Goal: Task Accomplishment & Management: Manage account settings

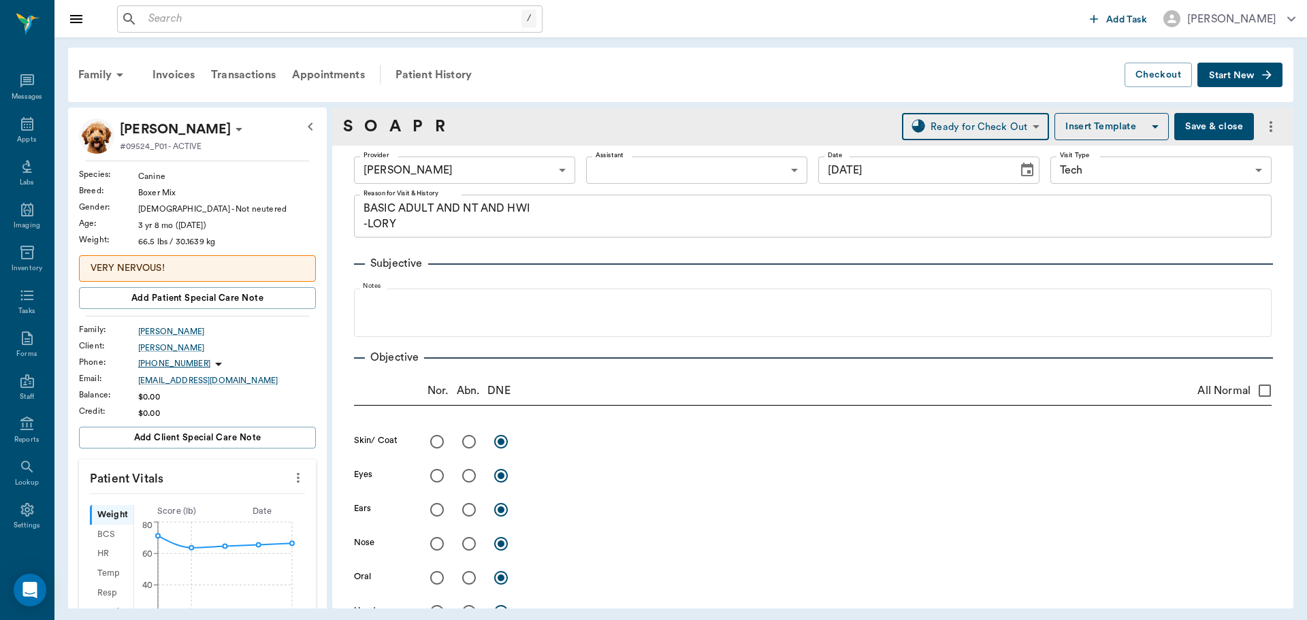
click at [1202, 127] on button "Save & close" at bounding box center [1214, 126] width 80 height 27
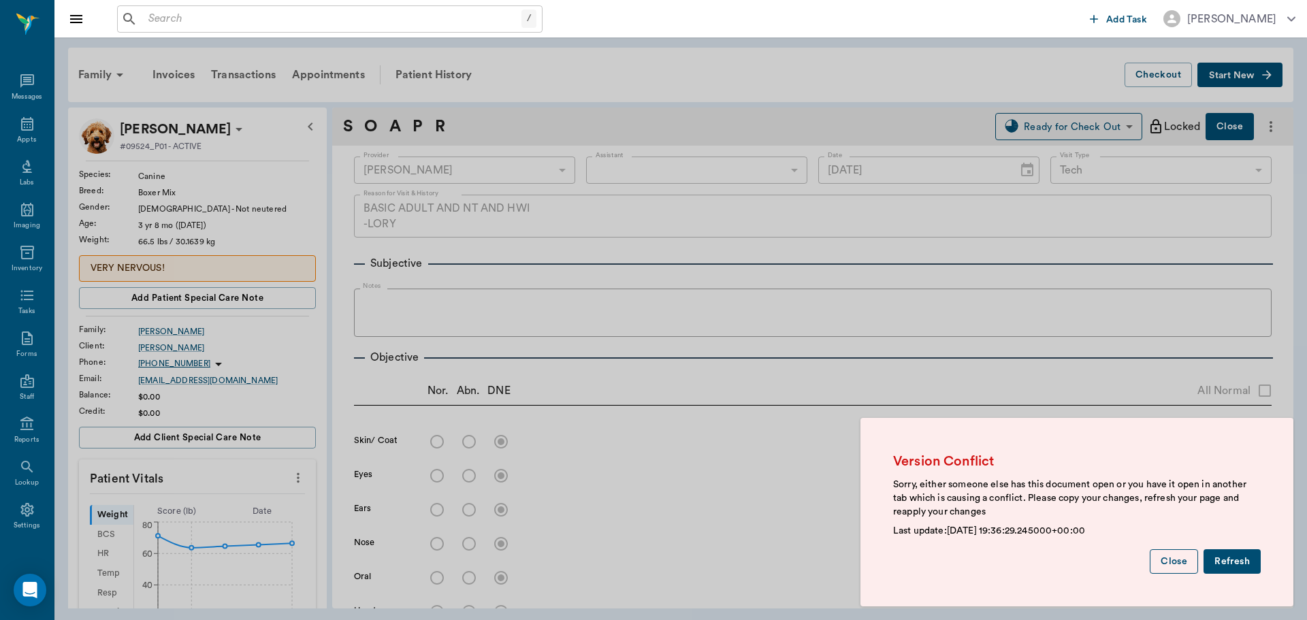
click at [1179, 551] on button "Close" at bounding box center [1173, 561] width 48 height 25
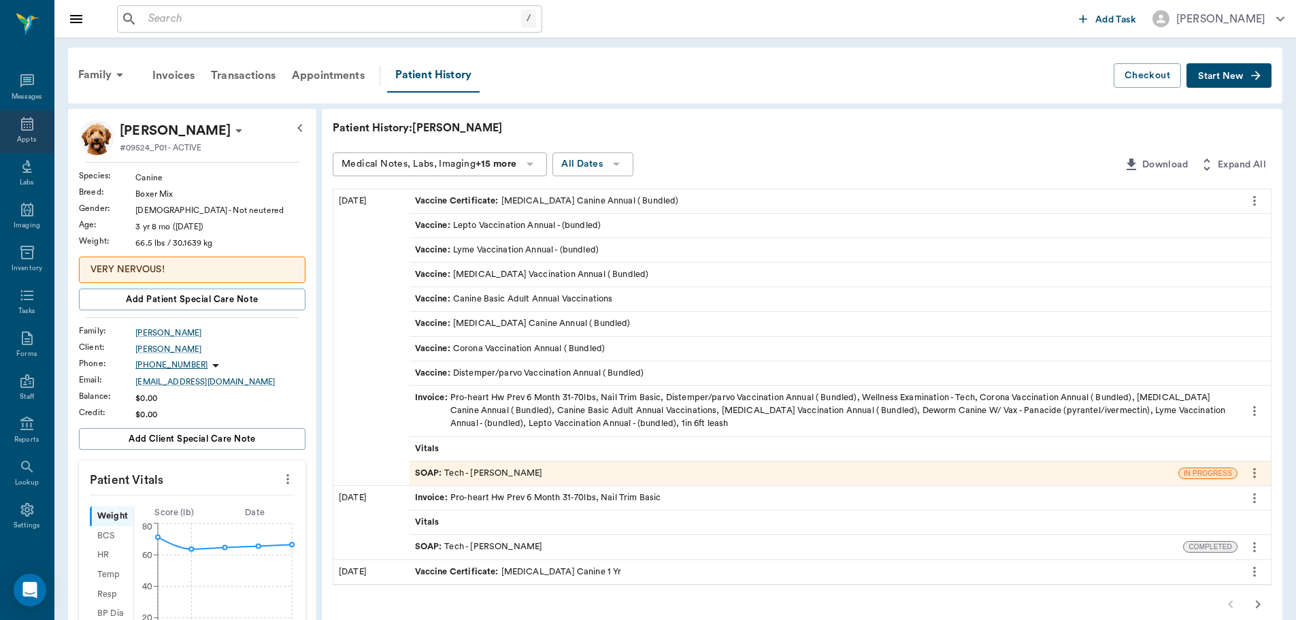
click at [14, 132] on div "Appts" at bounding box center [27, 131] width 54 height 43
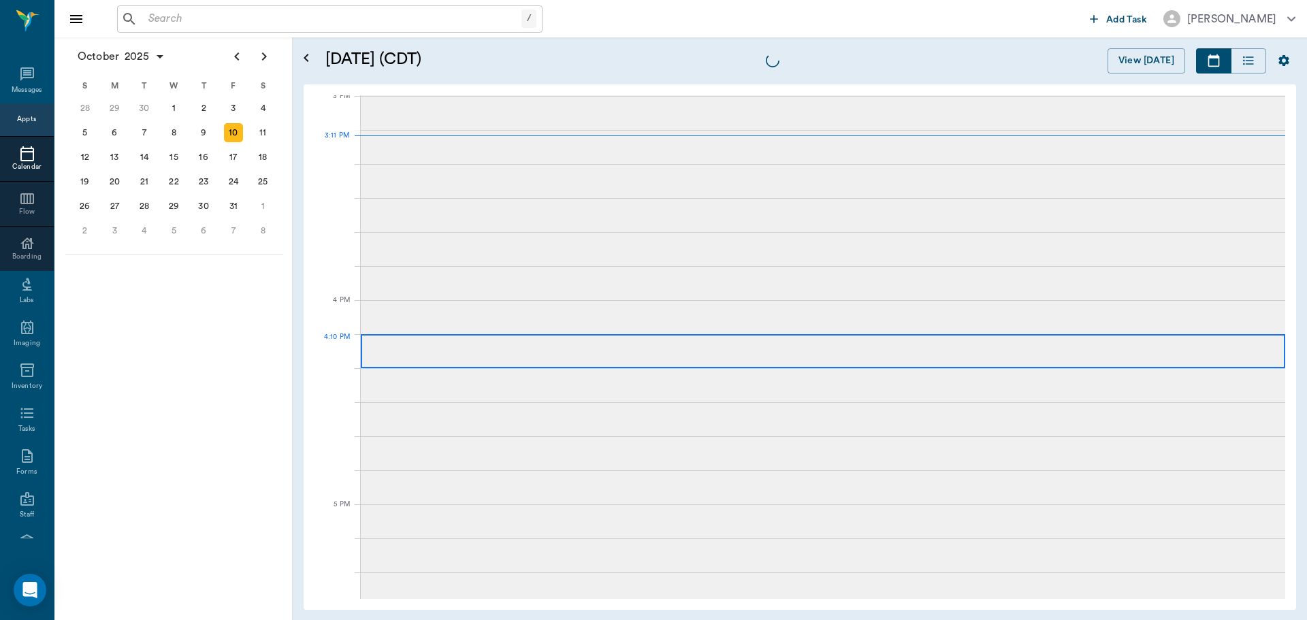
scroll to position [1431, 0]
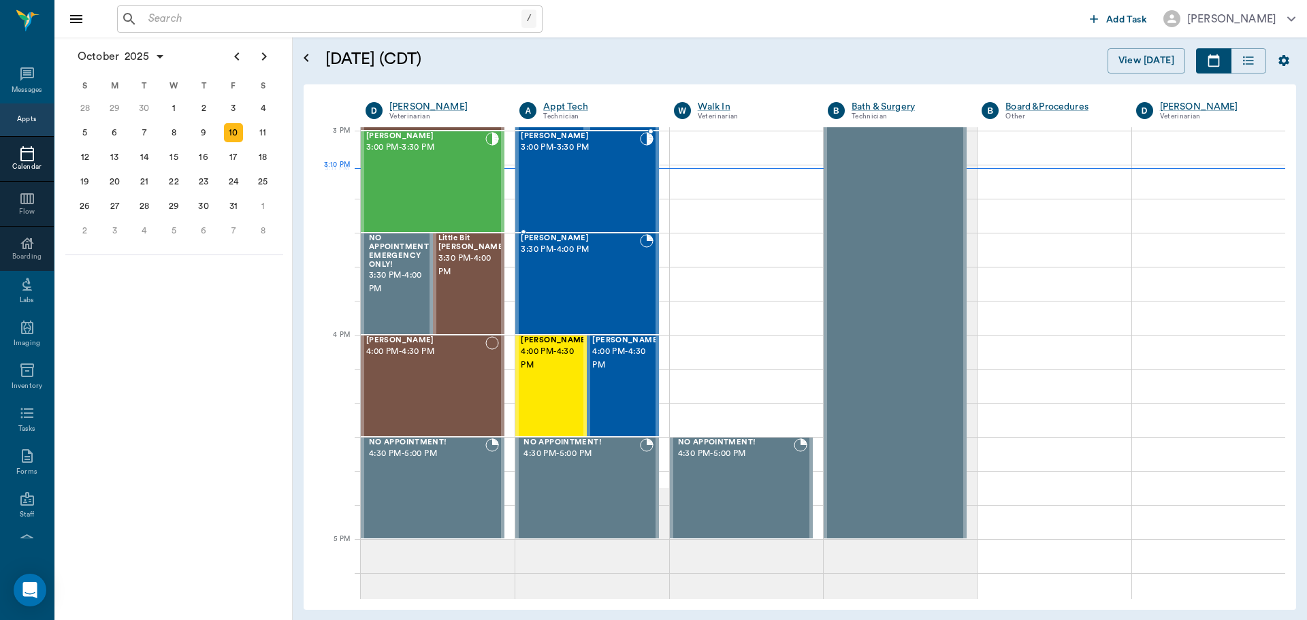
click at [606, 181] on div "Bella Jaynes 3:00 PM - 3:30 PM" at bounding box center [580, 181] width 118 height 99
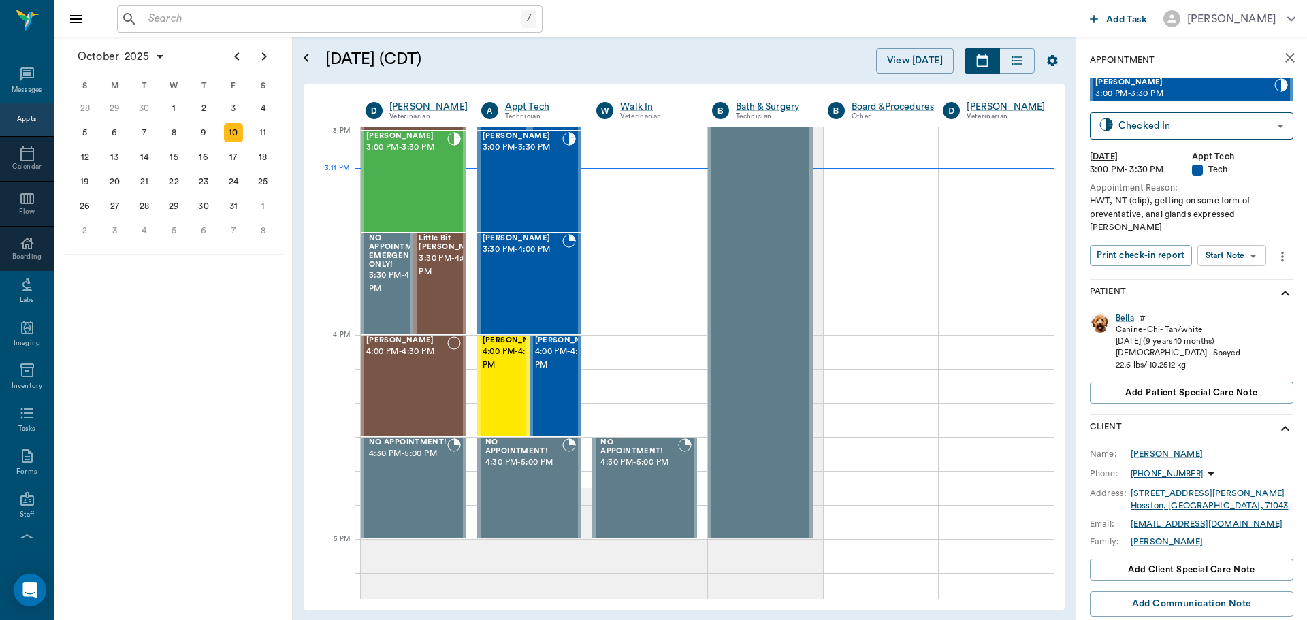
click at [1251, 240] on body "/ ​ Add Task Dr. Bert Ellsworth Nectar Messages Appts Calendar Flow Boarding La…" at bounding box center [653, 310] width 1307 height 620
click at [1239, 271] on button "Start SOAP" at bounding box center [1216, 271] width 46 height 16
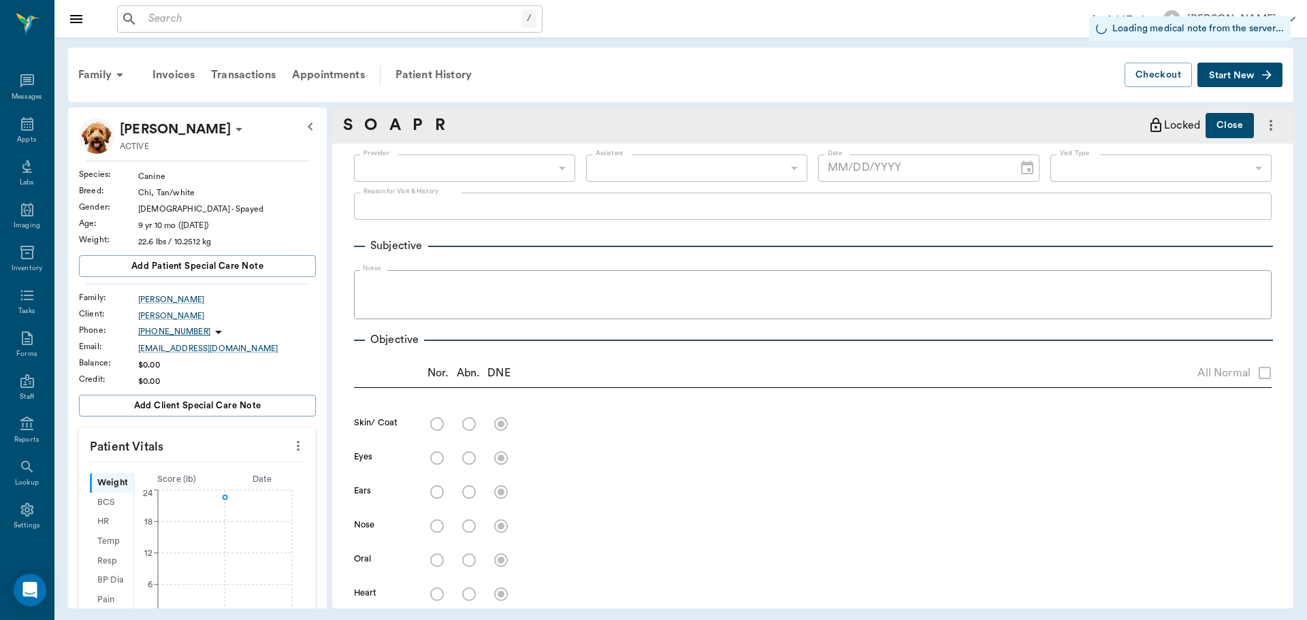
type input "63ec2f075fda476ae8351a4c"
type input "65d2be4f46e3a538d89b8c1a"
type input "[DATE]"
type textarea "HWT, NT (clip), getting on some form of preventative, anal glands expressed Chr…"
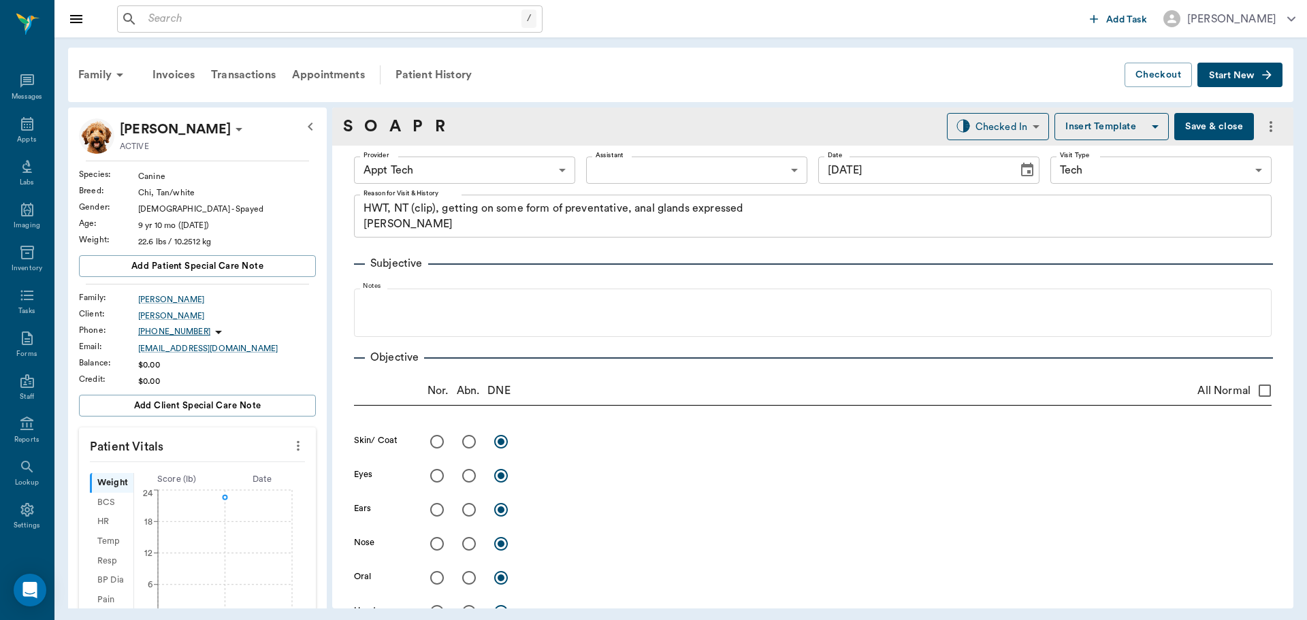
click at [540, 171] on body "/ ​ Add Task Dr. Bert Ellsworth Nectar Messages Appts Labs Imaging Inventory Ta…" at bounding box center [653, 310] width 1307 height 620
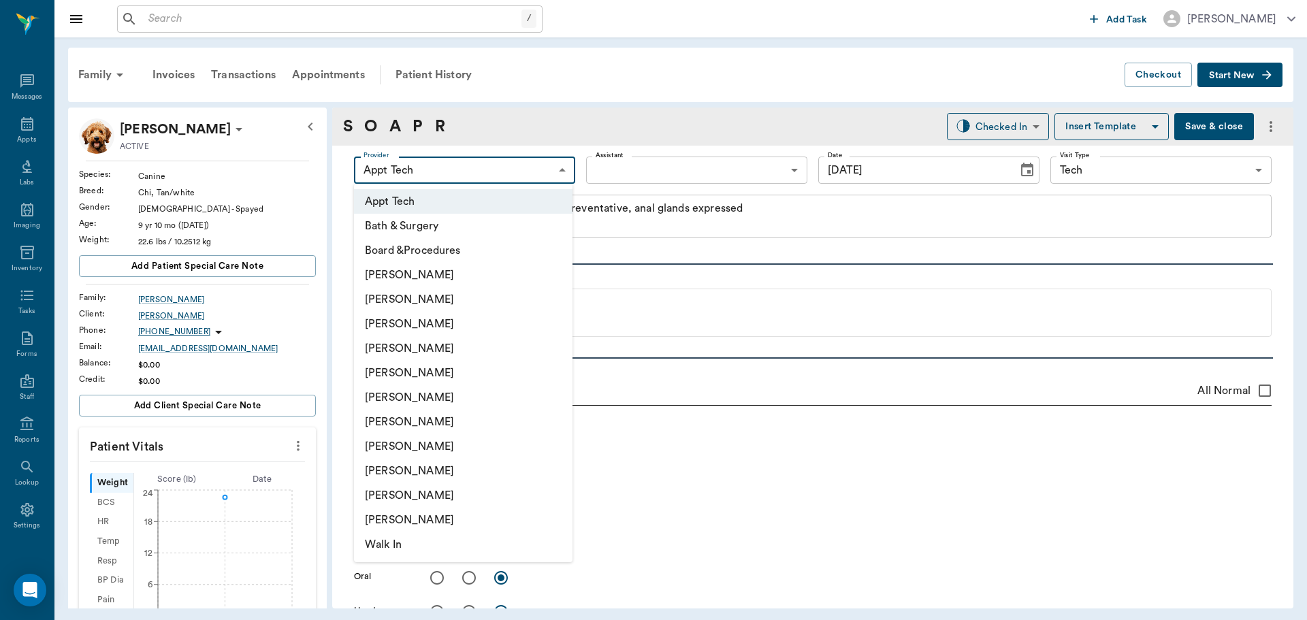
click at [474, 450] on li "[PERSON_NAME]" at bounding box center [463, 446] width 218 height 24
type input "63ec2e7e52e12b0ba117b124"
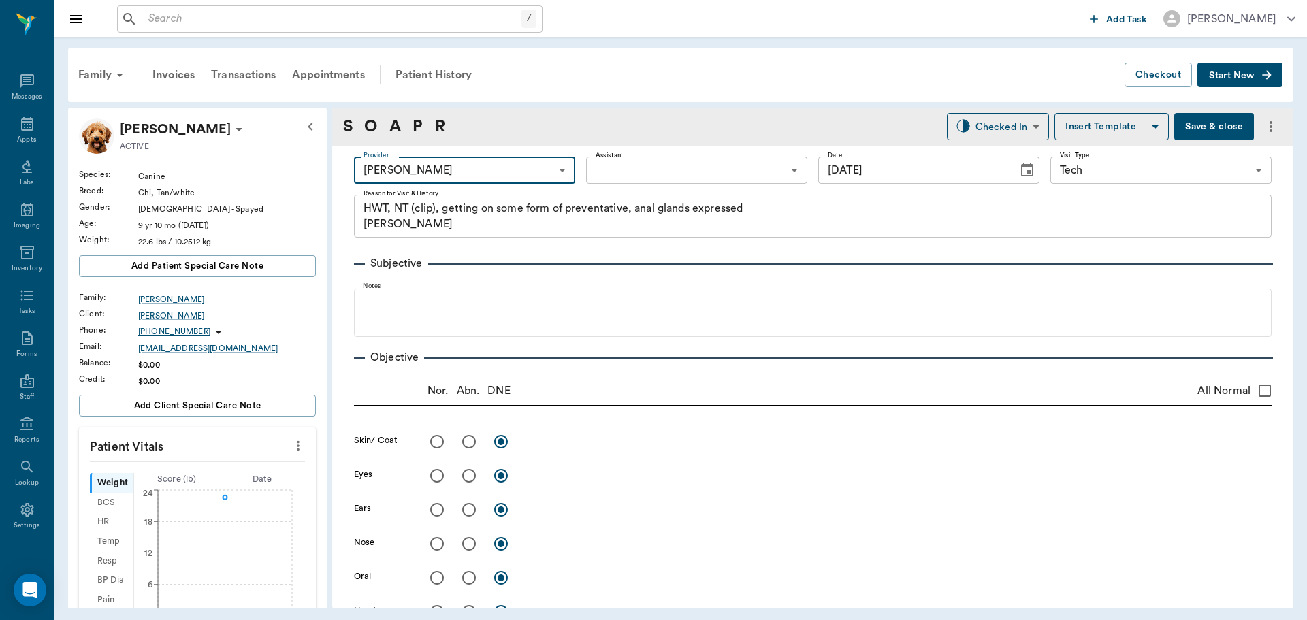
click at [706, 169] on body "/ ​ Add Task Dr. Bert Ellsworth Nectar Messages Appts Labs Imaging Inventory Ta…" at bounding box center [653, 310] width 1307 height 620
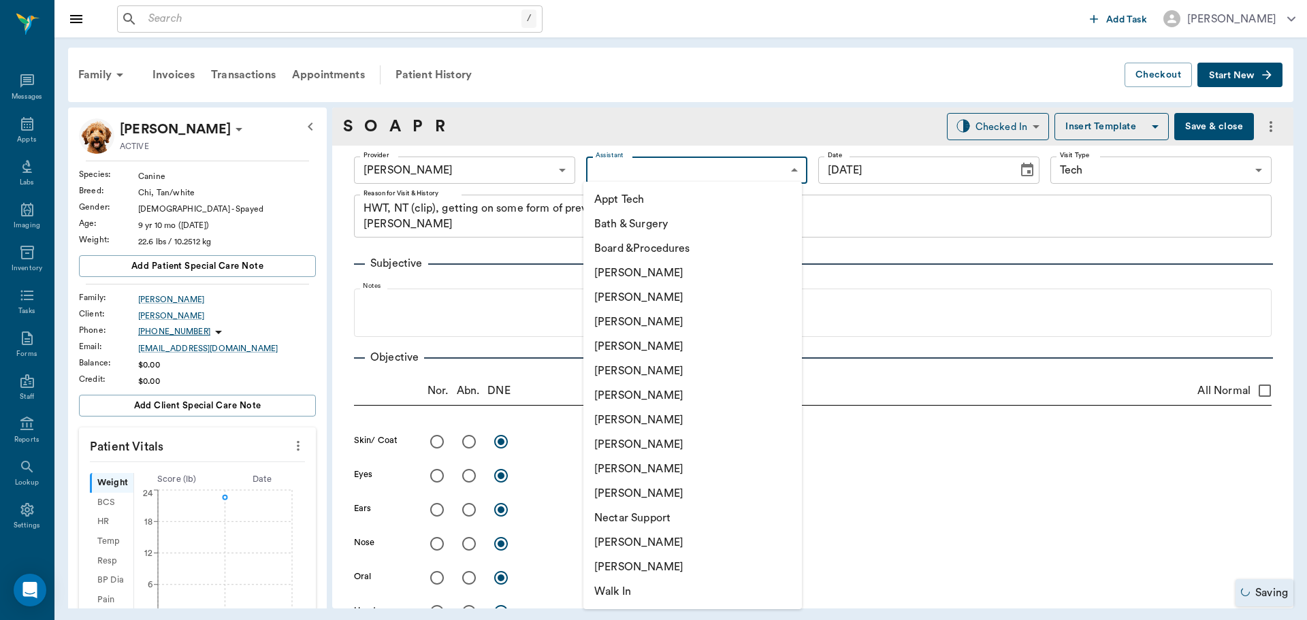
click at [698, 321] on li "[PERSON_NAME]" at bounding box center [692, 322] width 218 height 24
type input "642ef10e332a41444de2bad1"
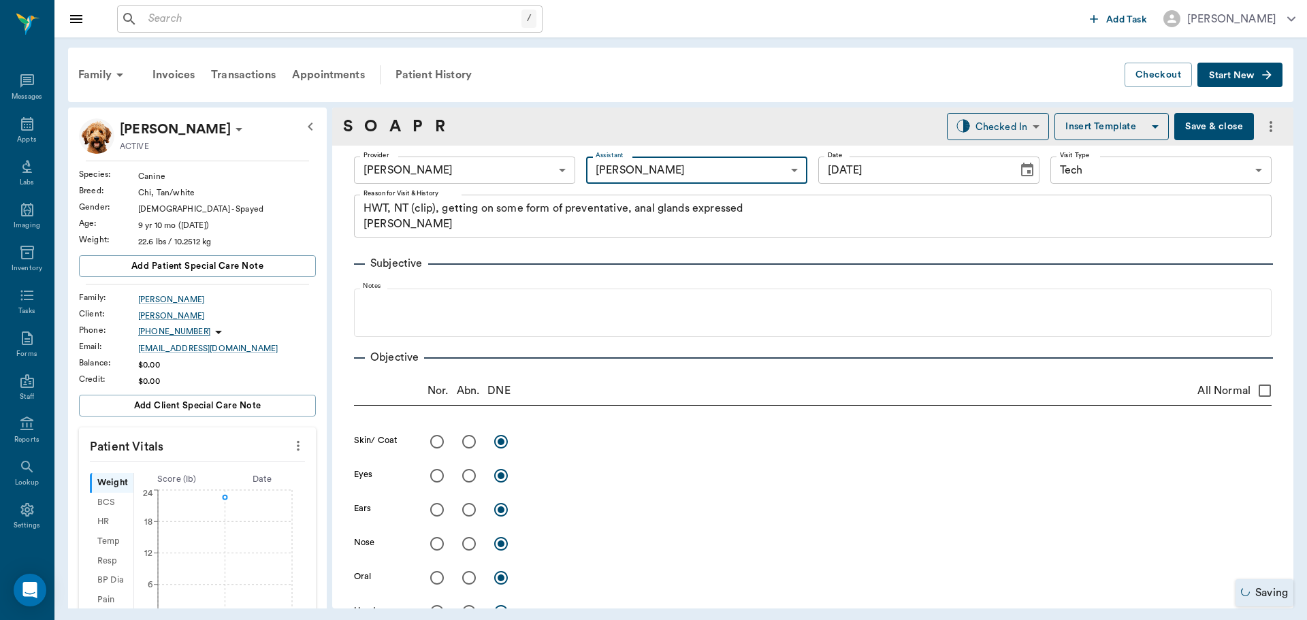
click at [292, 447] on icon "more" at bounding box center [298, 446] width 15 height 16
click at [250, 471] on span "Enter Vitals" at bounding box center [231, 469] width 114 height 14
click at [228, 488] on input "text" at bounding box center [196, 486] width 118 height 27
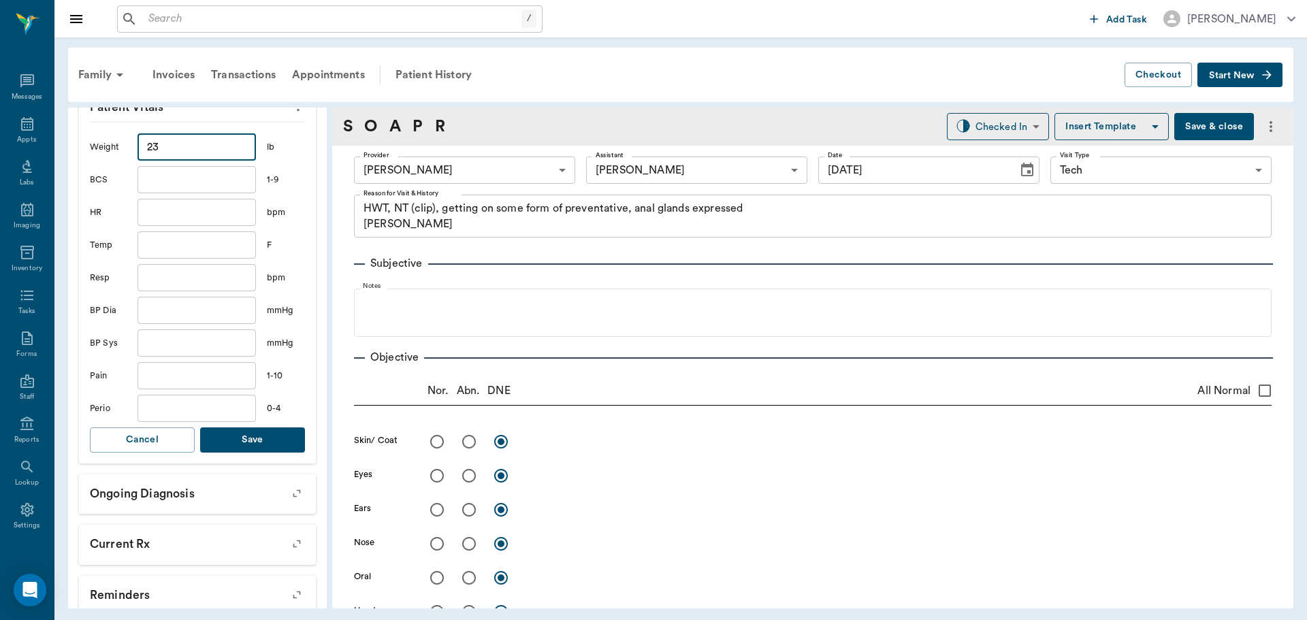
scroll to position [340, 0]
type input "23"
click at [244, 436] on button "Save" at bounding box center [252, 439] width 105 height 25
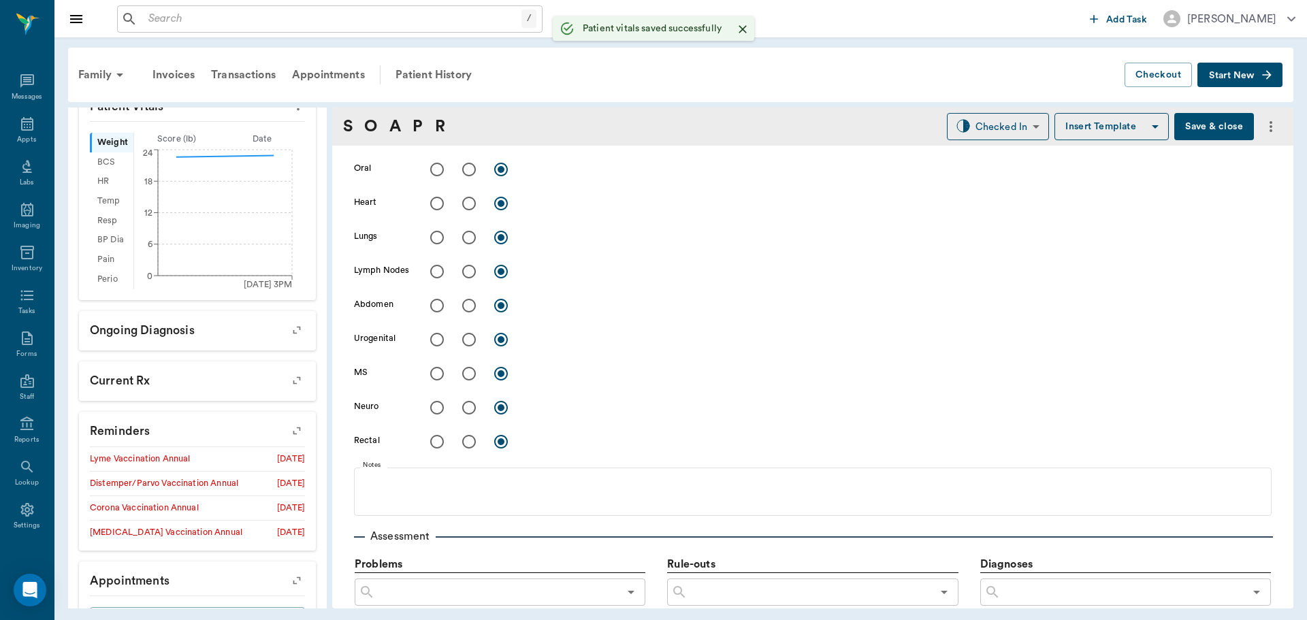
scroll to position [817, 0]
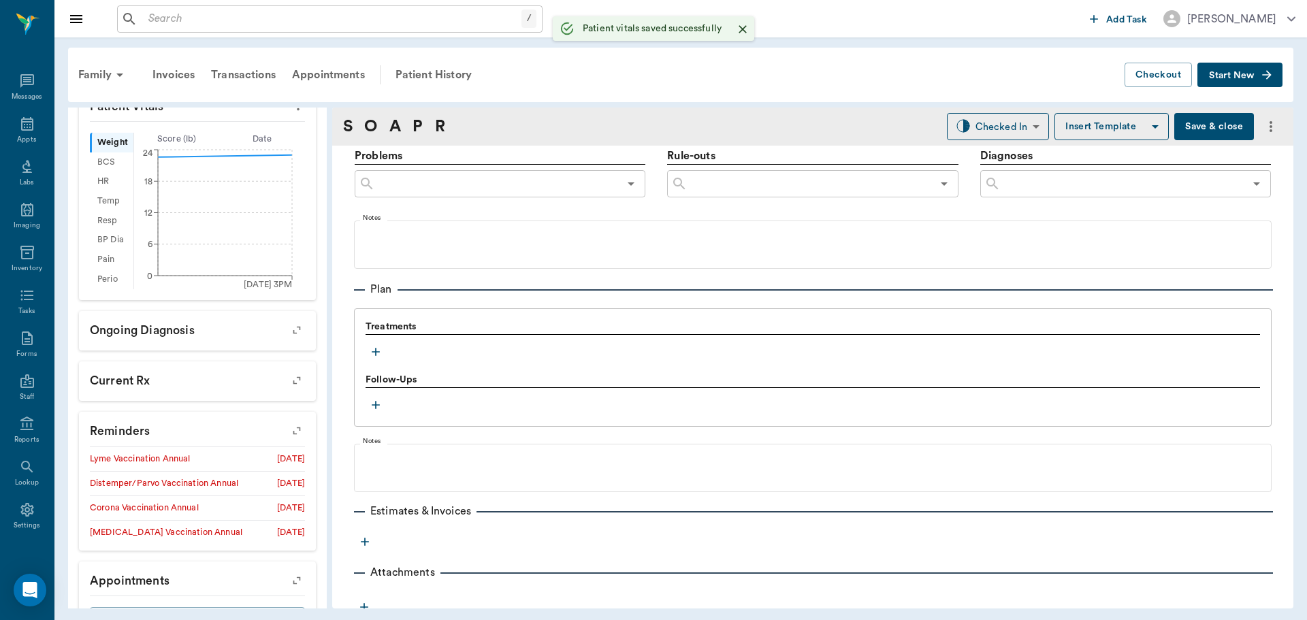
click at [381, 359] on button "button" at bounding box center [375, 352] width 20 height 20
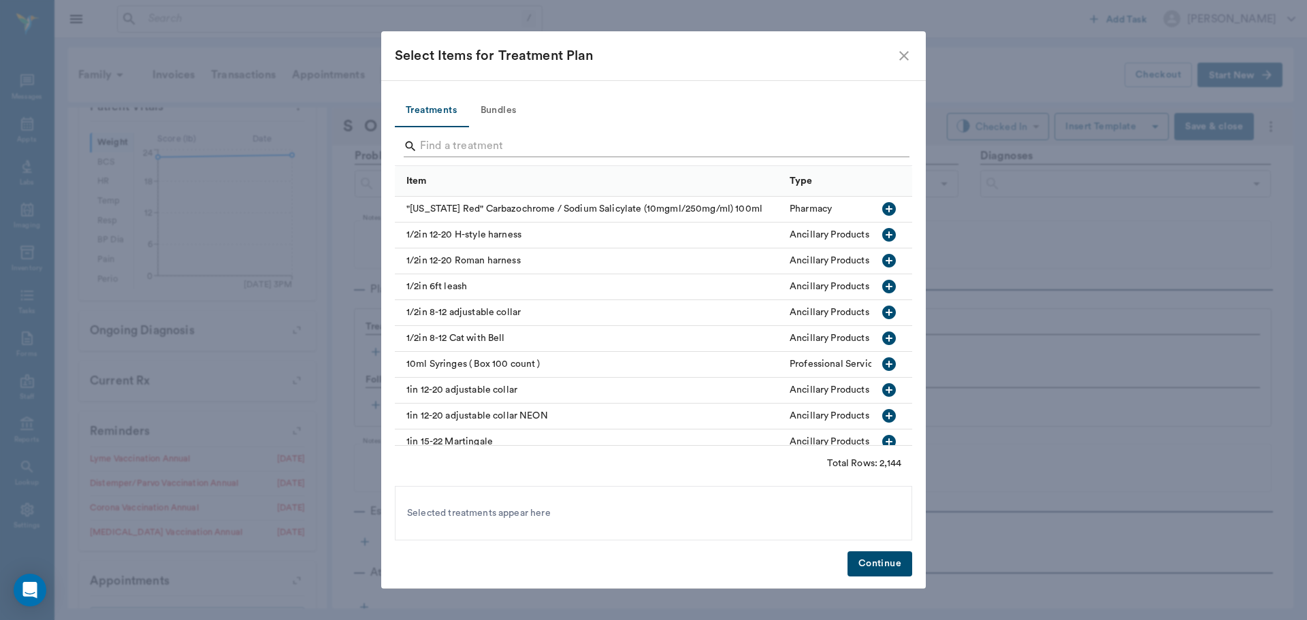
click at [506, 144] on input "Search" at bounding box center [654, 146] width 469 height 22
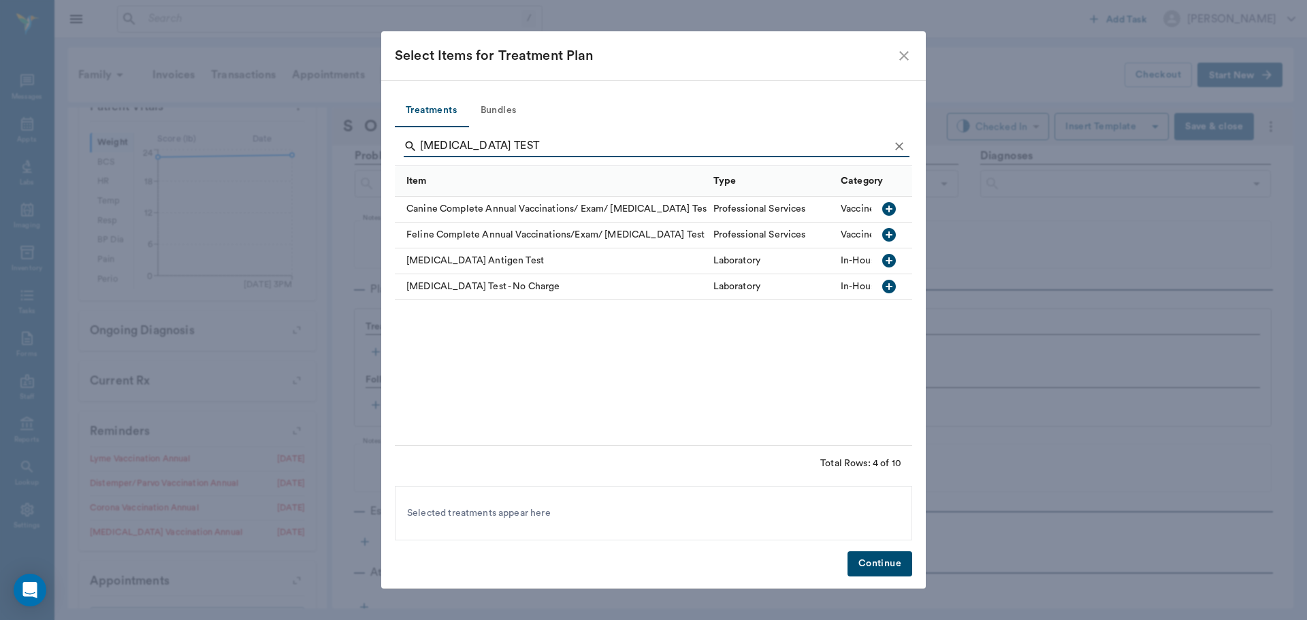
click at [893, 262] on icon "button" at bounding box center [889, 261] width 14 height 14
click at [632, 142] on input "HEARTWORM TEST" at bounding box center [654, 146] width 469 height 22
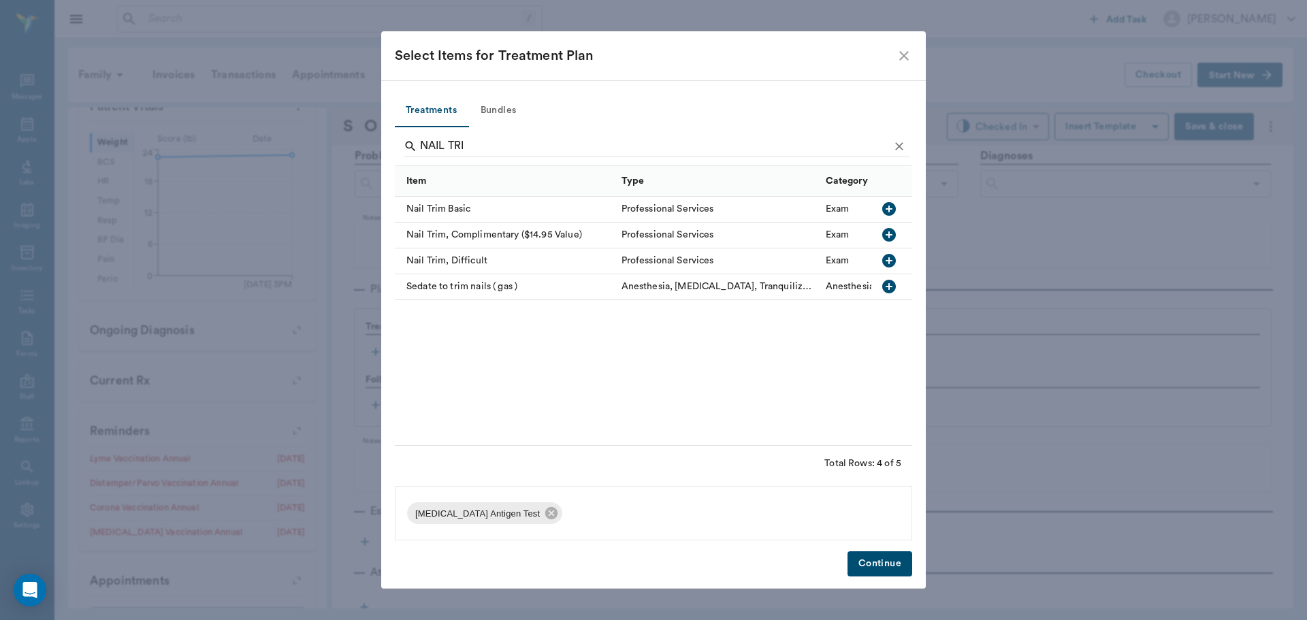
click at [893, 210] on icon "button" at bounding box center [889, 209] width 14 height 14
click at [721, 140] on input "NAIL TRI" at bounding box center [654, 146] width 469 height 22
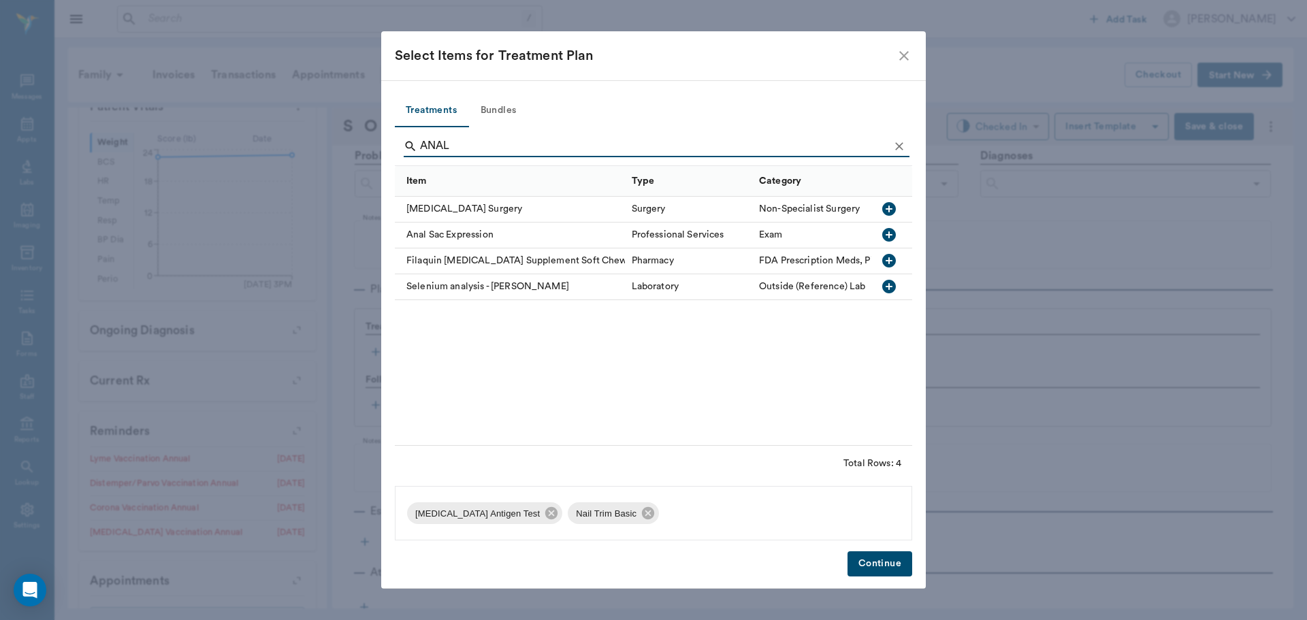
type input "ANAL"
click at [896, 233] on icon "button" at bounding box center [889, 235] width 16 height 16
click at [874, 559] on button "Continue" at bounding box center [879, 563] width 65 height 25
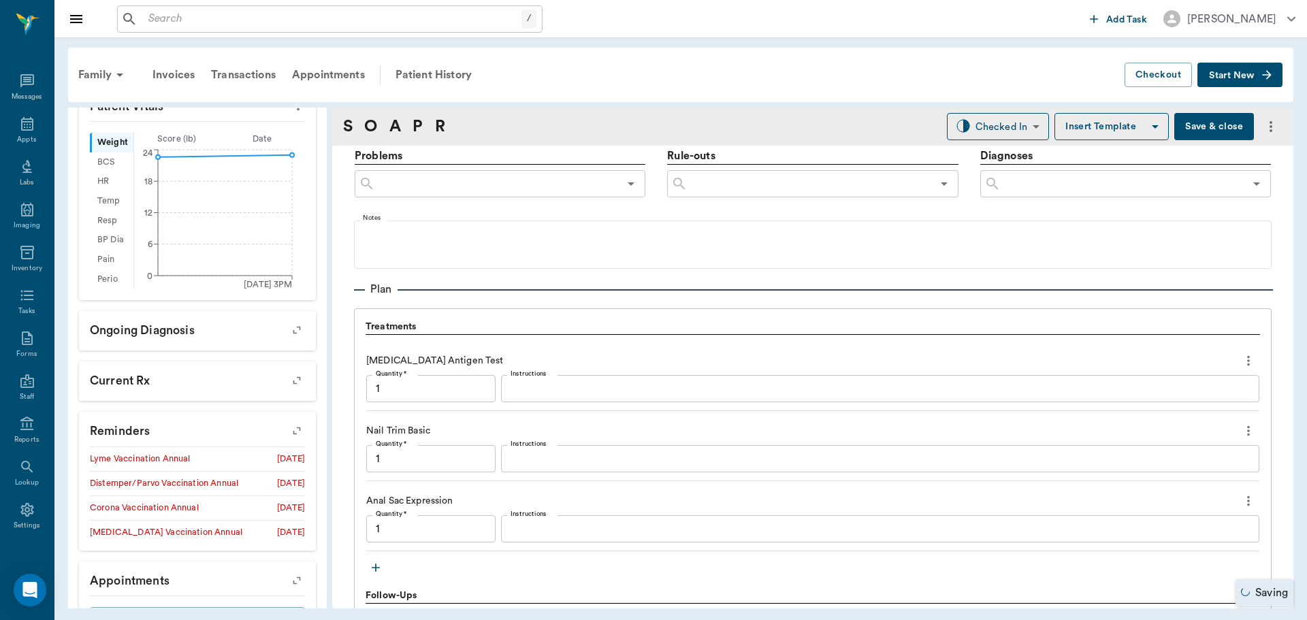
type input "1.00"
click at [595, 387] on textarea "Instructions" at bounding box center [879, 389] width 739 height 16
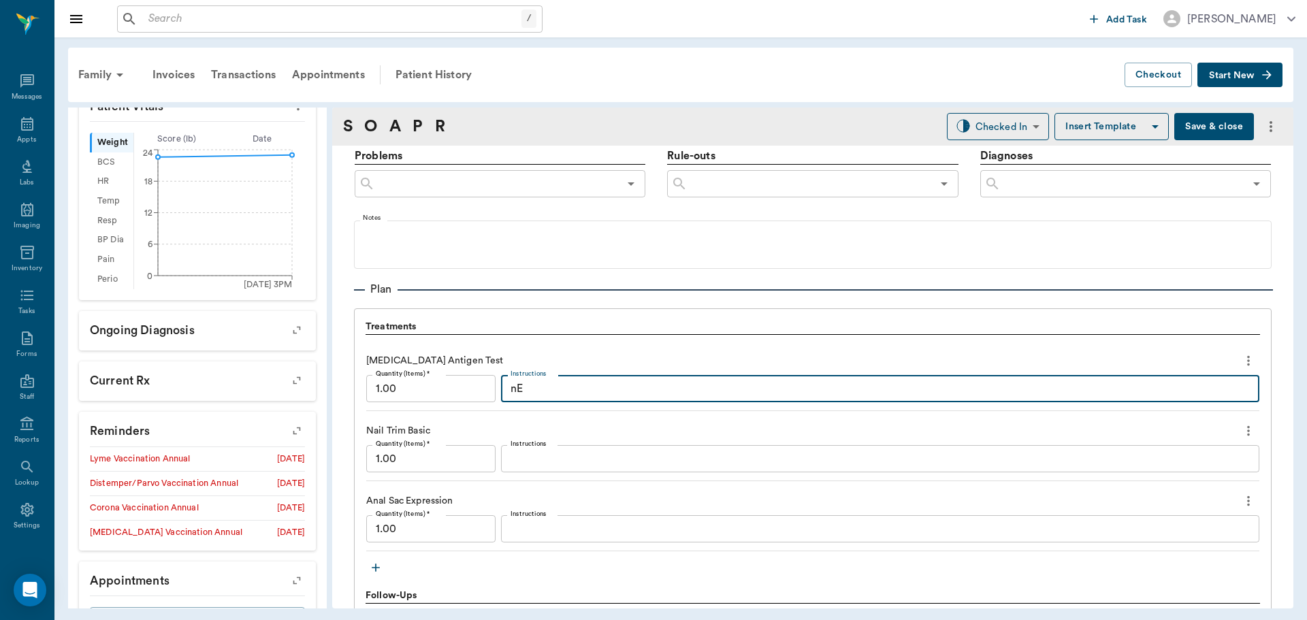
type textarea "n"
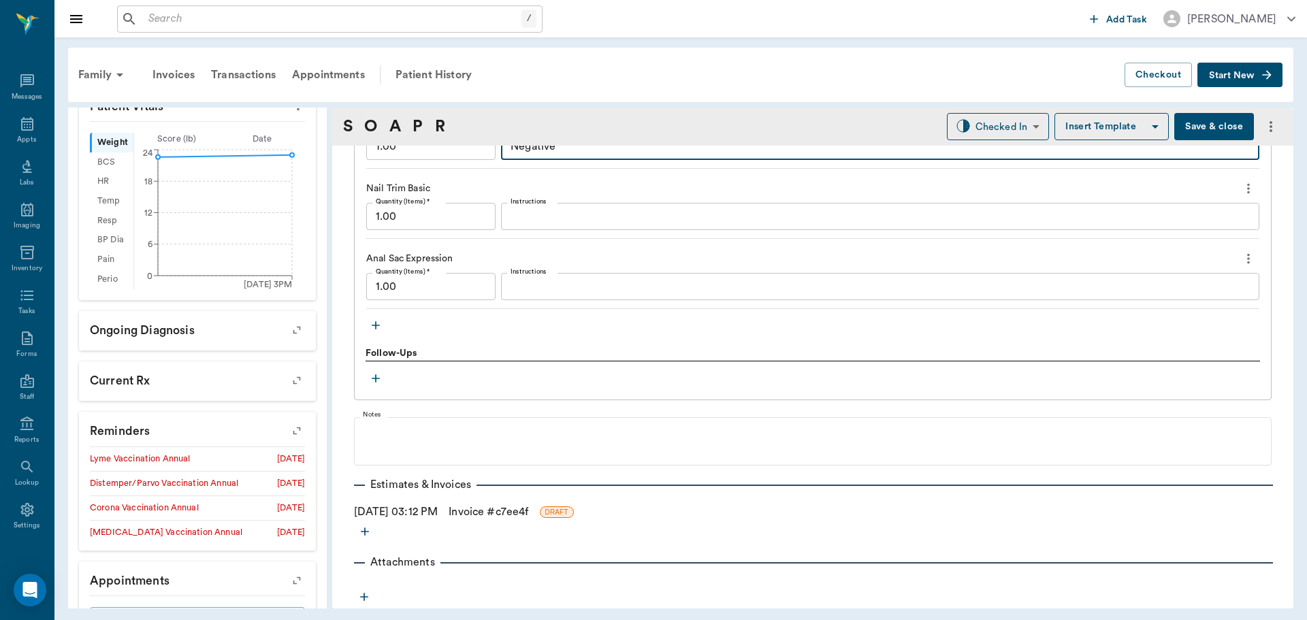
type textarea "Negative"
click at [380, 329] on icon "button" at bounding box center [376, 325] width 14 height 14
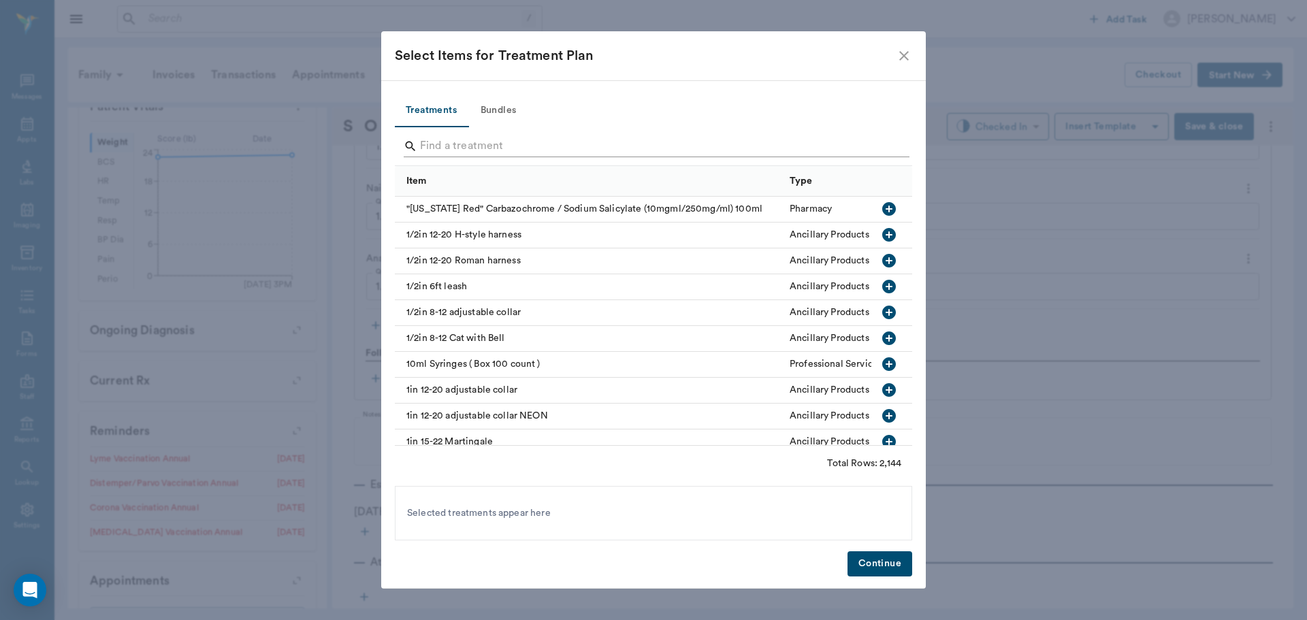
click at [541, 145] on input "Search" at bounding box center [654, 146] width 469 height 22
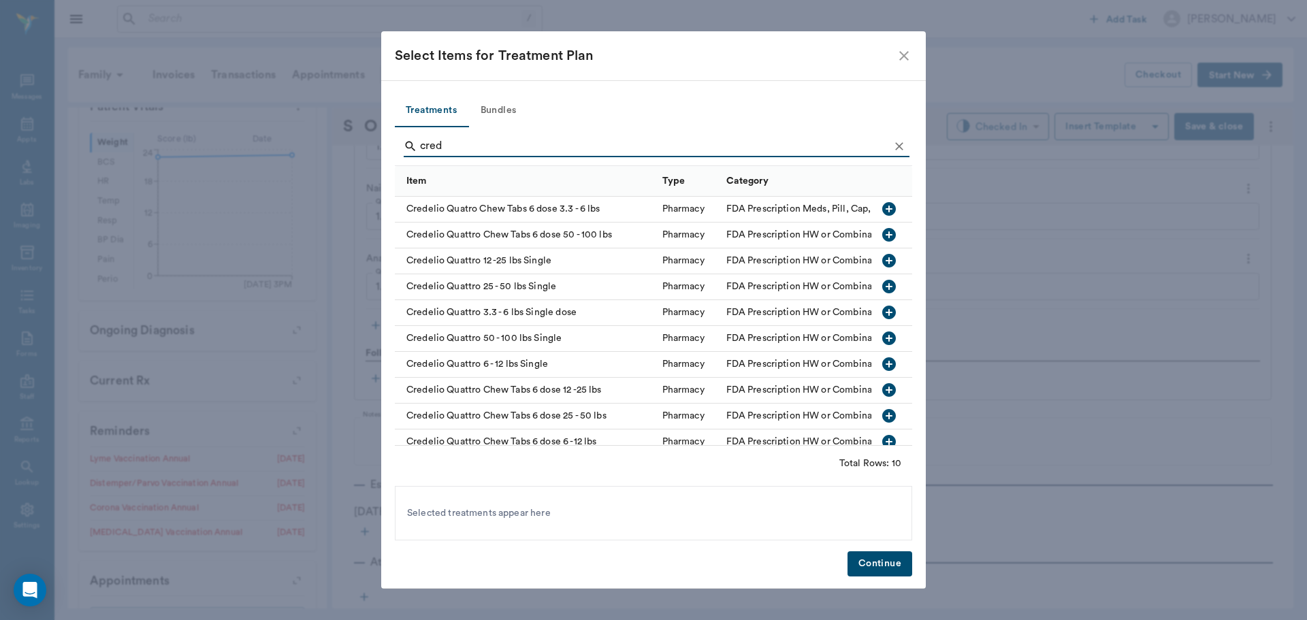
type input "cred"
click at [885, 392] on icon "button" at bounding box center [889, 390] width 14 height 14
click at [865, 564] on button "Continue" at bounding box center [879, 563] width 65 height 25
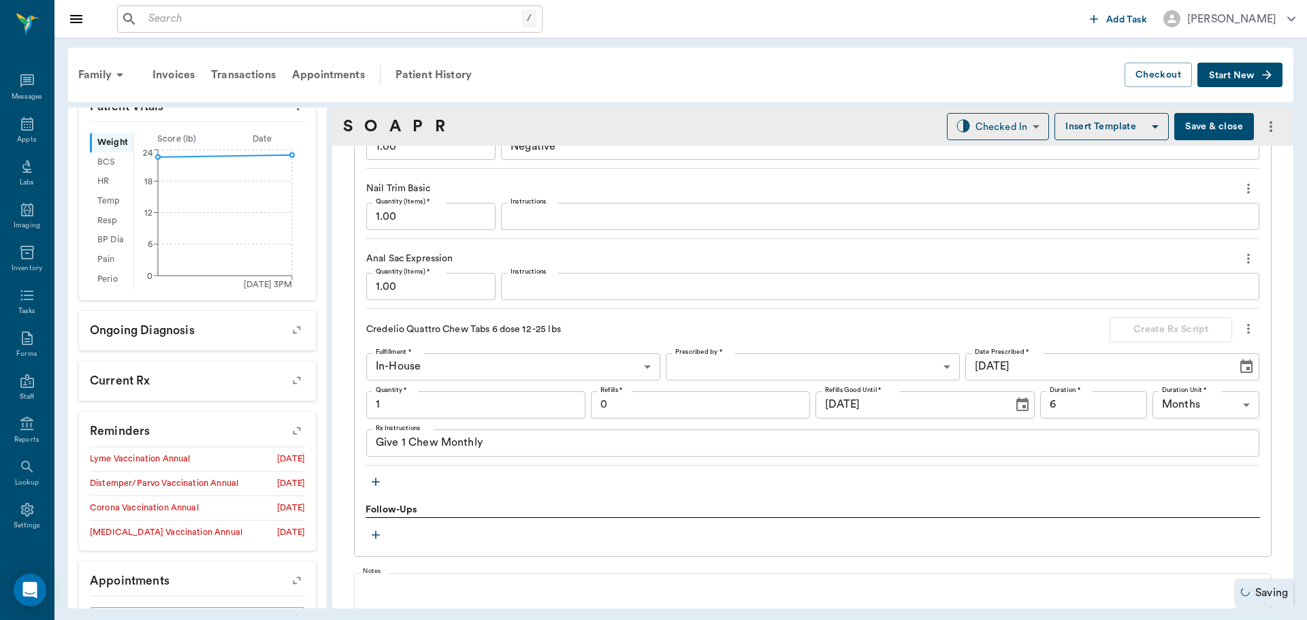
type input "1.00"
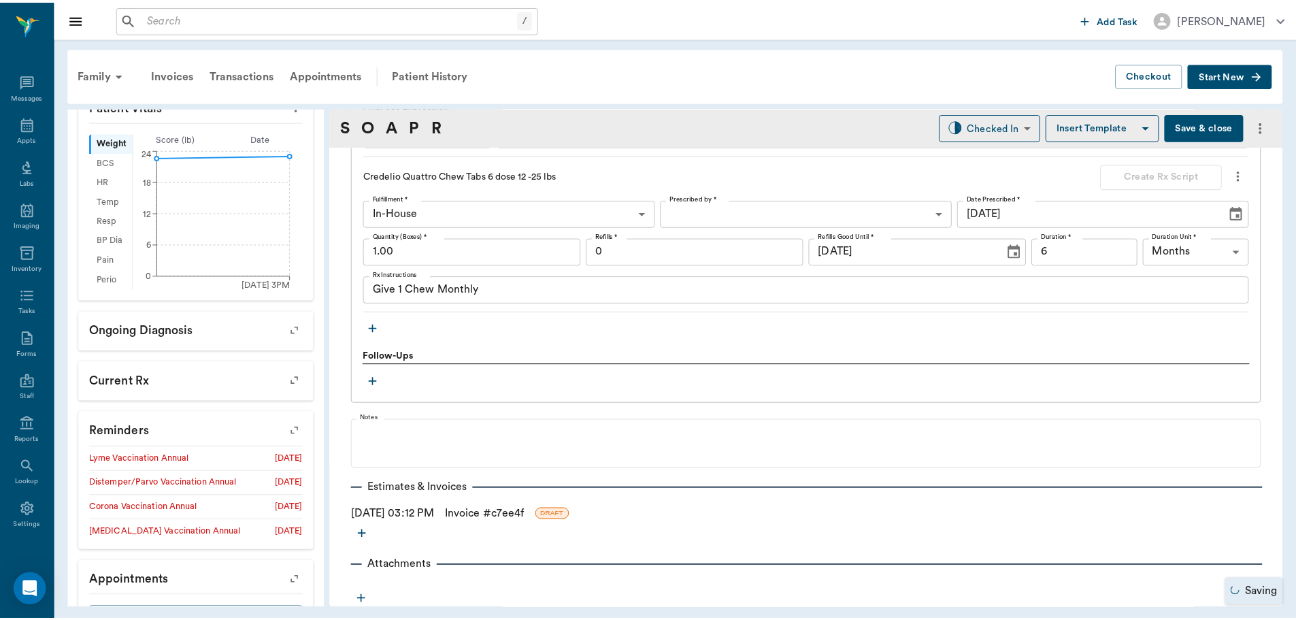
scroll to position [1215, 0]
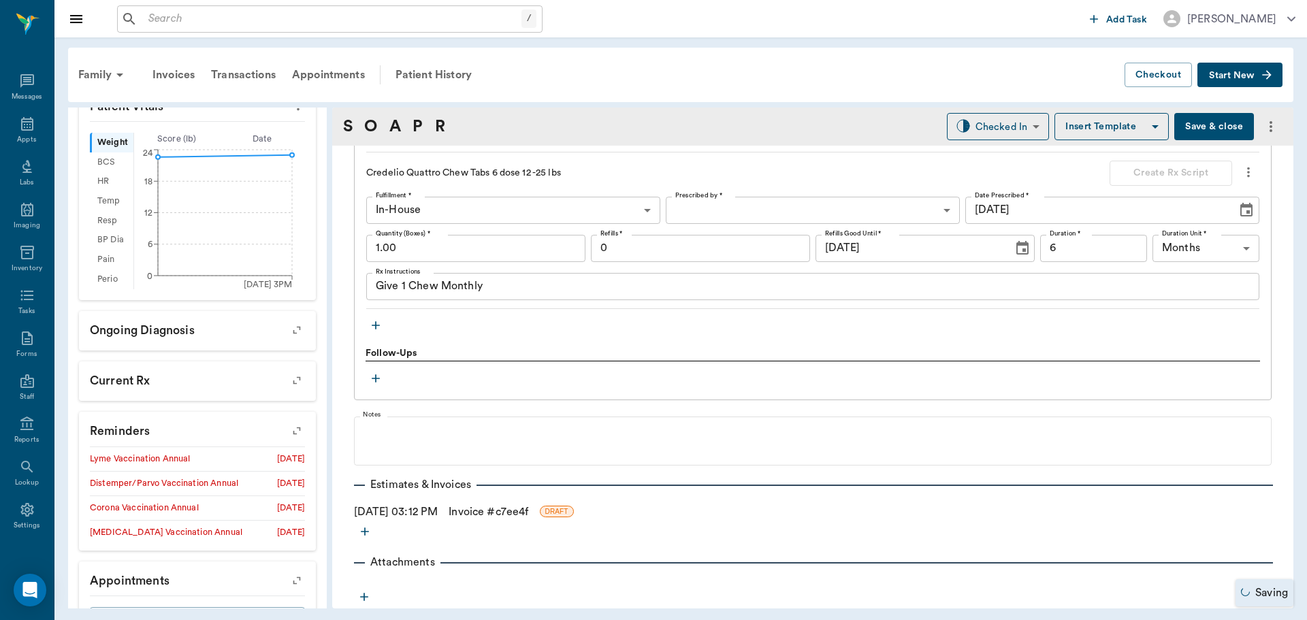
click at [527, 511] on link "Invoice # c7ee4f" at bounding box center [488, 512] width 80 height 16
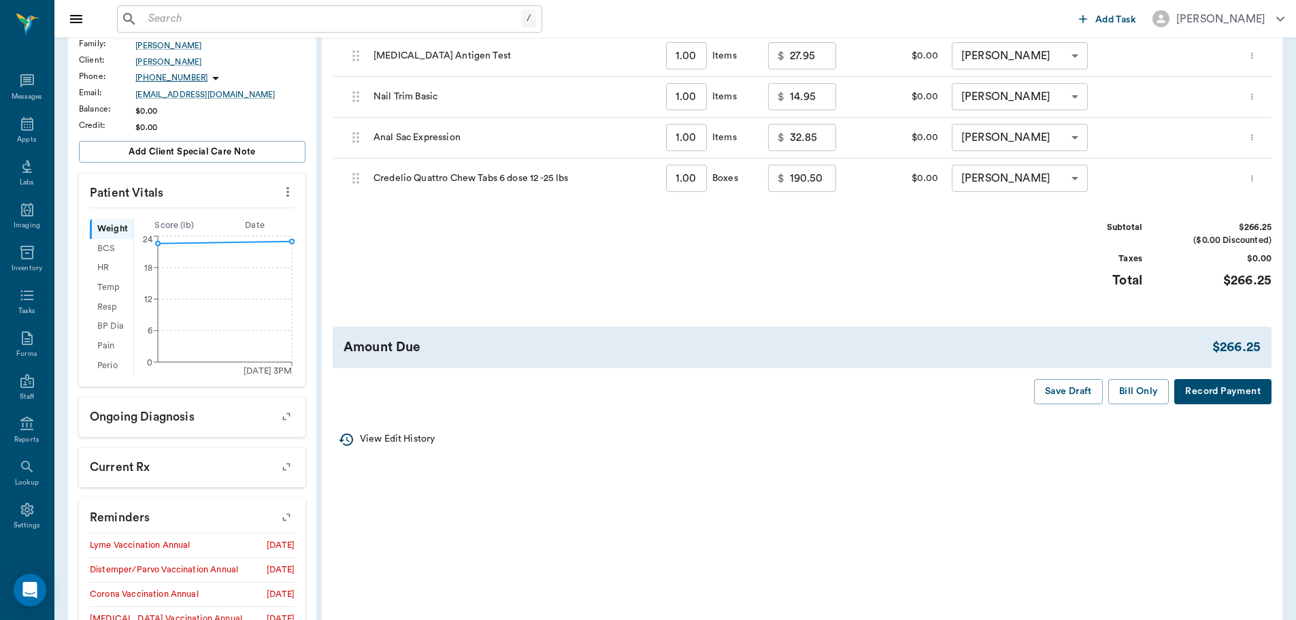
scroll to position [272, 0]
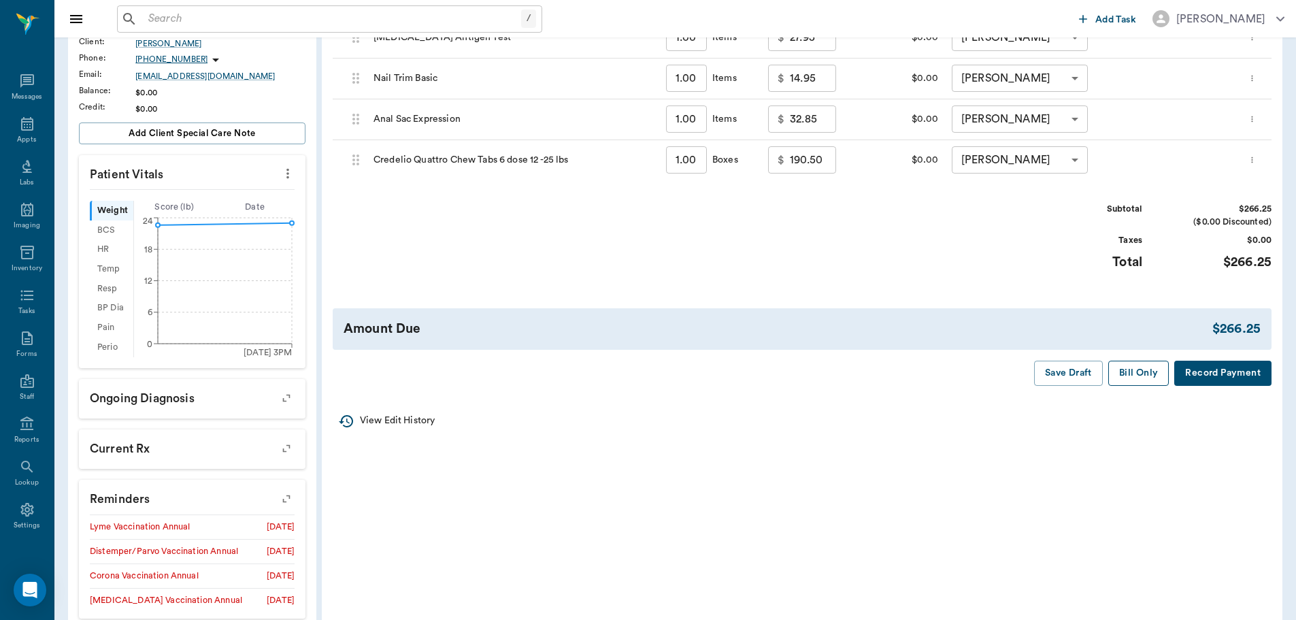
click at [1145, 374] on button "Bill Only" at bounding box center [1139, 373] width 61 height 25
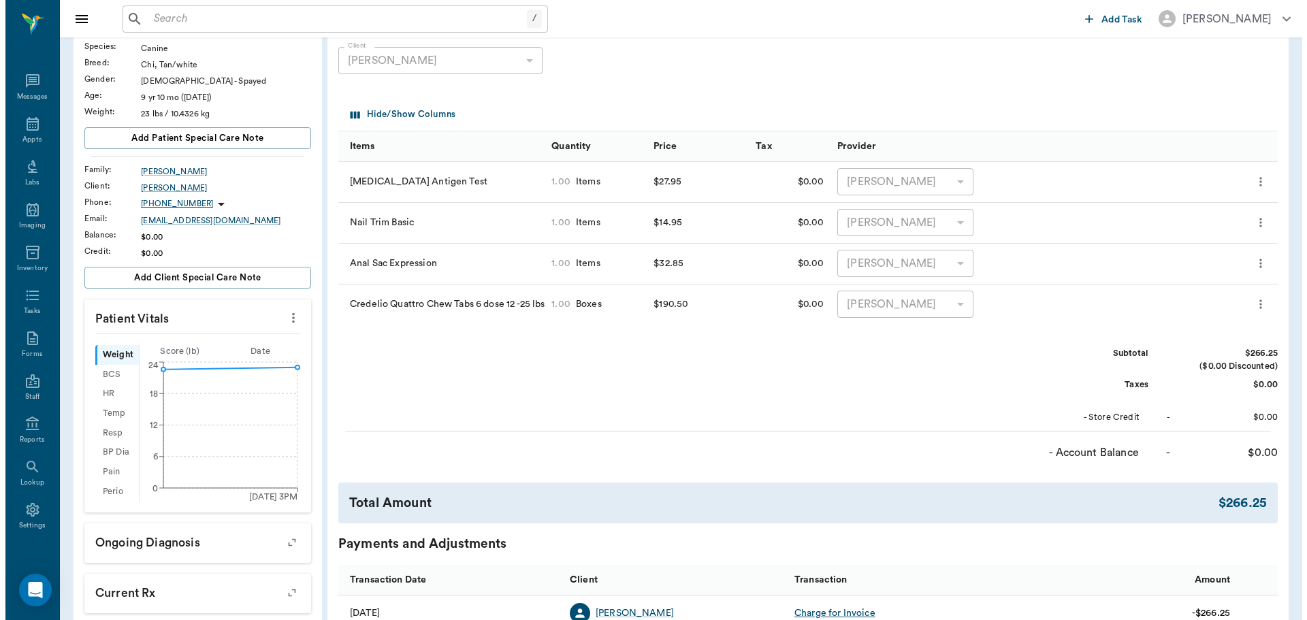
scroll to position [0, 0]
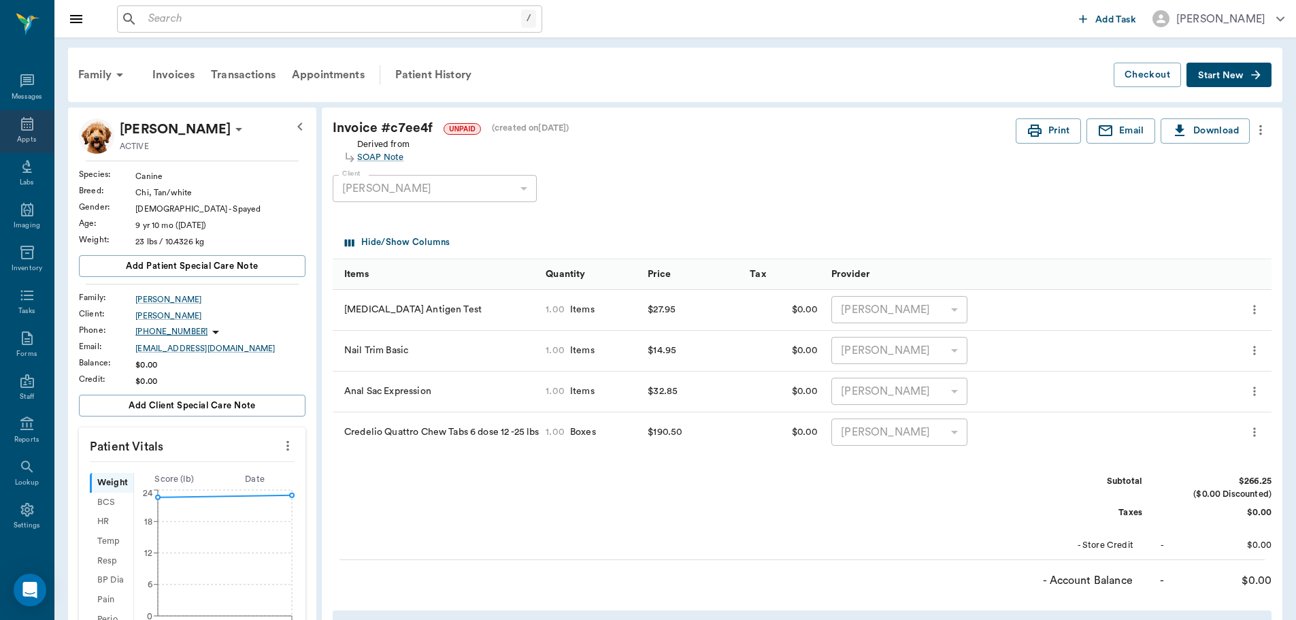
click at [21, 127] on icon at bounding box center [27, 124] width 12 height 14
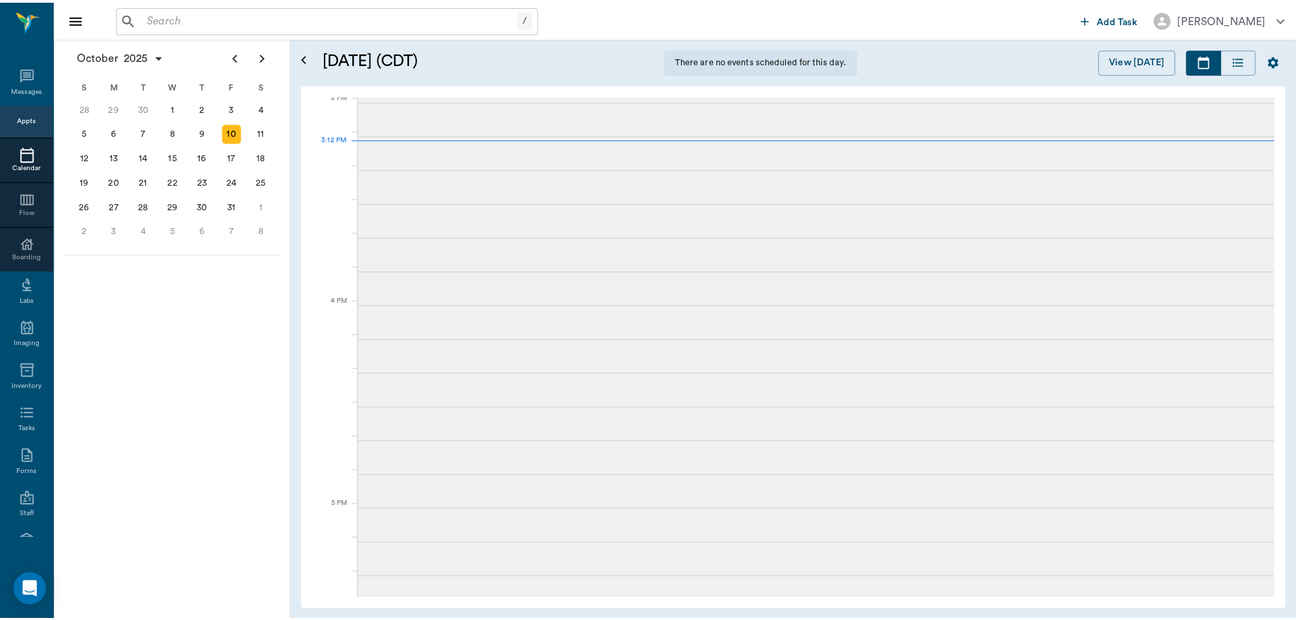
scroll to position [1432, 0]
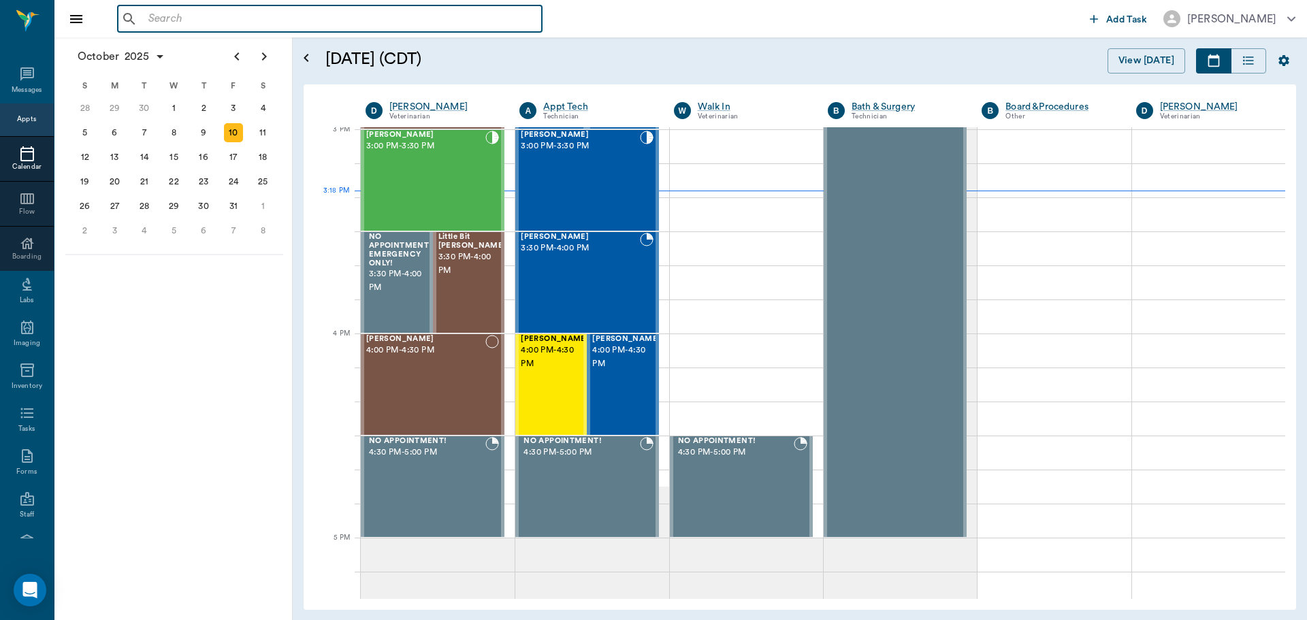
click at [157, 22] on input "text" at bounding box center [339, 19] width 393 height 19
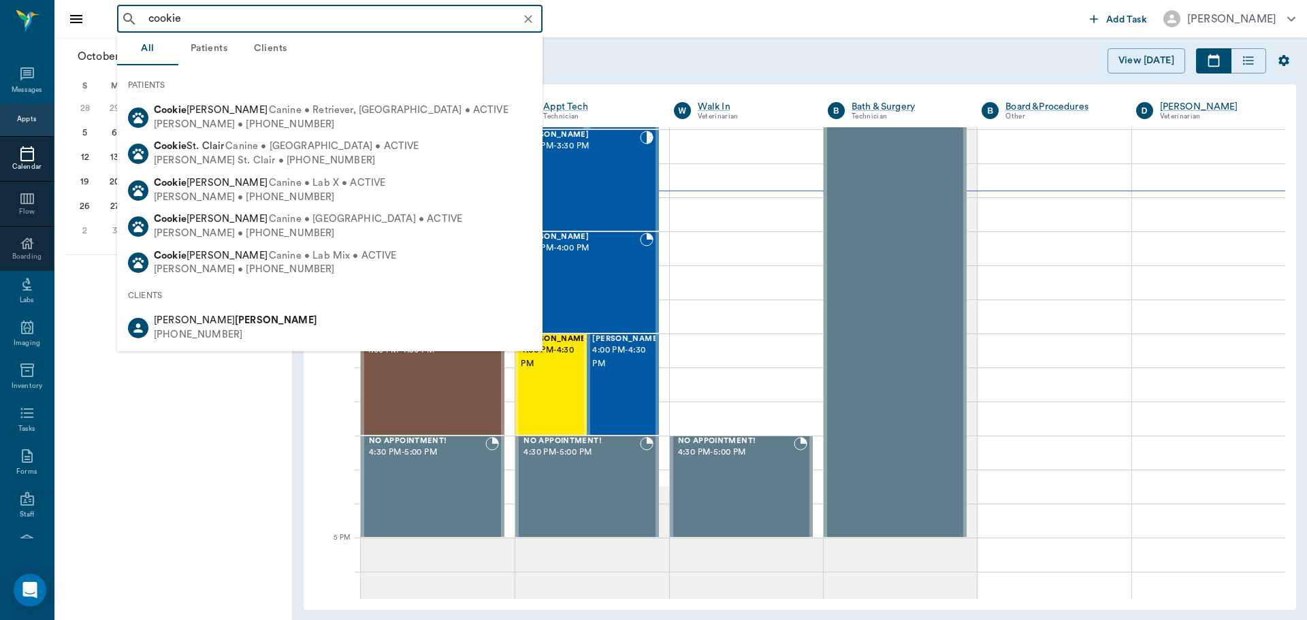
drag, startPoint x: 192, startPoint y: 7, endPoint x: 144, endPoint y: 16, distance: 49.1
click at [144, 16] on div "cookie ​" at bounding box center [329, 18] width 425 height 27
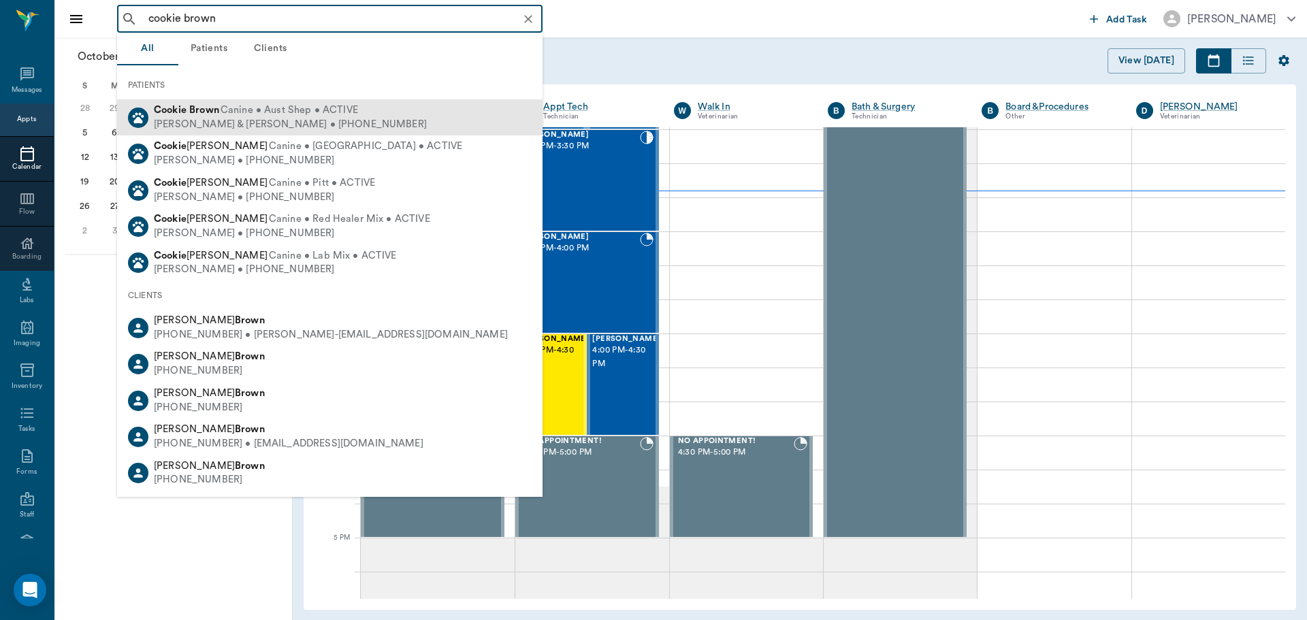
click at [267, 120] on div "Pat & John Brown • (903) 293-7083" at bounding box center [290, 125] width 273 height 14
type input "cookie brown"
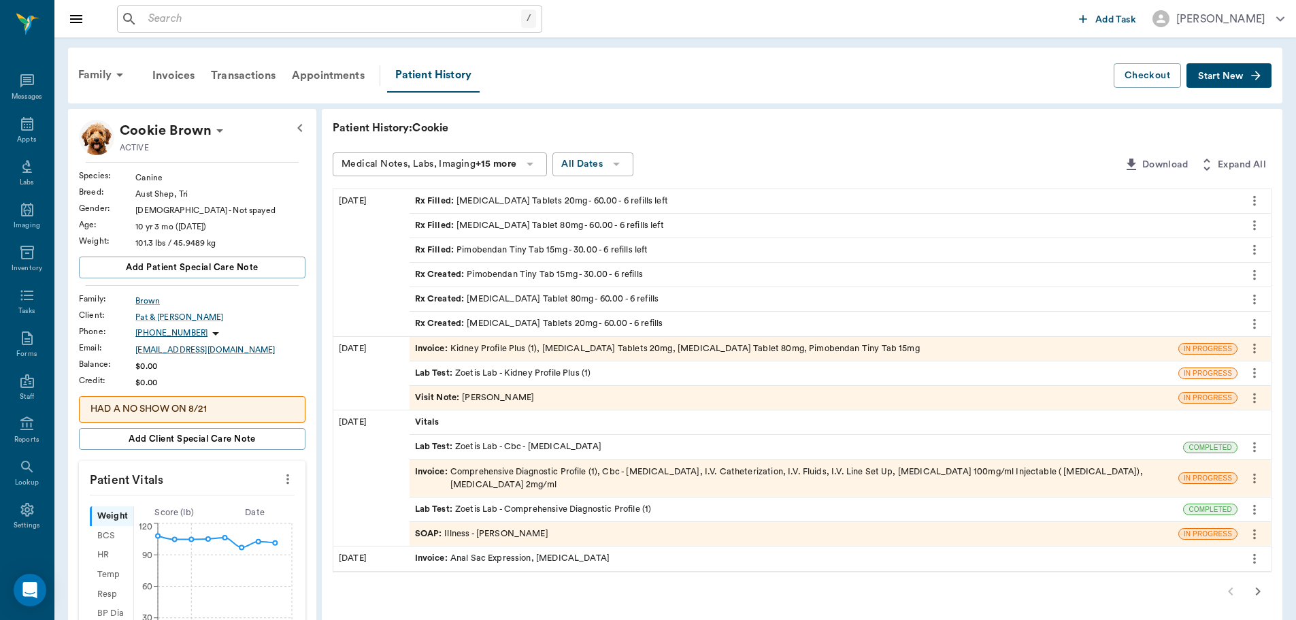
click at [435, 352] on span "Invoice :" at bounding box center [432, 348] width 35 height 13
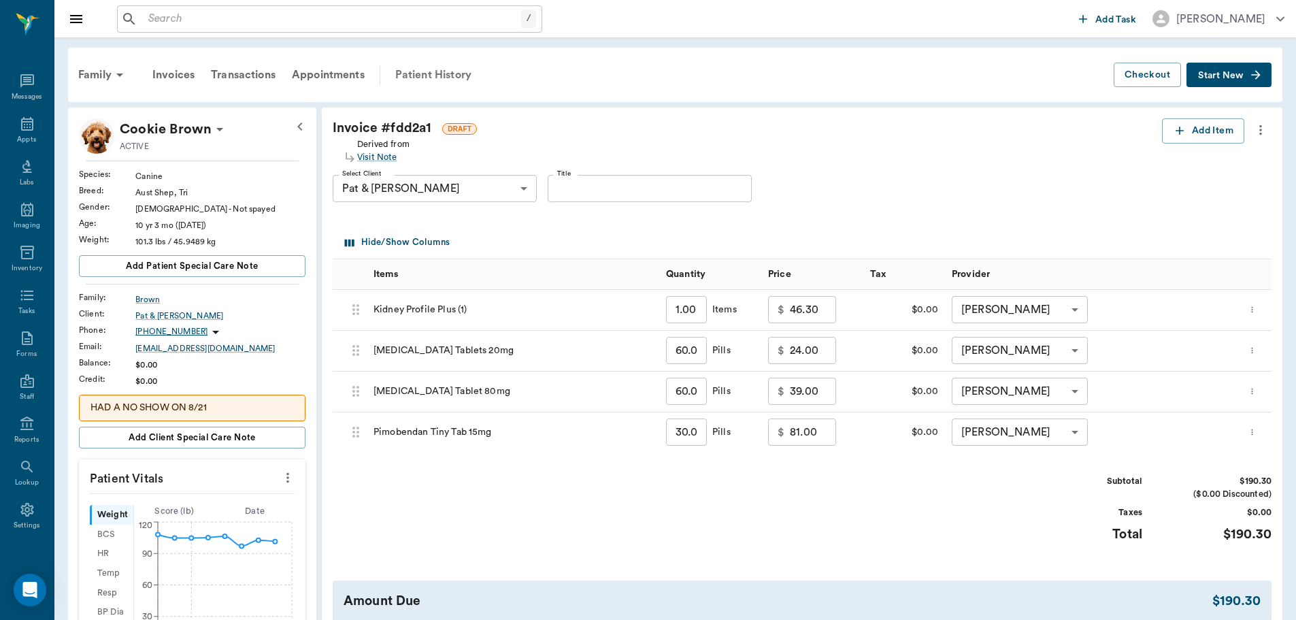
click at [423, 86] on div "Patient History" at bounding box center [433, 75] width 93 height 33
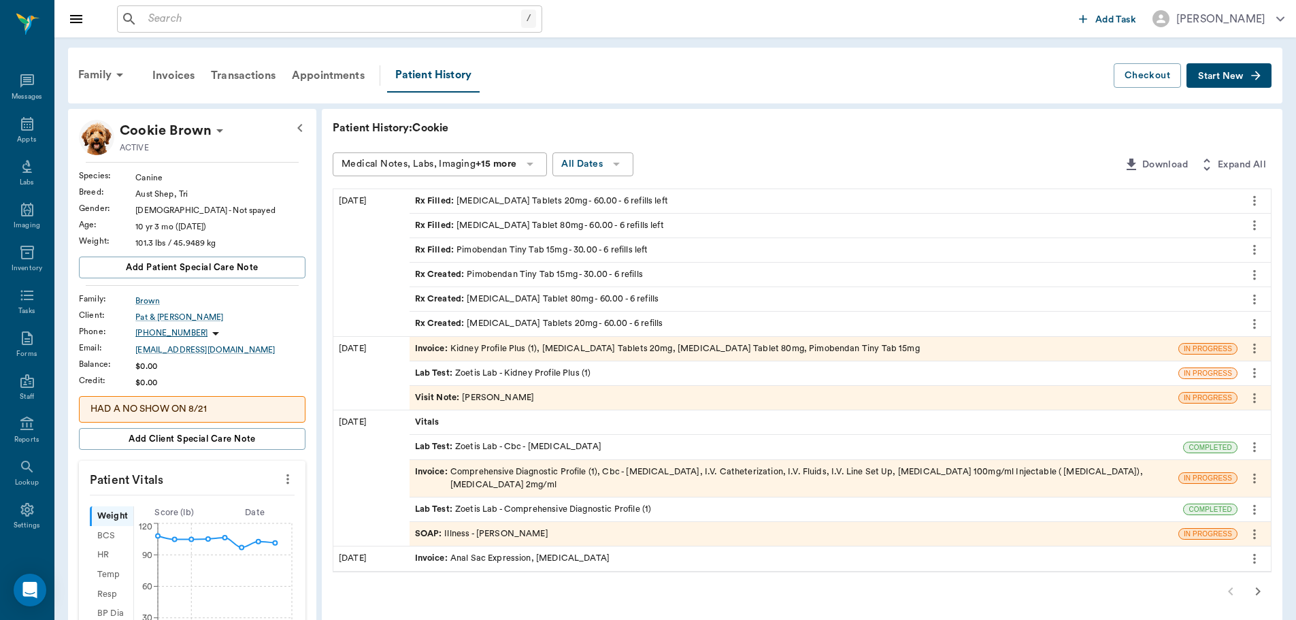
click at [505, 397] on div "Visit Note : Daniel Virnala" at bounding box center [475, 397] width 120 height 13
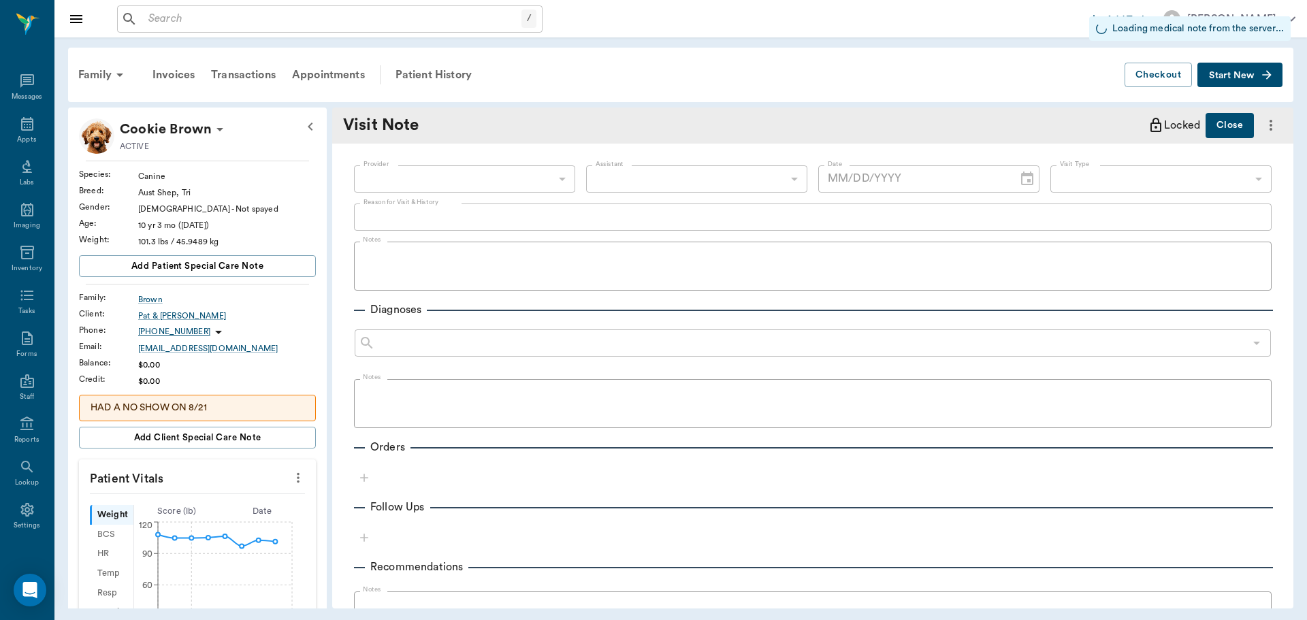
type input "642ef10e332a41444de2bad1"
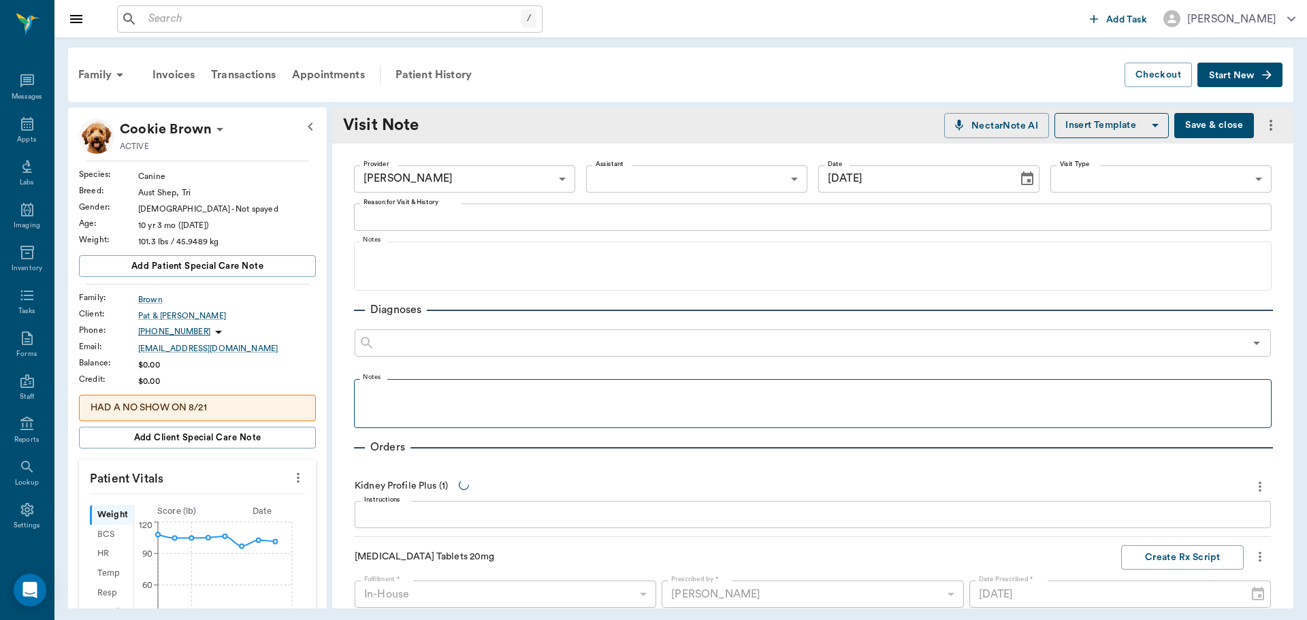
type input "10/09/2025"
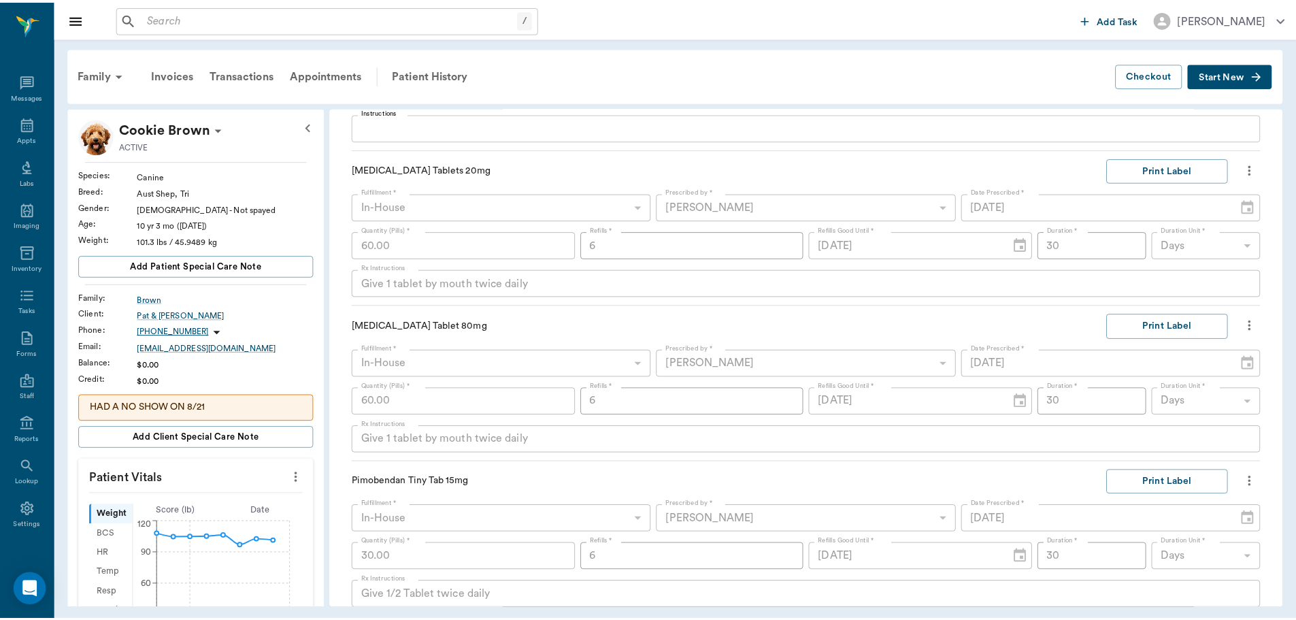
scroll to position [612, 0]
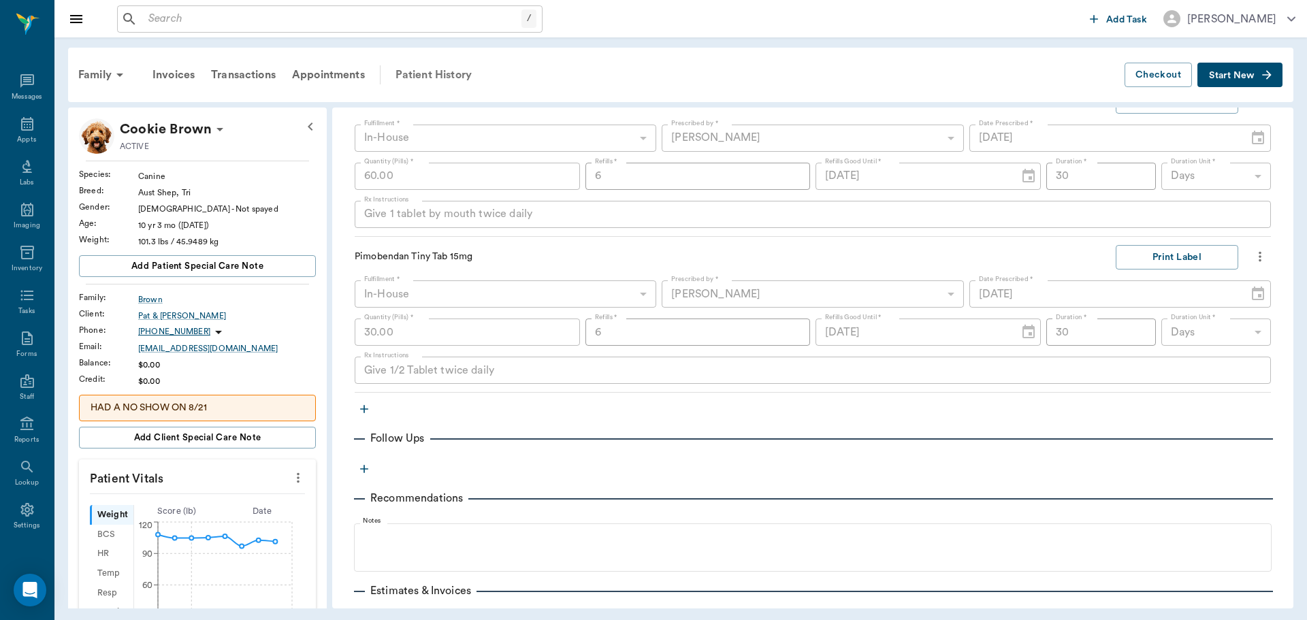
click at [433, 77] on div "Patient History" at bounding box center [433, 75] width 93 height 33
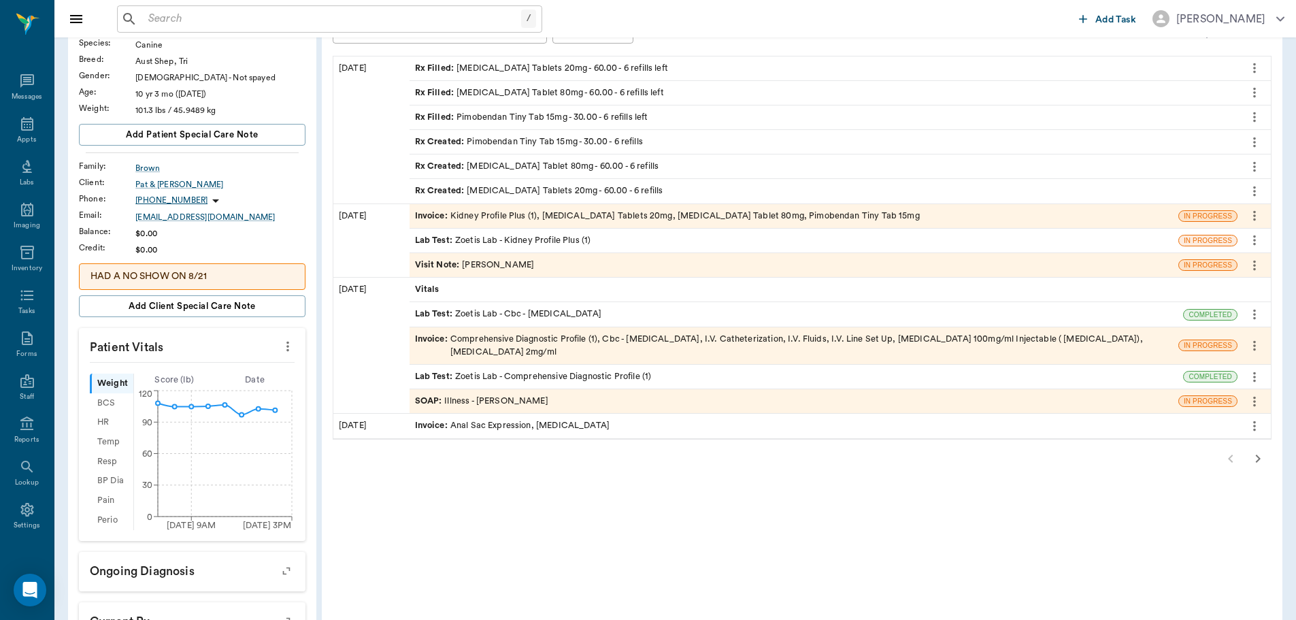
scroll to position [136, 0]
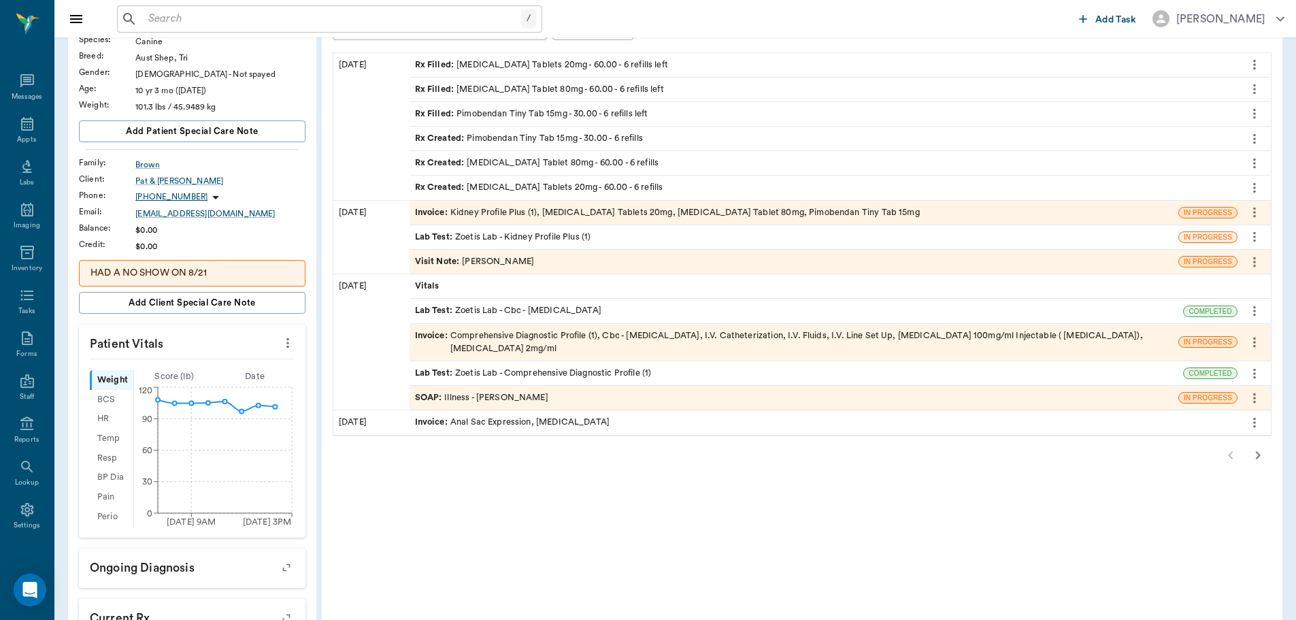
click at [540, 346] on div "Invoice : Comprehensive Diagnostic Profile (1), Cbc - Complete Blood Count, I.V…" at bounding box center [794, 342] width 758 height 26
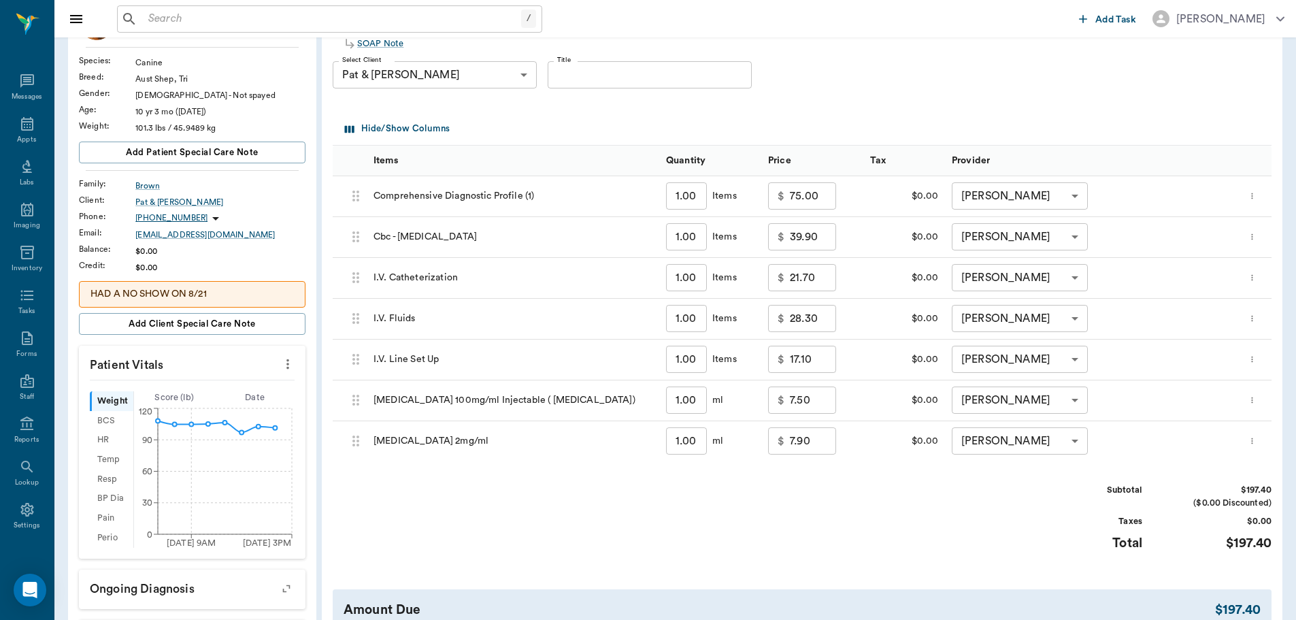
scroll to position [204, 0]
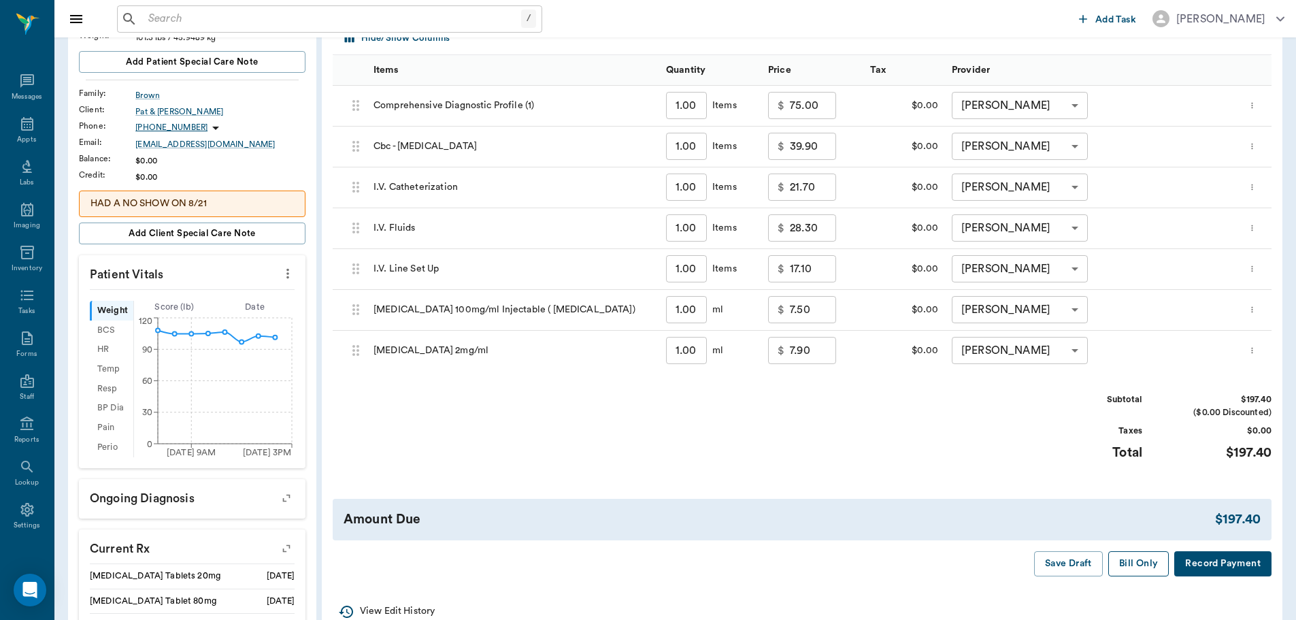
click at [1134, 558] on button "Bill Only" at bounding box center [1139, 563] width 61 height 25
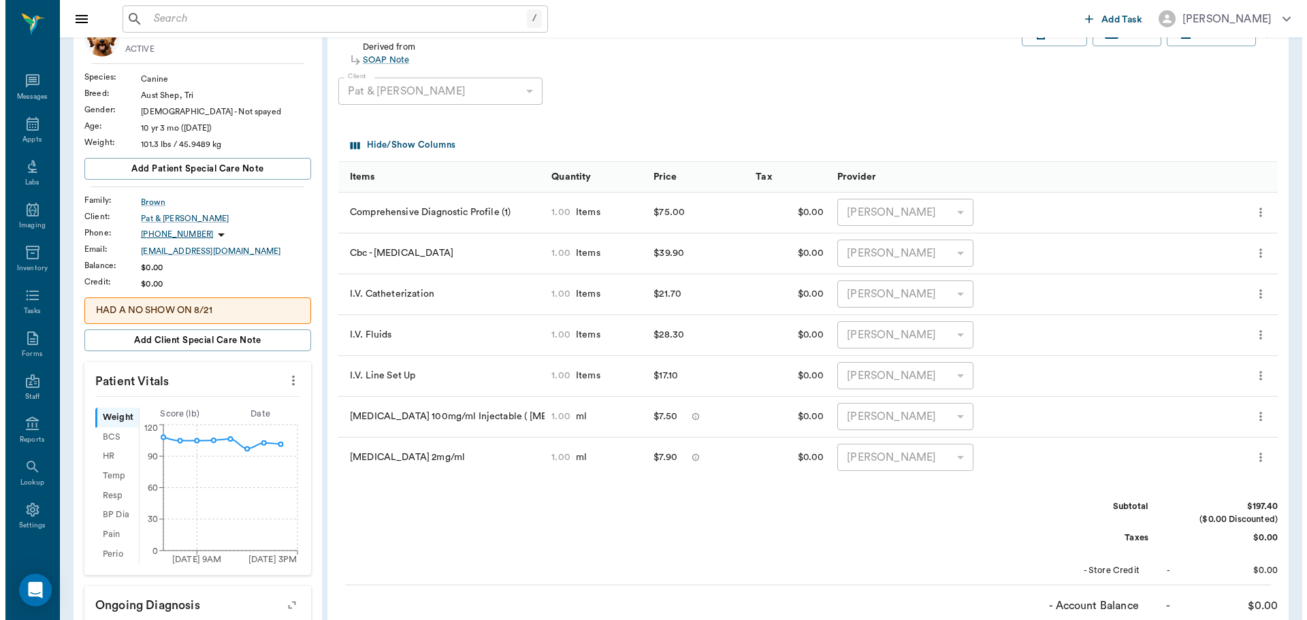
scroll to position [0, 0]
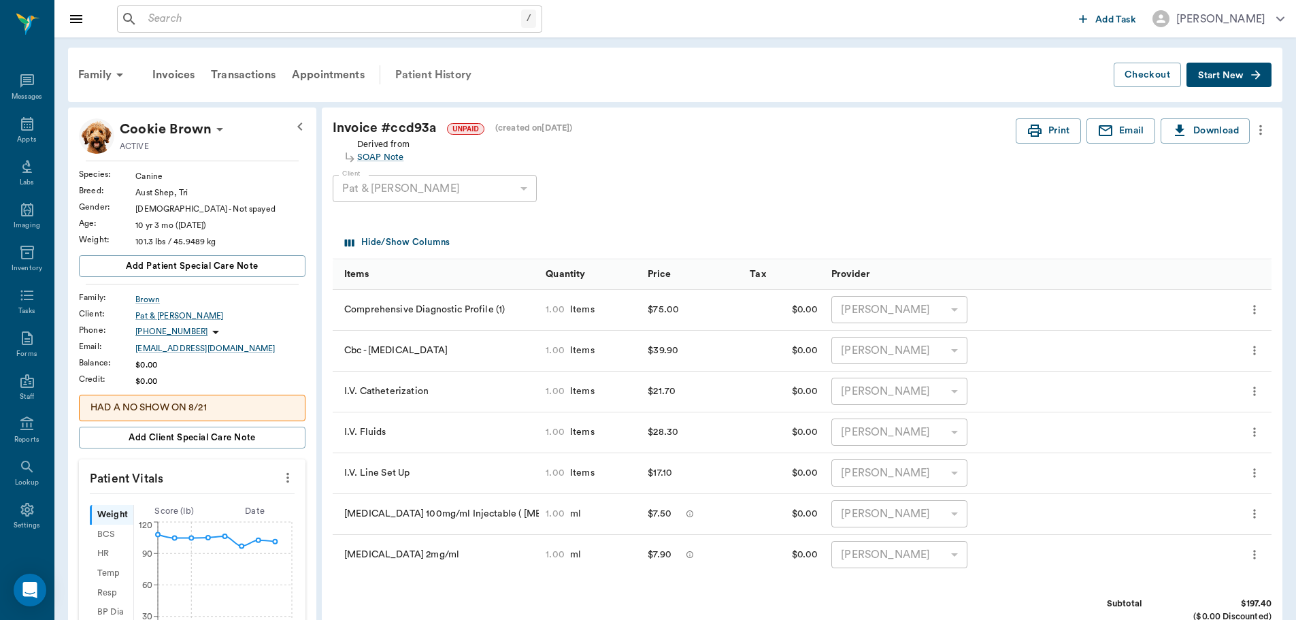
click at [429, 74] on div "Patient History" at bounding box center [433, 75] width 93 height 33
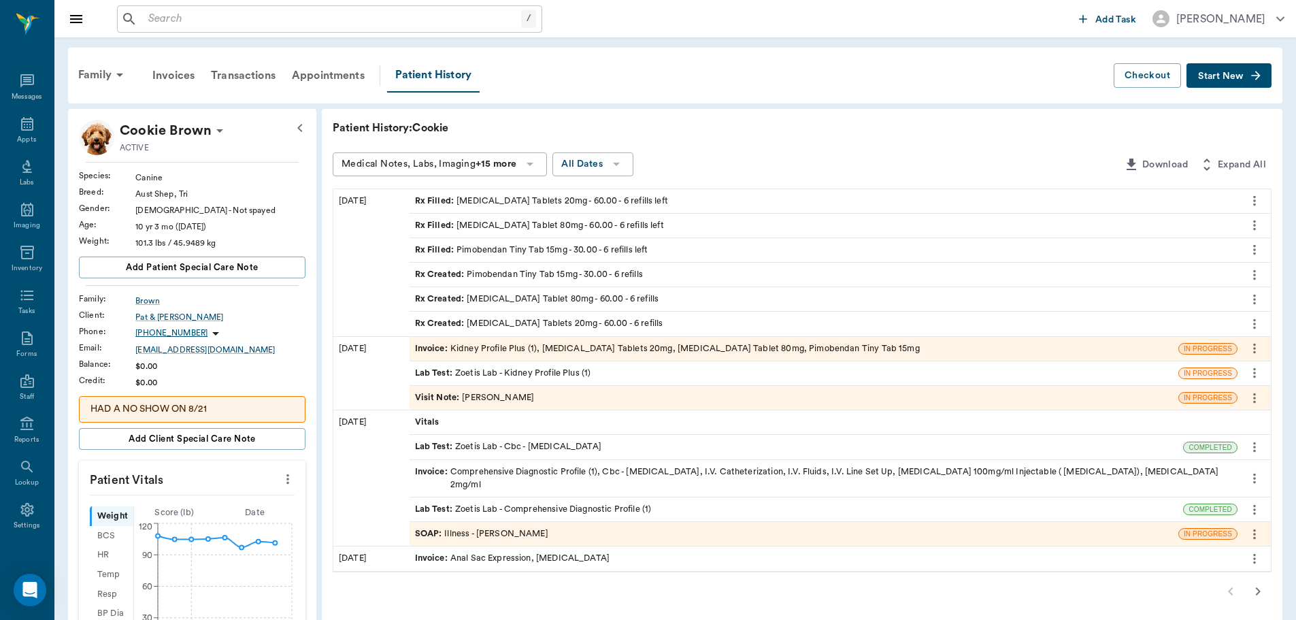
click at [499, 399] on div "Visit Note : Daniel Virnala" at bounding box center [475, 397] width 120 height 13
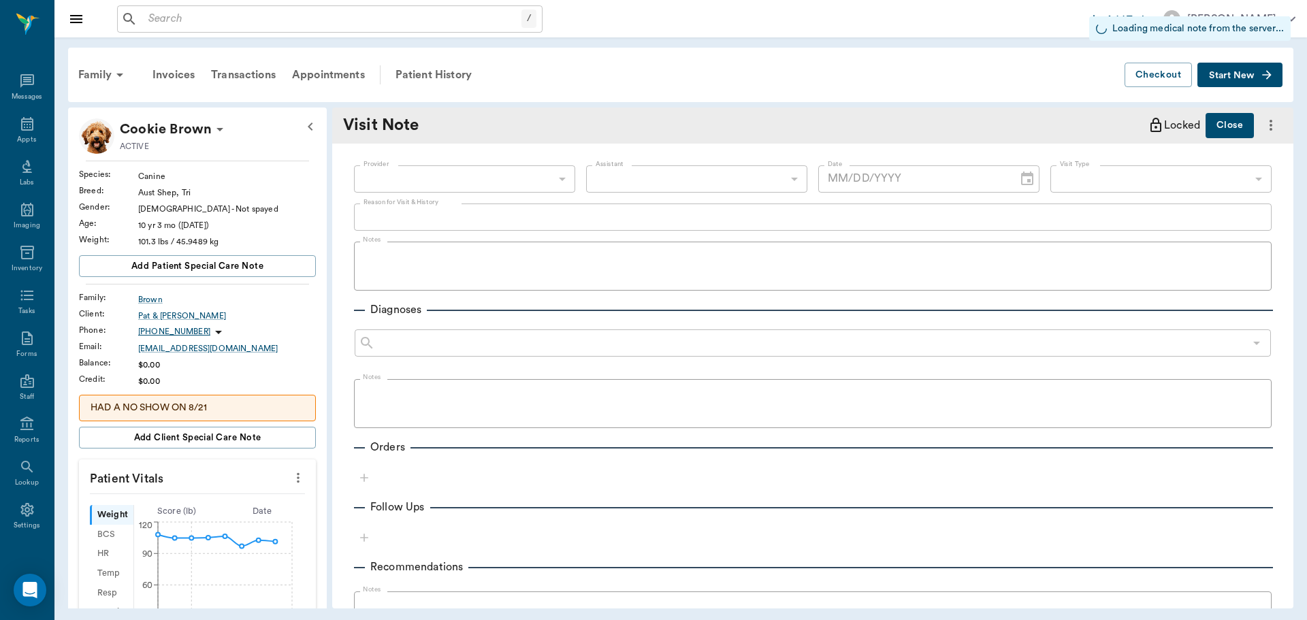
type input "642ef10e332a41444de2bad1"
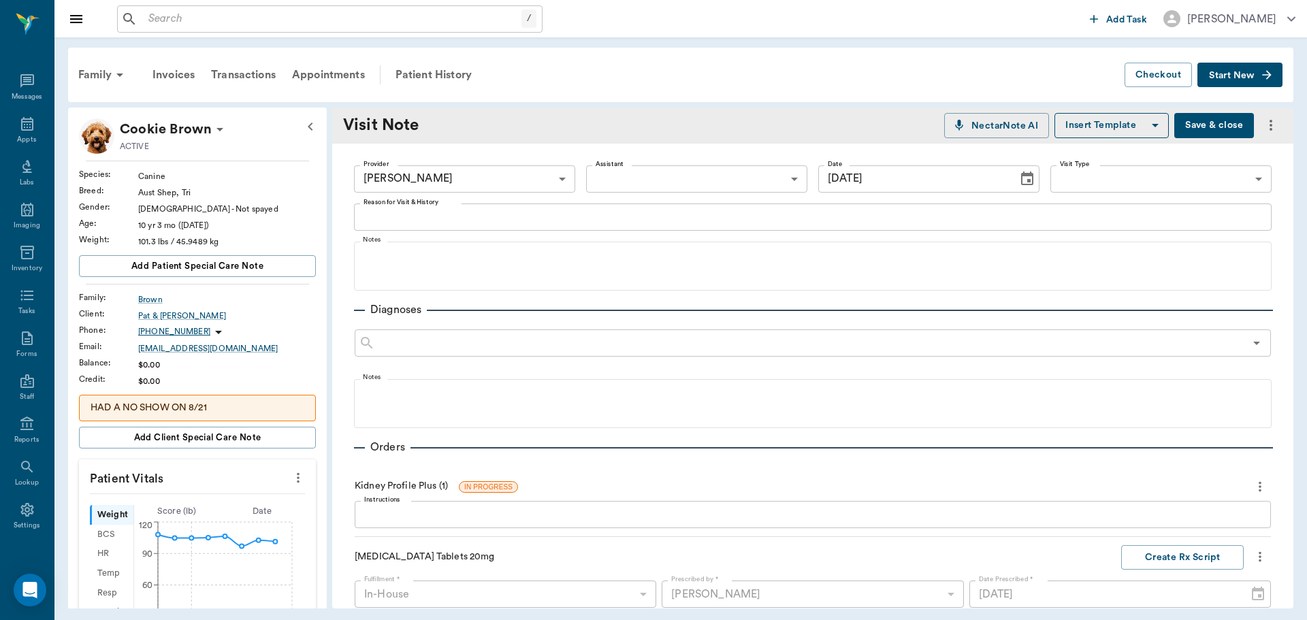
type input "10/09/2025"
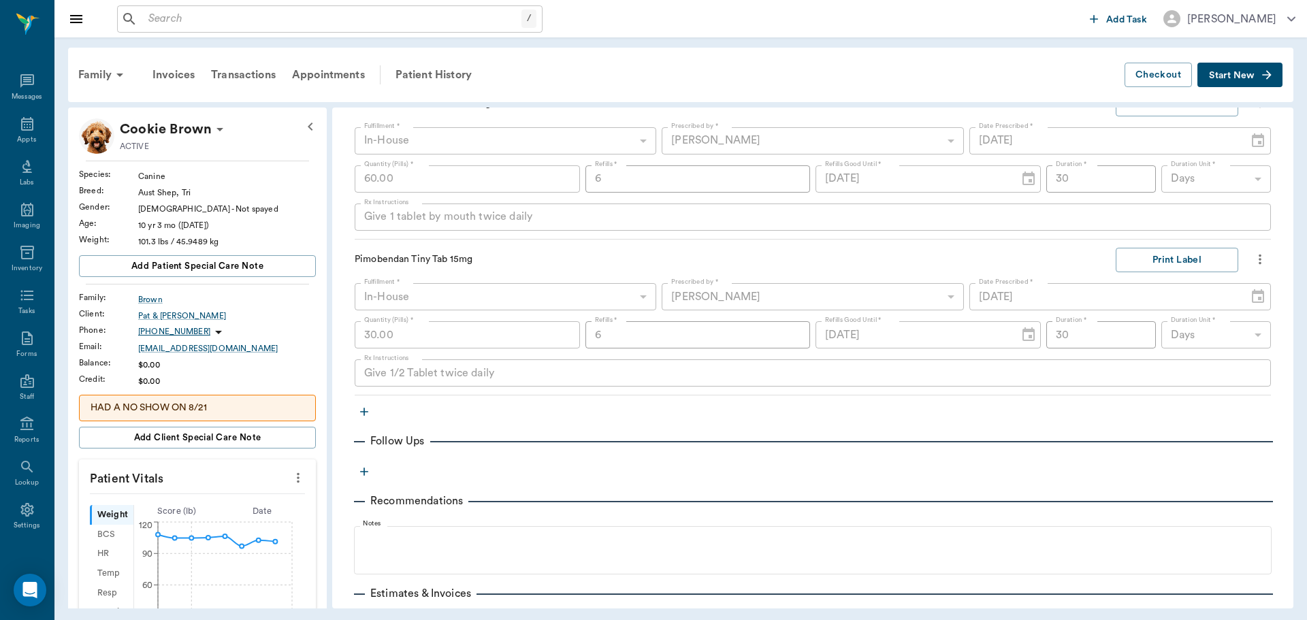
scroll to position [612, 0]
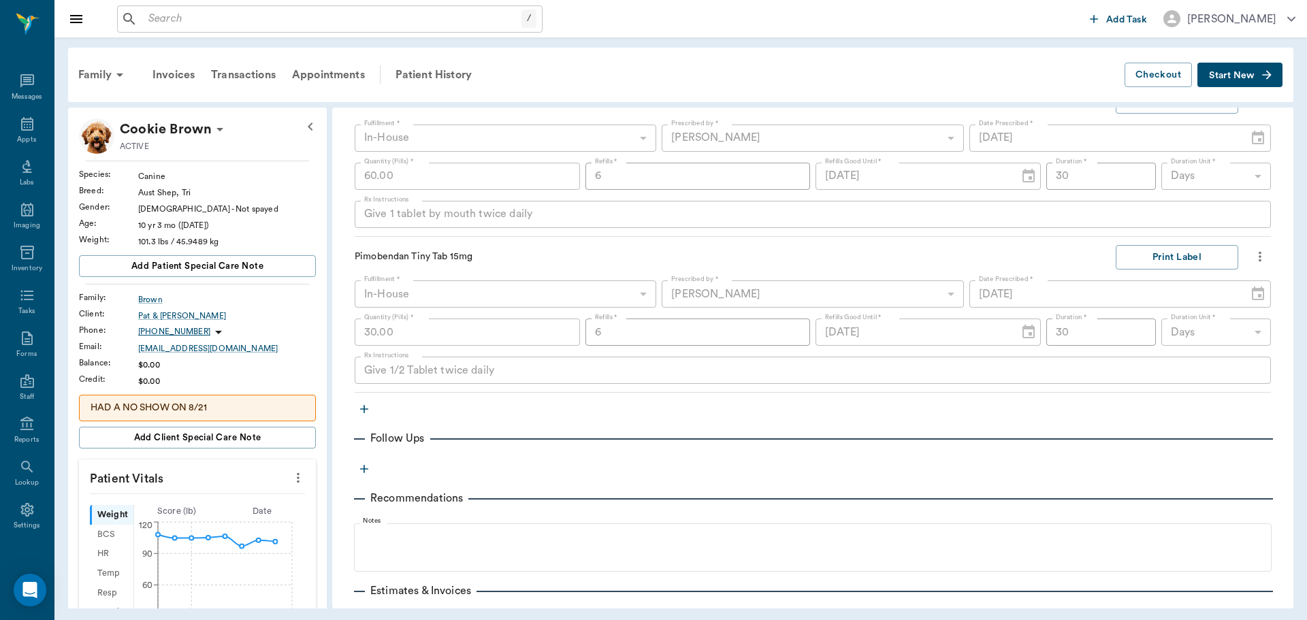
click at [363, 409] on icon "button" at bounding box center [364, 409] width 8 height 8
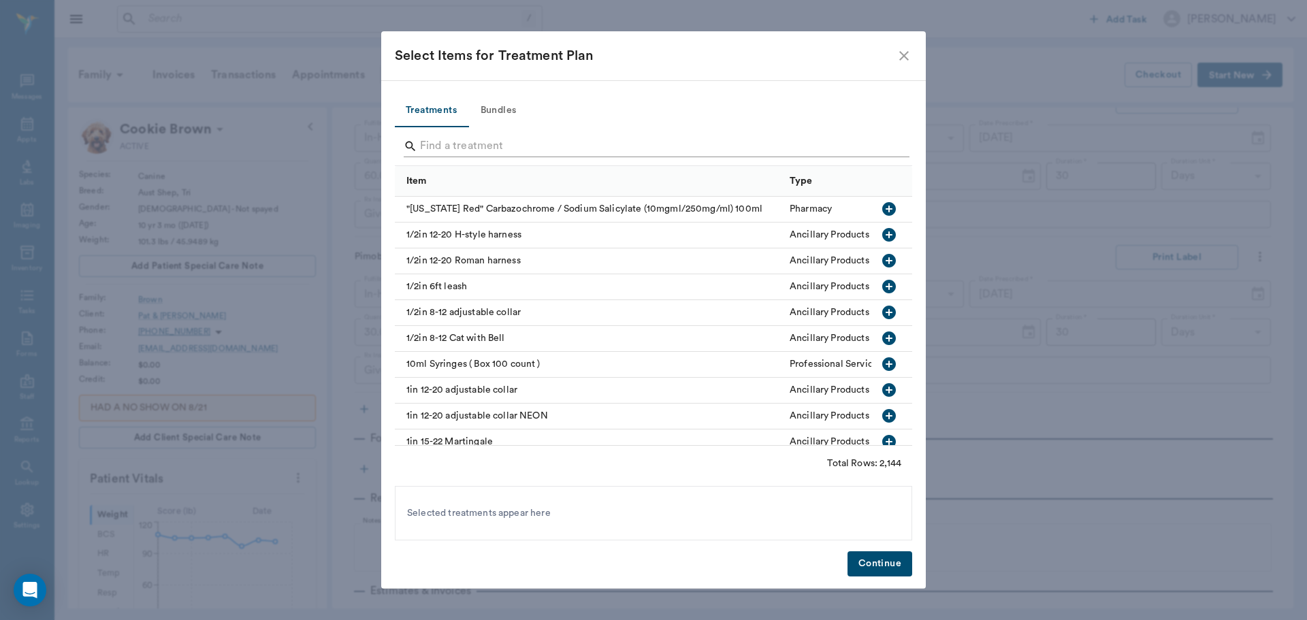
click at [465, 143] on input "Search" at bounding box center [654, 146] width 469 height 22
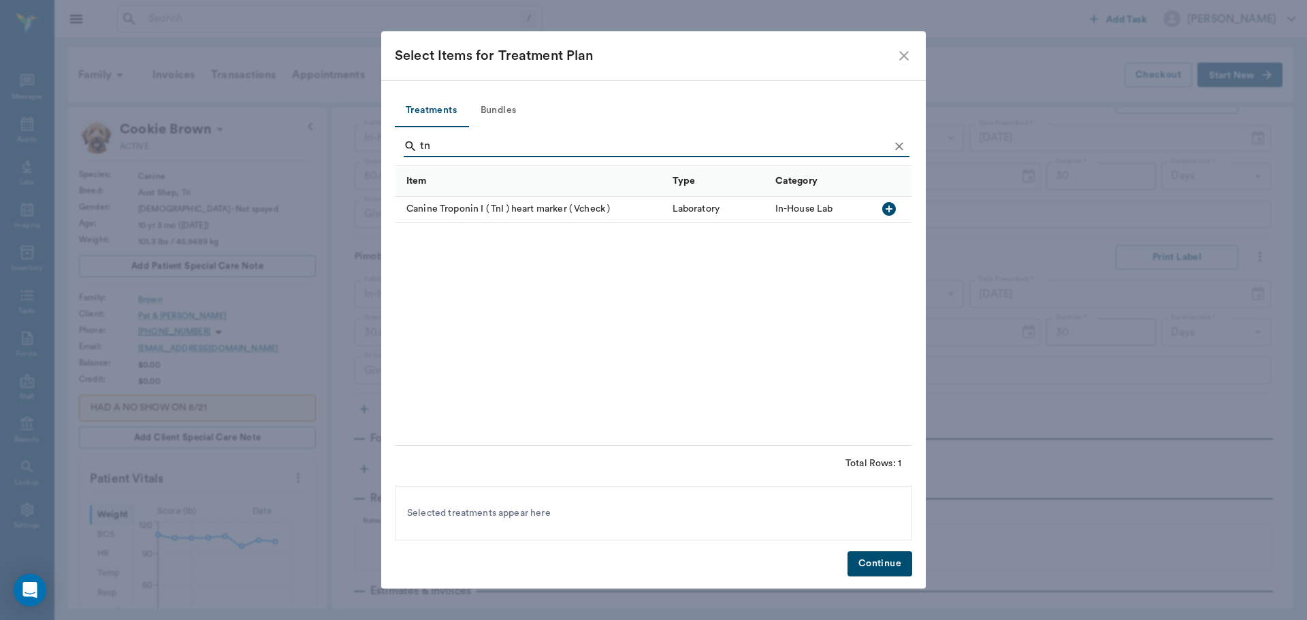
type input "tn"
click at [889, 205] on icon "button" at bounding box center [889, 209] width 14 height 14
drag, startPoint x: 868, startPoint y: 559, endPoint x: 866, endPoint y: 548, distance: 11.2
click at [869, 558] on button "Continue" at bounding box center [879, 563] width 65 height 25
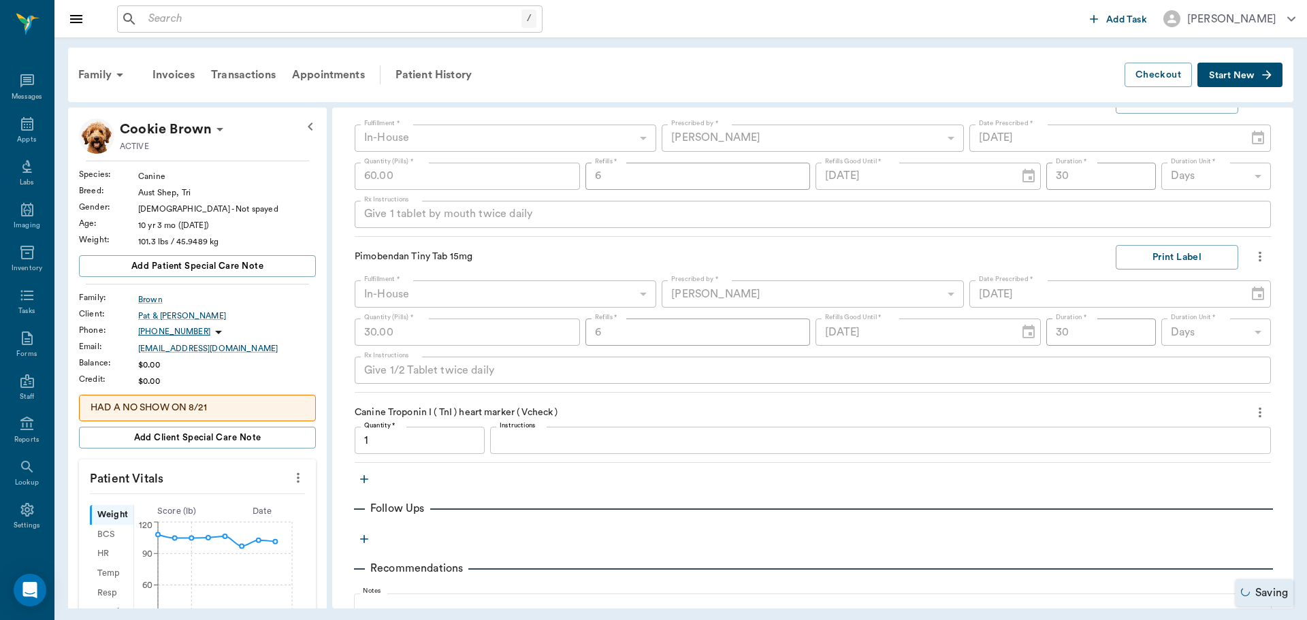
type input "1.00"
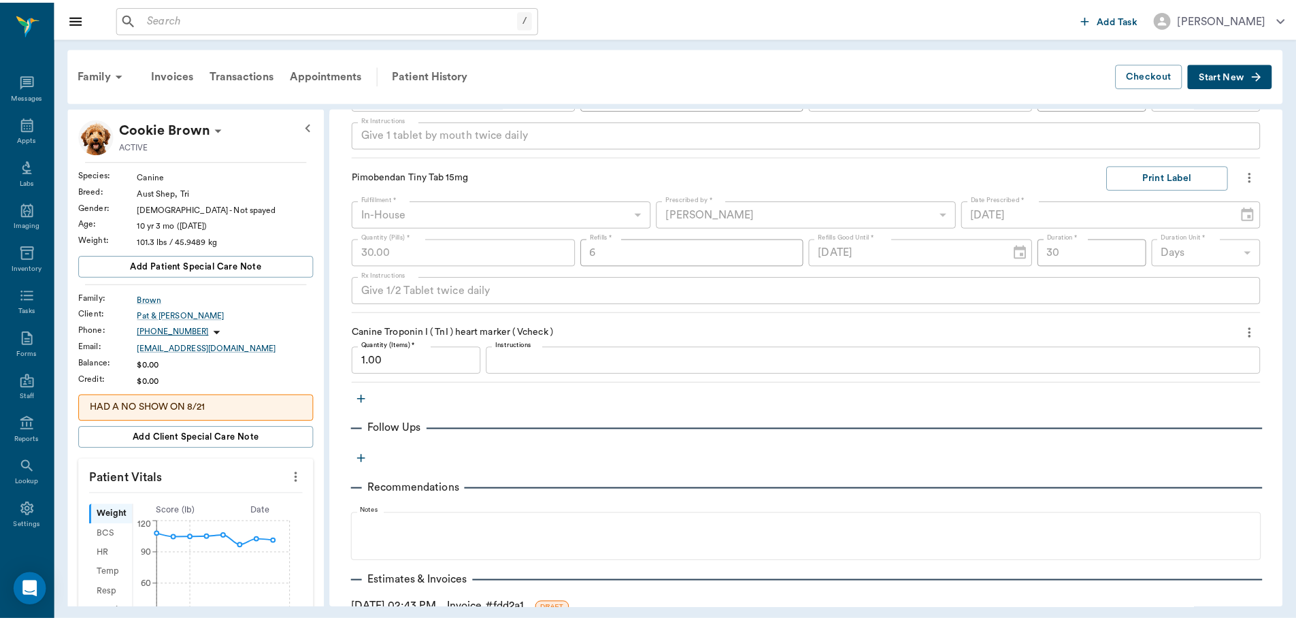
scroll to position [811, 0]
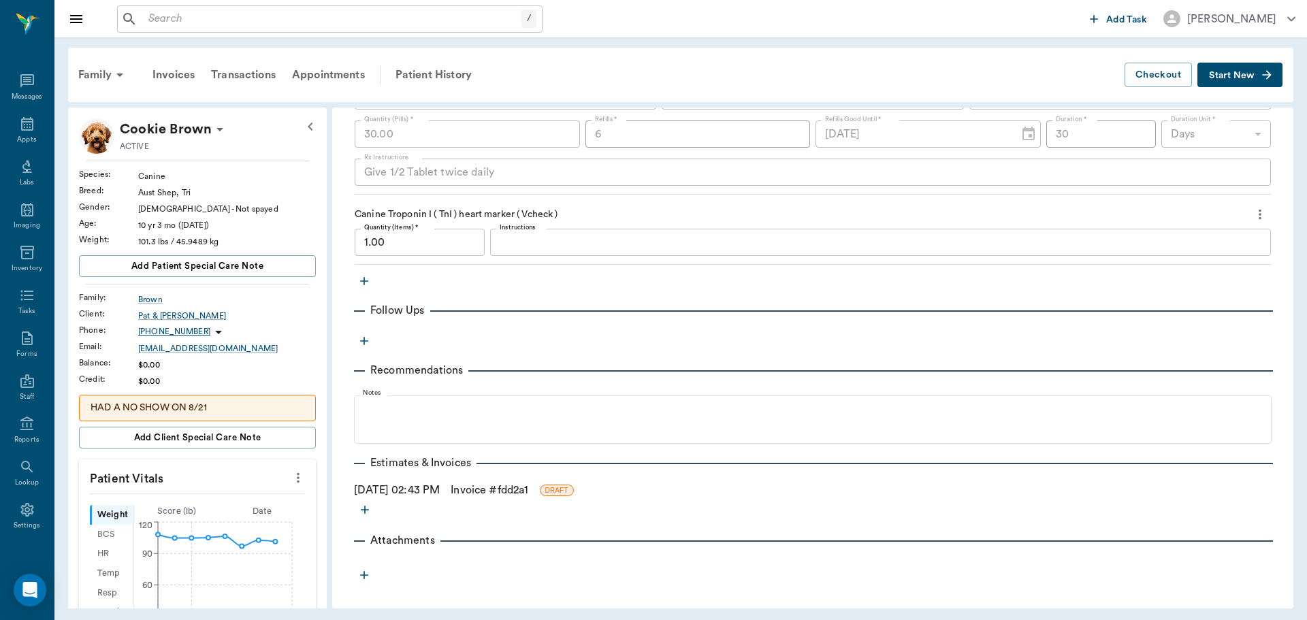
click at [497, 484] on link "Invoice # fdd2a1" at bounding box center [490, 490] width 78 height 16
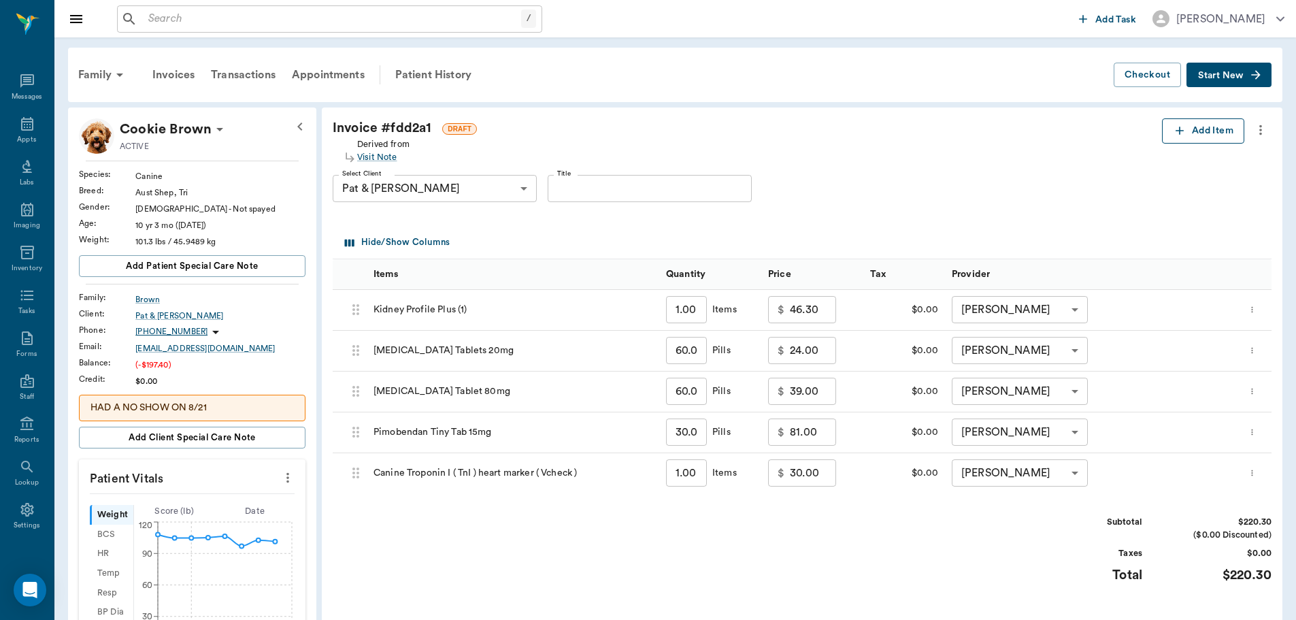
click at [1213, 130] on button "Add Item" at bounding box center [1203, 130] width 82 height 25
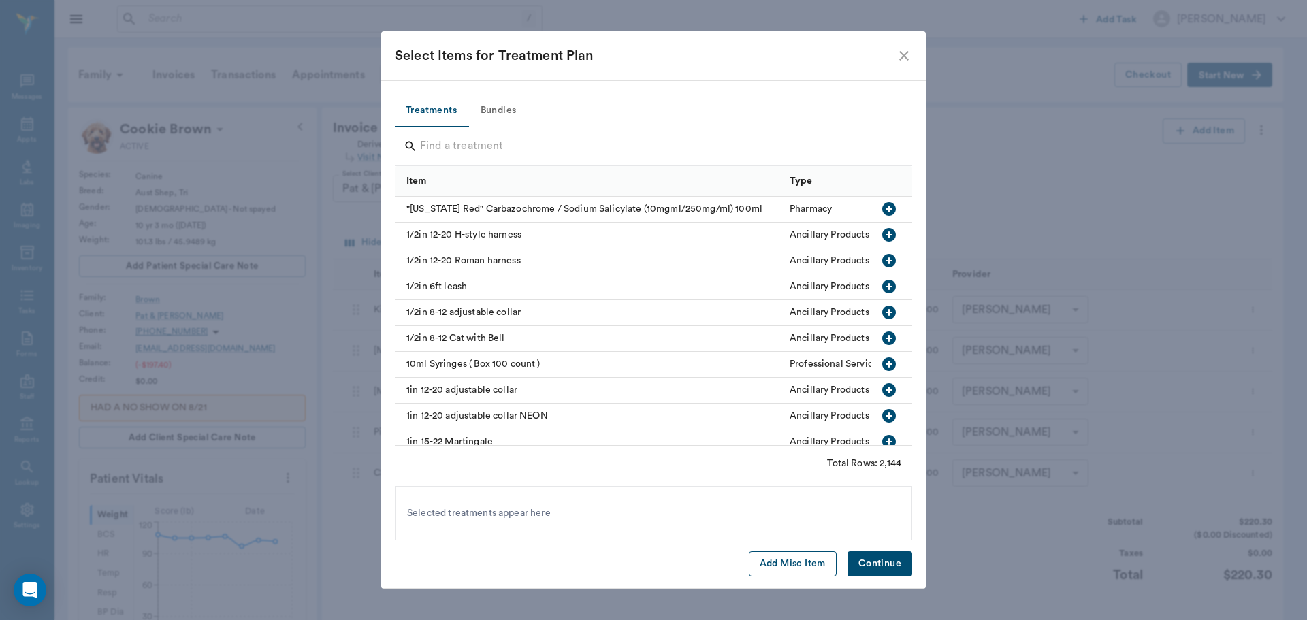
click at [791, 560] on button "Add Misc Item" at bounding box center [793, 563] width 88 height 25
click at [900, 565] on button "Continue" at bounding box center [879, 563] width 65 height 25
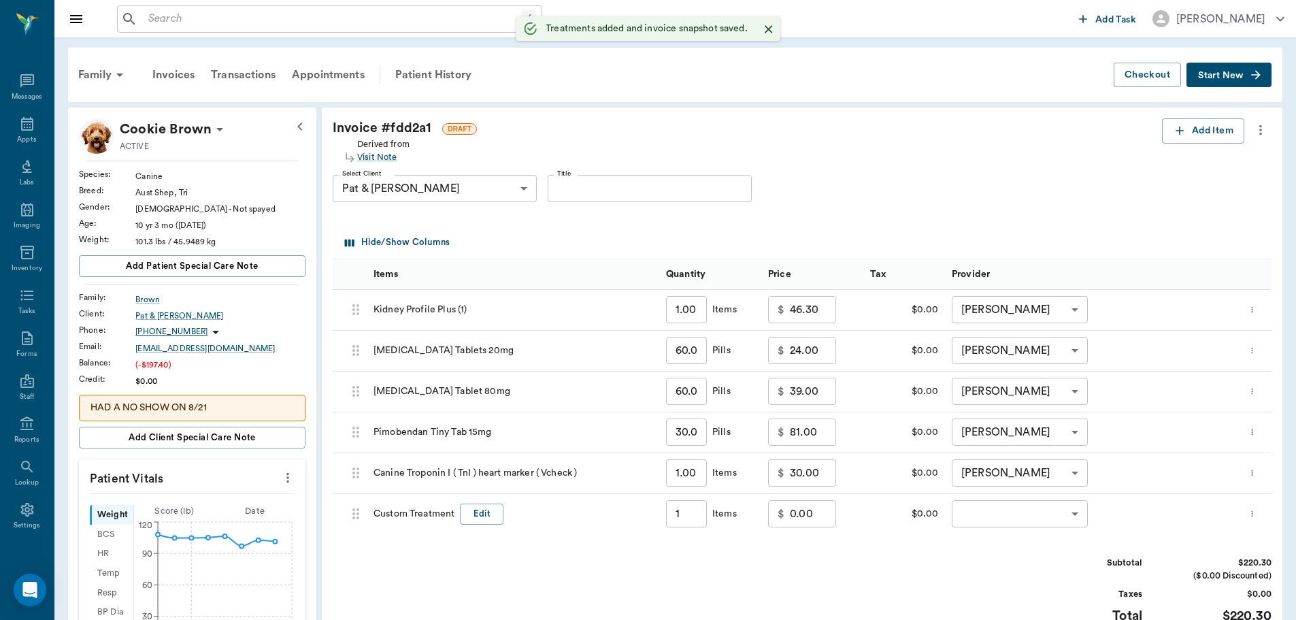
type input "1.00"
click at [481, 520] on button "Edit" at bounding box center [482, 514] width 44 height 21
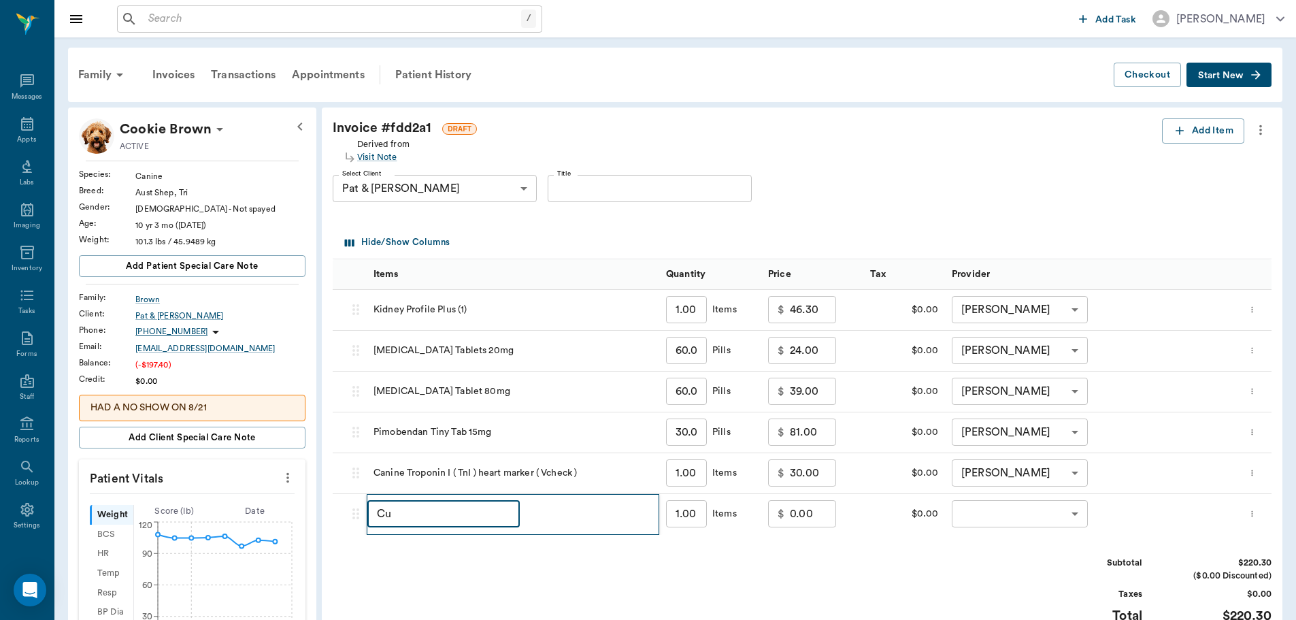
type input "C"
type input "senior Discount"
click at [802, 508] on input "0.00" at bounding box center [813, 513] width 46 height 27
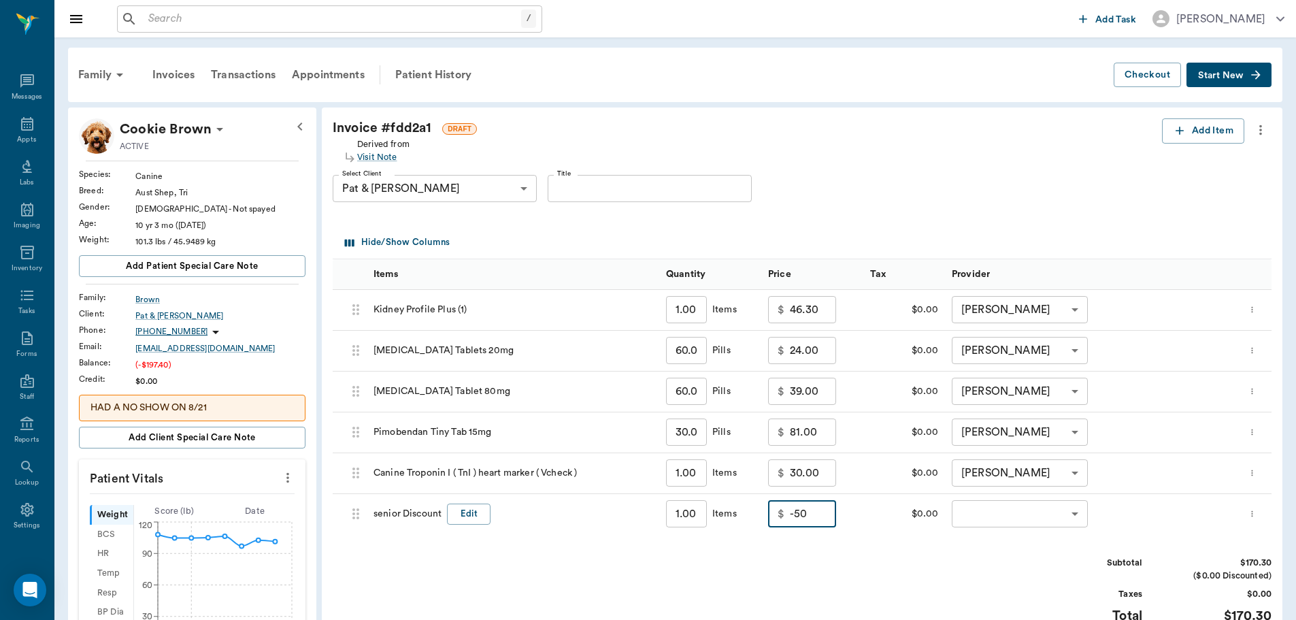
type input "-50.00"
click at [1073, 506] on body "/ ​ Add Task Dr. Bert Ellsworth Nectar Messages Appts Labs Imaging Inventory Ta…" at bounding box center [653, 572] width 1307 height 1145
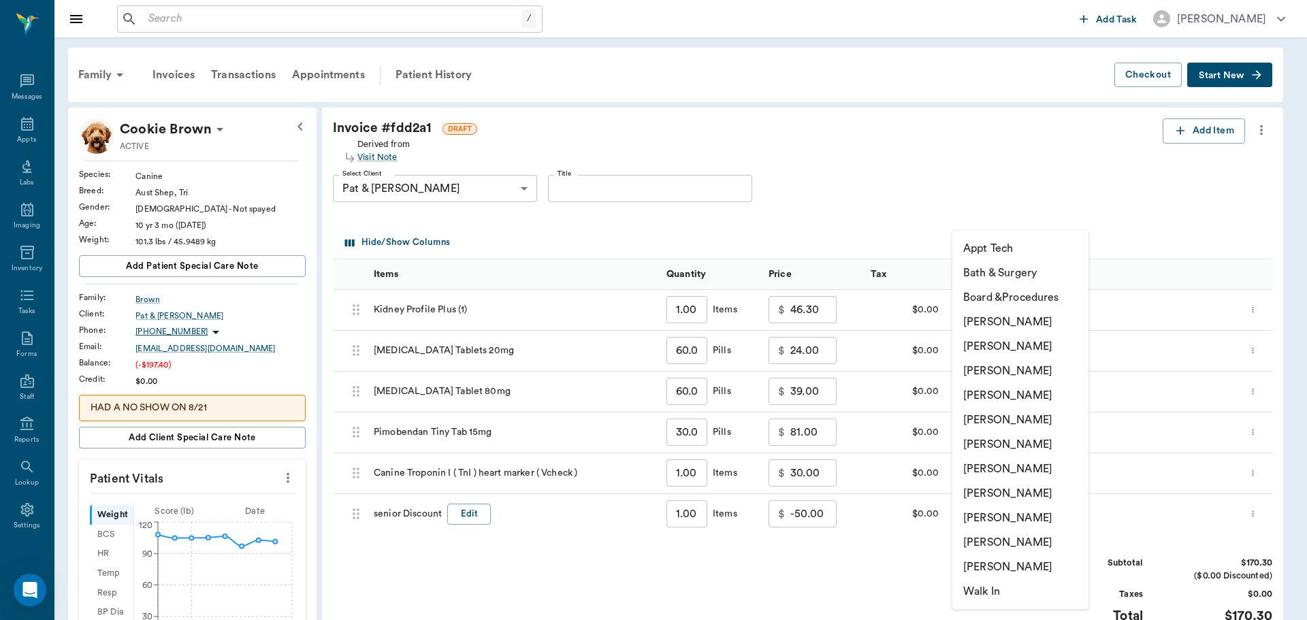
click at [1026, 393] on li "[PERSON_NAME]" at bounding box center [1020, 395] width 136 height 24
type input "none-63ec2f075fda476ae8351a4d"
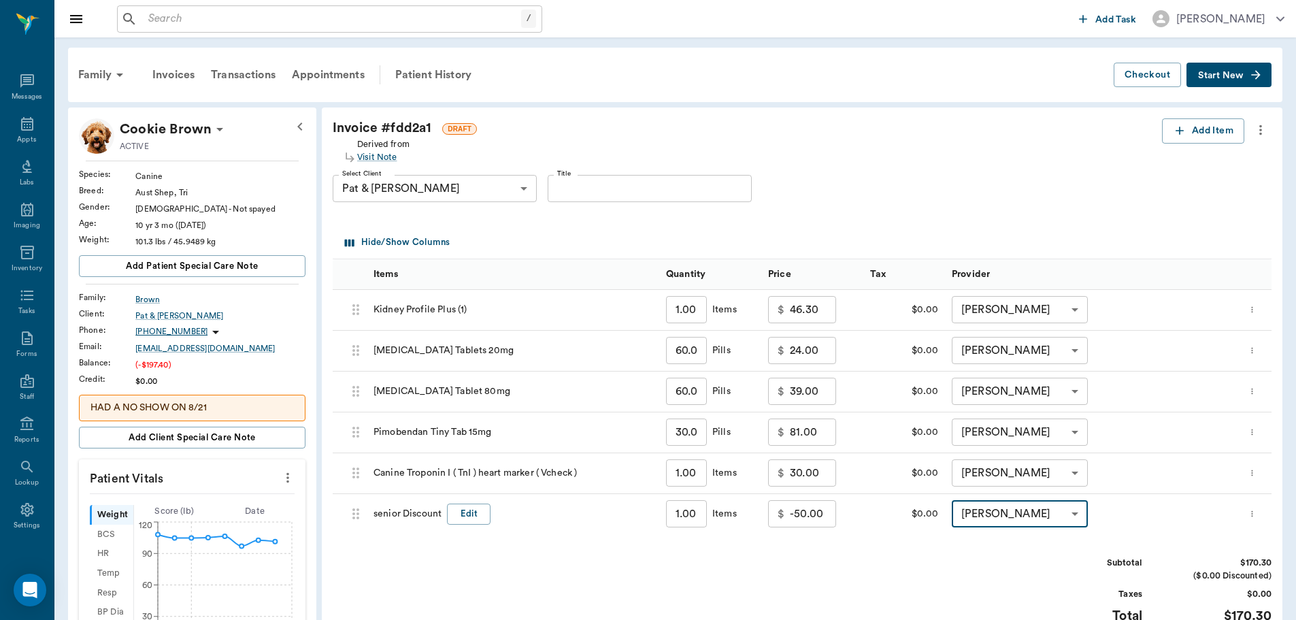
scroll to position [204, 0]
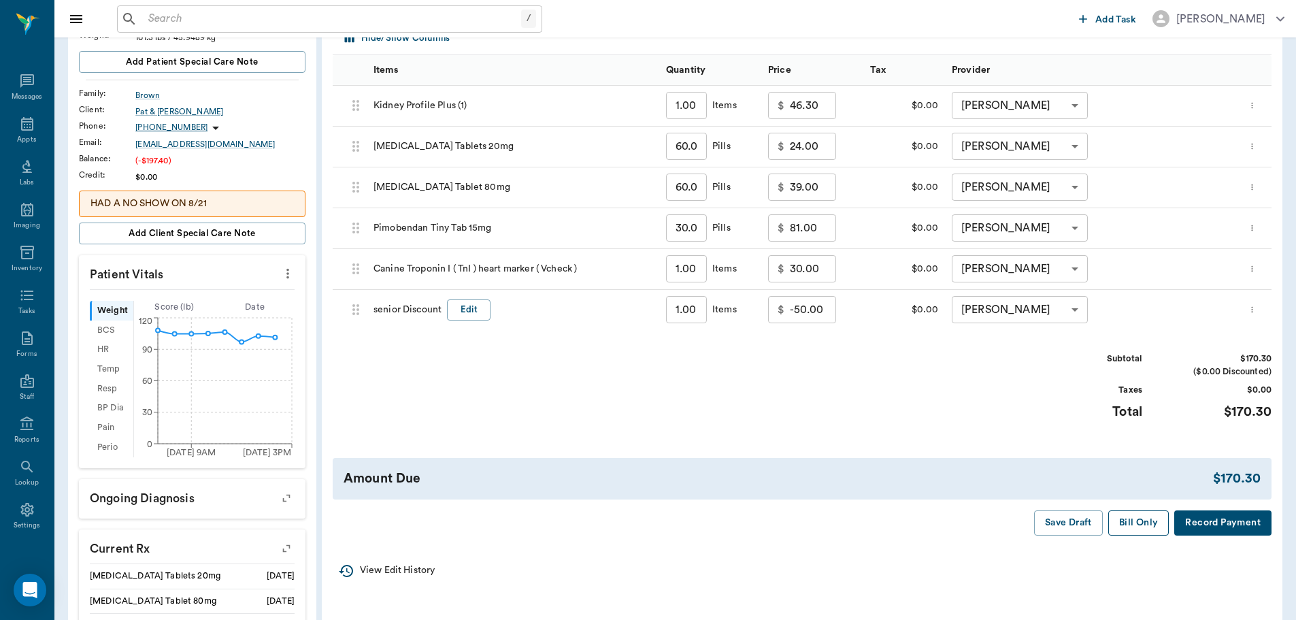
click at [1141, 521] on button "Bill Only" at bounding box center [1139, 522] width 61 height 25
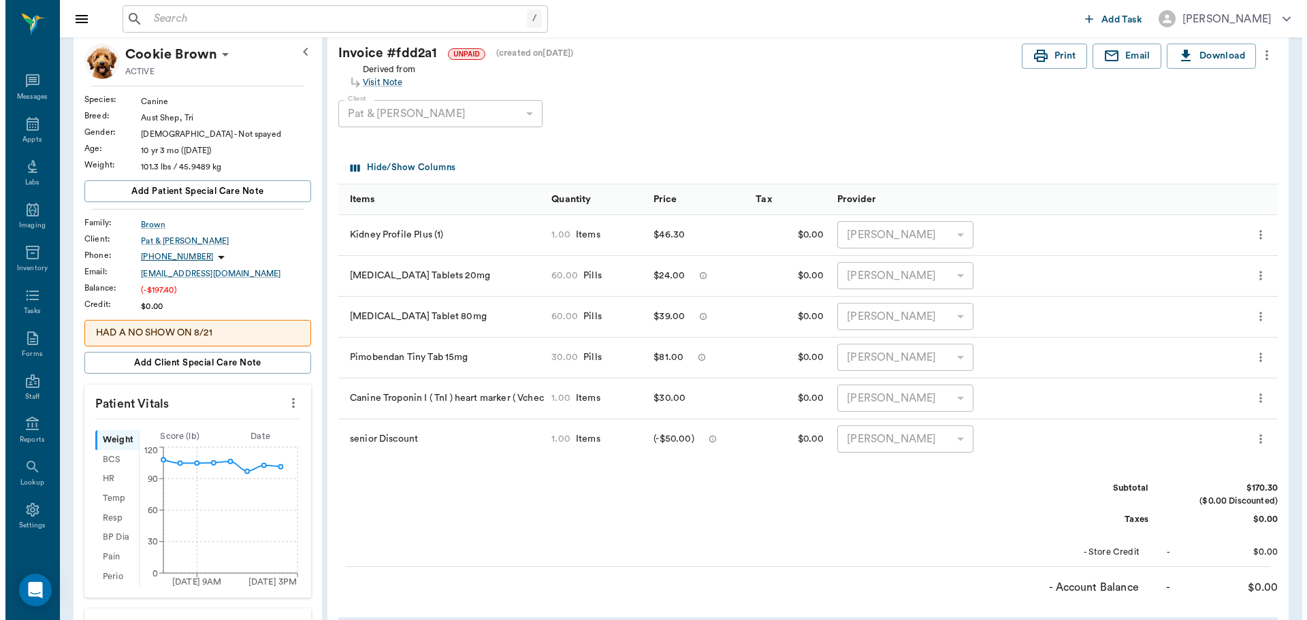
scroll to position [0, 0]
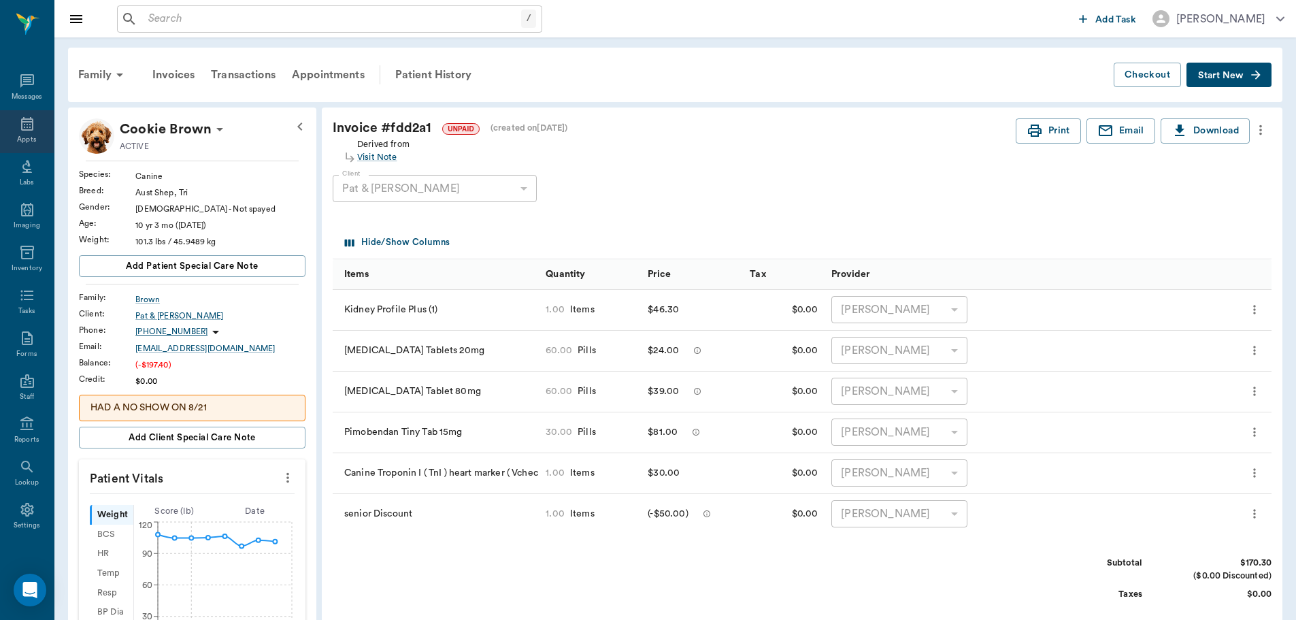
click at [21, 129] on icon at bounding box center [27, 124] width 12 height 14
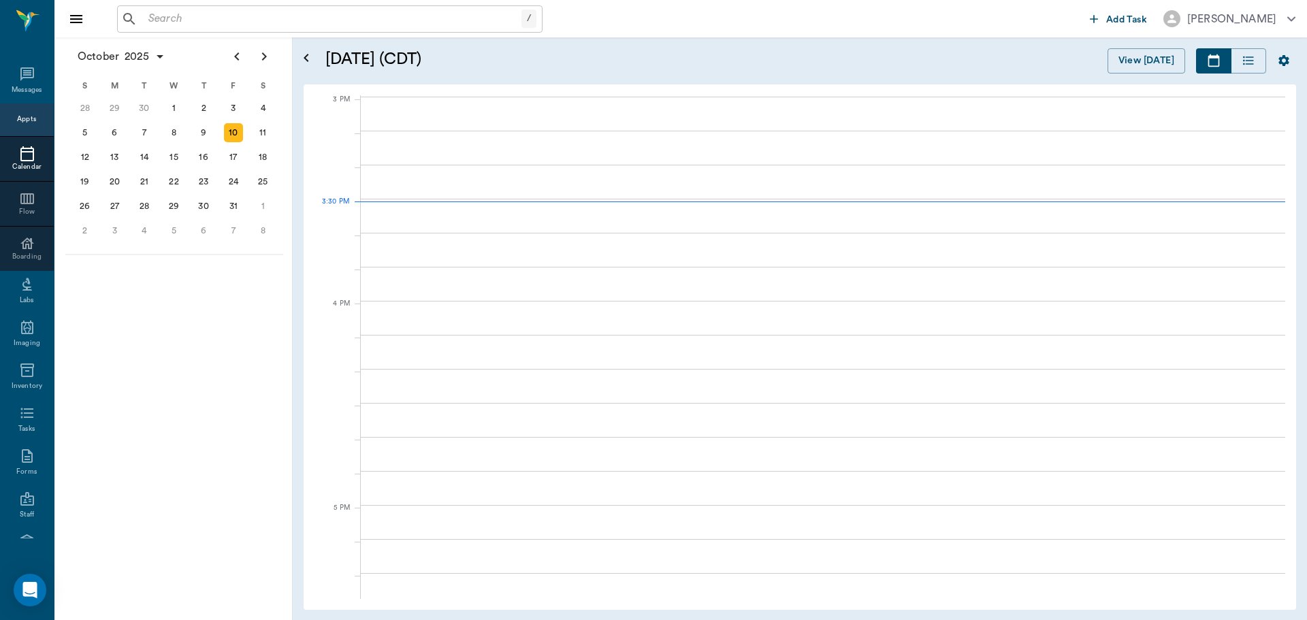
scroll to position [1430, 0]
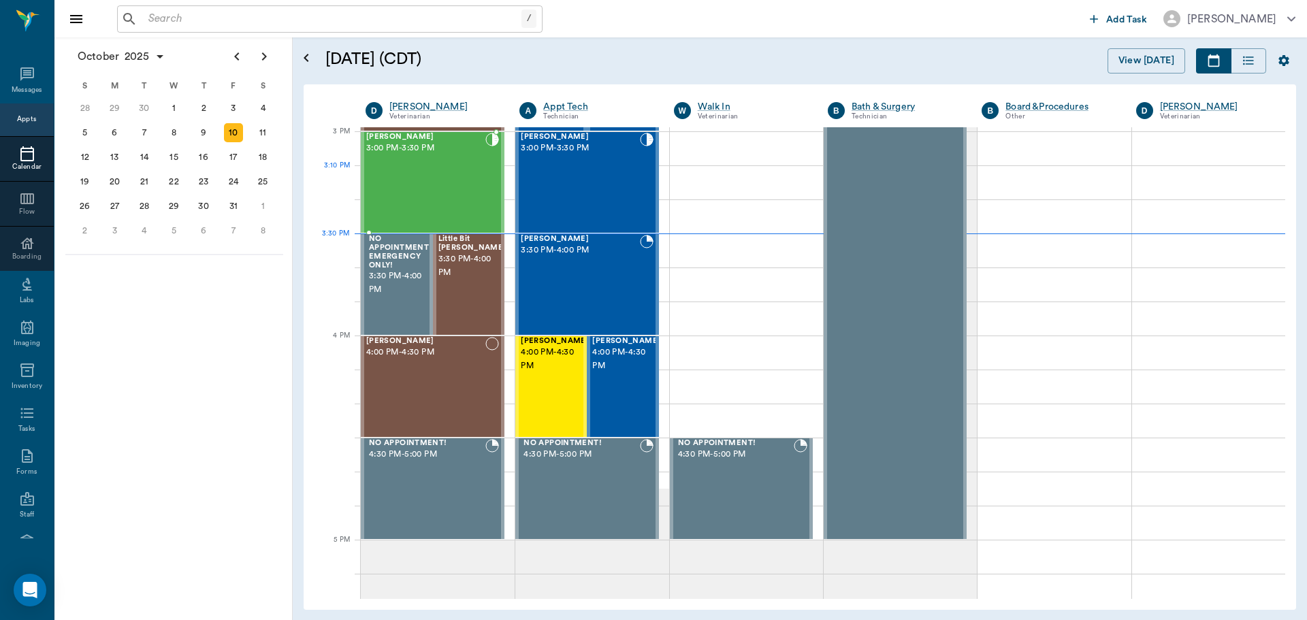
click at [442, 188] on div "Sammy Trotter 3:00 PM - 3:30 PM" at bounding box center [425, 182] width 119 height 99
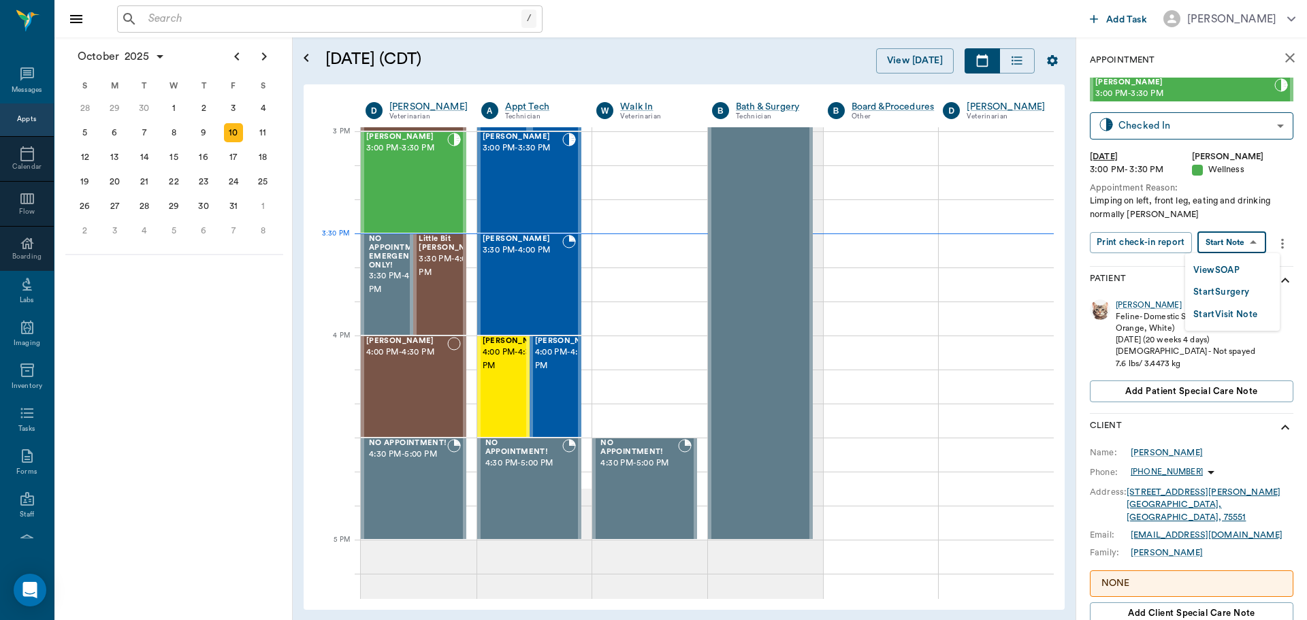
click at [1241, 244] on body "/ ​ Add Task Dr. Bert Ellsworth Nectar Messages Appts Calendar Flow Boarding La…" at bounding box center [653, 310] width 1307 height 620
click at [1213, 272] on button "View SOAP" at bounding box center [1216, 271] width 46 height 16
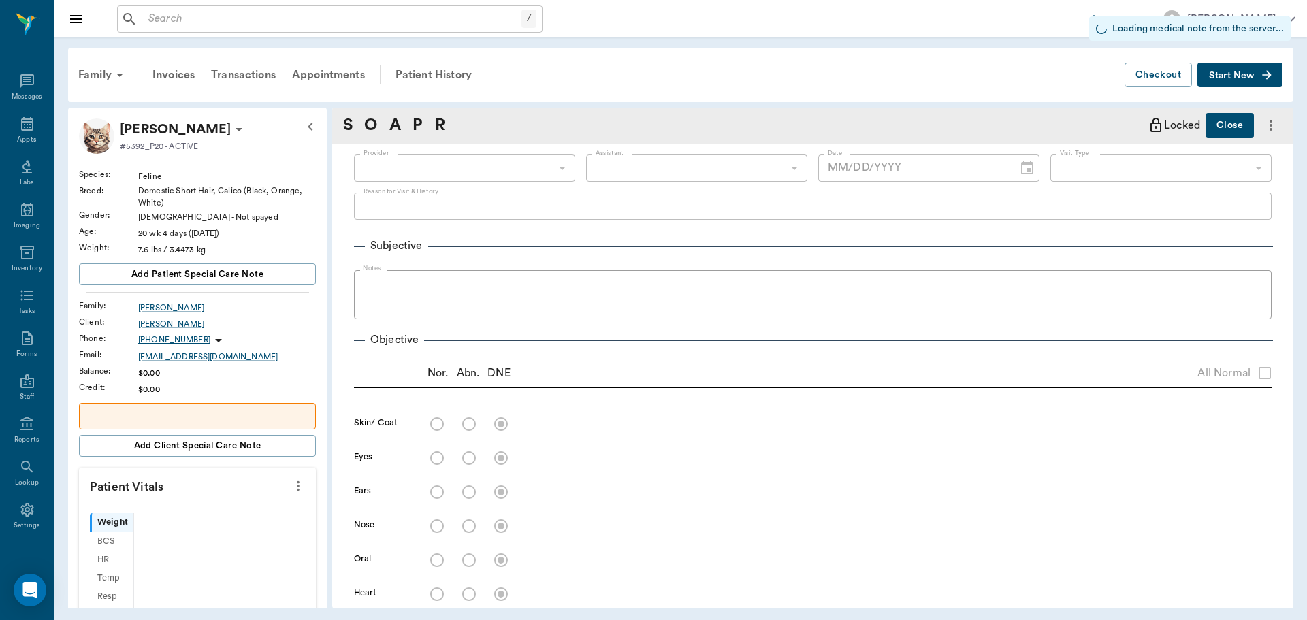
type input "63ec2f075fda476ae8351a4d"
type input "642ef10e332a41444de2bad1"
type input "65d2be4f46e3a538d89b8c14"
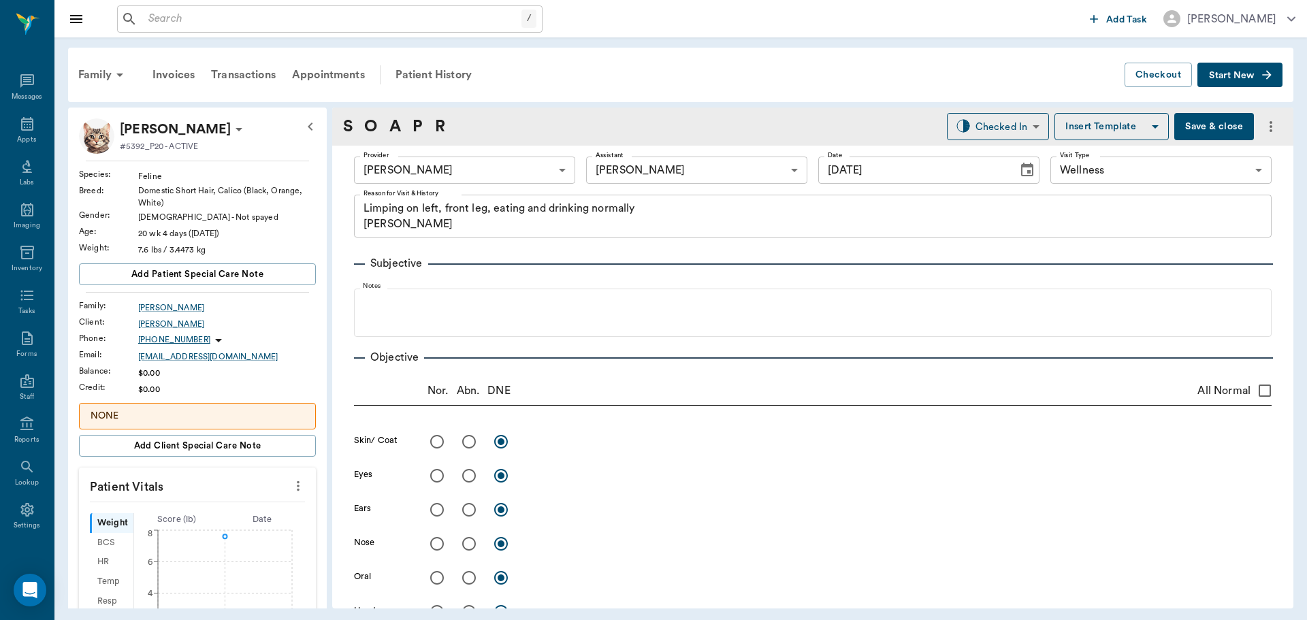
type input "[DATE]"
type textarea "Limping on left, front leg, eating and drinking normally Christy"
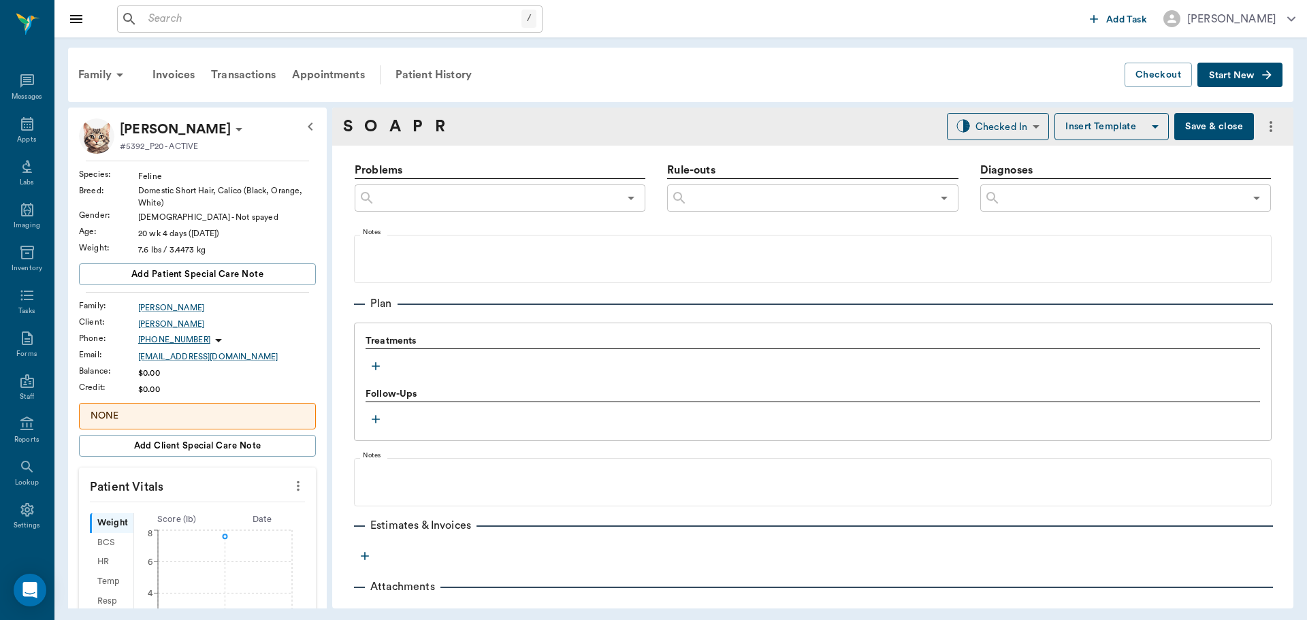
scroll to position [812, 0]
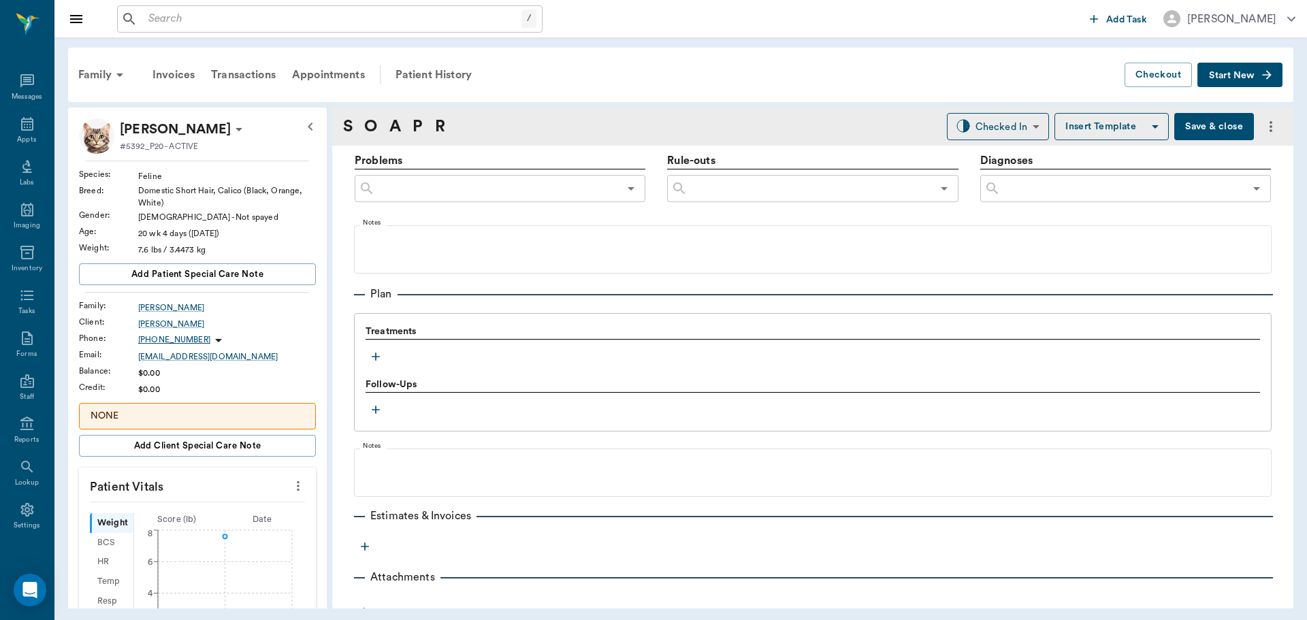
click at [376, 355] on icon "button" at bounding box center [376, 357] width 14 height 14
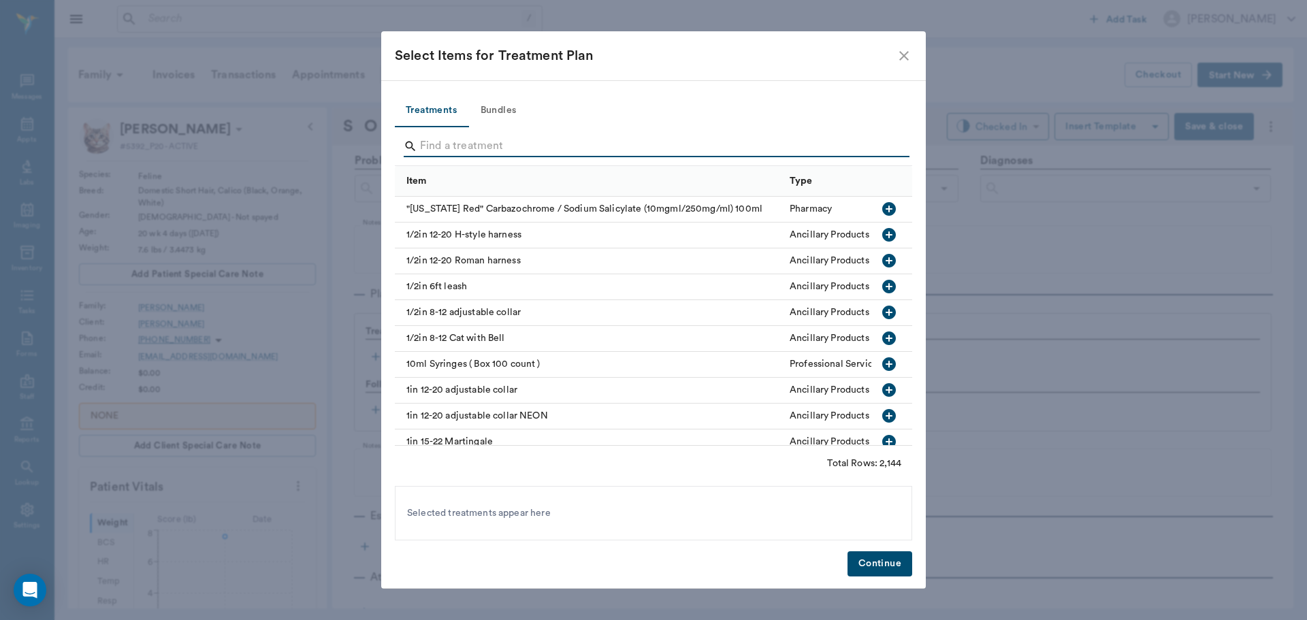
click at [485, 150] on input "Search" at bounding box center [654, 146] width 469 height 22
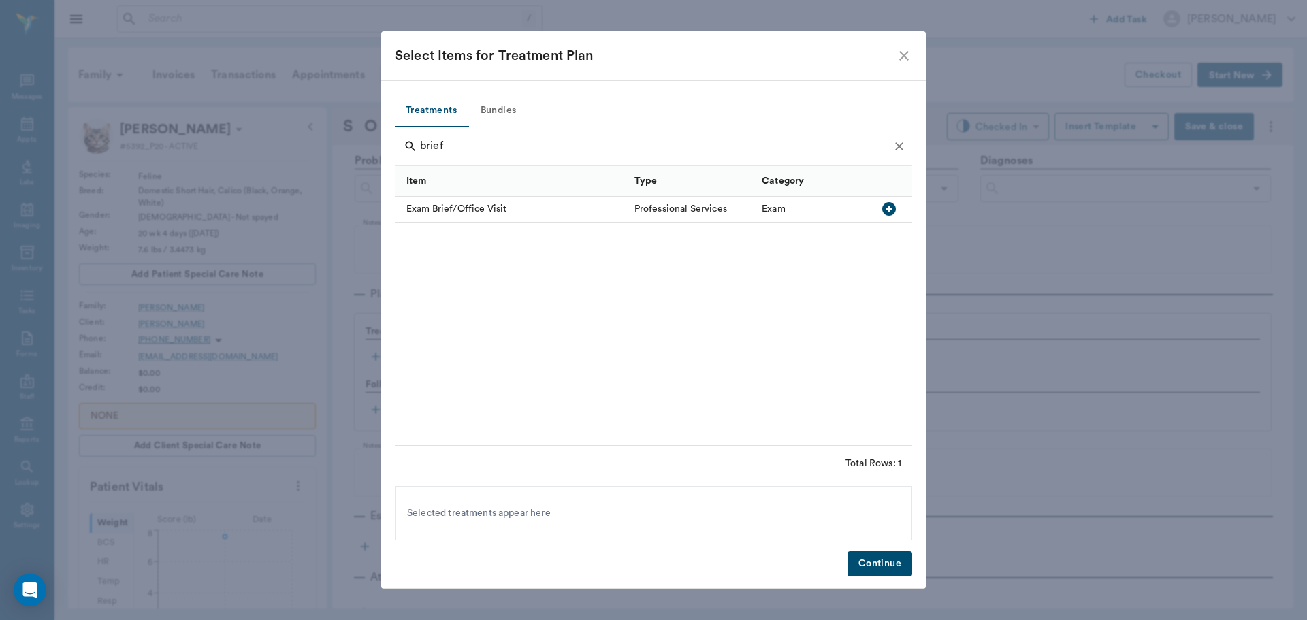
click at [889, 211] on icon "button" at bounding box center [889, 209] width 14 height 14
type input "b"
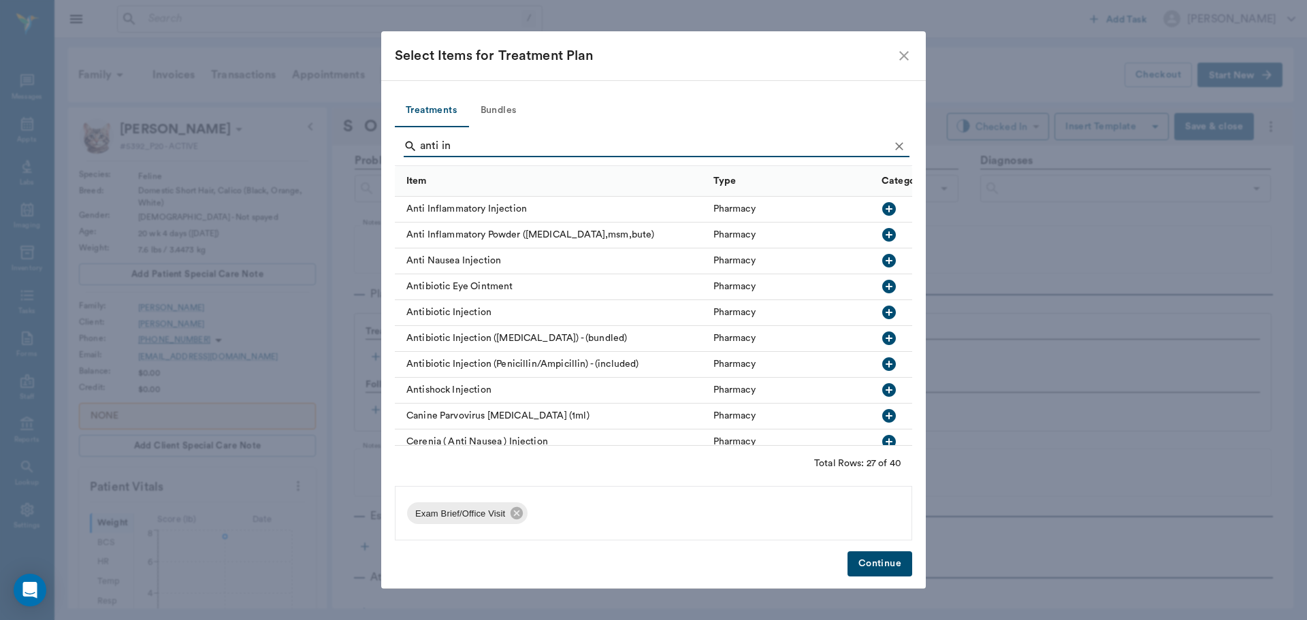
type input "anti in"
click at [881, 210] on icon "button" at bounding box center [889, 209] width 16 height 16
click at [871, 555] on button "Continue" at bounding box center [879, 563] width 65 height 25
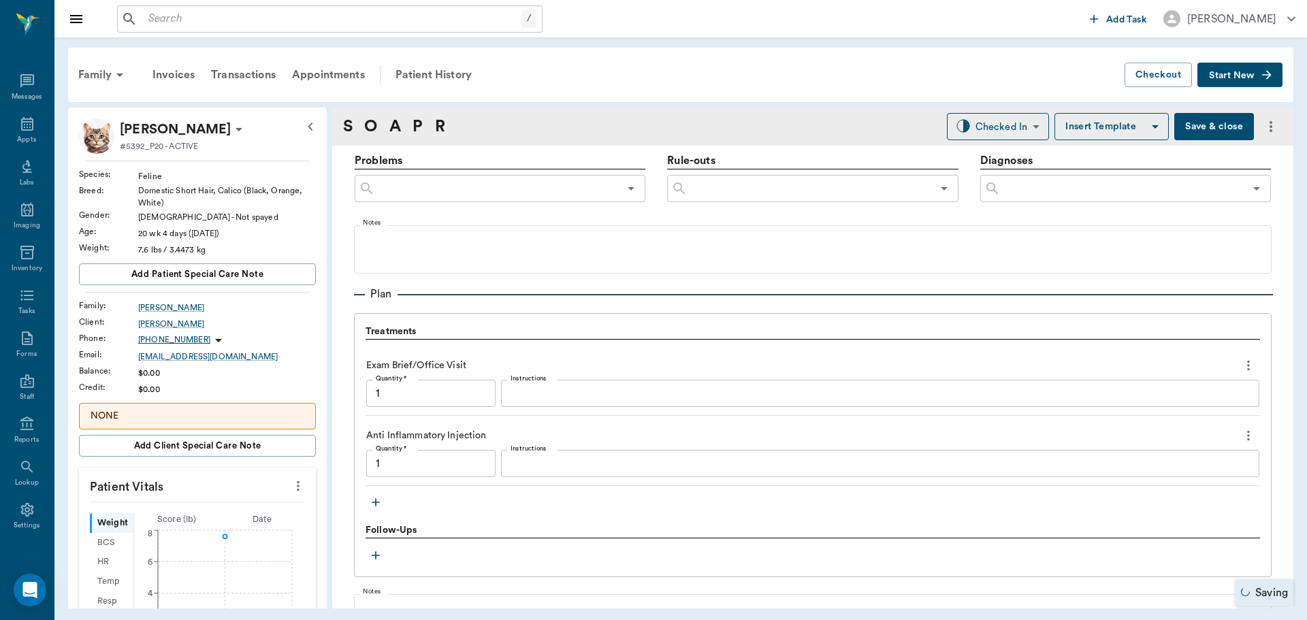
type input "1.00"
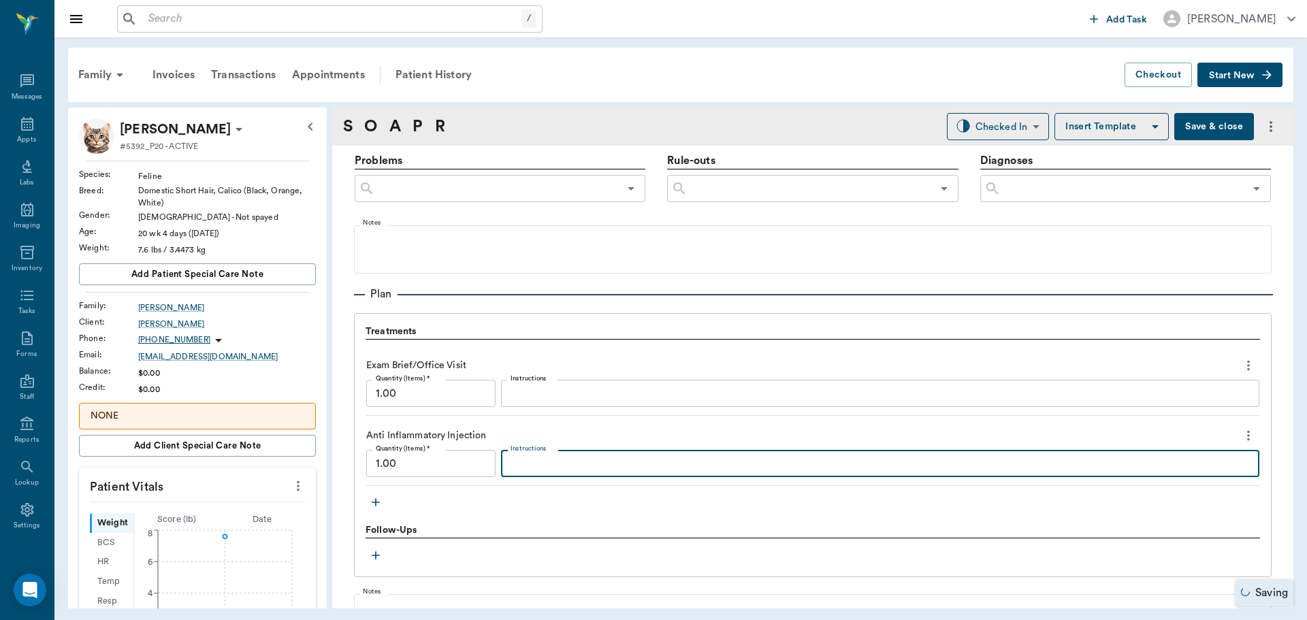
click at [534, 465] on textarea "Instructions" at bounding box center [879, 464] width 739 height 16
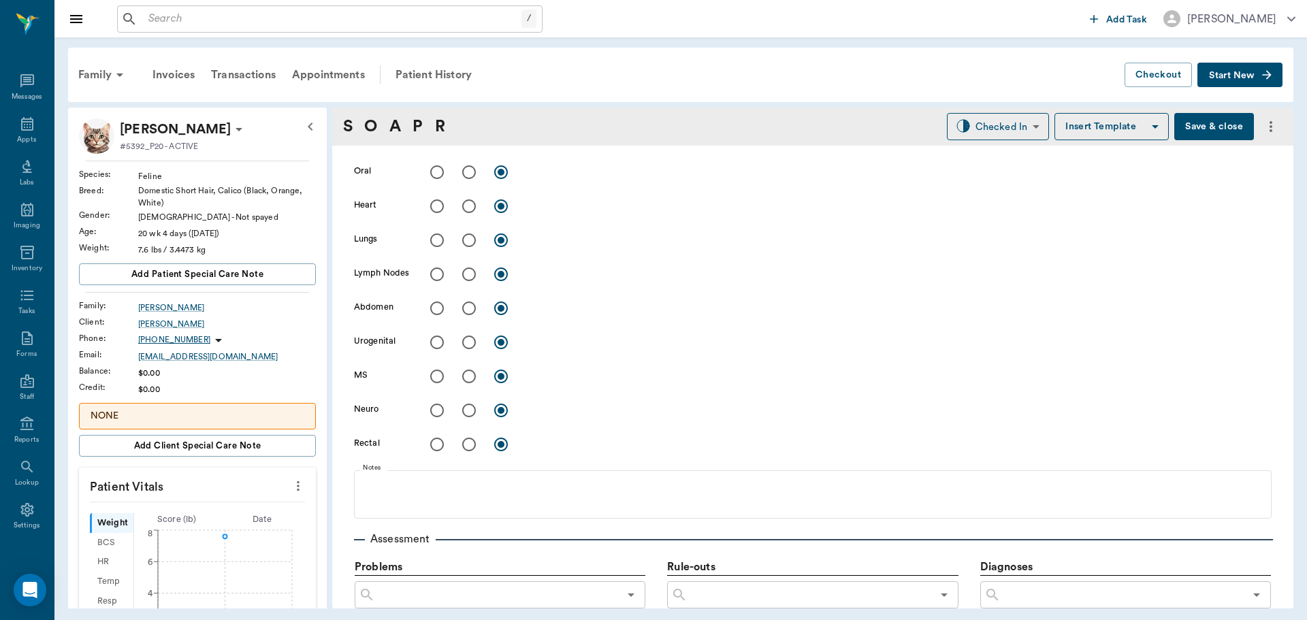
scroll to position [404, 0]
type textarea "MP 16 Dex .8 SQ"
click at [472, 374] on input "radio" at bounding box center [469, 378] width 29 height 29
radio input "true"
click at [552, 374] on textarea at bounding box center [898, 378] width 745 height 16
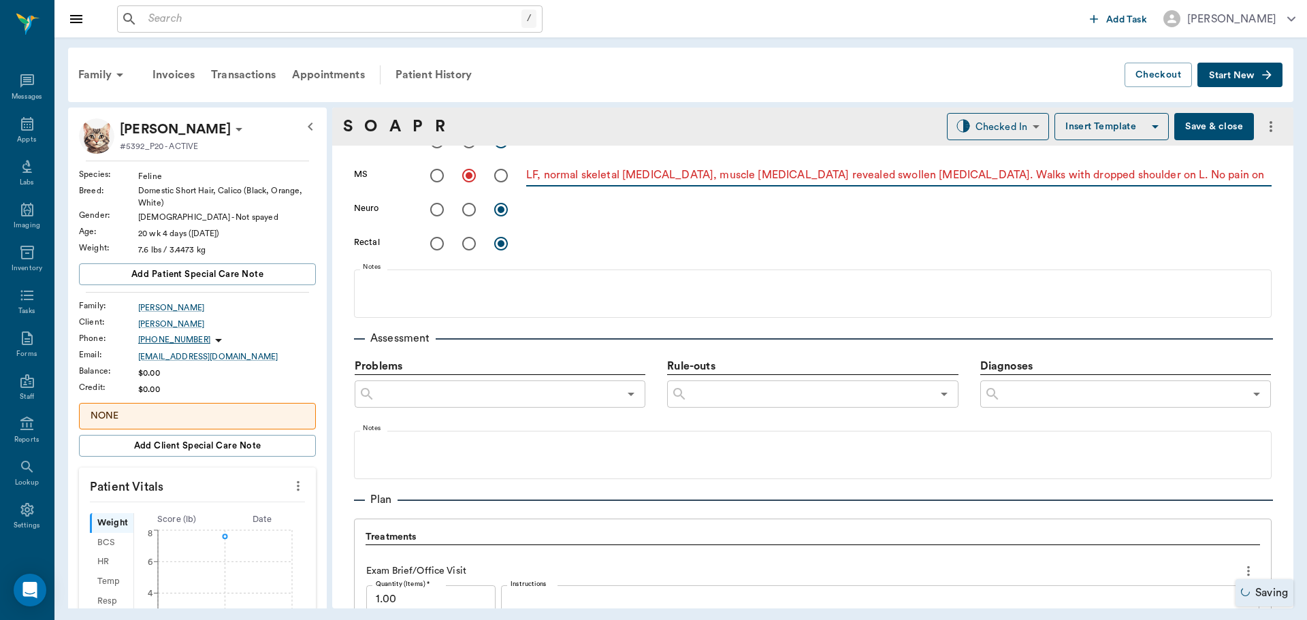
scroll to position [608, 0]
type textarea "LF, normal skeletal palpation, muscle palpation revealed swollen triceps. Walks…"
click at [1087, 392] on input "text" at bounding box center [1122, 392] width 244 height 19
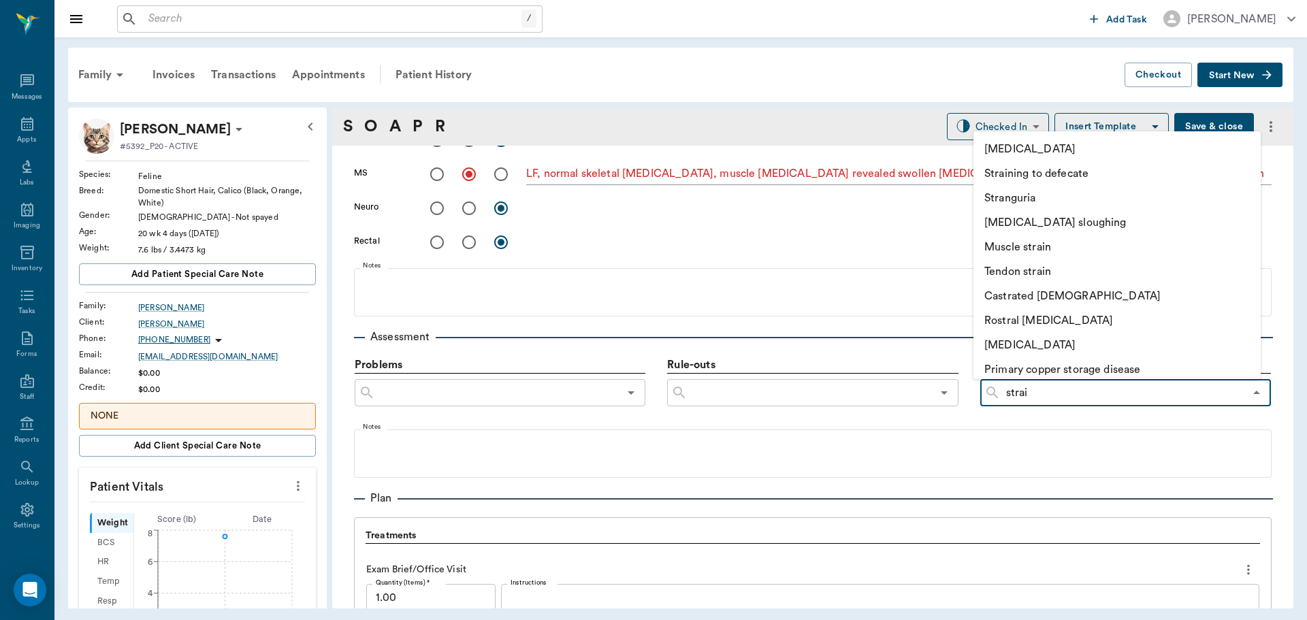
type input "strain"
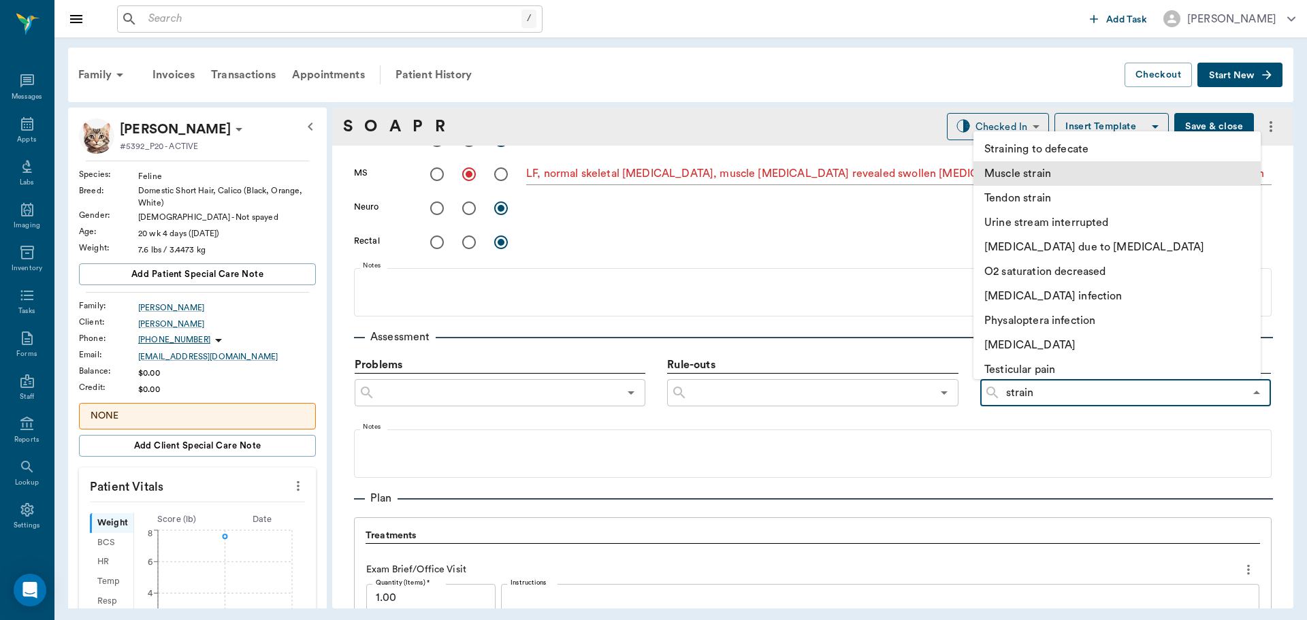
click at [1060, 174] on li "Muscle strain" at bounding box center [1116, 173] width 287 height 24
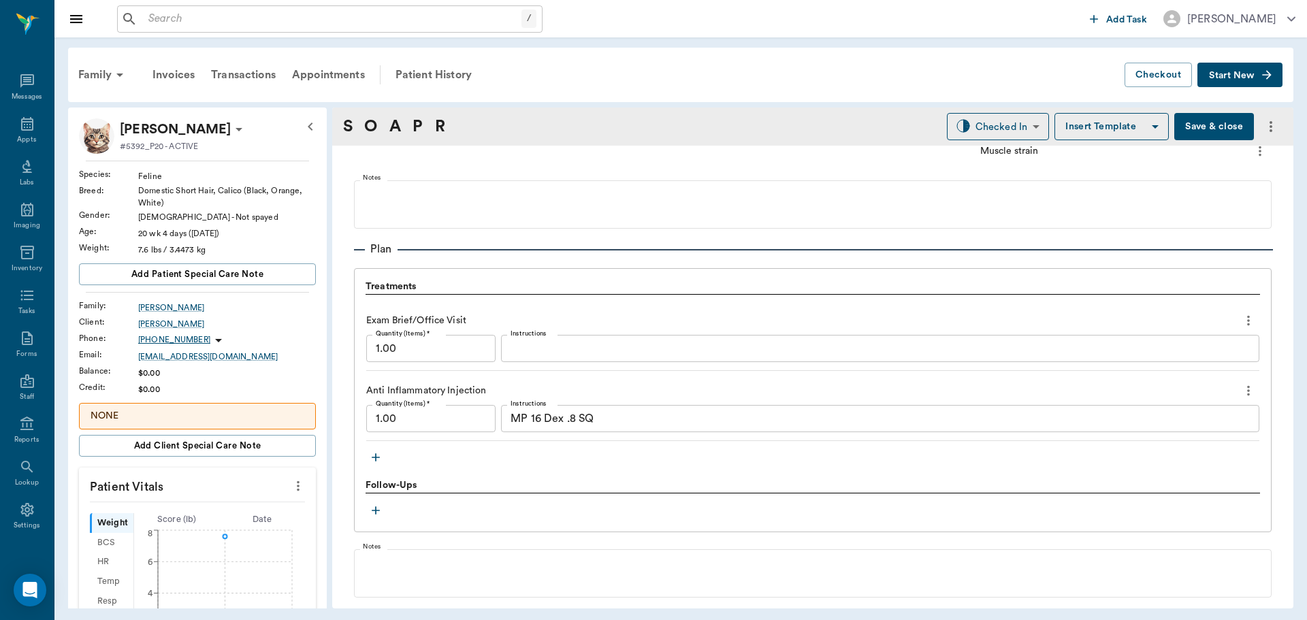
scroll to position [1012, 0]
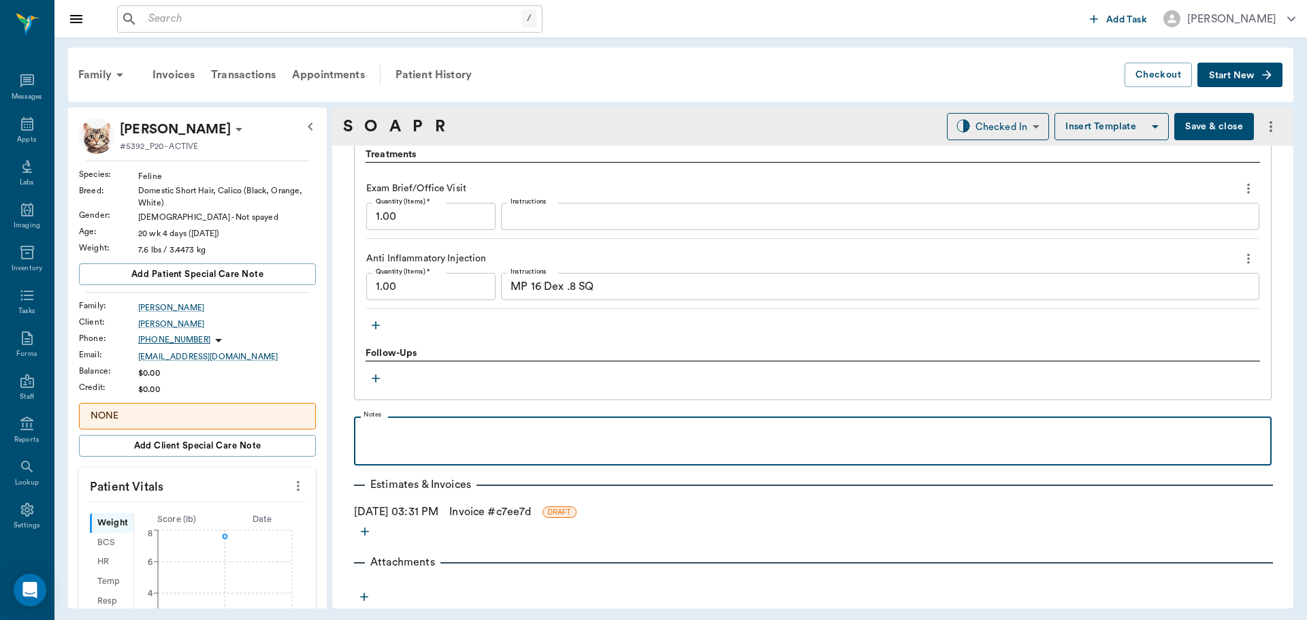
click at [433, 448] on div at bounding box center [813, 440] width 904 height 34
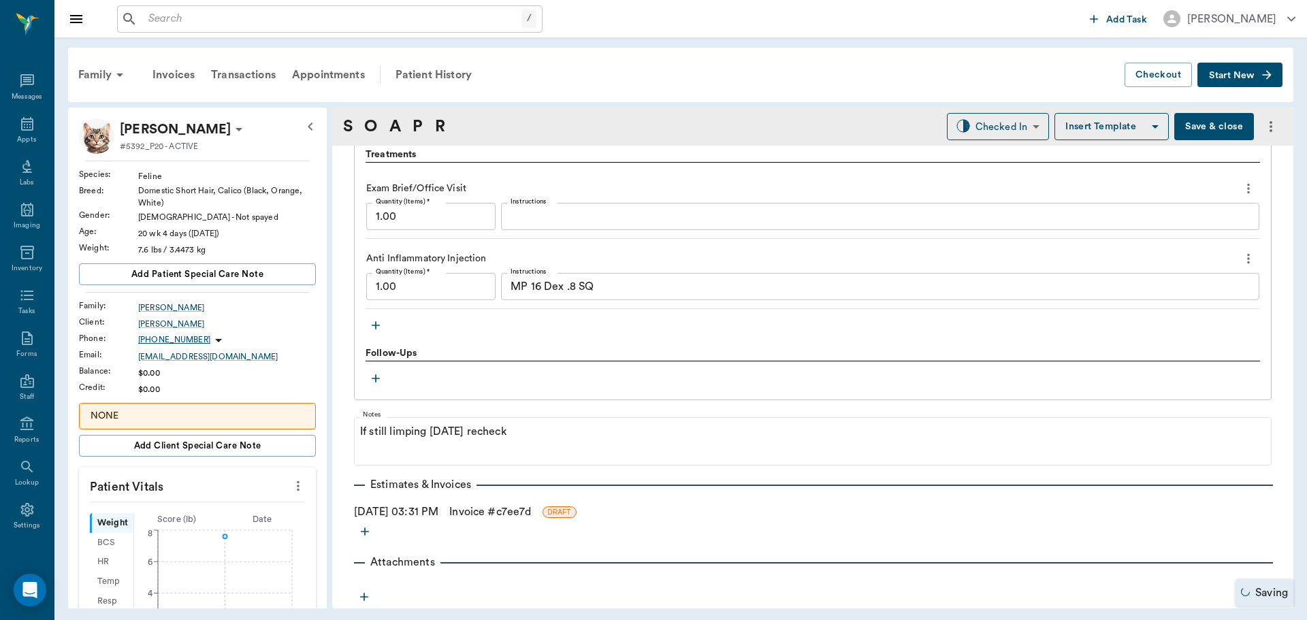
click at [1200, 121] on button "Save & close" at bounding box center [1214, 126] width 80 height 27
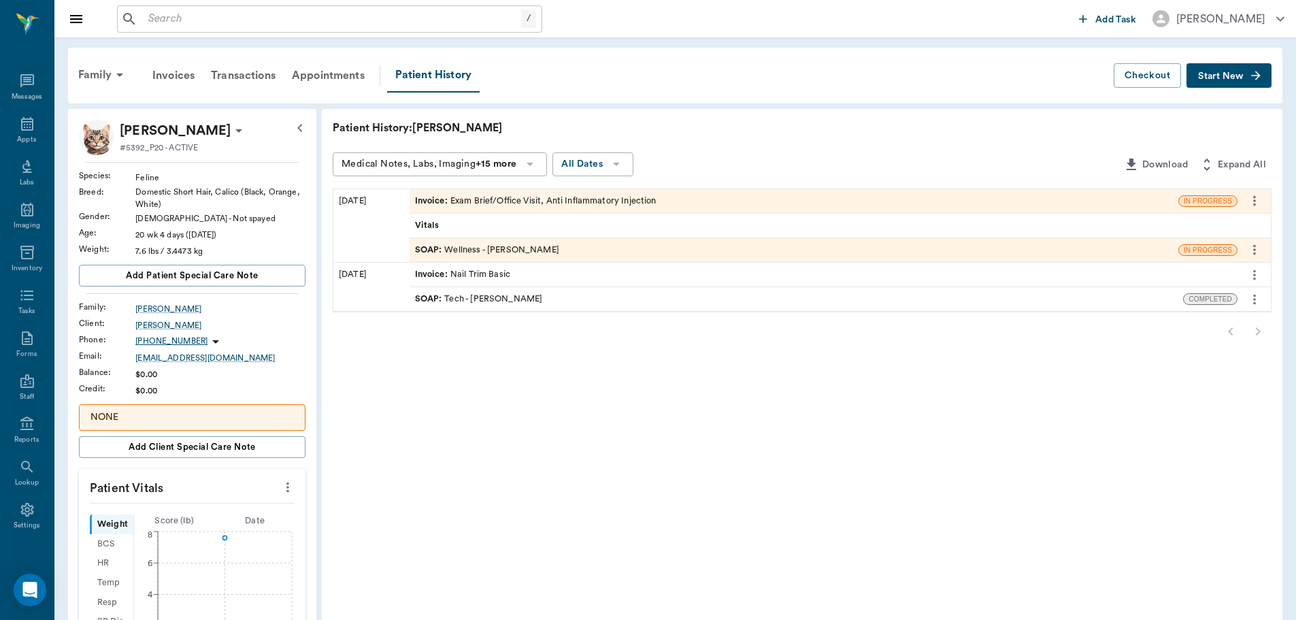
click at [603, 203] on div "Invoice : Exam Brief/Office Visit, Anti Inflammatory Injection" at bounding box center [536, 201] width 242 height 13
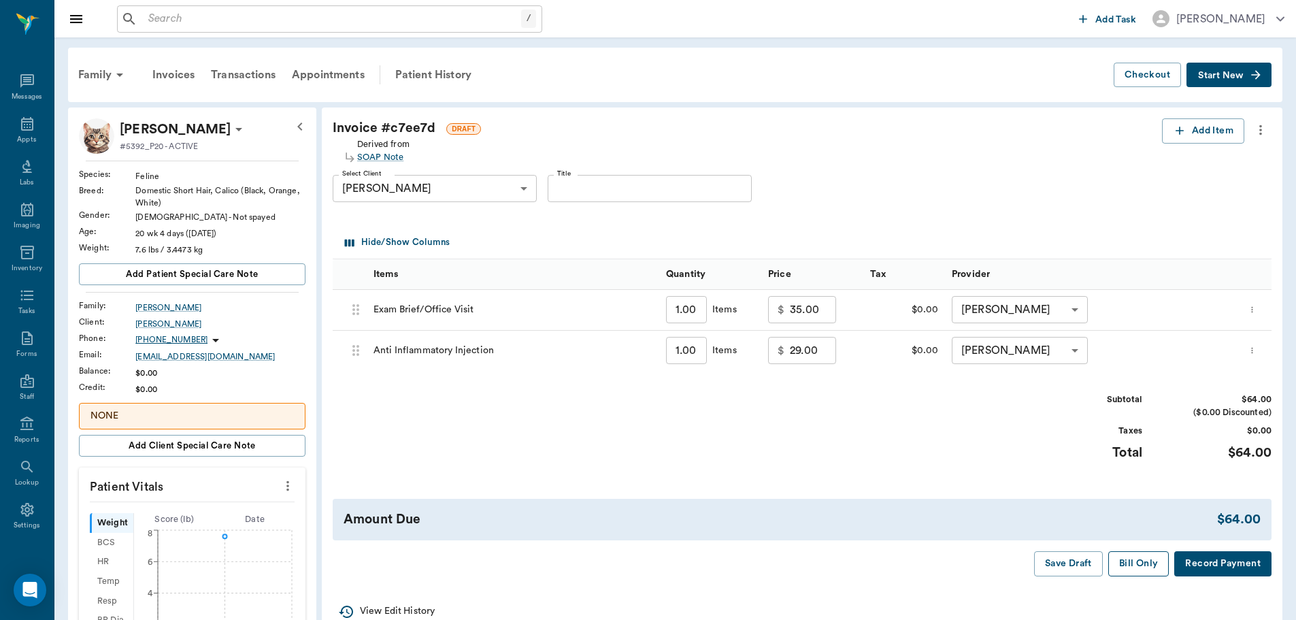
click at [1128, 572] on button "Bill Only" at bounding box center [1139, 563] width 61 height 25
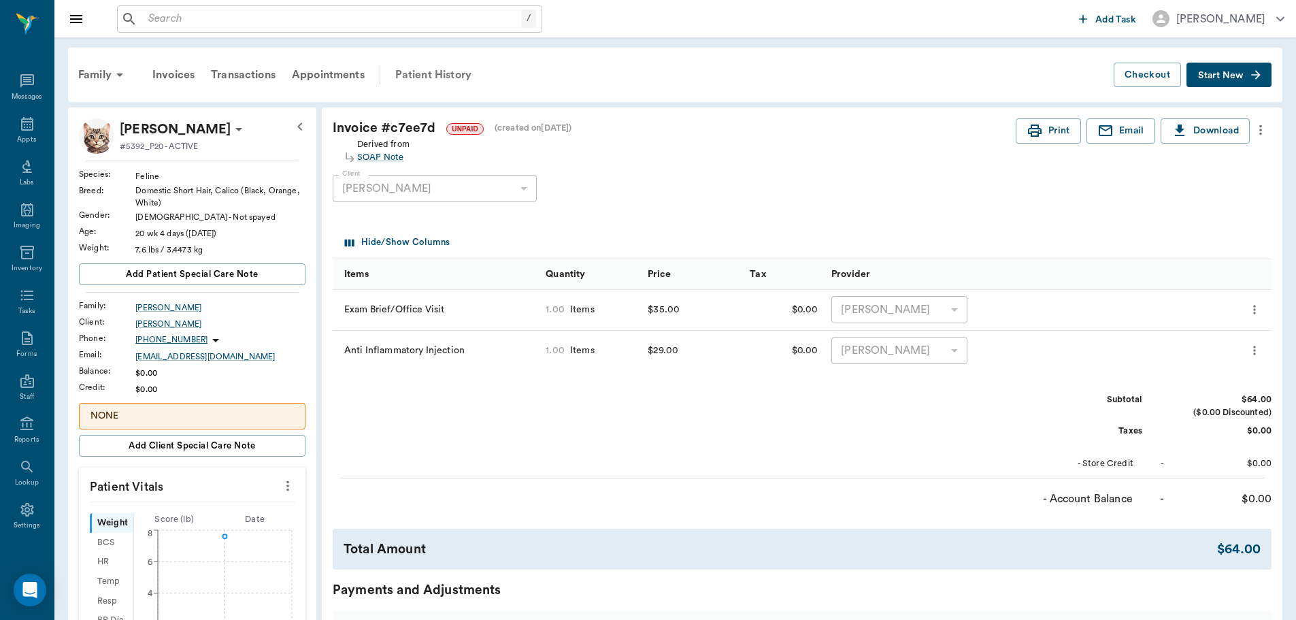
click at [424, 67] on div "Patient History" at bounding box center [433, 75] width 93 height 33
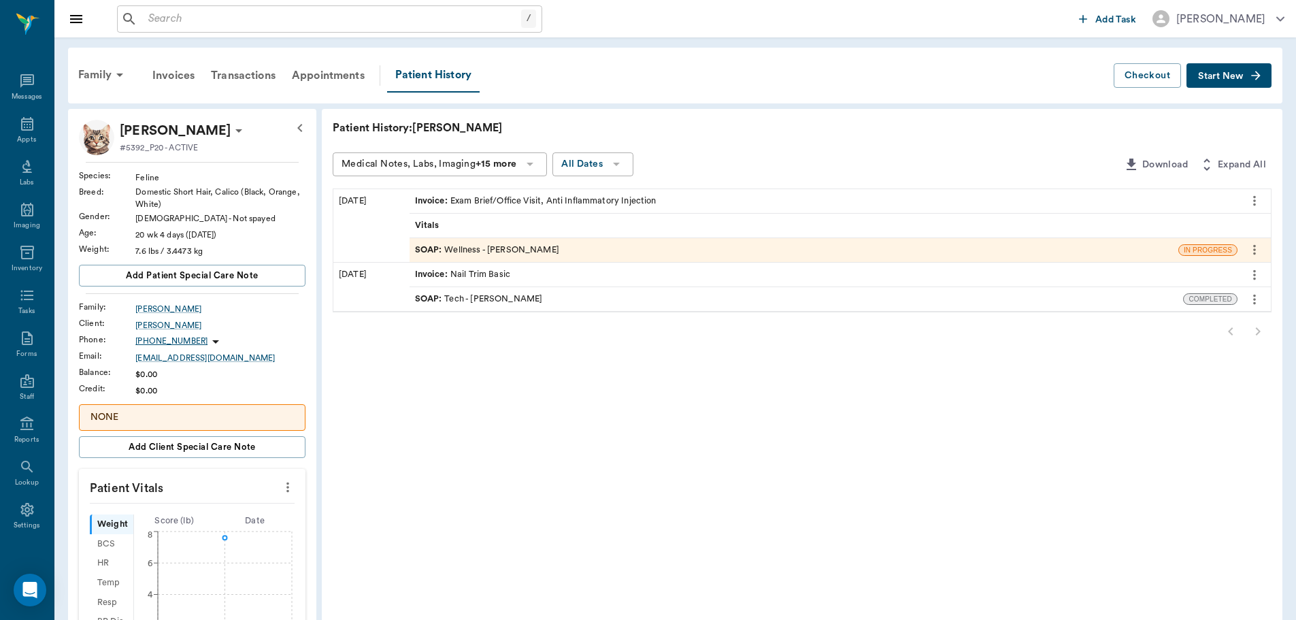
click at [602, 250] on div "SOAP : Wellness - [PERSON_NAME]" at bounding box center [794, 250] width 769 height 24
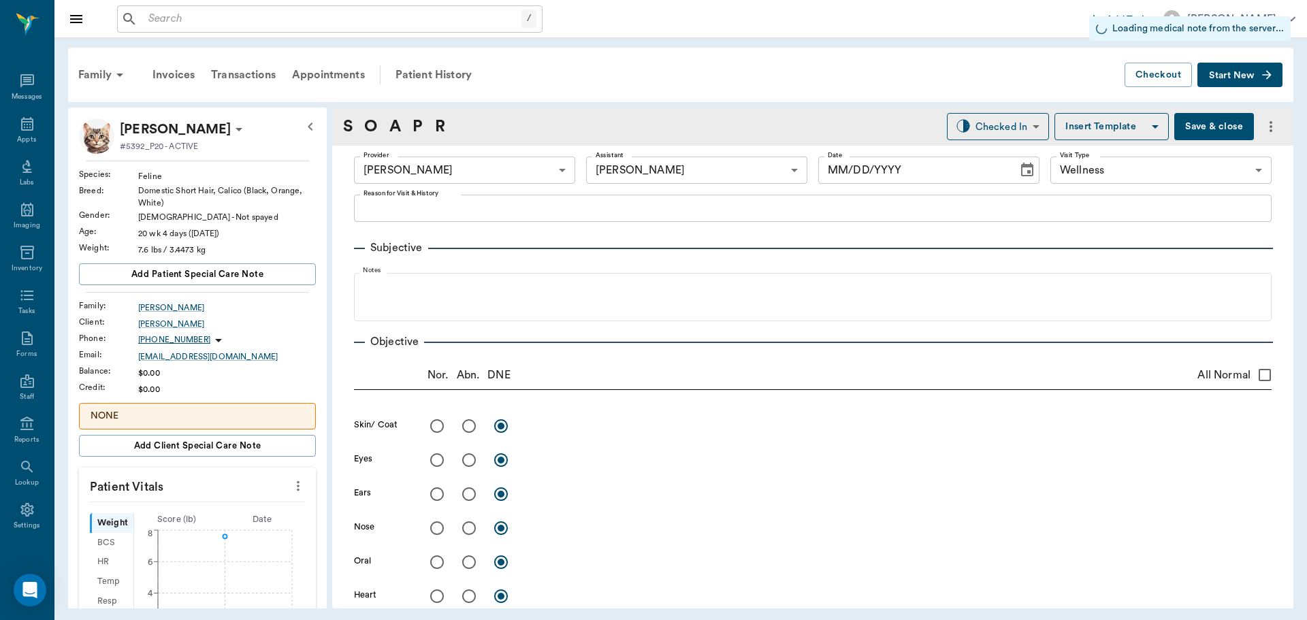
type input "63ec2f075fda476ae8351a4d"
type input "642ef10e332a41444de2bad1"
type input "65d2be4f46e3a538d89b8c14"
radio input "true"
type input "[DATE]"
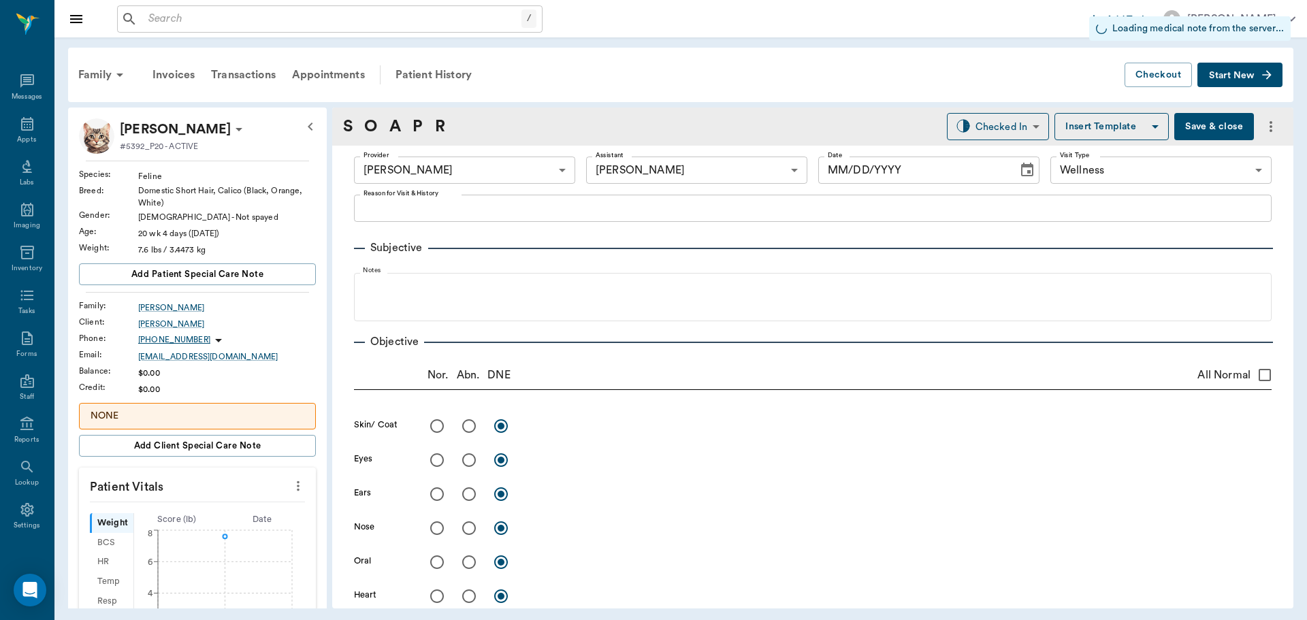
type textarea "Limping on left, front leg, eating and drinking normally Christy"
type textarea "LF, normal skeletal palpation, muscle palpation revealed swollen triceps. Walks…"
type input "1.00"
type textarea "MP 16 Dex .8 SQ"
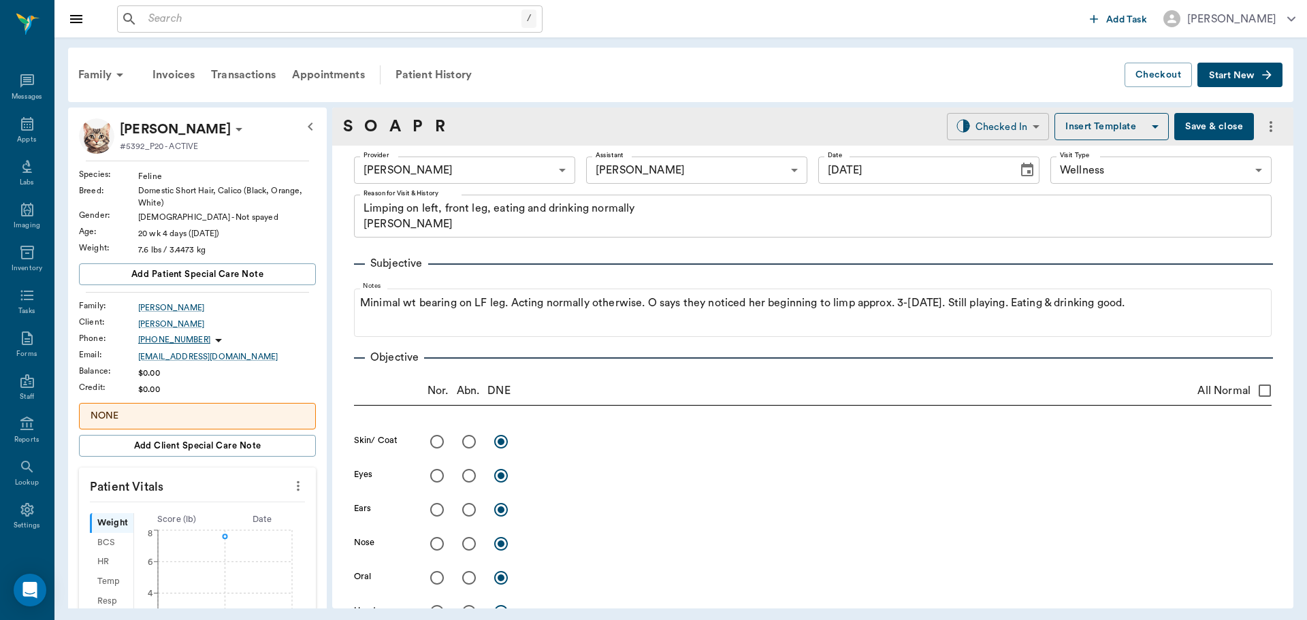
click at [990, 128] on body "/ ​ Add Task Dr. Bert Ellsworth Nectar Messages Appts Labs Imaging Inventory Ta…" at bounding box center [653, 310] width 1307 height 620
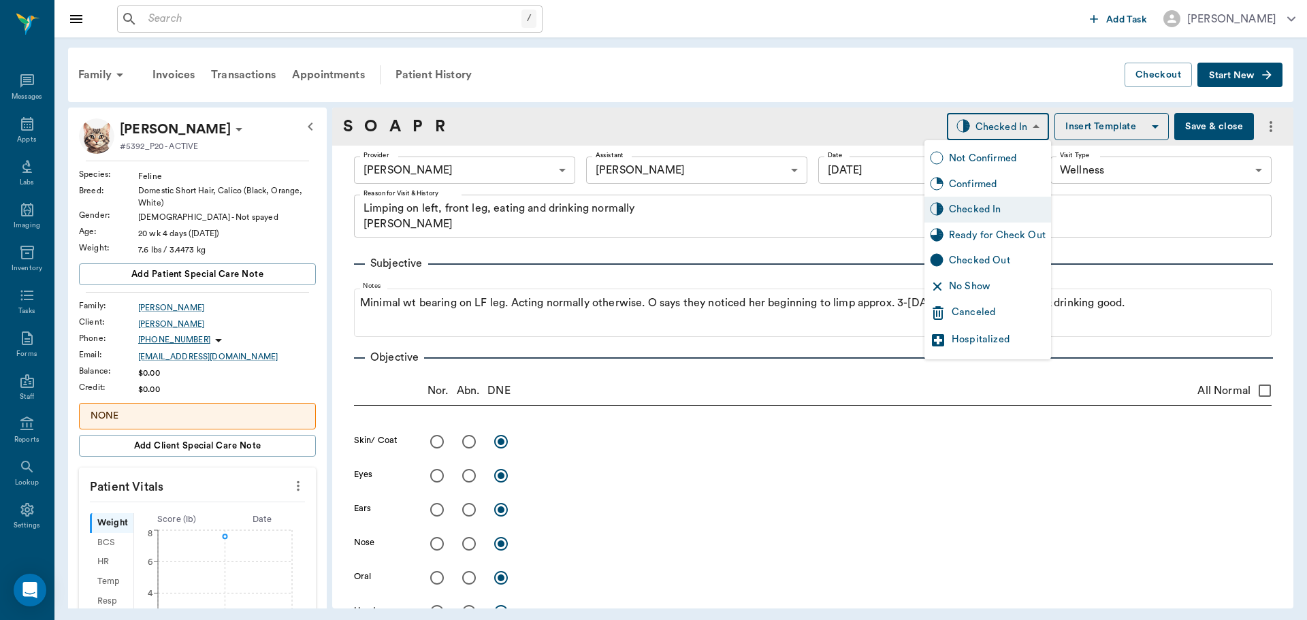
click at [982, 231] on div "Ready for Check Out" at bounding box center [997, 235] width 97 height 15
type input "READY_TO_CHECKOUT"
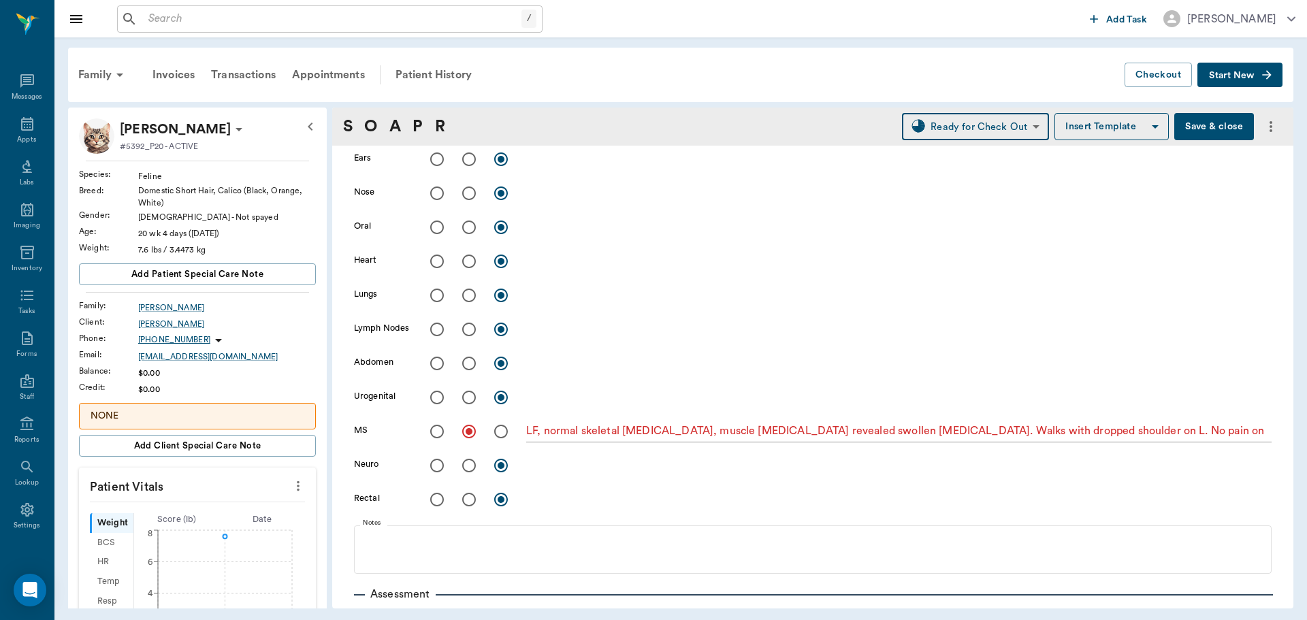
scroll to position [136, 0]
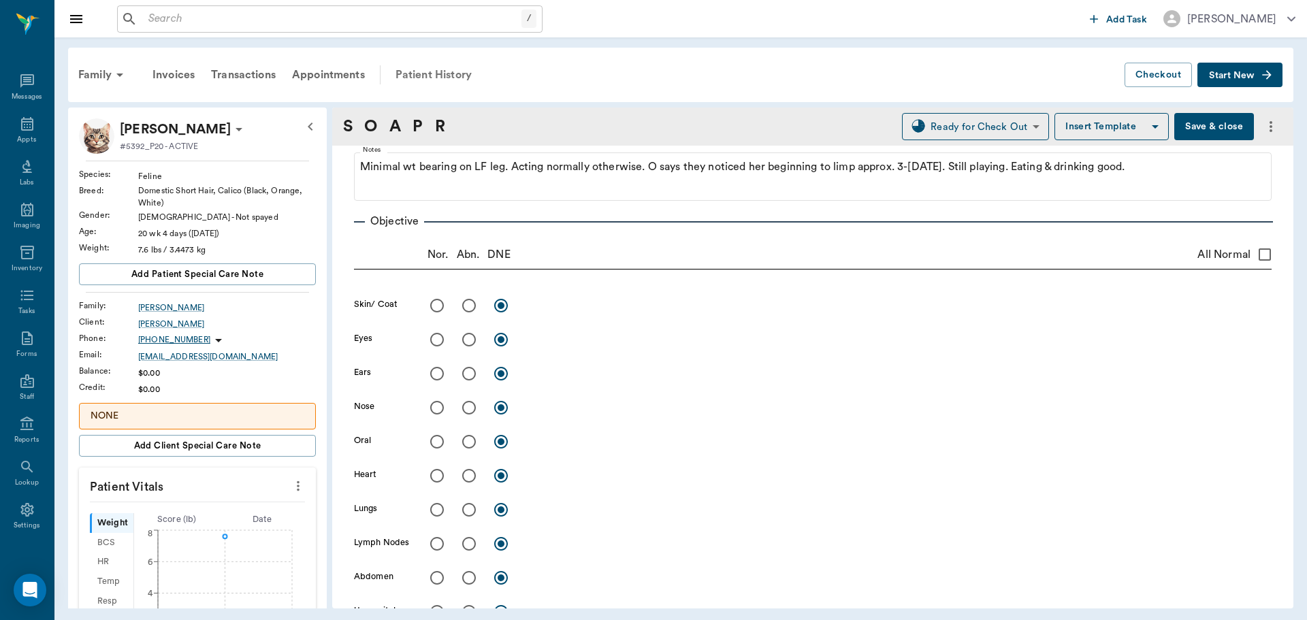
click at [440, 76] on div "Patient History" at bounding box center [433, 75] width 93 height 33
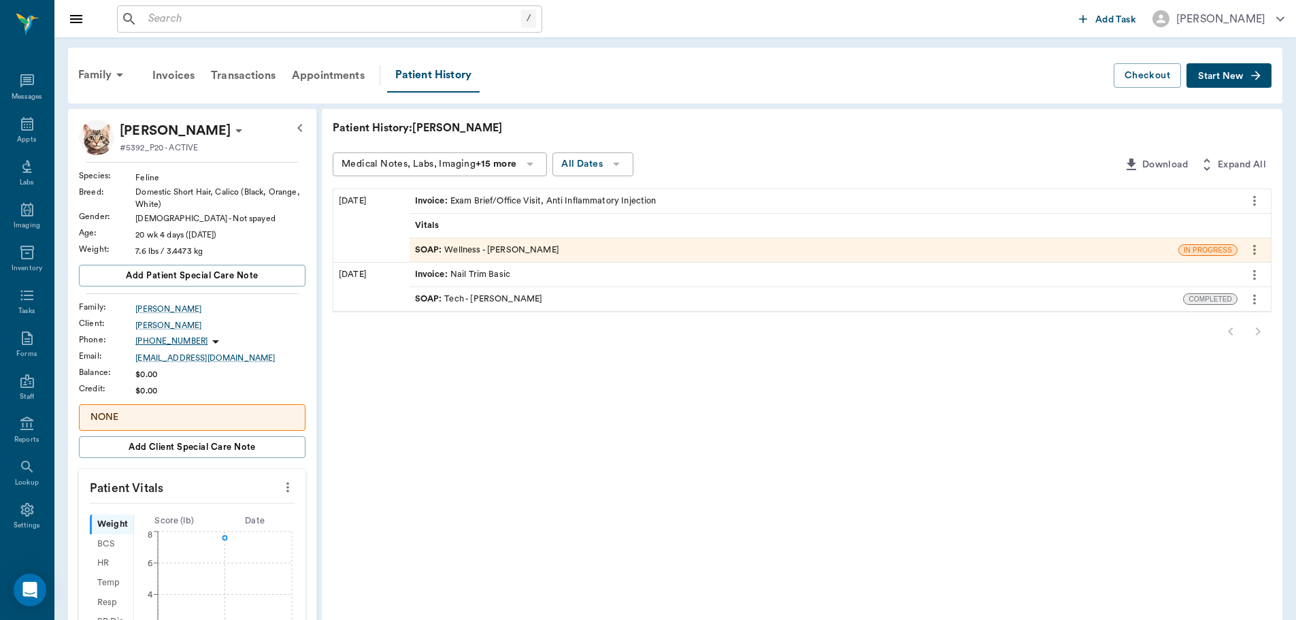
click at [202, 14] on input "text" at bounding box center [332, 19] width 378 height 19
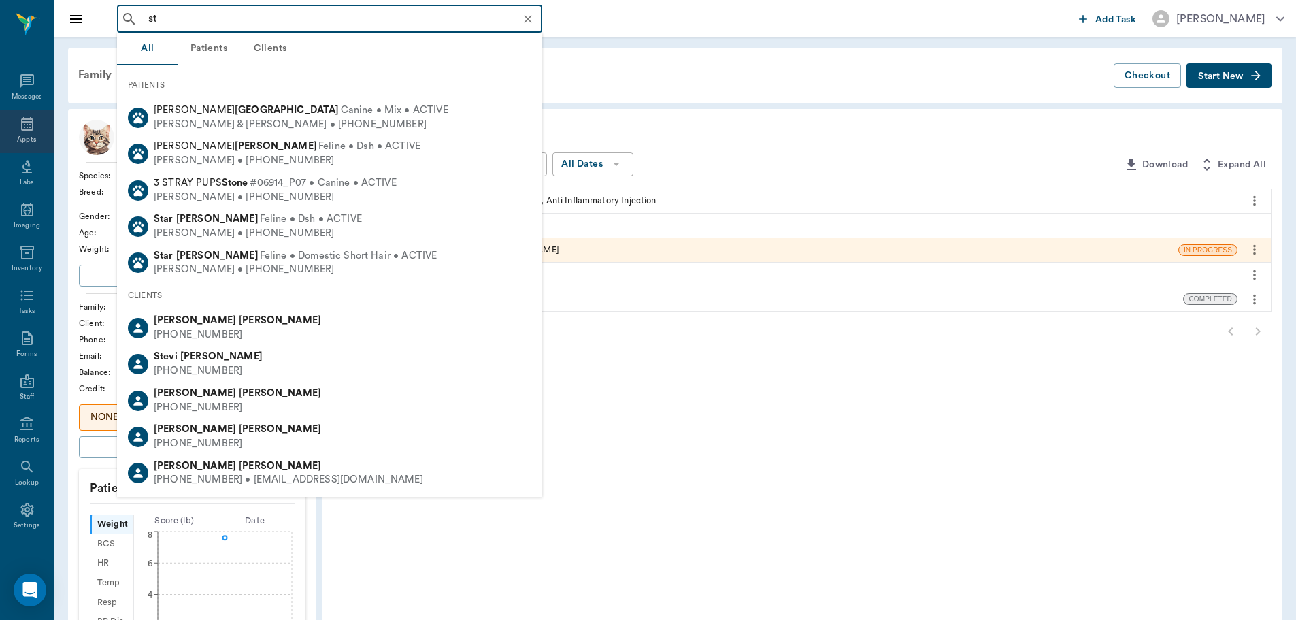
type input "st"
click at [24, 127] on icon at bounding box center [27, 124] width 12 height 14
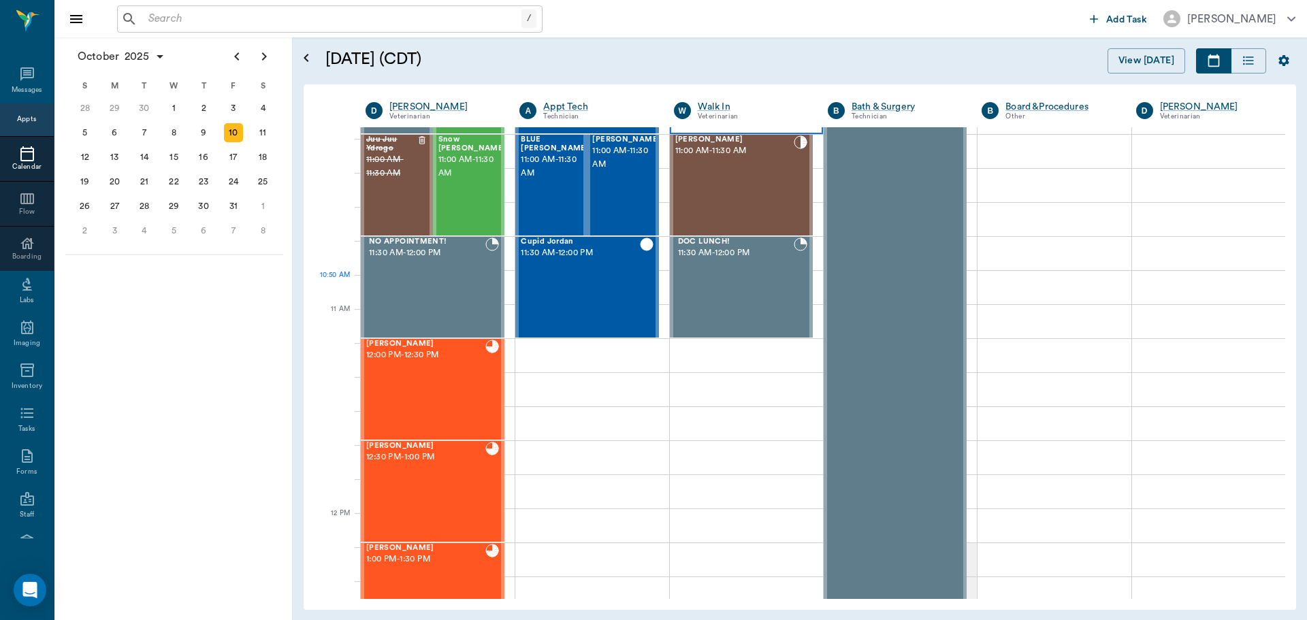
scroll to position [410, 0]
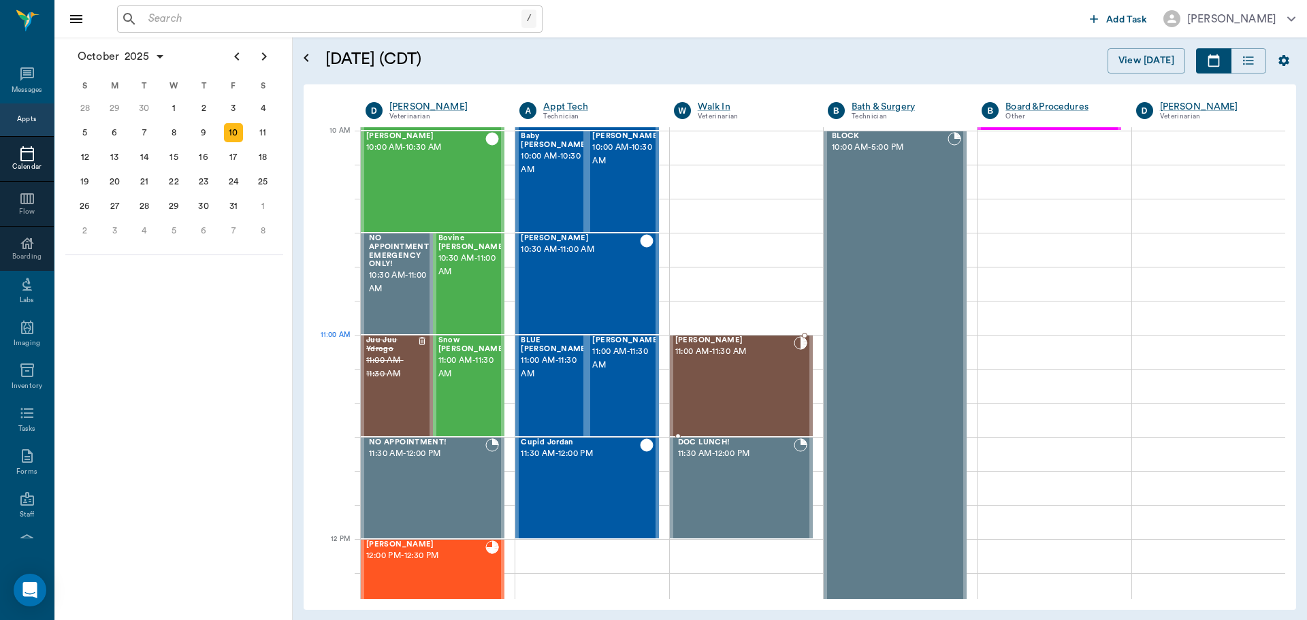
click at [736, 355] on span "11:00 AM - 11:30 AM" at bounding box center [734, 352] width 118 height 14
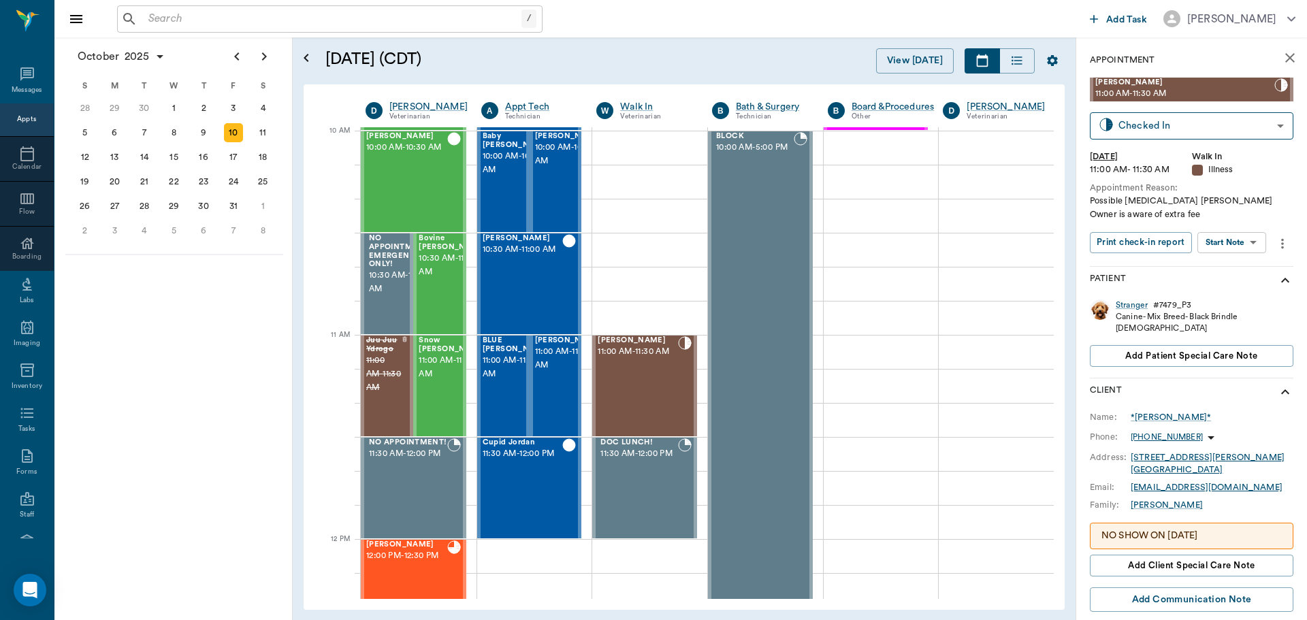
click at [1222, 241] on body "/ ​ Add Task Dr. Bert Ellsworth Nectar Messages Appts Calendar Flow Boarding La…" at bounding box center [653, 310] width 1307 height 620
click at [1211, 267] on button "View SOAP" at bounding box center [1216, 271] width 46 height 16
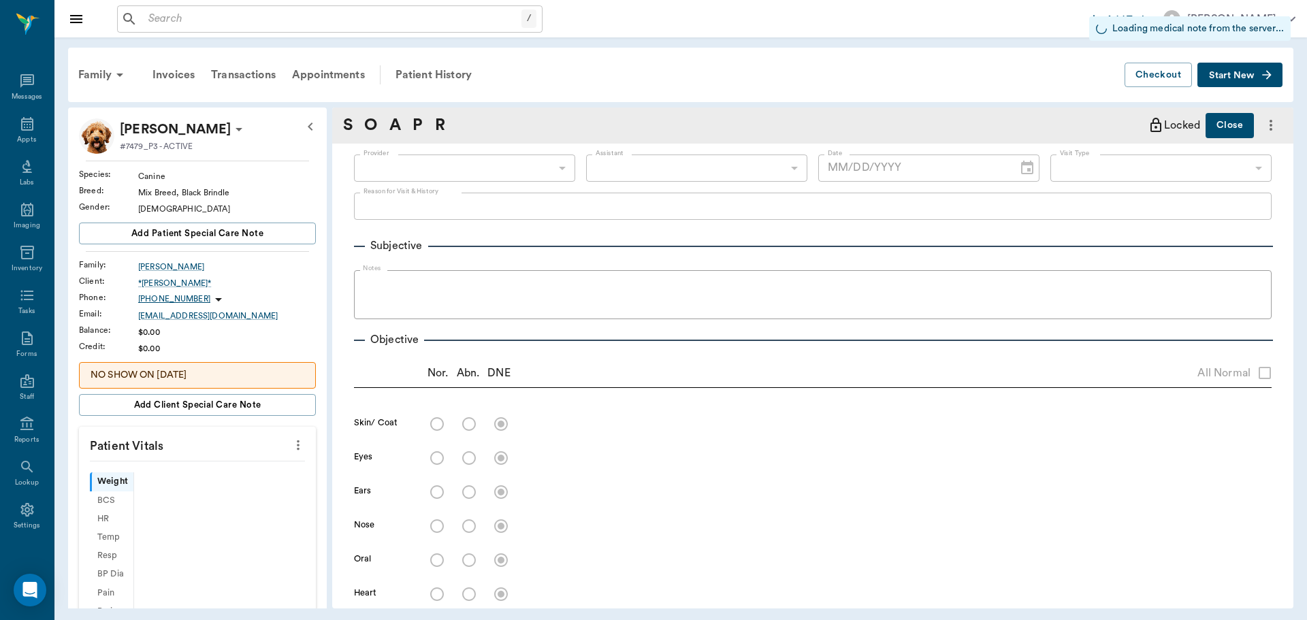
type input "63ec2f075fda476ae8351a4d"
type input "63ec2e7e52e12b0ba117b124"
type input "65d2be4f46e3a538d89b8c15"
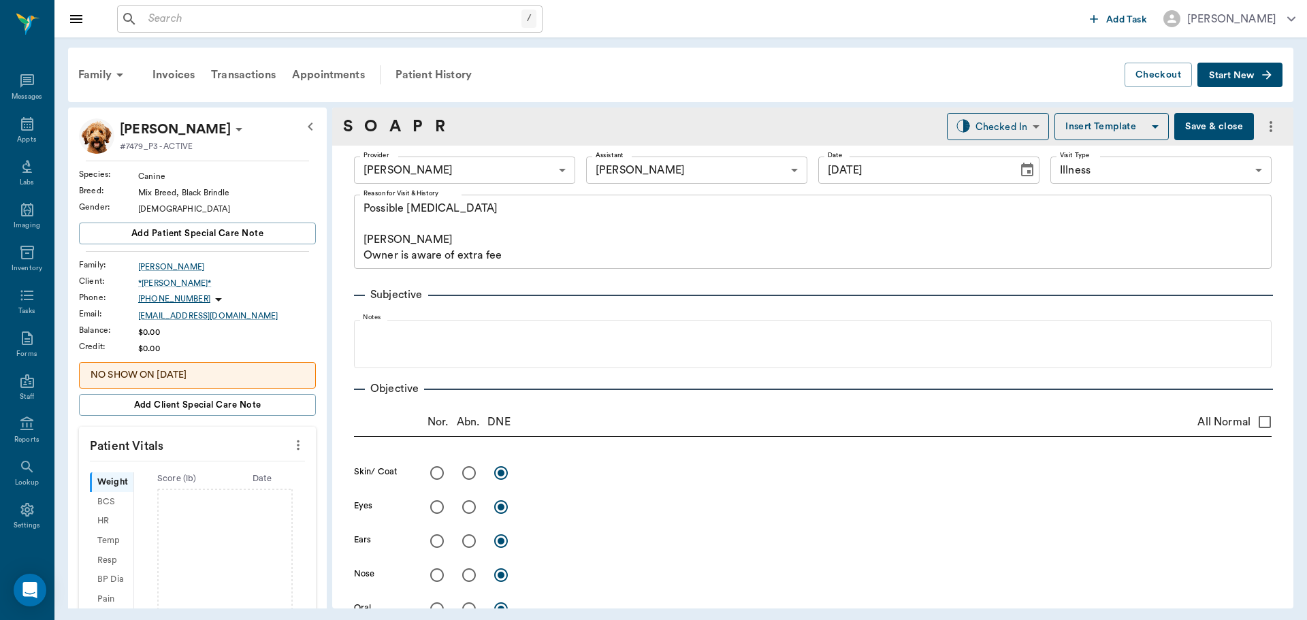
type input "[DATE]"
type textarea "Possible gunshot wound Caryn Owner is aware of extra fee"
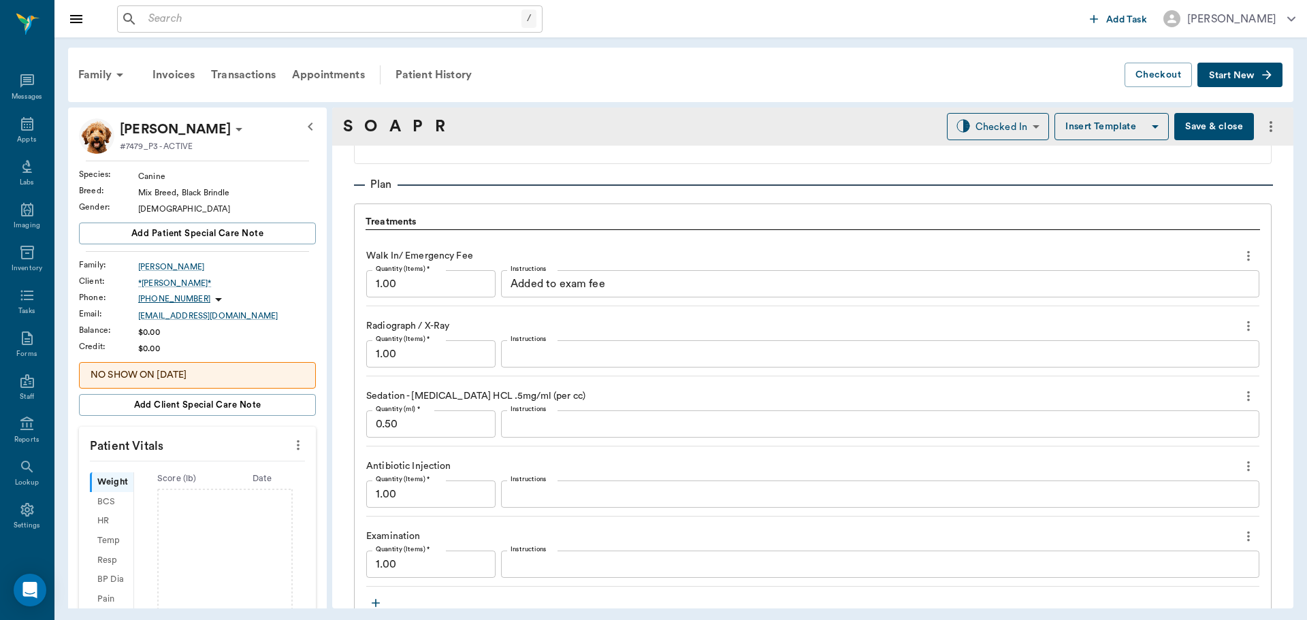
scroll to position [1021, 0]
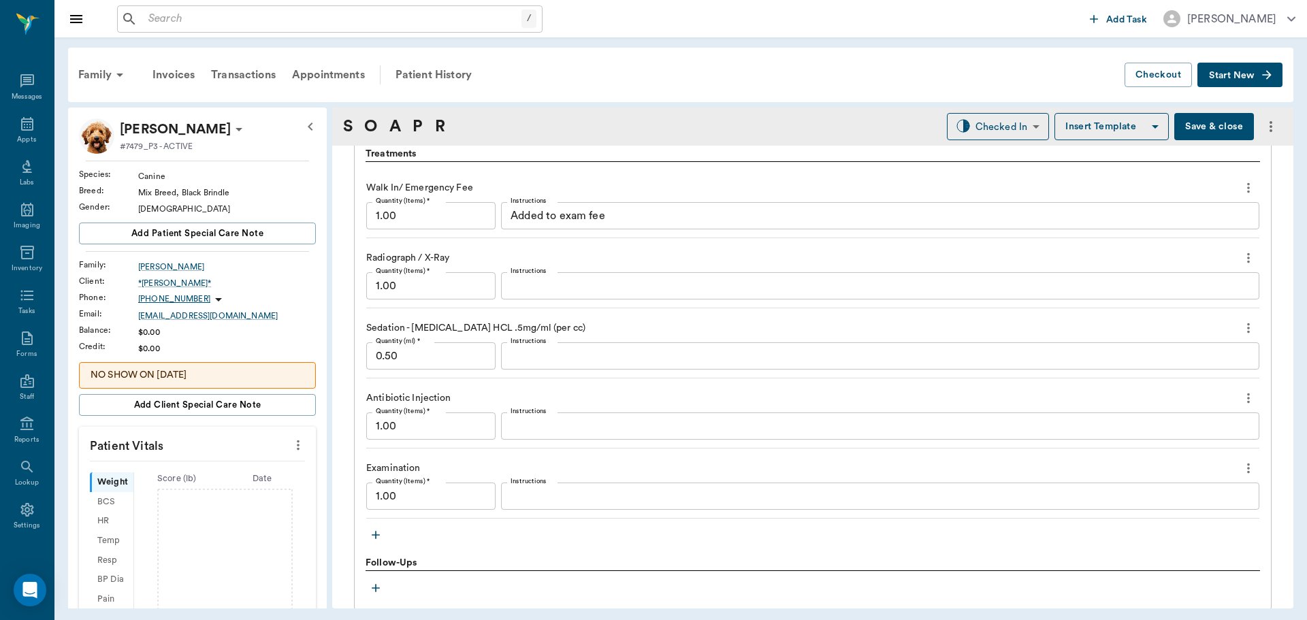
click at [375, 535] on icon "button" at bounding box center [376, 535] width 8 height 8
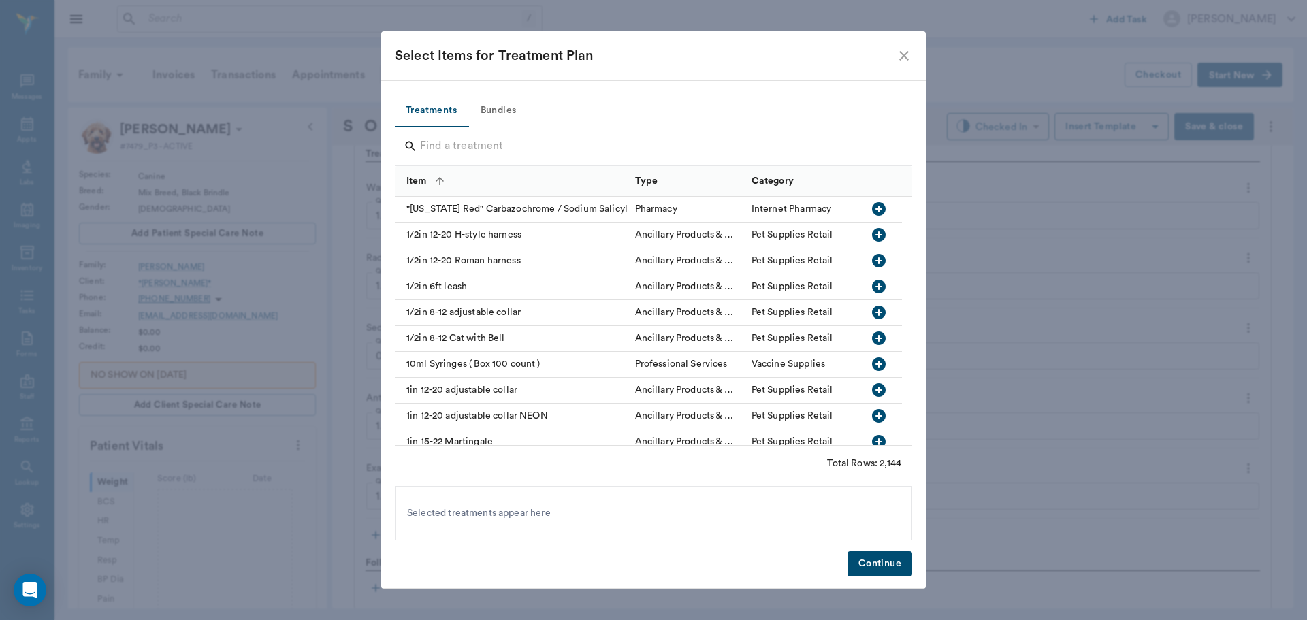
click at [461, 148] on input "Search" at bounding box center [654, 146] width 469 height 22
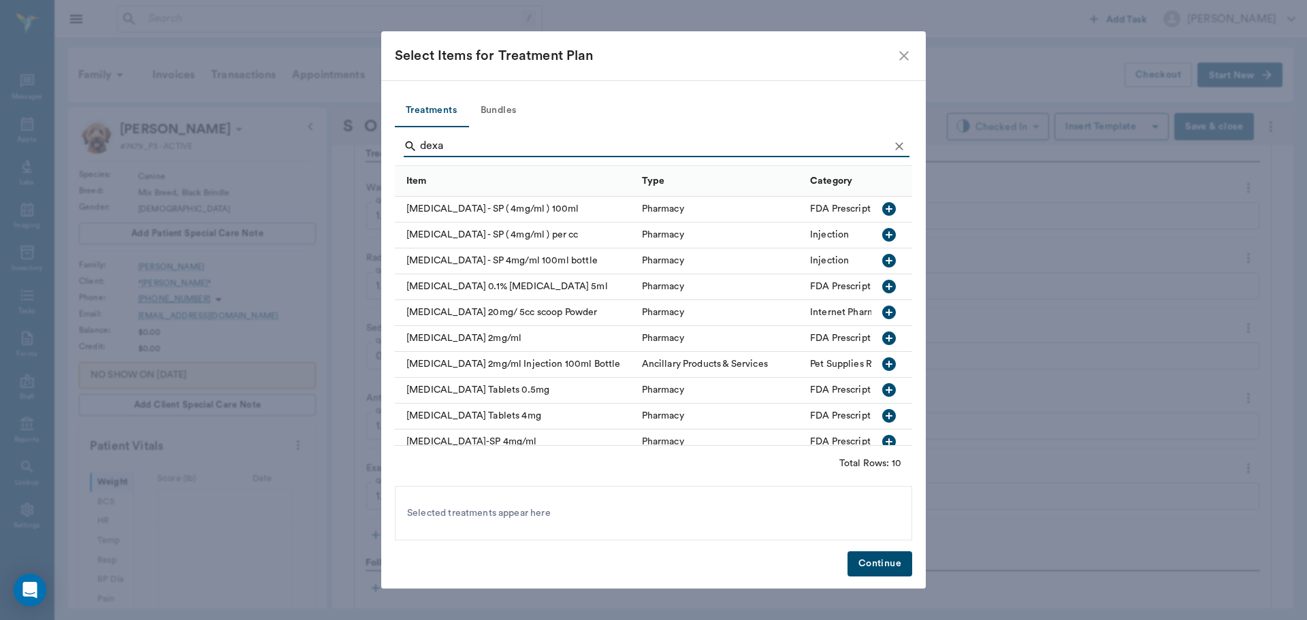
click at [882, 340] on icon "button" at bounding box center [889, 338] width 14 height 14
type input "d"
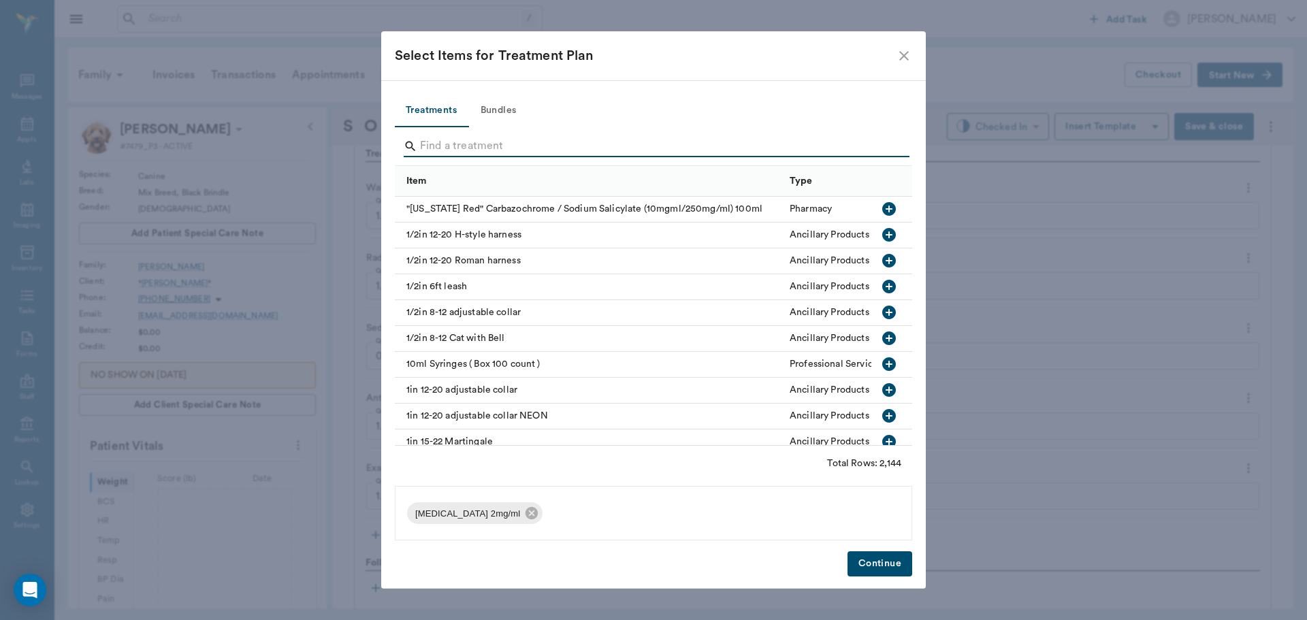
type input "b"
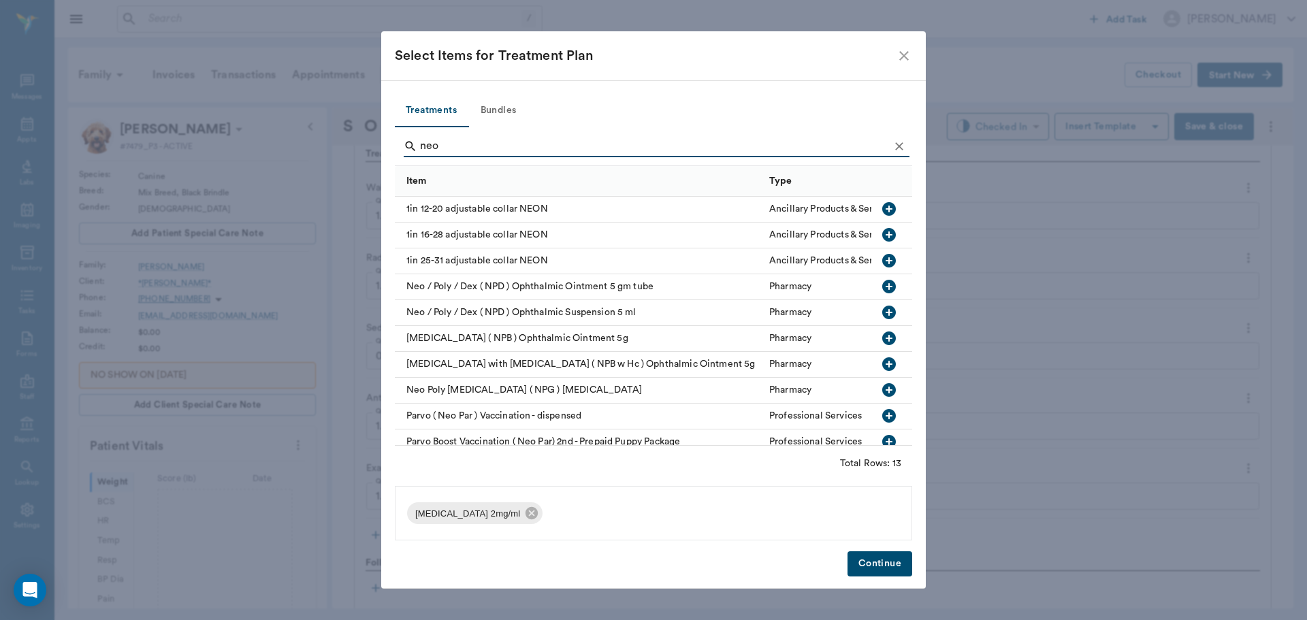
click at [882, 338] on icon "button" at bounding box center [889, 338] width 14 height 14
type input "n"
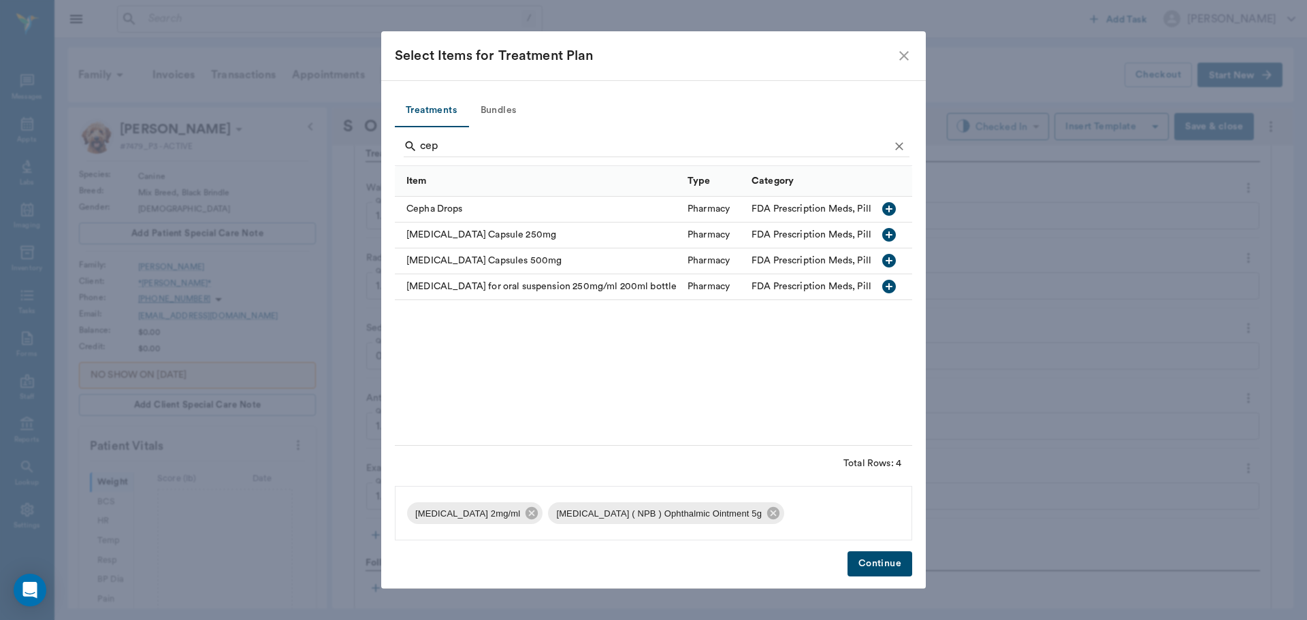
click at [889, 263] on icon "button" at bounding box center [889, 261] width 14 height 14
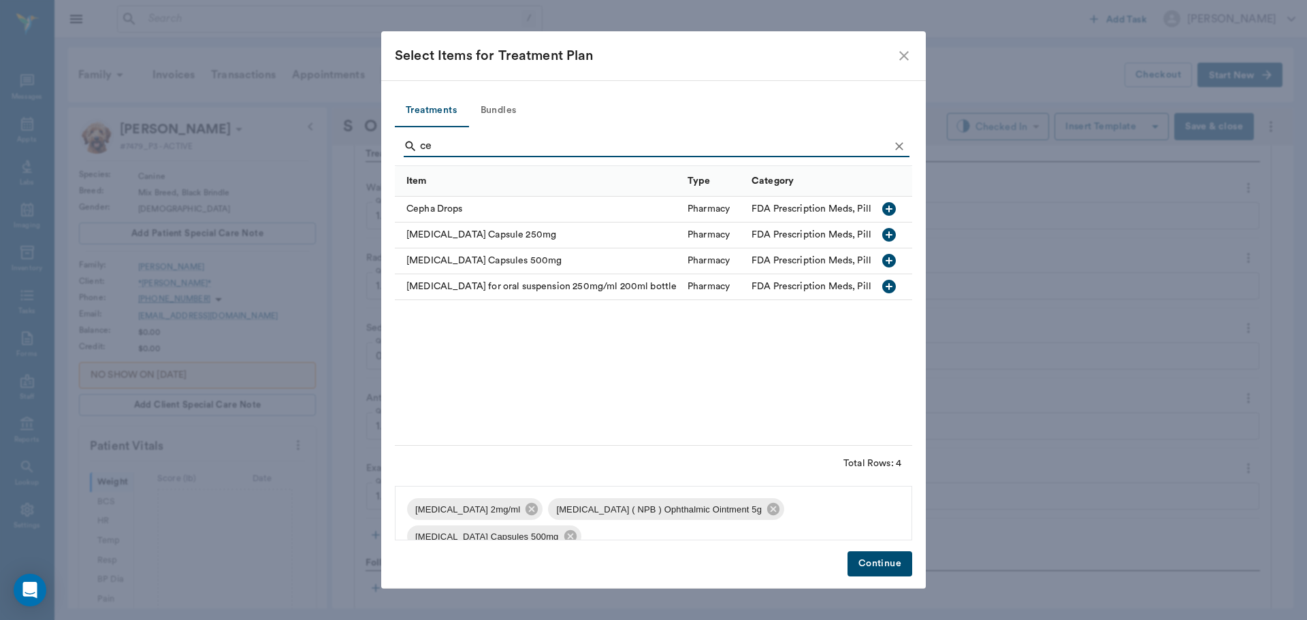
type input "c"
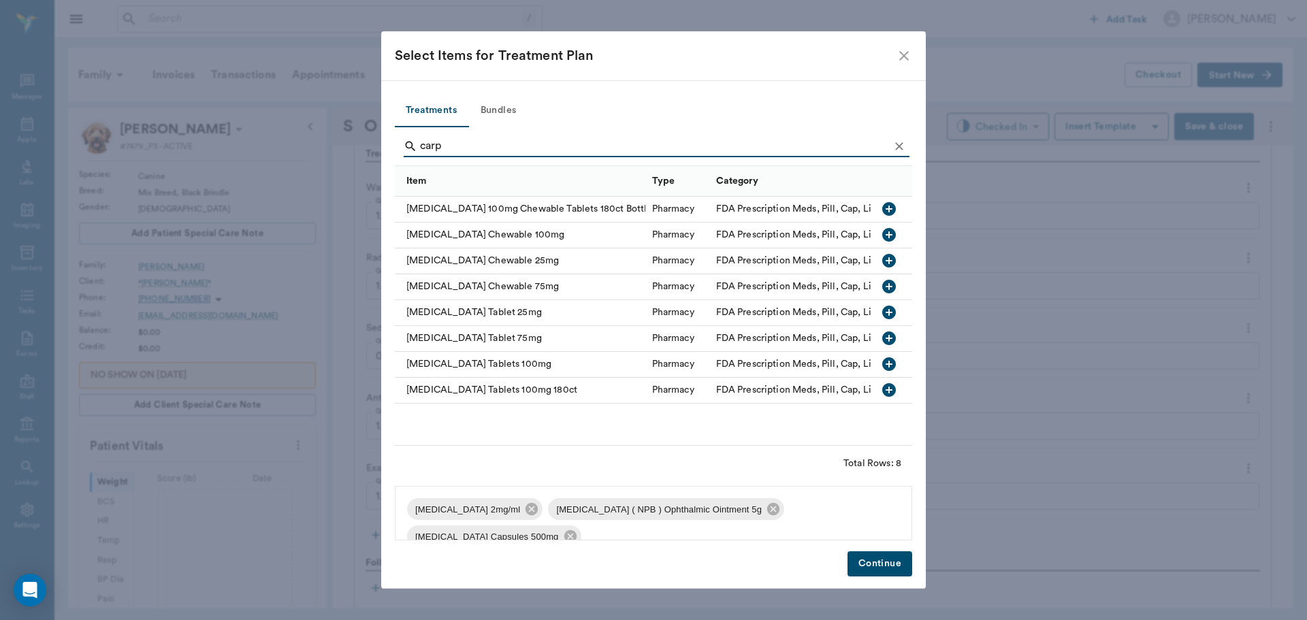
type input "carp"
click at [888, 365] on icon "button" at bounding box center [889, 364] width 16 height 16
click at [893, 560] on button "Continue" at bounding box center [879, 563] width 65 height 25
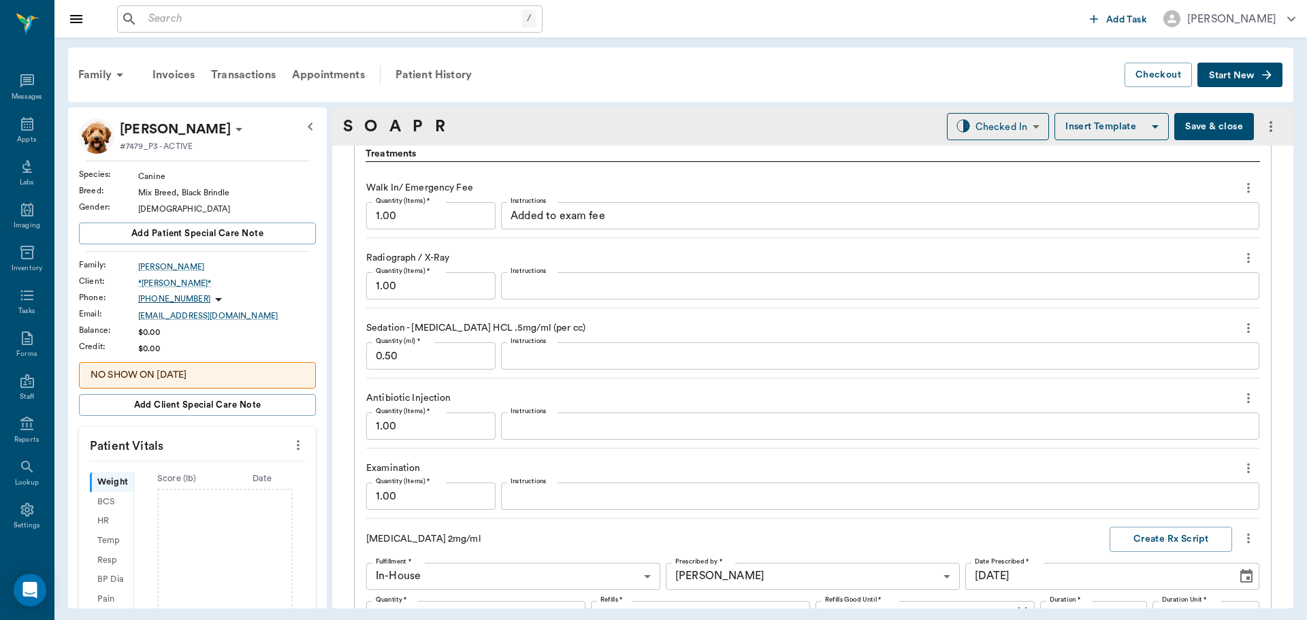
scroll to position [1822, 0]
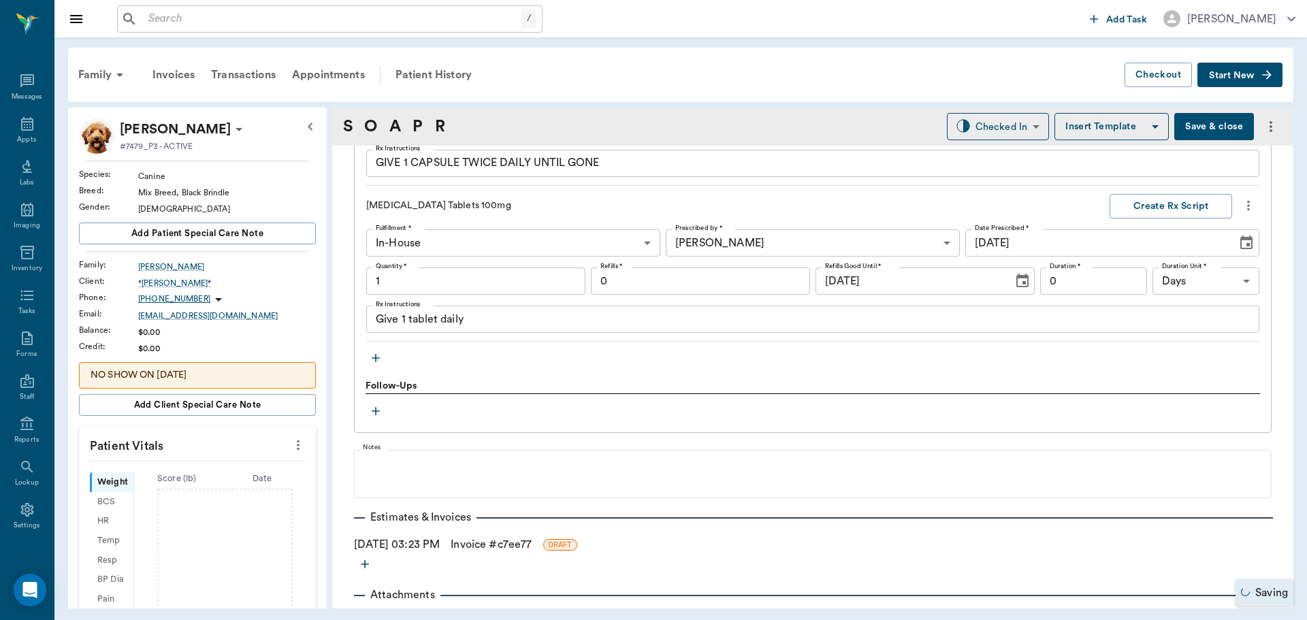
type input "1.00"
click at [446, 279] on input "1.00" at bounding box center [475, 280] width 219 height 27
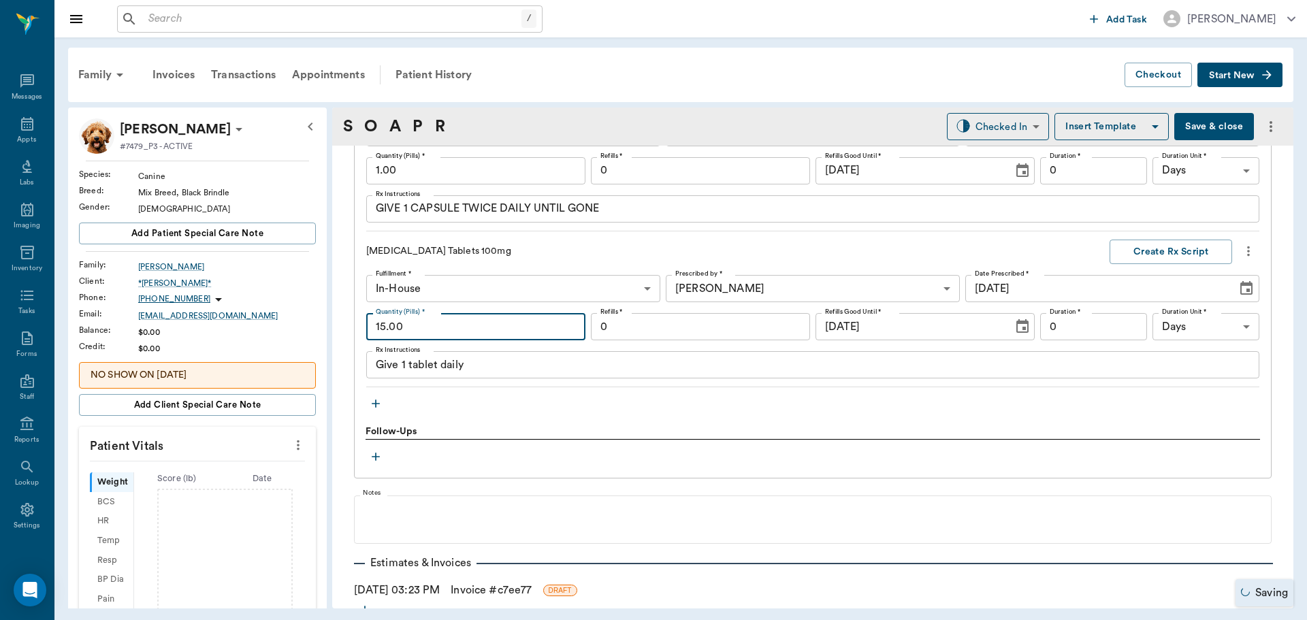
scroll to position [1754, 0]
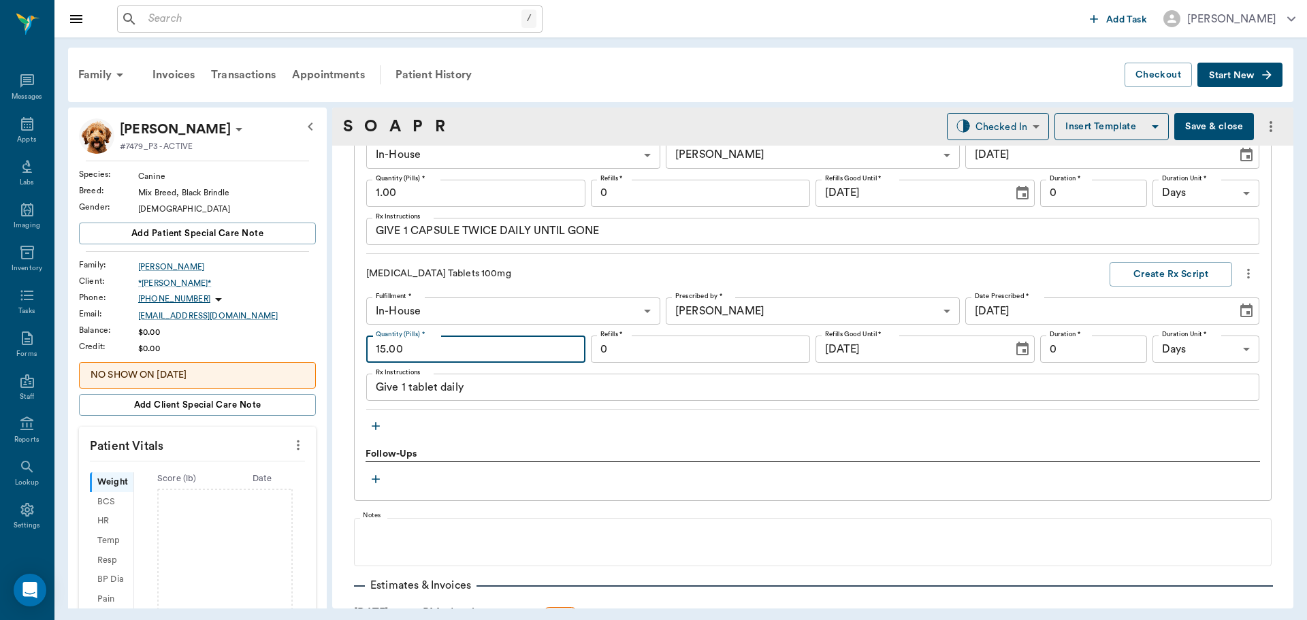
type input "15.00"
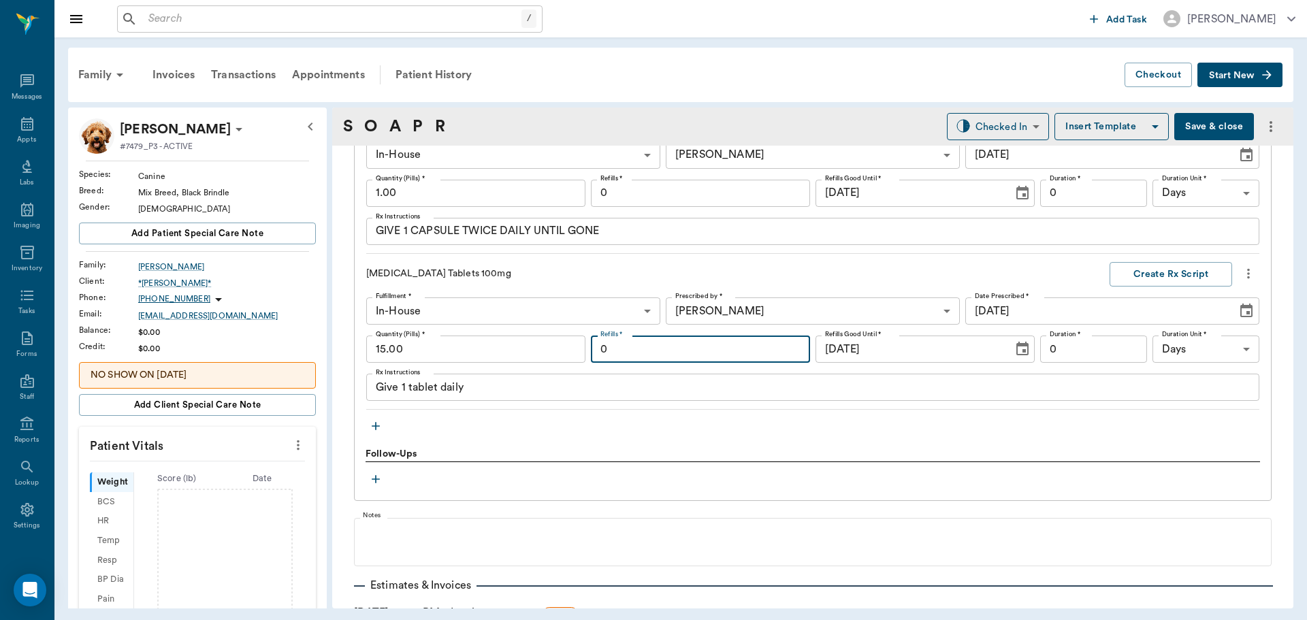
click at [706, 350] on input "0" at bounding box center [700, 348] width 219 height 27
type input "1"
click at [1163, 271] on button "Create Rx Script" at bounding box center [1170, 274] width 122 height 25
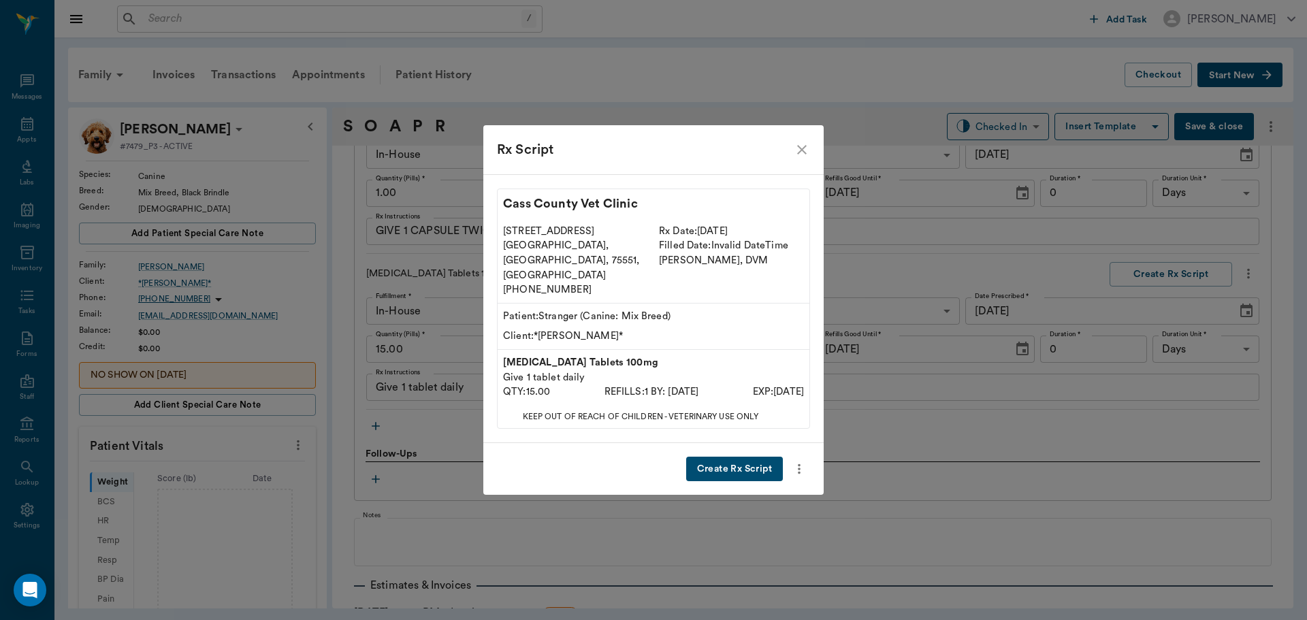
click at [736, 457] on button "Create Rx Script" at bounding box center [734, 469] width 97 height 25
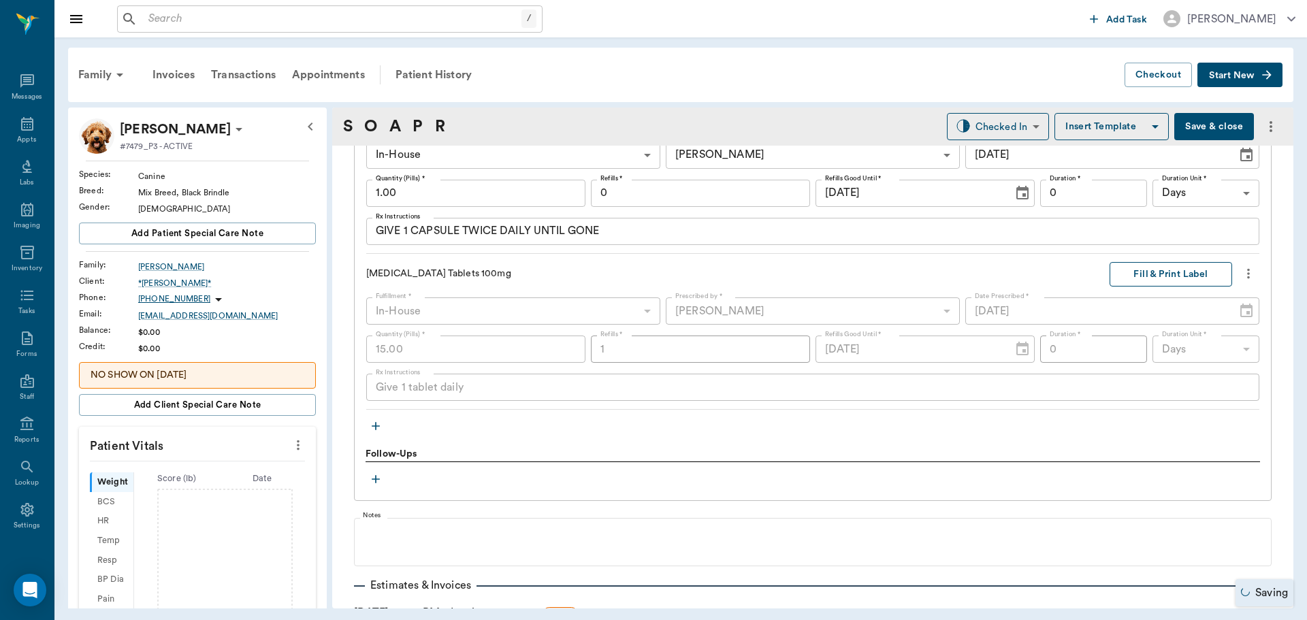
click at [1148, 276] on button "Fill & Print Label" at bounding box center [1170, 274] width 122 height 25
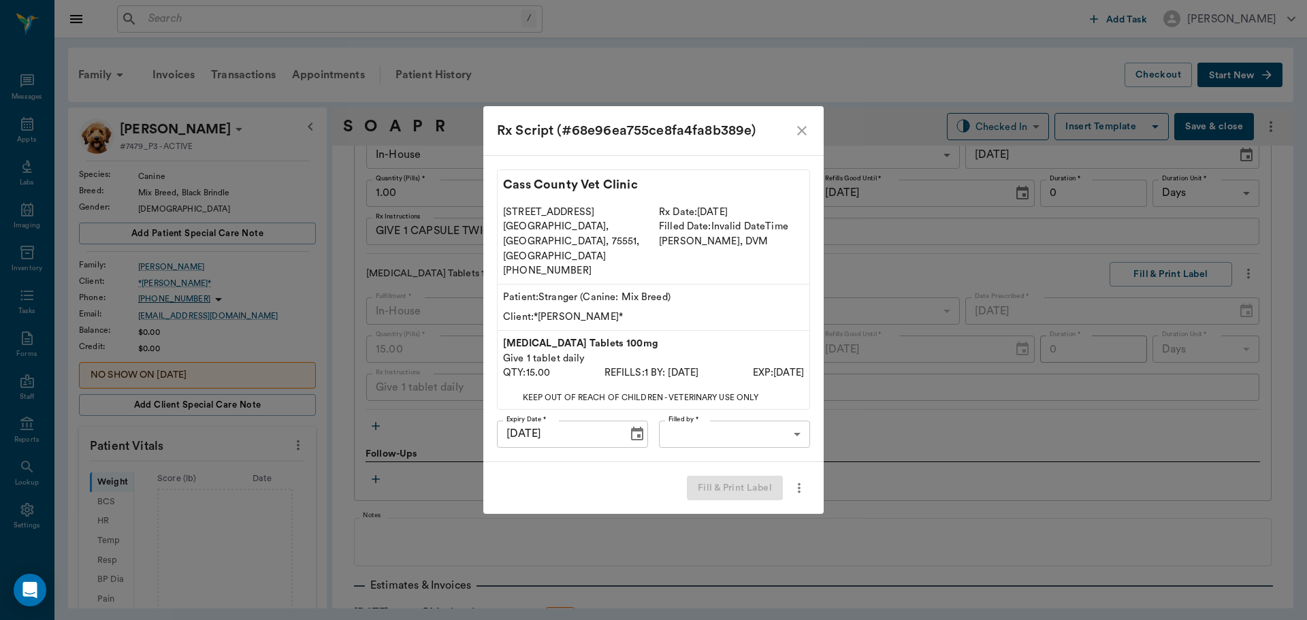
click at [748, 419] on body "/ ​ Add Task Dr. Bert Ellsworth Nectar Messages Appts Labs Imaging Inventory Ta…" at bounding box center [653, 310] width 1307 height 620
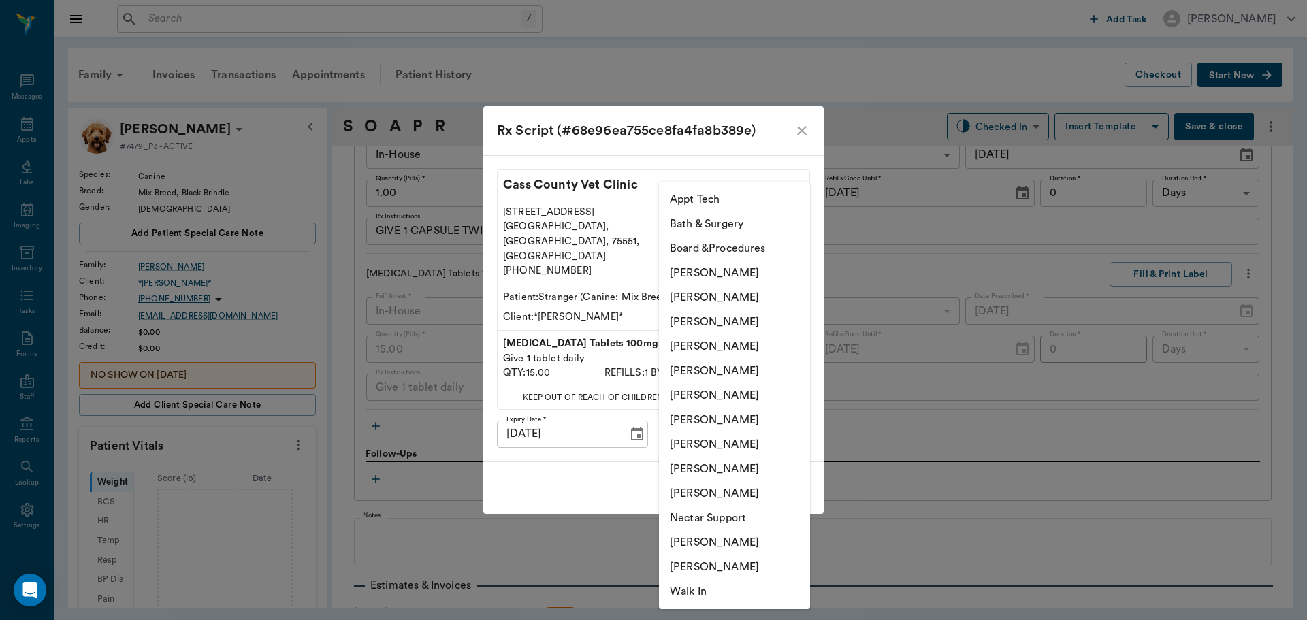
click at [762, 344] on li "[PERSON_NAME]" at bounding box center [734, 346] width 151 height 24
type input "63ec2f075fda476ae8351a4d"
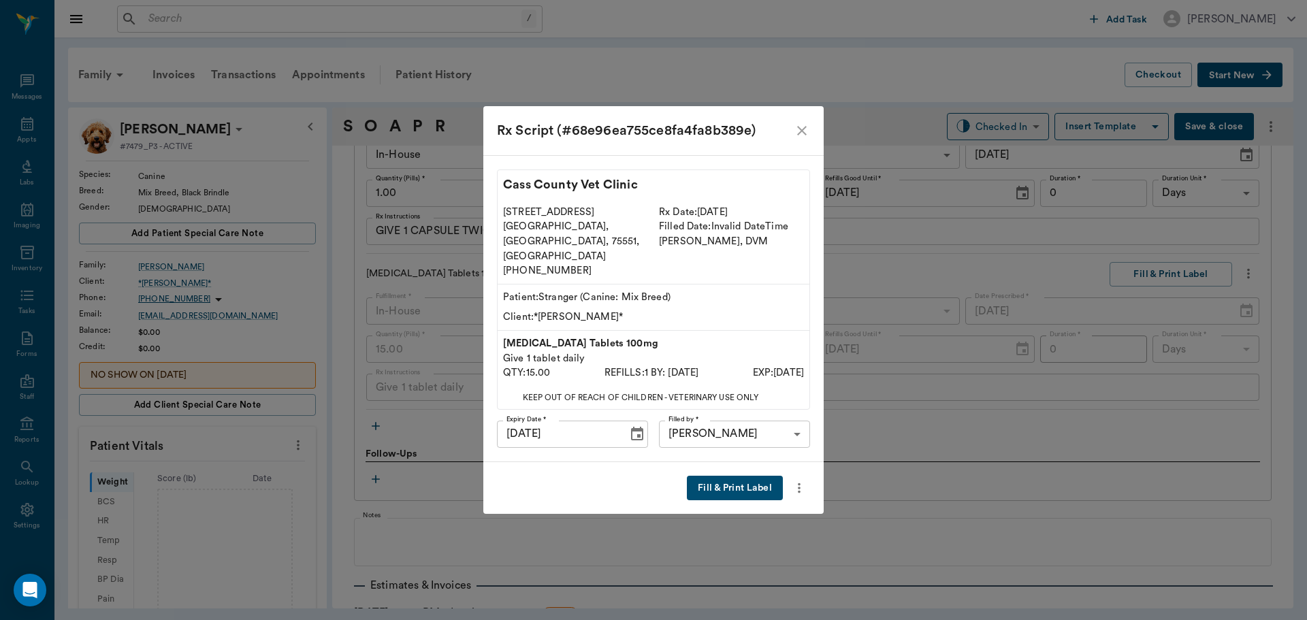
click at [747, 477] on button "Fill & Print Label" at bounding box center [735, 488] width 96 height 25
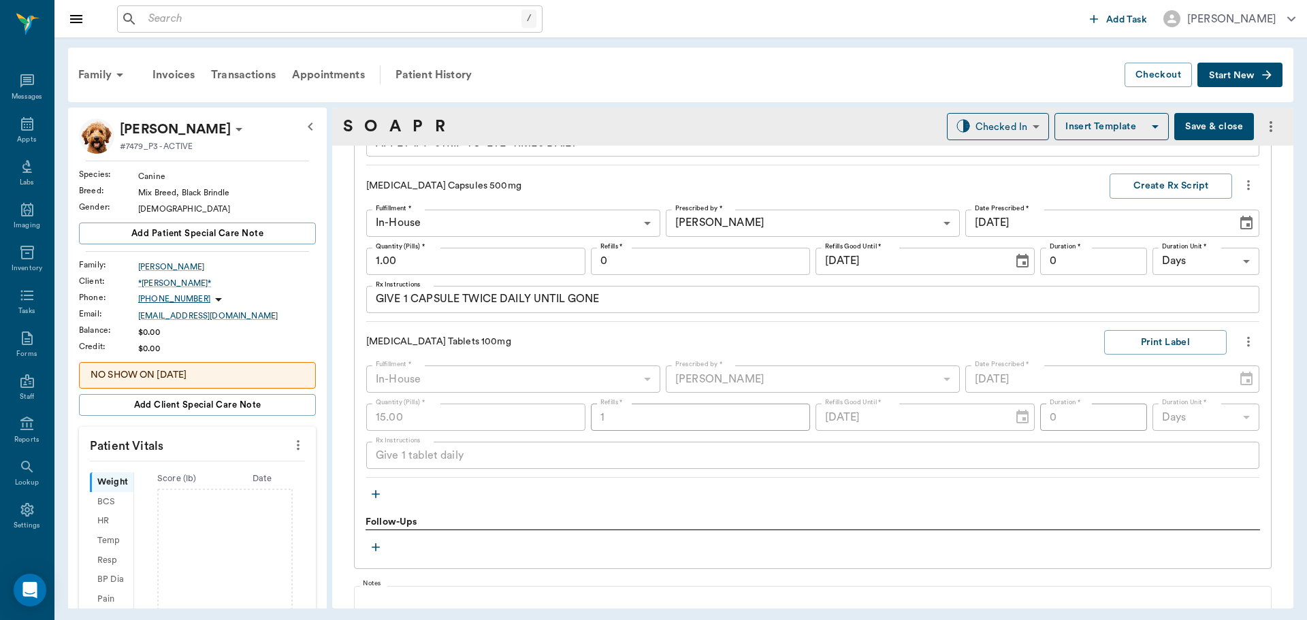
scroll to position [1618, 0]
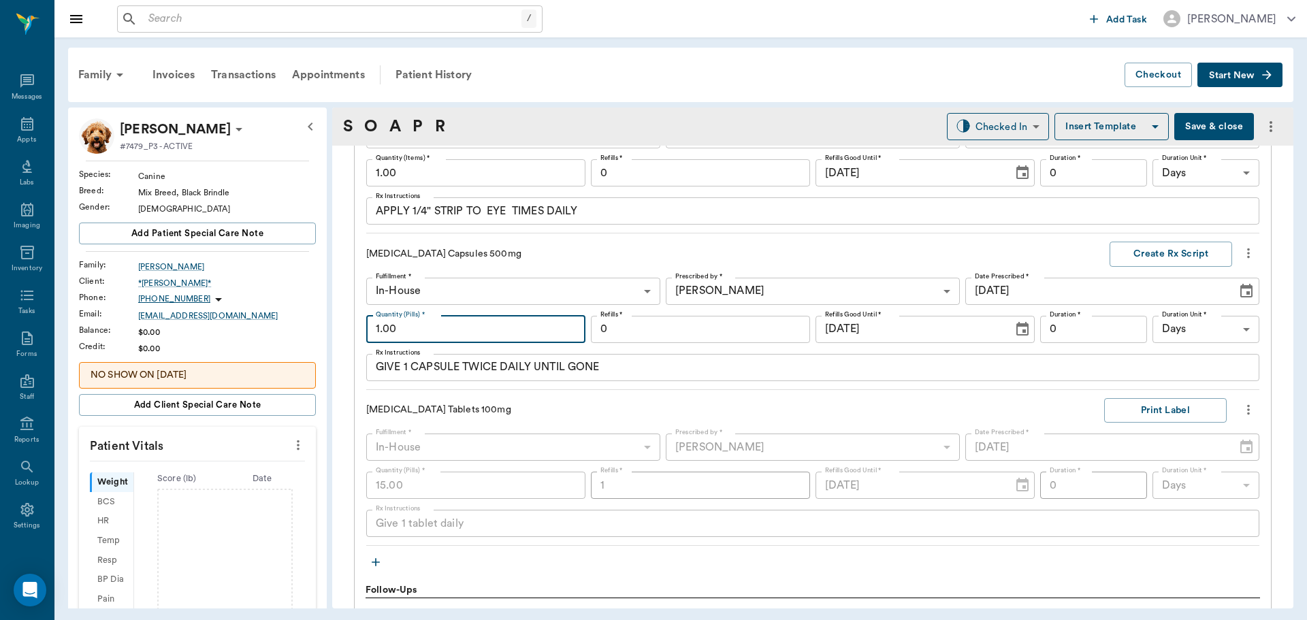
click at [422, 327] on input "1.00" at bounding box center [475, 329] width 219 height 27
type input "15.00"
click at [1080, 327] on input "0" at bounding box center [1093, 329] width 107 height 27
type input "7"
click at [1162, 250] on button "Create Rx Script" at bounding box center [1170, 254] width 122 height 25
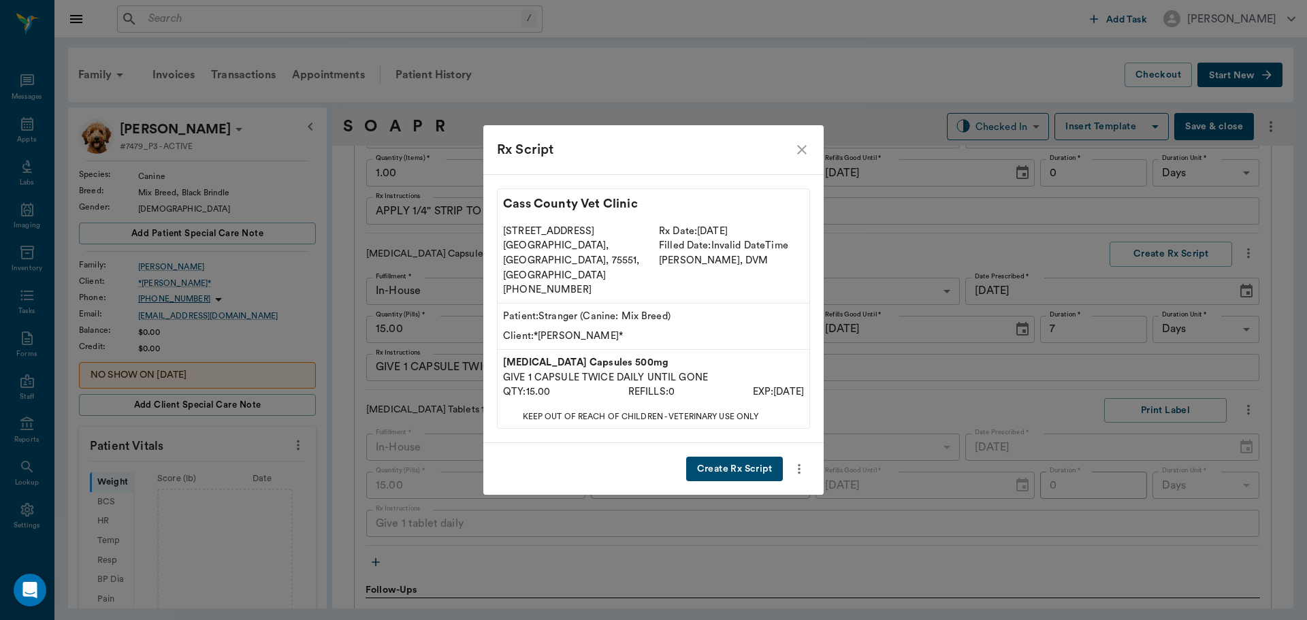
click at [752, 457] on button "Create Rx Script" at bounding box center [734, 469] width 97 height 25
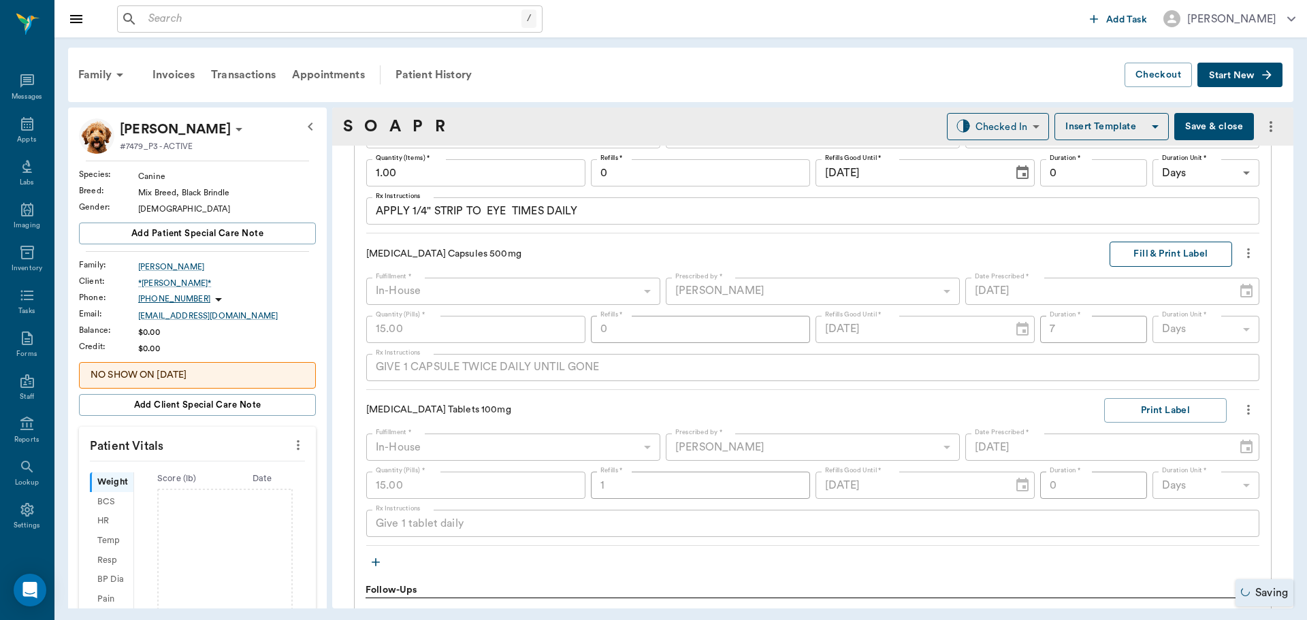
click at [1153, 248] on button "Fill & Print Label" at bounding box center [1170, 254] width 122 height 25
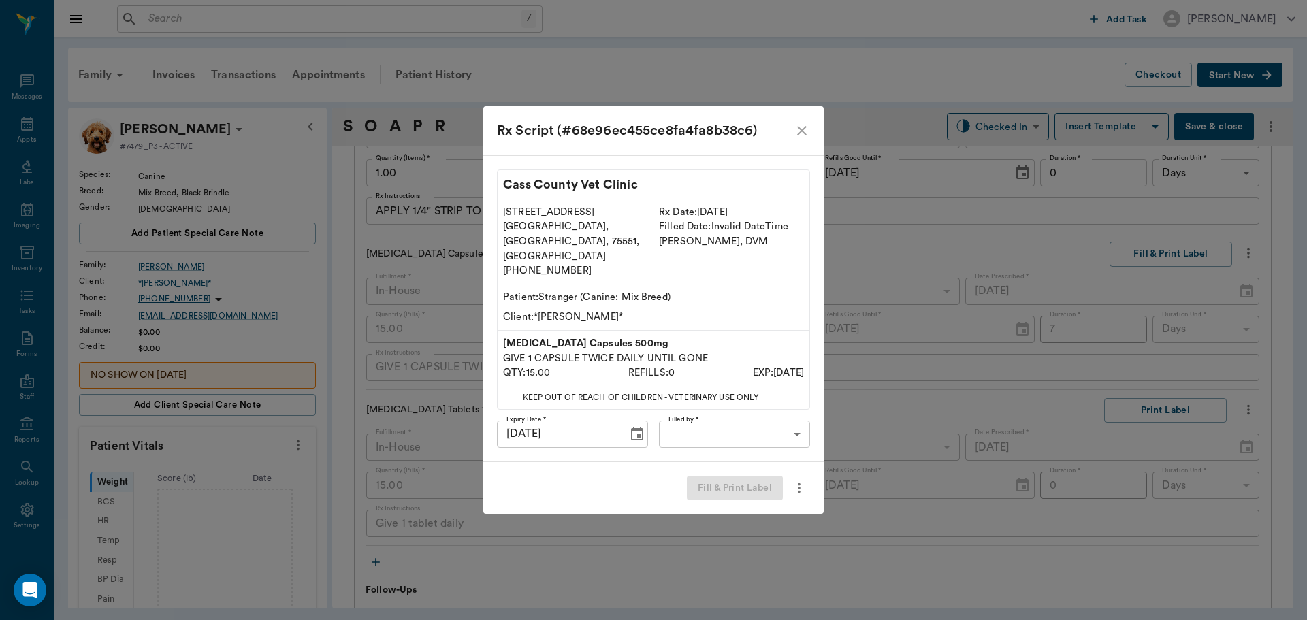
click at [751, 416] on body "/ ​ Add Task Dr. Bert Ellsworth Nectar Messages Appts Labs Imaging Inventory Ta…" at bounding box center [653, 310] width 1307 height 620
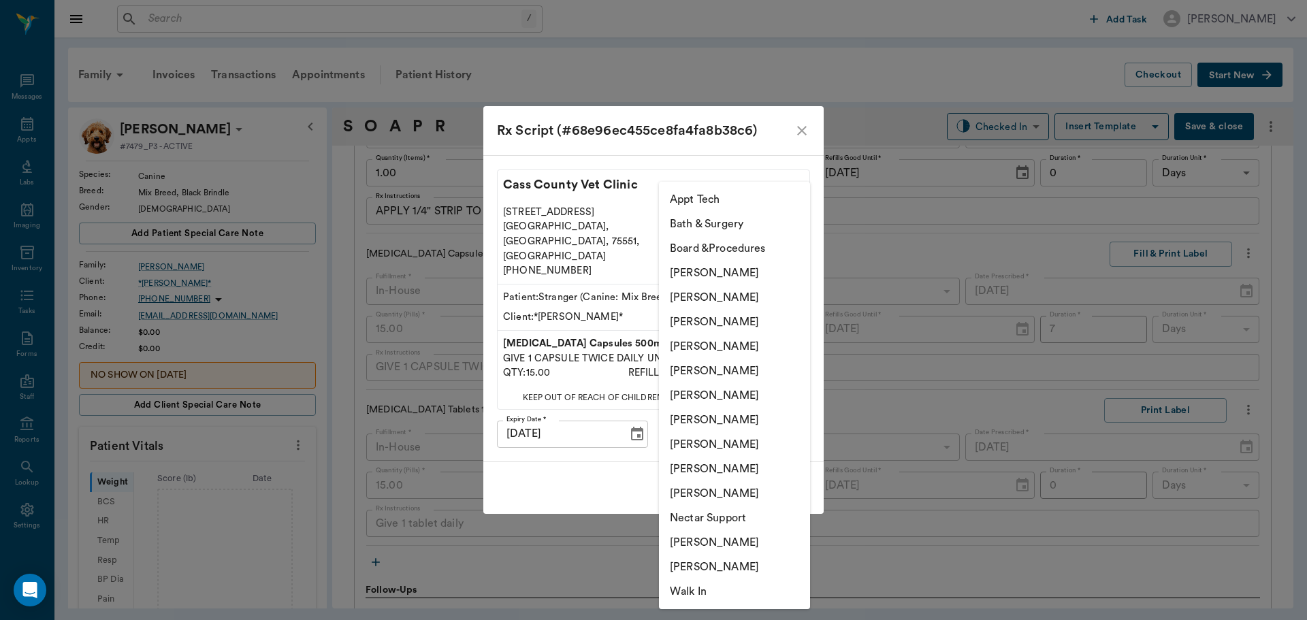
click at [735, 340] on li "[PERSON_NAME]" at bounding box center [734, 346] width 151 height 24
type input "63ec2f075fda476ae8351a4d"
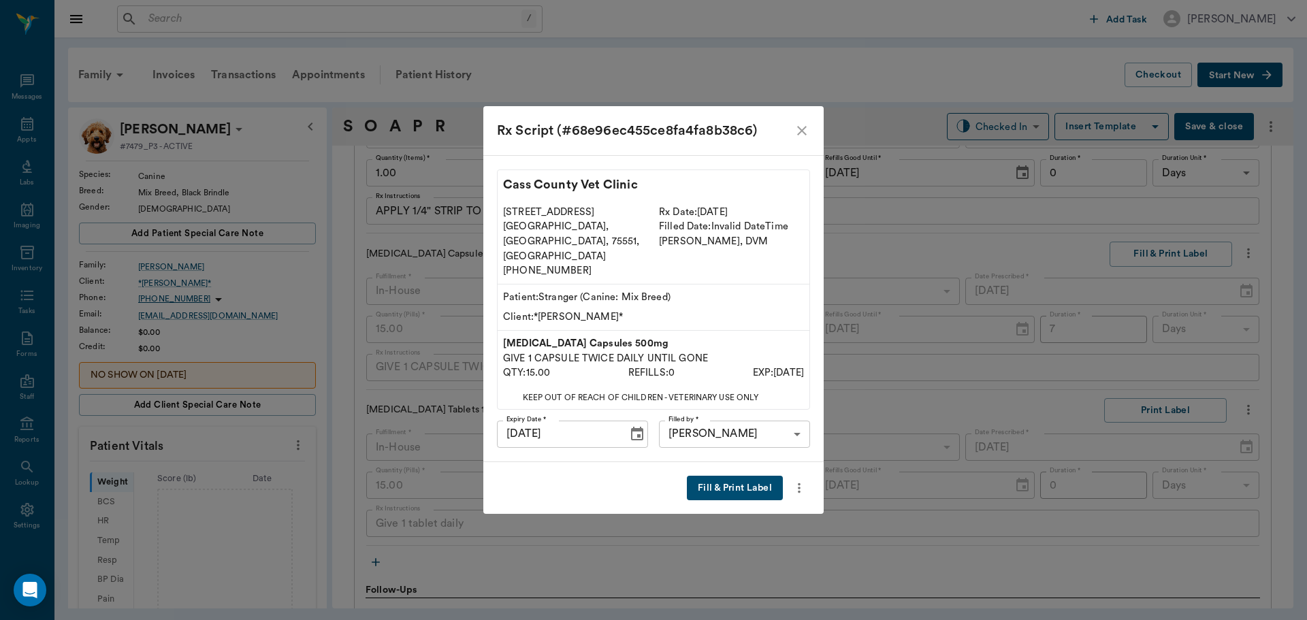
click at [730, 476] on button "Fill & Print Label" at bounding box center [735, 488] width 96 height 25
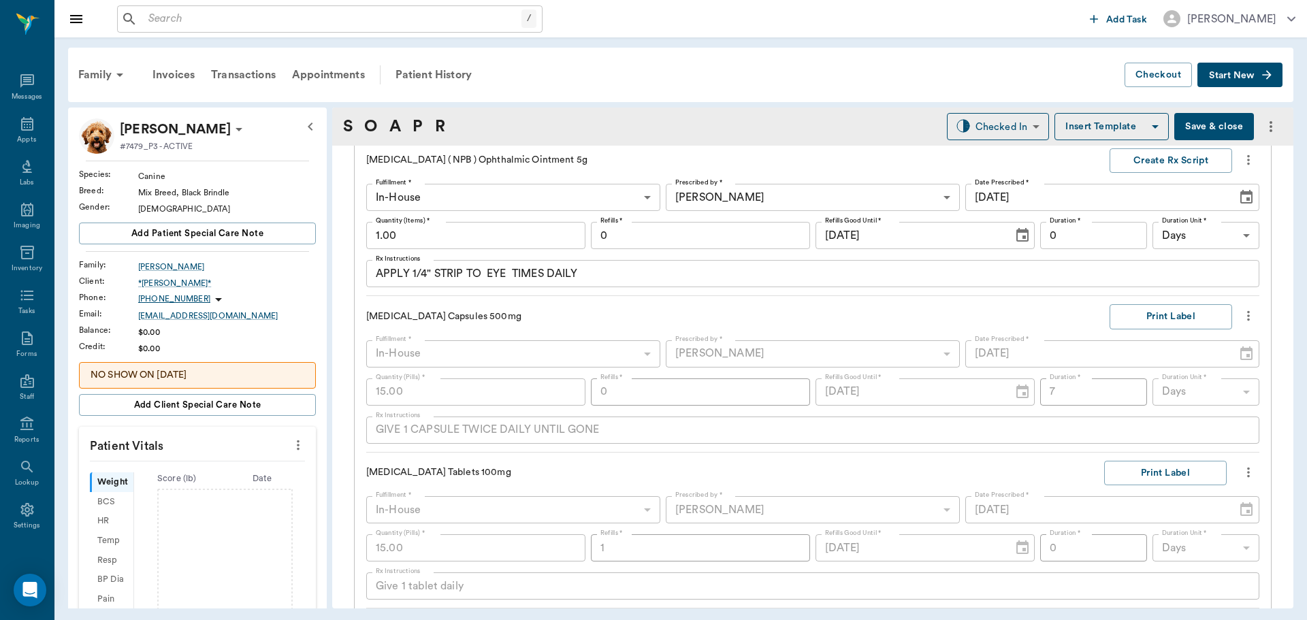
scroll to position [1482, 0]
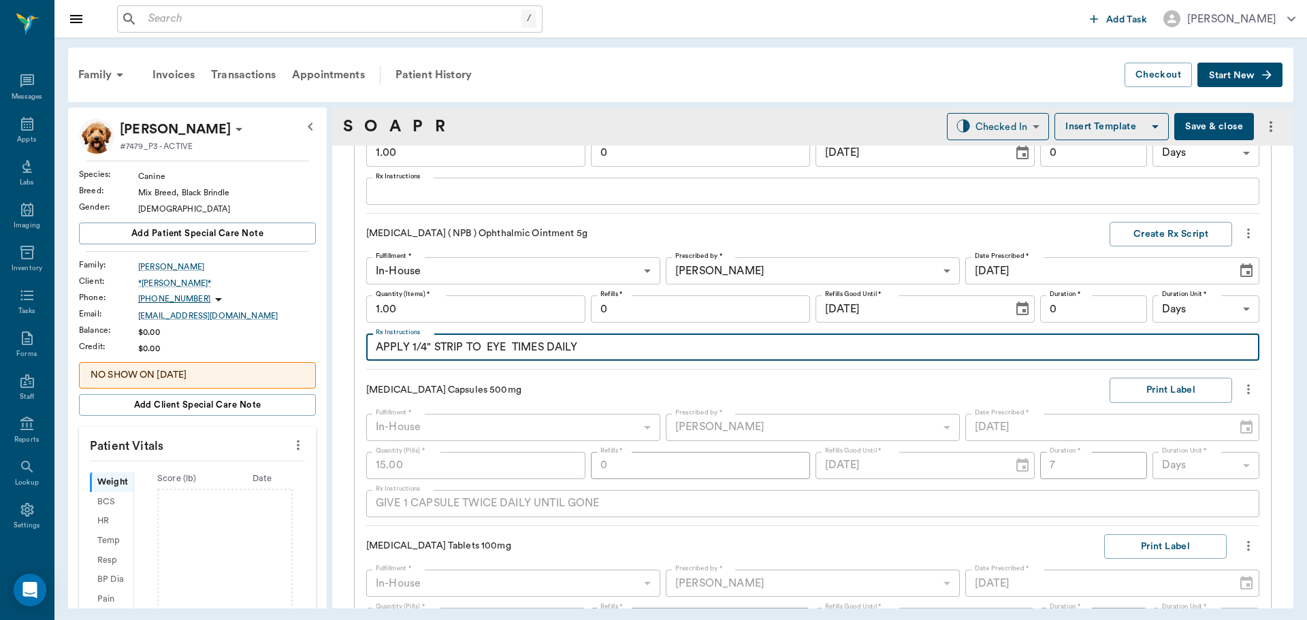
click at [484, 344] on textarea "APPLY 1/4" STRIP TO EYE TIMES DAILY" at bounding box center [813, 348] width 874 height 16
click at [519, 349] on textarea "APPLY 1/4" STRIP TO R EYE TIMES DAILY" at bounding box center [813, 348] width 874 height 16
type textarea "APPLY 1/4" STRIP TO R EYE 2 to 3 TIMES DAILY"
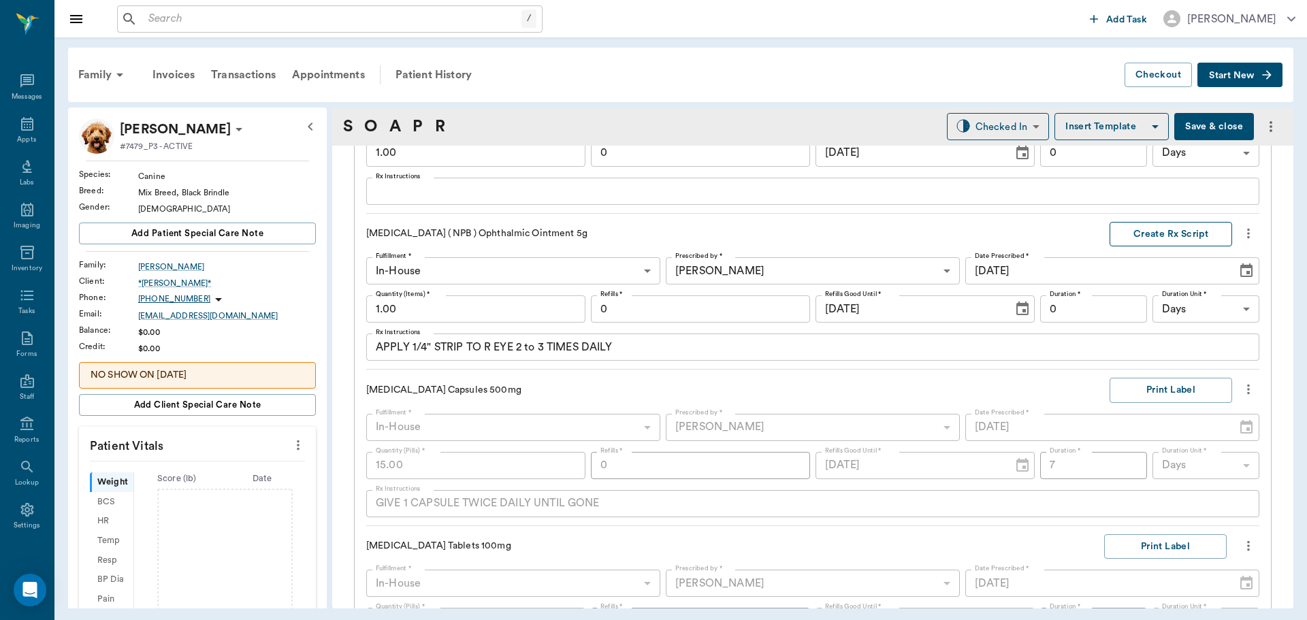
click at [1160, 231] on button "Create Rx Script" at bounding box center [1170, 234] width 122 height 25
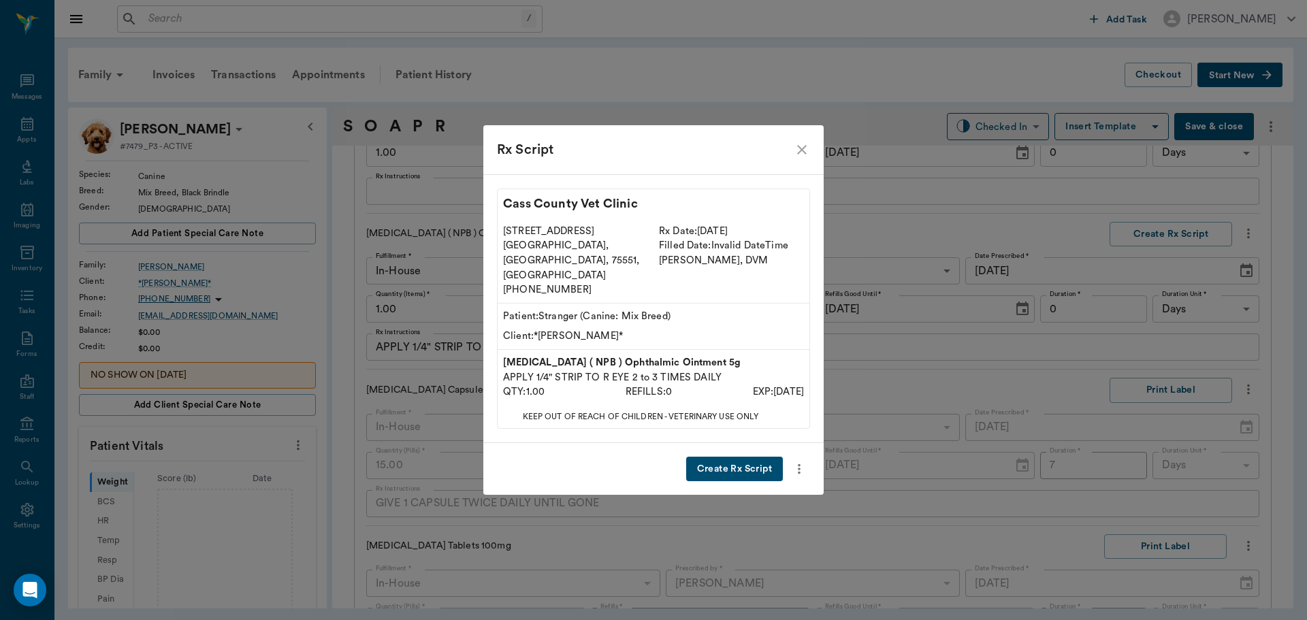
click at [722, 457] on button "Create Rx Script" at bounding box center [734, 469] width 97 height 25
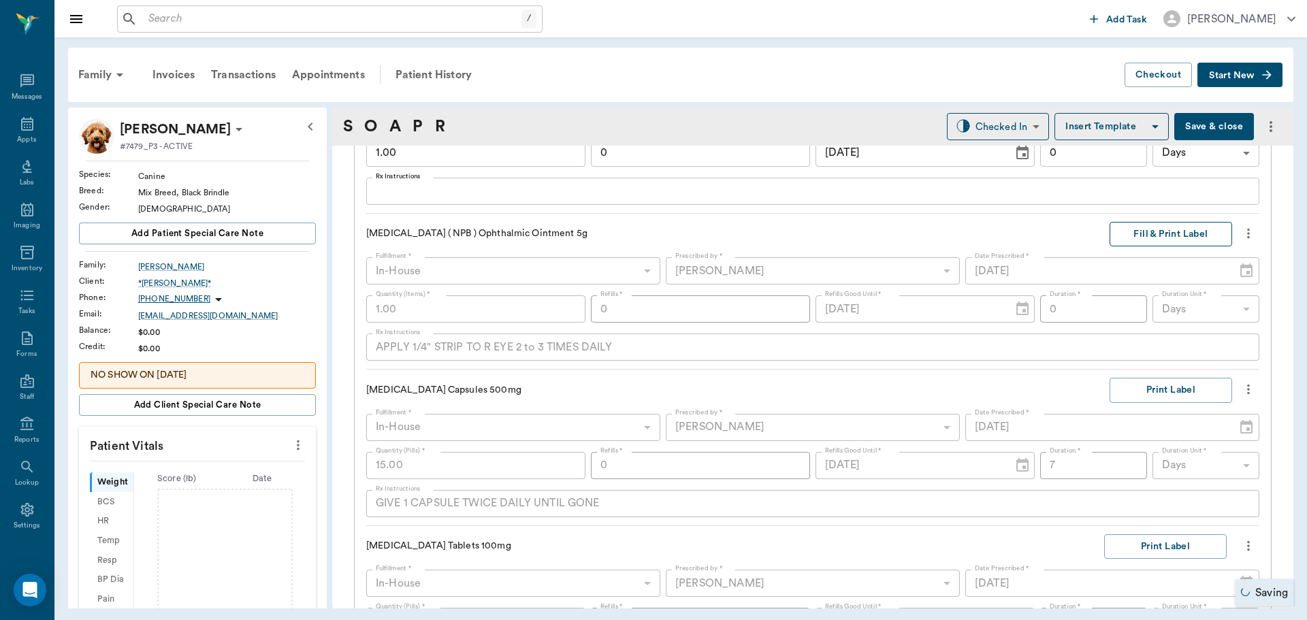
click at [1188, 240] on button "Fill & Print Label" at bounding box center [1170, 234] width 122 height 25
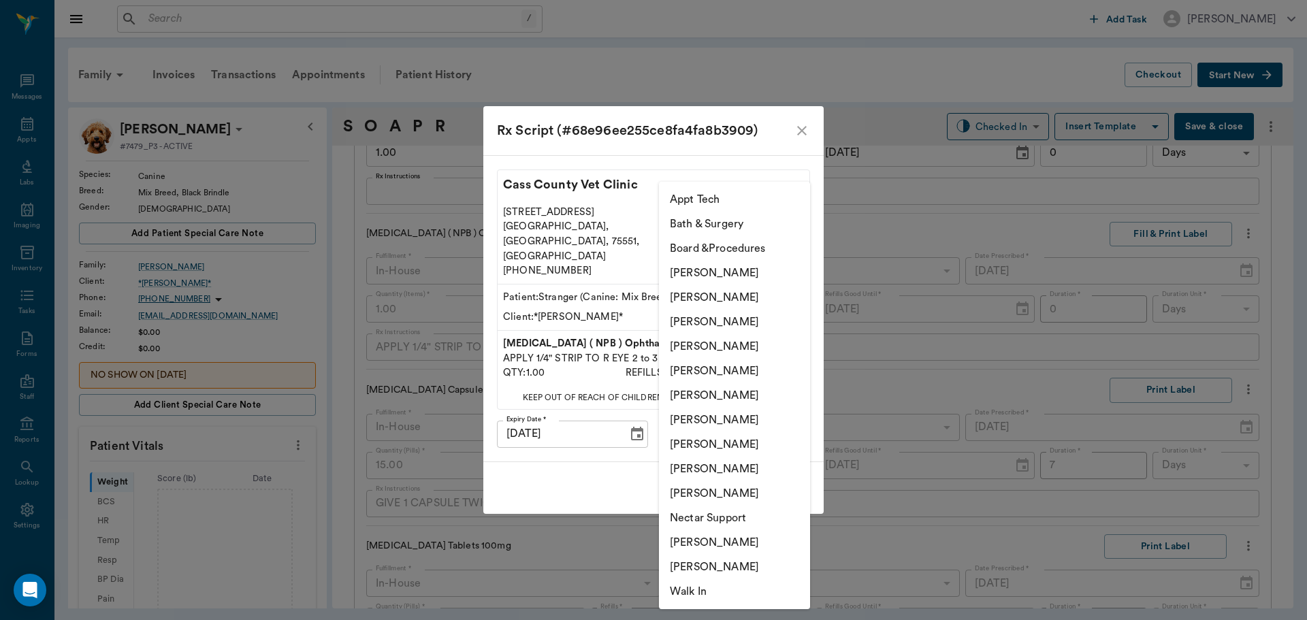
click at [736, 419] on body "/ ​ Add Task Dr. Bert Ellsworth Nectar Messages Appts Labs Imaging Inventory Ta…" at bounding box center [653, 310] width 1307 height 620
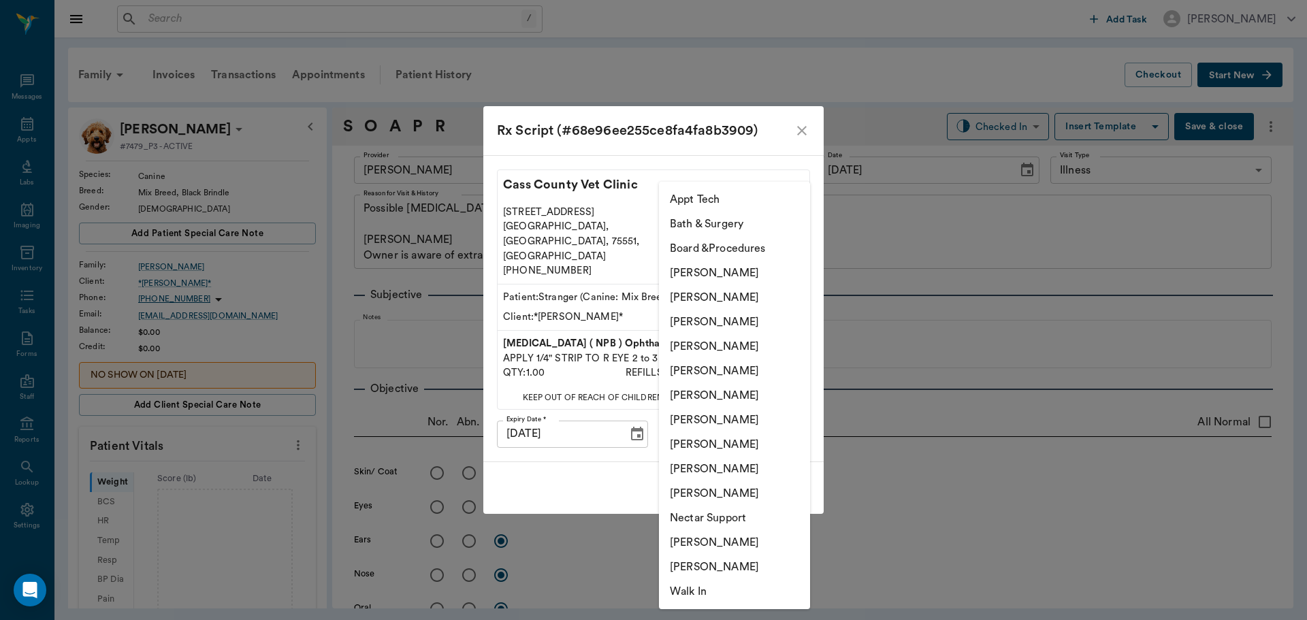
scroll to position [1482, 0]
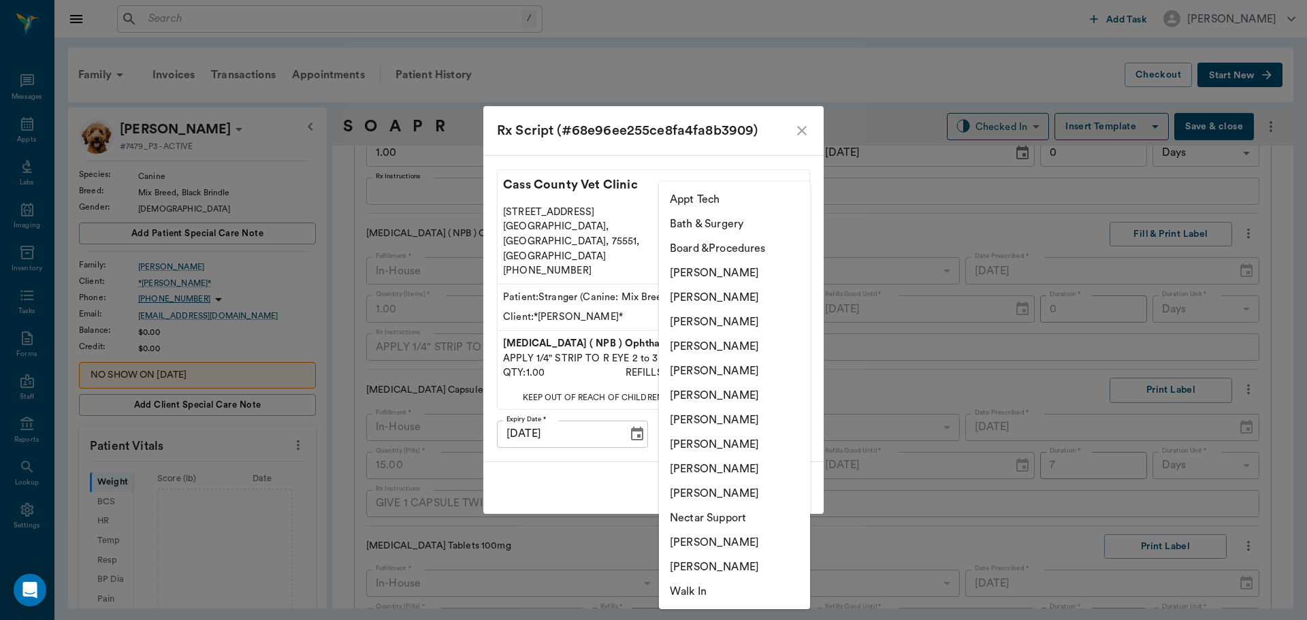
click at [738, 329] on li "[PERSON_NAME]" at bounding box center [734, 322] width 151 height 24
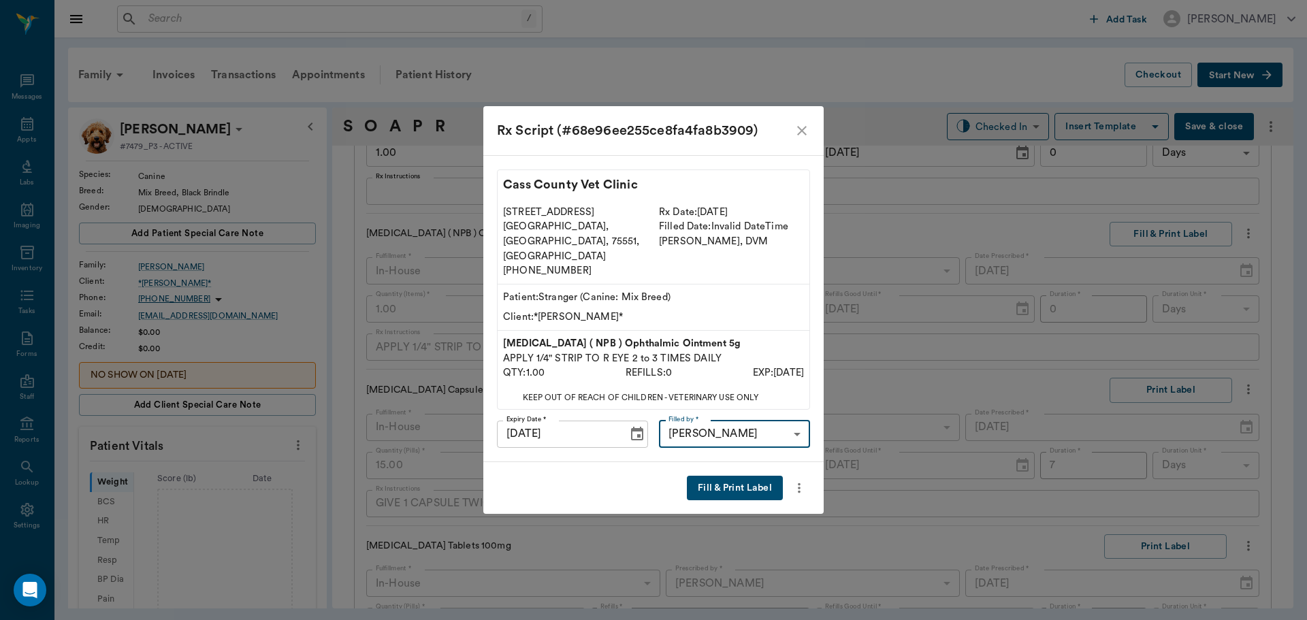
click at [752, 419] on body "/ ​ Add Task [PERSON_NAME] Nectar Messages Appts Labs Imaging Inventory Tasks F…" at bounding box center [653, 310] width 1307 height 620
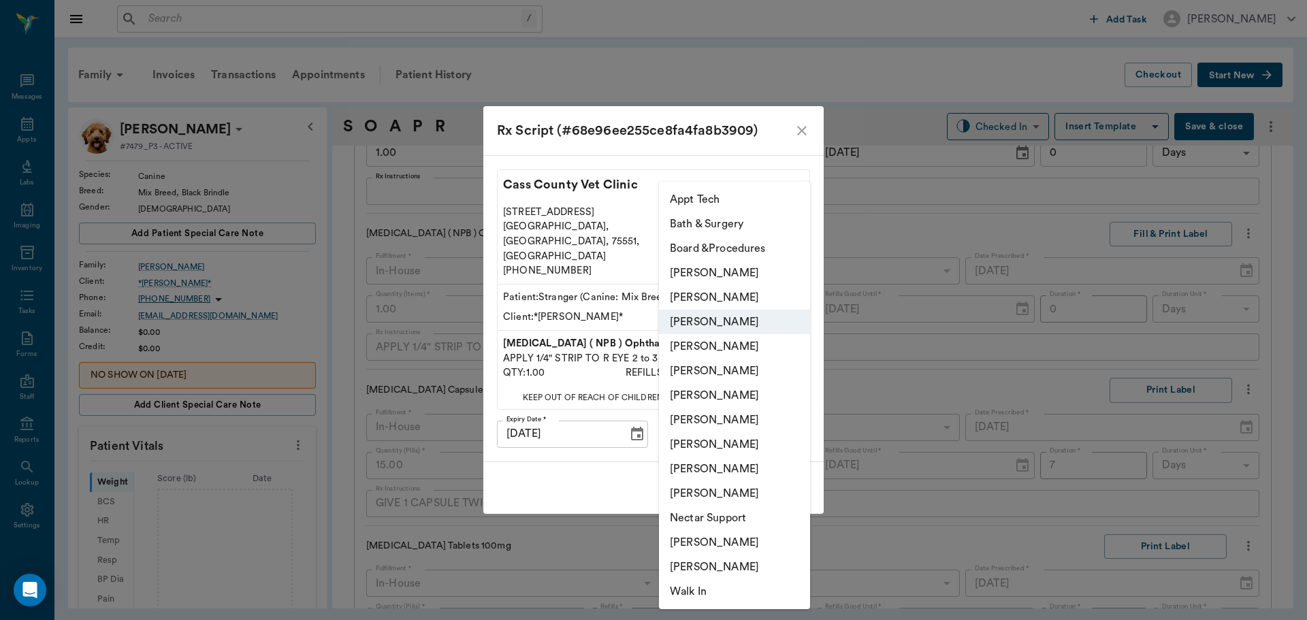
click at [743, 352] on li "[PERSON_NAME]" at bounding box center [734, 346] width 151 height 24
type input "63ec2f075fda476ae8351a4d"
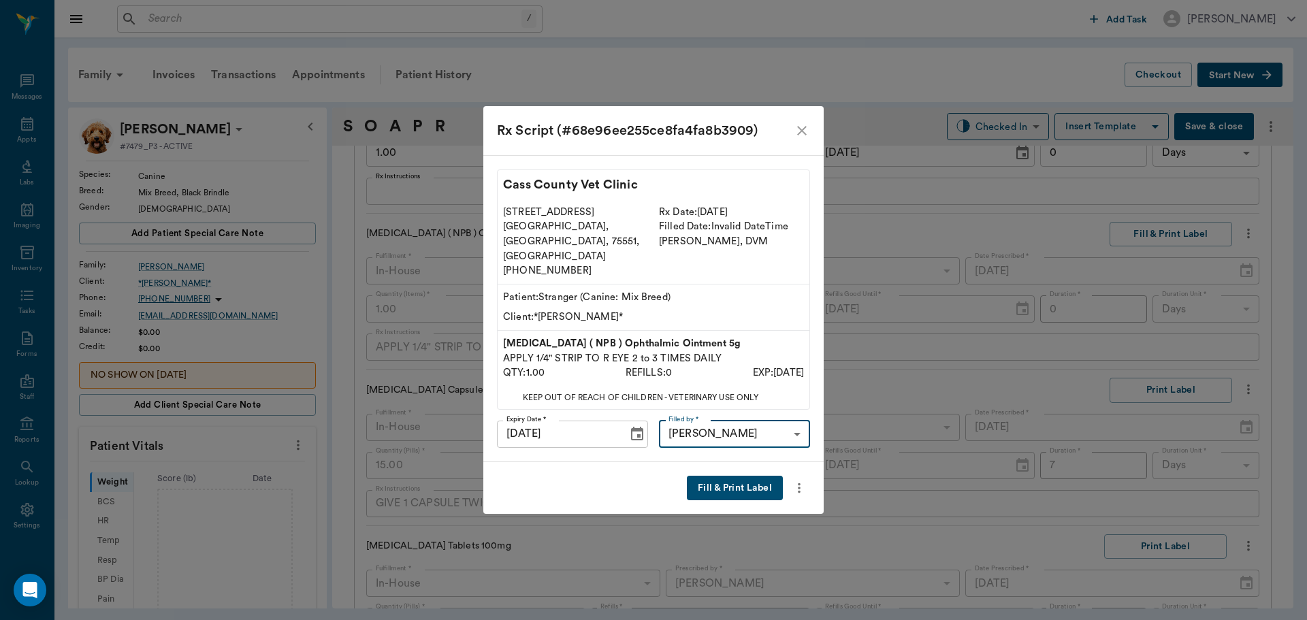
click at [736, 476] on button "Fill & Print Label" at bounding box center [735, 488] width 96 height 25
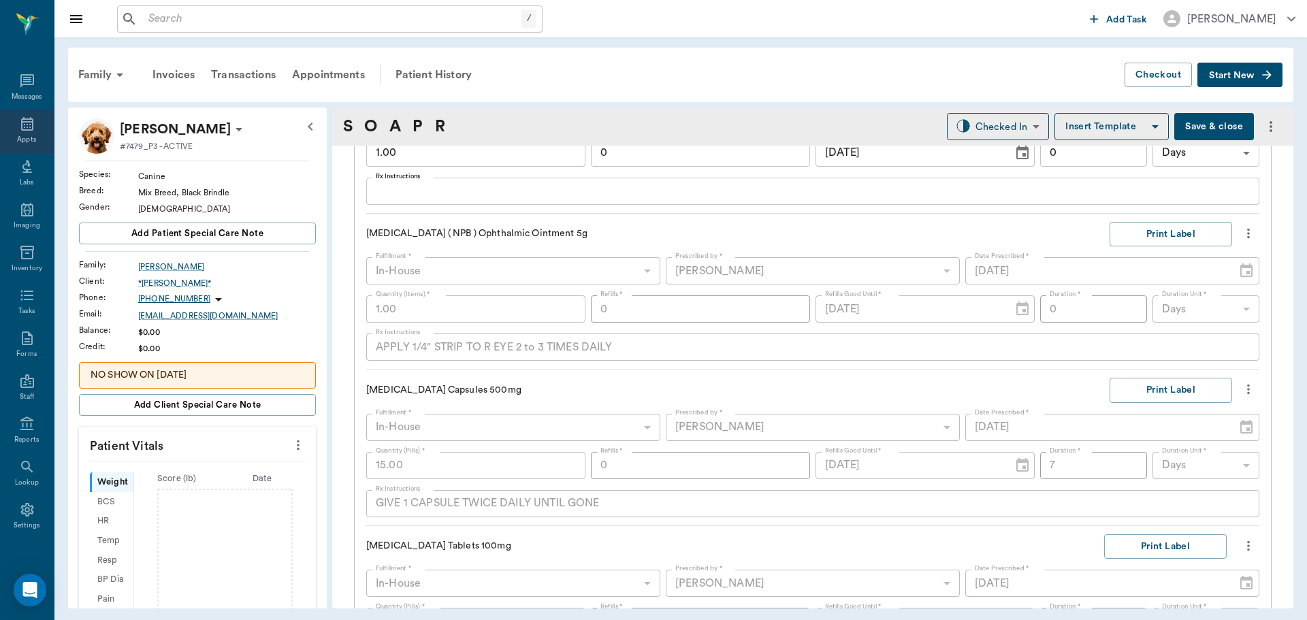
click at [10, 134] on div "Appts" at bounding box center [27, 131] width 54 height 43
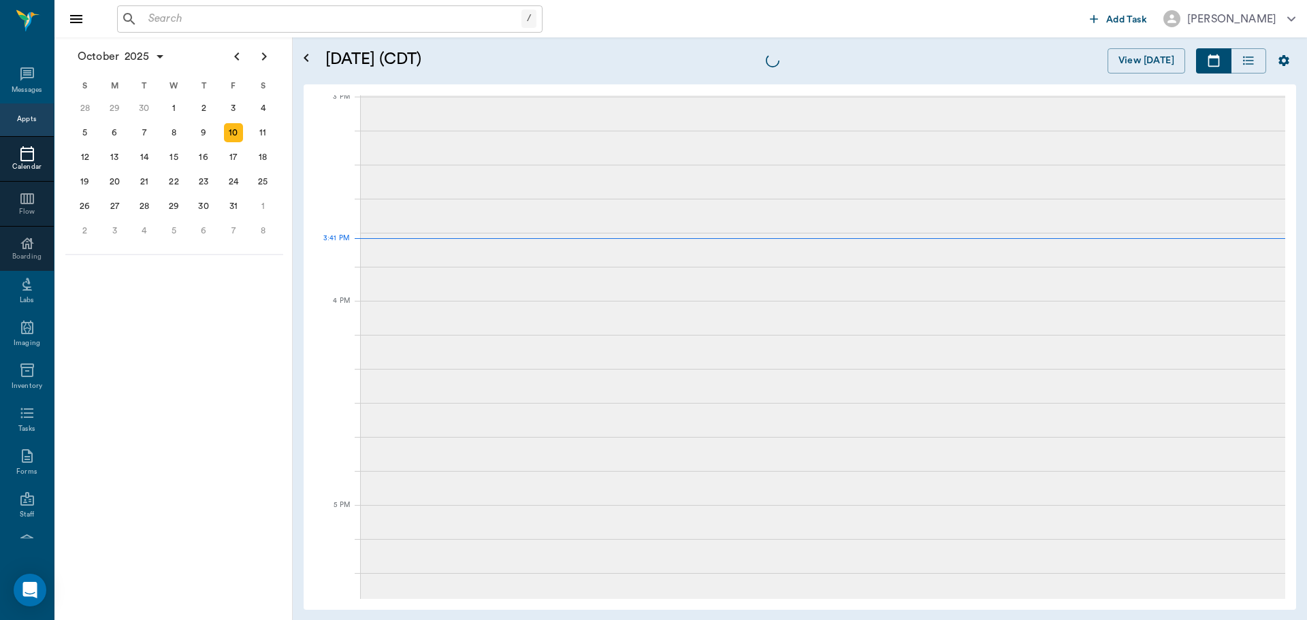
scroll to position [1431, 0]
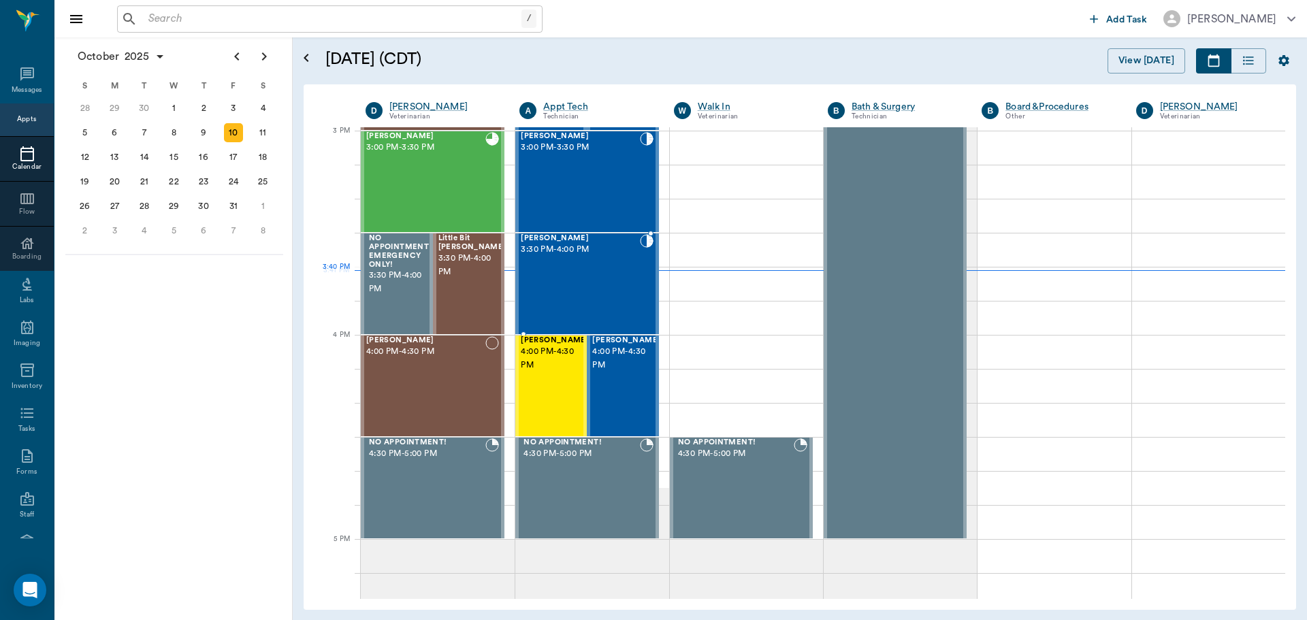
click at [625, 289] on div "Maverick Steward 3:30 PM - 4:00 PM" at bounding box center [580, 283] width 118 height 99
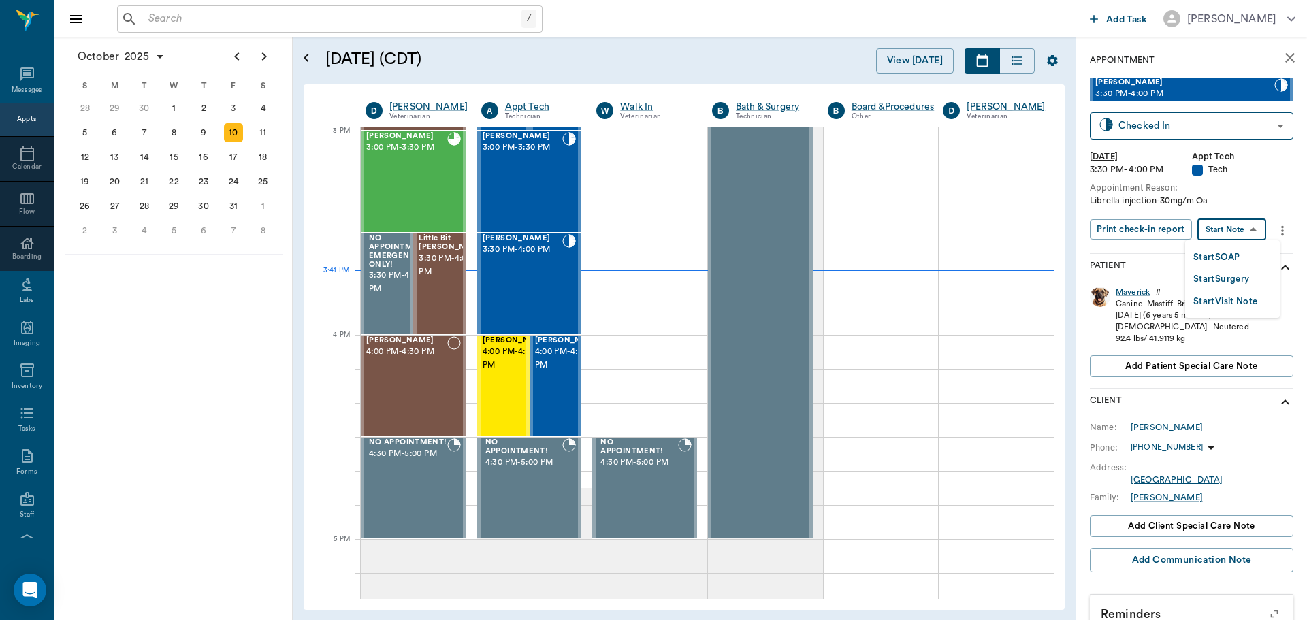
click at [1246, 234] on body "/ ​ Add Task Dr. Bert Ellsworth Nectar Messages Appts Calendar Flow Boarding La…" at bounding box center [653, 310] width 1307 height 620
click at [1234, 257] on button "Start SOAP" at bounding box center [1216, 258] width 46 height 16
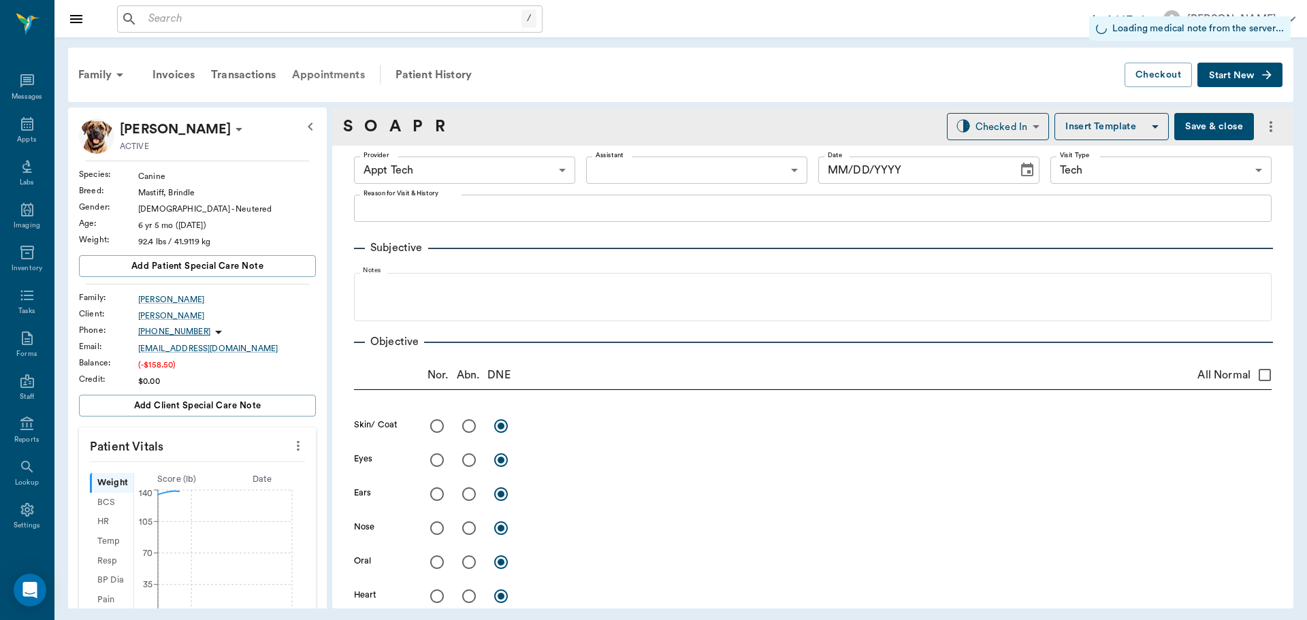
type input "63ec2f075fda476ae8351a4c"
type input "65d2be4f46e3a538d89b8c1a"
type input "[DATE]"
type textarea "Librella injection-30mg/m Oa"
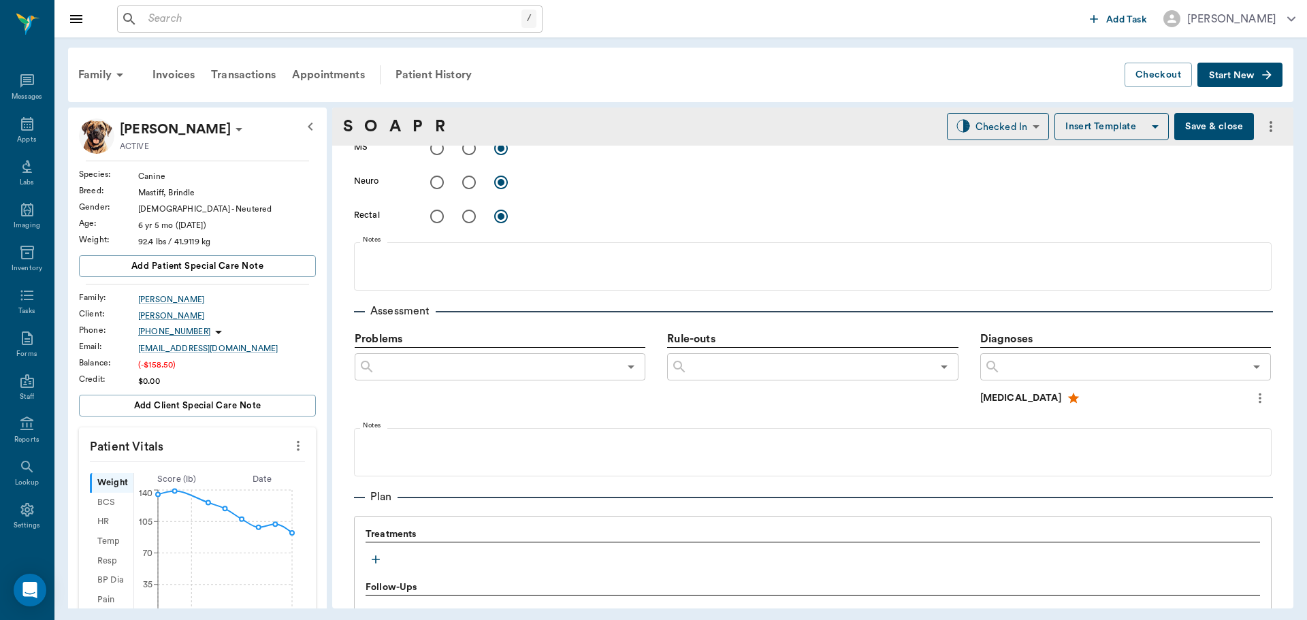
scroll to position [749, 0]
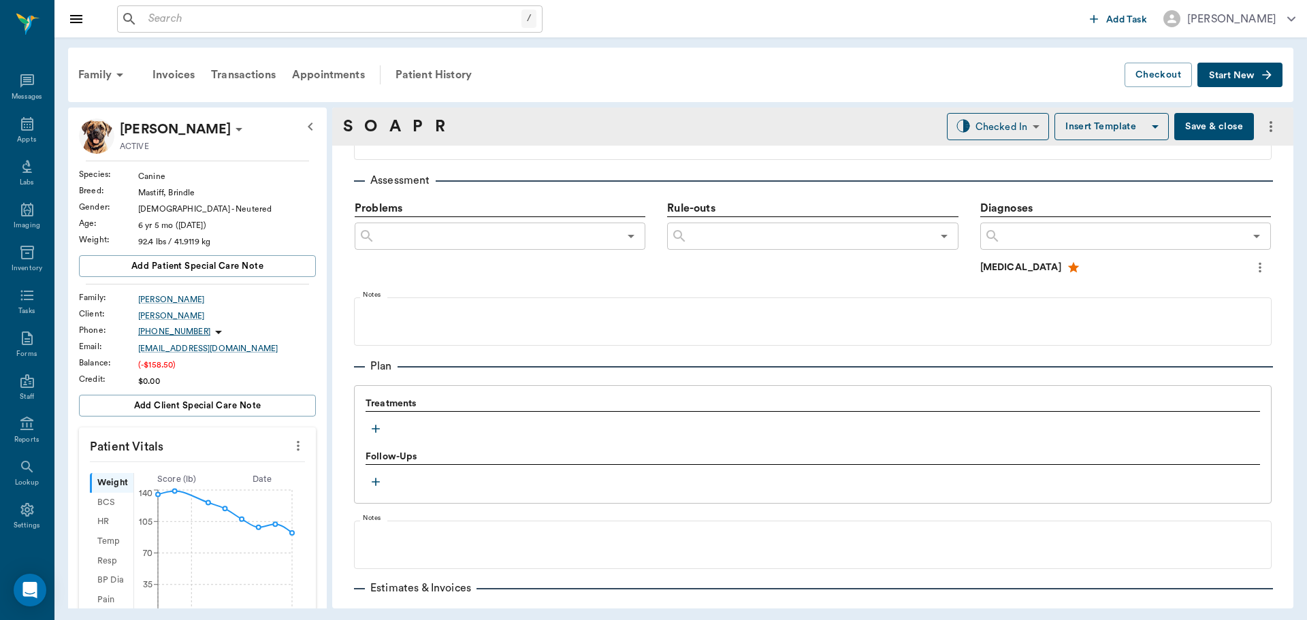
click at [291, 446] on icon "more" at bounding box center [298, 446] width 15 height 16
click at [240, 469] on span "Enter Vitals" at bounding box center [231, 469] width 114 height 14
click at [238, 495] on input "text" at bounding box center [196, 486] width 118 height 27
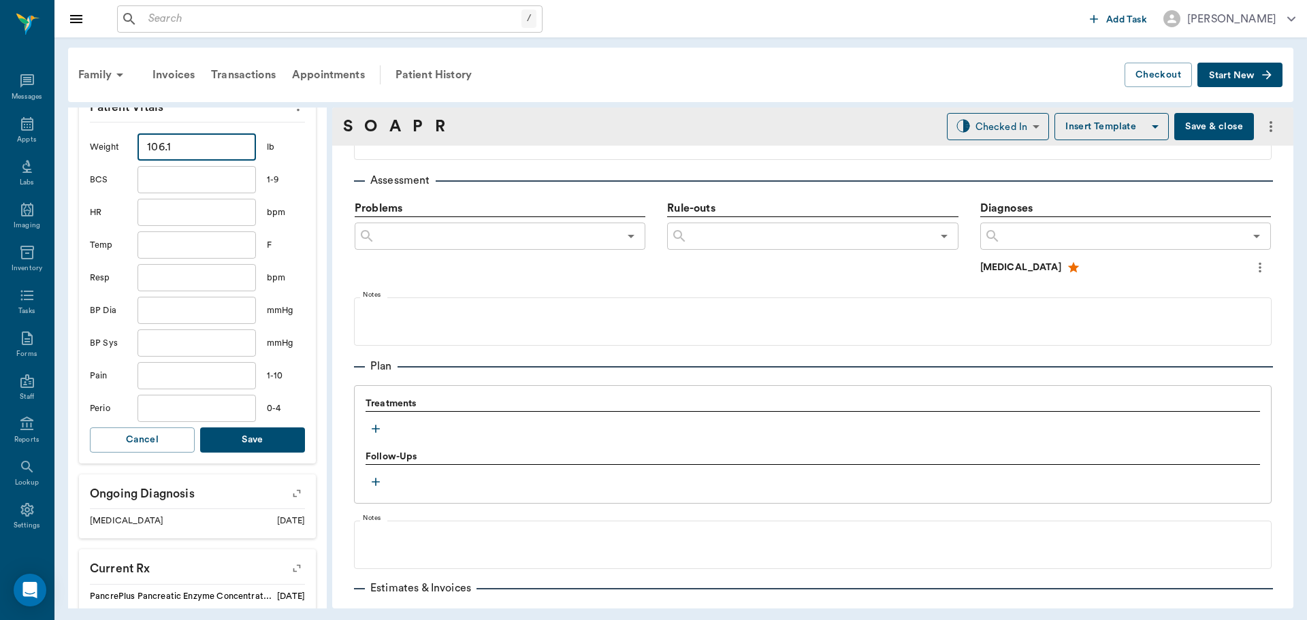
scroll to position [340, 0]
type input "106.1"
click at [249, 442] on button "Save" at bounding box center [252, 439] width 105 height 25
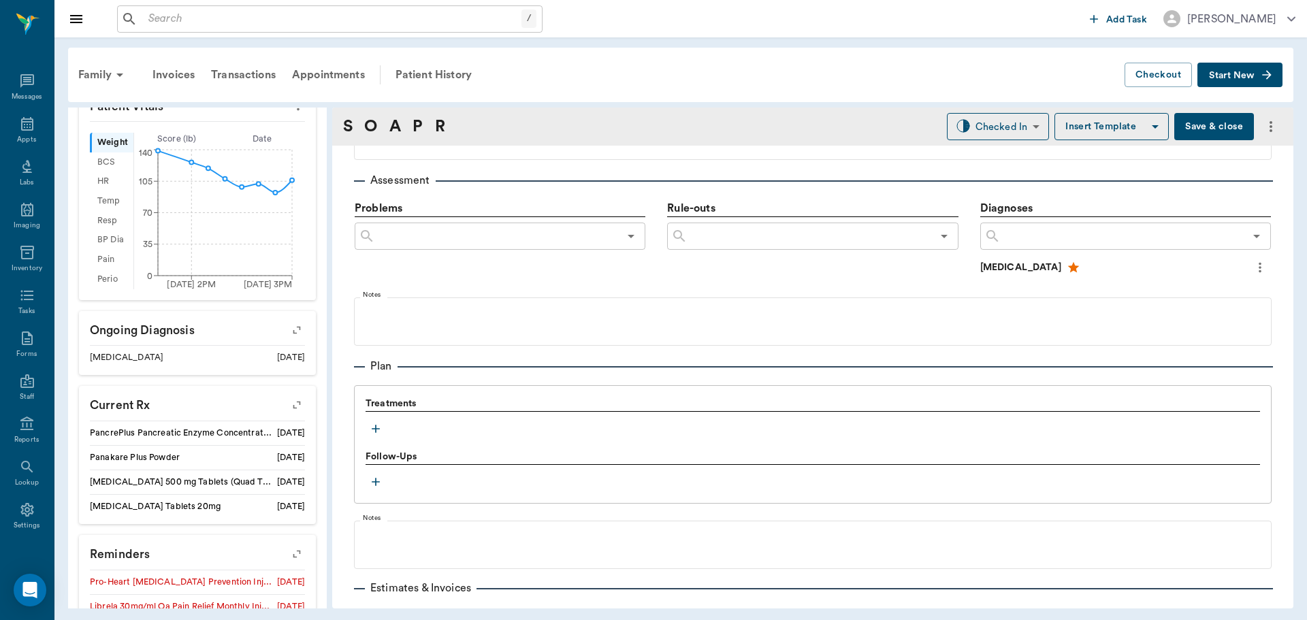
click at [374, 429] on icon "button" at bounding box center [376, 429] width 14 height 14
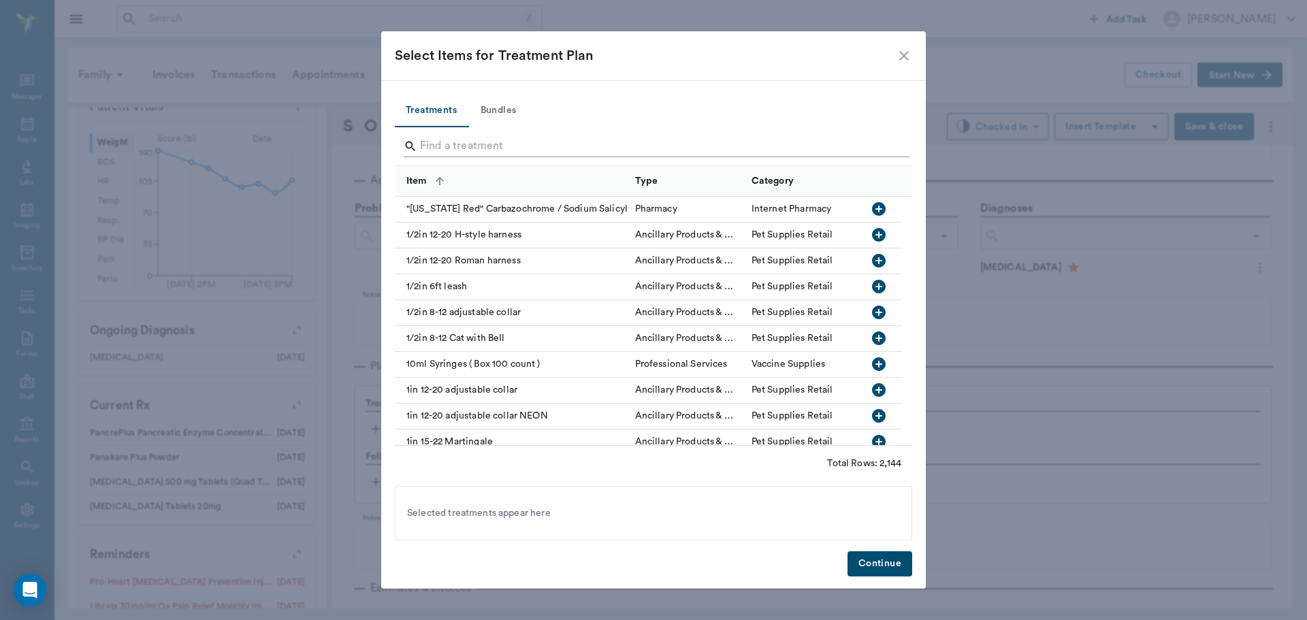
click at [463, 143] on input "Search" at bounding box center [654, 146] width 469 height 22
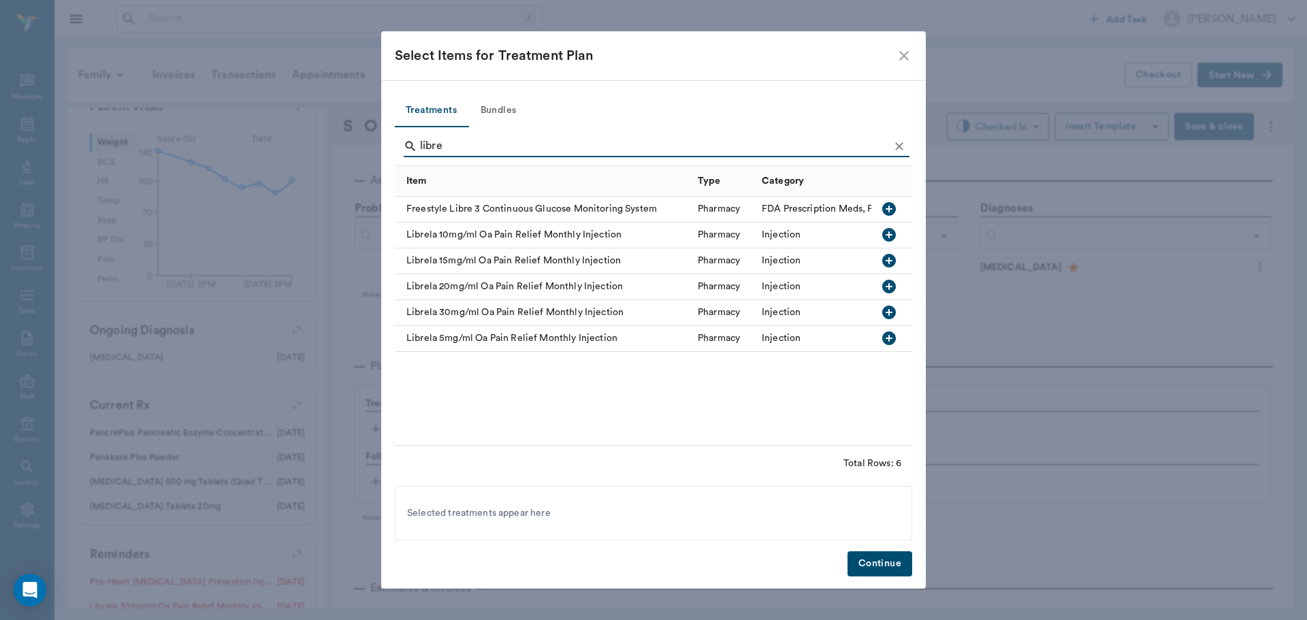
type input "libre"
click at [889, 310] on icon "button" at bounding box center [889, 313] width 14 height 14
click at [892, 559] on button "Continue" at bounding box center [879, 563] width 65 height 25
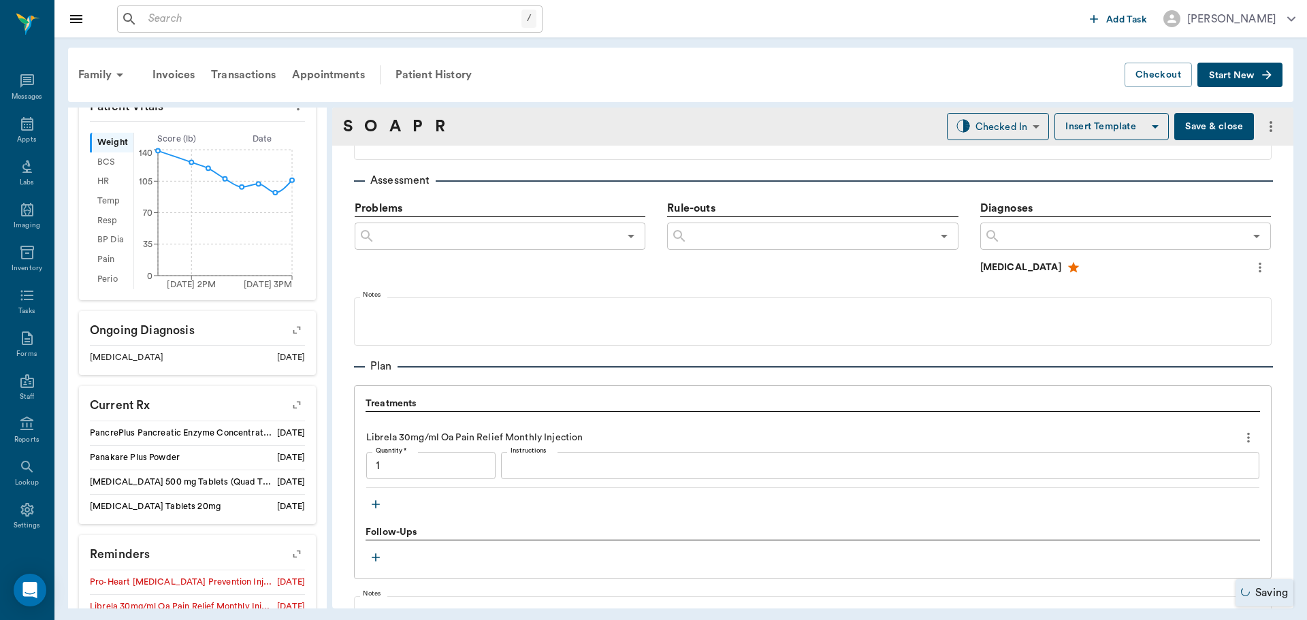
type input "1.00"
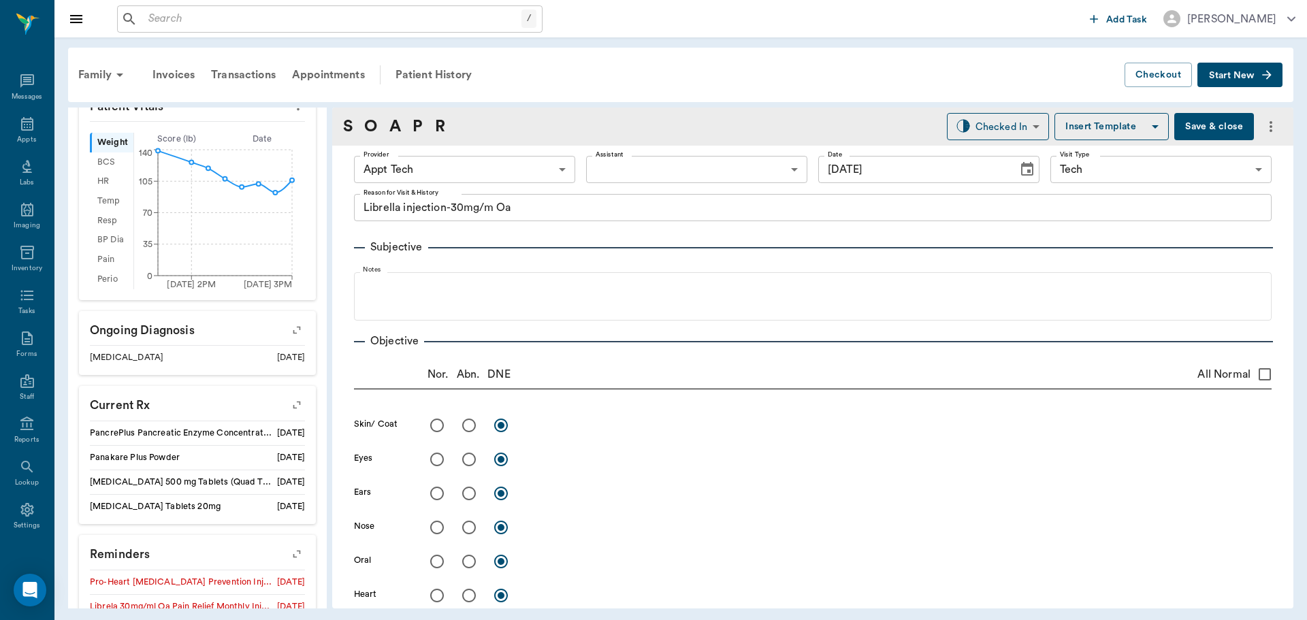
scroll to position [0, 0]
click at [674, 173] on body "/ ​ Add Task Dr. Bert Ellsworth Nectar Messages Appts Labs Imaging Inventory Ta…" at bounding box center [653, 310] width 1307 height 620
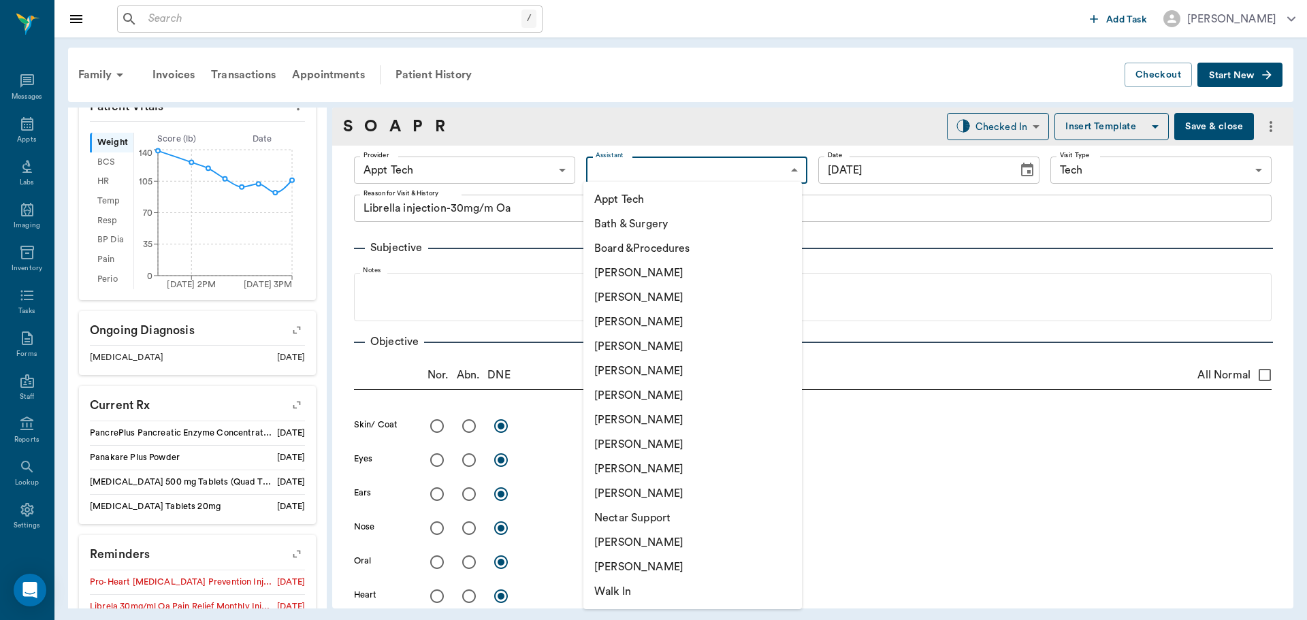
click at [623, 543] on li "[PERSON_NAME]" at bounding box center [692, 542] width 218 height 24
type input "6740bf97de10e07744acf1eb"
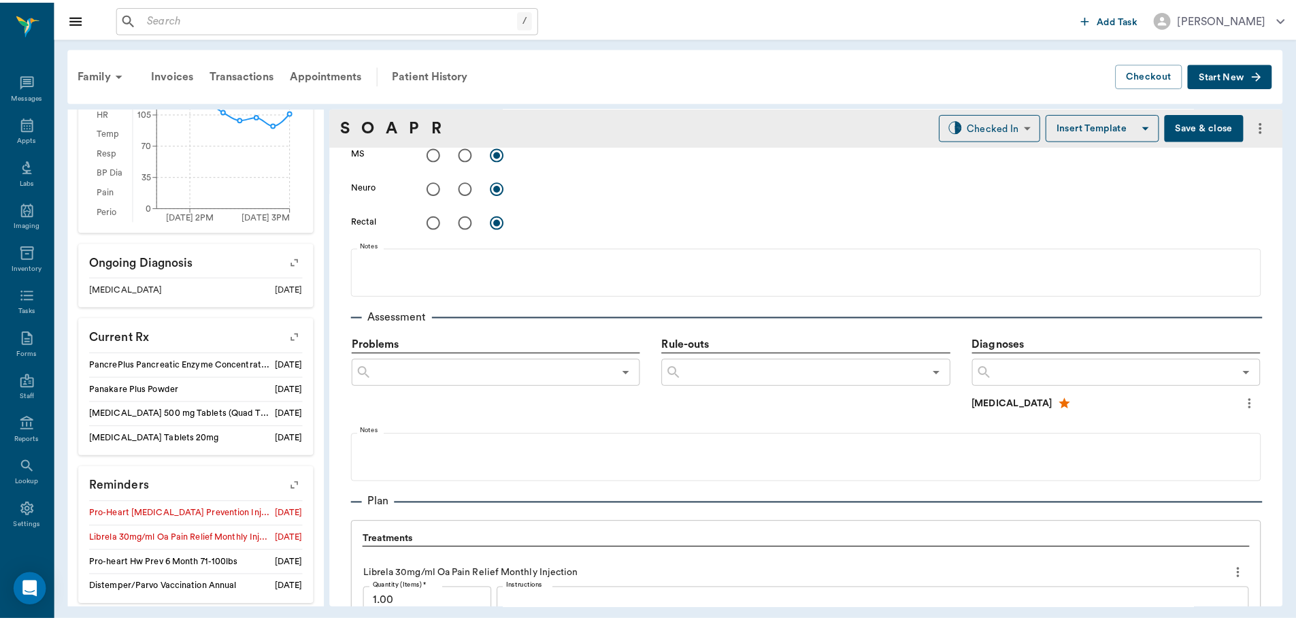
scroll to position [928, 0]
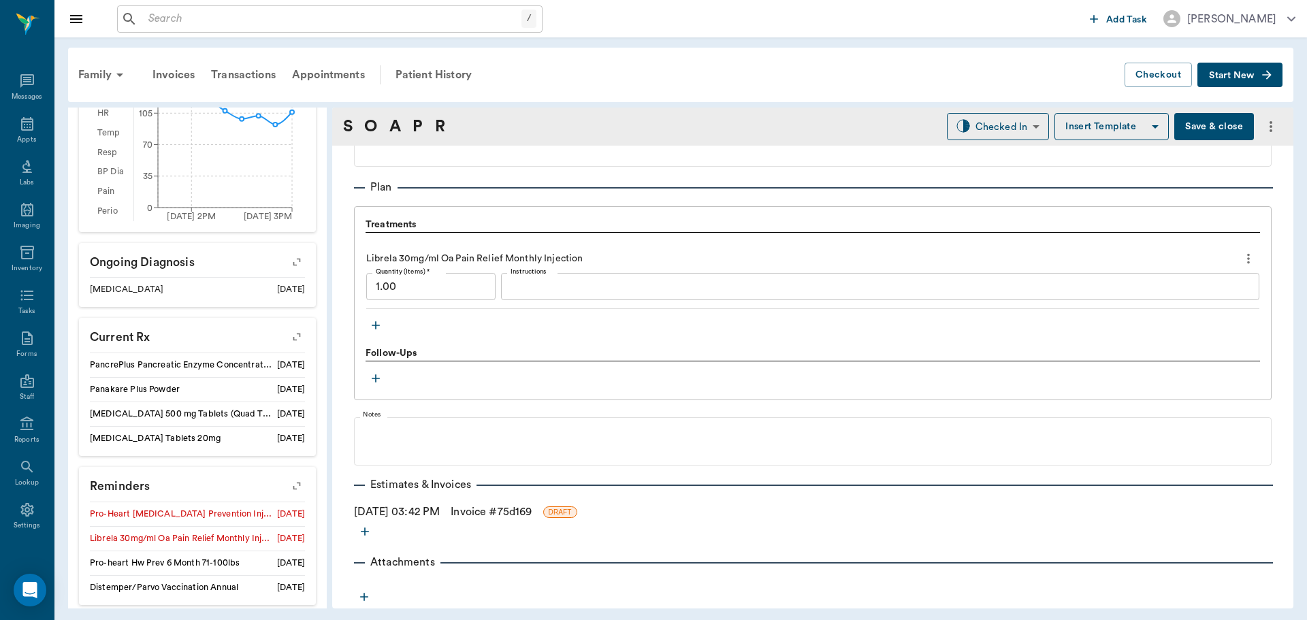
click at [514, 512] on link "Invoice # 75d169" at bounding box center [491, 512] width 81 height 16
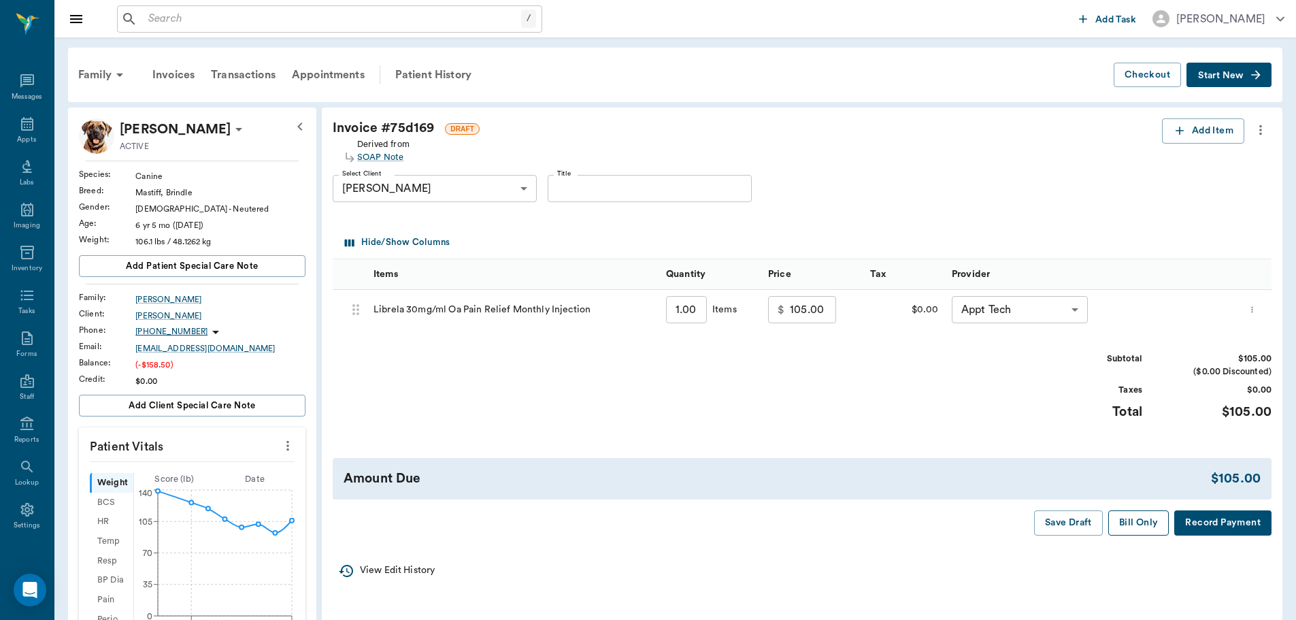
click at [1139, 519] on button "Bill Only" at bounding box center [1139, 522] width 61 height 25
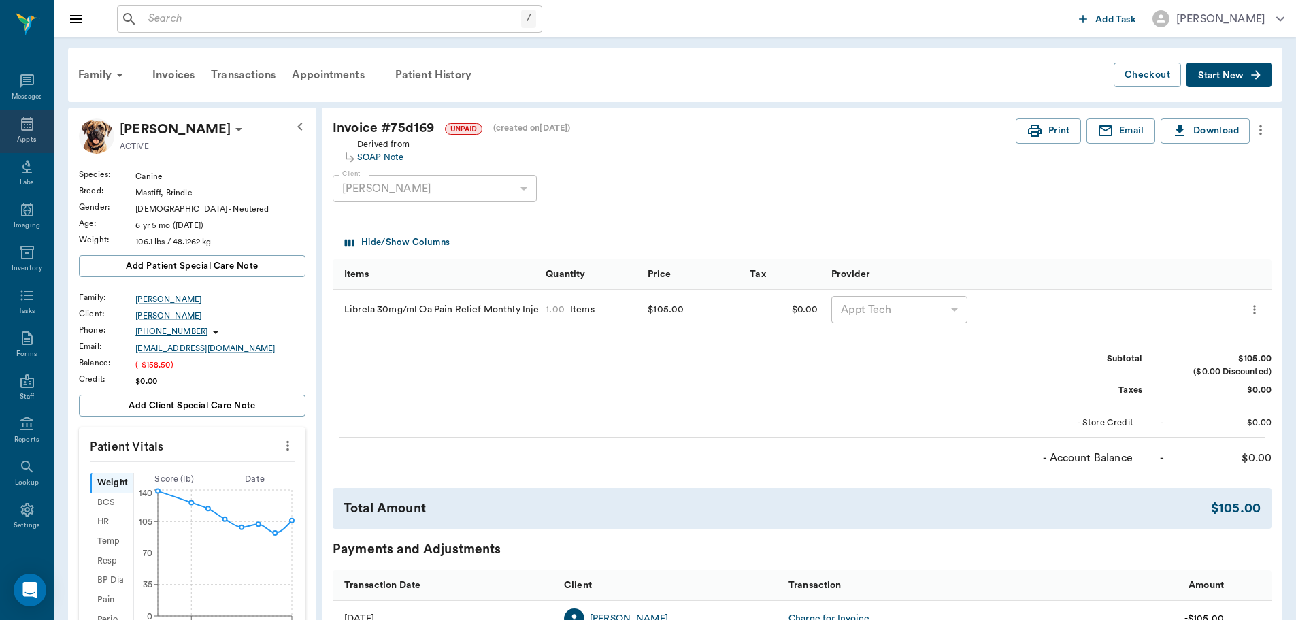
click at [5, 132] on div "Appts" at bounding box center [27, 131] width 54 height 43
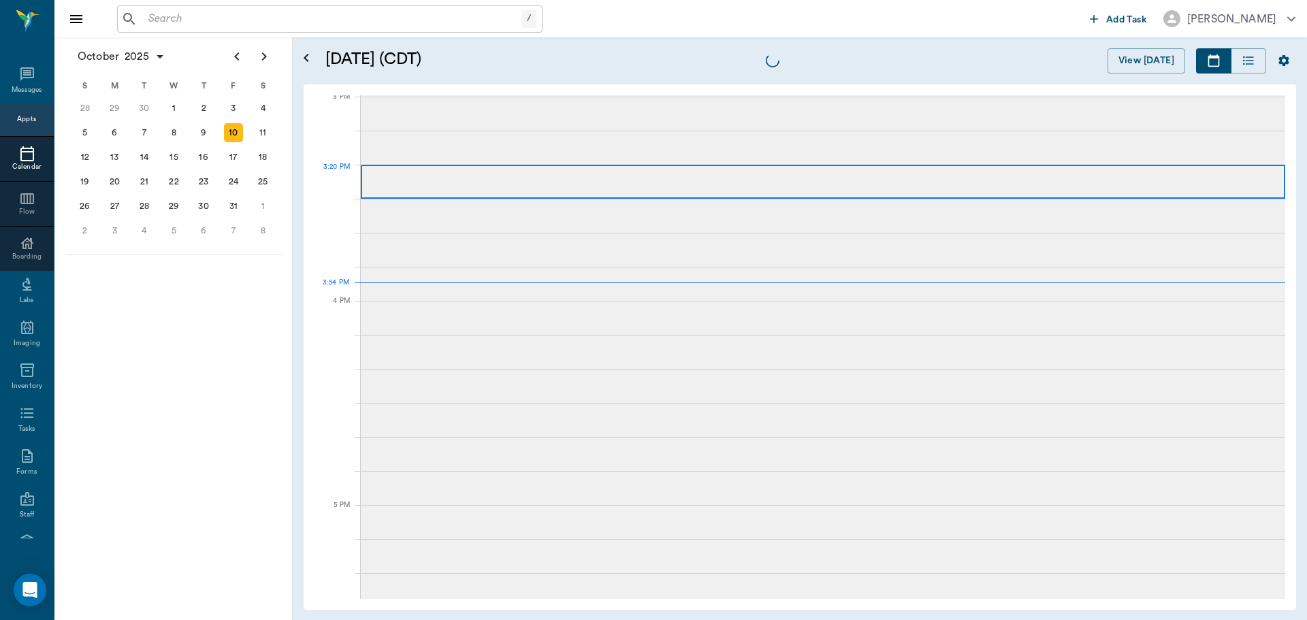
scroll to position [1431, 0]
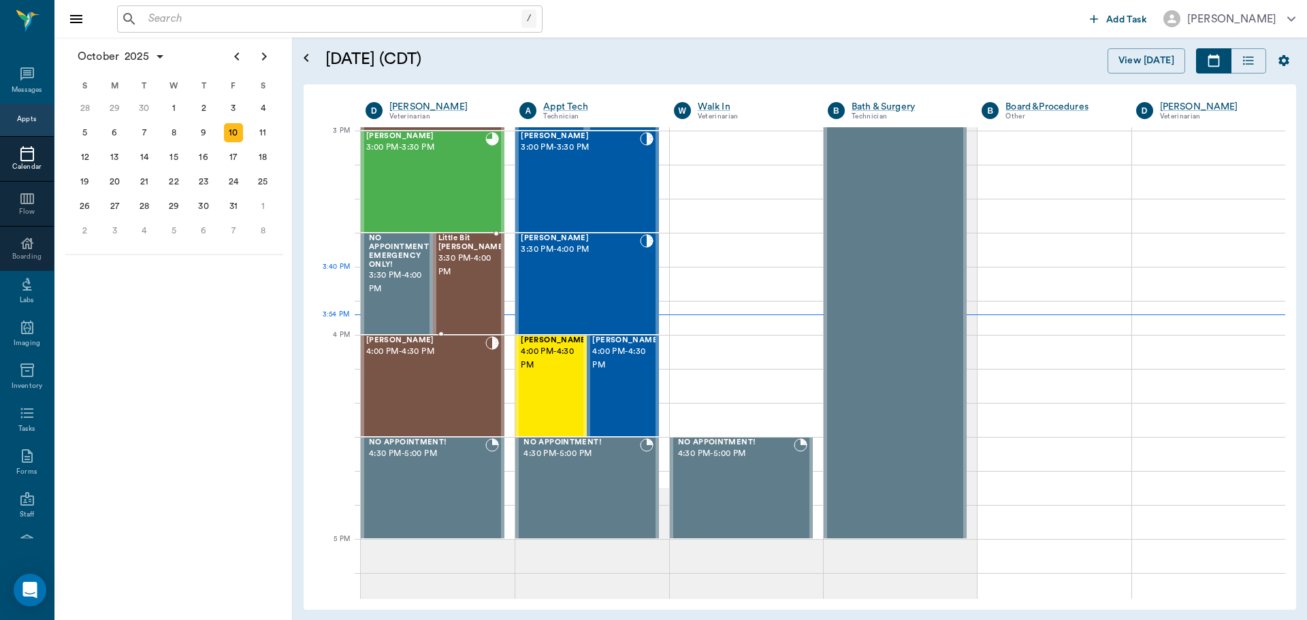
click at [465, 295] on div "Little Bit Durmon 3:30 PM - 4:00 PM" at bounding box center [472, 283] width 68 height 99
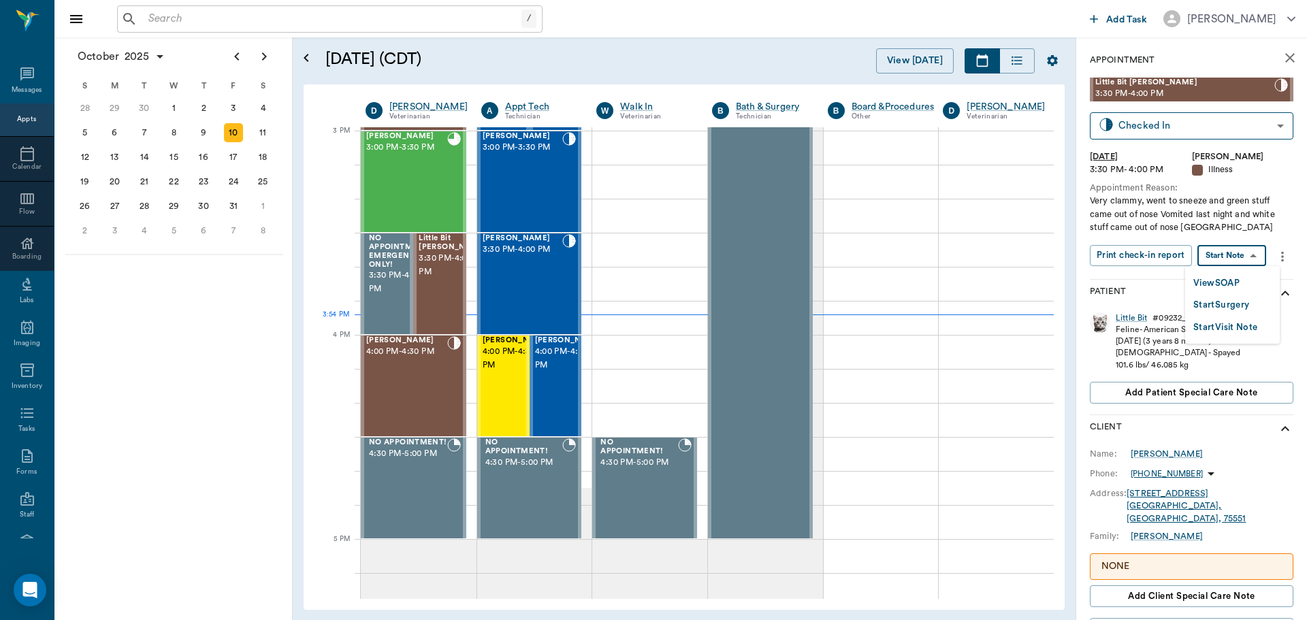
click at [1230, 261] on body "/ ​ Add Task Dr. Bert Ellsworth Nectar Messages Appts Calendar Flow Boarding La…" at bounding box center [653, 310] width 1307 height 620
click at [1218, 282] on button "View SOAP" at bounding box center [1216, 284] width 46 height 16
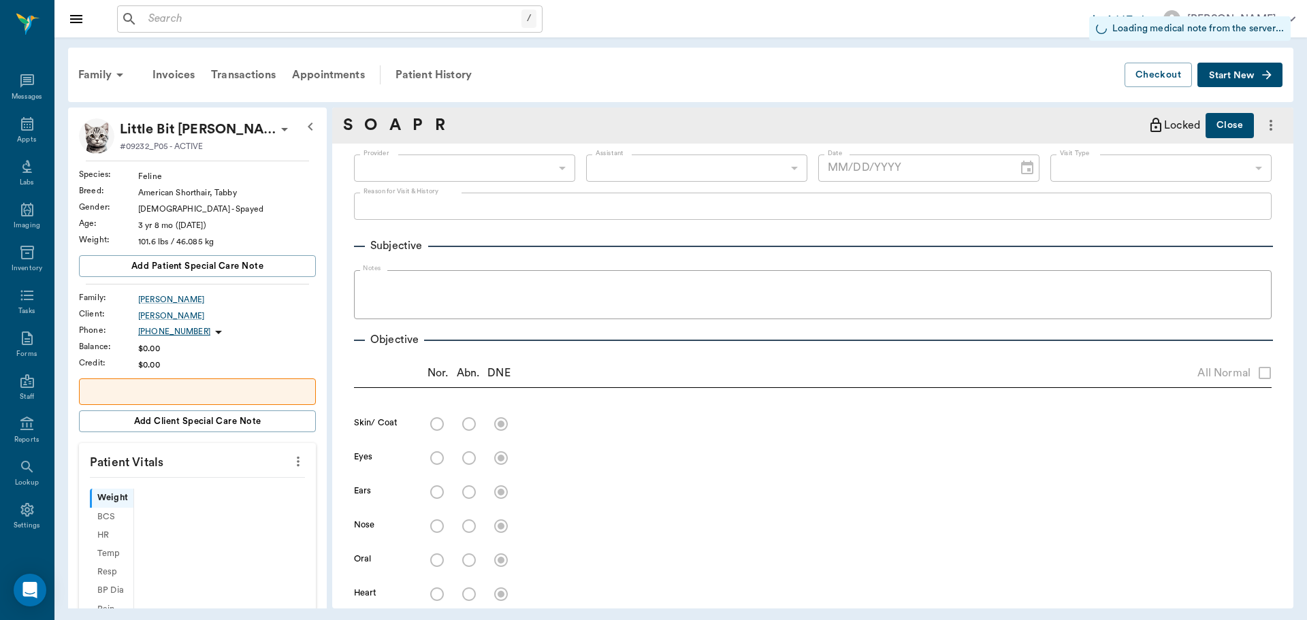
type input "63ec2f075fda476ae8351a4d"
type input "642ef10e332a41444de2bad1"
type input "65d2be4f46e3a538d89b8c15"
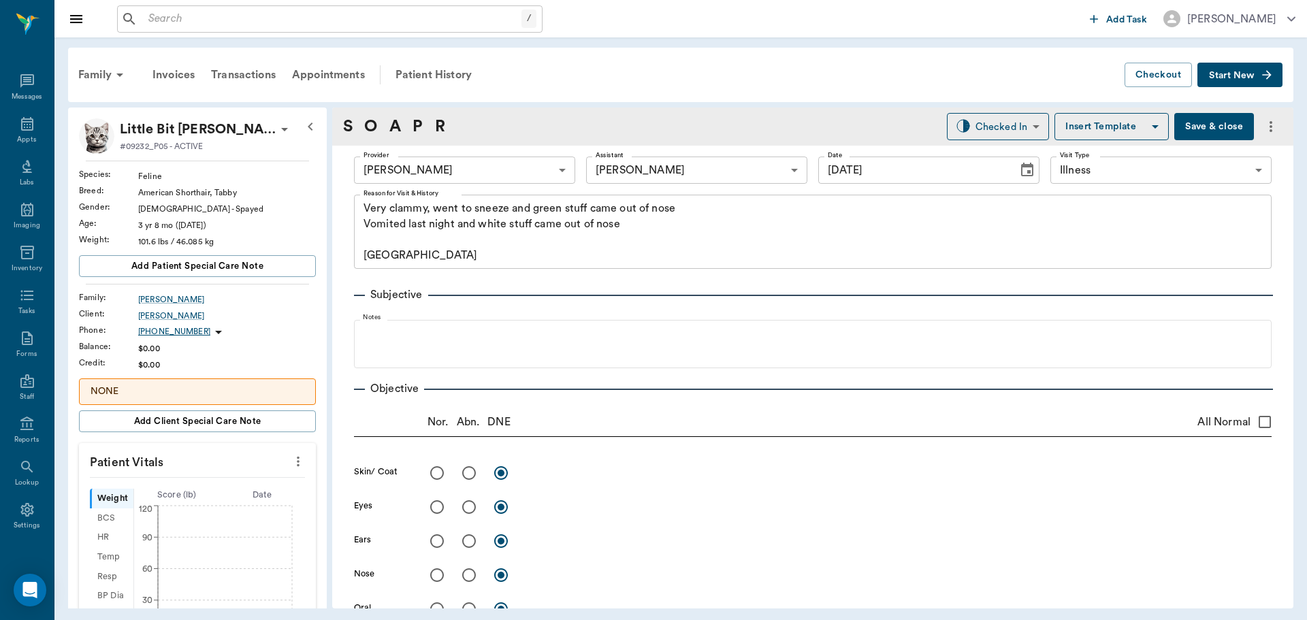
type input "[DATE]"
type textarea "Very clammy, went to sneeze and green stuff came out of nose Vomited last night…"
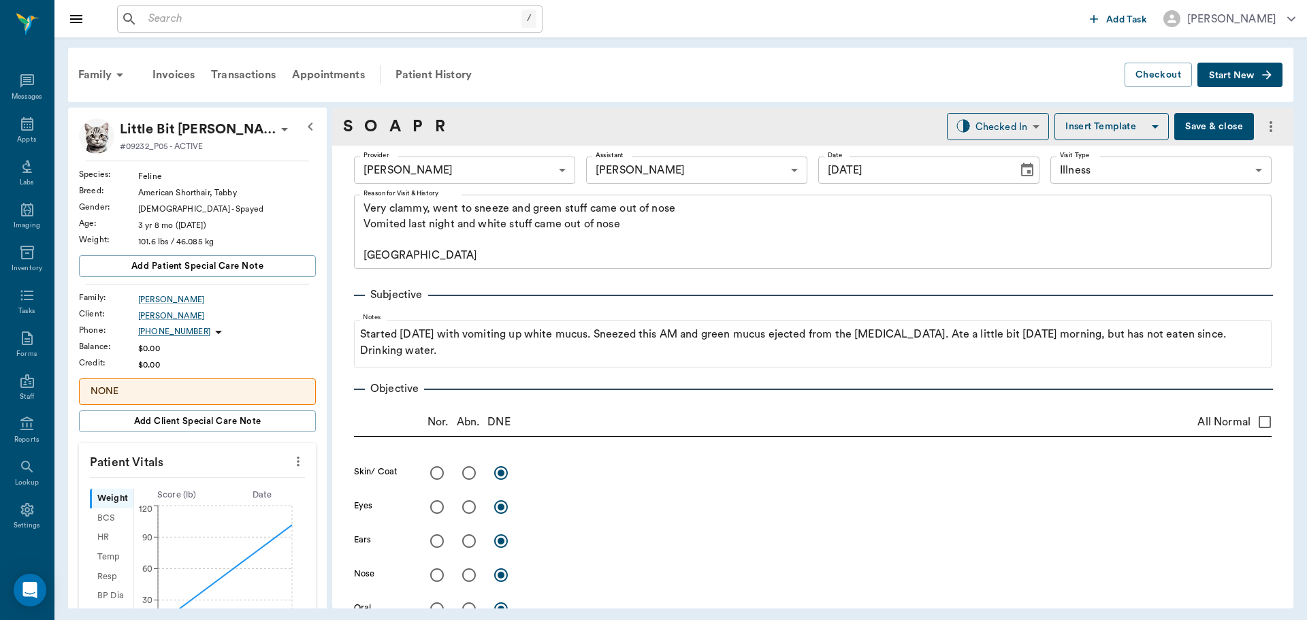
click at [291, 458] on icon "more" at bounding box center [298, 461] width 15 height 16
click at [214, 480] on span "Enter Vitals" at bounding box center [231, 485] width 114 height 14
click at [180, 511] on input "text" at bounding box center [196, 502] width 118 height 27
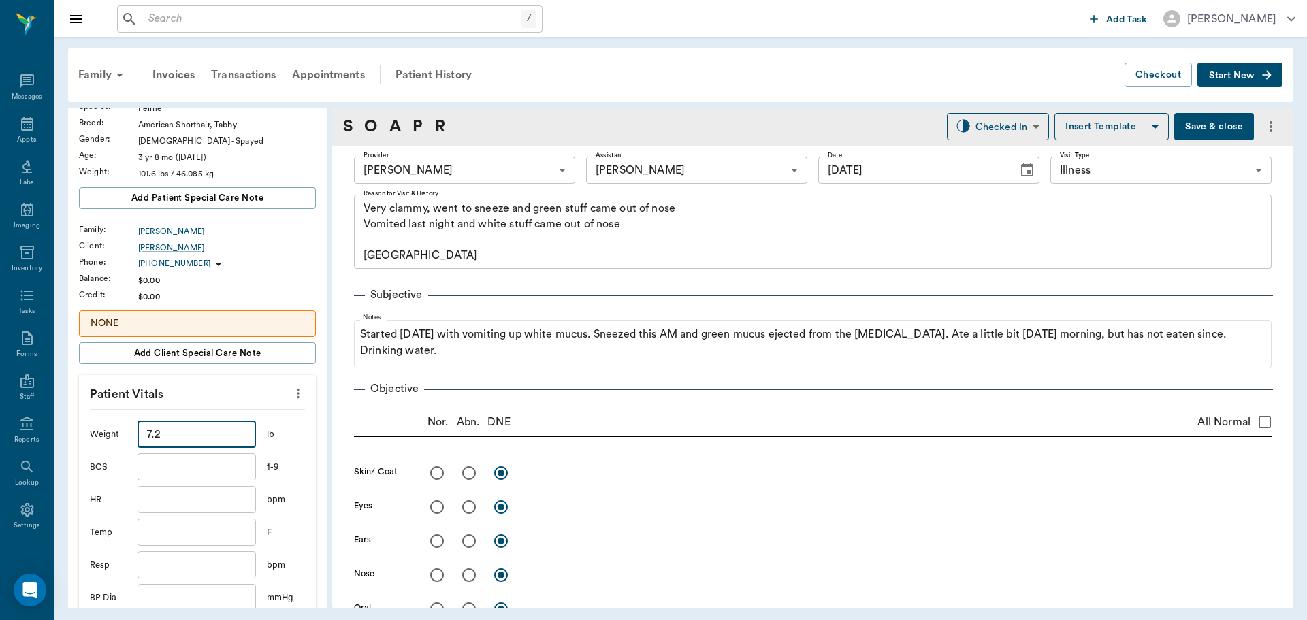
type input "7.2"
click at [161, 546] on input "text" at bounding box center [196, 532] width 118 height 27
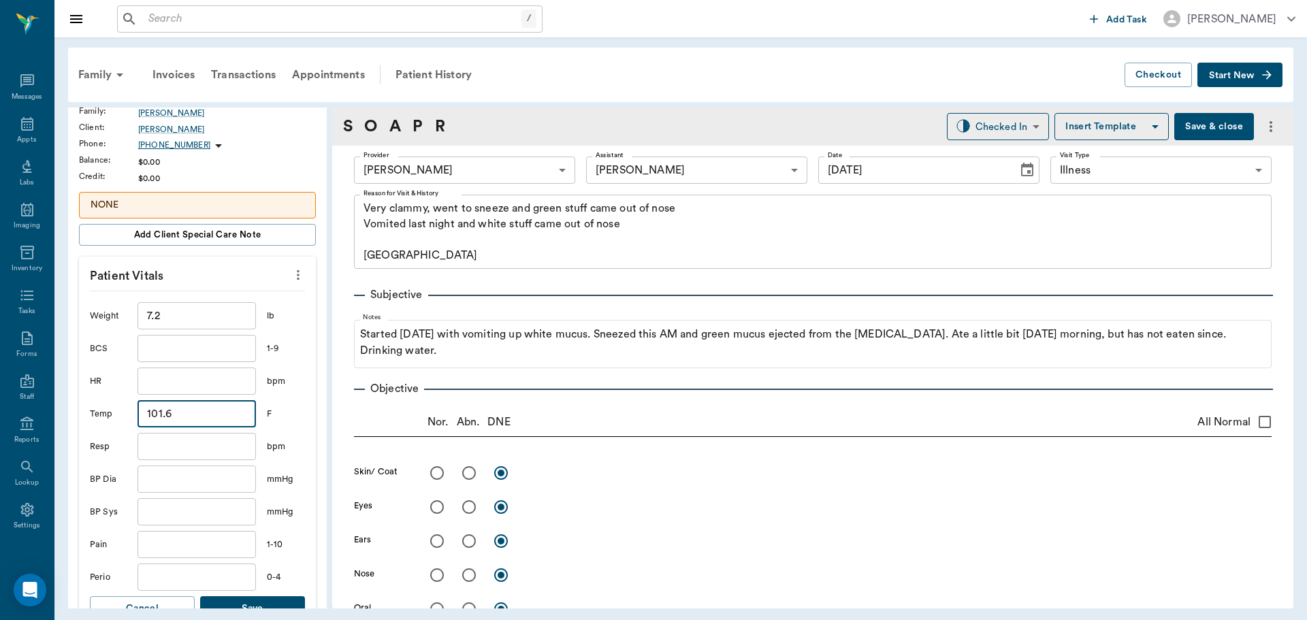
scroll to position [204, 0]
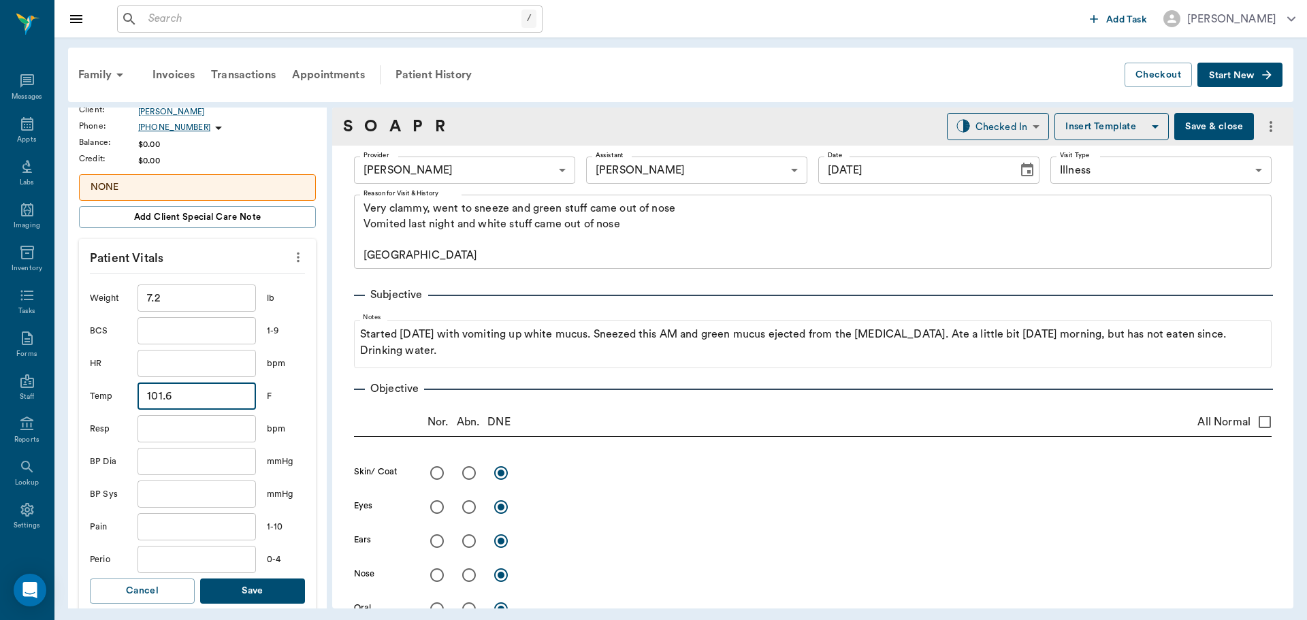
type input "101.6"
click at [268, 587] on button "Save" at bounding box center [252, 590] width 105 height 25
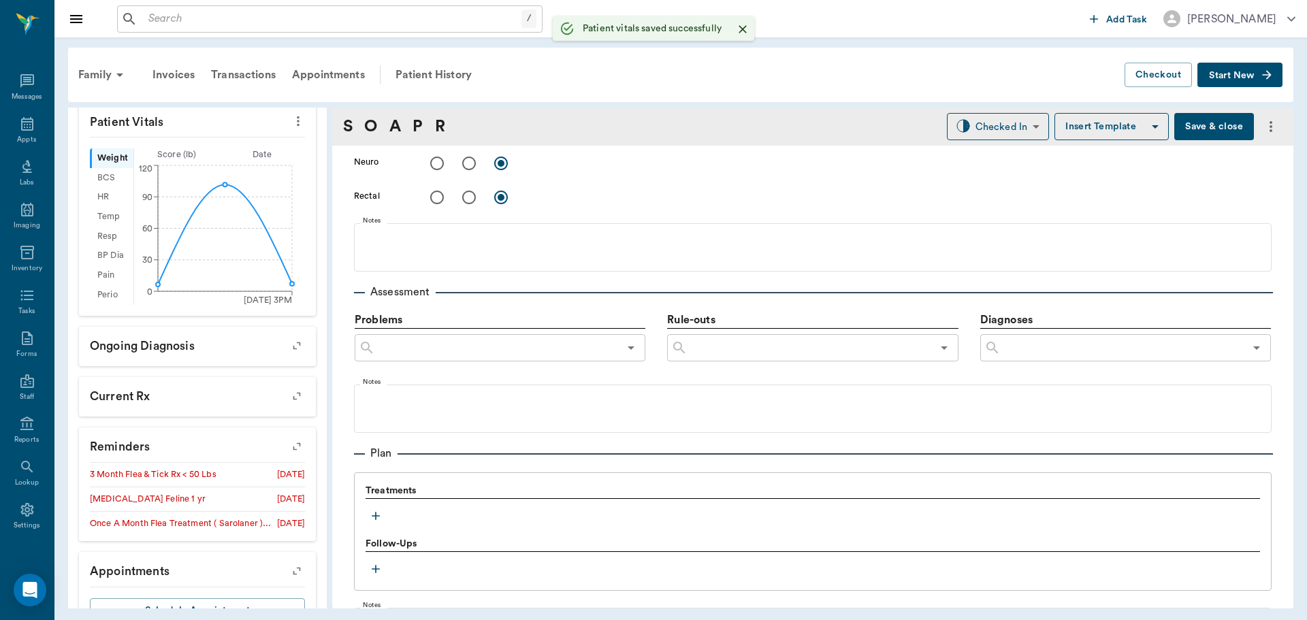
scroll to position [749, 0]
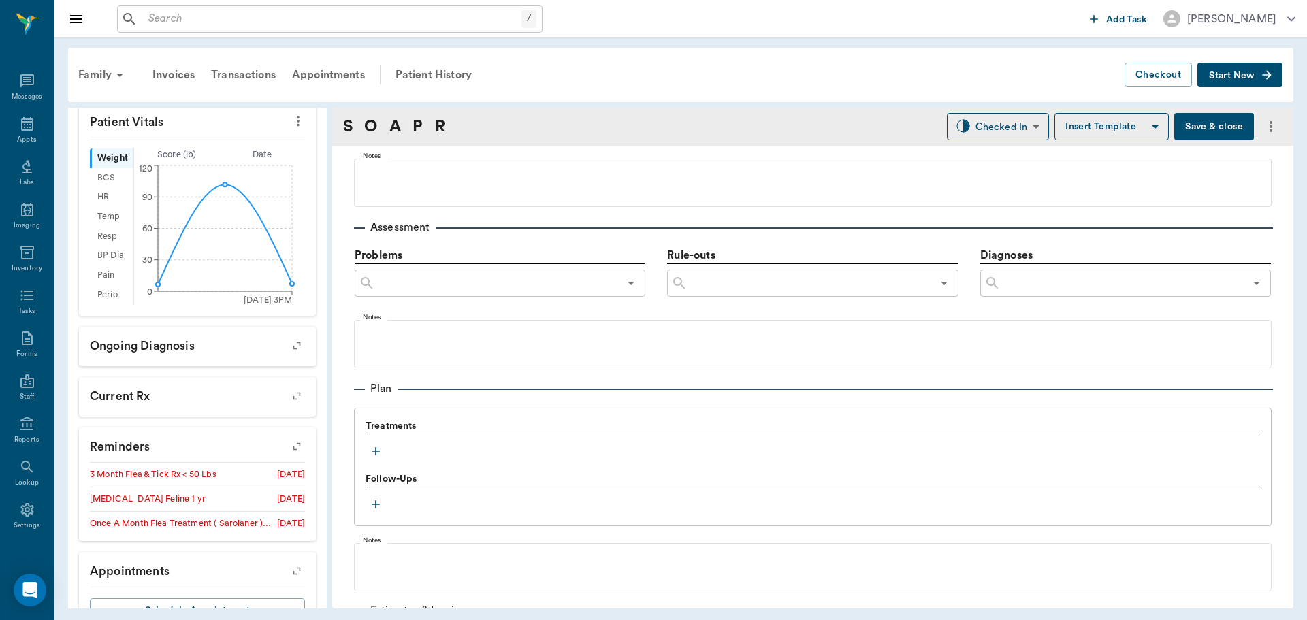
click at [372, 448] on icon "button" at bounding box center [376, 451] width 14 height 14
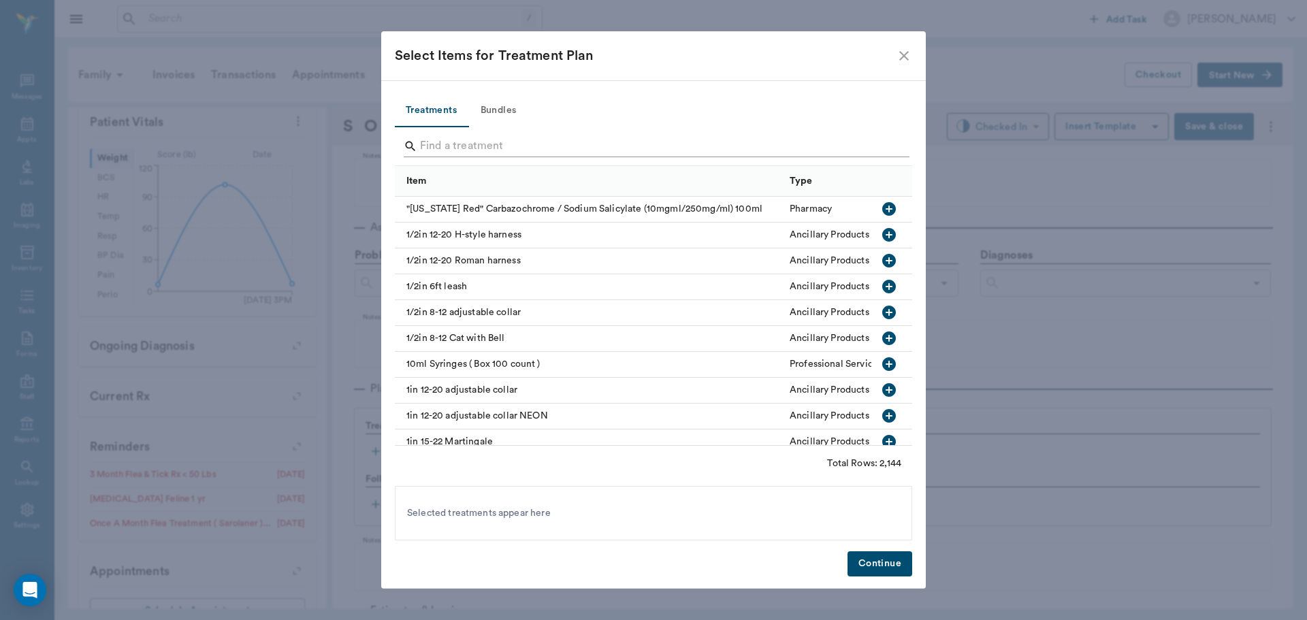
click at [457, 146] on input "Search" at bounding box center [654, 146] width 469 height 22
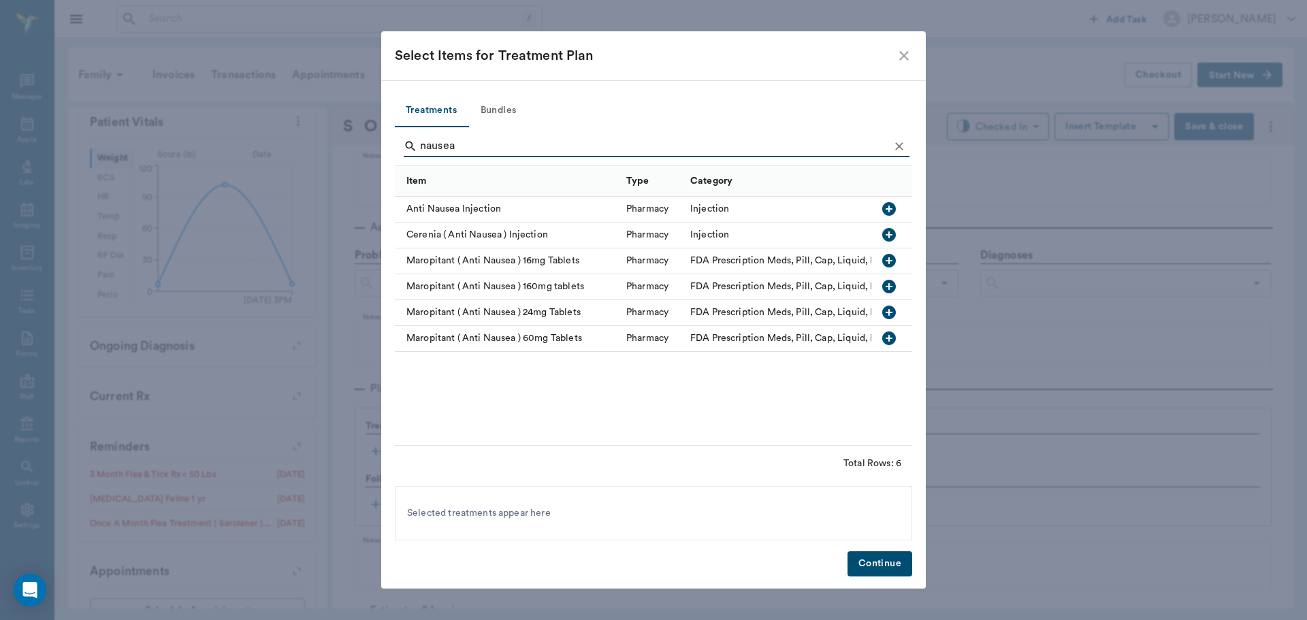
type input "nausea"
click at [896, 233] on icon "button" at bounding box center [889, 235] width 16 height 16
click at [885, 561] on button "Continue" at bounding box center [879, 563] width 65 height 25
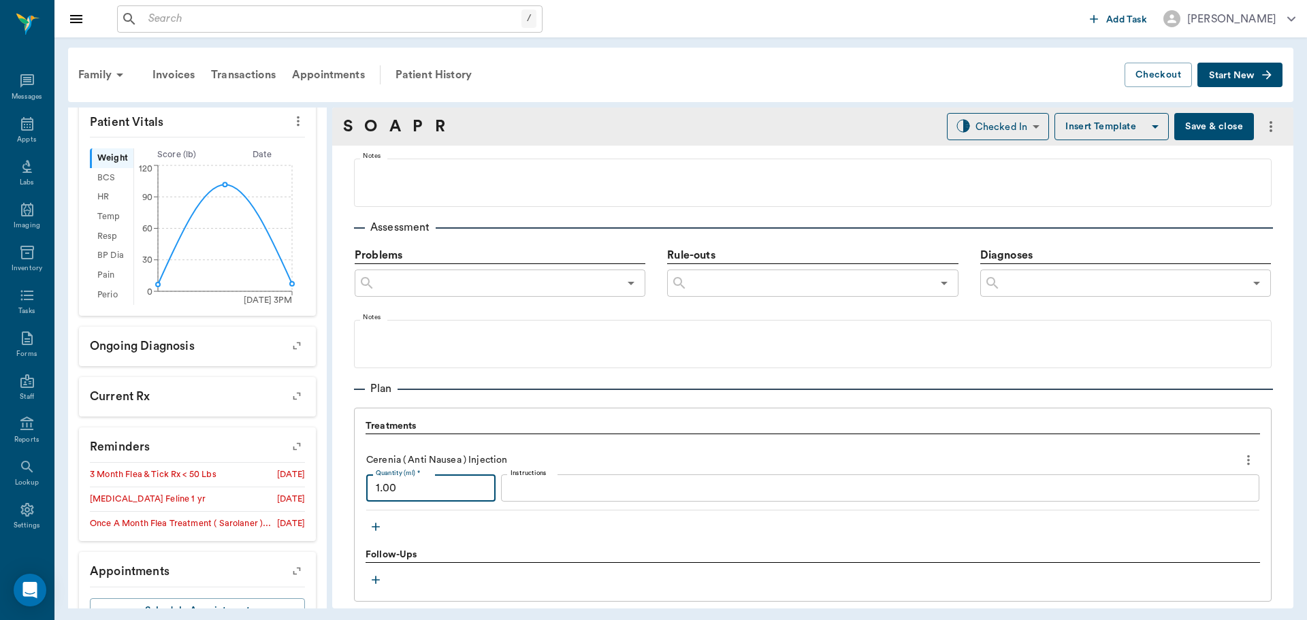
click at [378, 481] on input "1.00" at bounding box center [430, 487] width 129 height 27
type input "0.40"
click at [377, 522] on icon "button" at bounding box center [376, 527] width 14 height 14
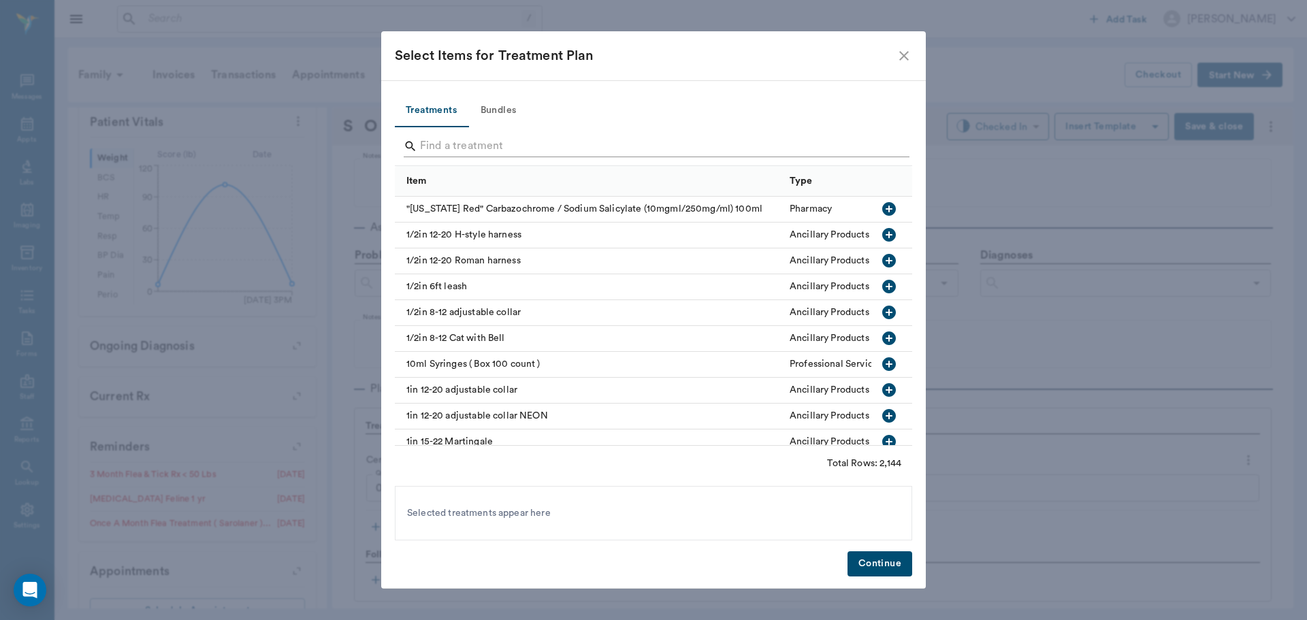
click at [433, 146] on input "Search" at bounding box center [654, 146] width 469 height 22
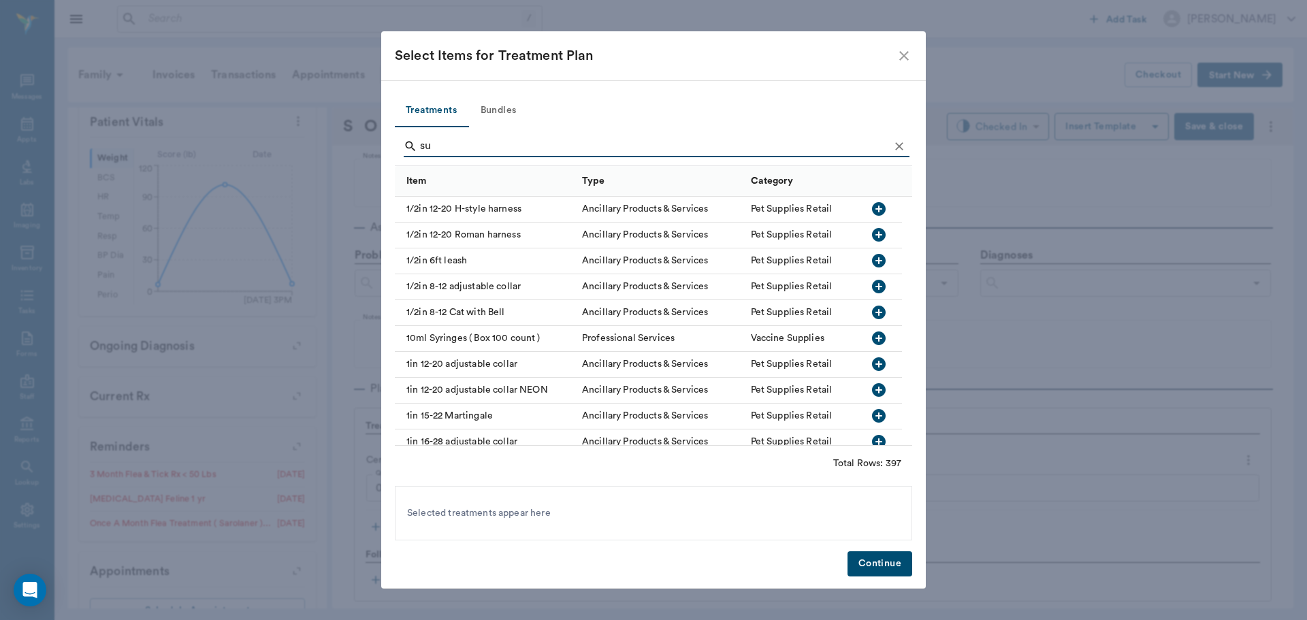
type input "s"
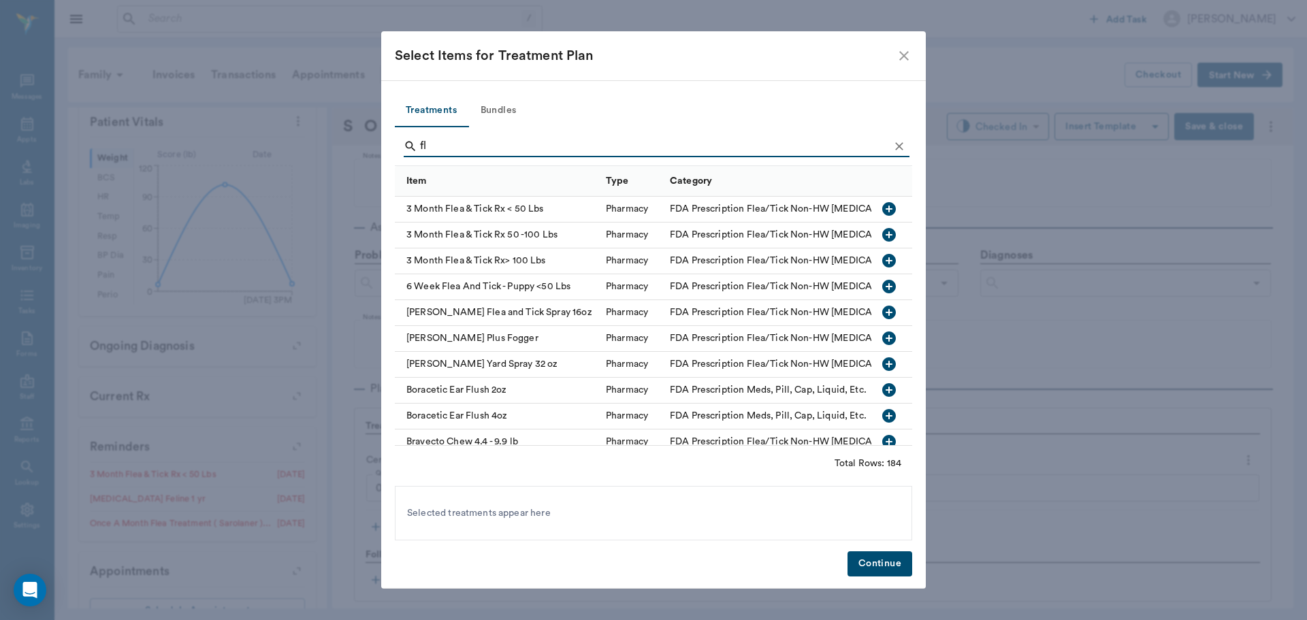
type input "f"
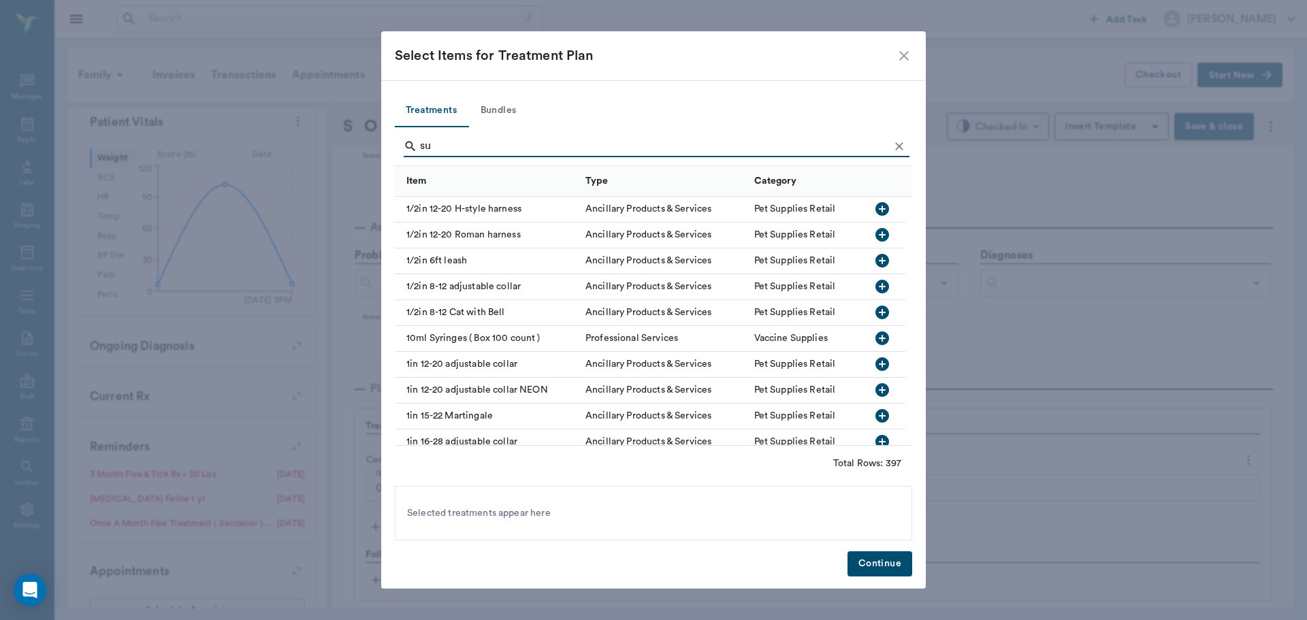
type input "s"
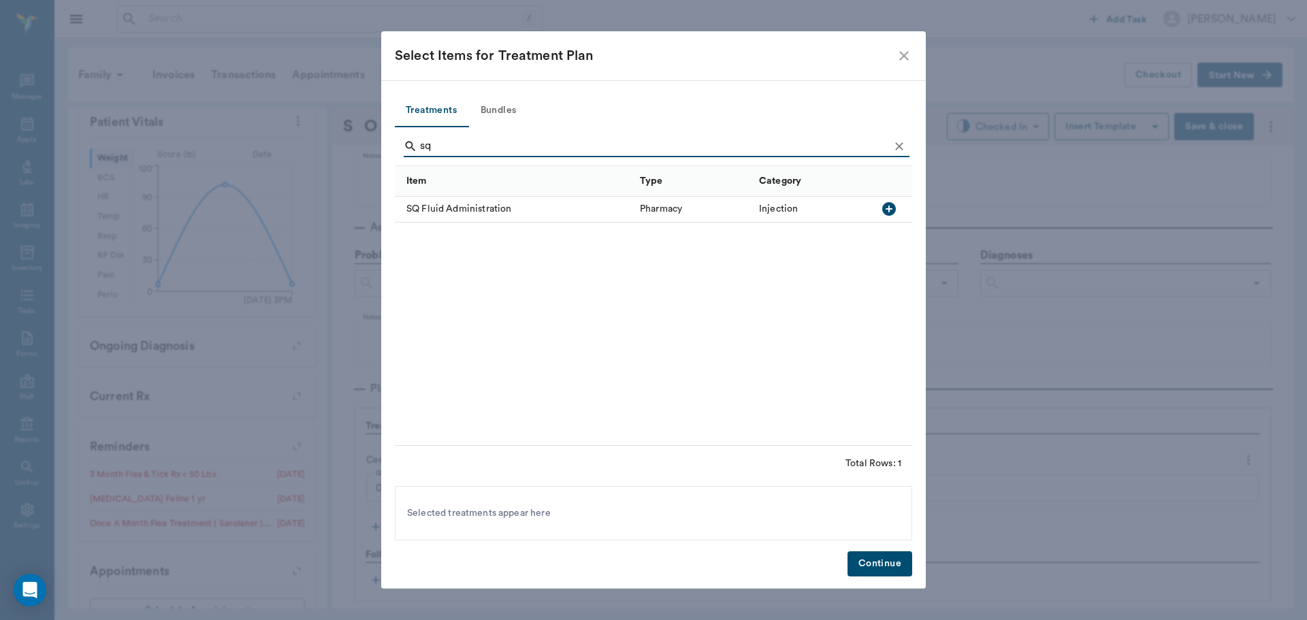
type input "sq"
click at [884, 201] on icon "button" at bounding box center [889, 209] width 16 height 16
click at [867, 564] on button "Continue" at bounding box center [879, 563] width 65 height 25
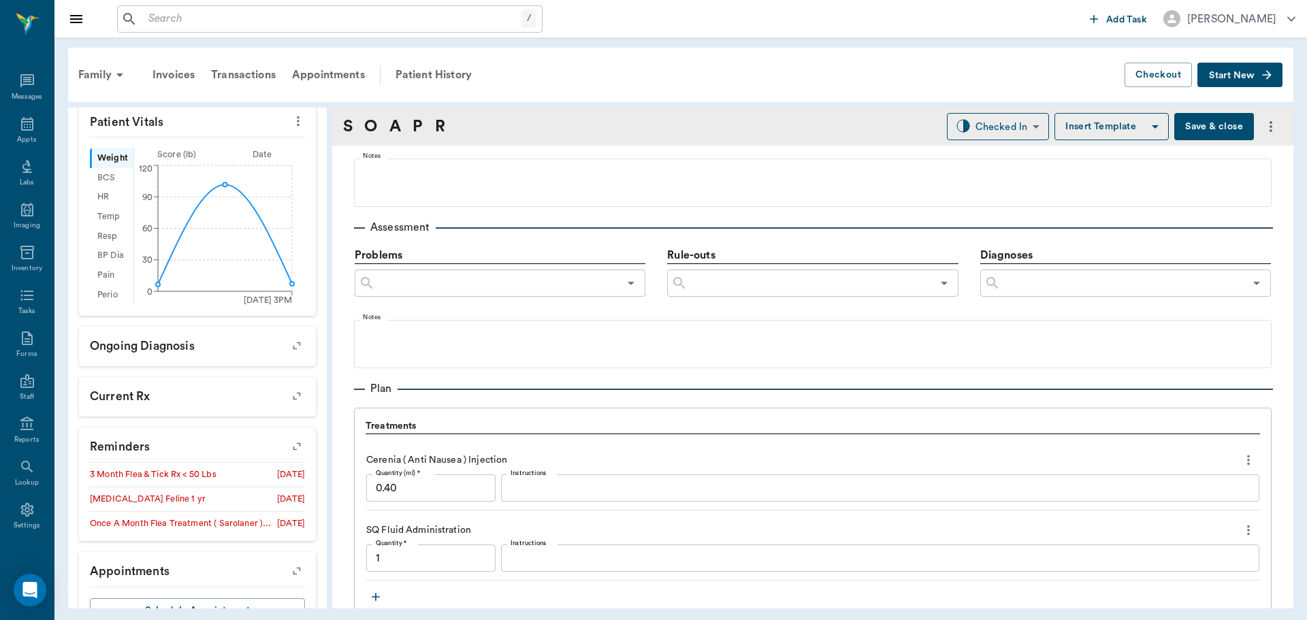
type input "1.00"
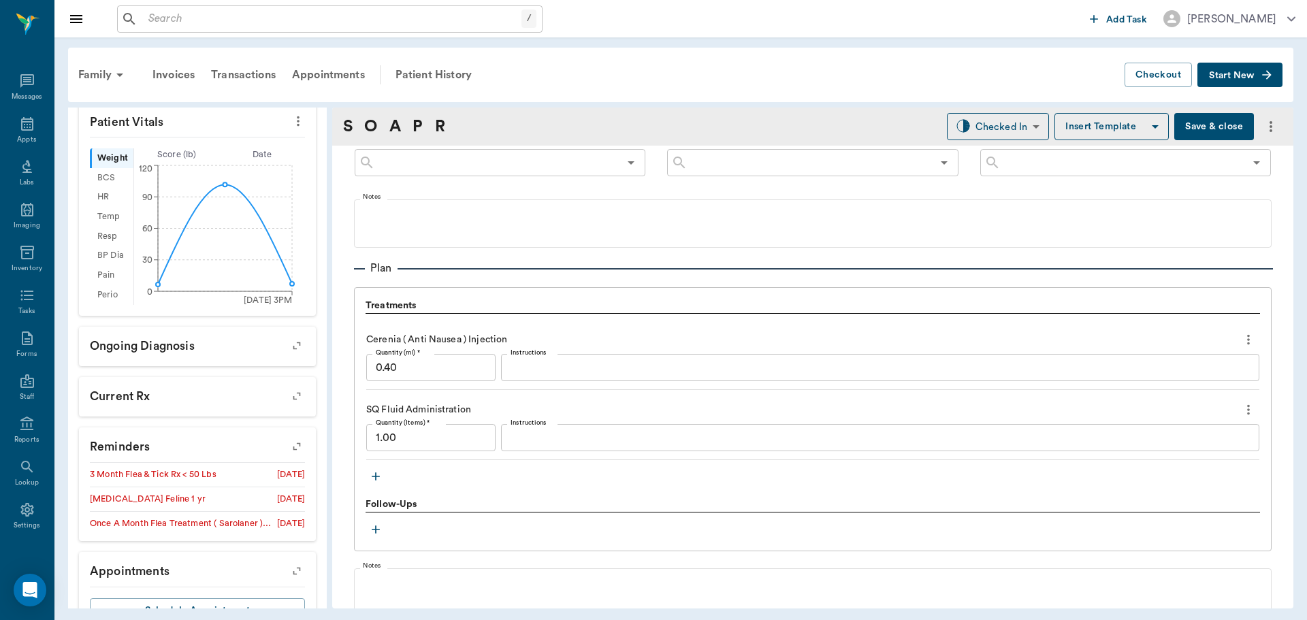
scroll to position [885, 0]
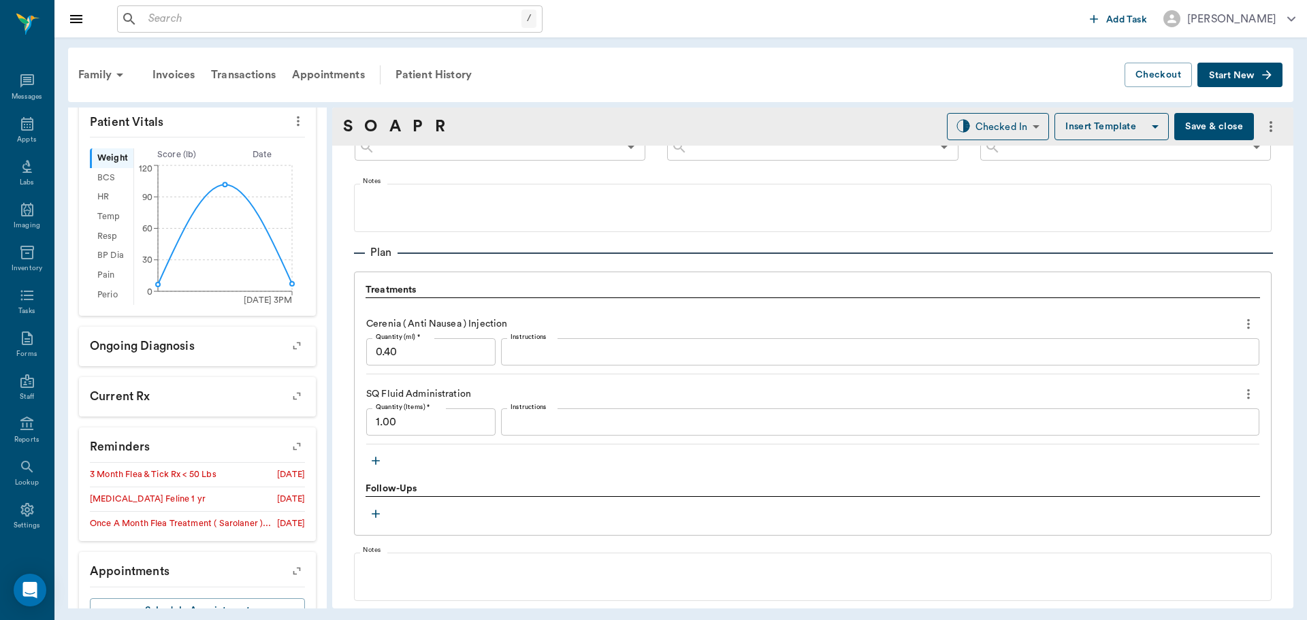
click at [378, 465] on icon "button" at bounding box center [376, 461] width 14 height 14
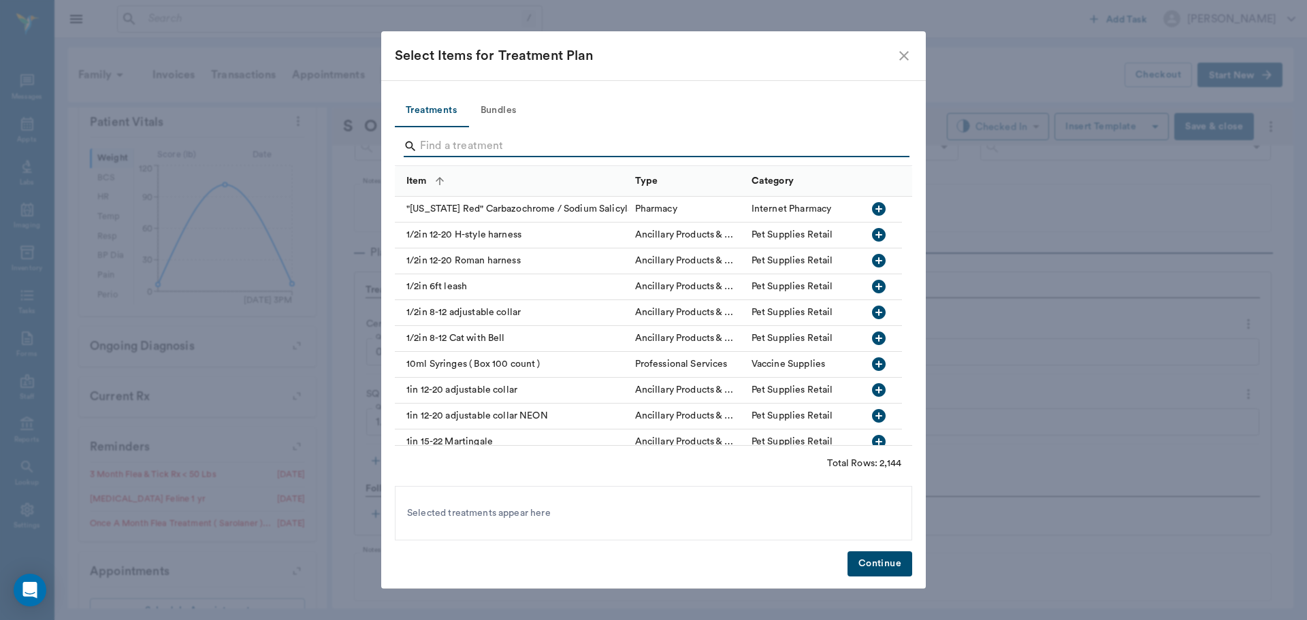
click at [432, 146] on input "Search" at bounding box center [654, 146] width 469 height 22
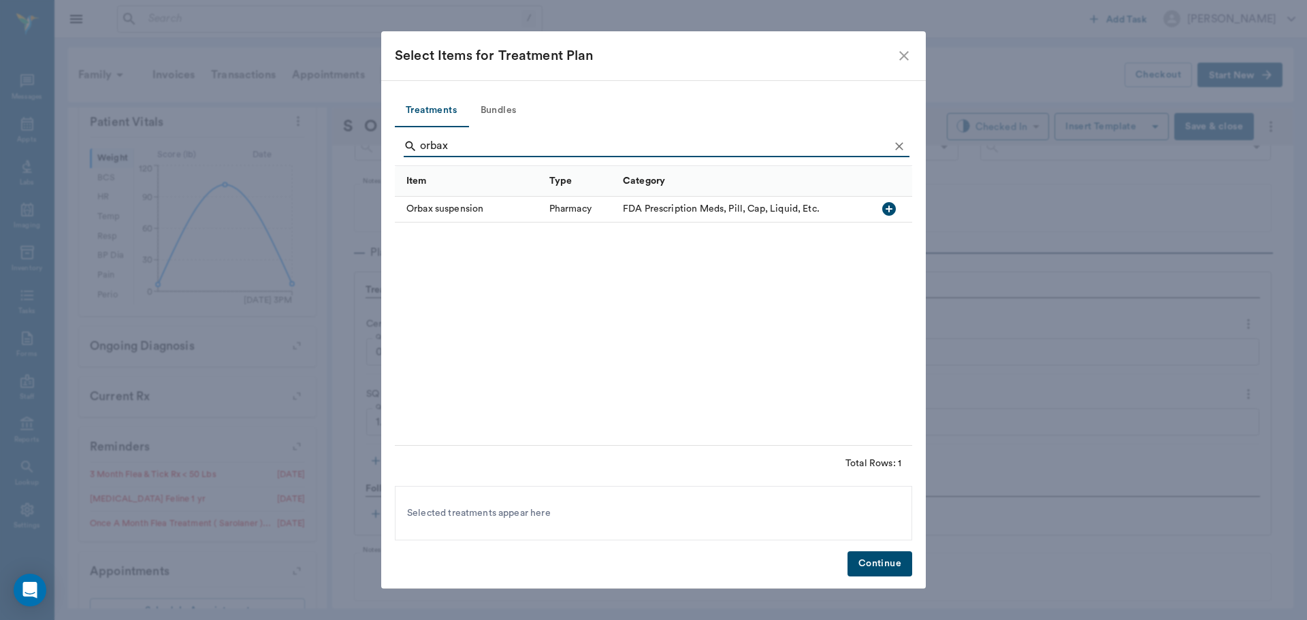
type input "orbax"
click at [888, 210] on icon "button" at bounding box center [889, 209] width 16 height 16
click at [874, 563] on button "Continue" at bounding box center [879, 563] width 65 height 25
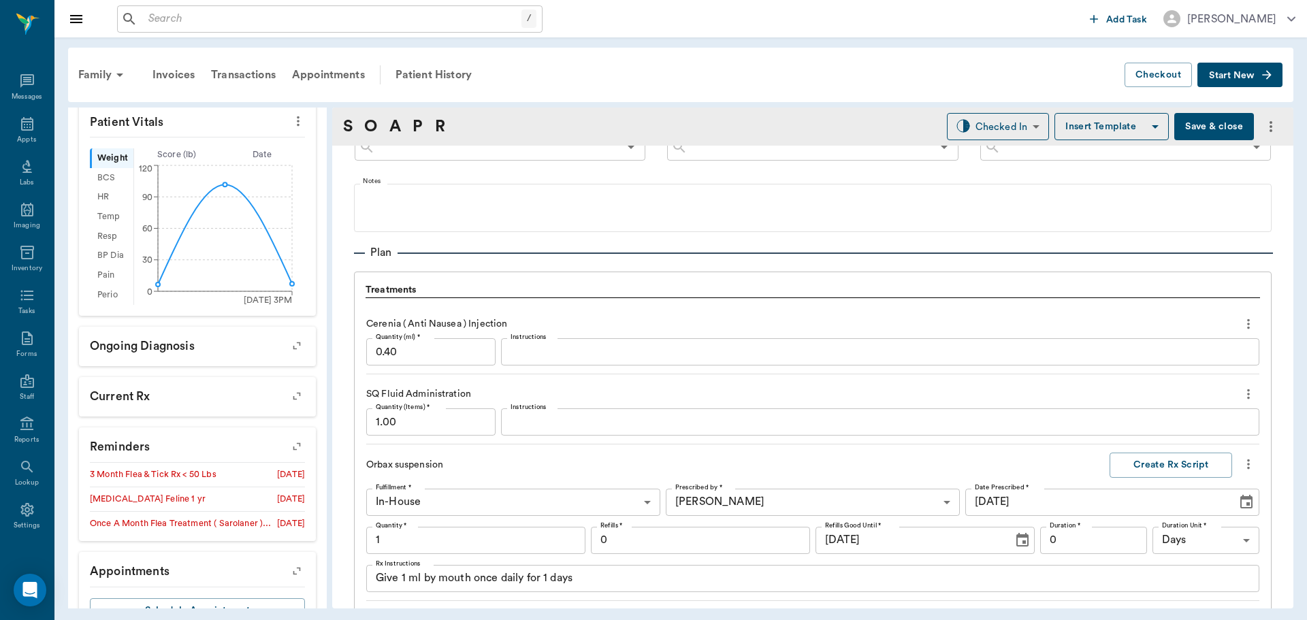
scroll to position [904, 0]
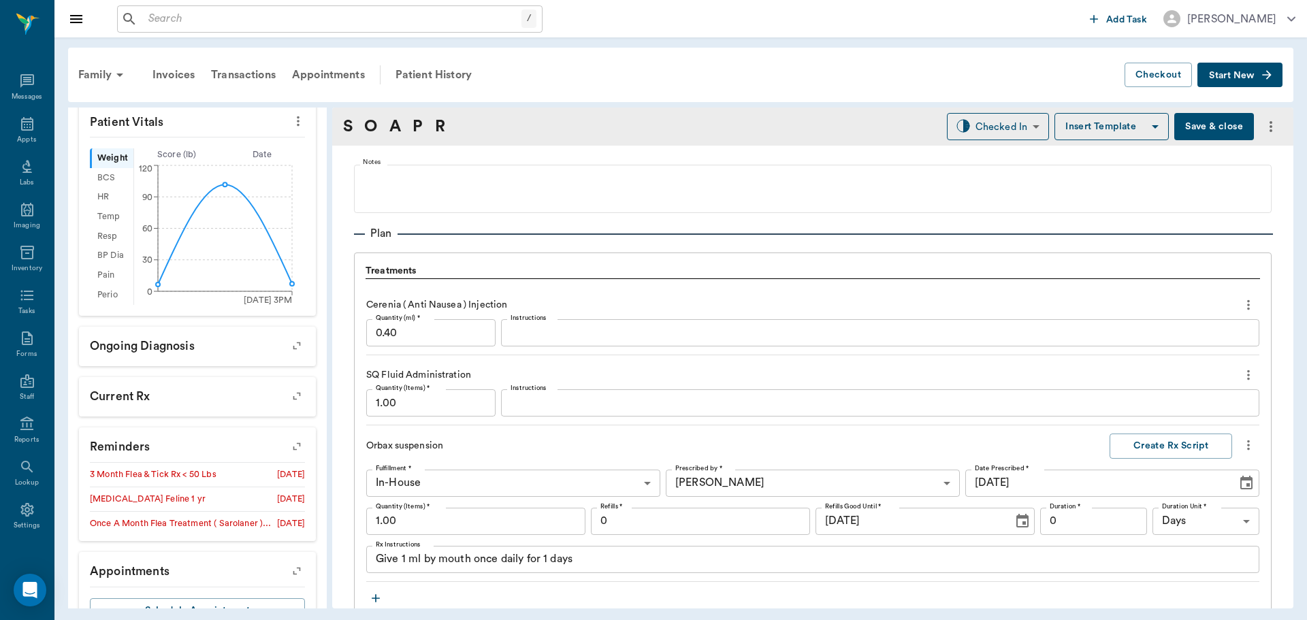
click at [405, 521] on input "1.00" at bounding box center [475, 521] width 219 height 27
type input "6.00"
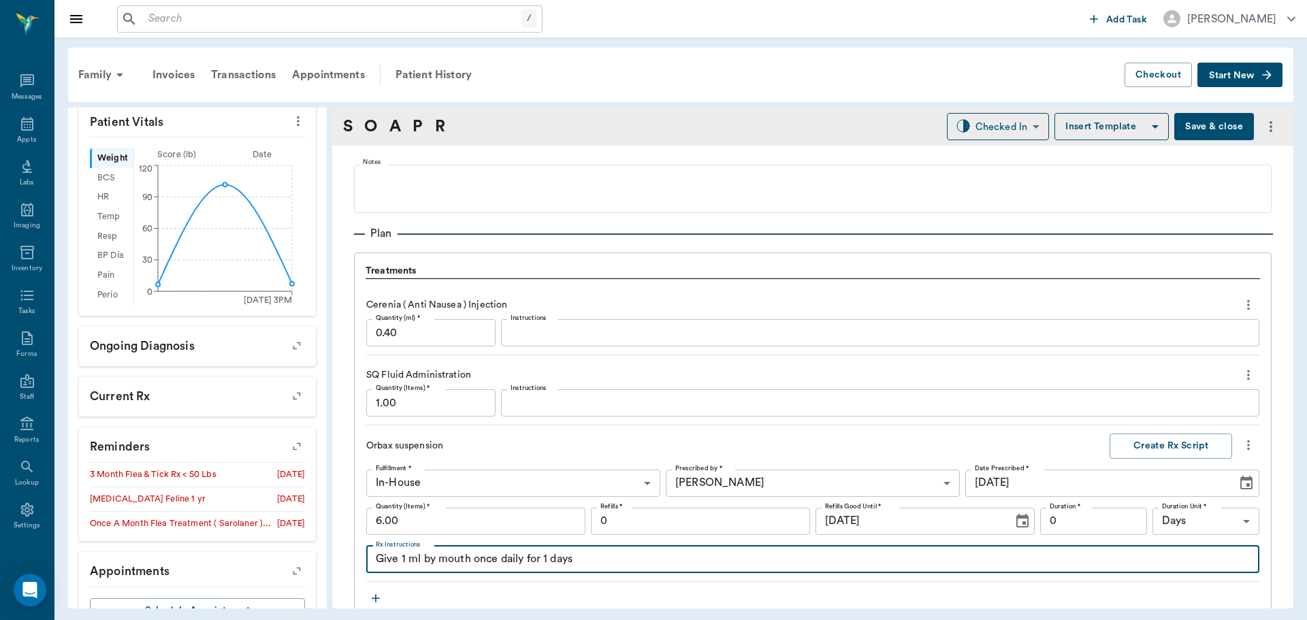
click at [405, 559] on textarea "Give 1 ml by mouth once daily for 1 days" at bounding box center [813, 559] width 874 height 16
type textarea "Give .8 ml by mouth once daily for 1 days"
click at [1143, 429] on div "Cerenia ( Anti Nausea ) Injection Quantity (ml) * 0.40 Quantity (ml) * Instruct…" at bounding box center [812, 433] width 893 height 297
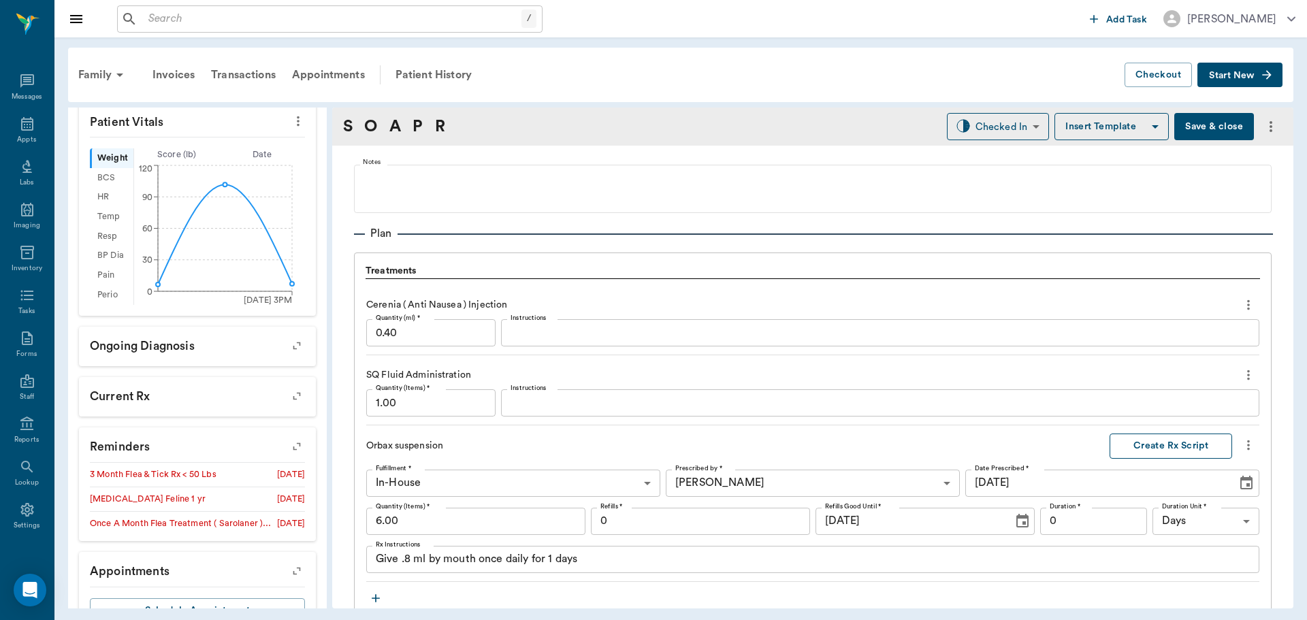
click at [1143, 453] on button "Create Rx Script" at bounding box center [1170, 445] width 122 height 25
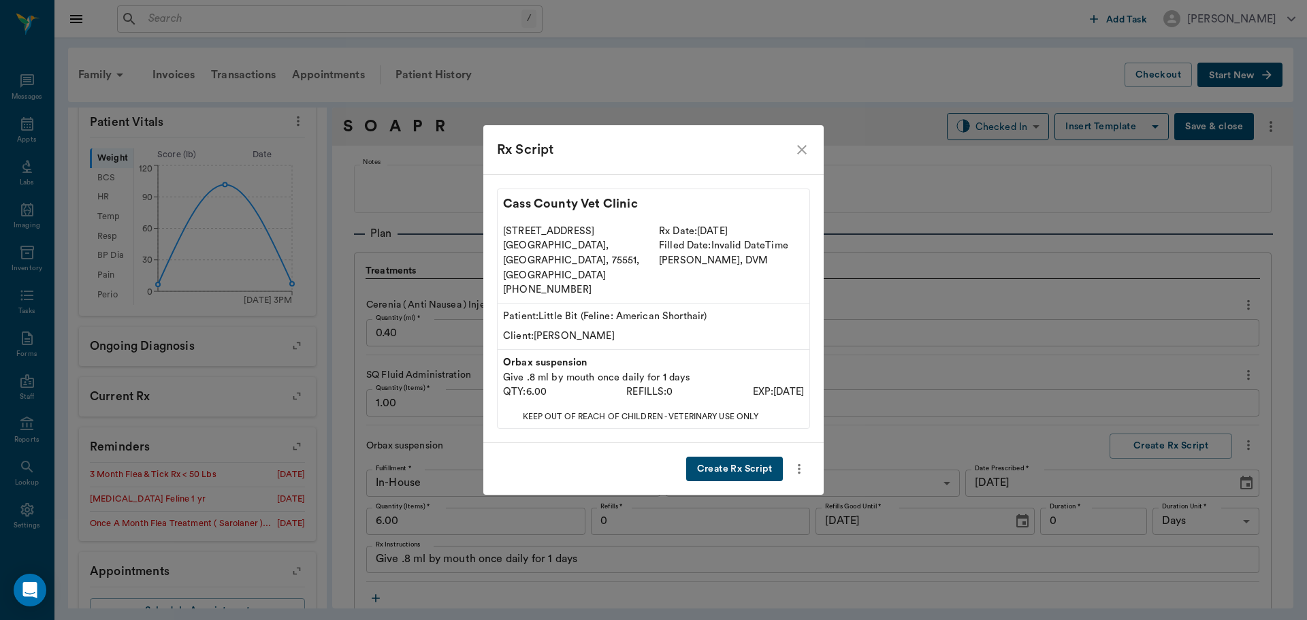
click at [731, 457] on button "Create Rx Script" at bounding box center [734, 469] width 97 height 25
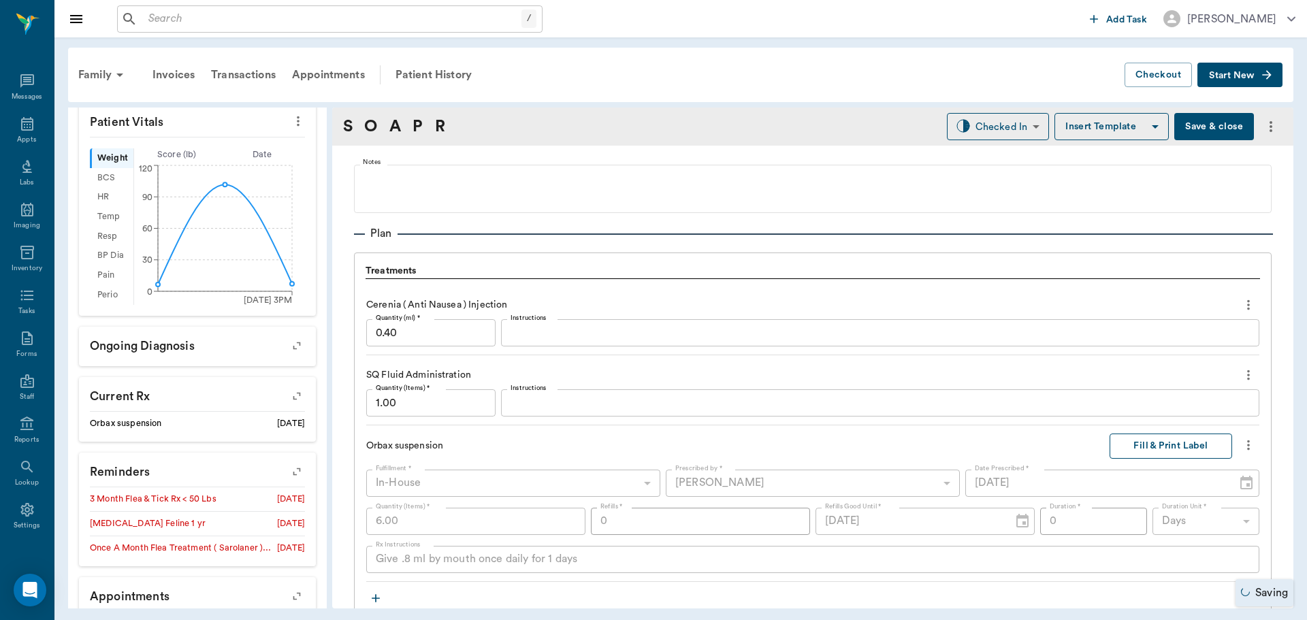
click at [1139, 442] on button "Fill & Print Label" at bounding box center [1170, 445] width 122 height 25
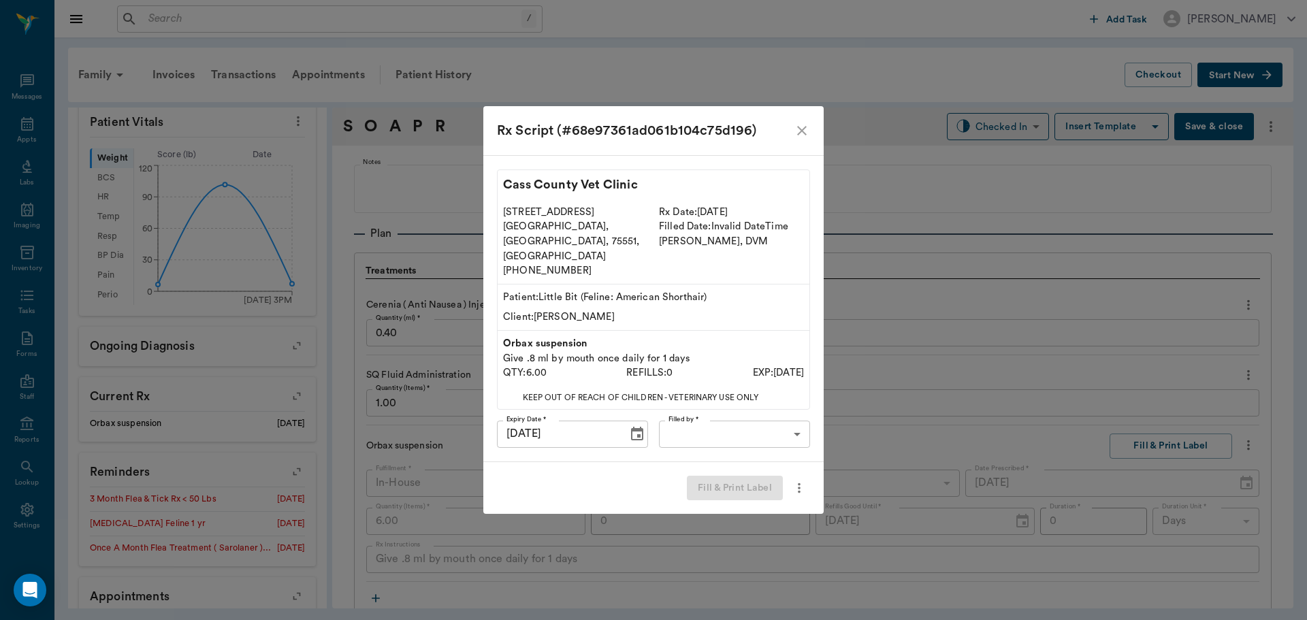
click at [726, 407] on body "/ ​ Add Task Dr. Bert Ellsworth Nectar Messages Appts Labs Imaging Inventory Ta…" at bounding box center [653, 310] width 1307 height 620
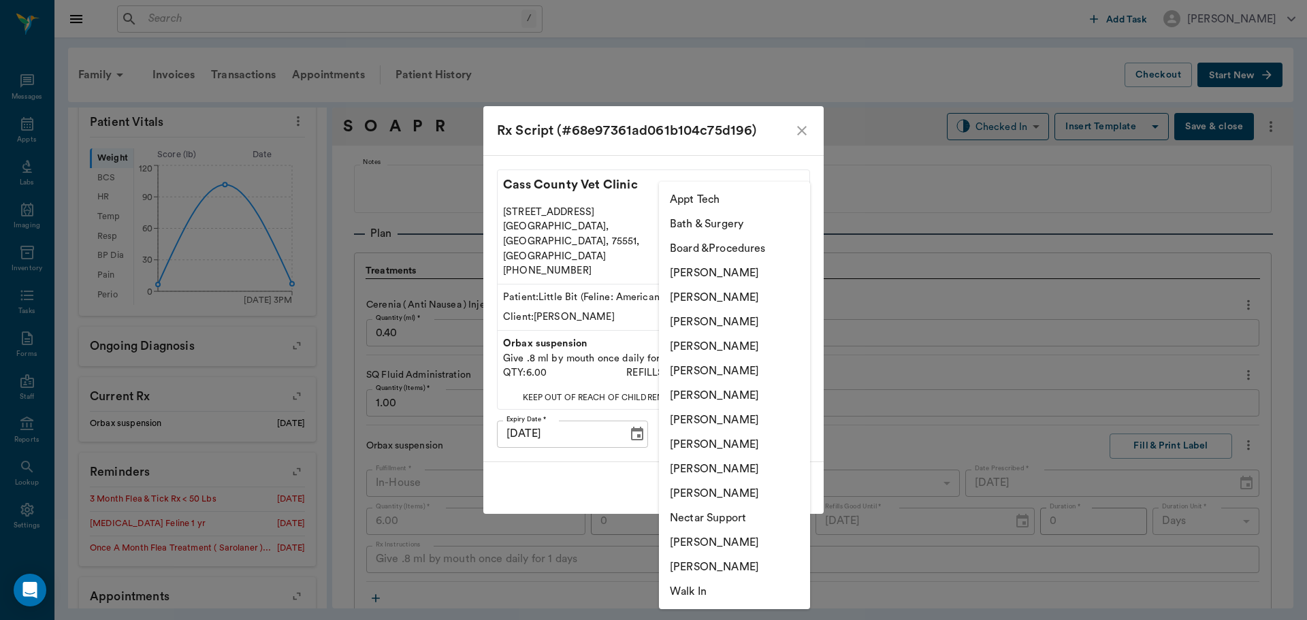
click at [689, 438] on li "[PERSON_NAME]" at bounding box center [734, 444] width 151 height 24
type input "63ec2e7e52e12b0ba117b124"
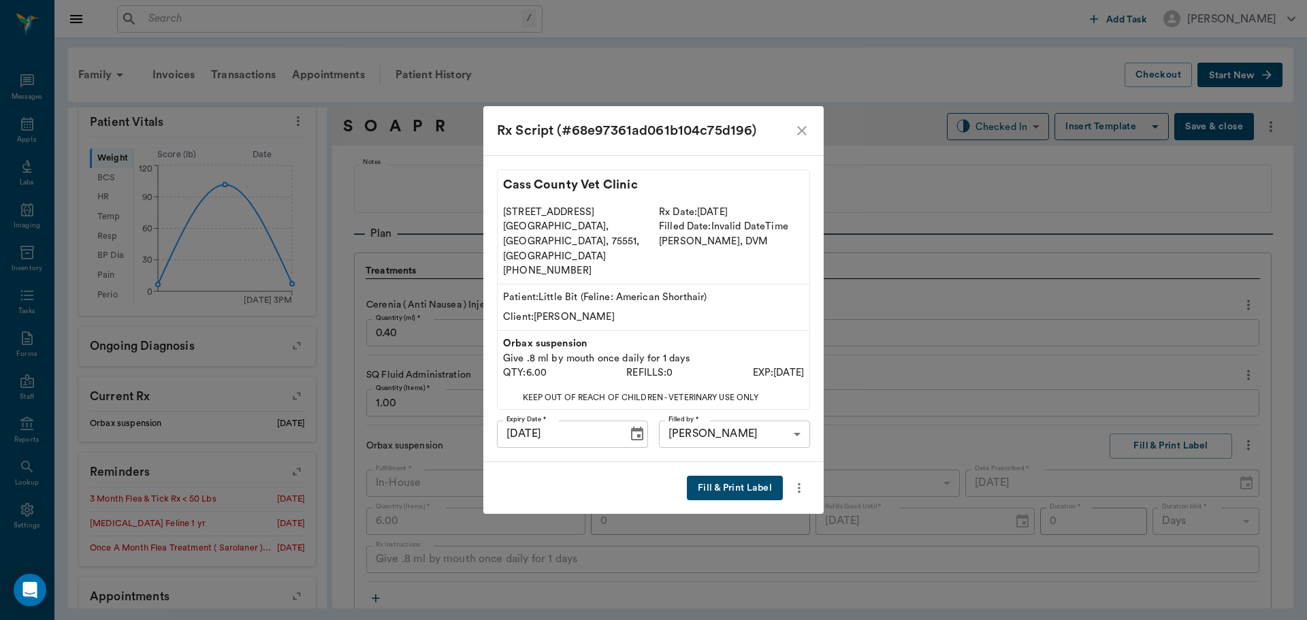
click at [722, 476] on button "Fill & Print Label" at bounding box center [735, 488] width 96 height 25
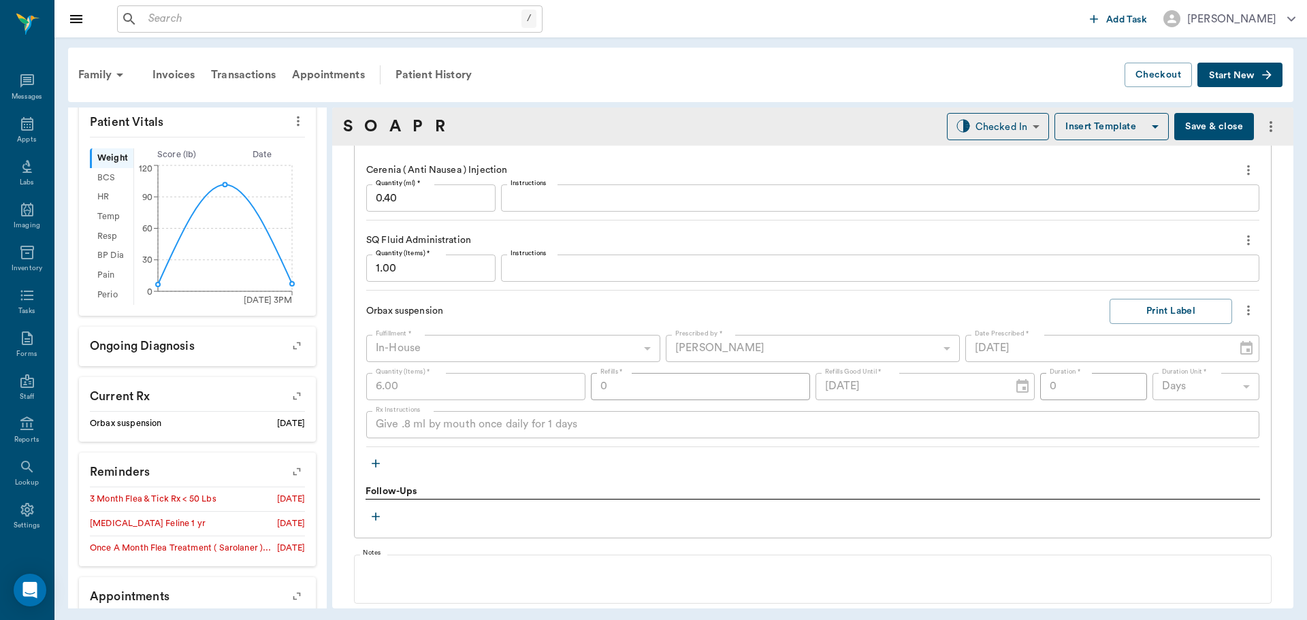
scroll to position [1040, 0]
click at [374, 453] on button "button" at bounding box center [375, 462] width 20 height 20
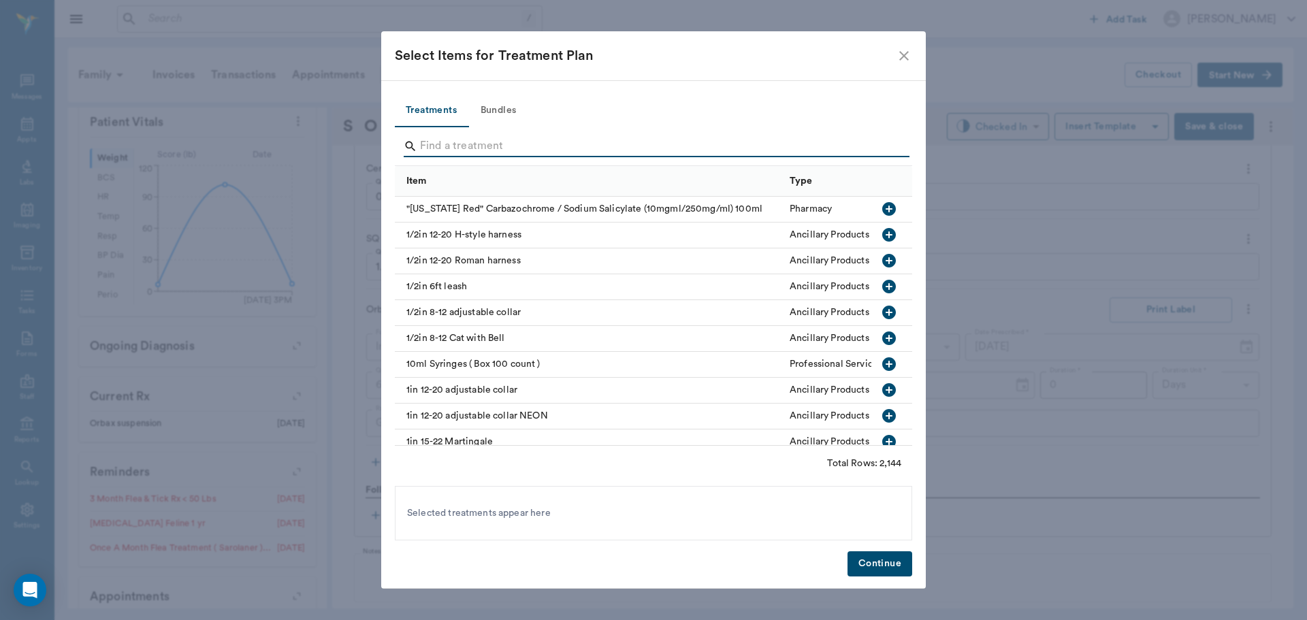
click at [436, 137] on input "Search" at bounding box center [654, 146] width 469 height 22
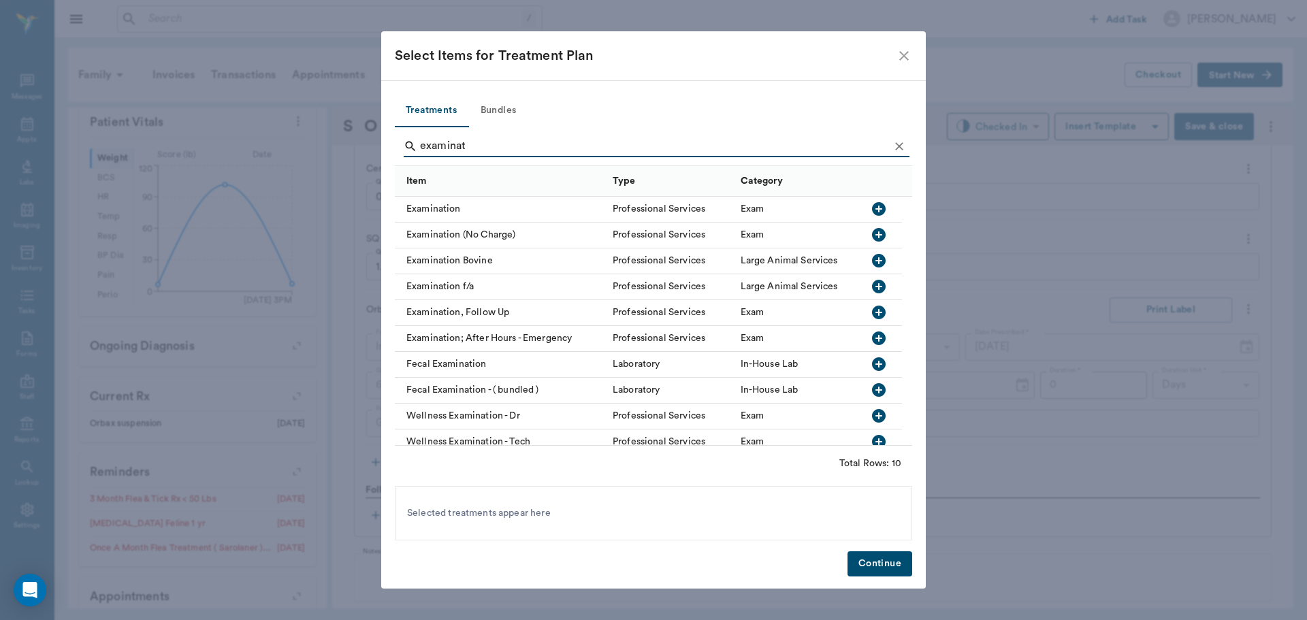
type input "examinat"
click at [876, 206] on icon "button" at bounding box center [879, 209] width 14 height 14
click at [881, 569] on button "Continue" at bounding box center [879, 563] width 65 height 25
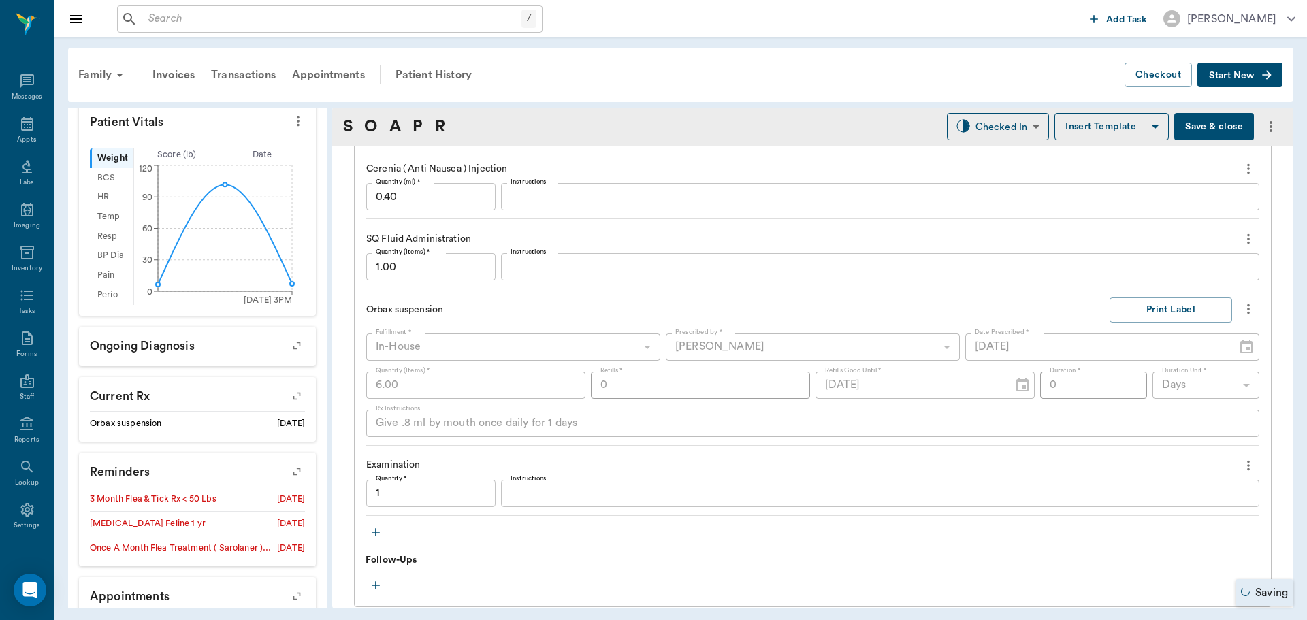
type input "1.00"
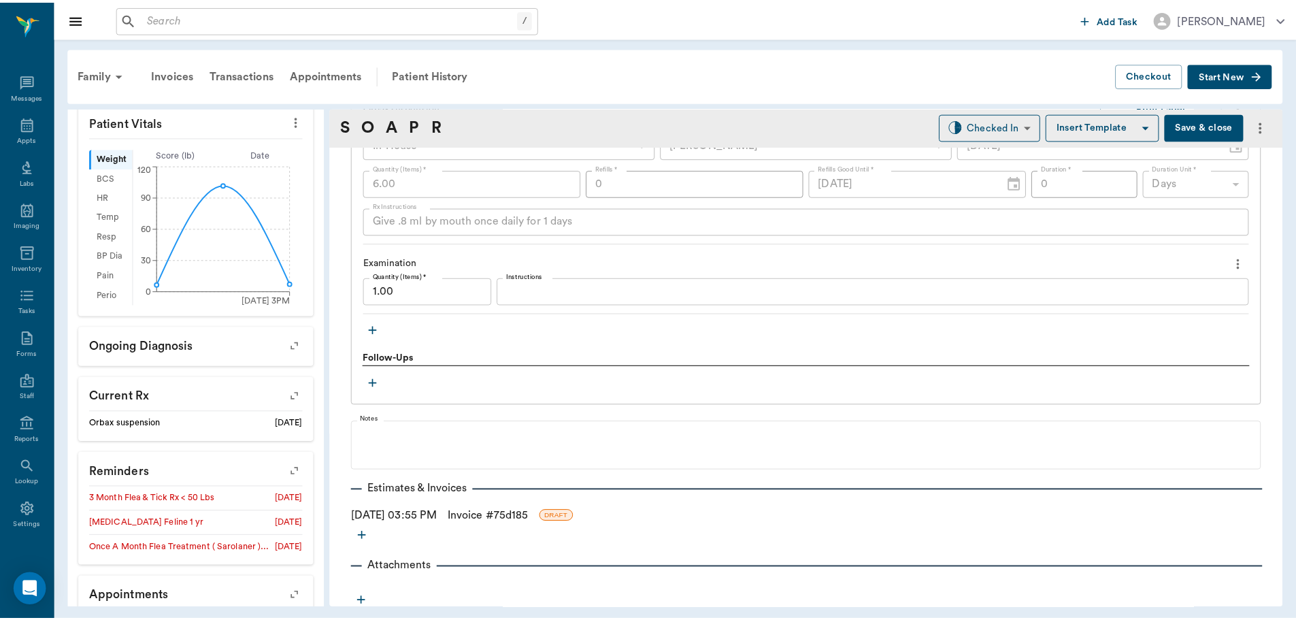
scroll to position [1244, 0]
click at [483, 514] on link "Invoice # 75d185" at bounding box center [491, 514] width 81 height 16
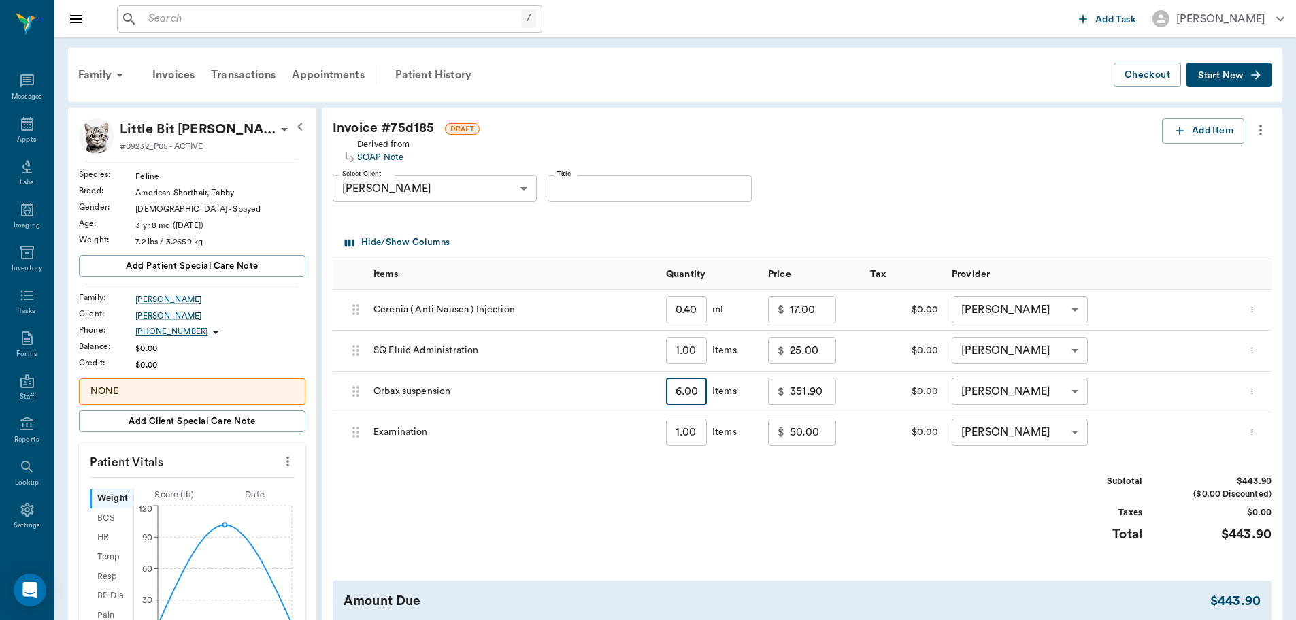
click at [704, 404] on input "6.00" at bounding box center [686, 391] width 41 height 27
type input "."
type input "0.00"
type input ".3"
type input "48.20"
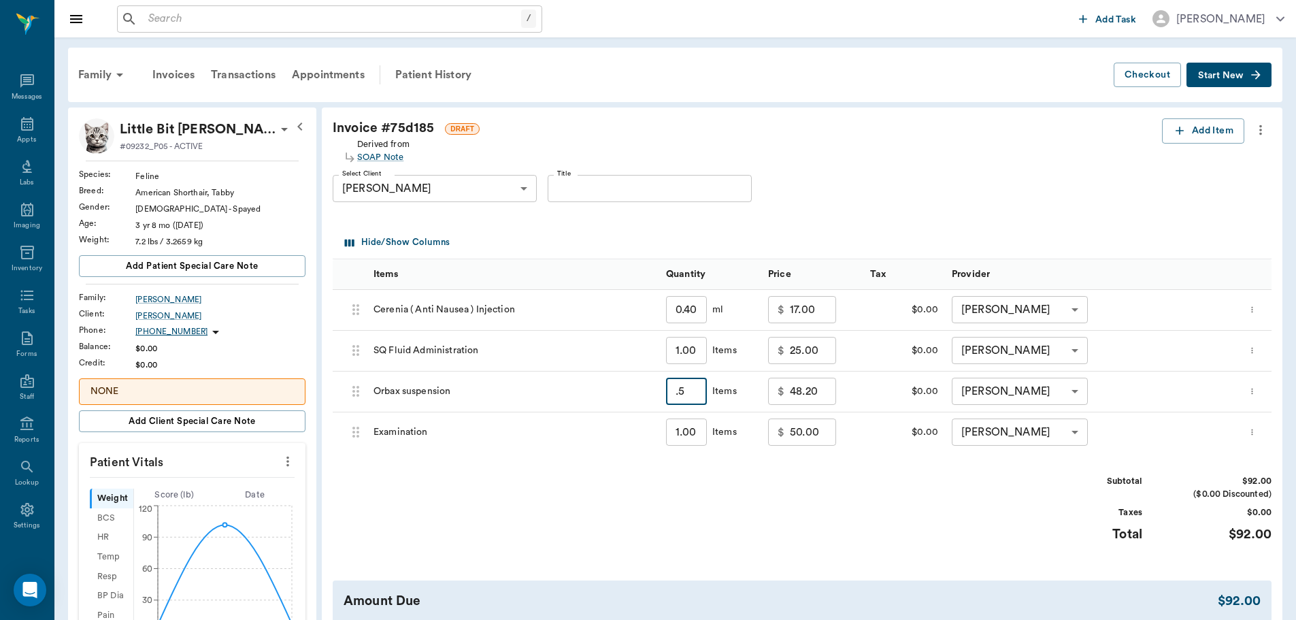
type input "."
type input "0.00"
type input ".3"
type input "48.20"
type input "0.30"
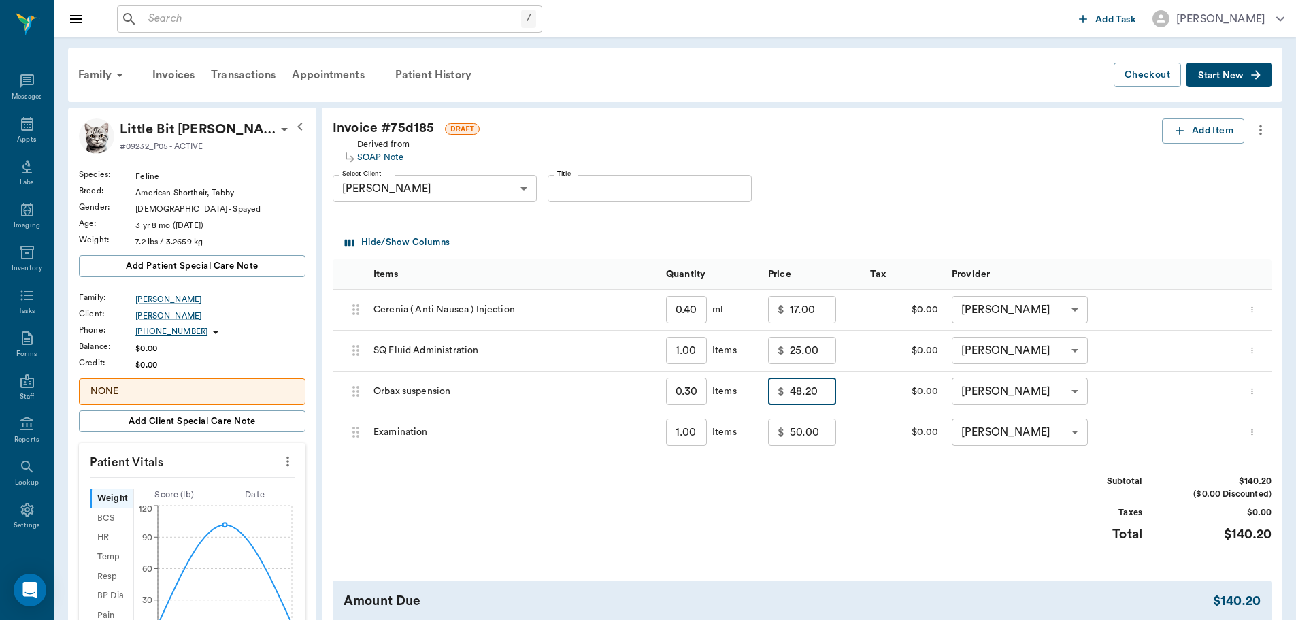
click at [824, 393] on input "48.20" at bounding box center [813, 391] width 46 height 27
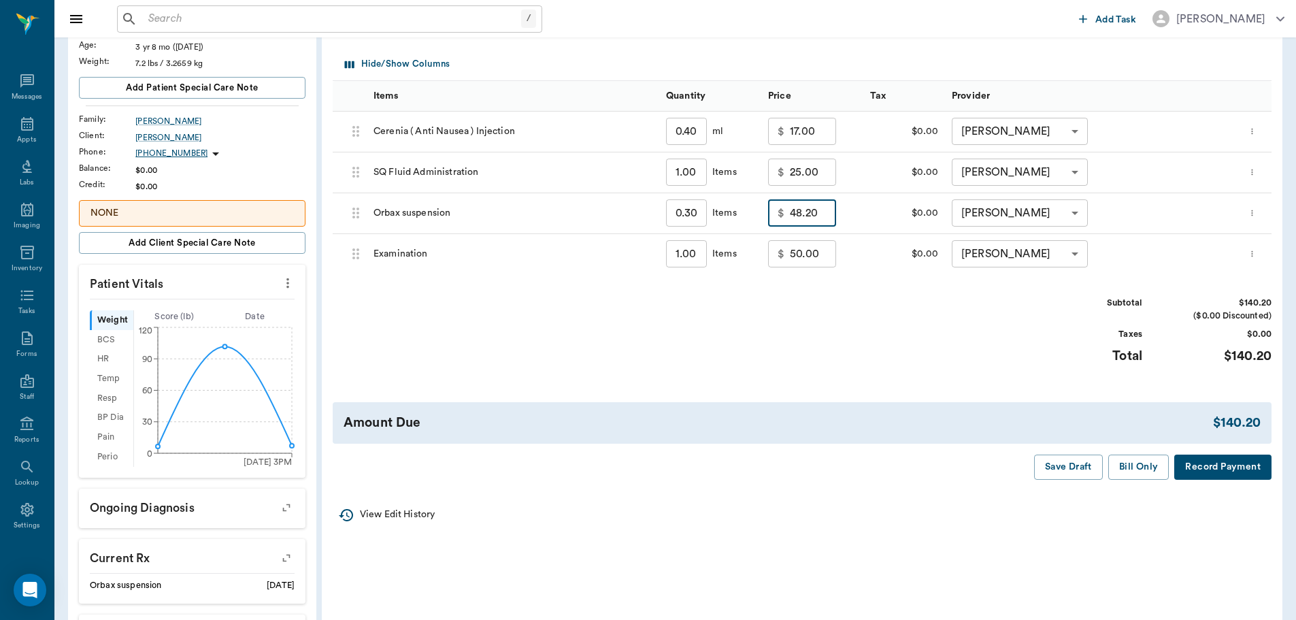
scroll to position [136, 0]
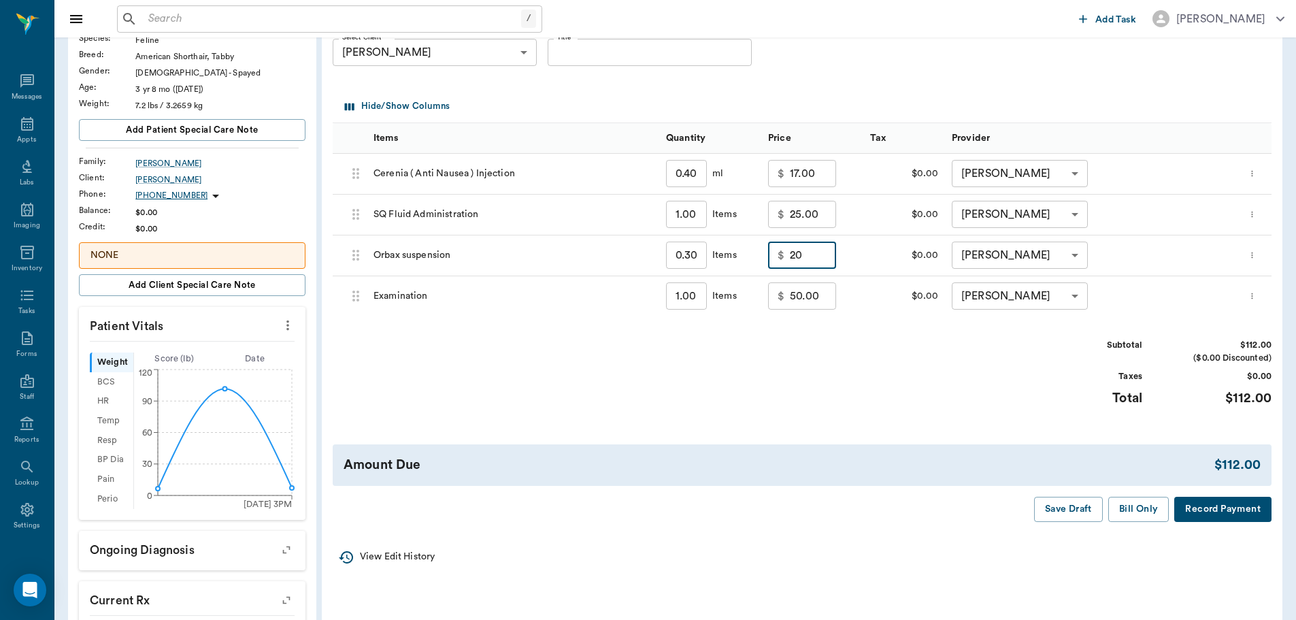
type input "20.00"
click at [851, 348] on div "Subtotal $112.00 ($0.00 Discounted) Taxes $0.00 Total $112.00" at bounding box center [802, 381] width 939 height 84
click at [1141, 510] on button "Bill Only" at bounding box center [1139, 509] width 61 height 25
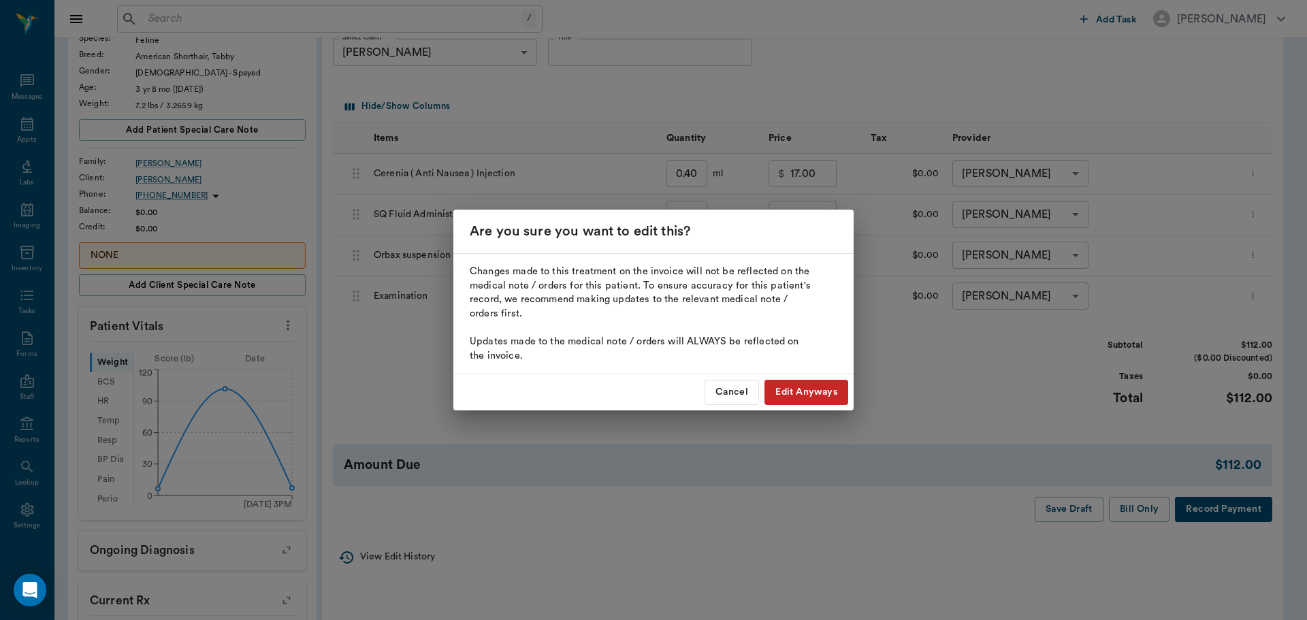
click at [816, 386] on button "Edit Anyways" at bounding box center [806, 392] width 84 height 25
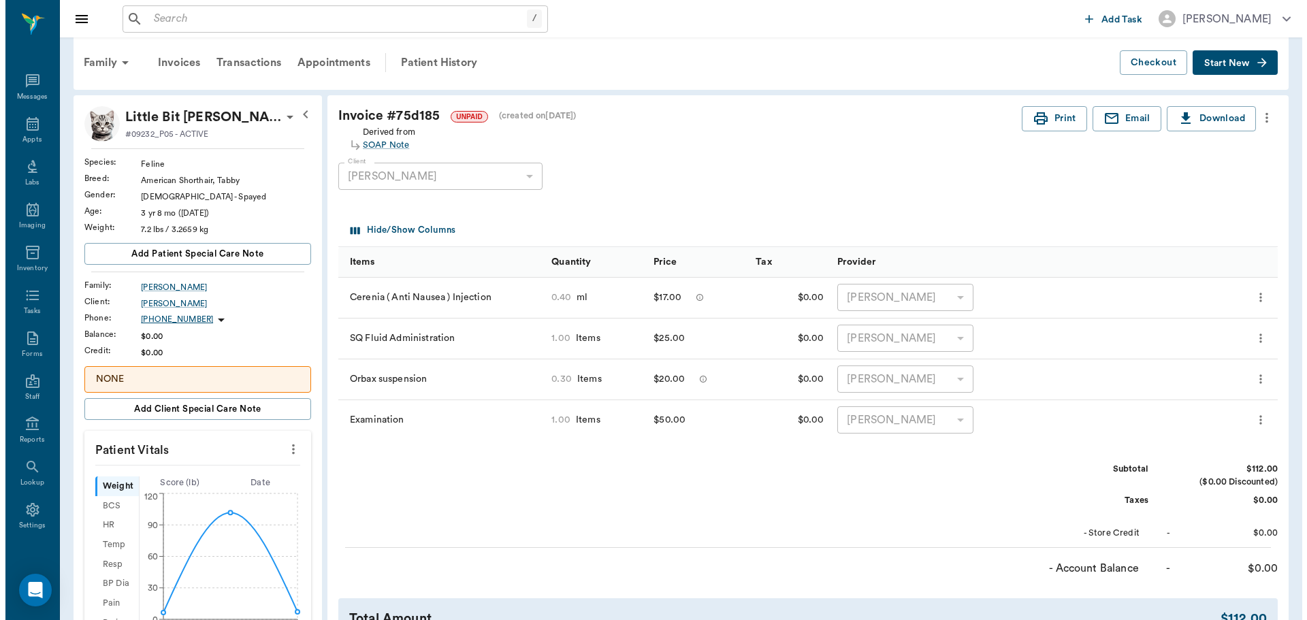
scroll to position [0, 0]
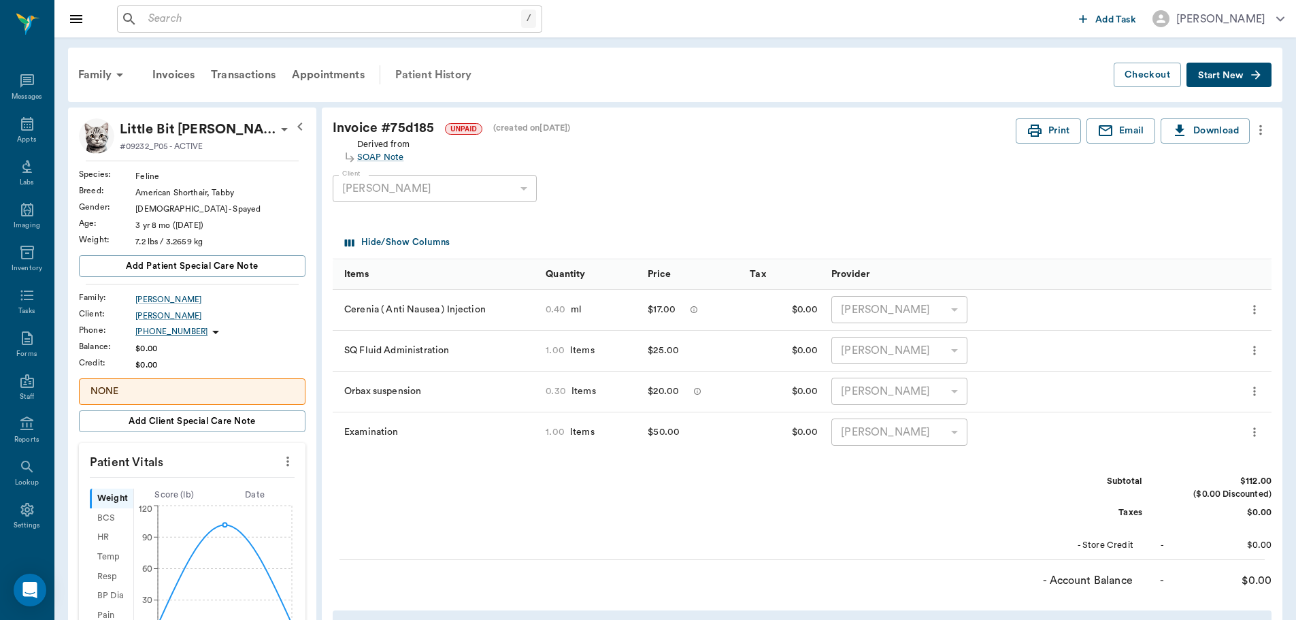
click at [443, 74] on div "Patient History" at bounding box center [433, 75] width 93 height 33
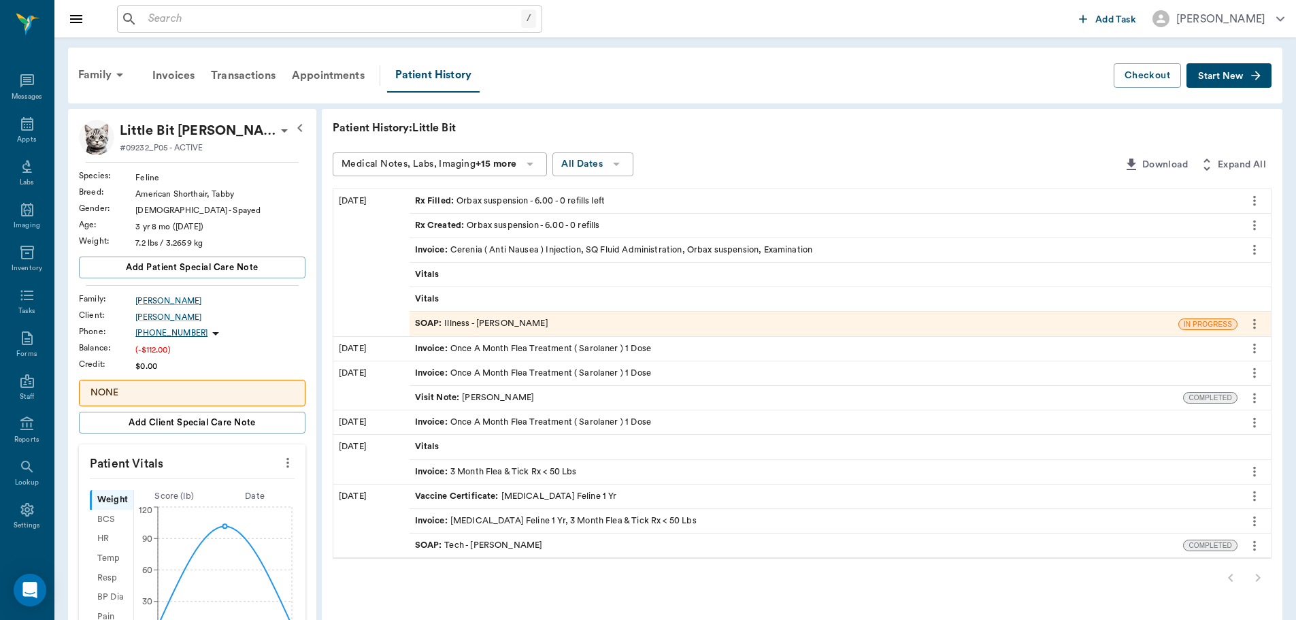
click at [474, 322] on div "SOAP : Illness - Dr. Bert Ellsworth" at bounding box center [481, 323] width 133 height 13
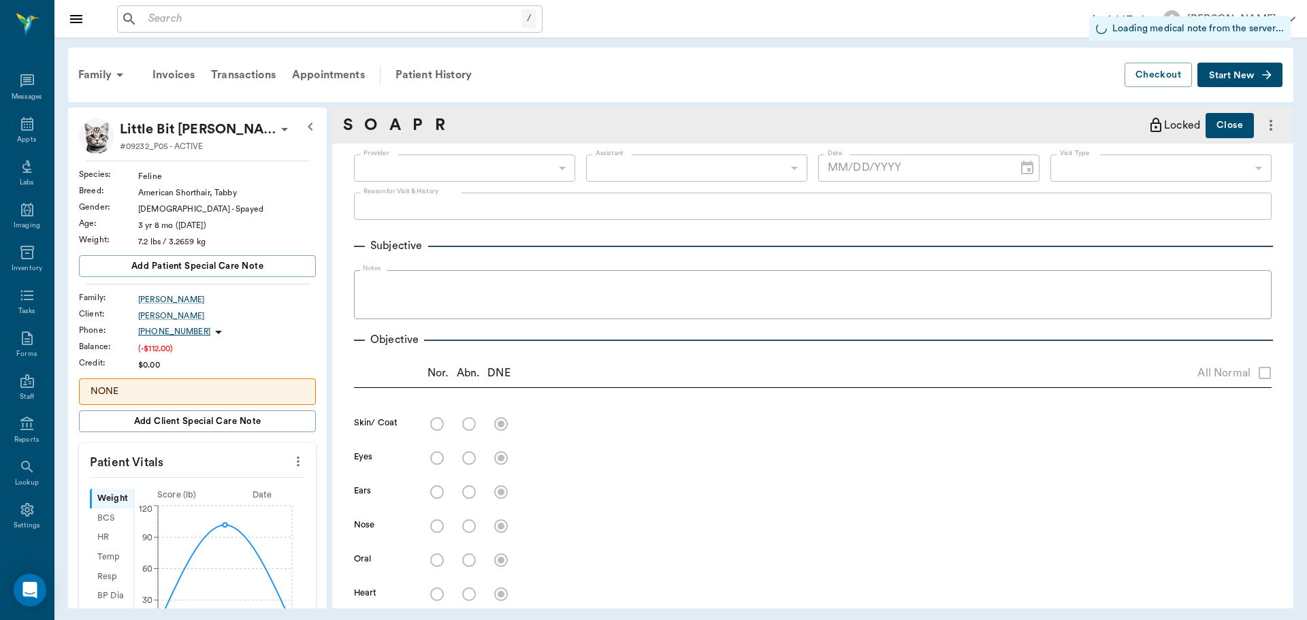
type input "63ec2f075fda476ae8351a4d"
type input "642ef10e332a41444de2bad1"
type input "65d2be4f46e3a538d89b8c15"
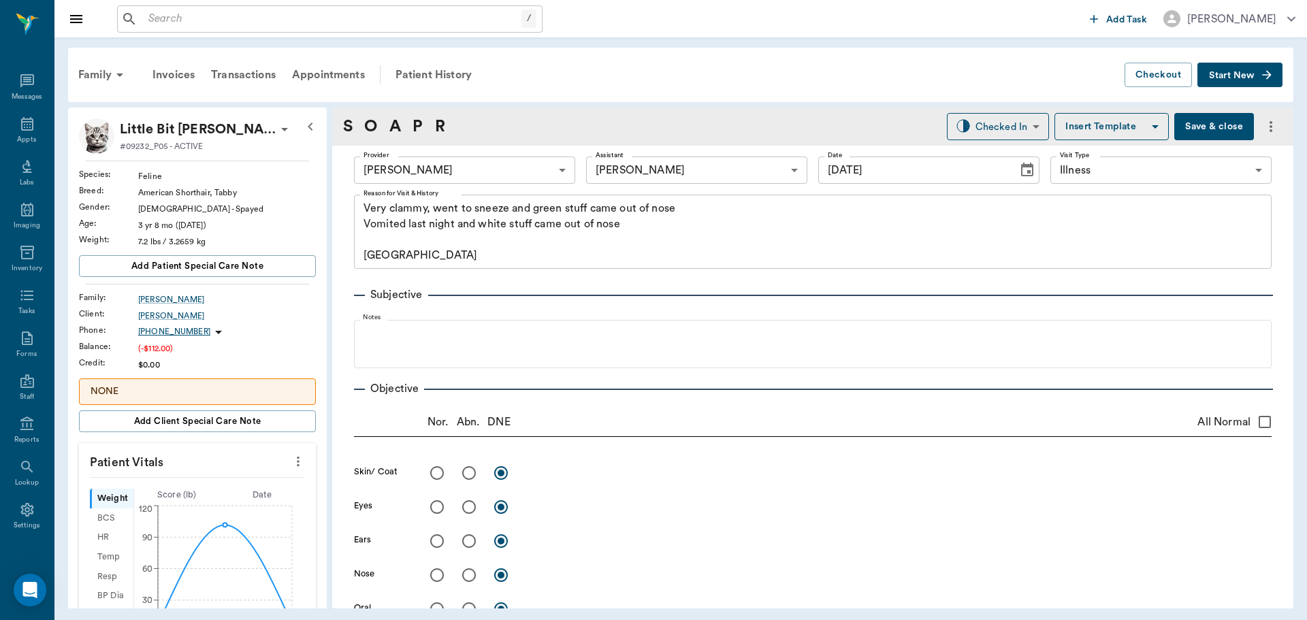
type input "[DATE]"
type textarea "Very clammy, went to sneeze and green stuff came out of nose Vomited last night…"
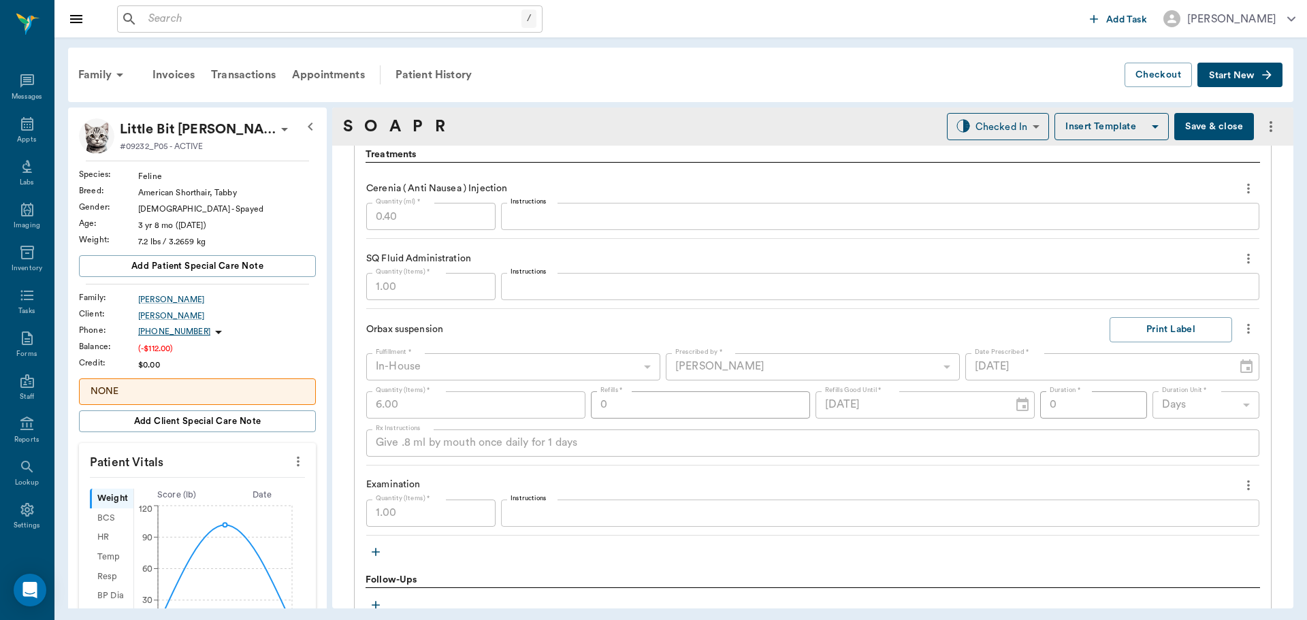
scroll to position [1021, 0]
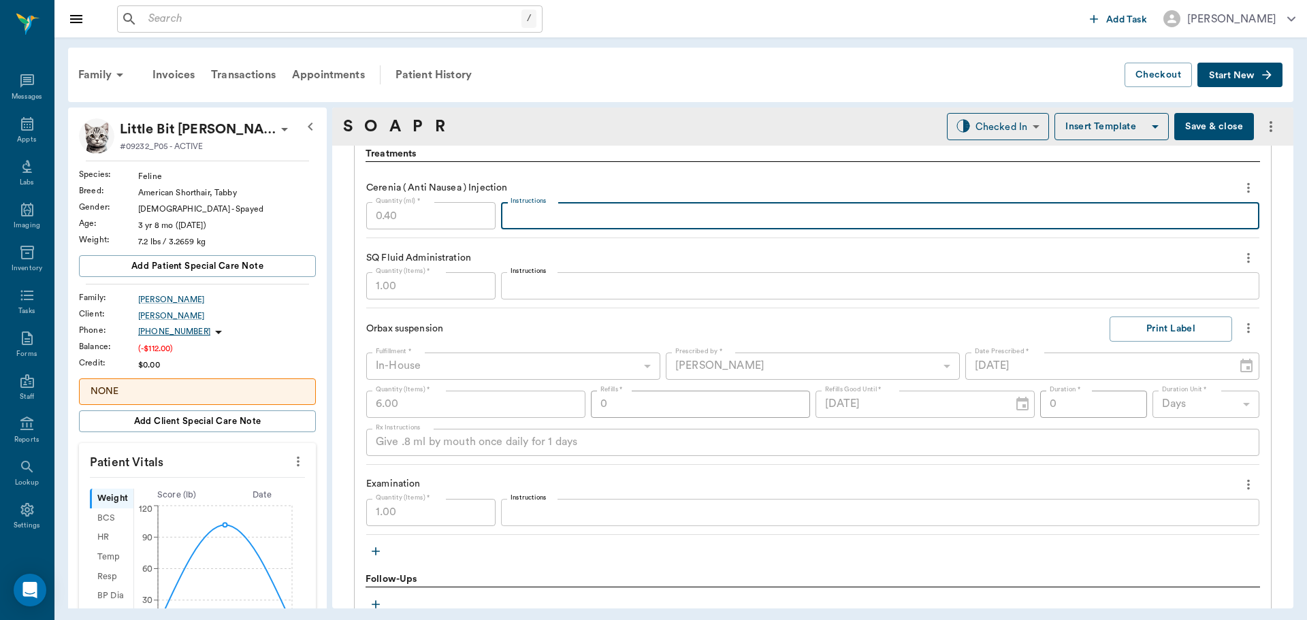
click at [535, 217] on textarea "Instructions" at bounding box center [879, 216] width 739 height 16
type textarea "+ Linc 40mg +dex .8"
click at [572, 285] on textarea "Instructions" at bounding box center [879, 286] width 739 height 16
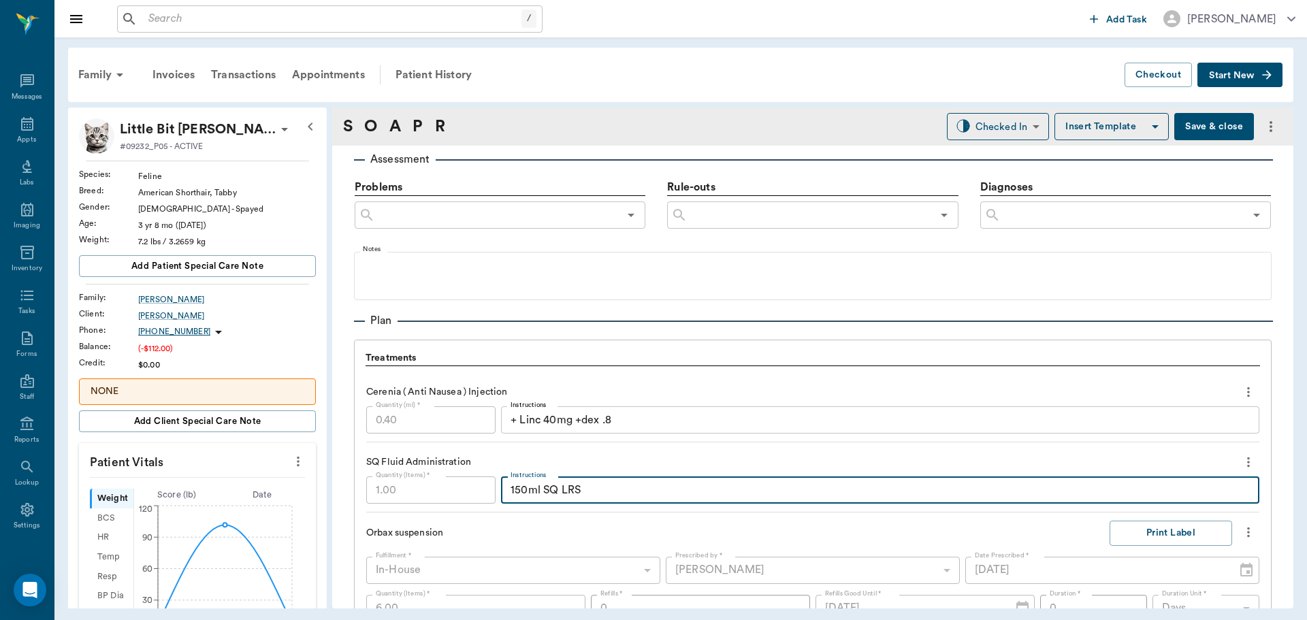
scroll to position [476, 0]
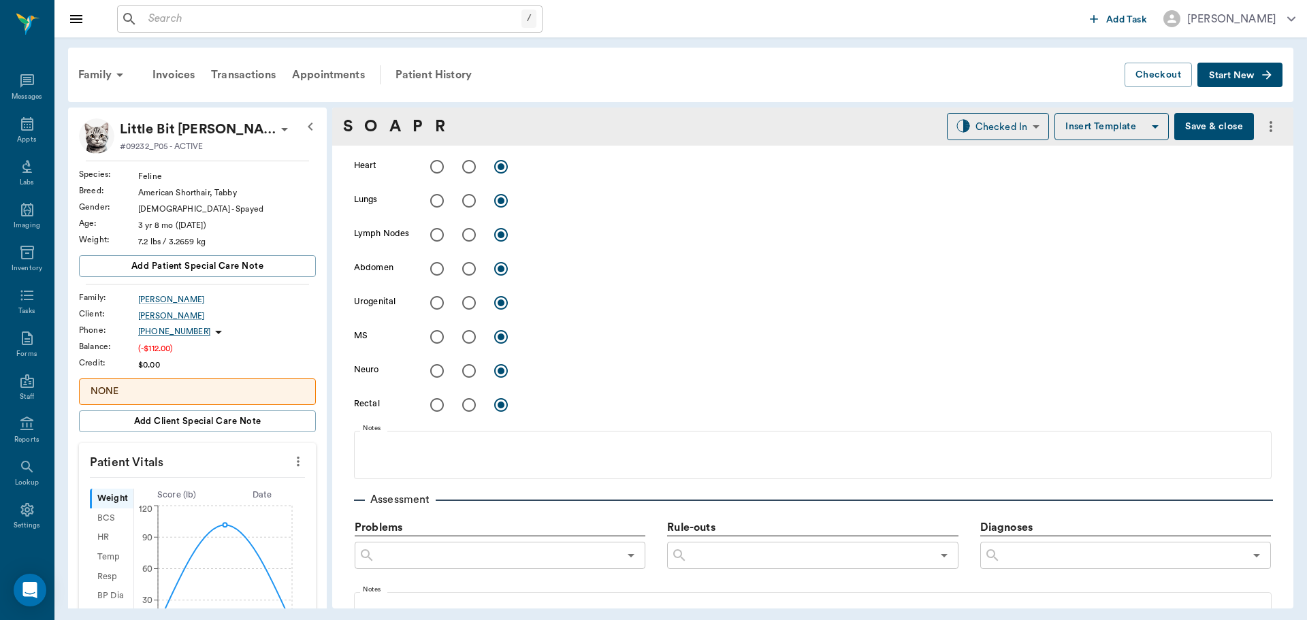
type textarea "150ml SQ LRS"
click at [1203, 129] on button "Save & close" at bounding box center [1214, 126] width 80 height 27
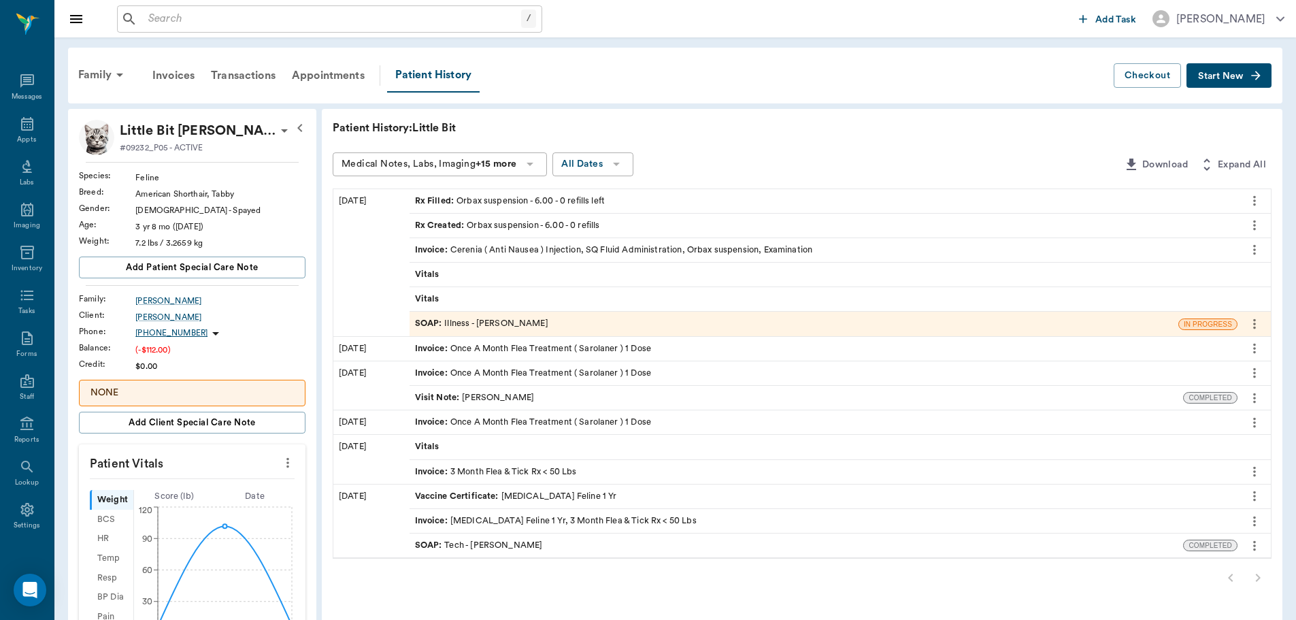
click at [500, 324] on div "SOAP : Illness - Dr. Bert Ellsworth" at bounding box center [481, 323] width 133 height 13
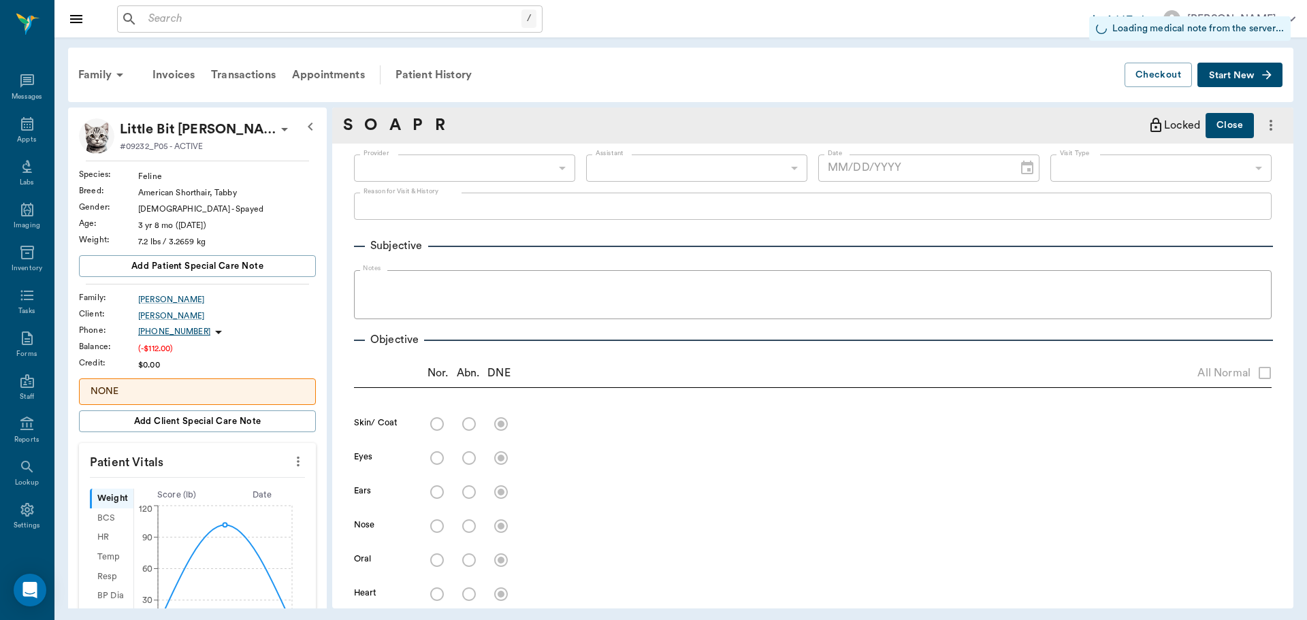
type input "63ec2f075fda476ae8351a4d"
type input "642ef10e332a41444de2bad1"
type input "65d2be4f46e3a538d89b8c15"
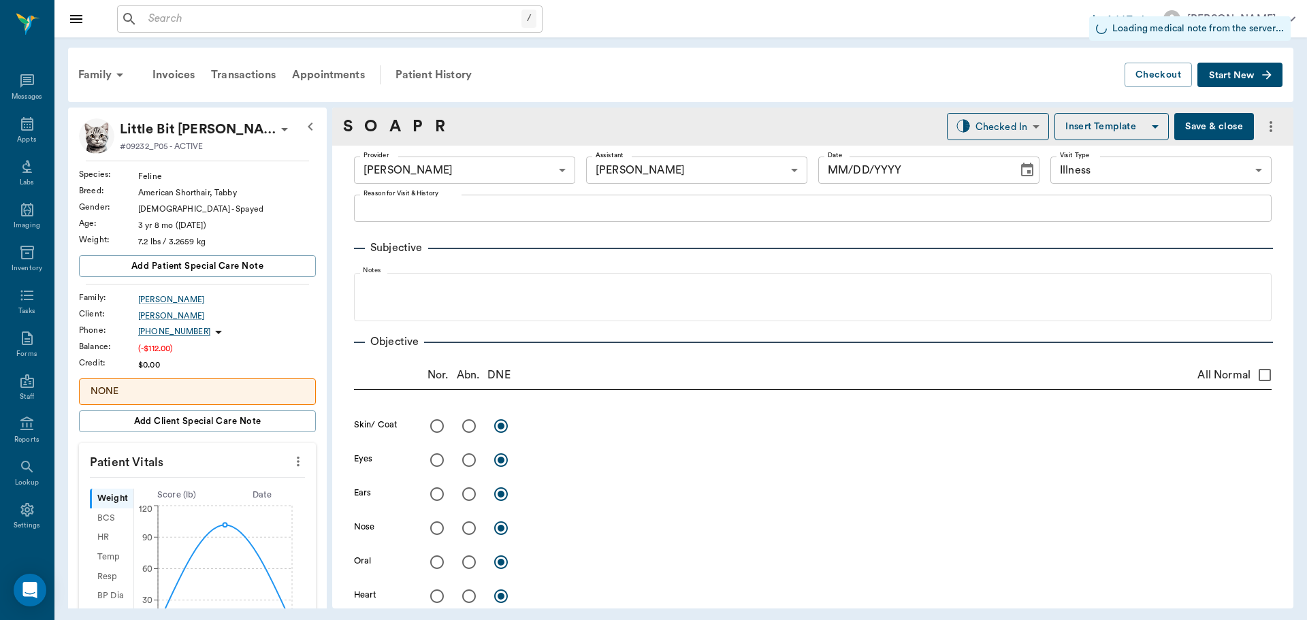
type input "[DATE]"
type textarea "Very clammy, went to sneeze and green stuff came out of nose Vomited last night…"
type input "0.40"
type textarea "+ Linc 40mg +dex .8"
type input "1.00"
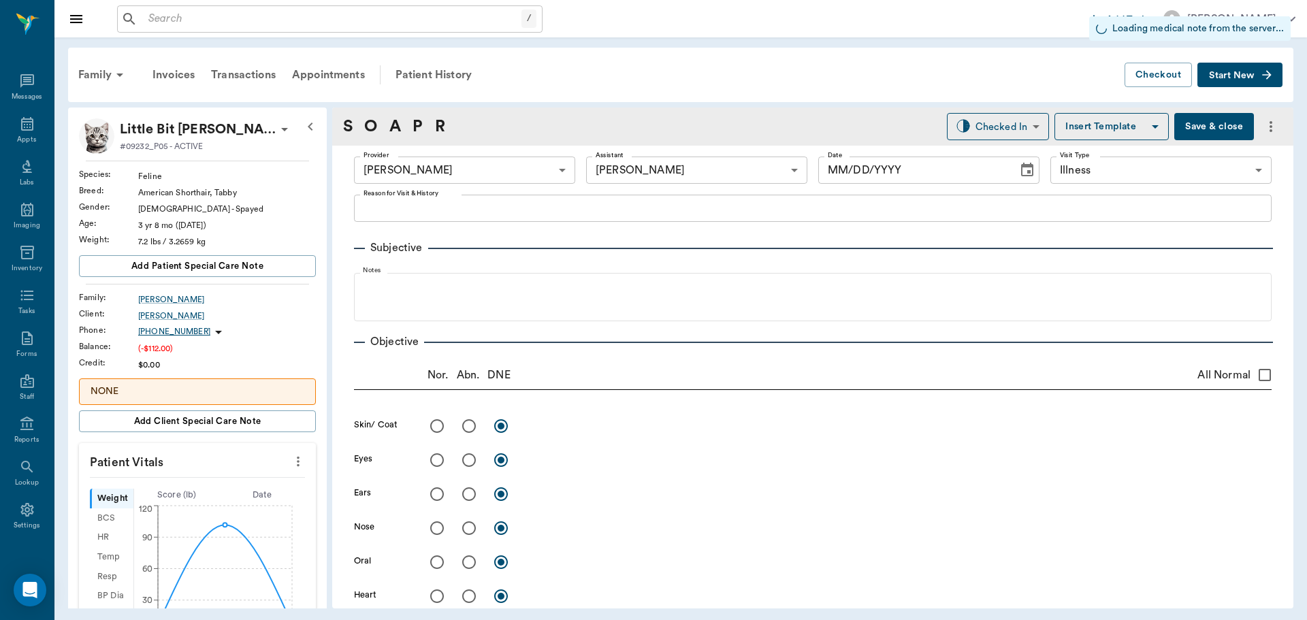
type textarea "150ml SQ LRS"
type input "6.00"
type input "0"
type textarea "Give .8 ml by mouth once daily for 1 days"
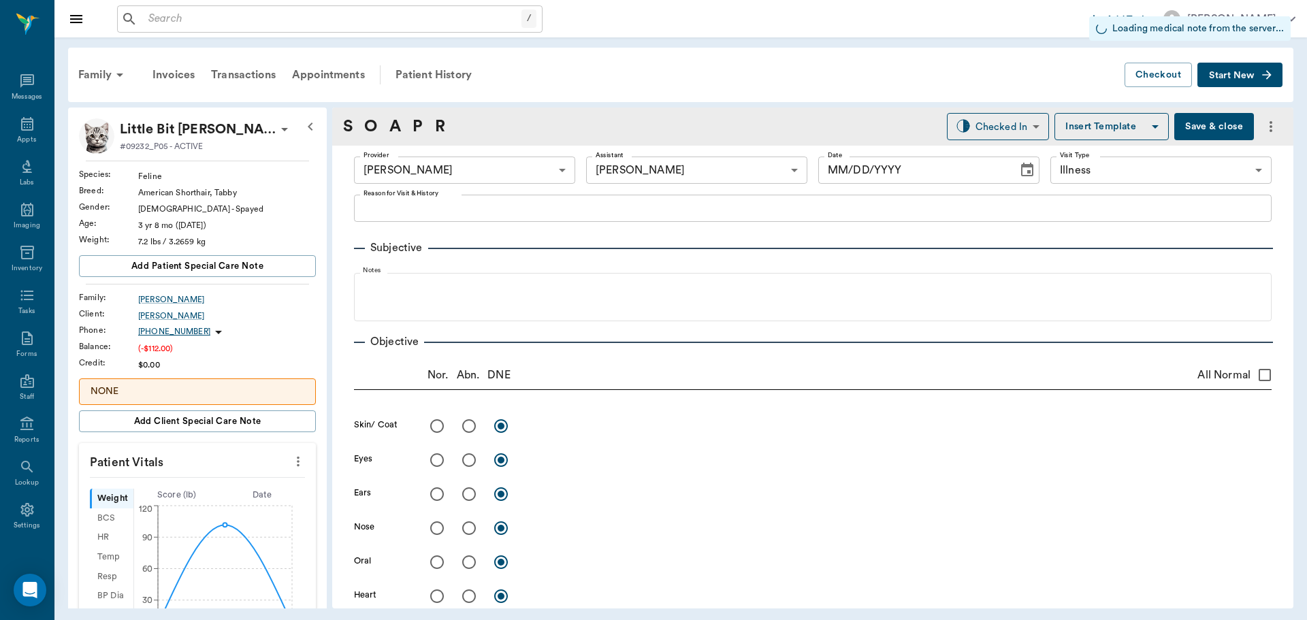
type input "1.00"
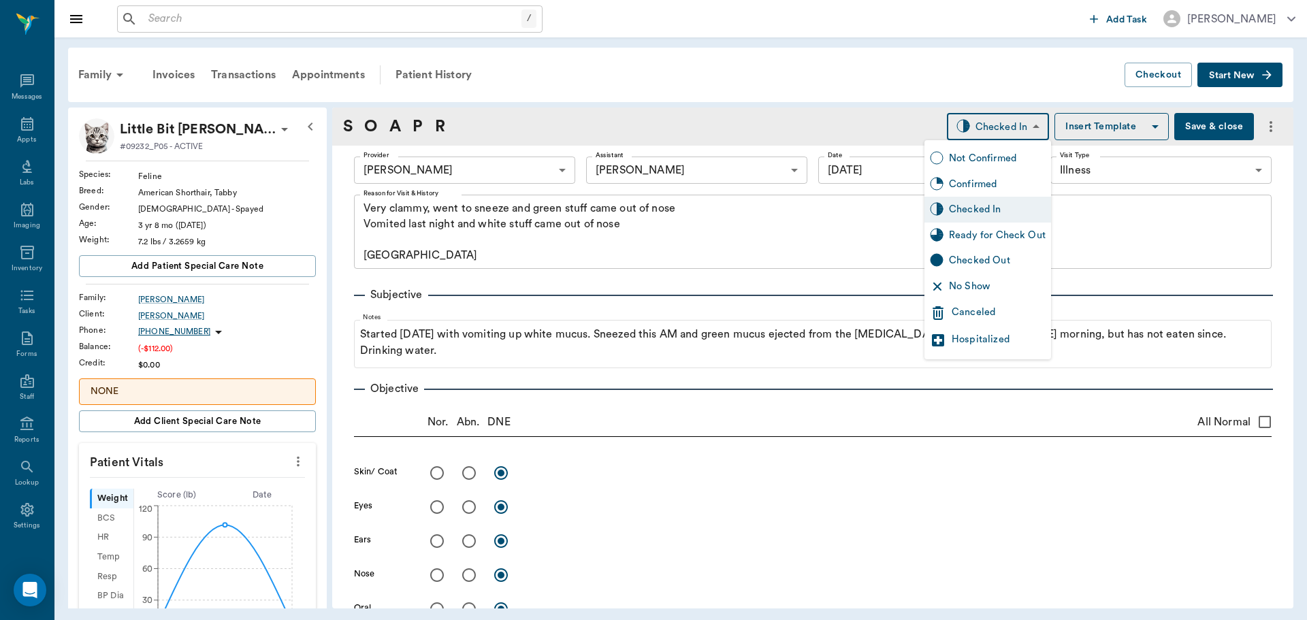
click at [1004, 120] on body "/ ​ Add Task Dr. Bert Ellsworth Nectar Messages Appts Labs Imaging Inventory Ta…" at bounding box center [653, 310] width 1307 height 620
click at [979, 238] on div "Ready for Check Out" at bounding box center [997, 235] width 97 height 15
type input "READY_TO_CHECKOUT"
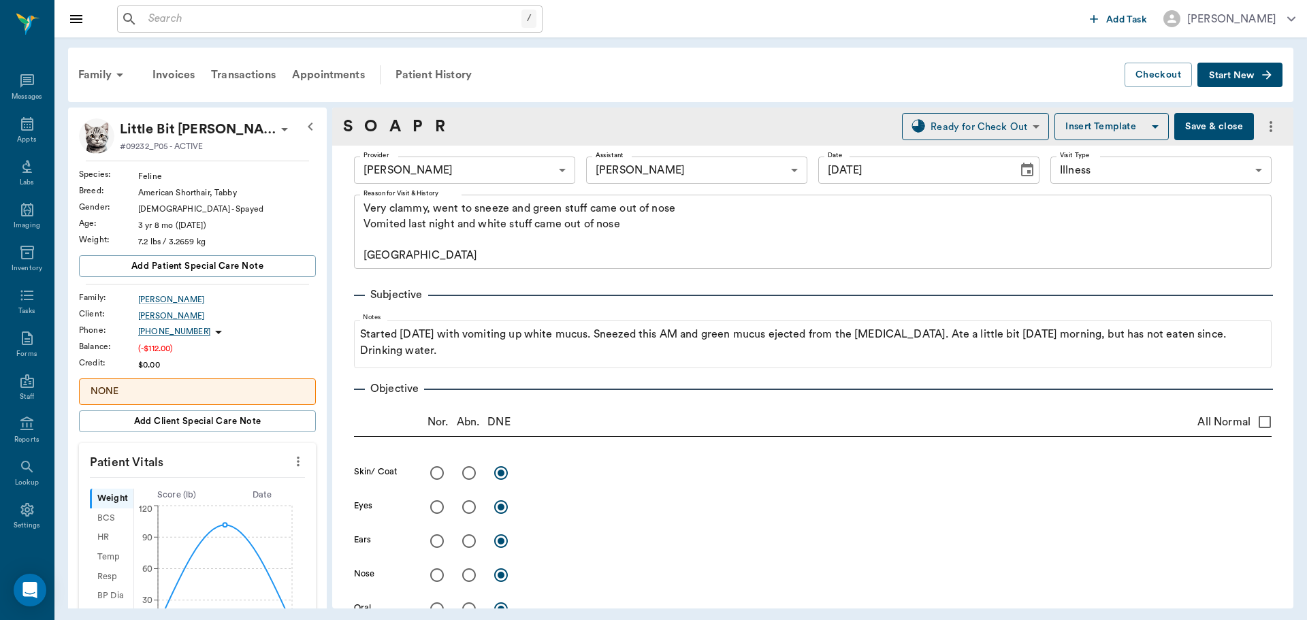
click at [1205, 127] on button "Save & close" at bounding box center [1214, 126] width 80 height 27
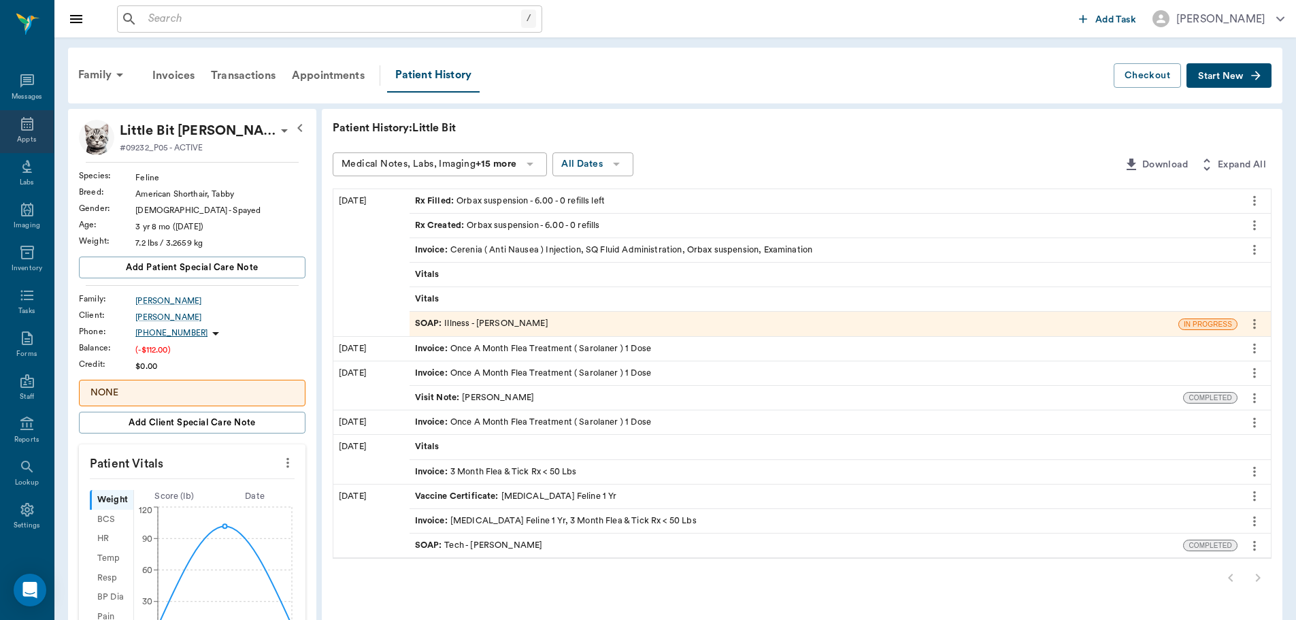
click at [20, 131] on icon at bounding box center [27, 124] width 16 height 16
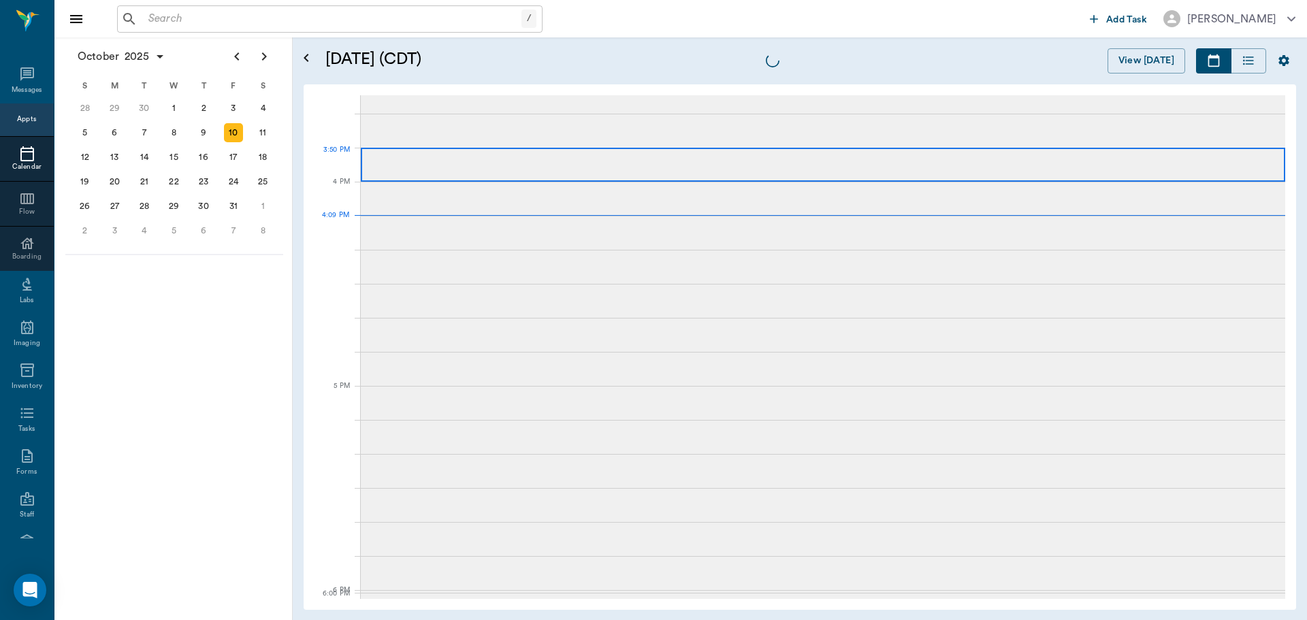
scroll to position [1635, 0]
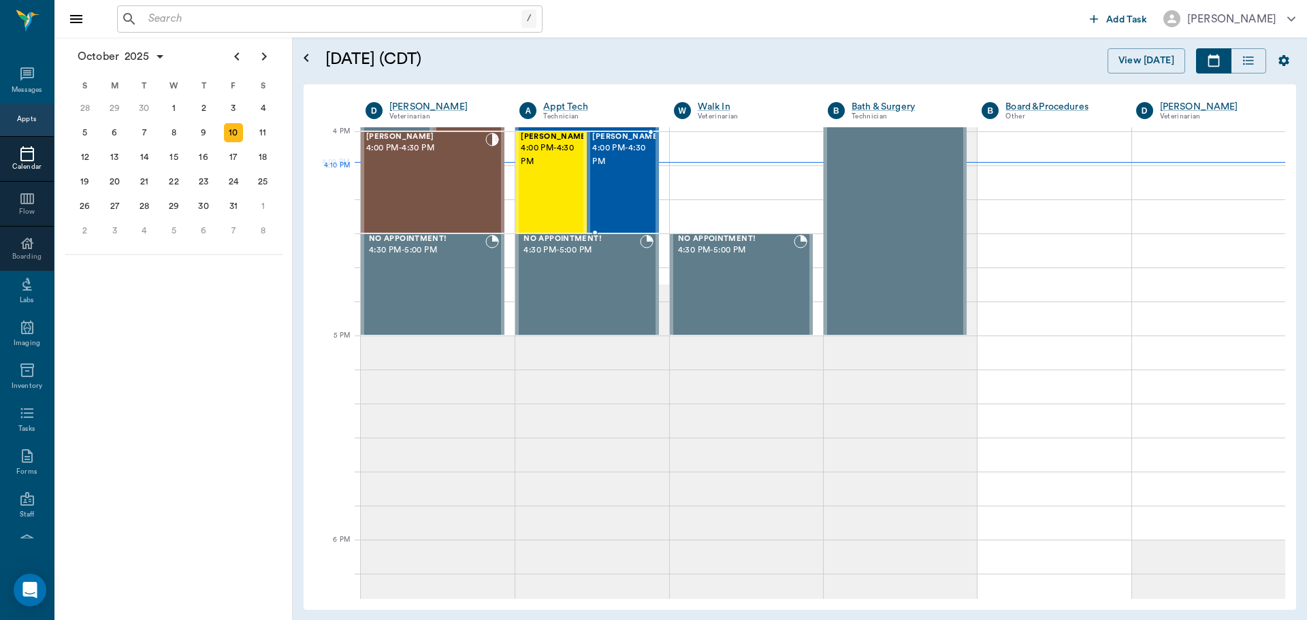
click at [620, 169] on span "4:00 PM - 4:30 PM" at bounding box center [626, 155] width 68 height 27
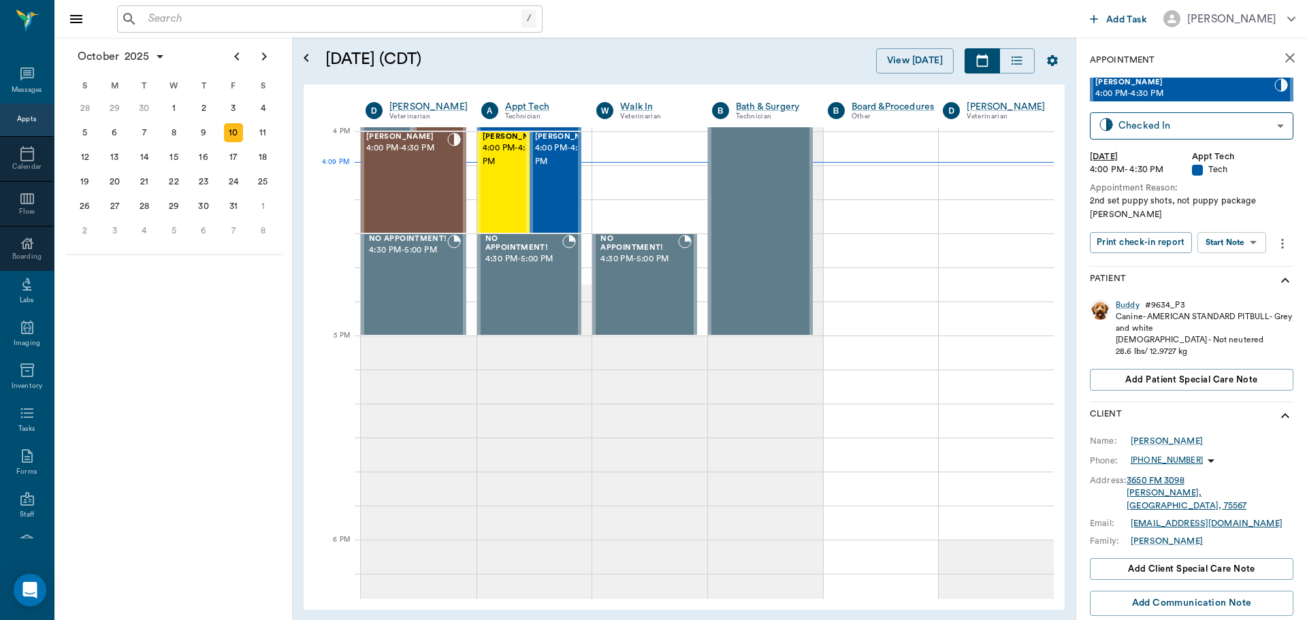
click at [1232, 240] on body "/ ​ Add Task Dr. Bert Ellsworth Nectar Messages Appts Calendar Flow Boarding La…" at bounding box center [653, 310] width 1307 height 620
click at [1226, 402] on div at bounding box center [653, 310] width 1307 height 620
click at [1120, 307] on div "Buddy" at bounding box center [1127, 305] width 24 height 12
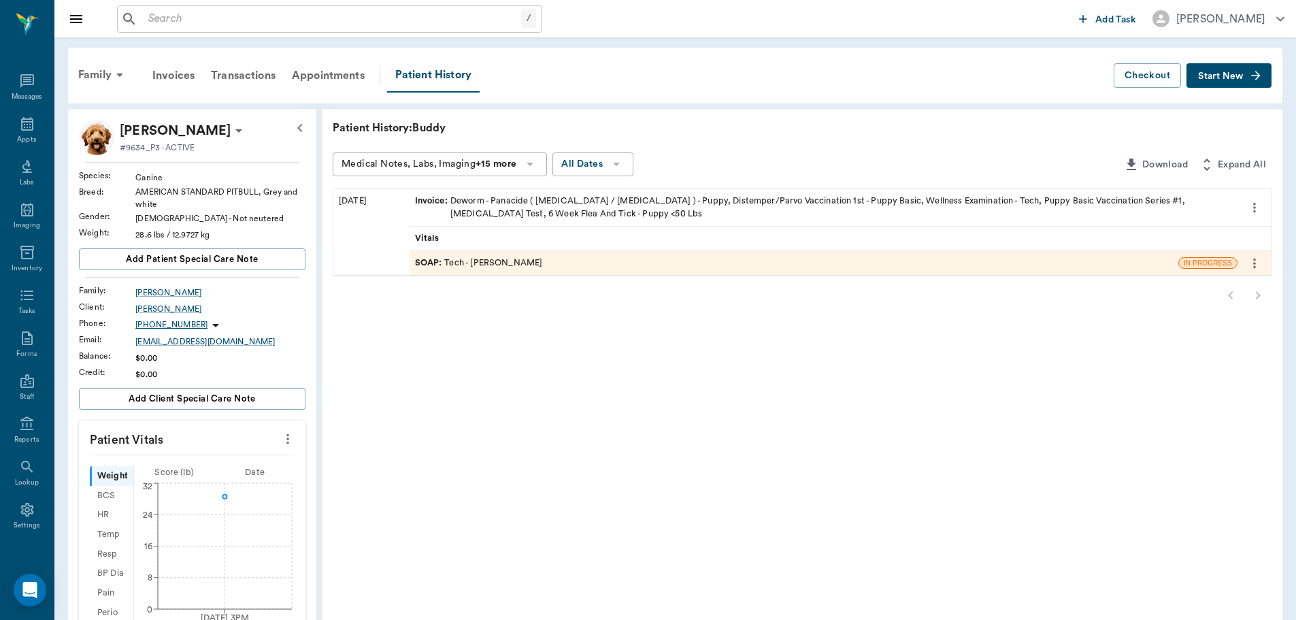
click at [415, 261] on span "SOAP :" at bounding box center [430, 263] width 30 height 13
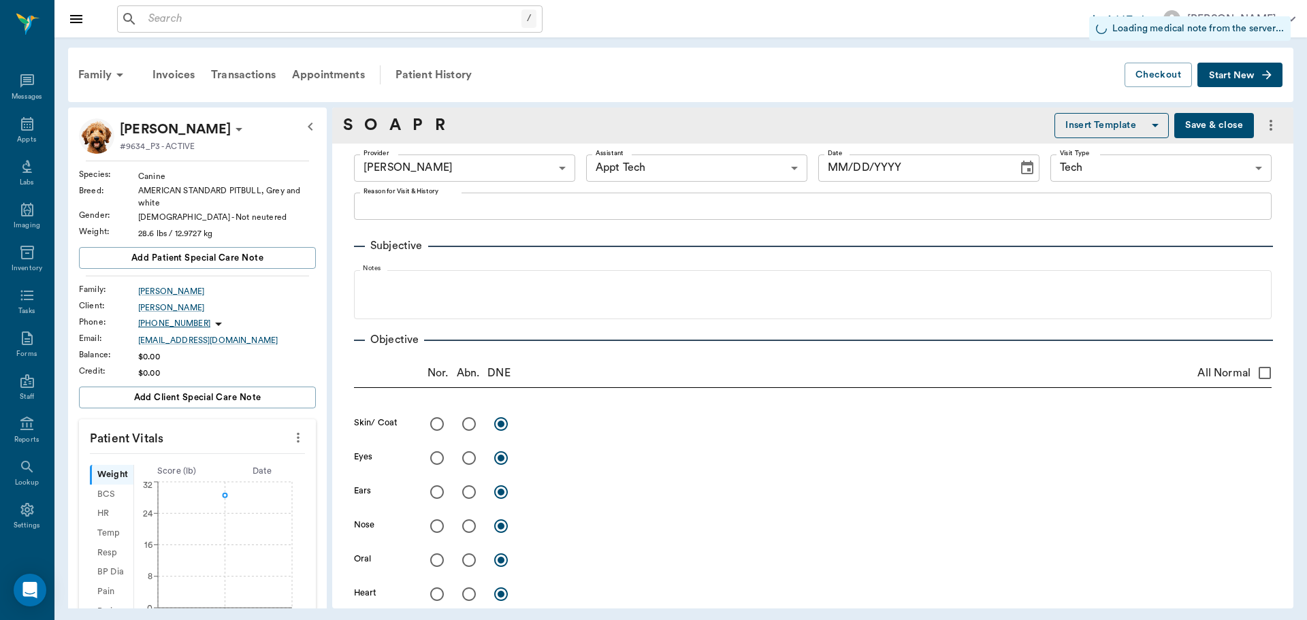
type input "682b670d8bdc6f7f8feef3db"
type input "63ec2f075fda476ae8351a4c"
type input "65d2be4f46e3a538d89b8c1a"
type input "09/18/2025"
type textarea "First set puppy shots Christy"
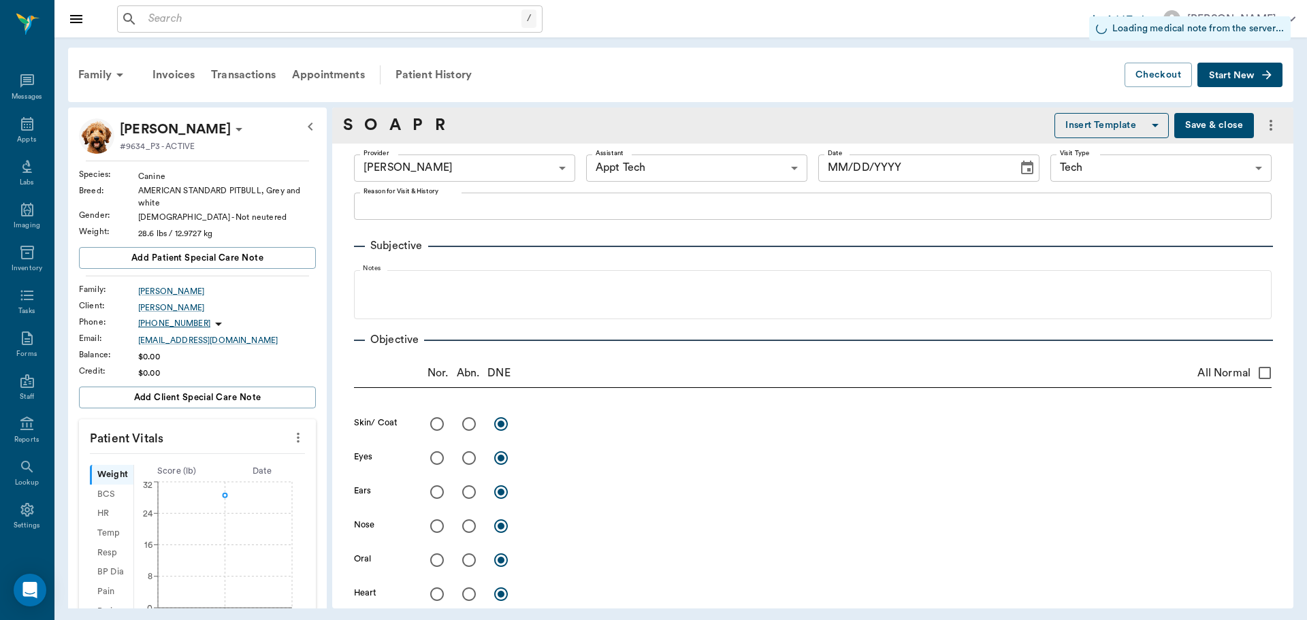
type input "1.00"
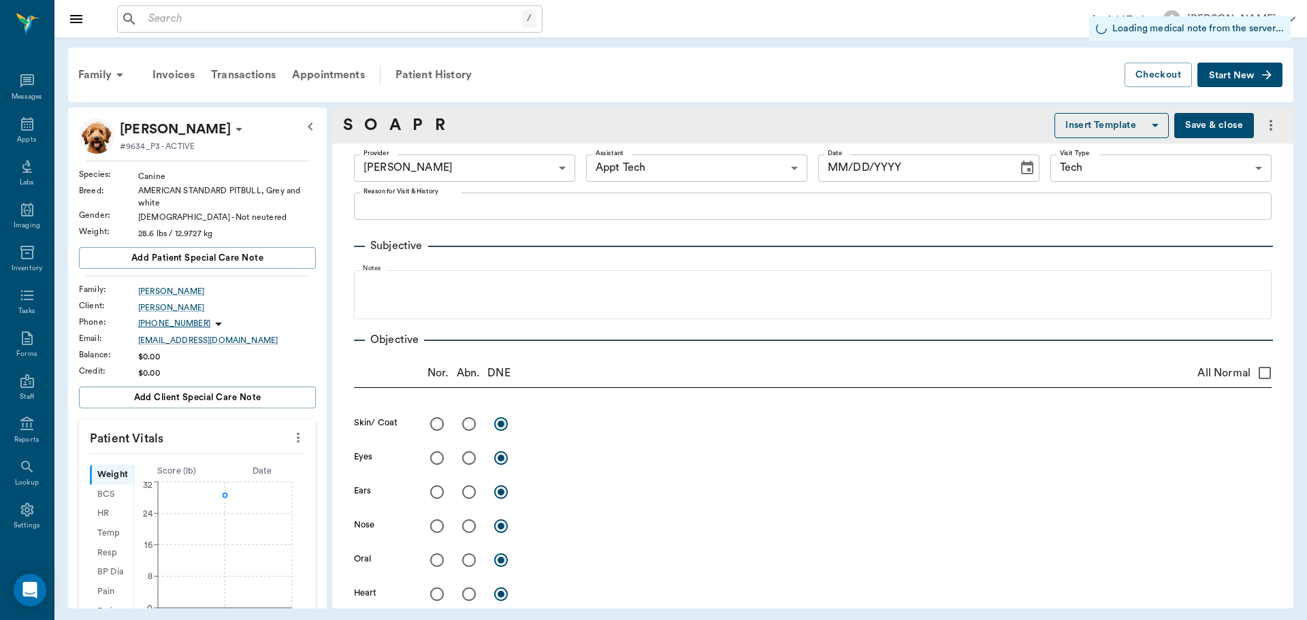
type textarea "demodex= positive"
type input "1.00"
type input "0"
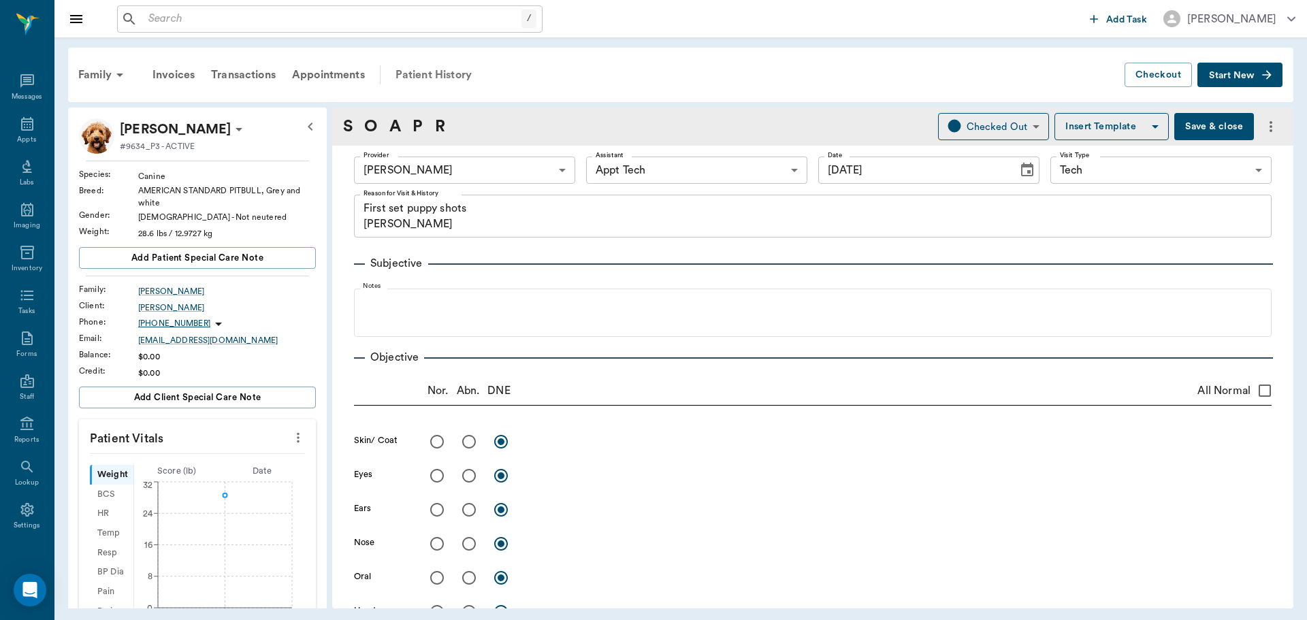
click at [449, 72] on div "Patient History" at bounding box center [433, 75] width 93 height 33
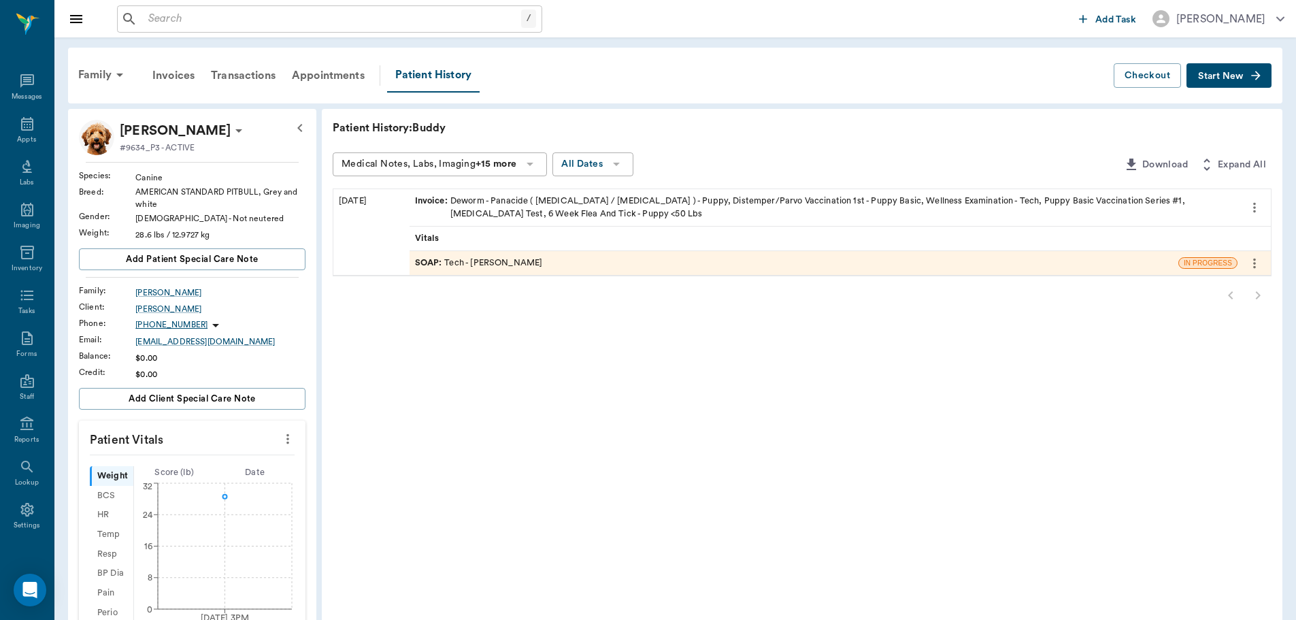
click at [431, 262] on span "SOAP :" at bounding box center [430, 263] width 30 height 13
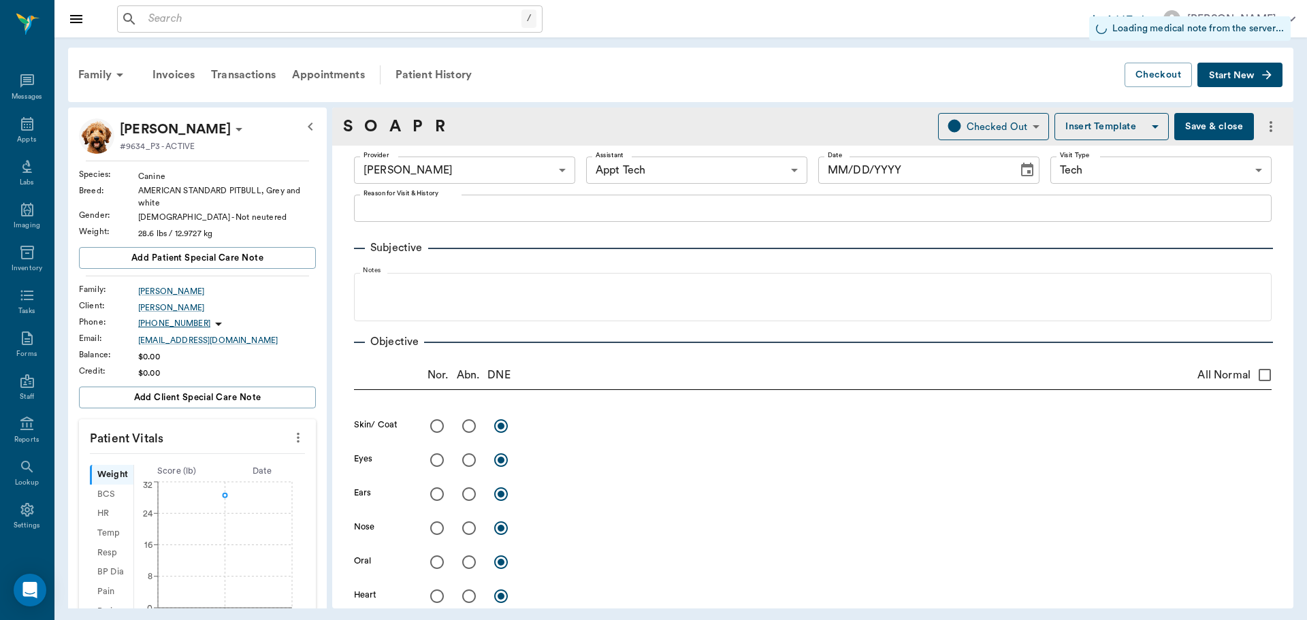
type input "682b670d8bdc6f7f8feef3db"
type input "63ec2f075fda476ae8351a4c"
type input "65d2be4f46e3a538d89b8c1a"
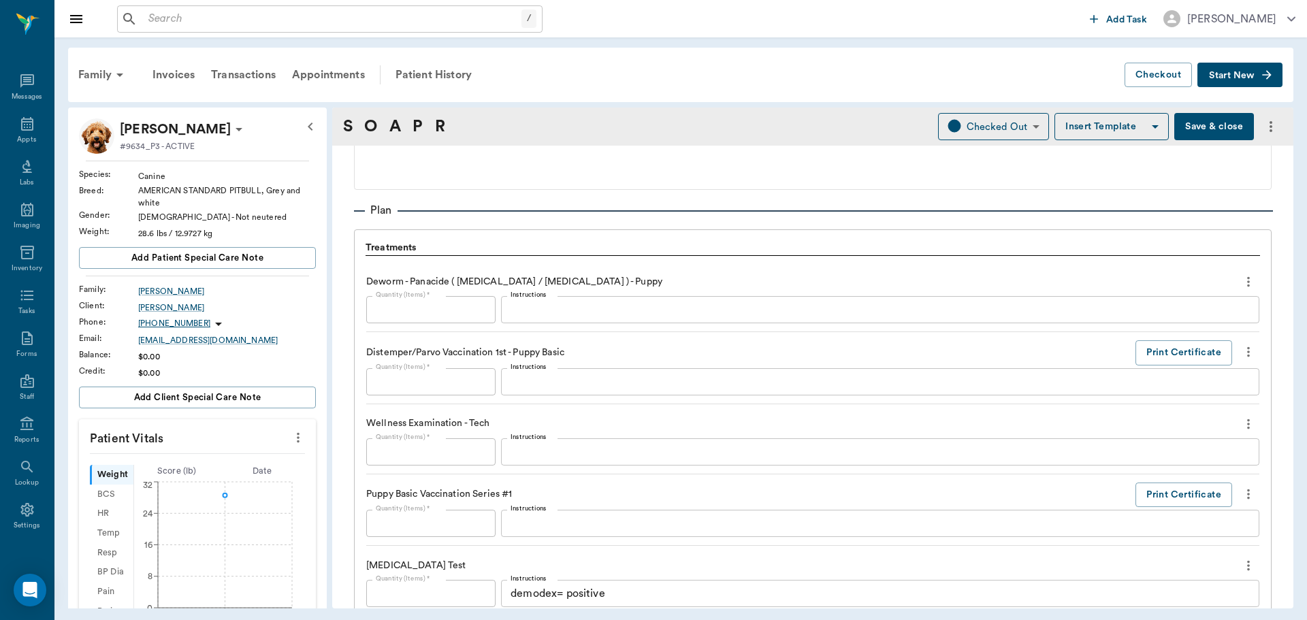
type input "09/18/2025"
type textarea "First set puppy shots Christy"
type input "1.00"
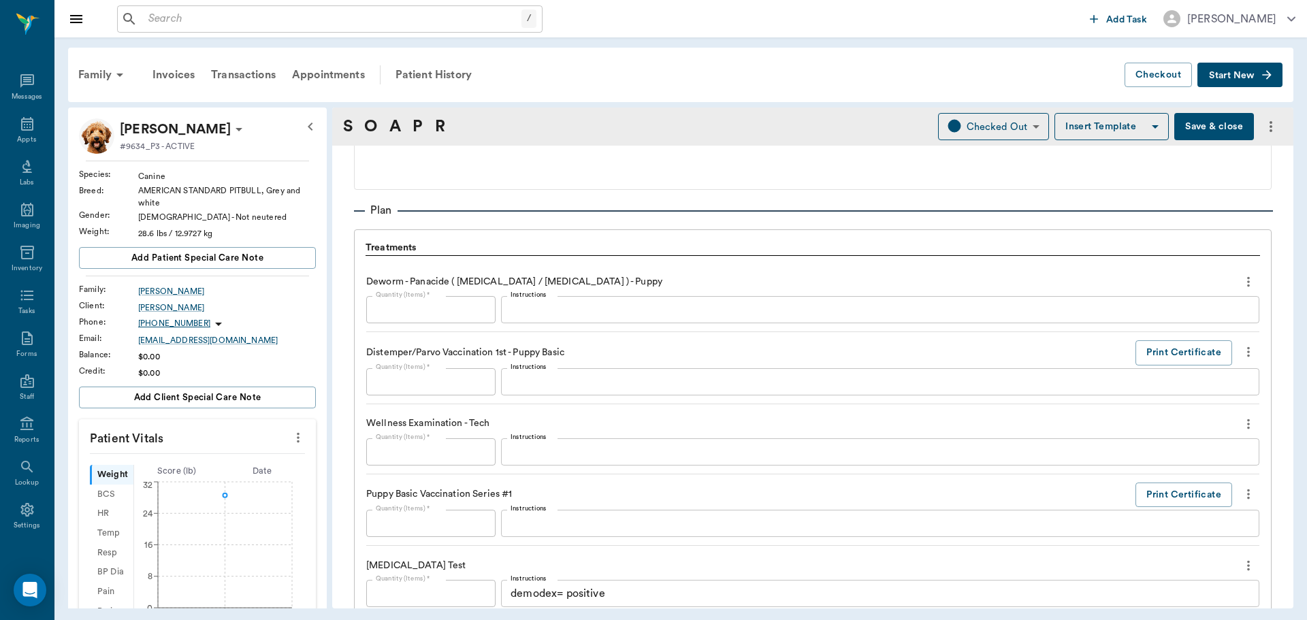
type input "1.00"
type textarea "demodex= positive"
type input "1.00"
type input "0"
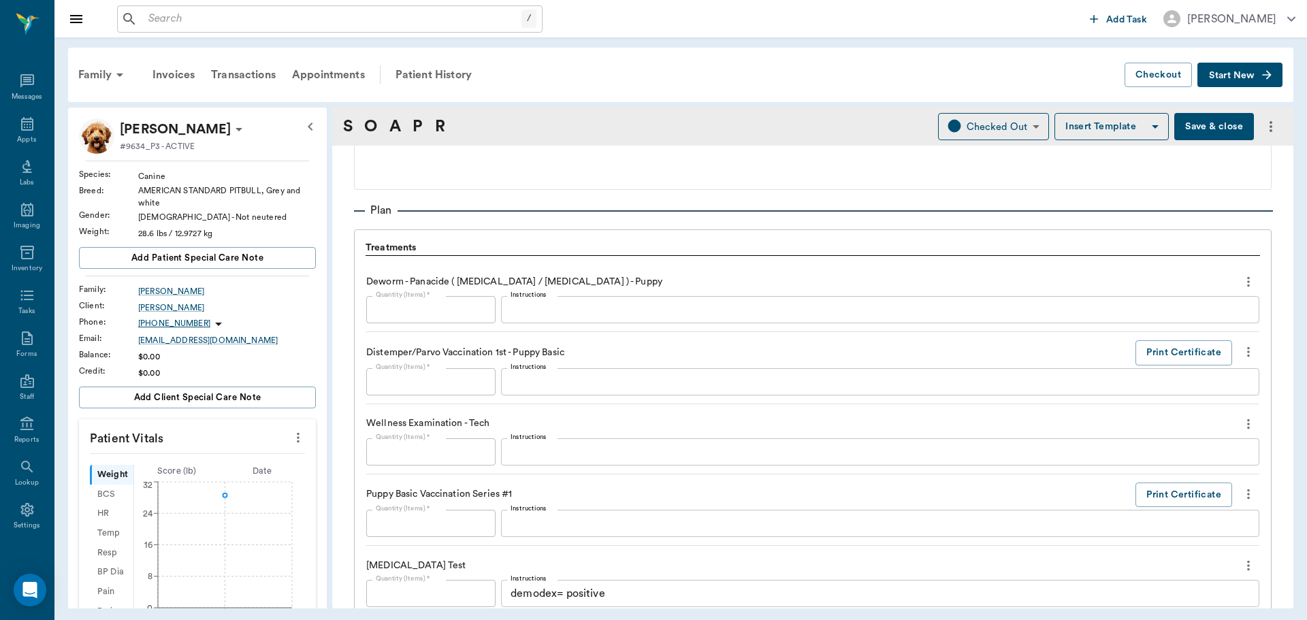
type input "0"
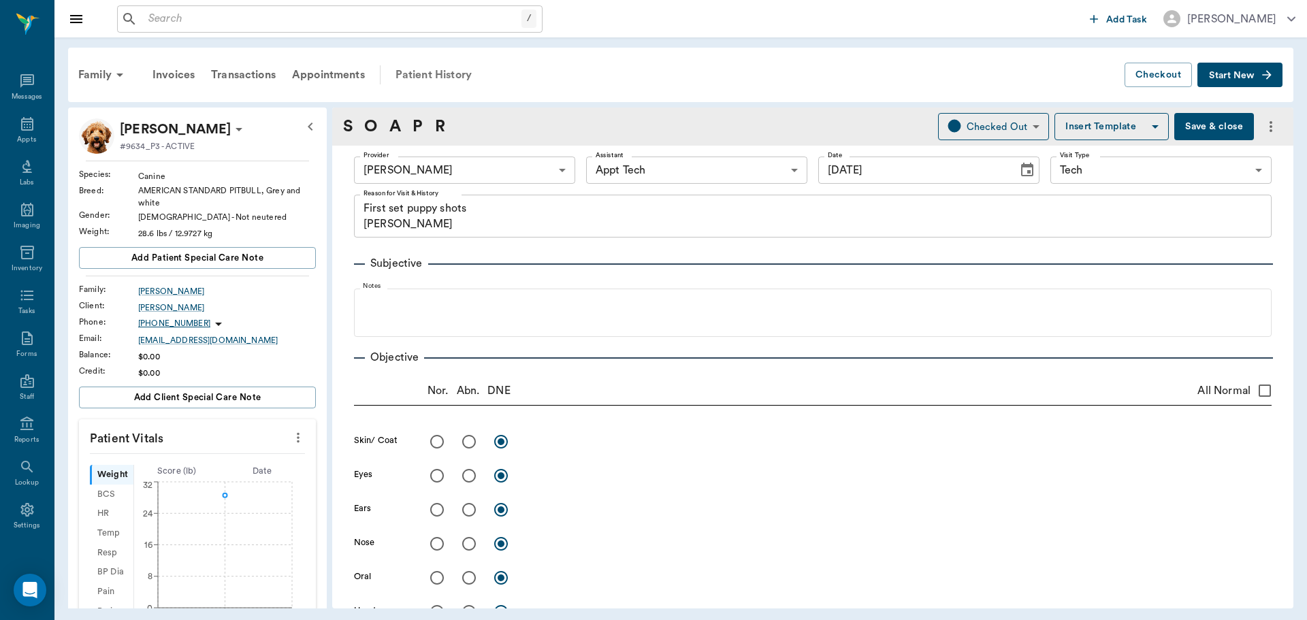
click at [427, 69] on div "Patient History" at bounding box center [433, 75] width 93 height 33
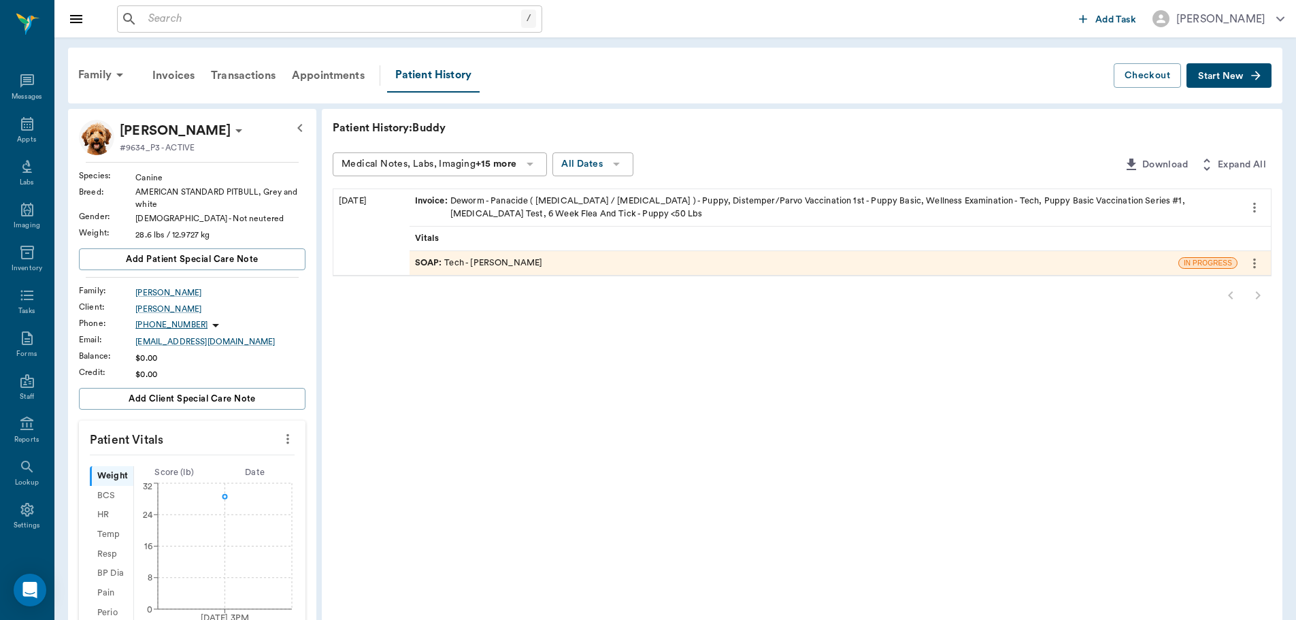
click at [1222, 76] on span "Start New" at bounding box center [1221, 76] width 46 height 0
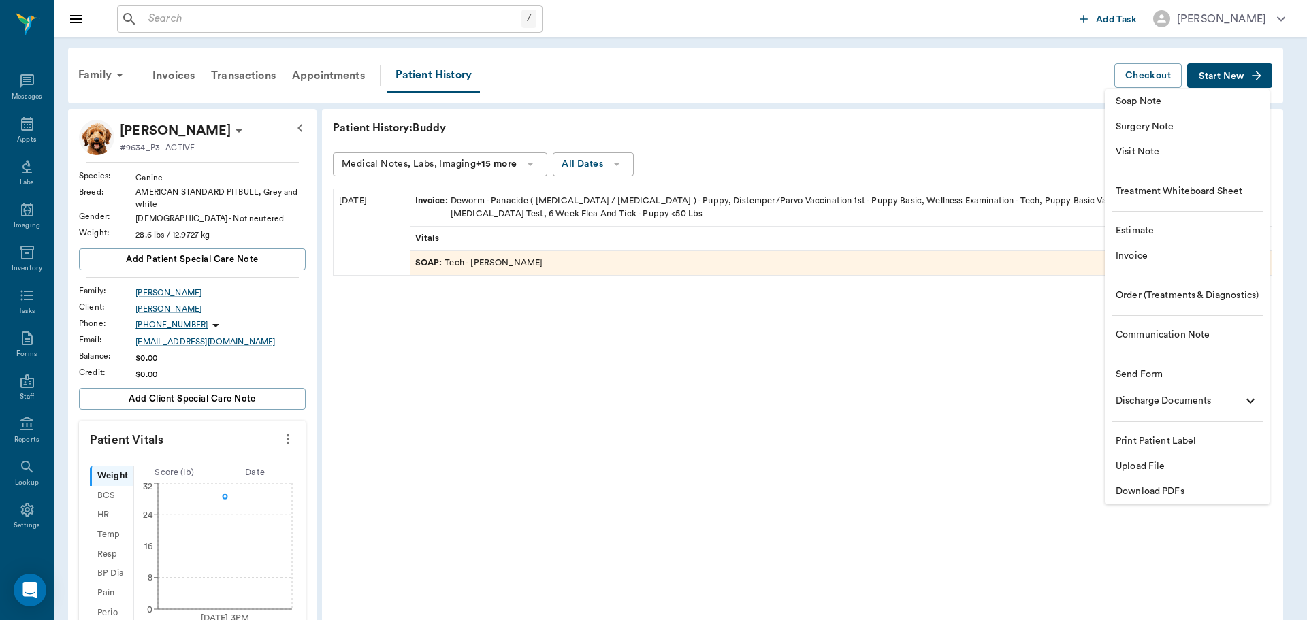
click at [1147, 105] on span "Soap Note" at bounding box center [1186, 102] width 143 height 14
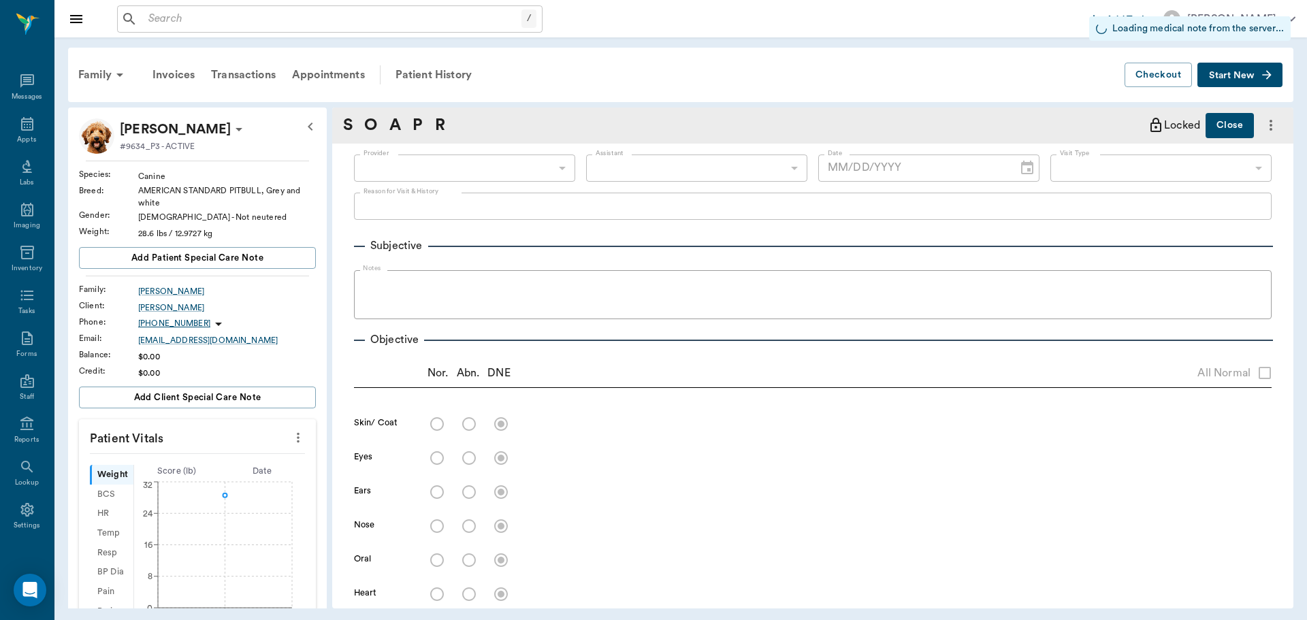
type input "63ec2f075fda476ae8351a4c"
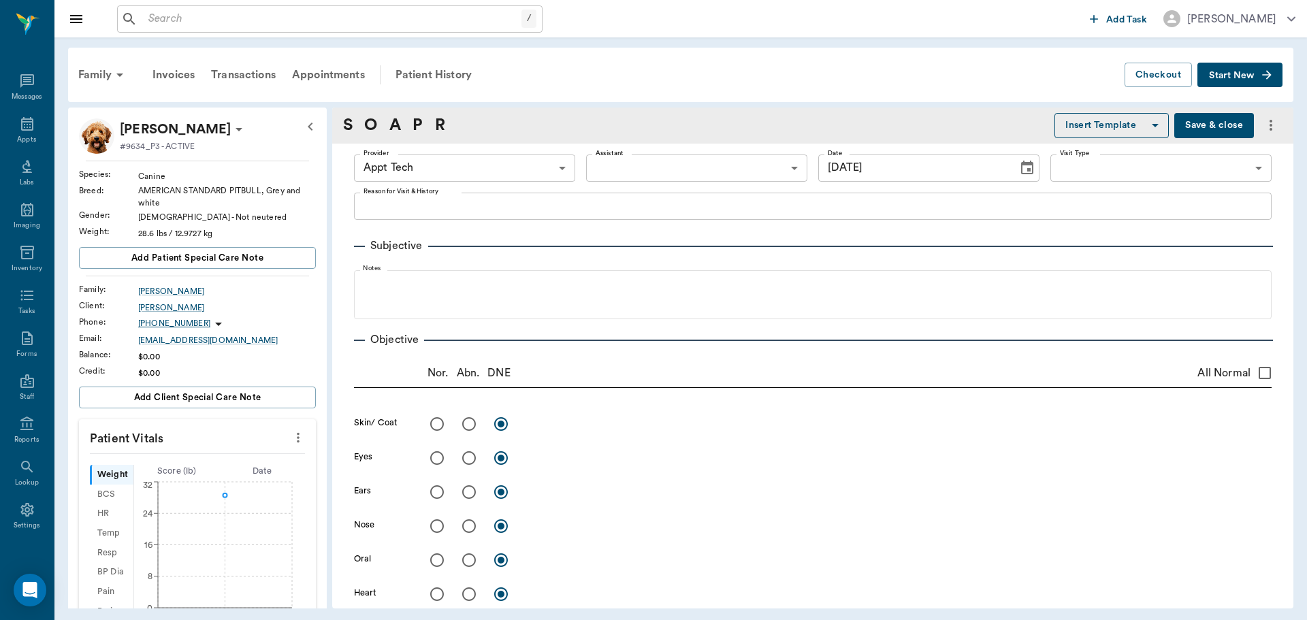
type input "[DATE]"
click at [495, 174] on body "/ ​ Add Task Dr. Bert Ellsworth Nectar Messages Appts Labs Imaging Inventory Ta…" at bounding box center [653, 310] width 1307 height 620
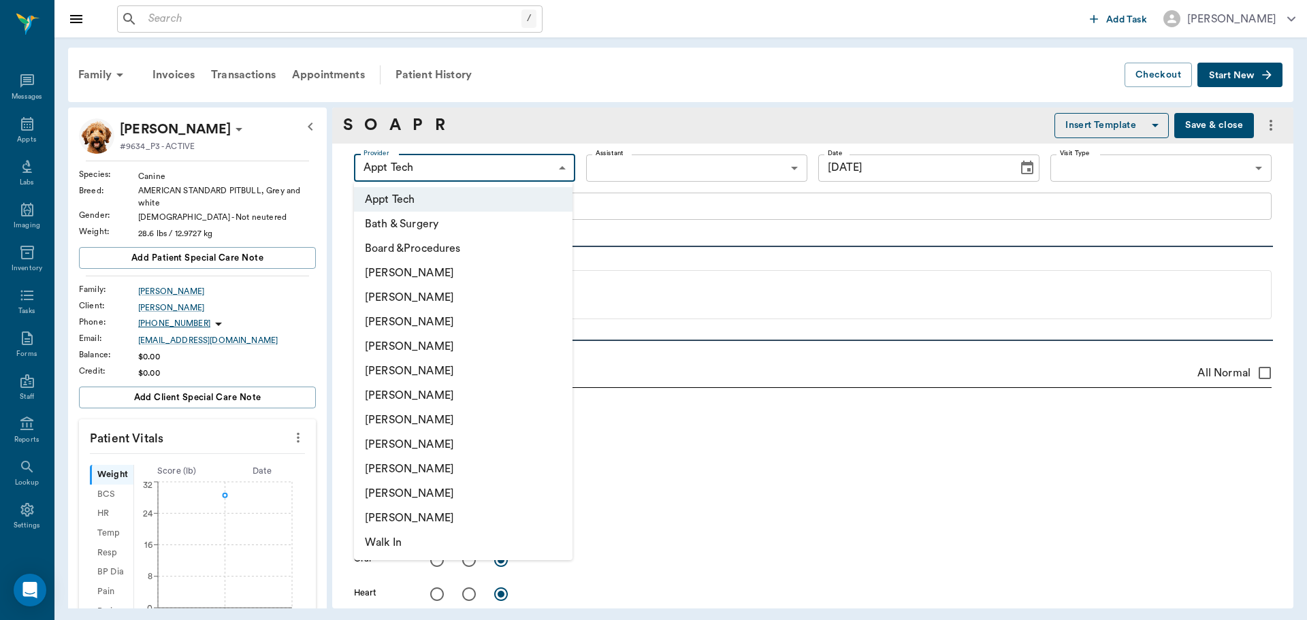
click at [444, 444] on li "[PERSON_NAME]" at bounding box center [463, 444] width 218 height 24
type input "63ec2e7e52e12b0ba117b124"
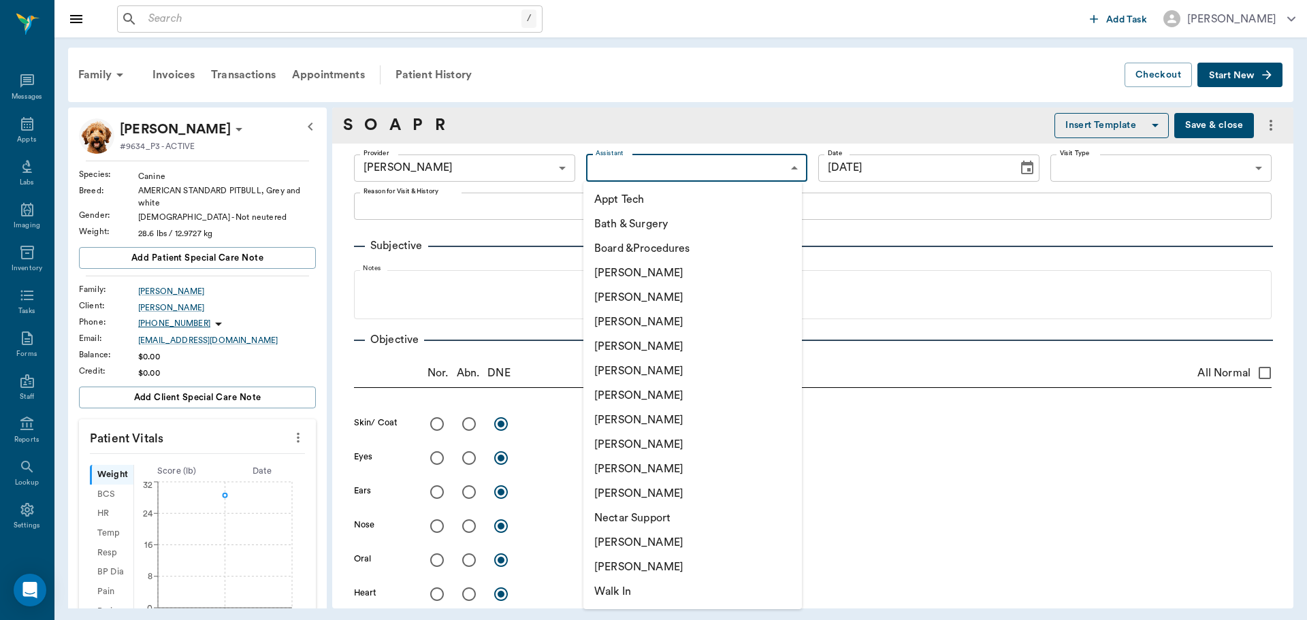
click at [635, 169] on body "/ ​ Add Task Dr. Bert Ellsworth Nectar Messages Appts Labs Imaging Inventory Ta…" at bounding box center [653, 310] width 1307 height 620
click at [680, 551] on li "[PERSON_NAME]" at bounding box center [692, 542] width 218 height 24
type input "6740bf97de10e07744acf1eb"
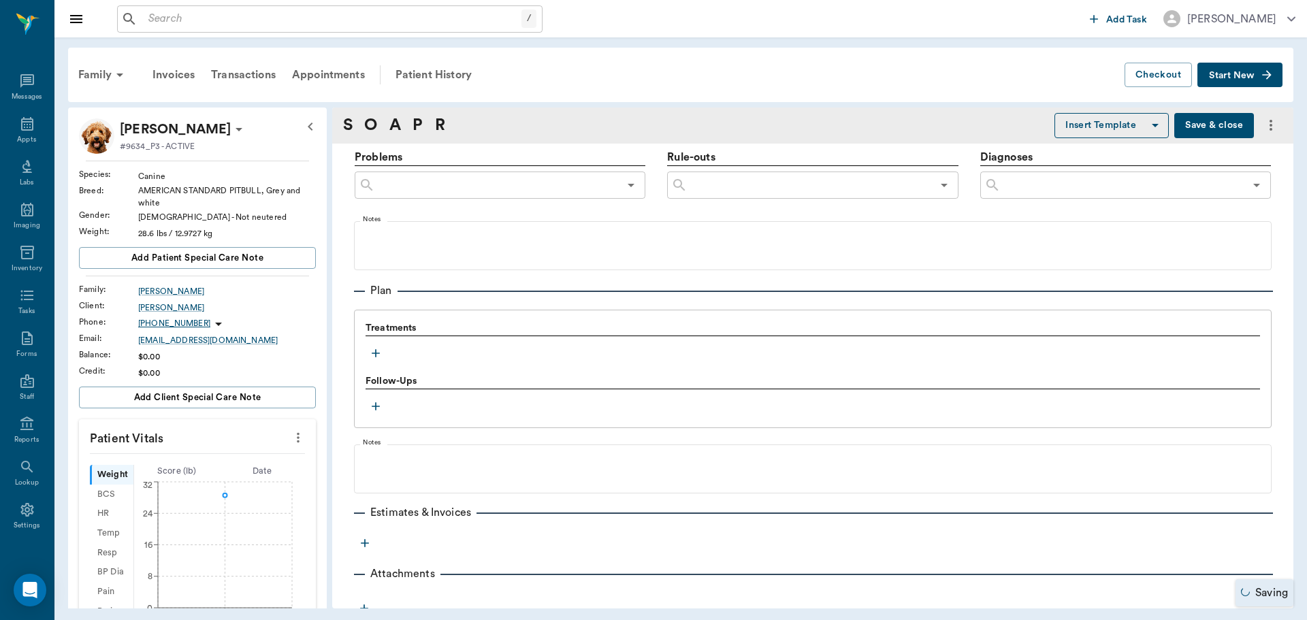
scroll to position [809, 0]
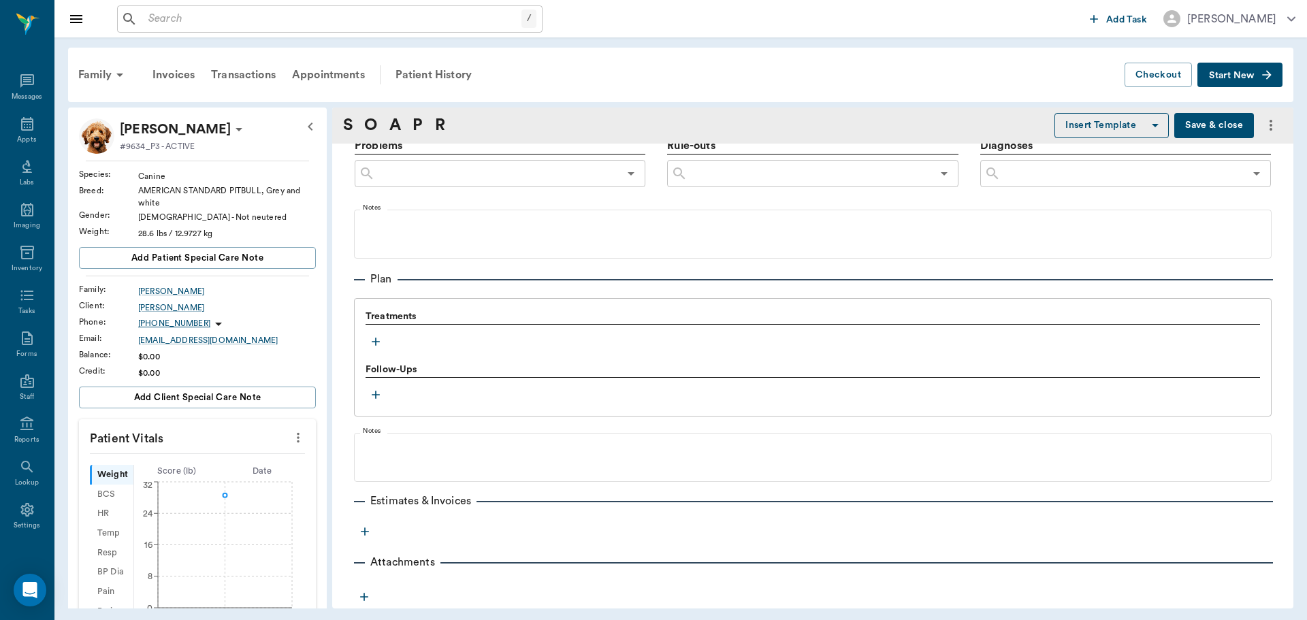
click at [374, 340] on icon "button" at bounding box center [376, 342] width 14 height 14
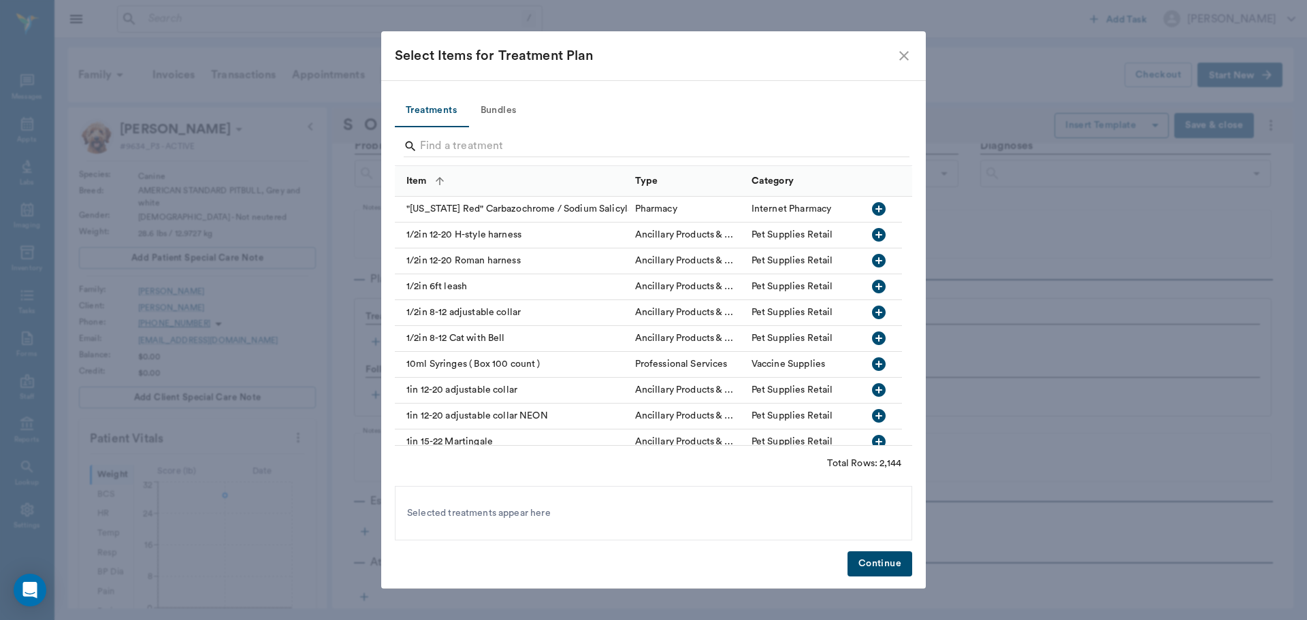
click at [507, 111] on button "Bundles" at bounding box center [498, 111] width 61 height 33
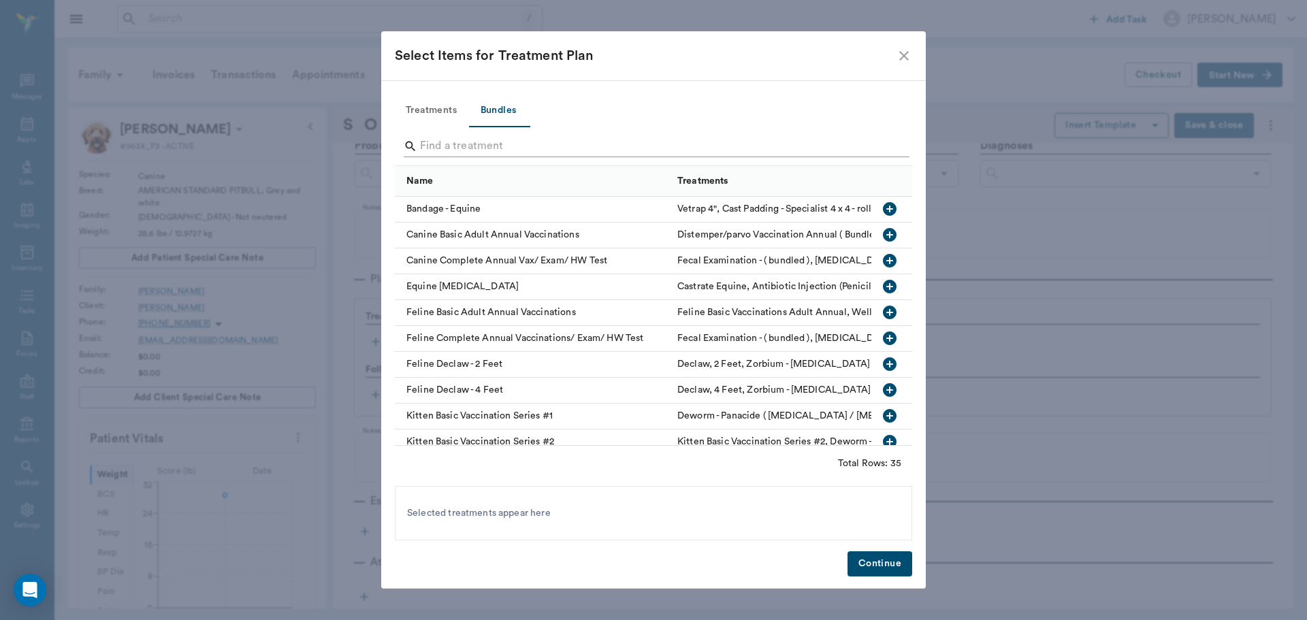
click at [442, 148] on input "Search" at bounding box center [654, 146] width 469 height 22
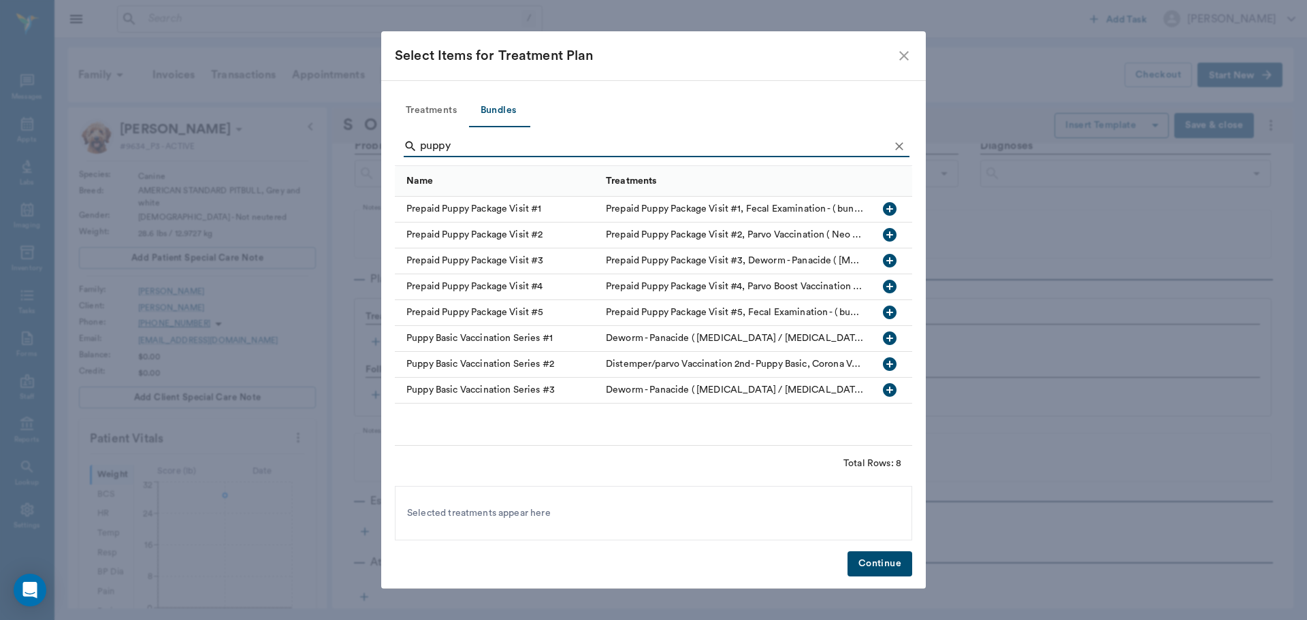
type input "puppy"
click at [890, 363] on icon "button" at bounding box center [890, 364] width 14 height 14
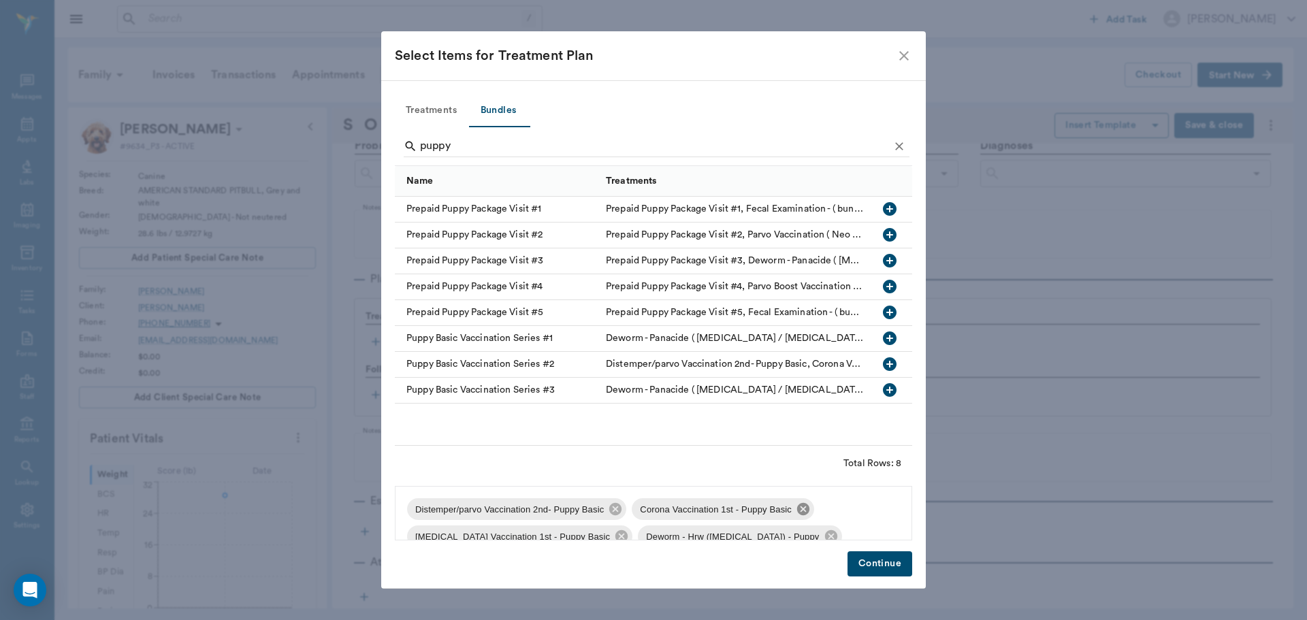
click at [804, 506] on icon at bounding box center [803, 509] width 12 height 12
click at [840, 506] on icon at bounding box center [846, 509] width 12 height 12
click at [814, 506] on div "Deworm - Hrw (fenbendazole) - Puppy" at bounding box center [733, 509] width 203 height 22
click at [817, 508] on icon at bounding box center [824, 509] width 15 height 15
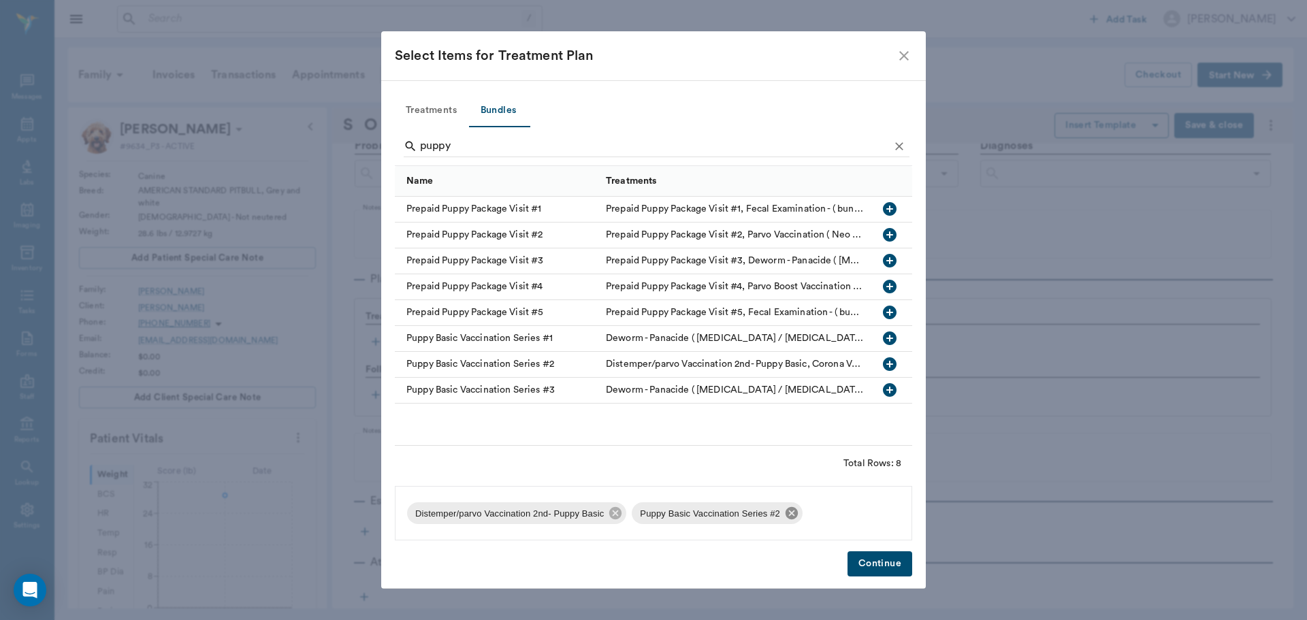
click at [789, 510] on icon at bounding box center [791, 513] width 12 height 12
click at [614, 517] on icon at bounding box center [615, 513] width 12 height 12
click at [889, 235] on icon "button" at bounding box center [889, 235] width 16 height 16
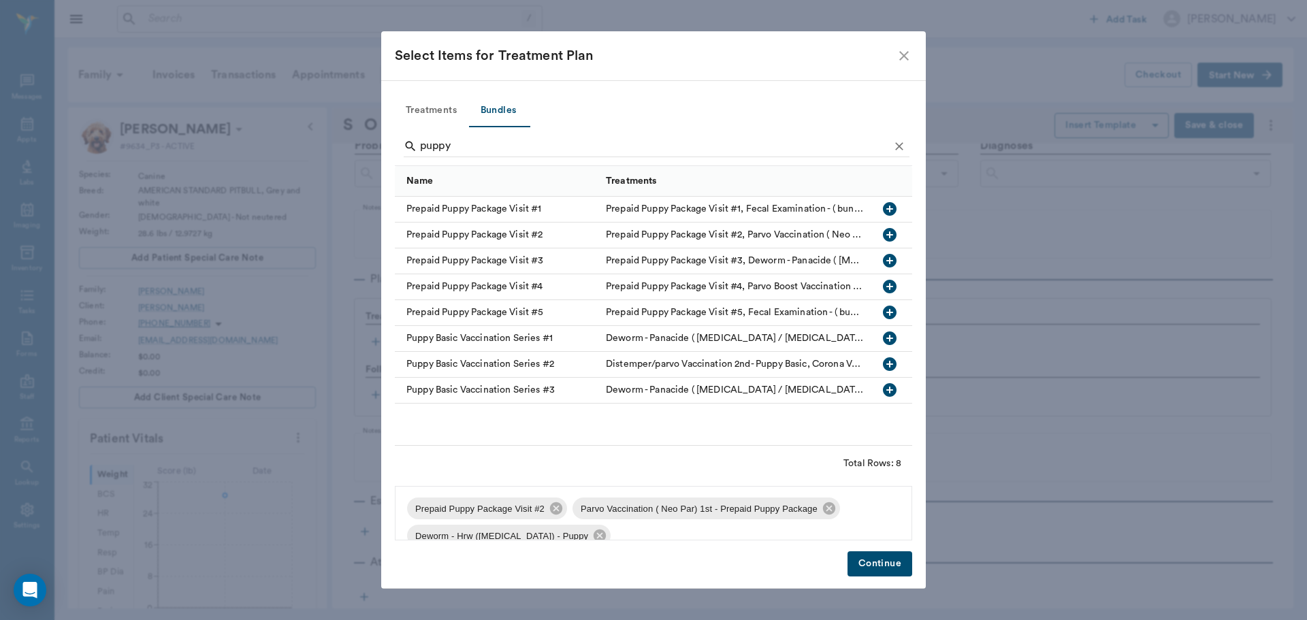
scroll to position [0, 0]
click at [825, 510] on icon at bounding box center [828, 509] width 15 height 15
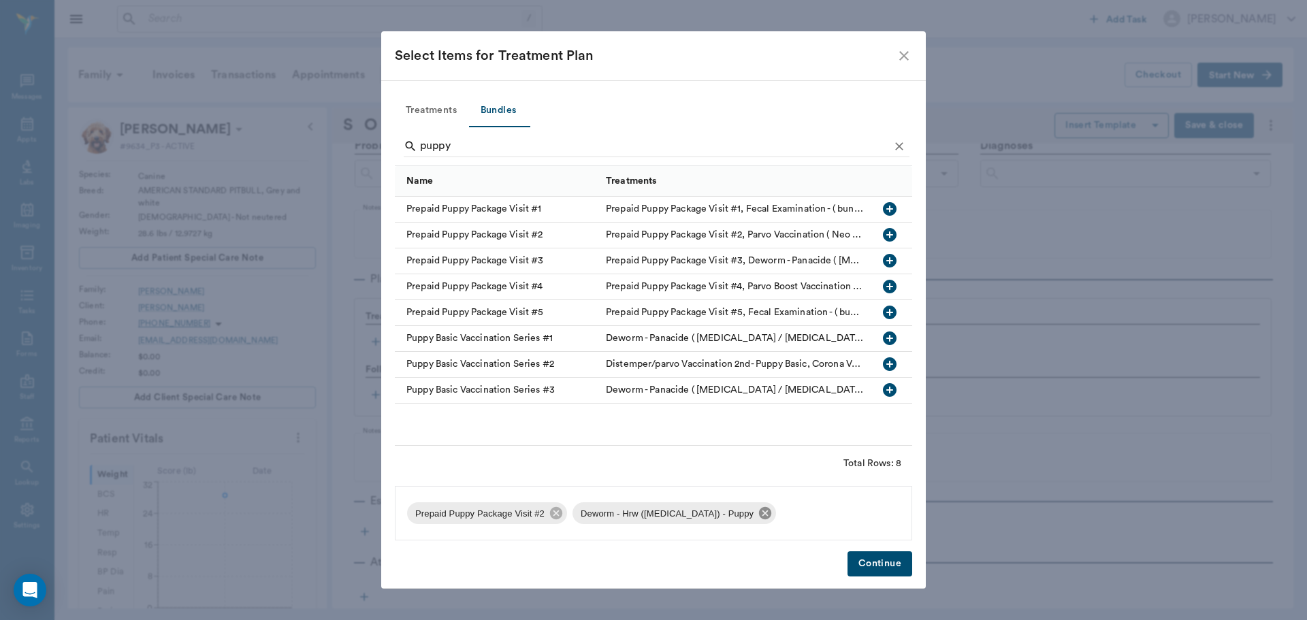
click at [757, 517] on icon at bounding box center [764, 513] width 15 height 15
click at [549, 513] on icon at bounding box center [556, 513] width 15 height 15
click at [890, 364] on icon "button" at bounding box center [889, 364] width 16 height 16
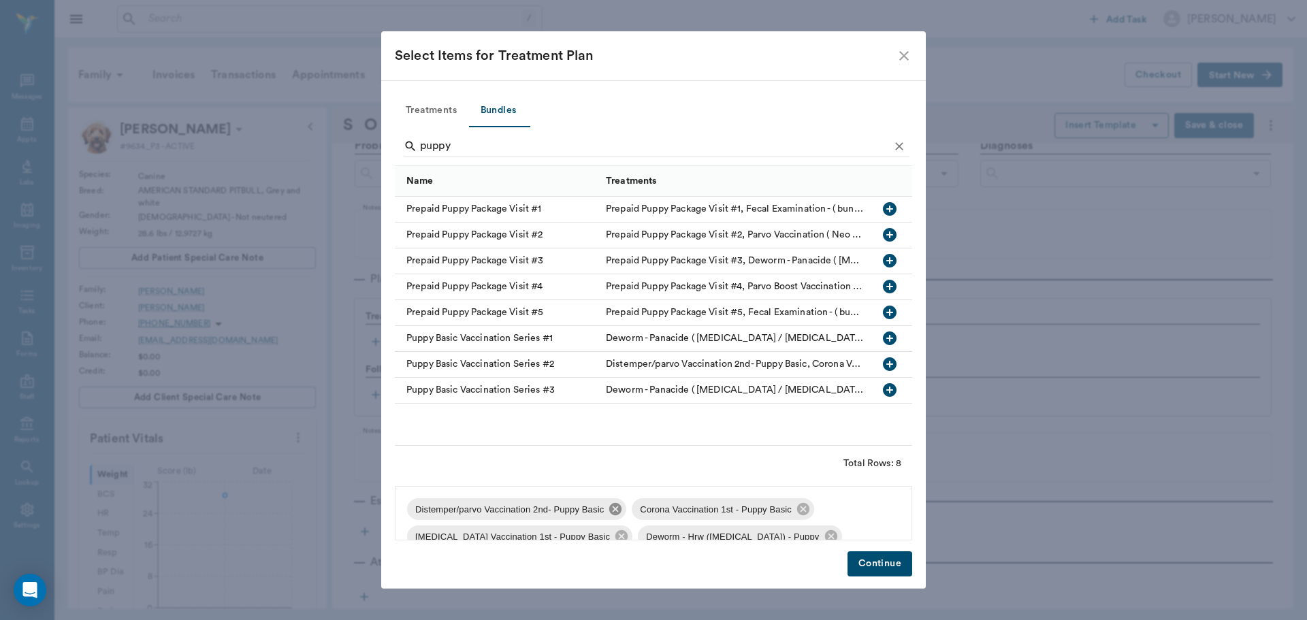
click at [619, 507] on icon at bounding box center [615, 509] width 15 height 15
click at [576, 508] on icon at bounding box center [578, 509] width 15 height 15
click at [615, 511] on icon at bounding box center [621, 509] width 12 height 12
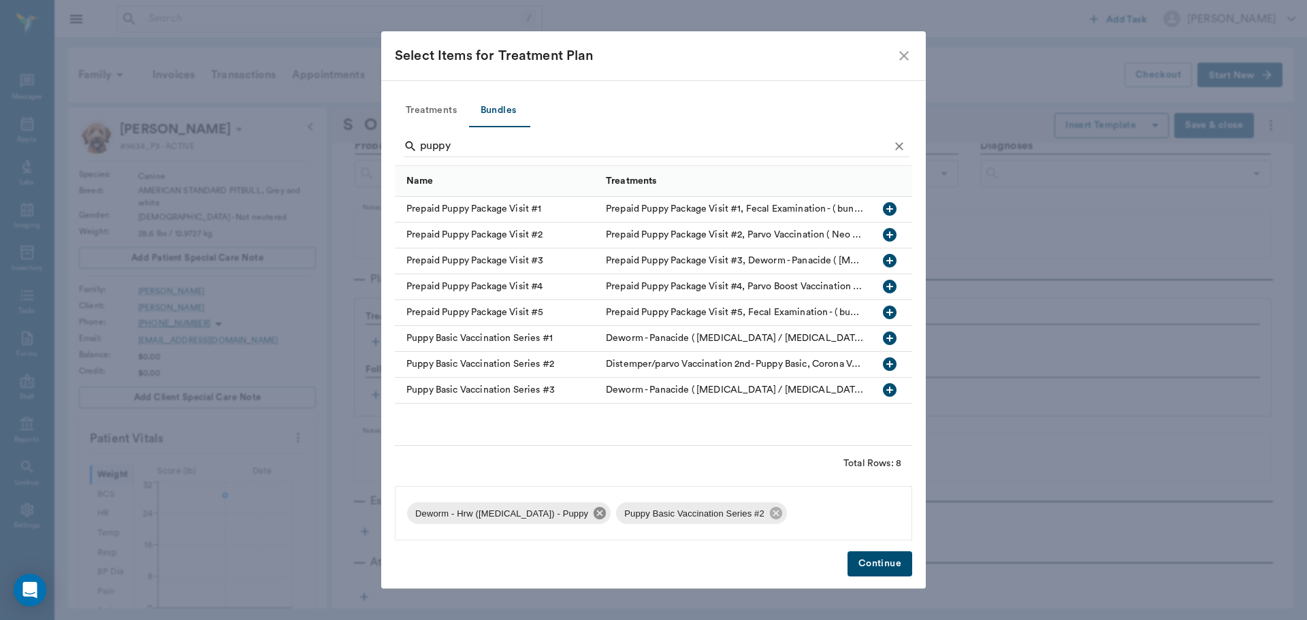
click at [593, 510] on icon at bounding box center [599, 513] width 12 height 12
click at [564, 514] on icon at bounding box center [566, 513] width 12 height 12
click at [891, 362] on icon "button" at bounding box center [890, 364] width 14 height 14
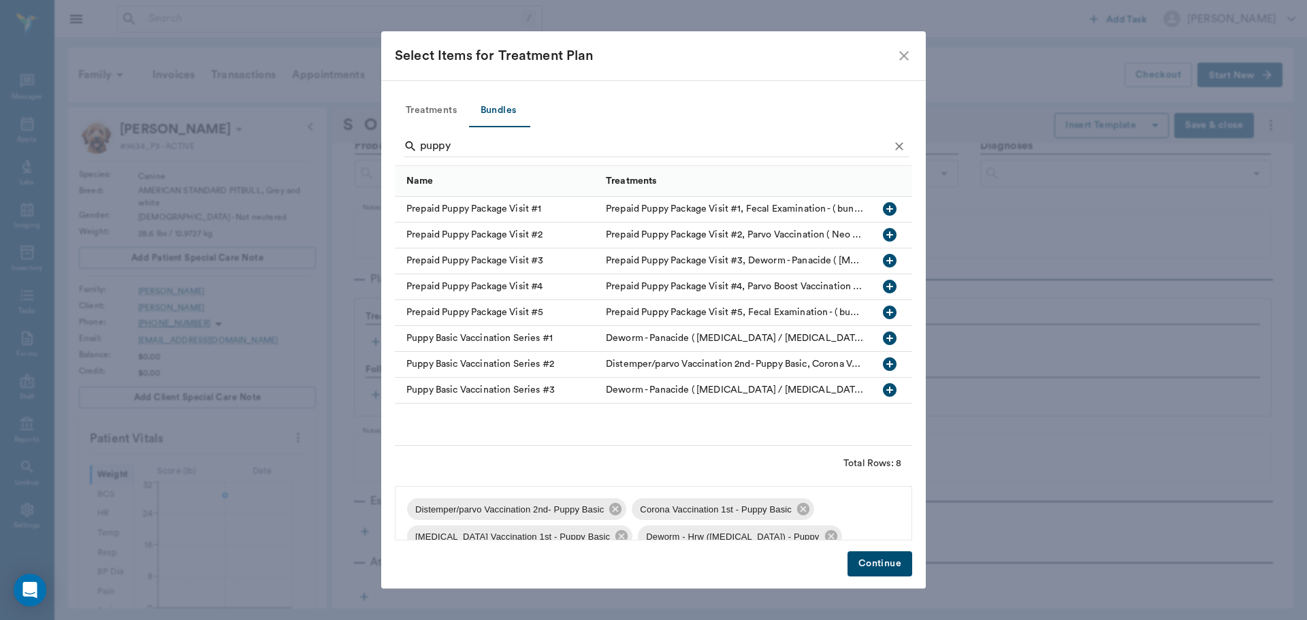
scroll to position [46, 0]
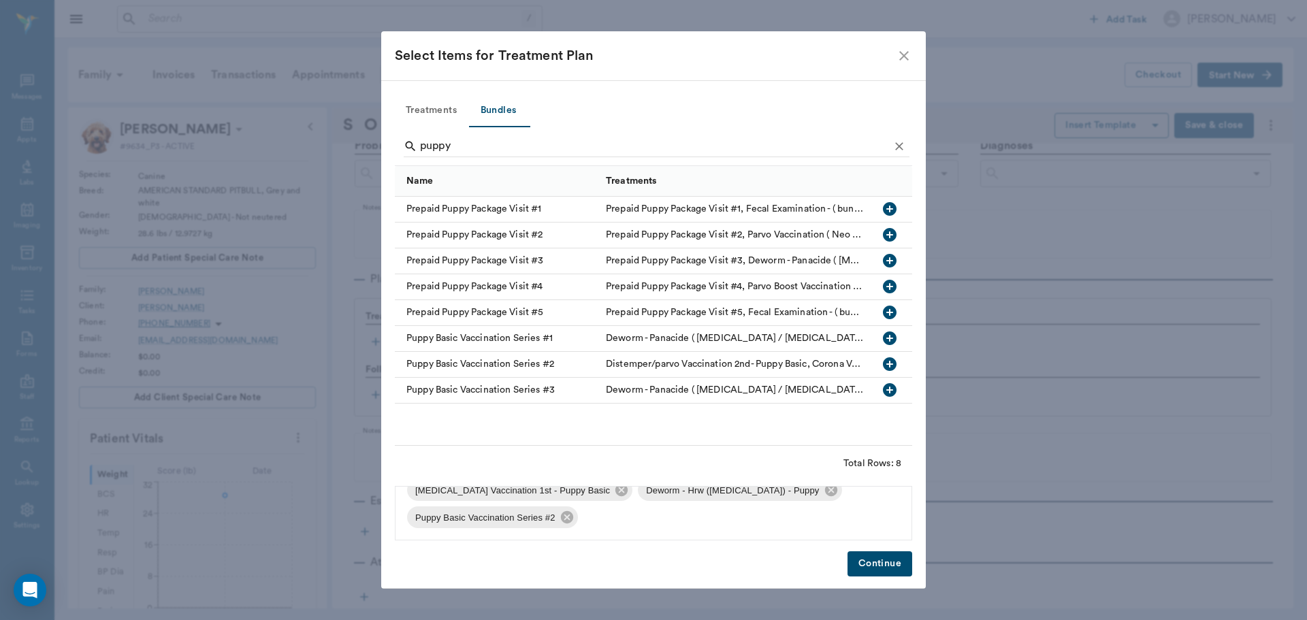
click at [874, 563] on button "Continue" at bounding box center [879, 563] width 65 height 25
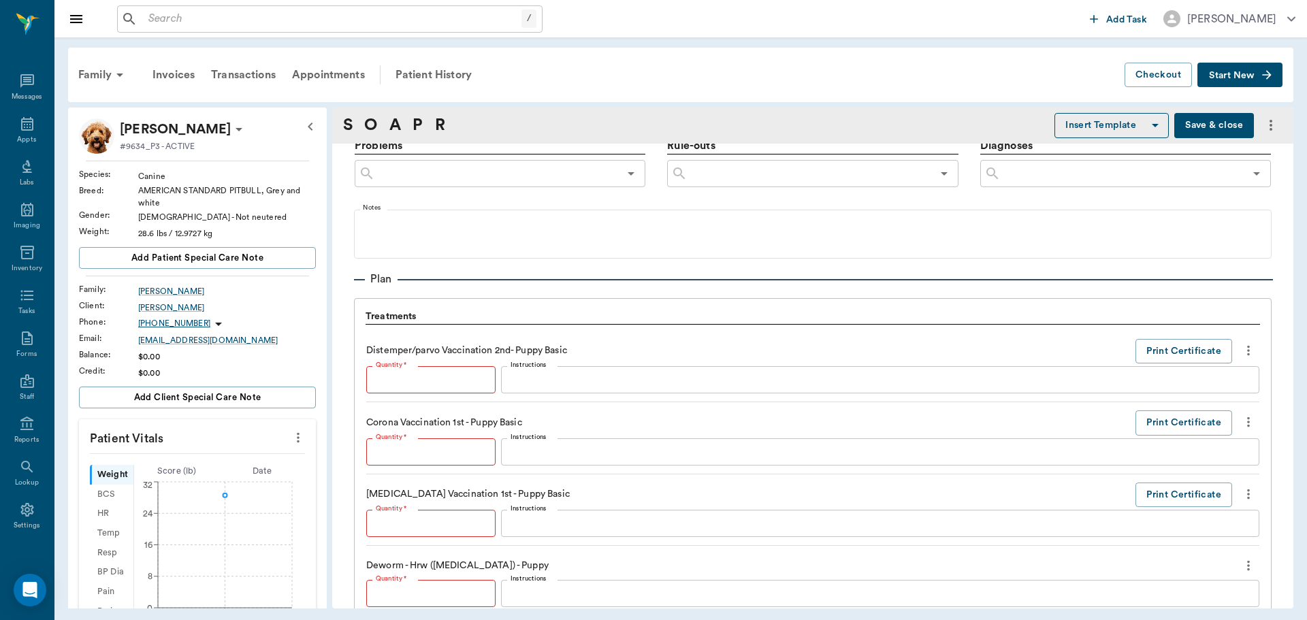
type input "1"
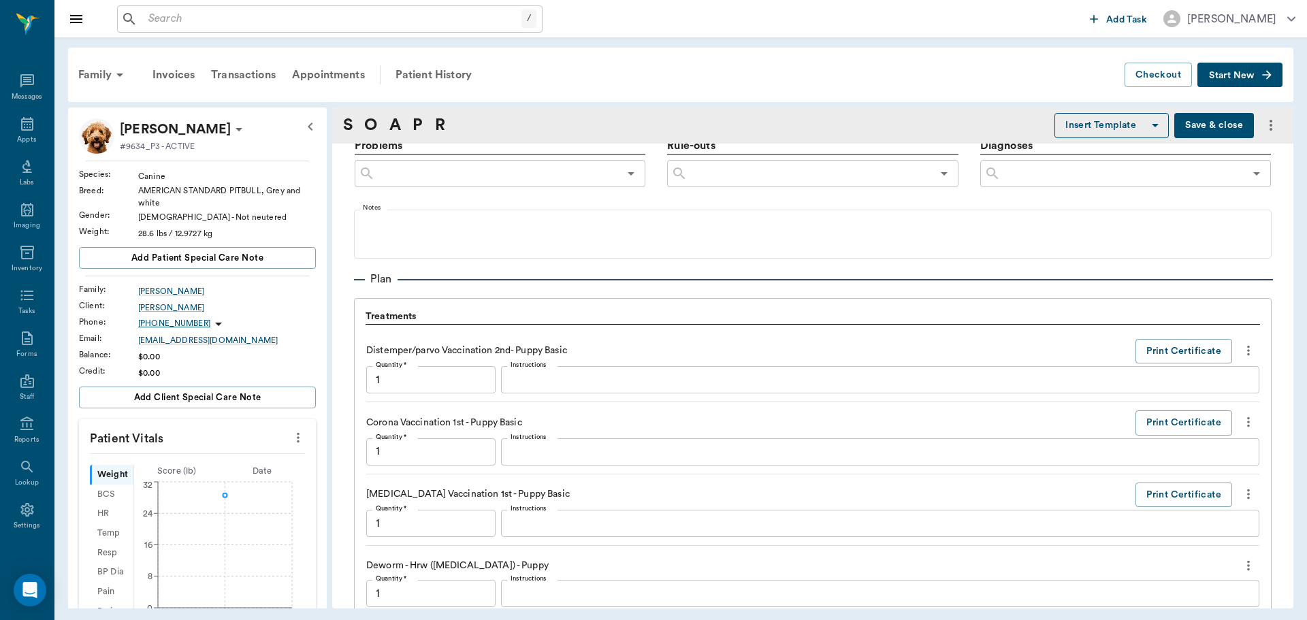
scroll to position [1156, 0]
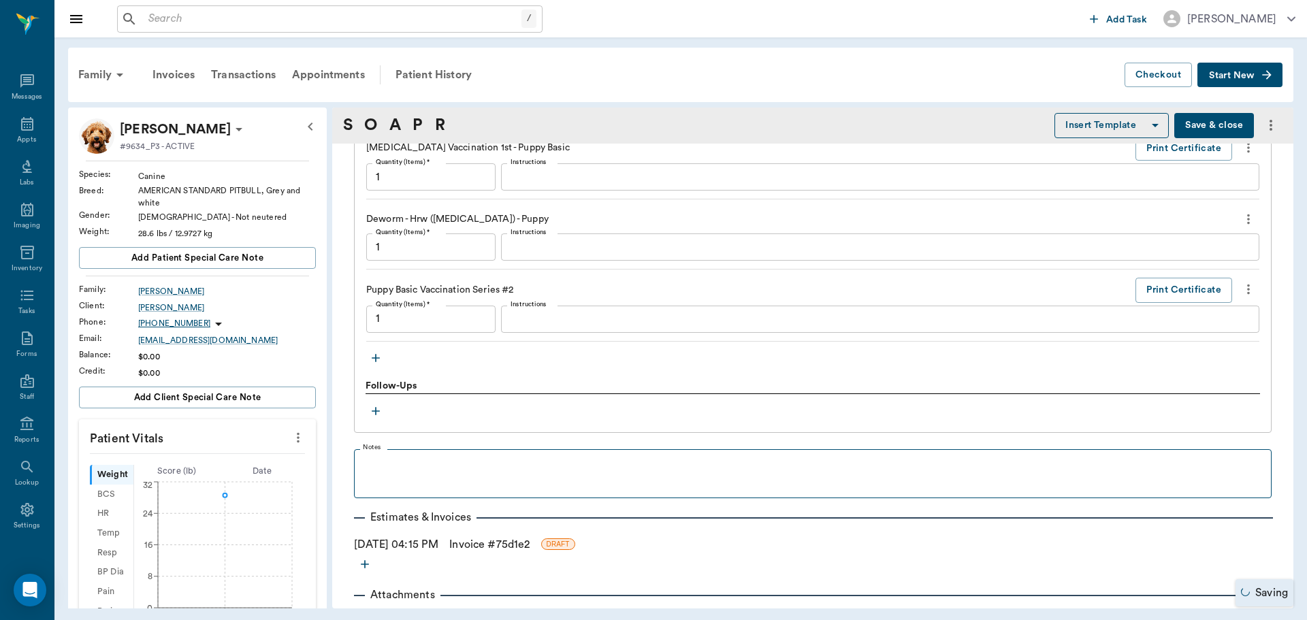
type input "1.00"
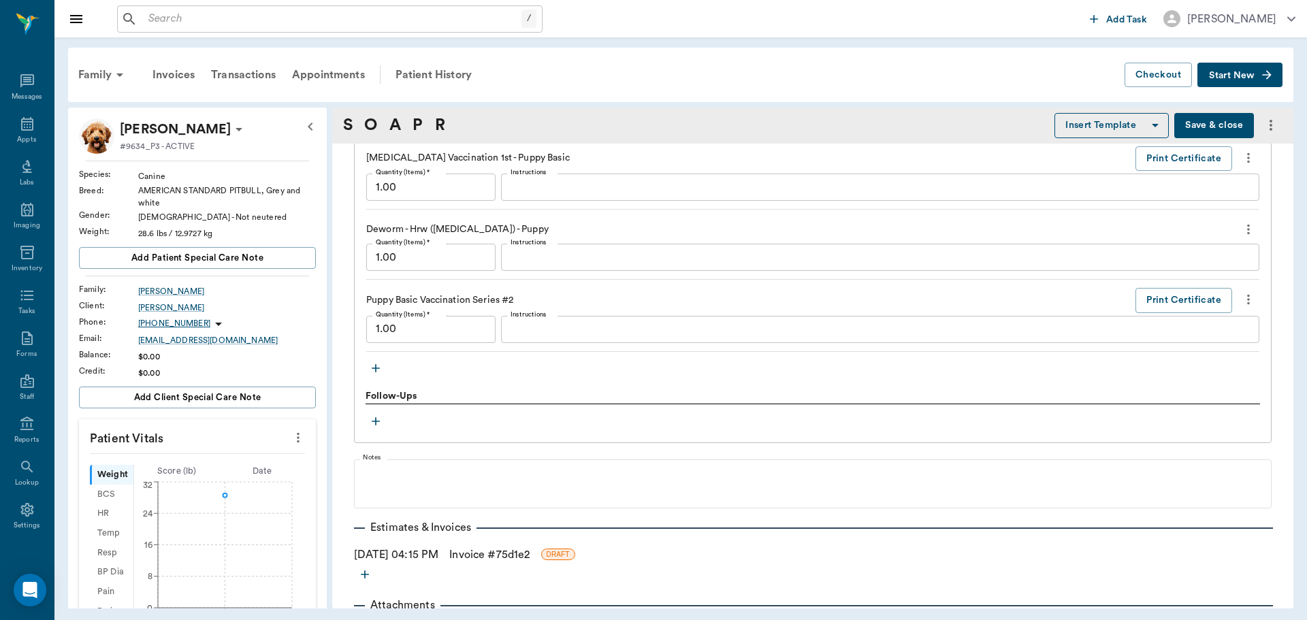
scroll to position [1188, 0]
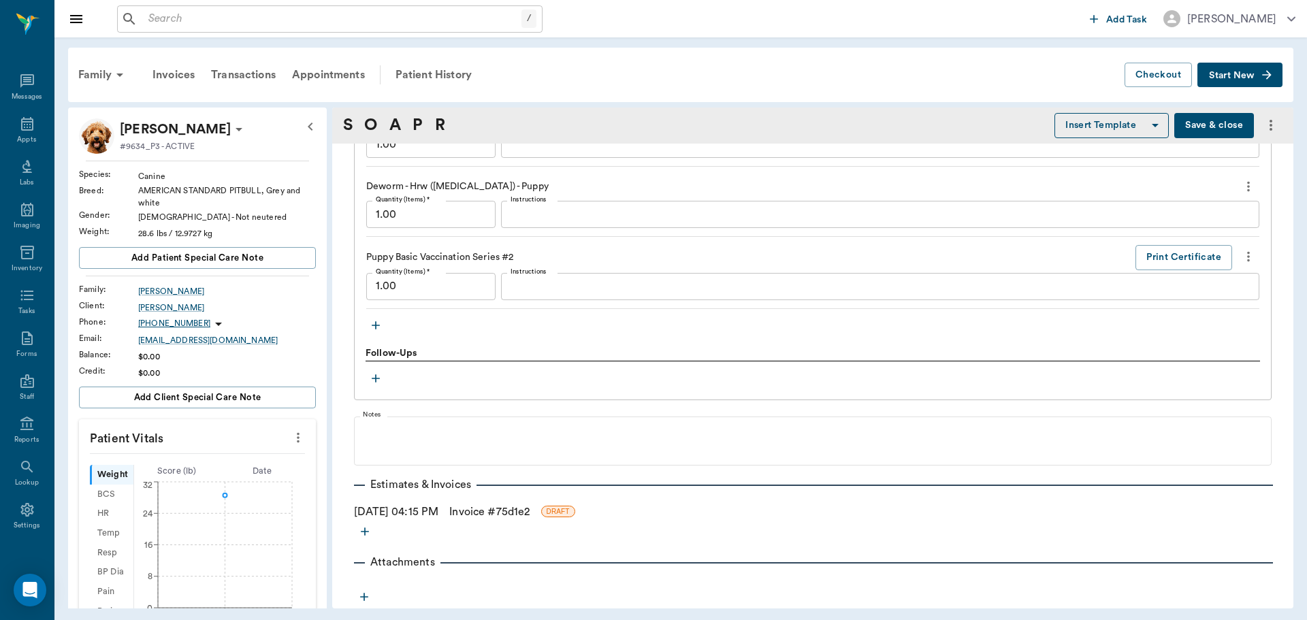
click at [1190, 127] on button "Save & close" at bounding box center [1214, 125] width 80 height 25
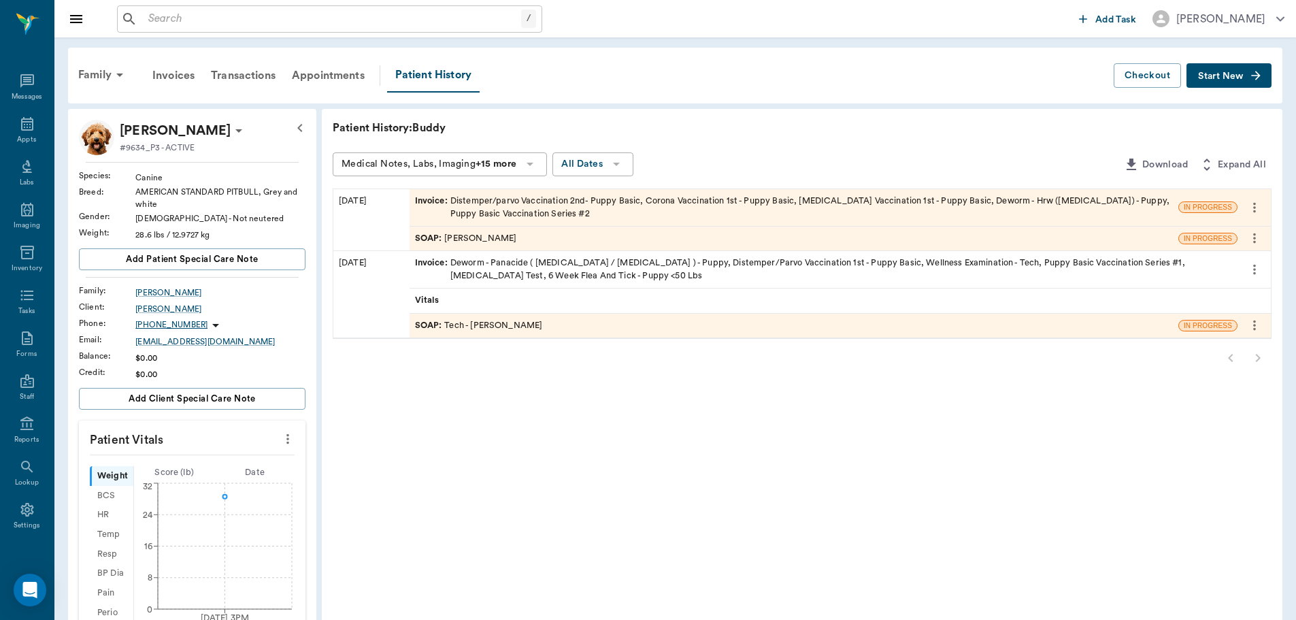
click at [497, 238] on div "SOAP : Julie Dickerson" at bounding box center [466, 238] width 102 height 13
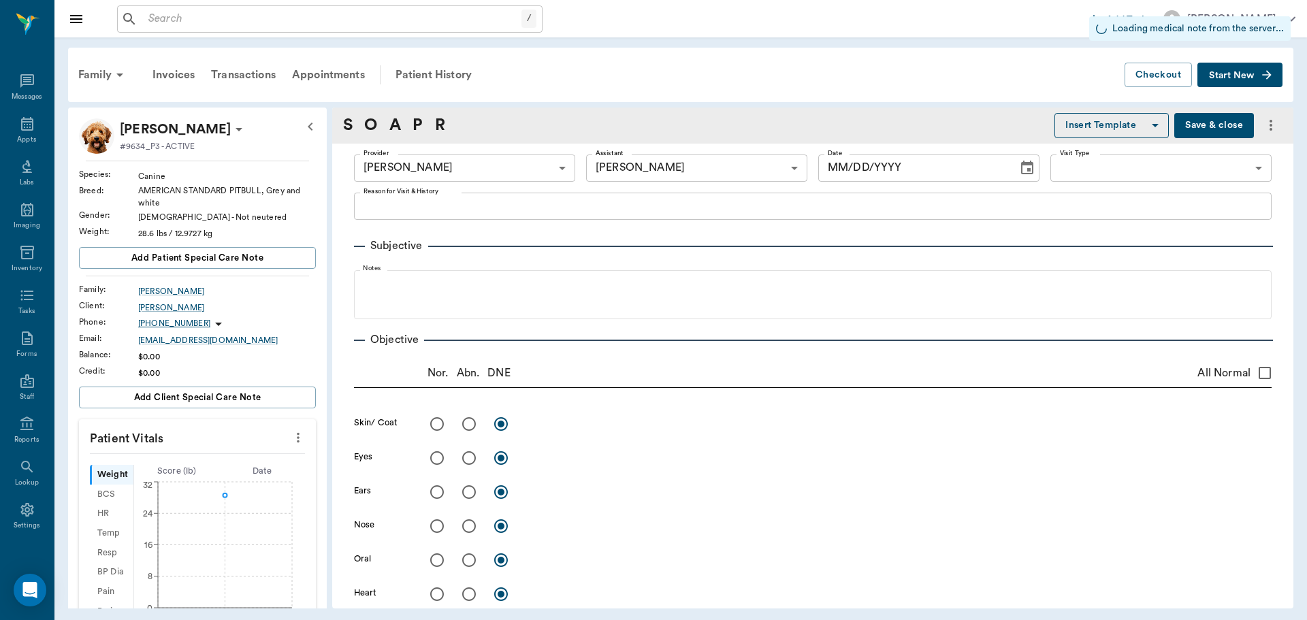
type input "63ec2e7e52e12b0ba117b124"
type input "6740bf97de10e07744acf1eb"
type input "[DATE]"
type input "1.00"
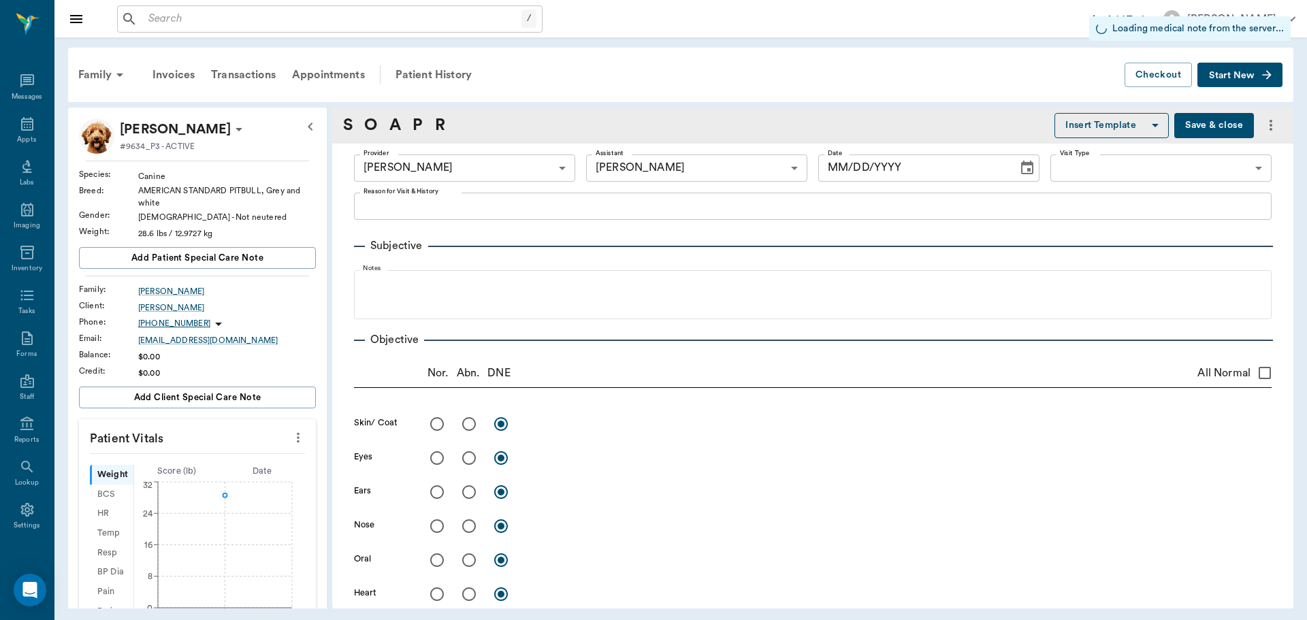
type input "1.00"
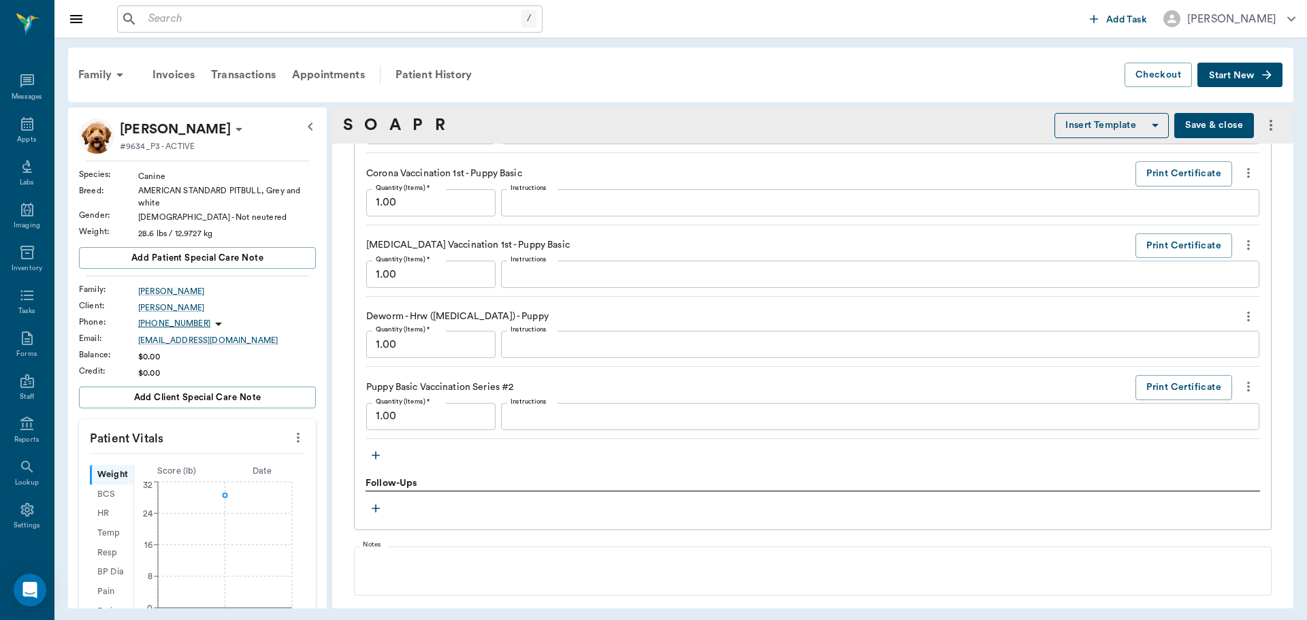
scroll to position [1021, 0]
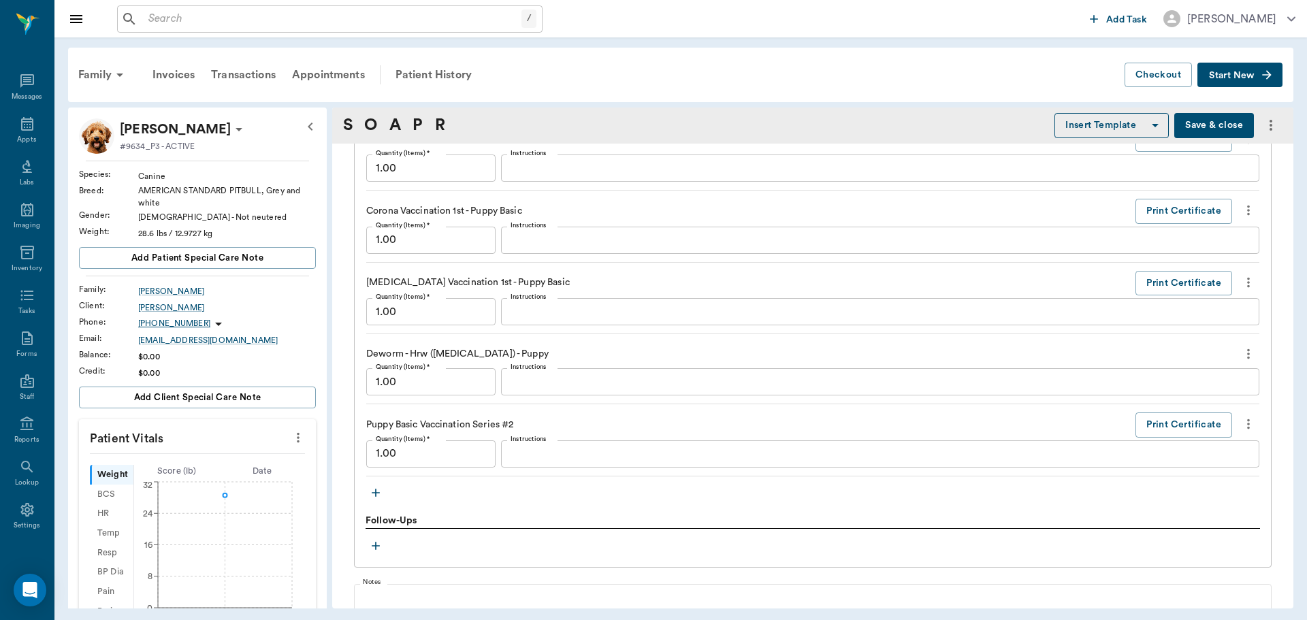
click at [378, 491] on icon "button" at bounding box center [376, 493] width 14 height 14
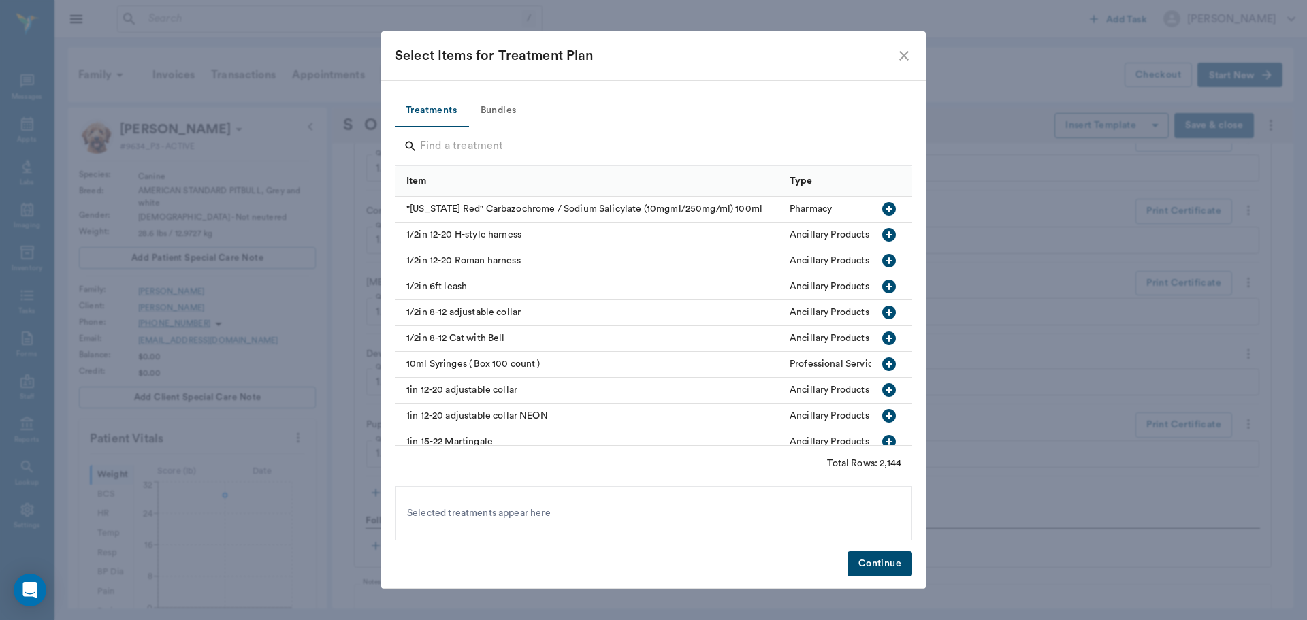
click at [442, 150] on input "Search" at bounding box center [654, 146] width 469 height 22
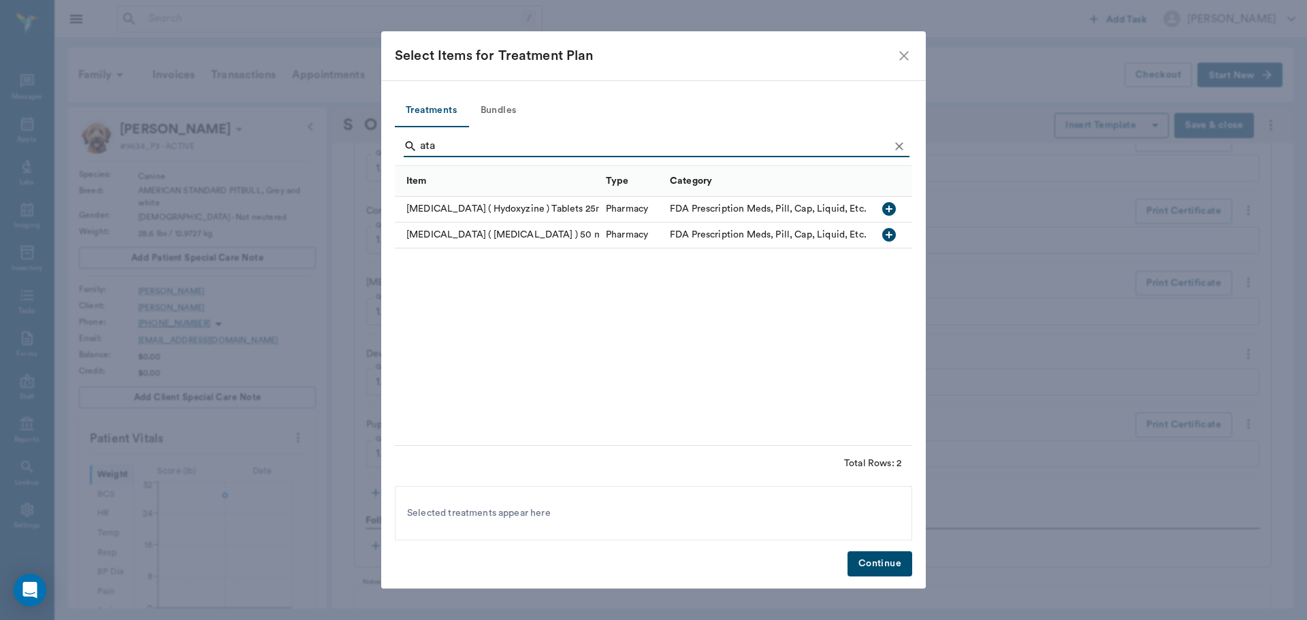
click at [883, 212] on icon "button" at bounding box center [889, 209] width 14 height 14
drag, startPoint x: 448, startPoint y: 146, endPoint x: 265, endPoint y: 146, distance: 183.1
click at [265, 146] on div "Select Items for Treatment Plan Treatments Bundles ata Item Type Category Atara…" at bounding box center [653, 310] width 1307 height 620
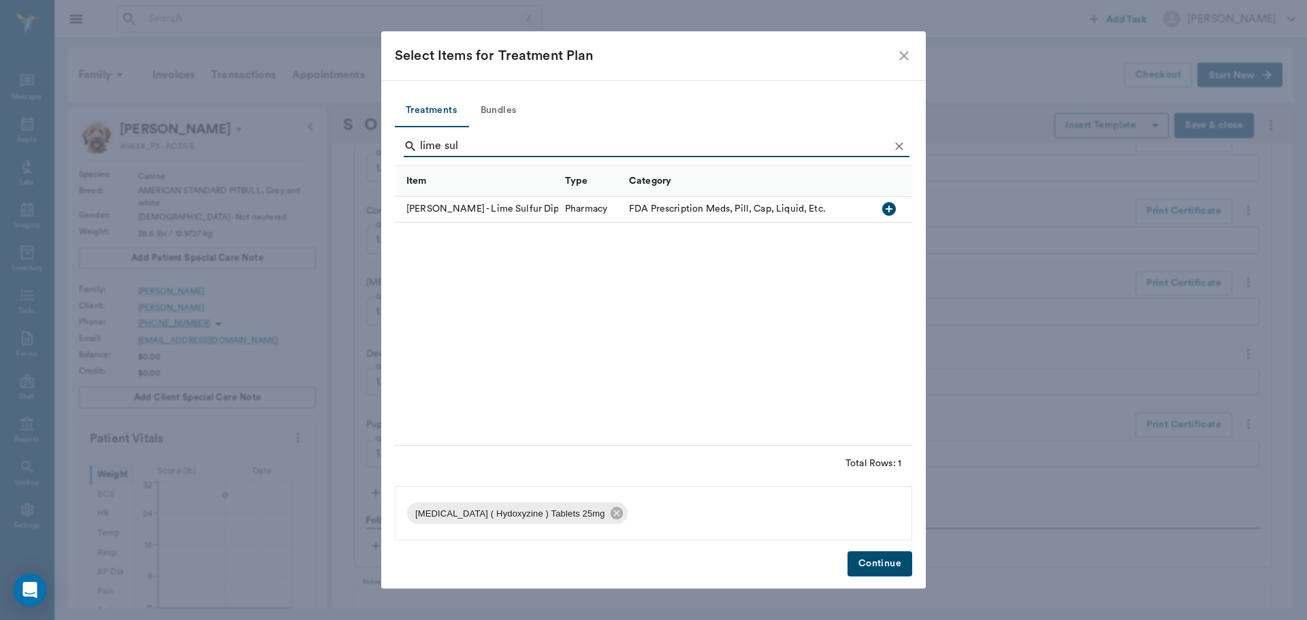
type input "lime sul"
click at [887, 210] on icon "button" at bounding box center [889, 209] width 14 height 14
click at [877, 562] on button "Continue" at bounding box center [879, 563] width 65 height 25
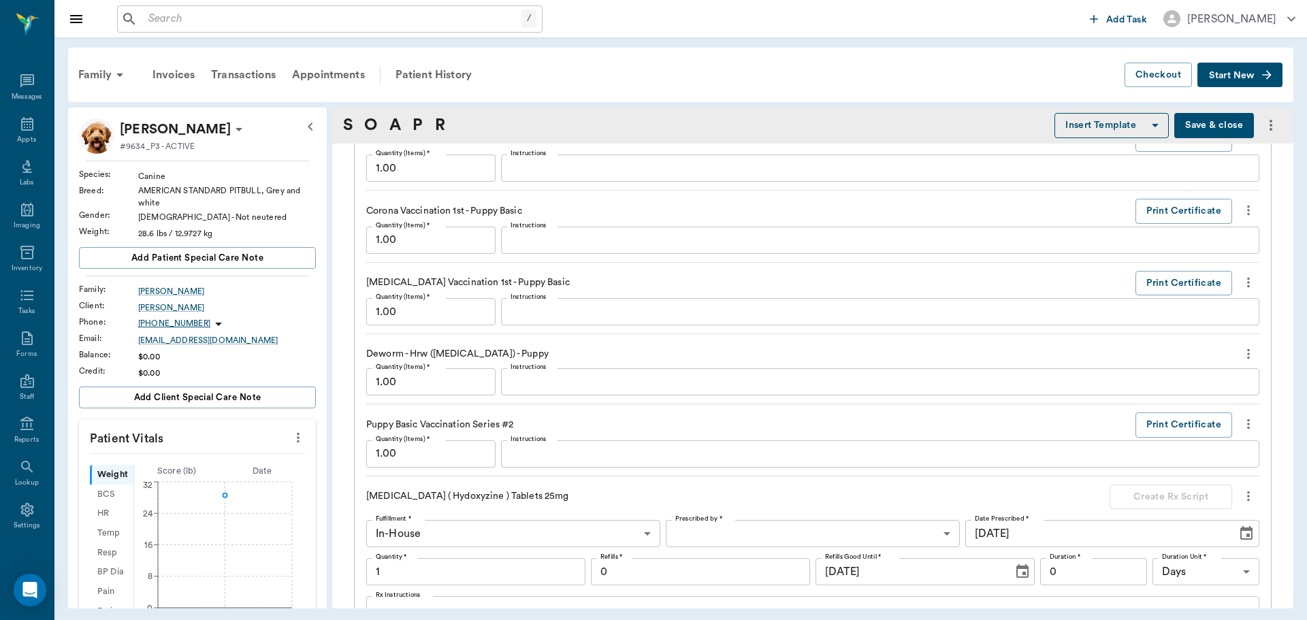
scroll to position [1468, 0]
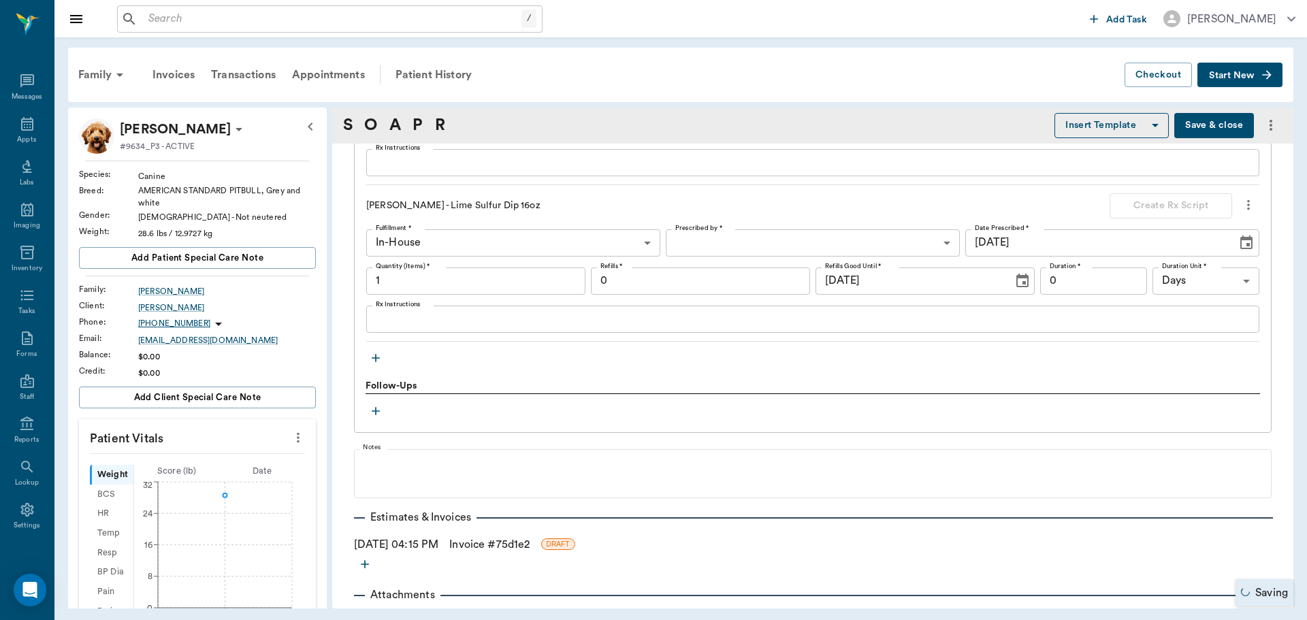
type input "1.00"
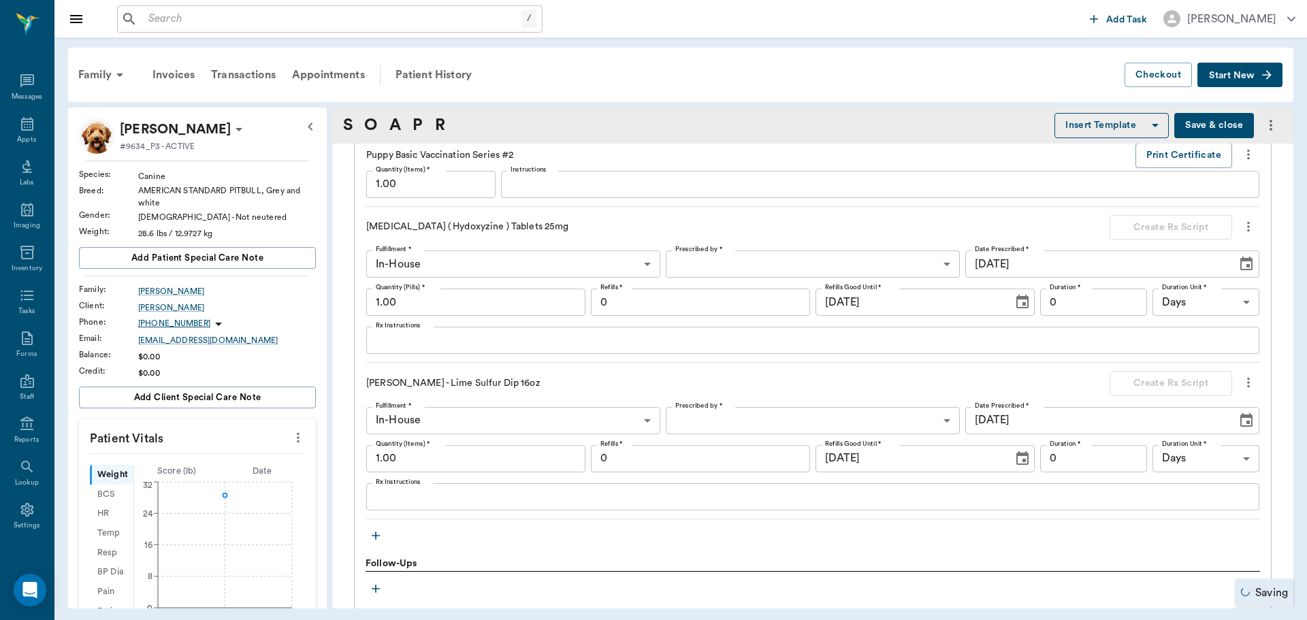
scroll to position [1264, 0]
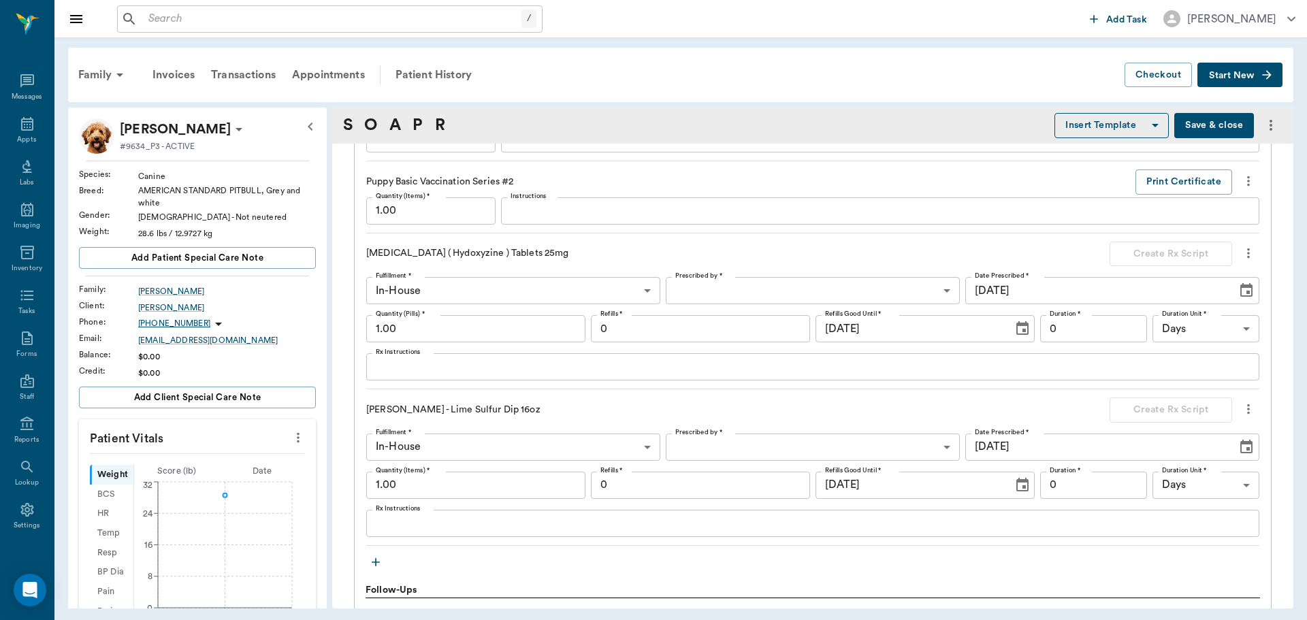
click at [489, 329] on input "1.00" at bounding box center [475, 328] width 219 height 27
click at [440, 373] on textarea "Rx Instructions" at bounding box center [813, 367] width 874 height 16
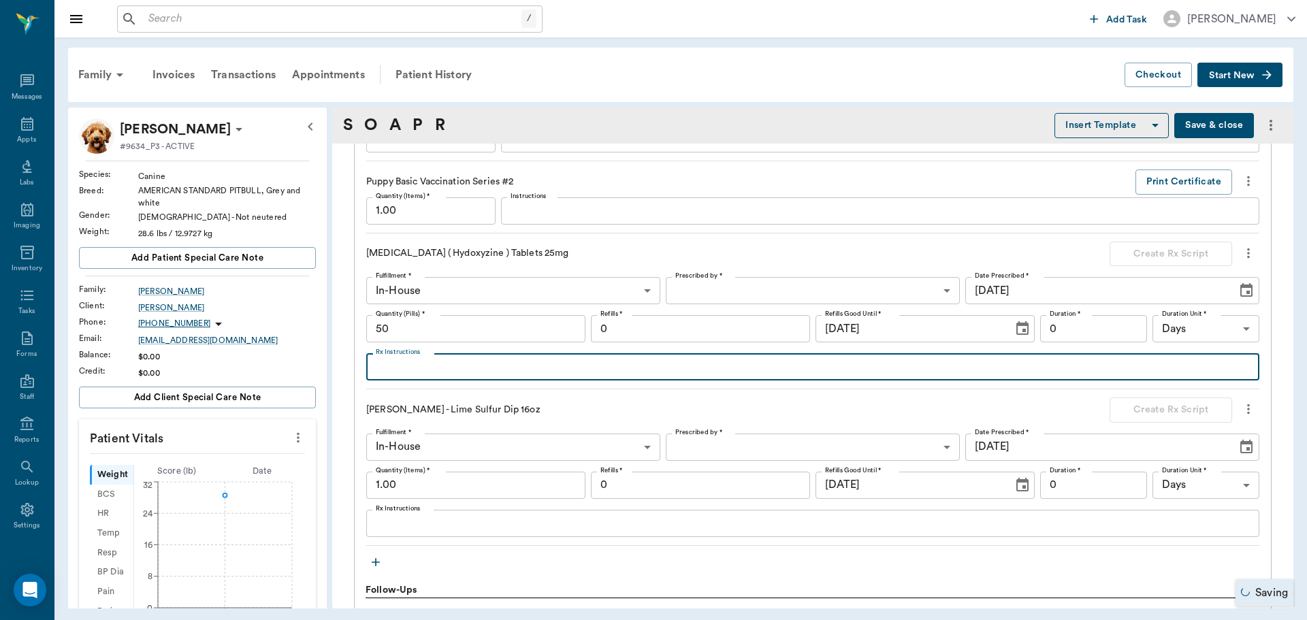
type input "50.00"
type textarea "g"
click at [448, 371] on textarea "Rx Instructions" at bounding box center [813, 367] width 874 height 16
type textarea "GIVE 1 TABLET EVERY 12 HOURS"
click at [788, 292] on body "/ ​ Add Task Dr. Bert Ellsworth Nectar Messages Appts Labs Imaging Inventory Ta…" at bounding box center [653, 310] width 1307 height 620
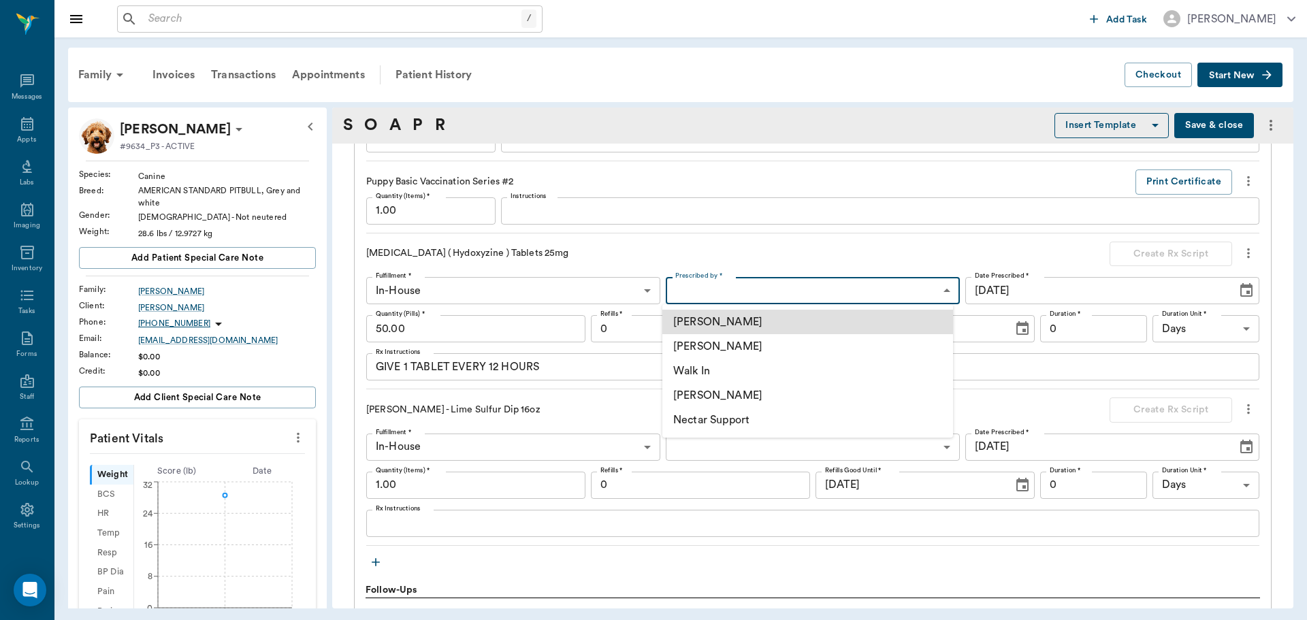
click at [761, 350] on li "[PERSON_NAME]" at bounding box center [807, 346] width 291 height 24
type input "63ec2f075fda476ae8351a4d"
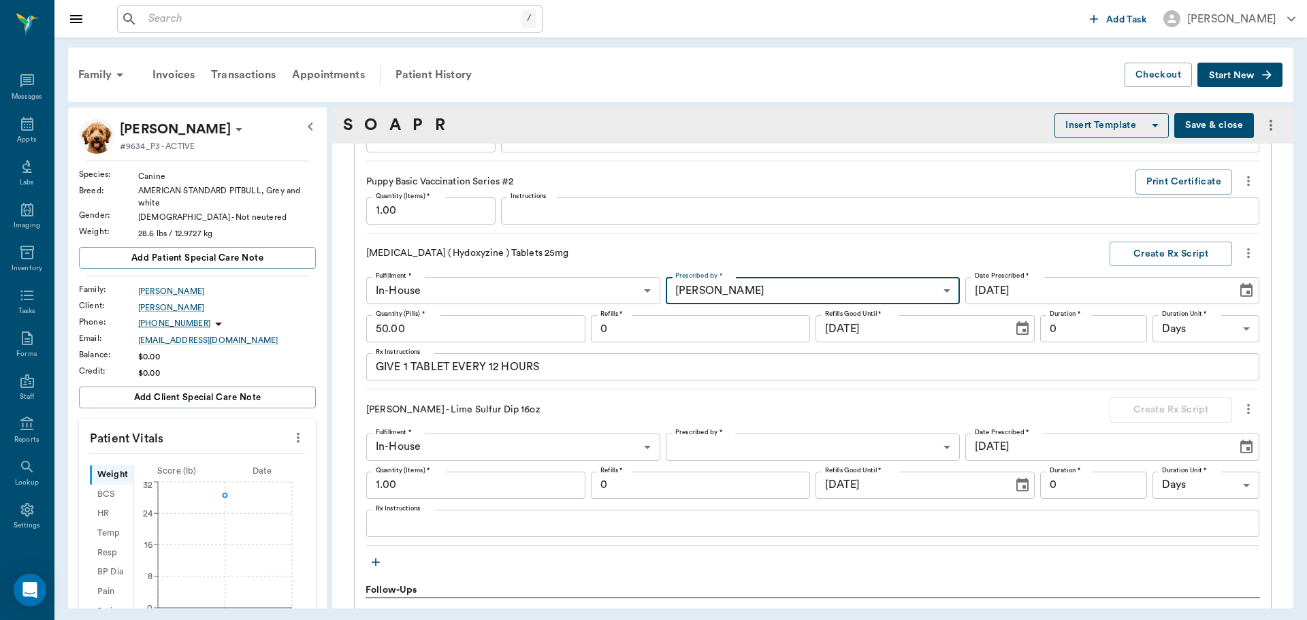
click at [649, 323] on input "0" at bounding box center [700, 328] width 219 height 27
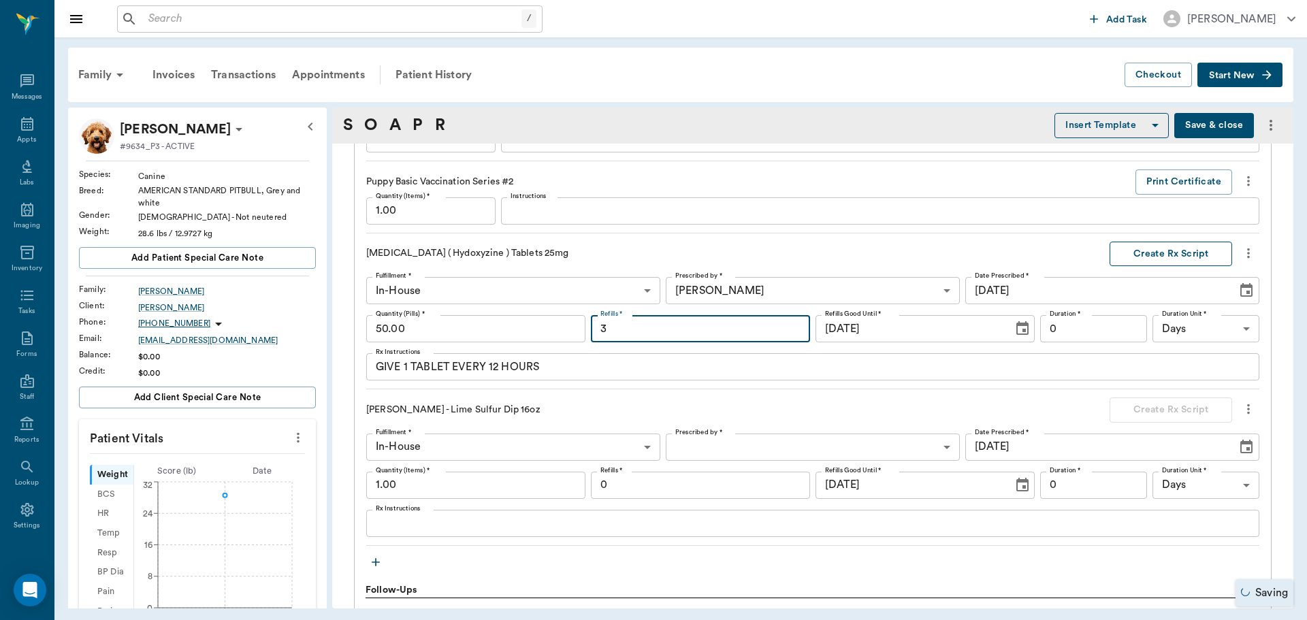
type input "3"
click at [1180, 253] on button "Create Rx Script" at bounding box center [1170, 254] width 122 height 25
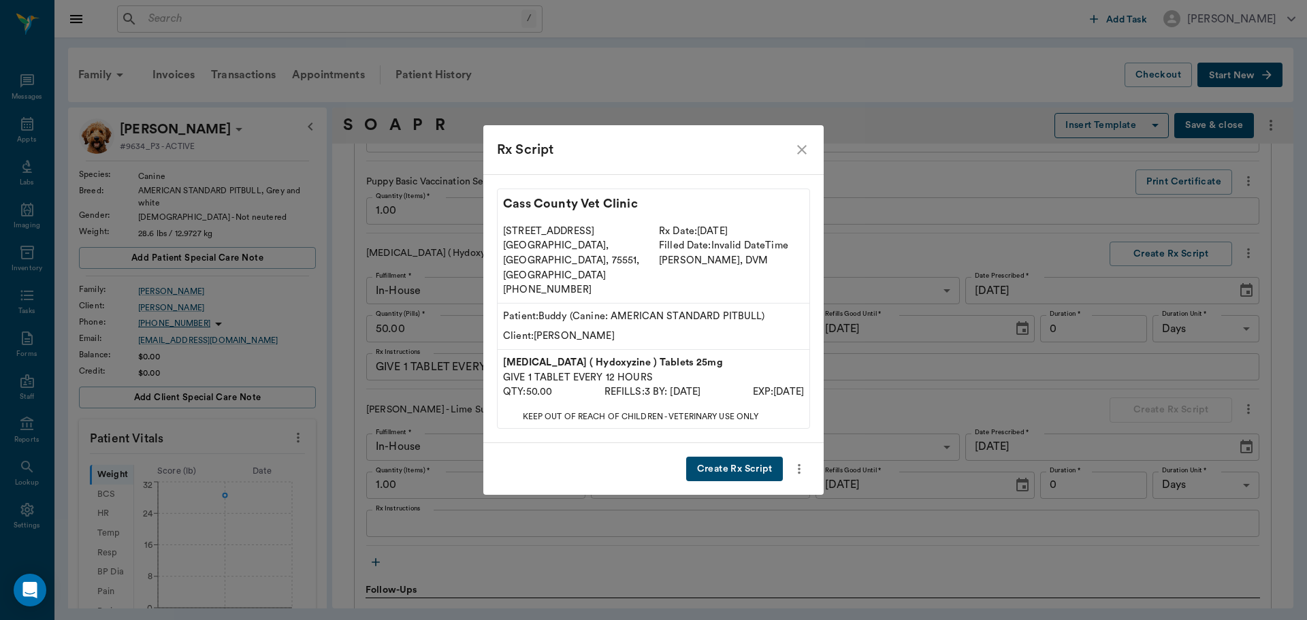
click at [727, 457] on button "Create Rx Script" at bounding box center [734, 469] width 97 height 25
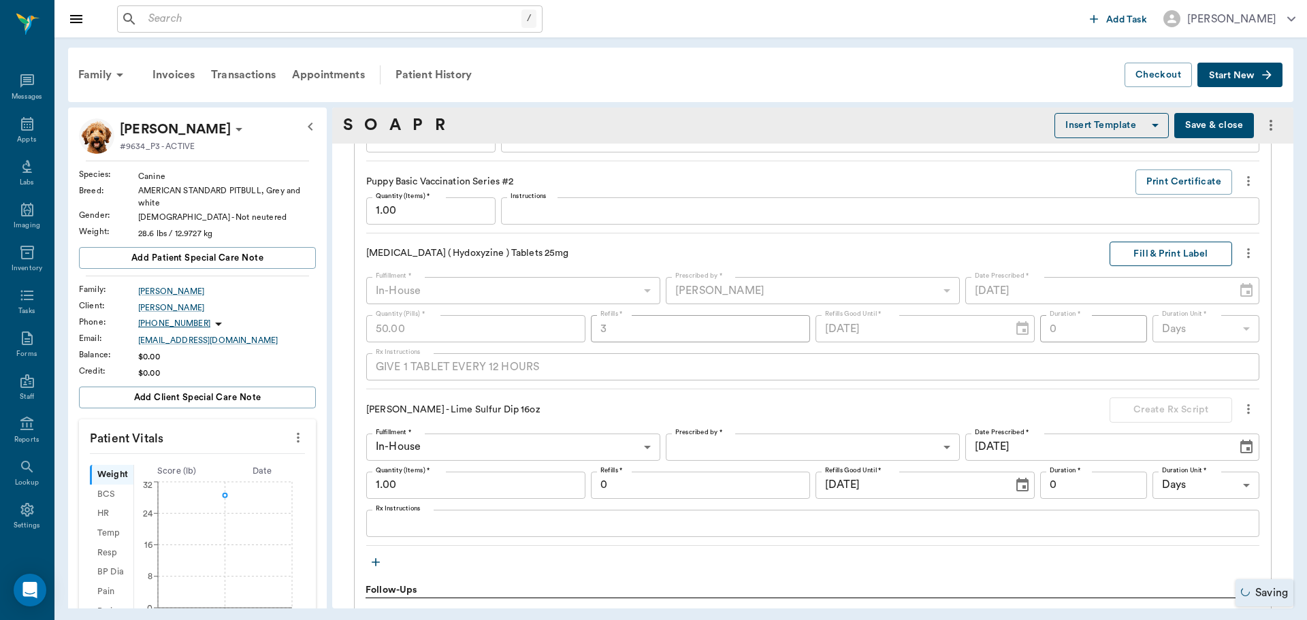
click at [1146, 250] on button "Fill & Print Label" at bounding box center [1170, 254] width 122 height 25
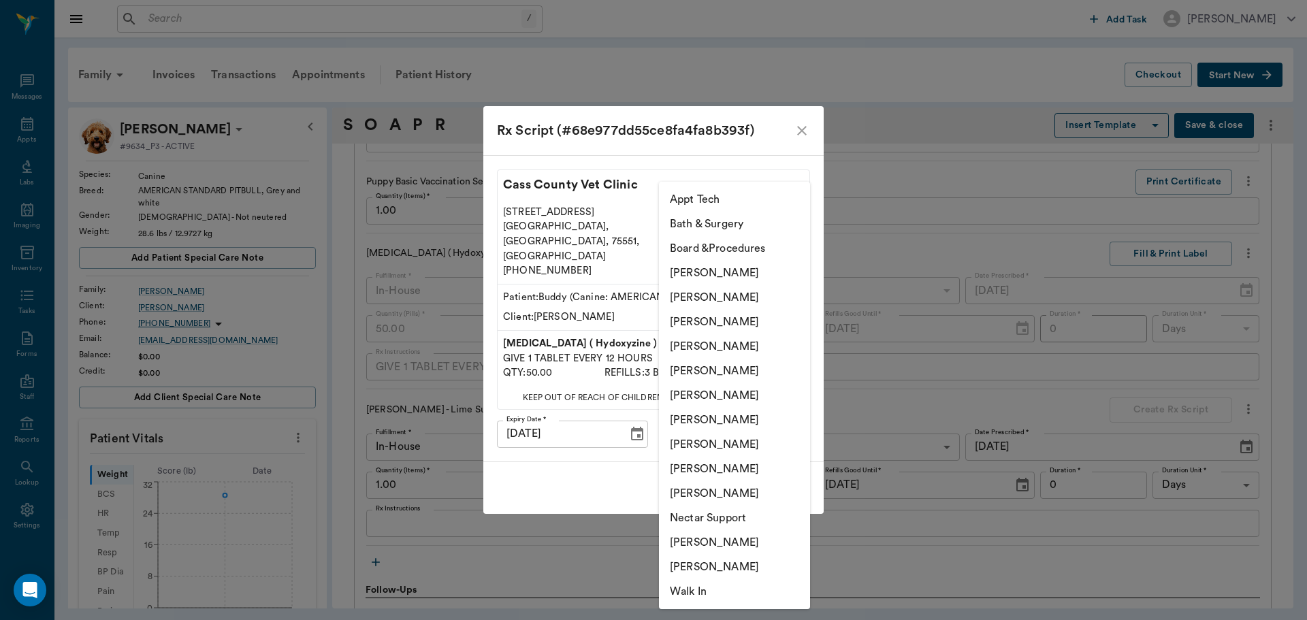
click at [725, 417] on body "/ ​ Add Task Dr. Bert Ellsworth Nectar Messages Appts Labs Imaging Inventory Ta…" at bounding box center [653, 310] width 1307 height 620
click at [696, 443] on li "[PERSON_NAME]" at bounding box center [734, 444] width 151 height 24
type input "63ec2e7e52e12b0ba117b124"
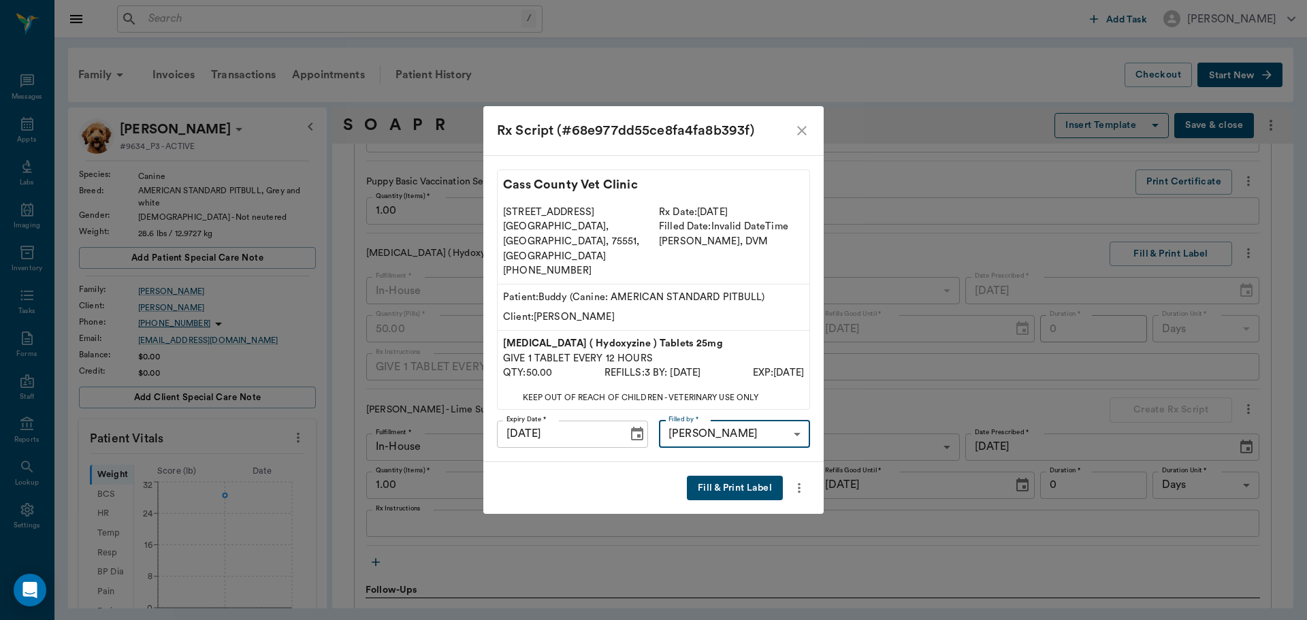
click at [719, 476] on button "Fill & Print Label" at bounding box center [735, 488] width 96 height 25
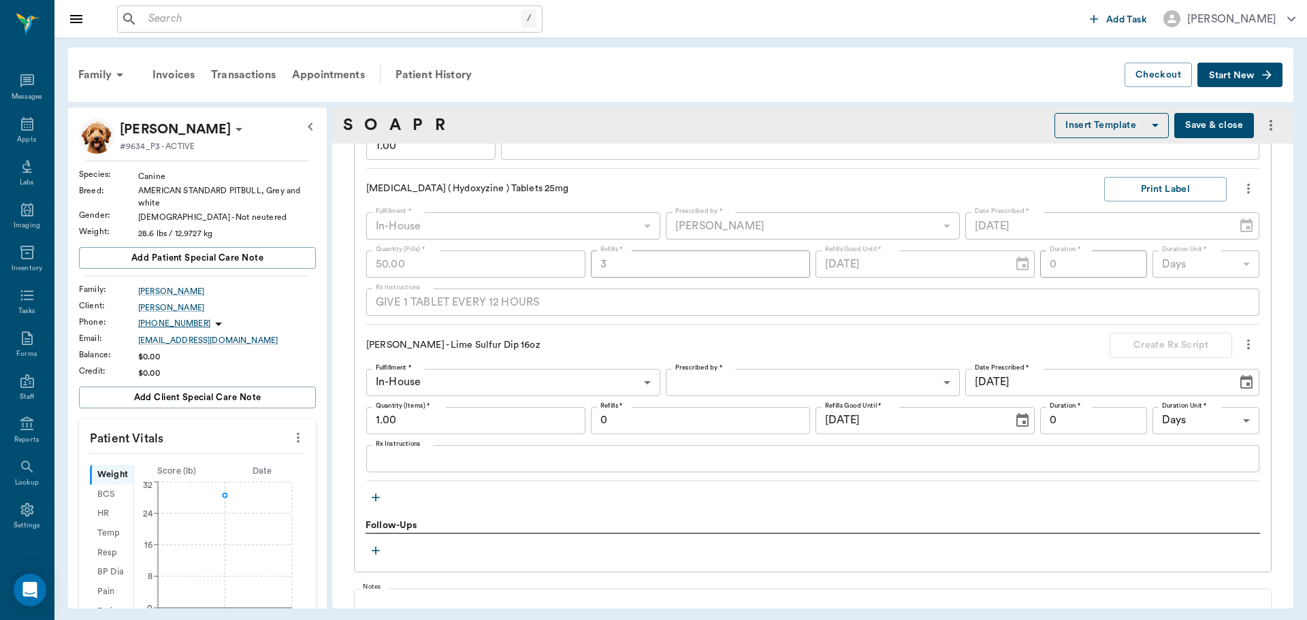
scroll to position [1332, 0]
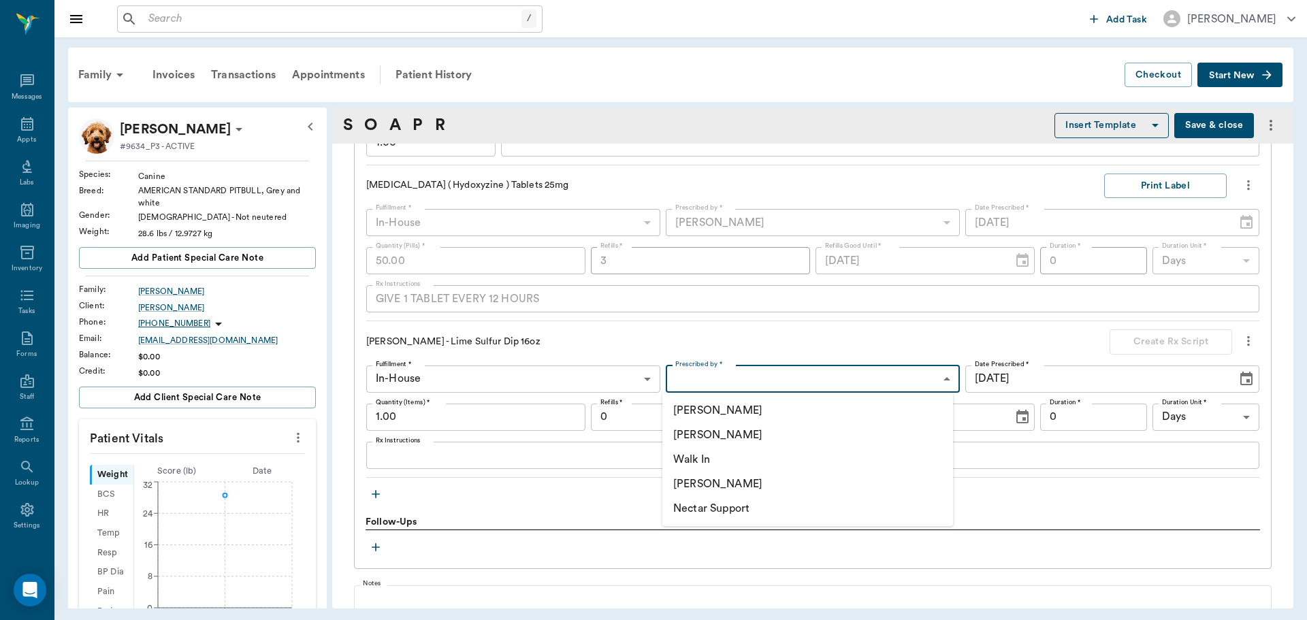
click at [774, 380] on body "/ ​ Add Task Dr. Bert Ellsworth Nectar Messages Appts Labs Imaging Inventory Ta…" at bounding box center [653, 310] width 1307 height 620
click at [755, 431] on li "[PERSON_NAME]" at bounding box center [807, 435] width 291 height 24
type input "63ec2f075fda476ae8351a4d"
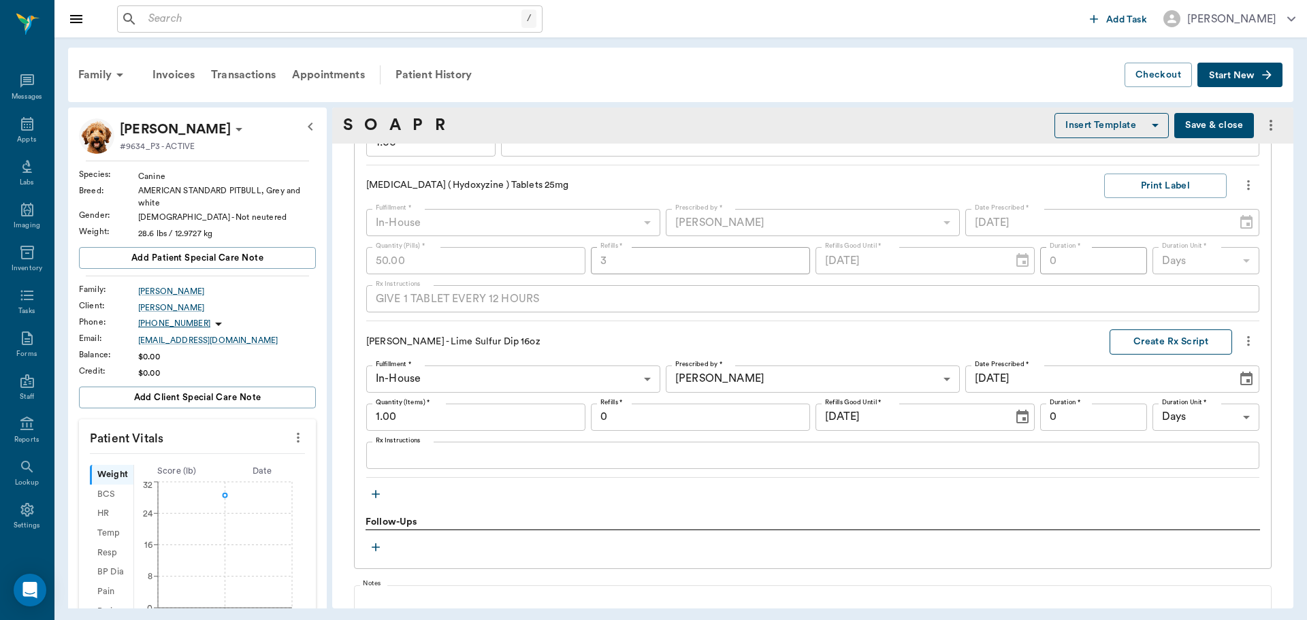
click at [1149, 344] on button "Create Rx Script" at bounding box center [1170, 341] width 122 height 25
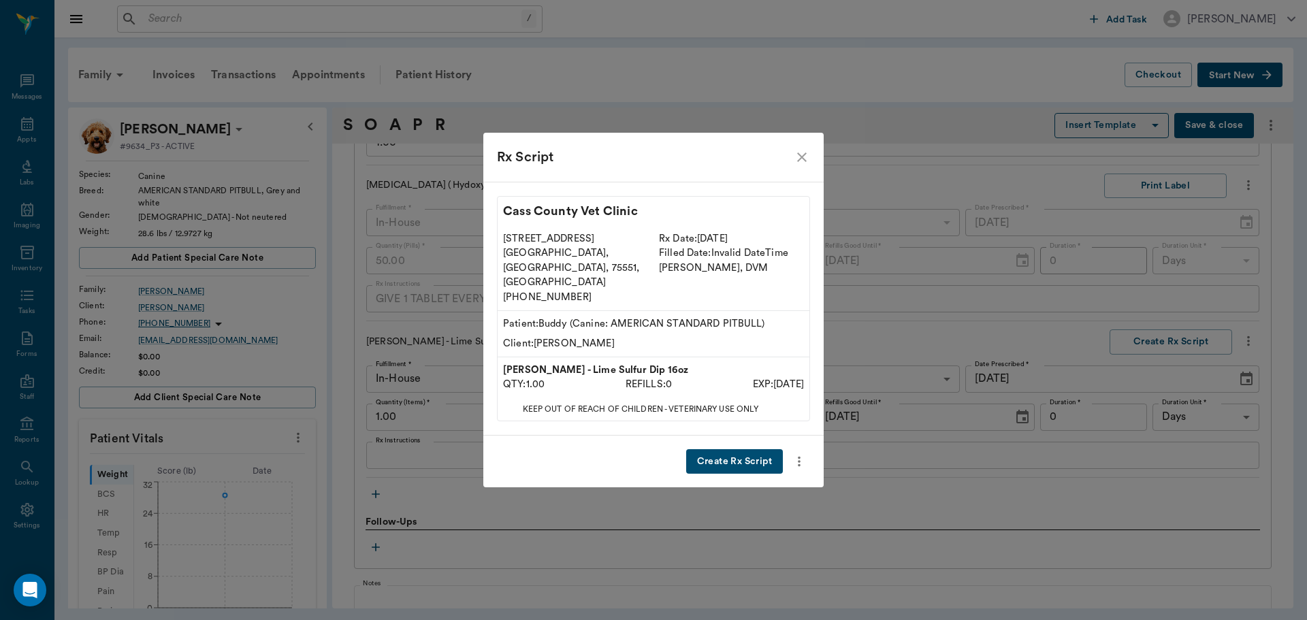
click at [740, 449] on button "Create Rx Script" at bounding box center [734, 461] width 97 height 25
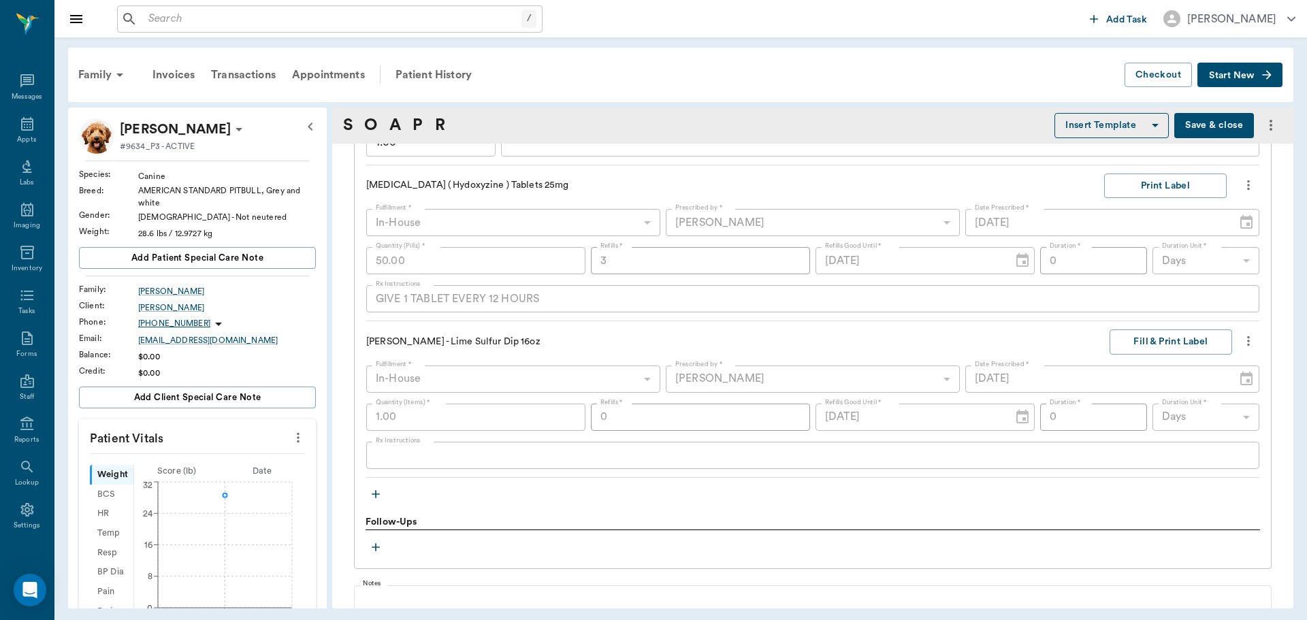
click at [1247, 336] on icon "more" at bounding box center [1248, 341] width 3 height 10
click at [995, 371] on div at bounding box center [653, 310] width 1307 height 620
click at [1124, 336] on button "Fill & Print Label" at bounding box center [1170, 341] width 122 height 25
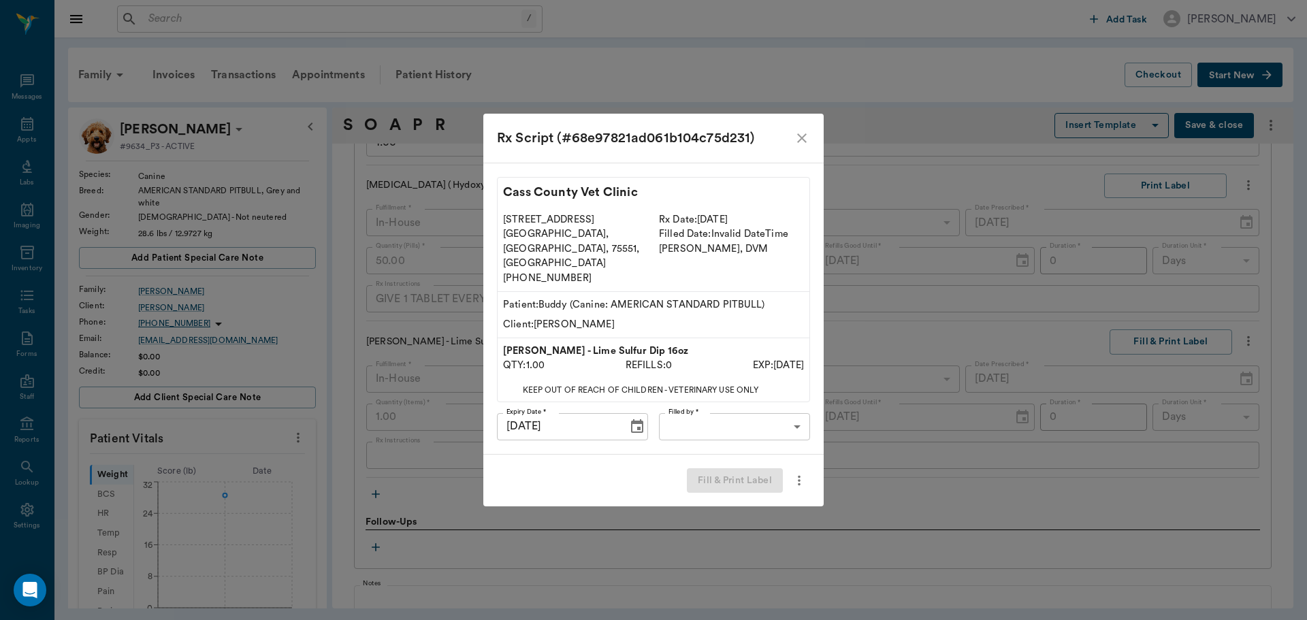
click at [780, 414] on body "/ ​ Add Task Dr. Bert Ellsworth Nectar Messages Appts Labs Imaging Inventory Ta…" at bounding box center [653, 310] width 1307 height 620
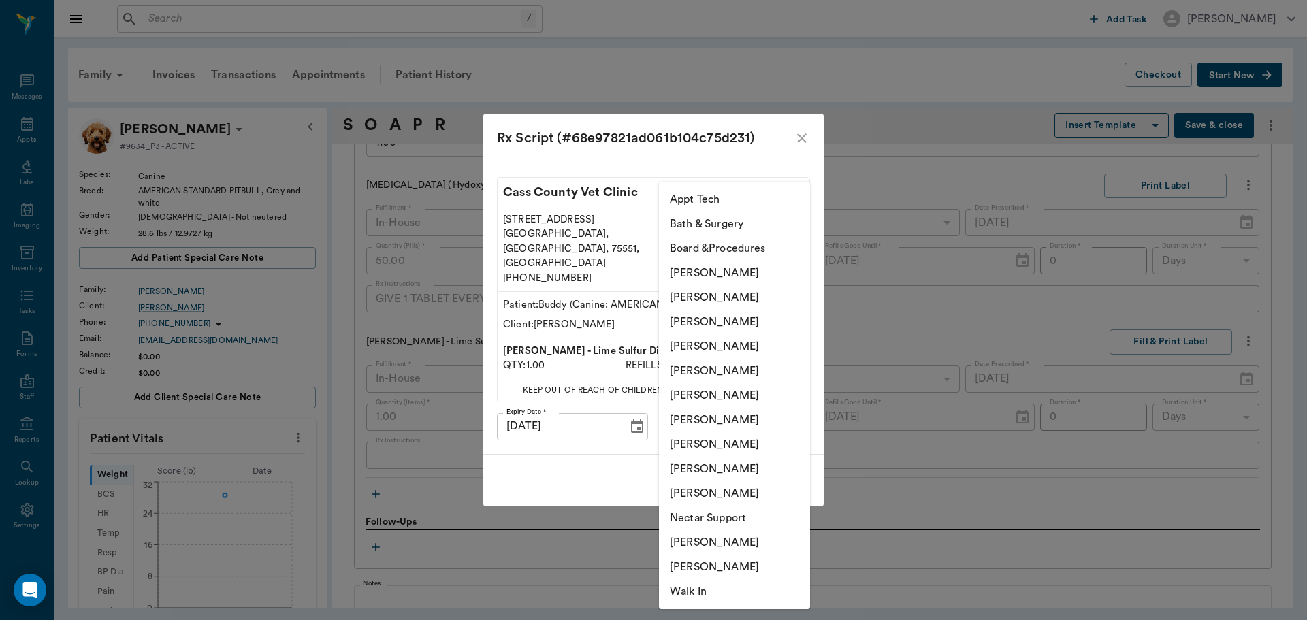
click at [746, 448] on li "[PERSON_NAME]" at bounding box center [734, 444] width 151 height 24
type input "63ec2e7e52e12b0ba117b124"
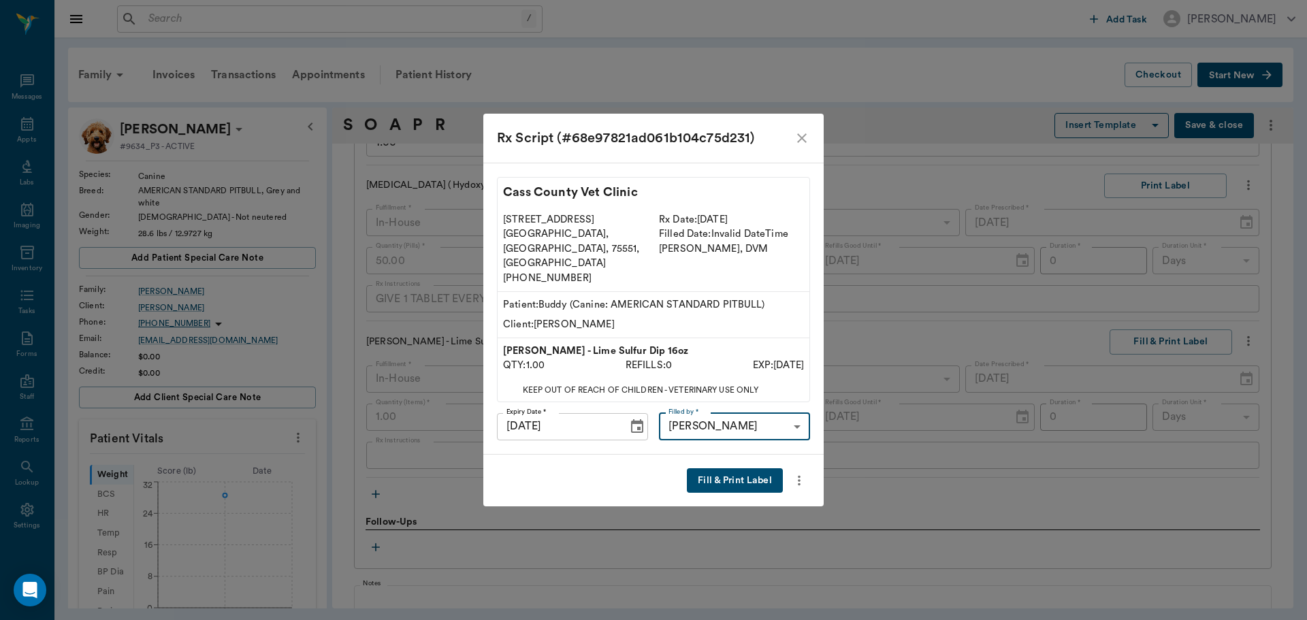
click at [746, 468] on button "Fill & Print Label" at bounding box center [735, 480] width 96 height 25
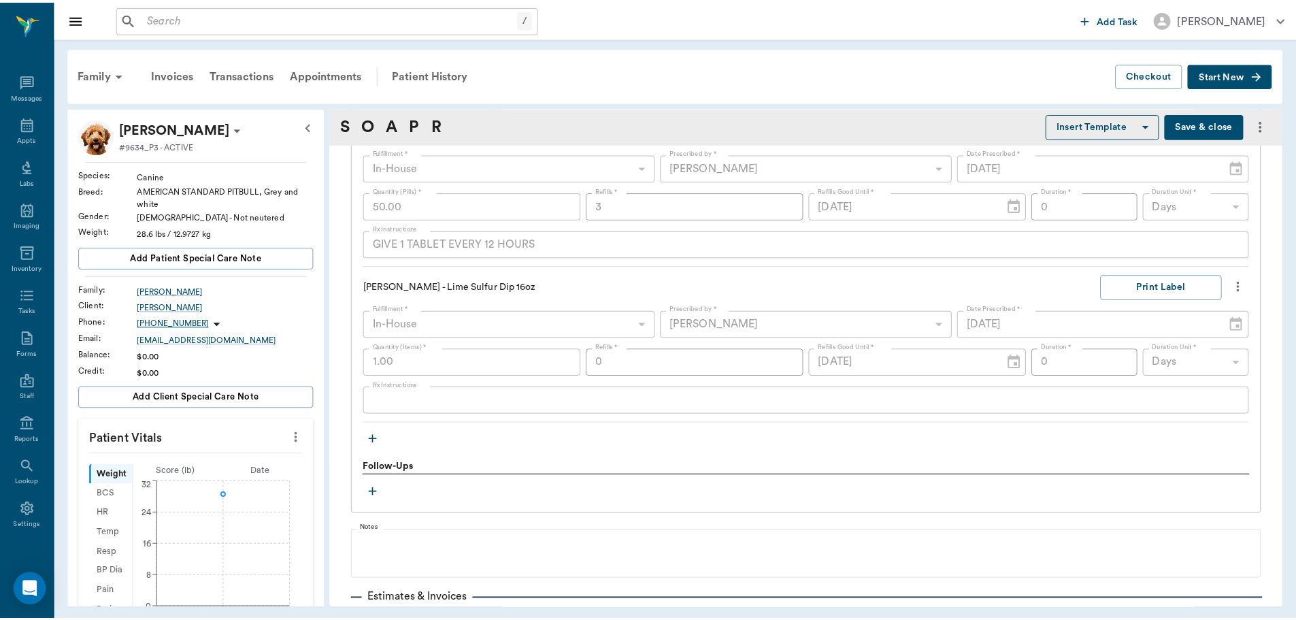
scroll to position [1501, 0]
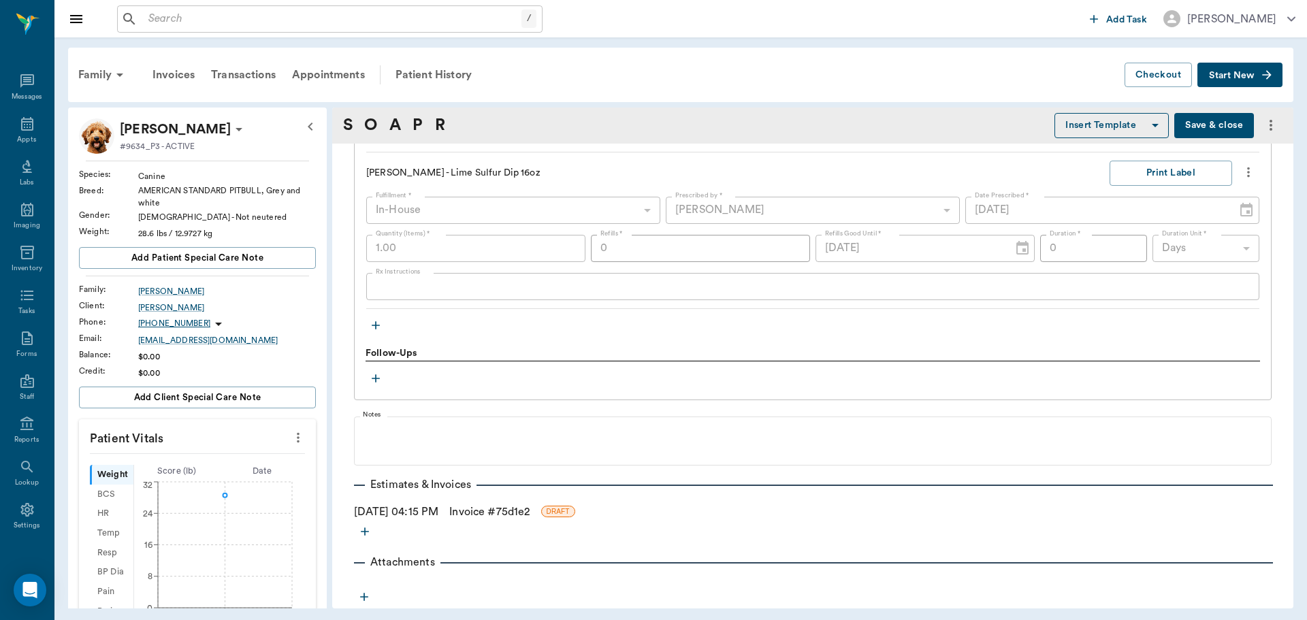
click at [499, 512] on link "Invoice # 75d1e2" at bounding box center [489, 512] width 80 height 16
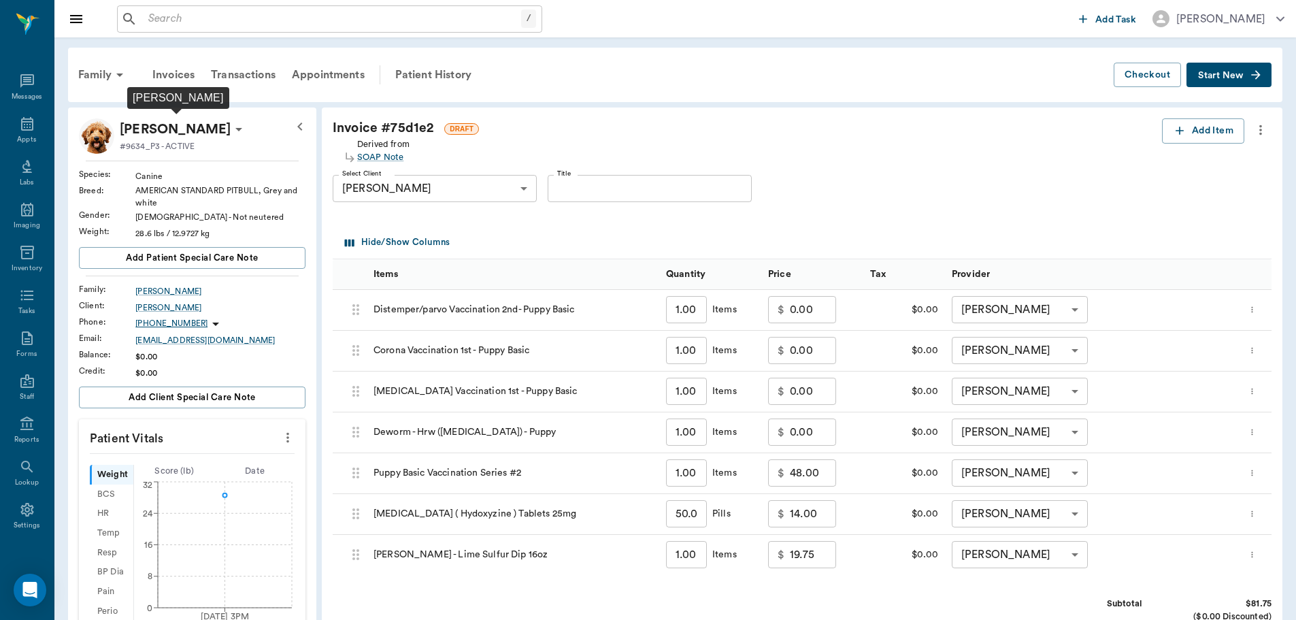
click at [220, 129] on p "[PERSON_NAME]" at bounding box center [175, 129] width 111 height 22
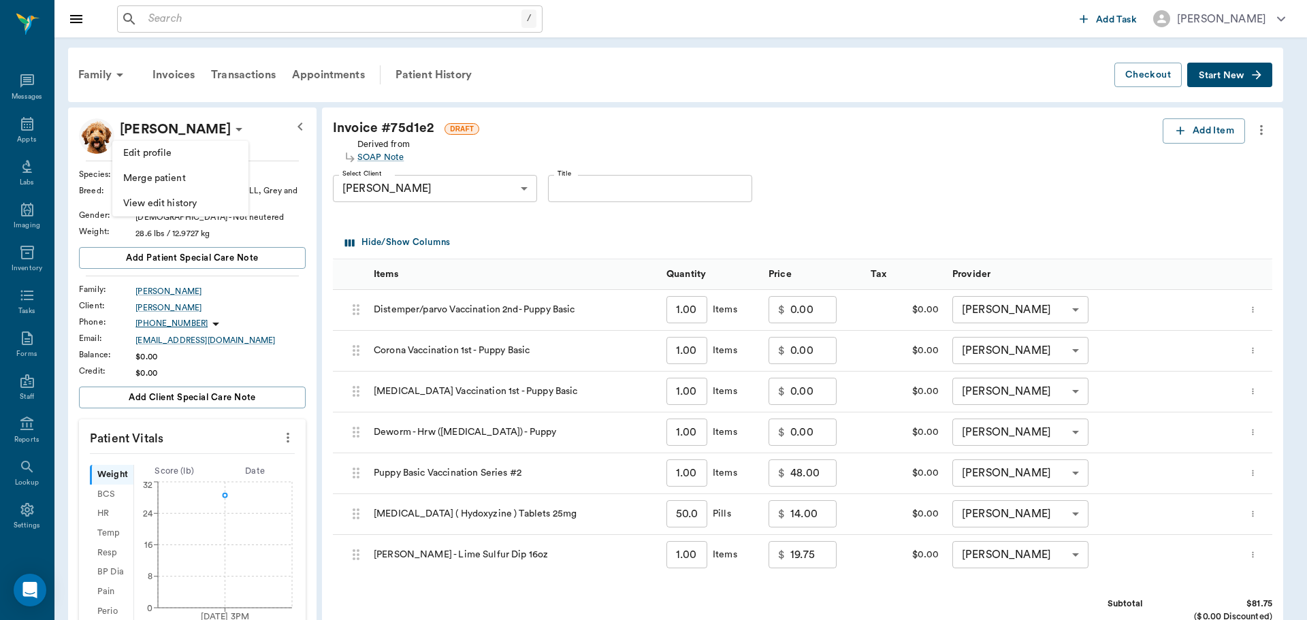
click at [220, 129] on div at bounding box center [653, 310] width 1307 height 620
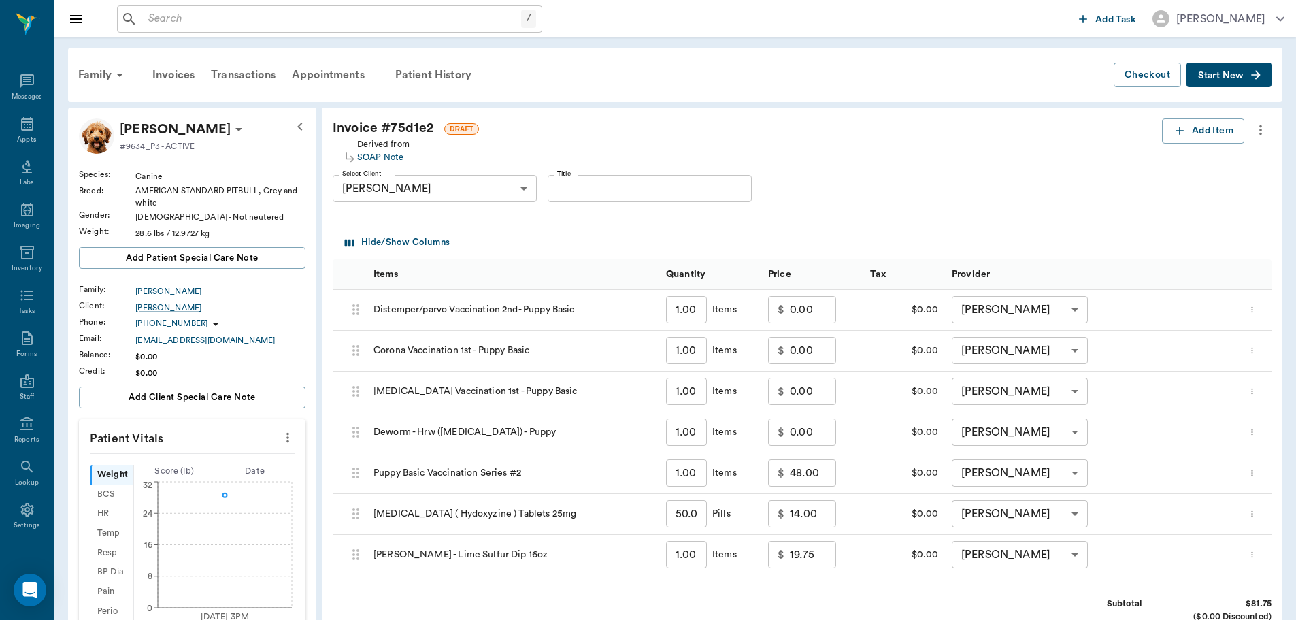
click at [378, 157] on div "SOAP Note" at bounding box center [383, 157] width 52 height 13
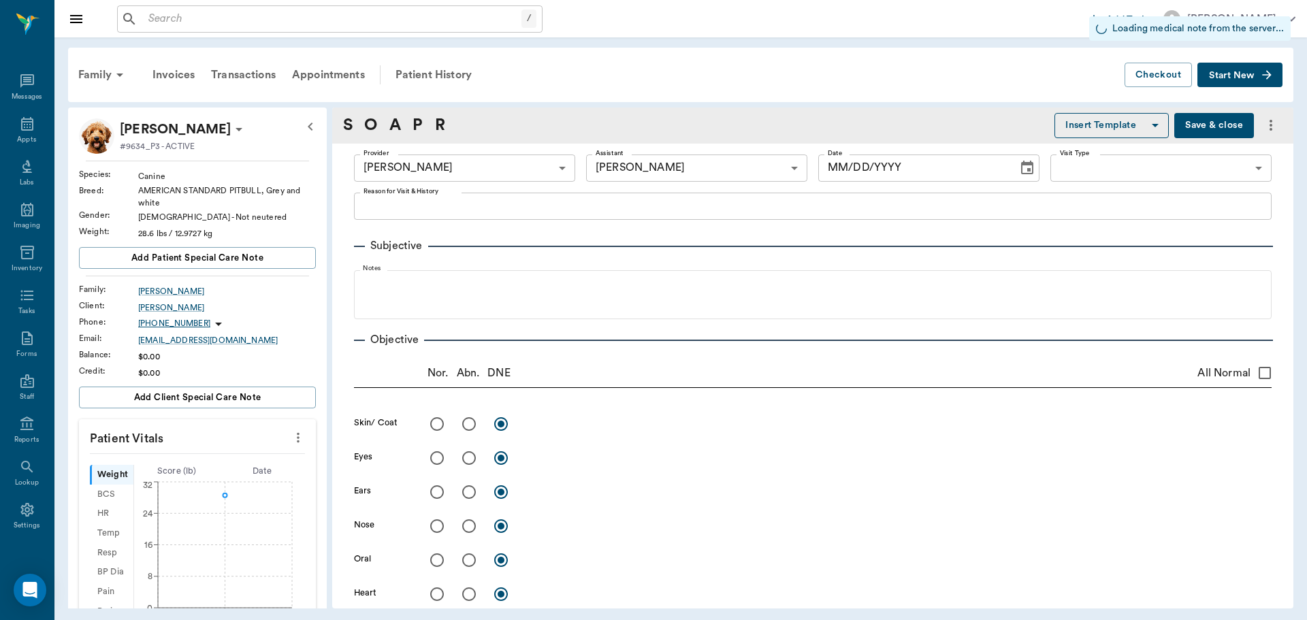
type input "63ec2e7e52e12b0ba117b124"
type input "6740bf97de10e07744acf1eb"
type input "[DATE]"
type input "1.00"
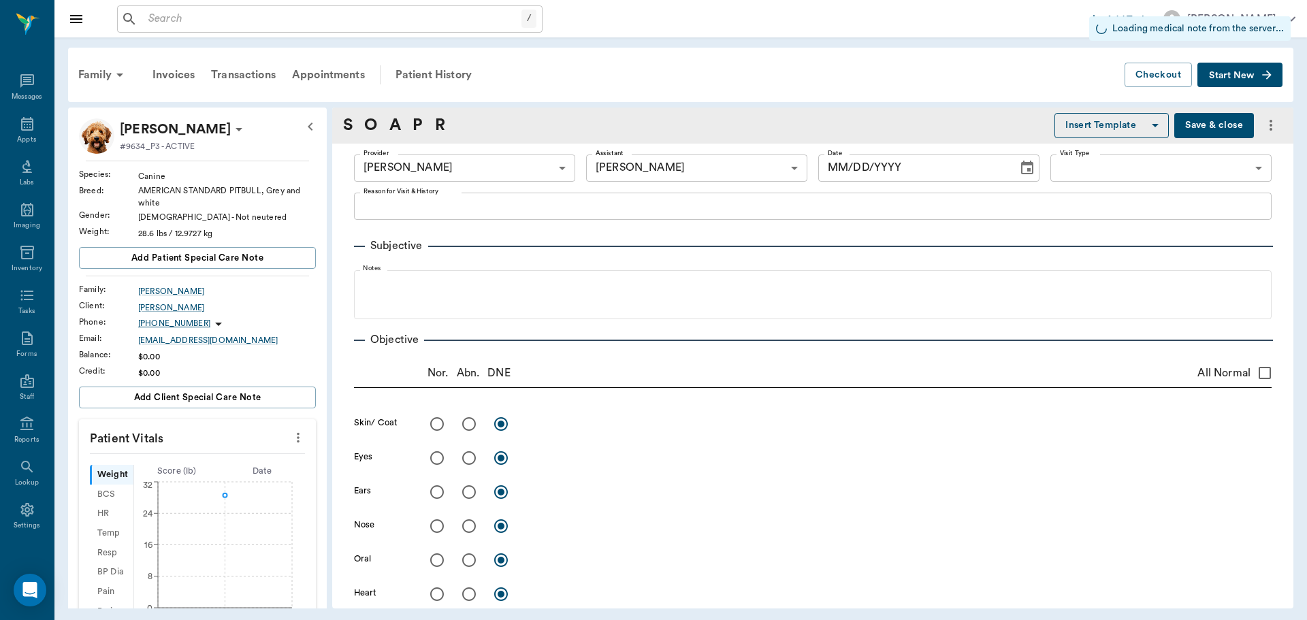
type input "1.00"
type input "50.00"
type input "3"
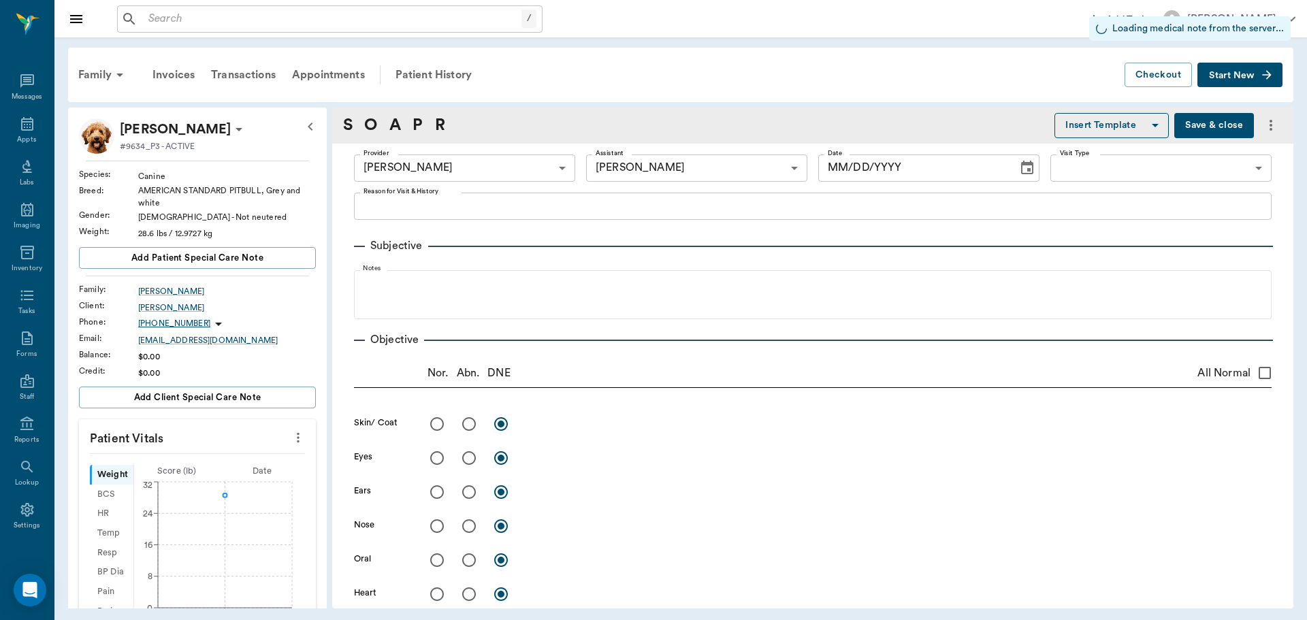
type input "0"
type textarea "GIVE 1 TABLET EVERY 12 HOURS"
type input "1.00"
type input "0"
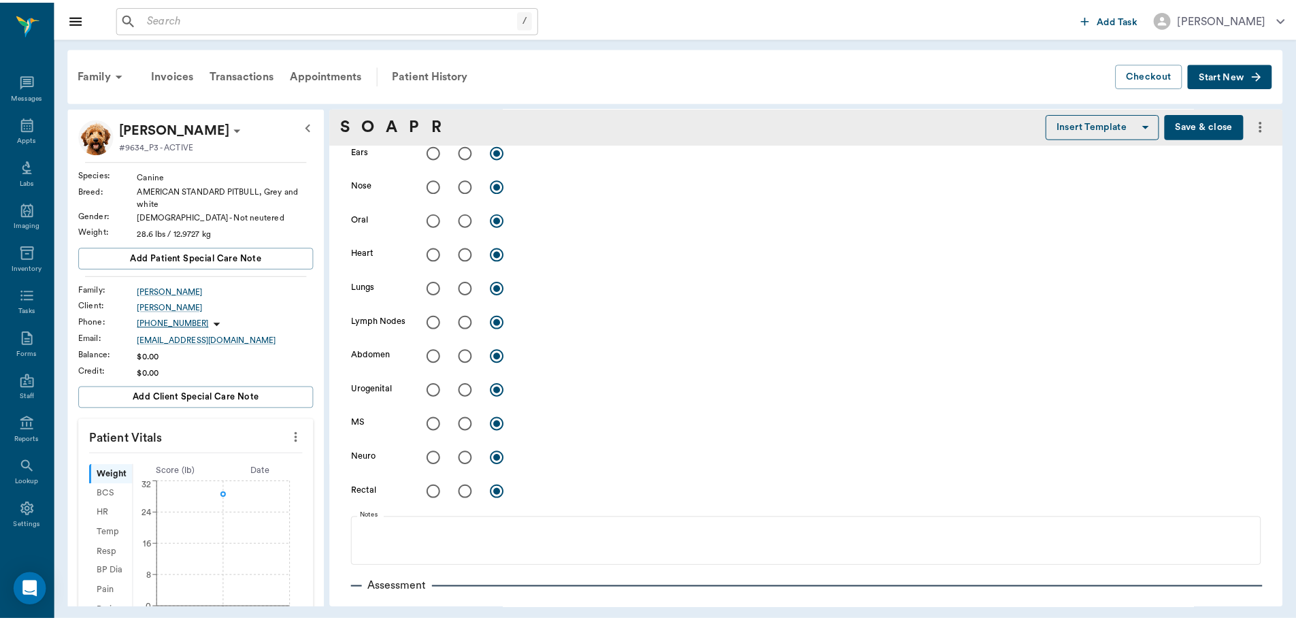
scroll to position [408, 0]
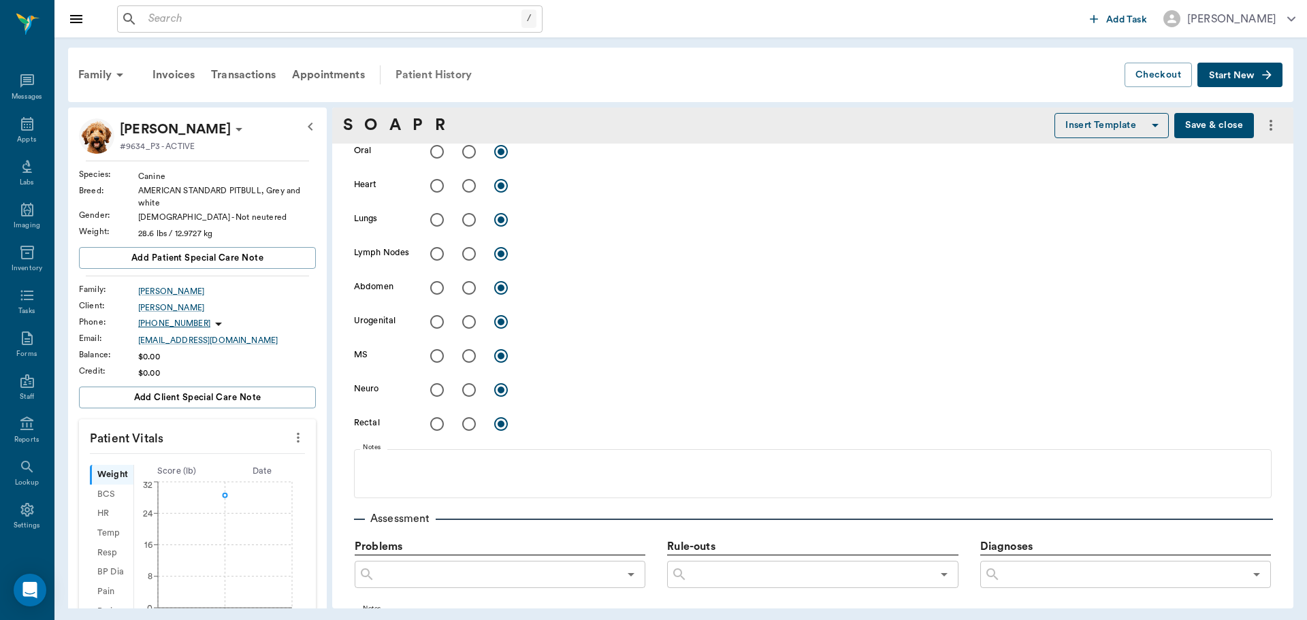
click at [465, 76] on div "Patient History" at bounding box center [433, 75] width 93 height 33
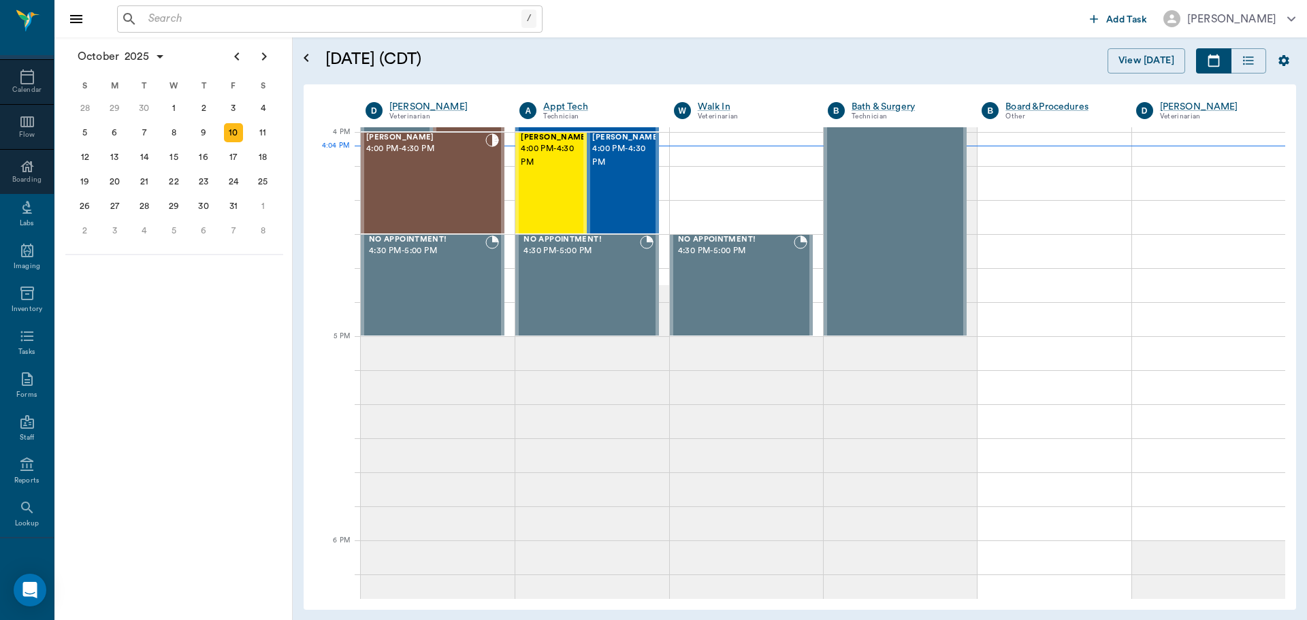
scroll to position [124, 0]
click at [14, 500] on div "Settings" at bounding box center [27, 511] width 54 height 43
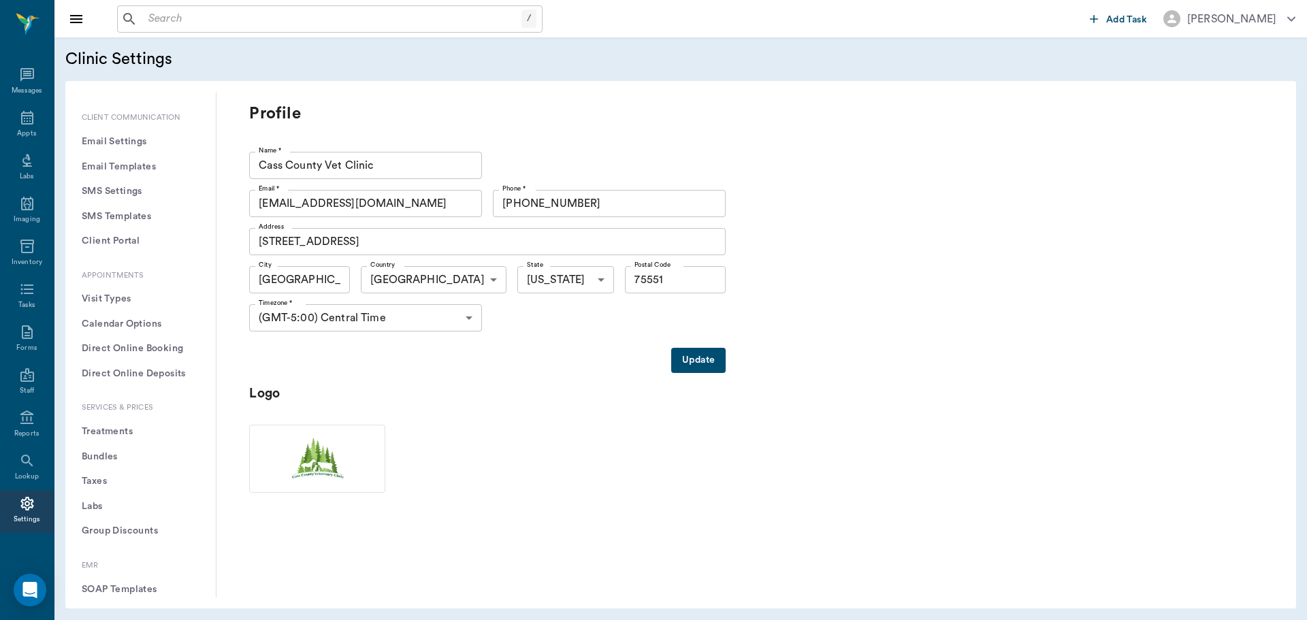
scroll to position [204, 0]
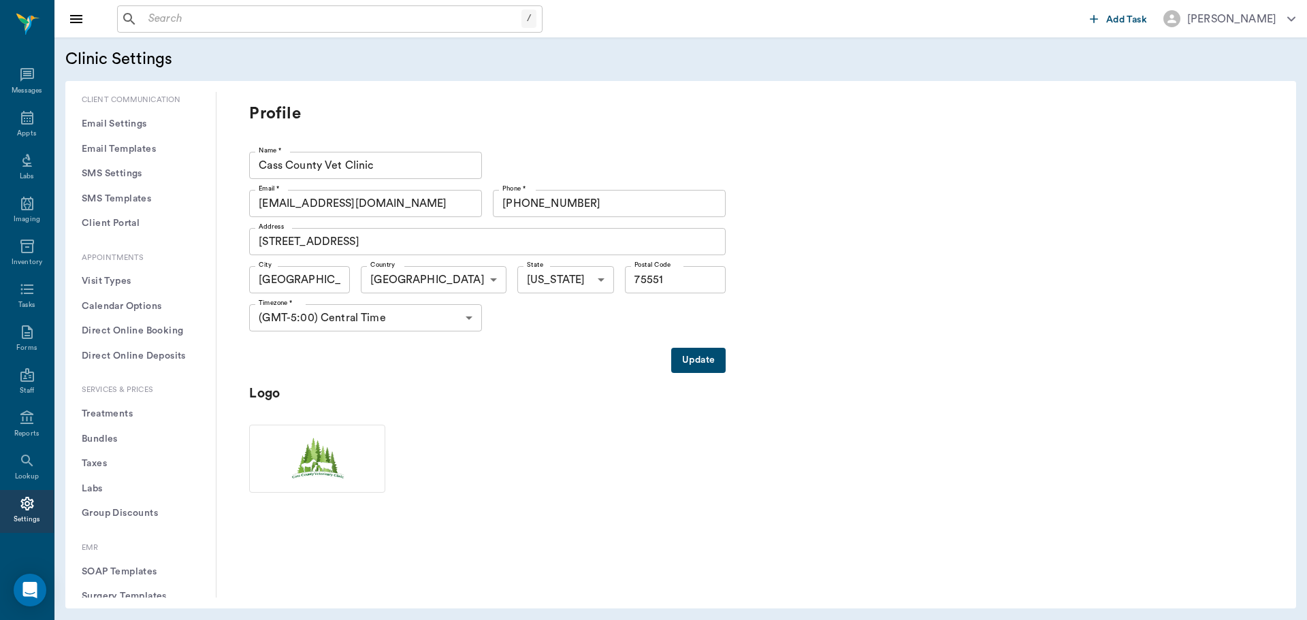
click at [115, 408] on button "Treatments" at bounding box center [140, 414] width 129 height 25
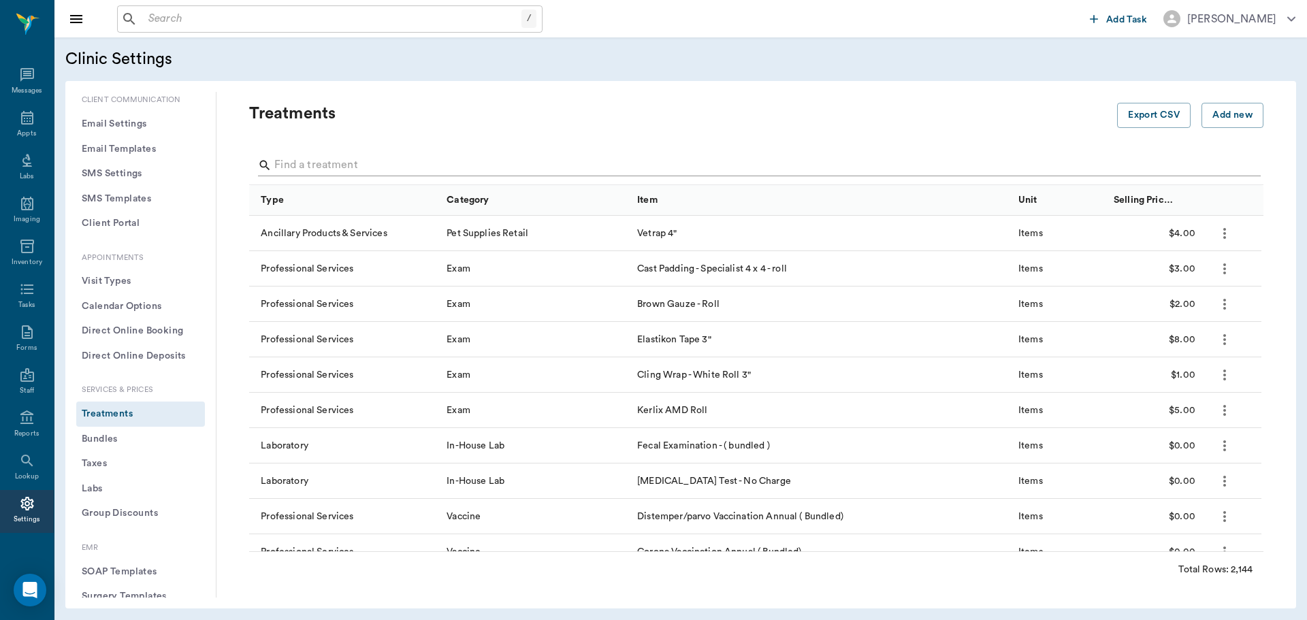
click at [346, 165] on input "Search" at bounding box center [757, 165] width 966 height 22
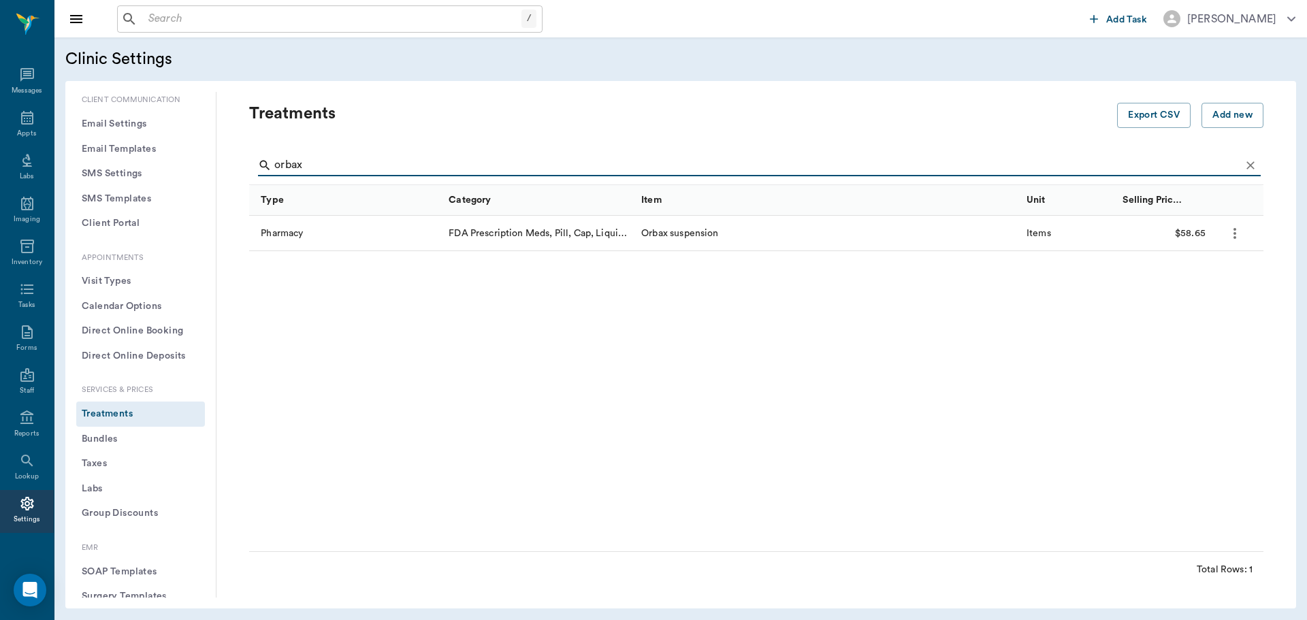
type input "orbax"
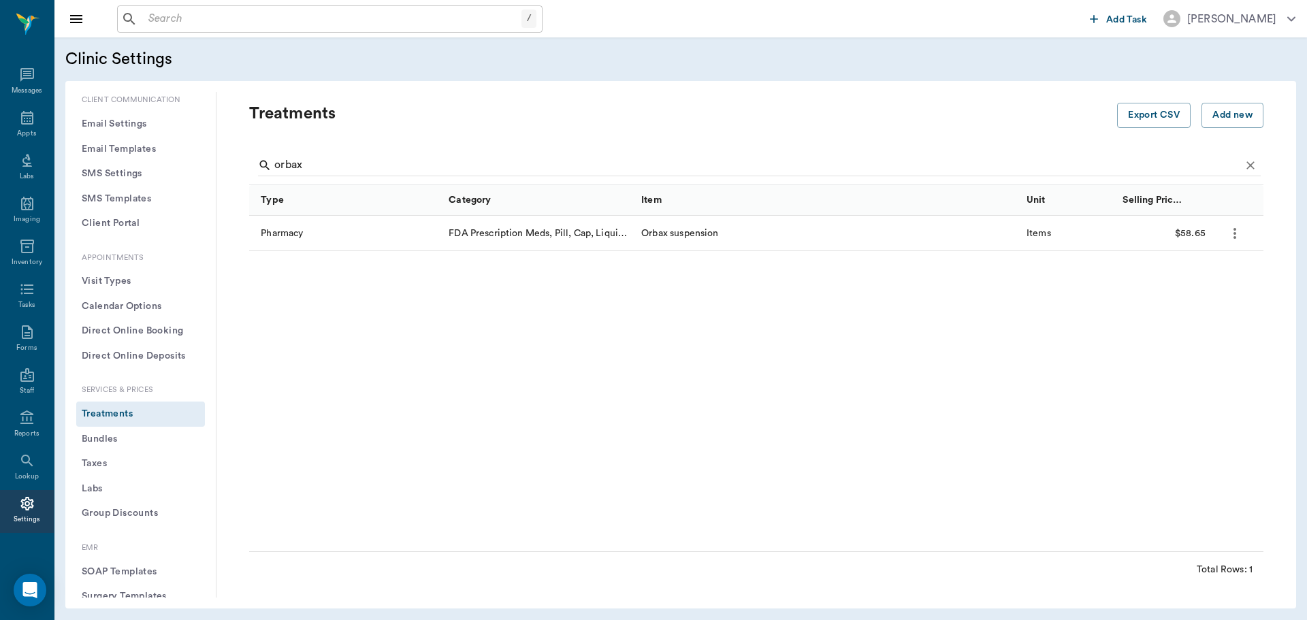
click at [1234, 229] on icon "more" at bounding box center [1234, 233] width 3 height 11
click at [1205, 270] on p "Edit Treatment" at bounding box center [1186, 270] width 74 height 16
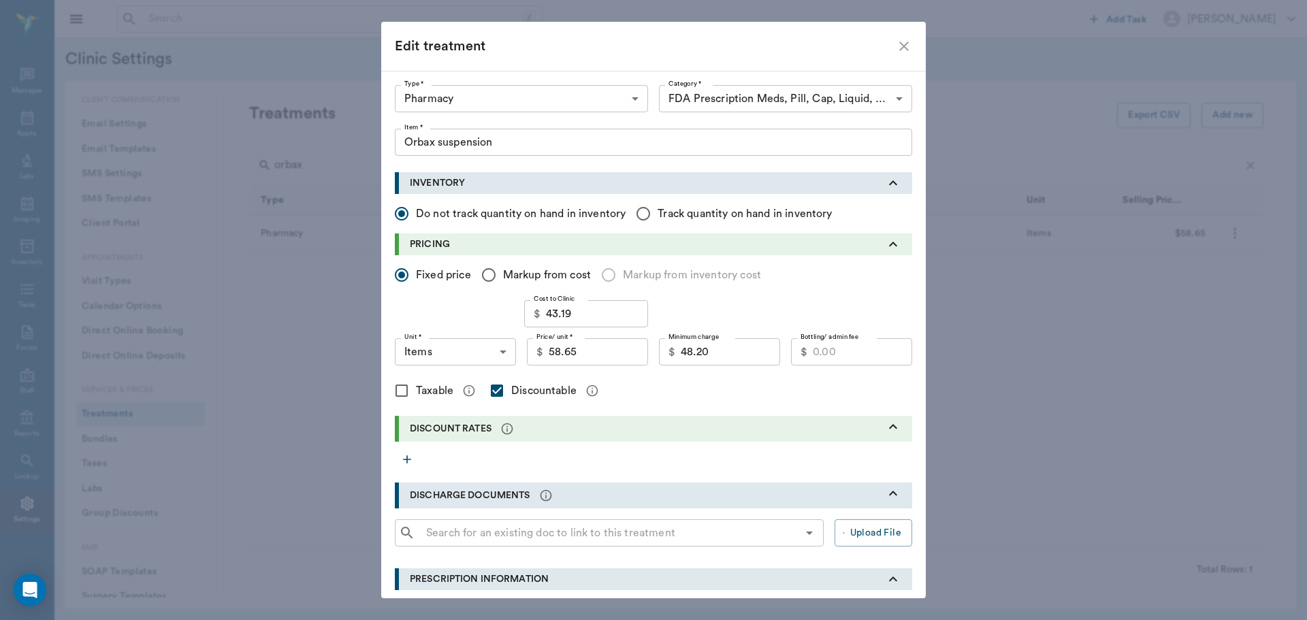
click at [896, 51] on icon "close" at bounding box center [904, 46] width 16 height 16
checkbox input "false"
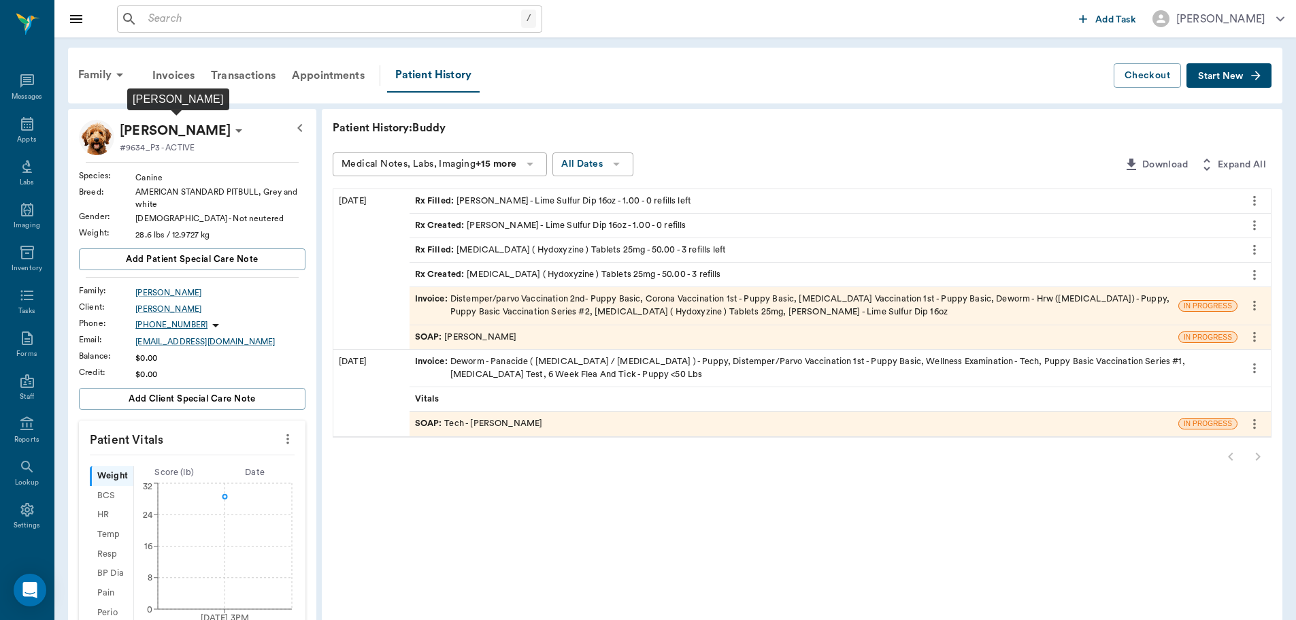
click at [220, 133] on p "[PERSON_NAME]" at bounding box center [175, 131] width 111 height 22
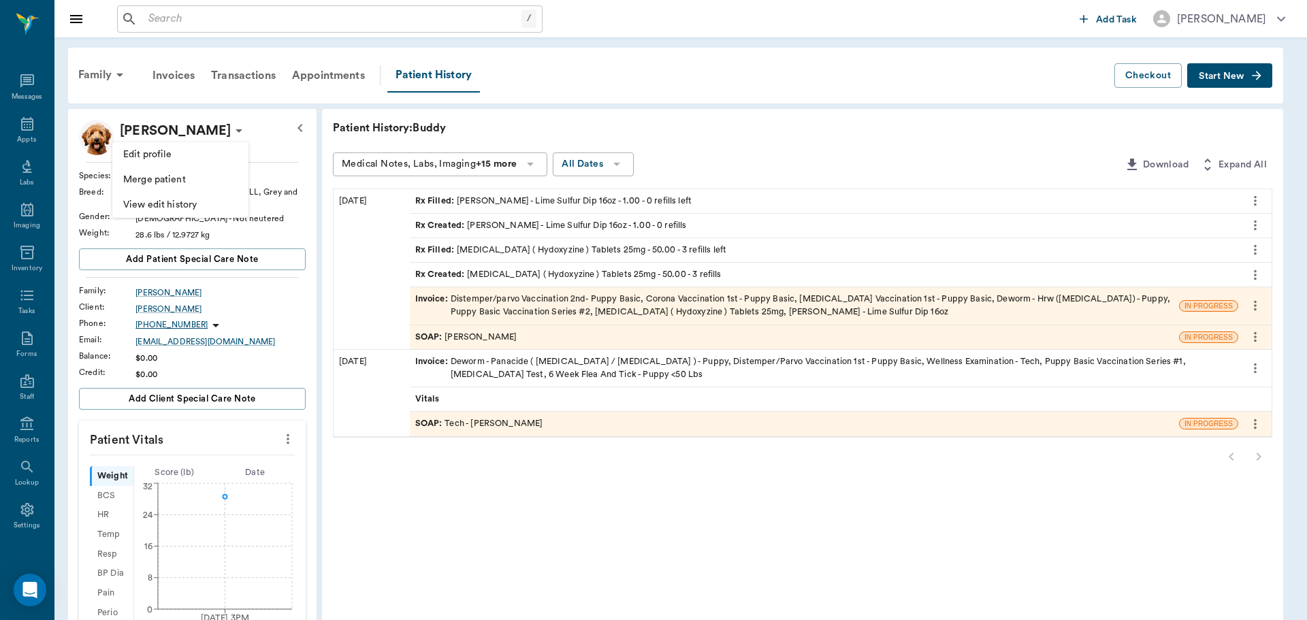
click at [170, 154] on span "Edit profile" at bounding box center [180, 155] width 114 height 14
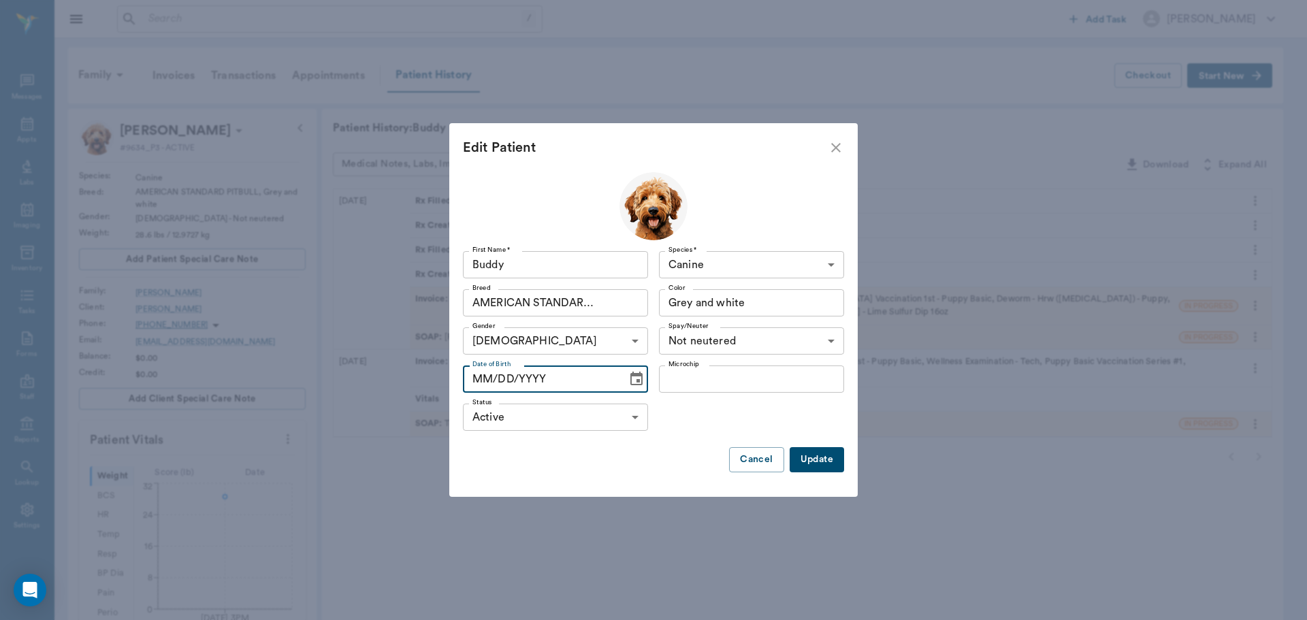
click at [559, 382] on input "MM/DD/YYYY" at bounding box center [540, 378] width 154 height 27
click at [512, 374] on input "MM/DD/YYYY" at bounding box center [540, 378] width 154 height 27
click at [476, 383] on input "MM/18/YYYY" at bounding box center [540, 378] width 154 height 27
click at [527, 380] on input "05/18/YYYY" at bounding box center [540, 378] width 154 height 27
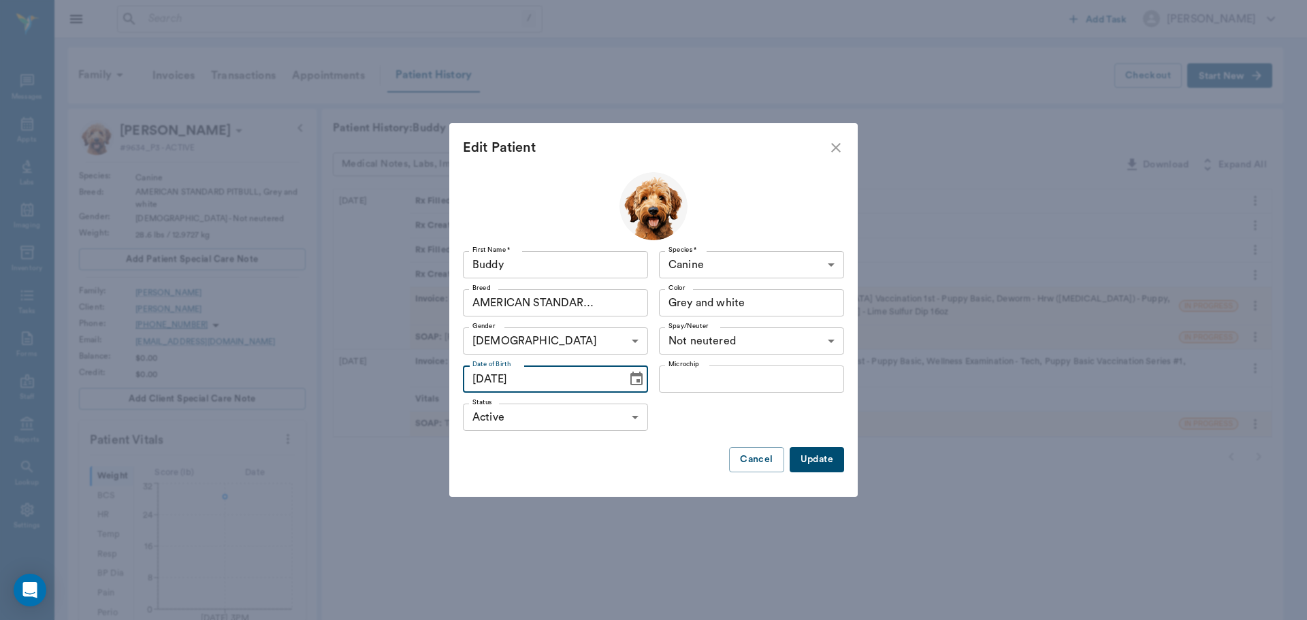
type input "05/18/2025"
click at [819, 461] on button "Update" at bounding box center [816, 459] width 54 height 25
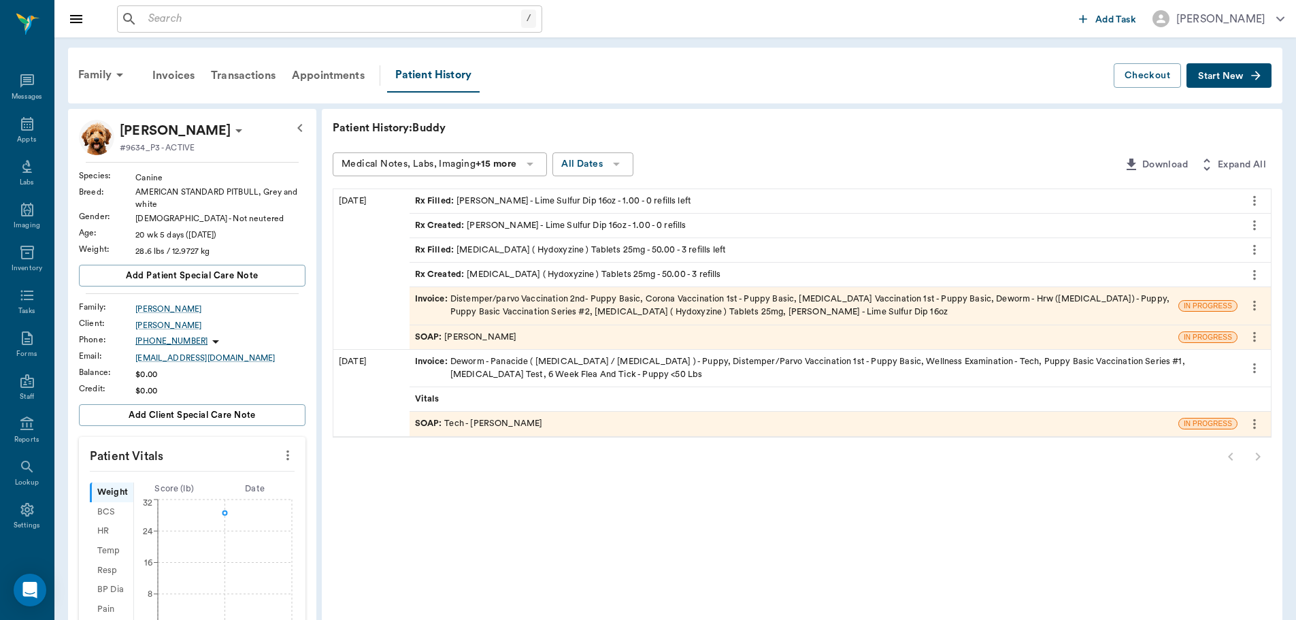
click at [232, 127] on icon at bounding box center [239, 130] width 16 height 16
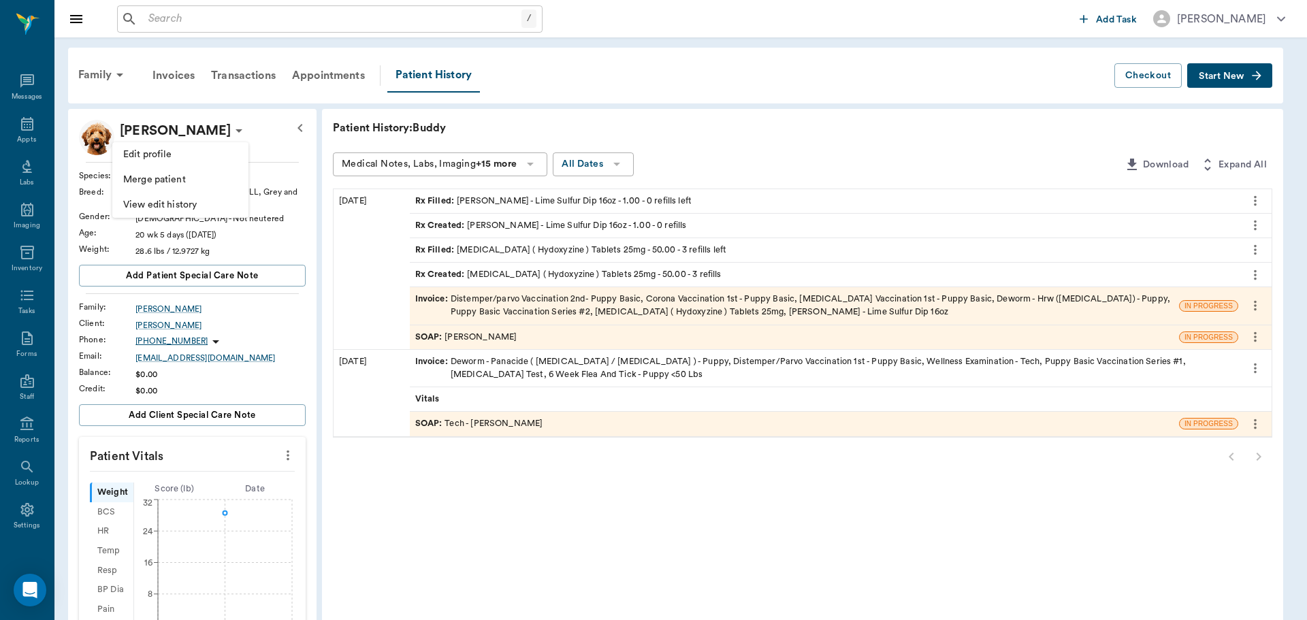
click at [186, 157] on span "Edit profile" at bounding box center [180, 155] width 114 height 14
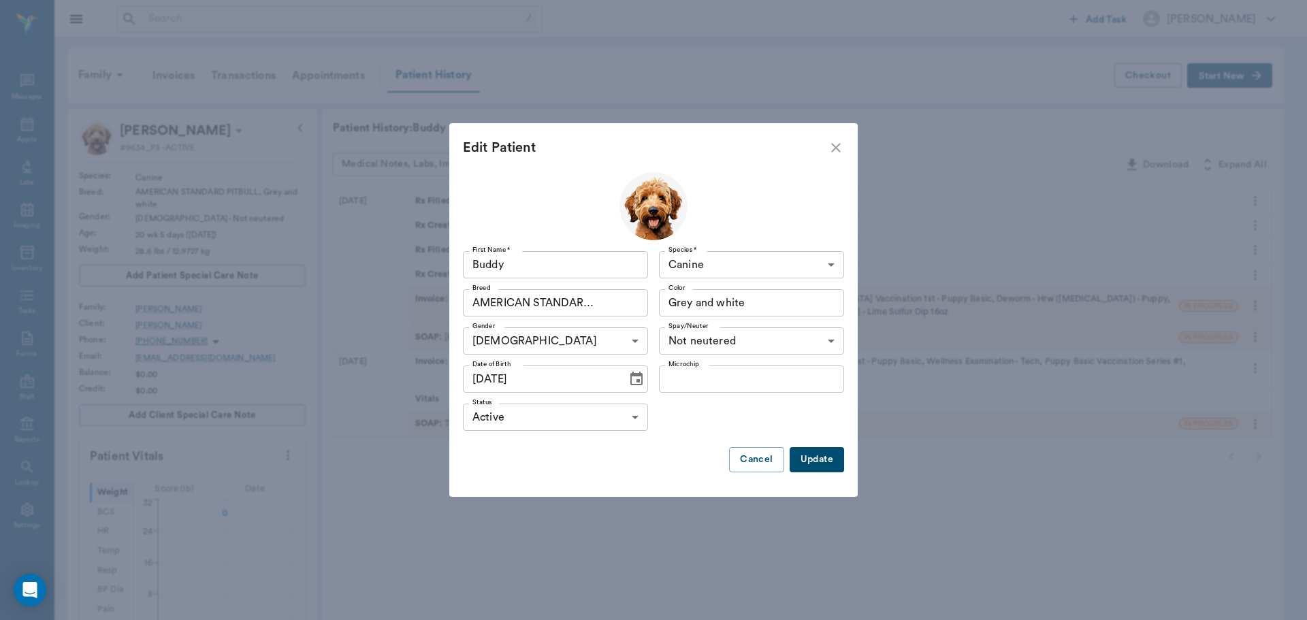
click at [500, 380] on input "05/18/2025" at bounding box center [540, 378] width 154 height 27
type input "05/27/2025"
click at [832, 455] on button "Update" at bounding box center [816, 459] width 54 height 25
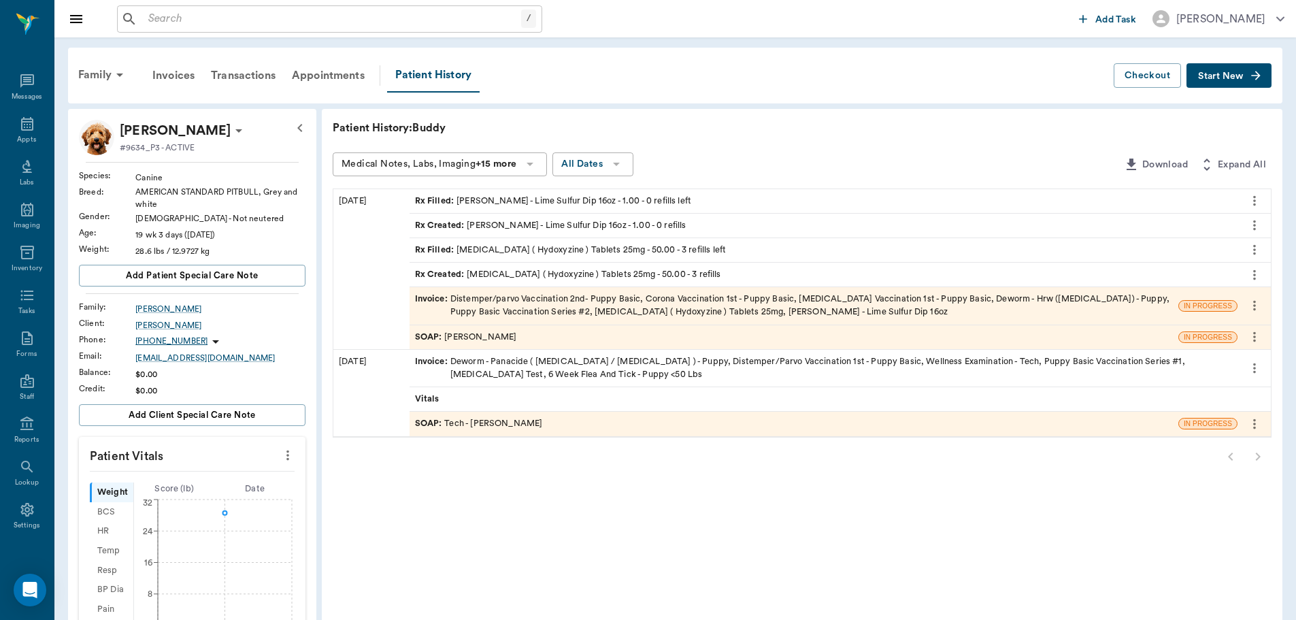
click at [184, 21] on input "text" at bounding box center [332, 19] width 378 height 19
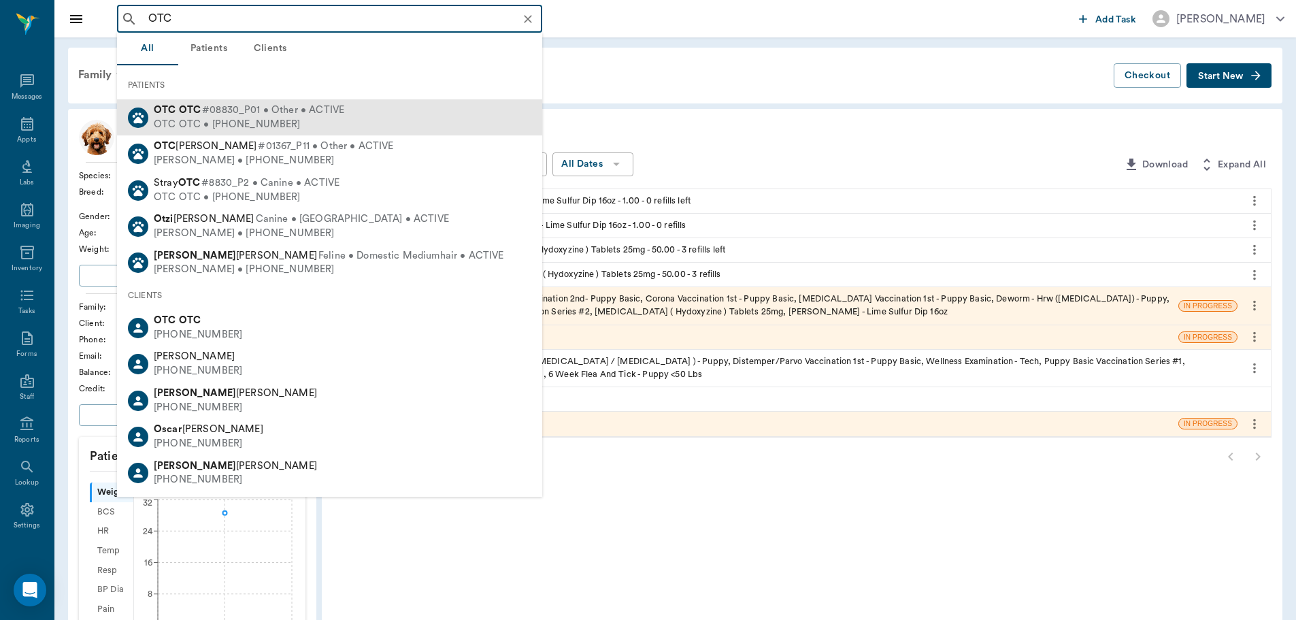
click at [265, 103] on div "OTC OTC #08830_P01 • Other • ACTIVE OTC OTC • (555) 555-5555" at bounding box center [329, 117] width 425 height 36
type input "OTC"
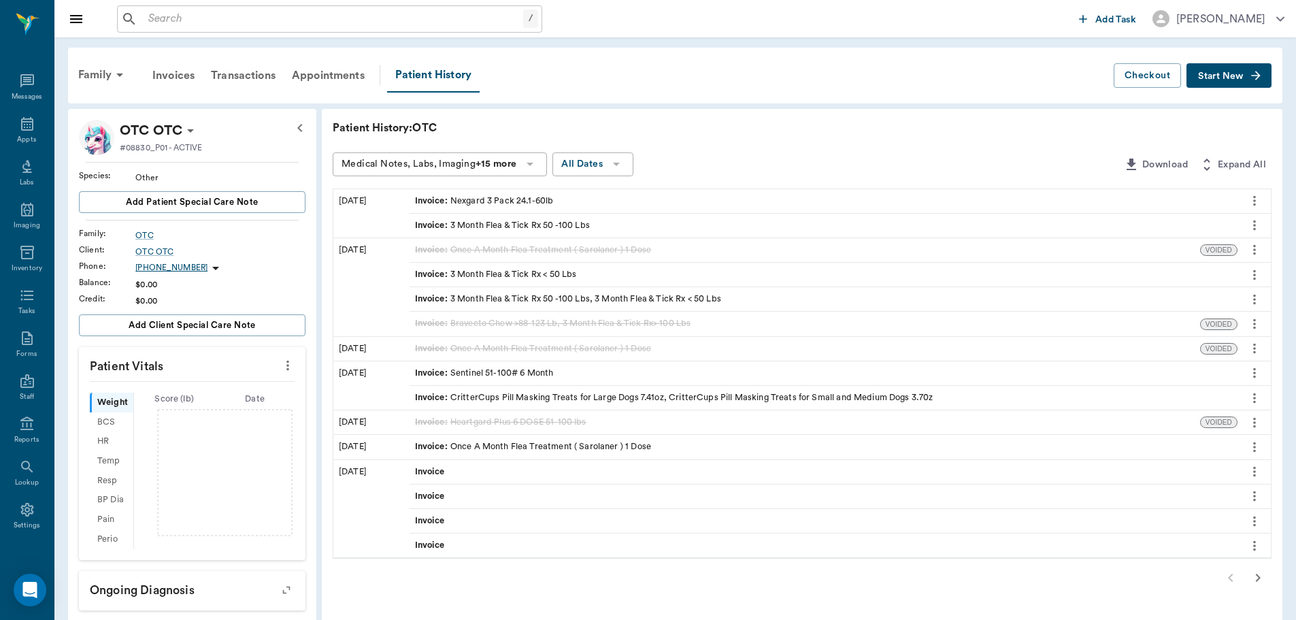
click at [1207, 76] on span "Start New" at bounding box center [1221, 76] width 46 height 0
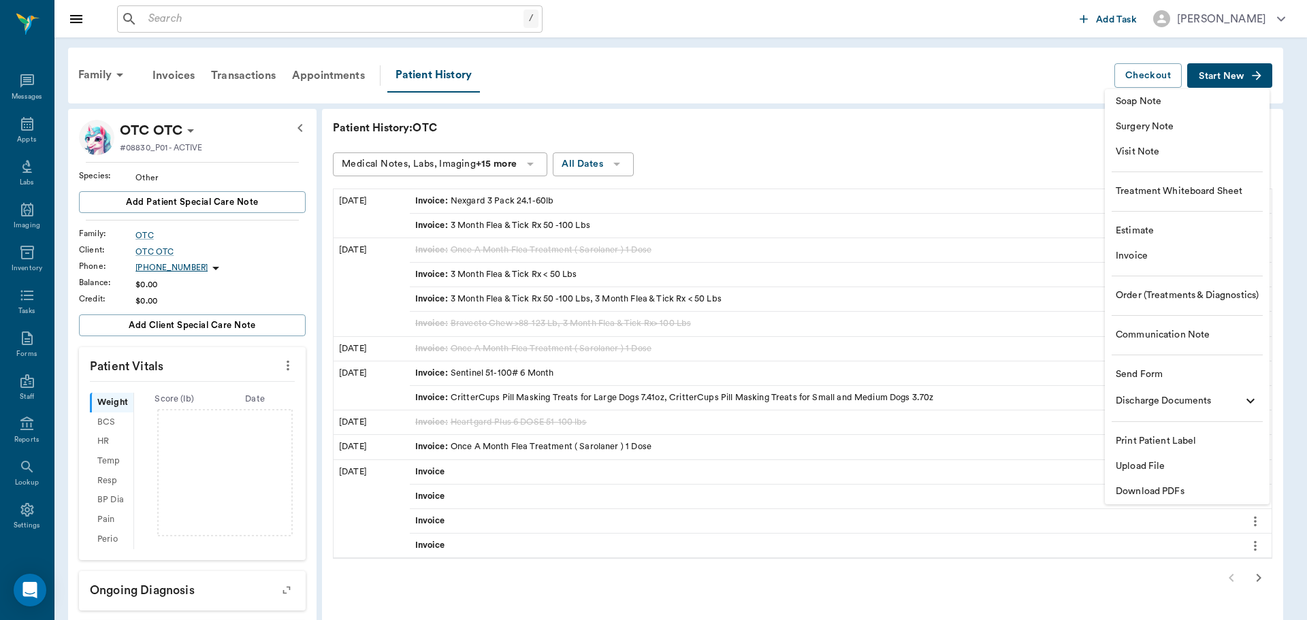
click at [1136, 221] on li "Estimate" at bounding box center [1186, 230] width 165 height 25
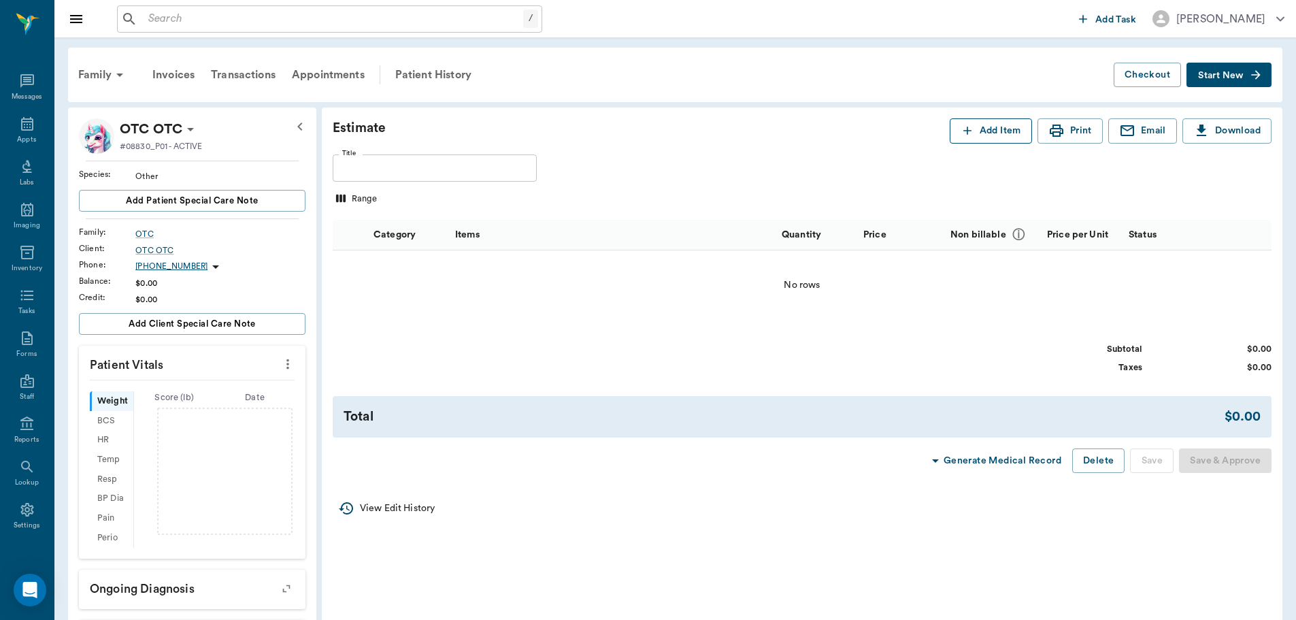
click at [1005, 133] on button "Add Item" at bounding box center [991, 130] width 82 height 25
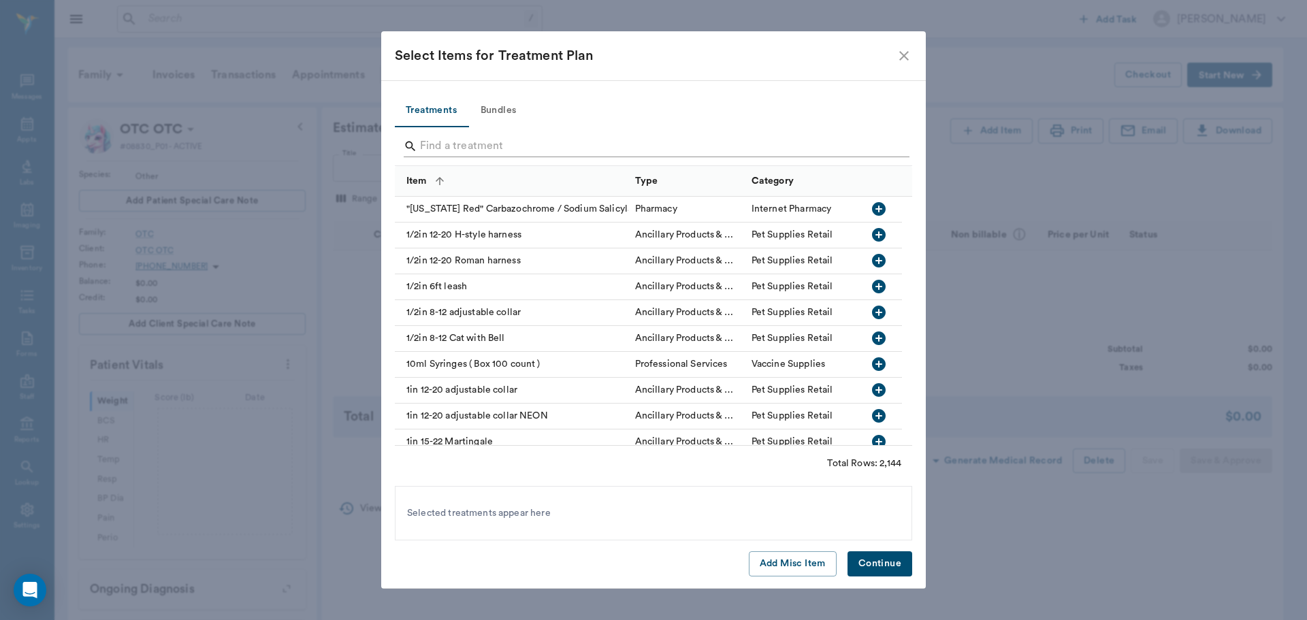
click at [521, 153] on input "Search" at bounding box center [654, 146] width 469 height 22
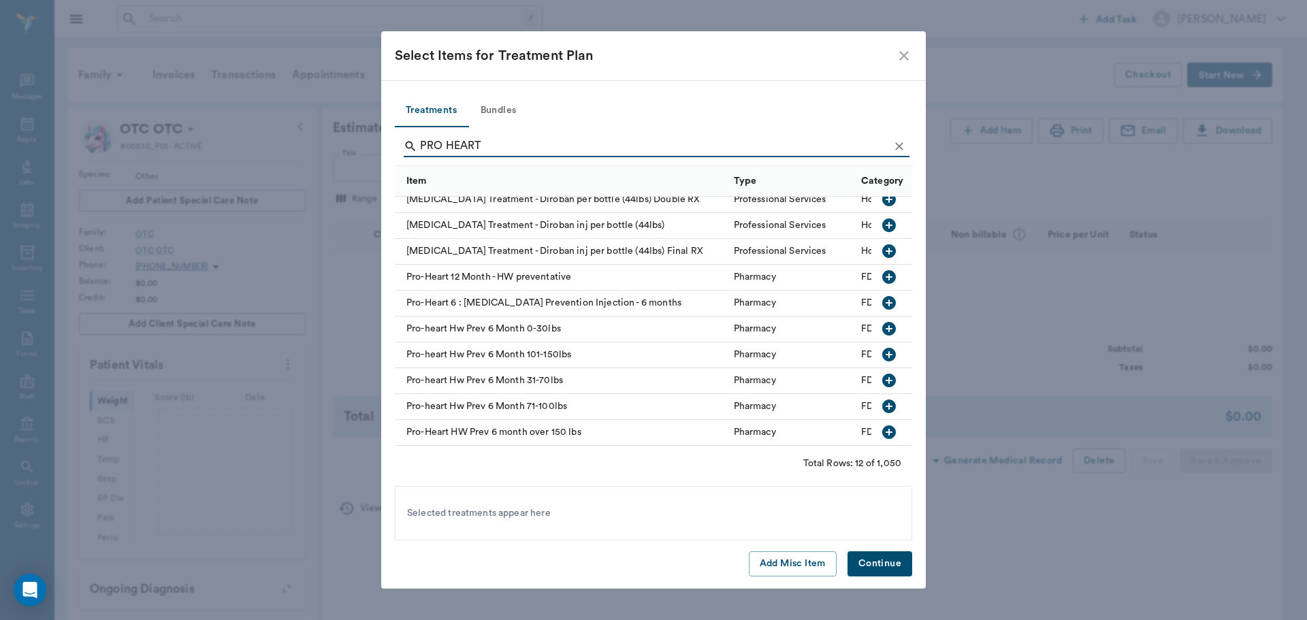
scroll to position [68, 0]
type input "PRO HEART"
click at [882, 374] on icon "button" at bounding box center [889, 381] width 14 height 14
click at [879, 561] on button "Continue" at bounding box center [879, 563] width 65 height 25
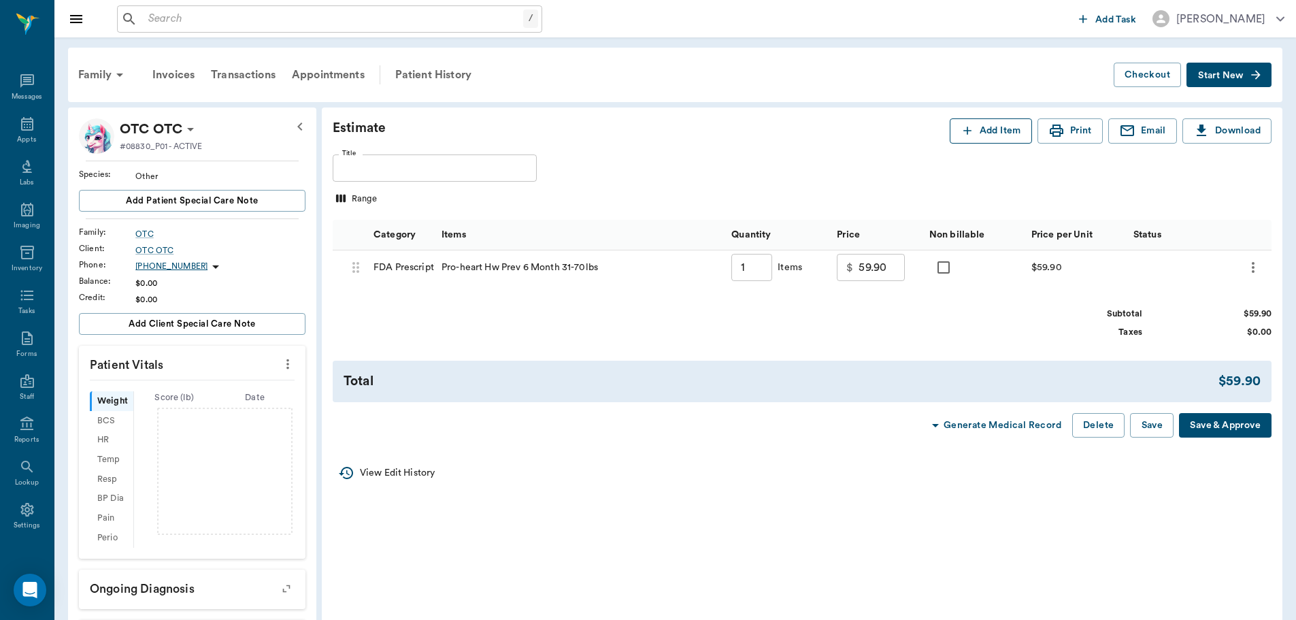
click at [1008, 133] on button "Add Item" at bounding box center [991, 130] width 82 height 25
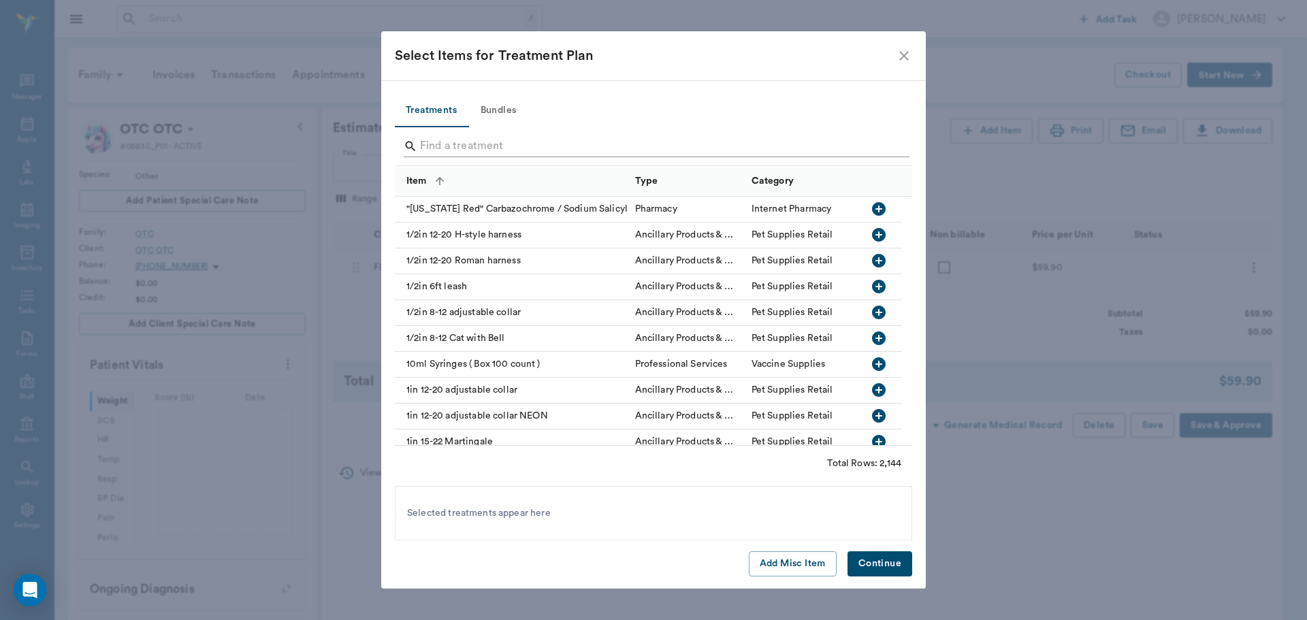
click at [472, 140] on input "Search" at bounding box center [654, 146] width 469 height 22
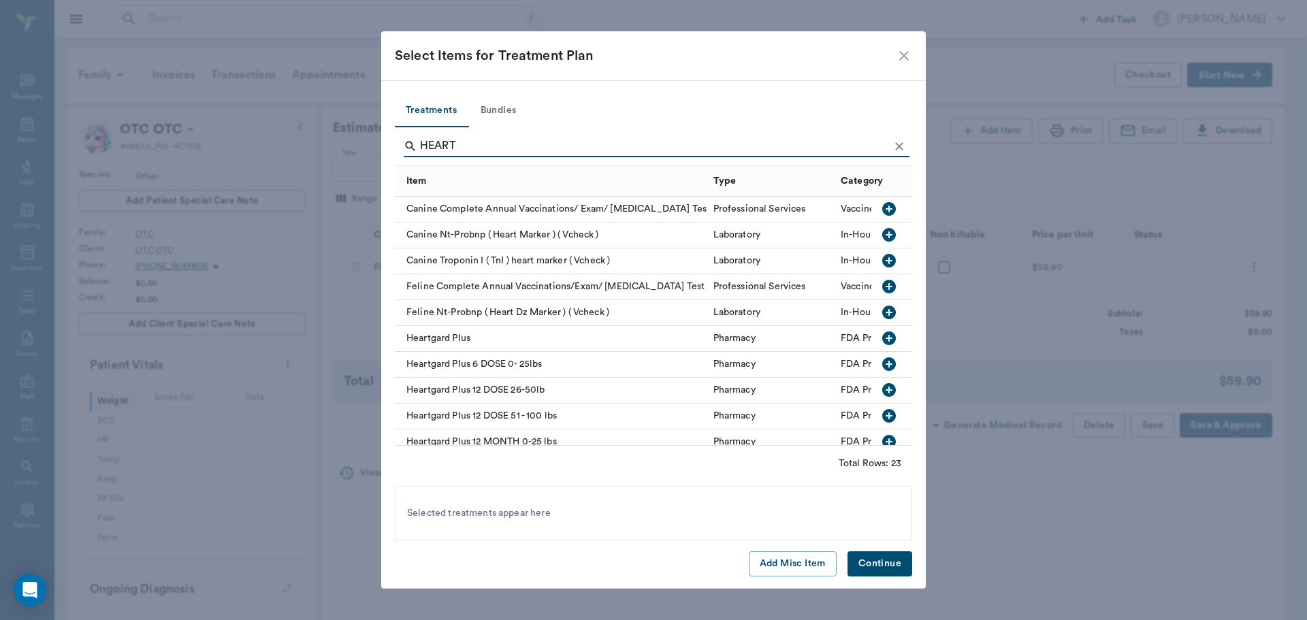
type input "HEART"
click at [882, 390] on icon "button" at bounding box center [889, 390] width 14 height 14
click at [877, 555] on button "Continue" at bounding box center [879, 563] width 65 height 25
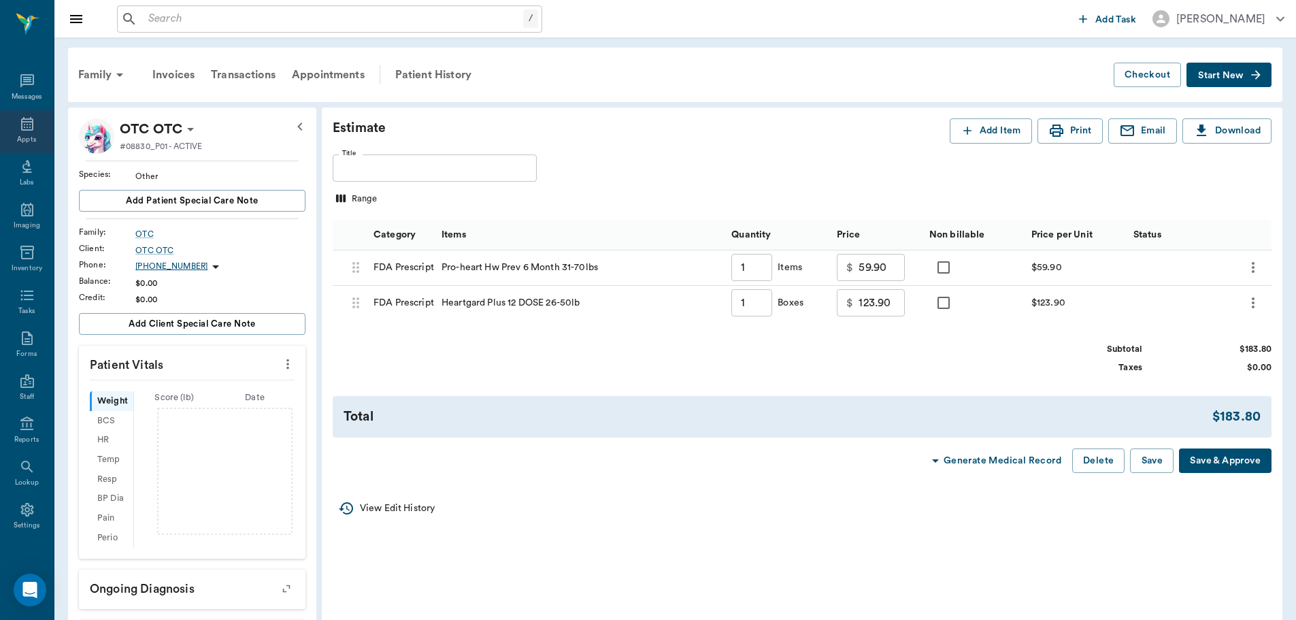
click at [27, 133] on div "Appts" at bounding box center [27, 131] width 54 height 43
drag, startPoint x: 24, startPoint y: 135, endPoint x: 714, endPoint y: 69, distance: 692.5
click at [24, 135] on div "Appts" at bounding box center [26, 140] width 19 height 10
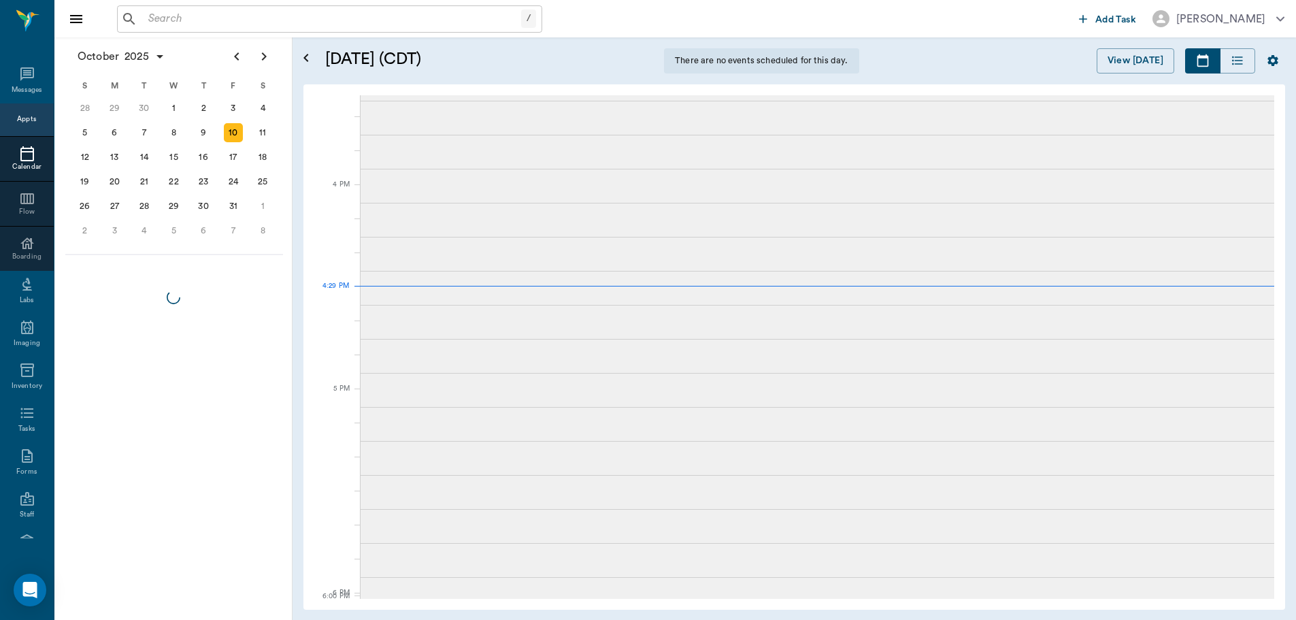
click at [24, 118] on div "Appts" at bounding box center [26, 119] width 19 height 10
click at [17, 120] on div "Appts" at bounding box center [26, 119] width 19 height 10
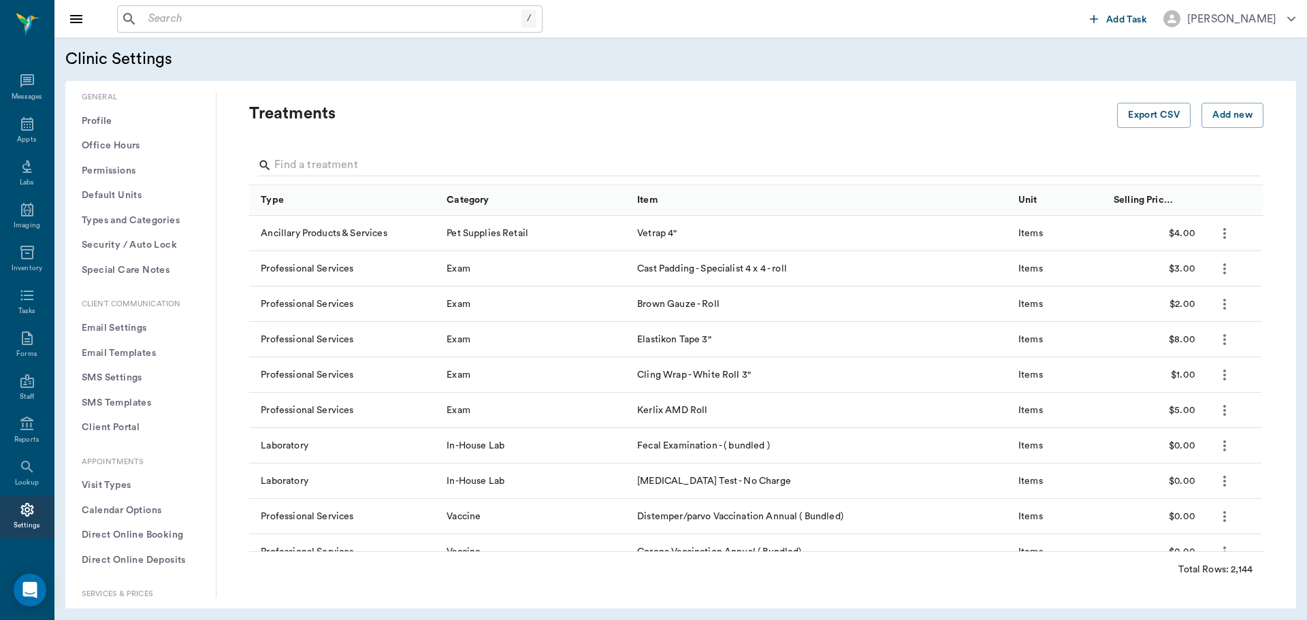
scroll to position [6, 0]
click at [30, 122] on div "Appts" at bounding box center [27, 125] width 54 height 43
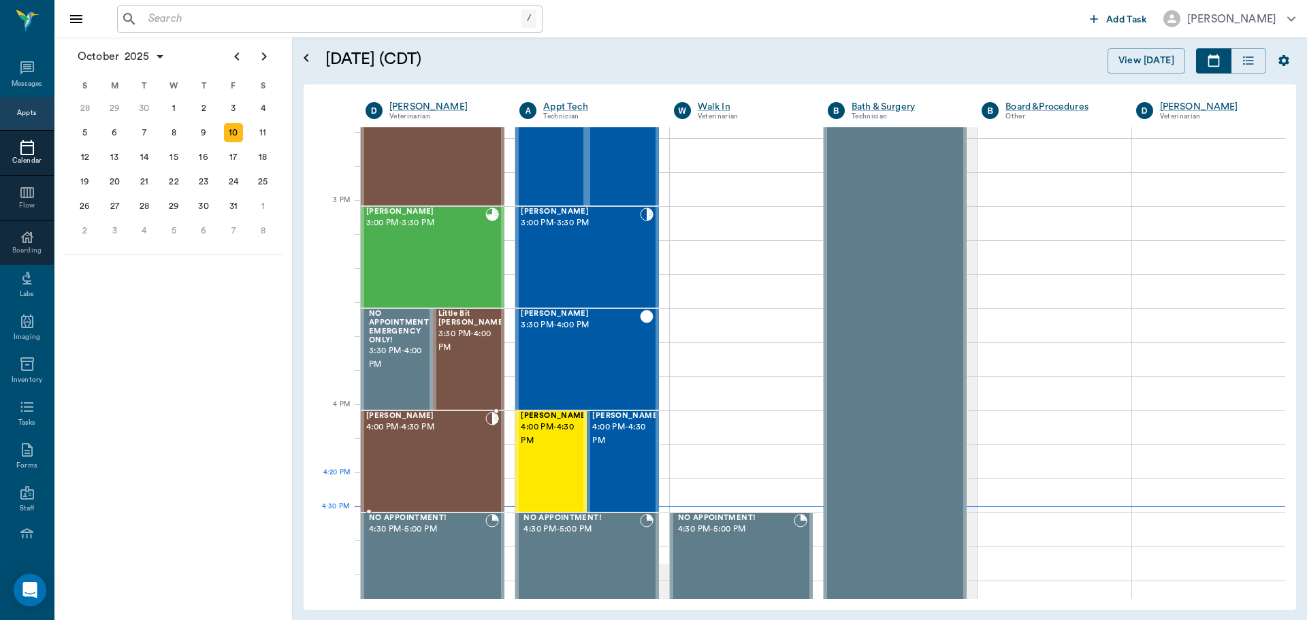
scroll to position [1362, 0]
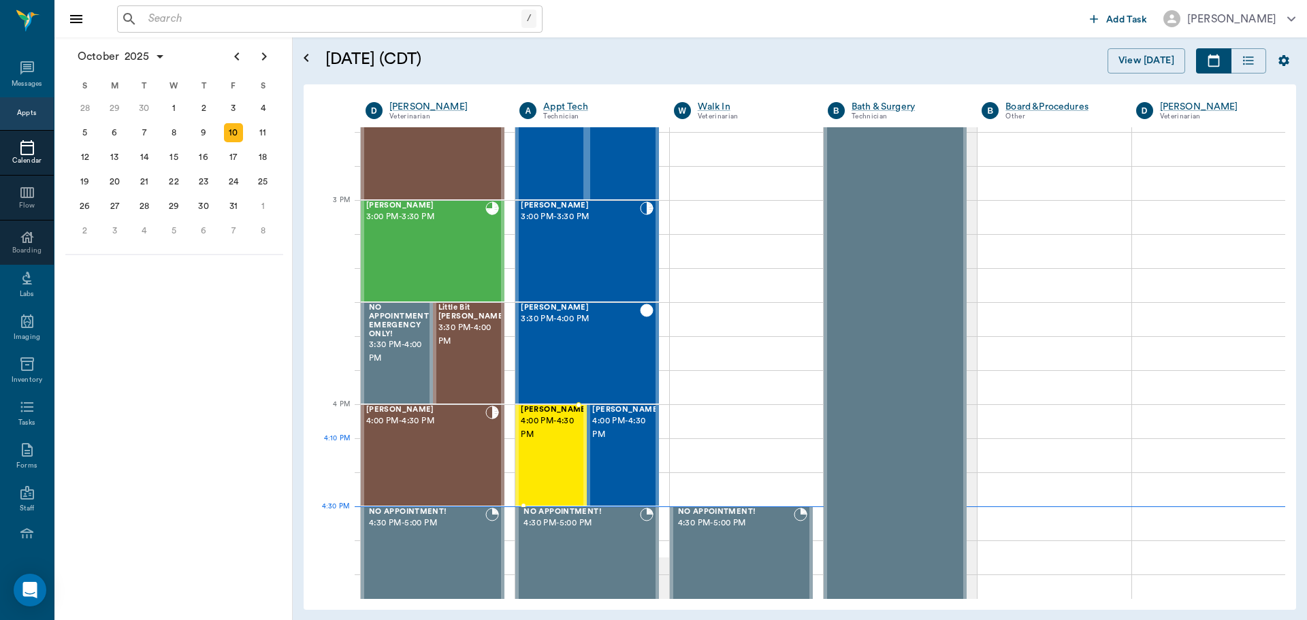
click at [523, 452] on div "[PERSON_NAME] 4:00 PM - 4:30 PM" at bounding box center [555, 455] width 68 height 99
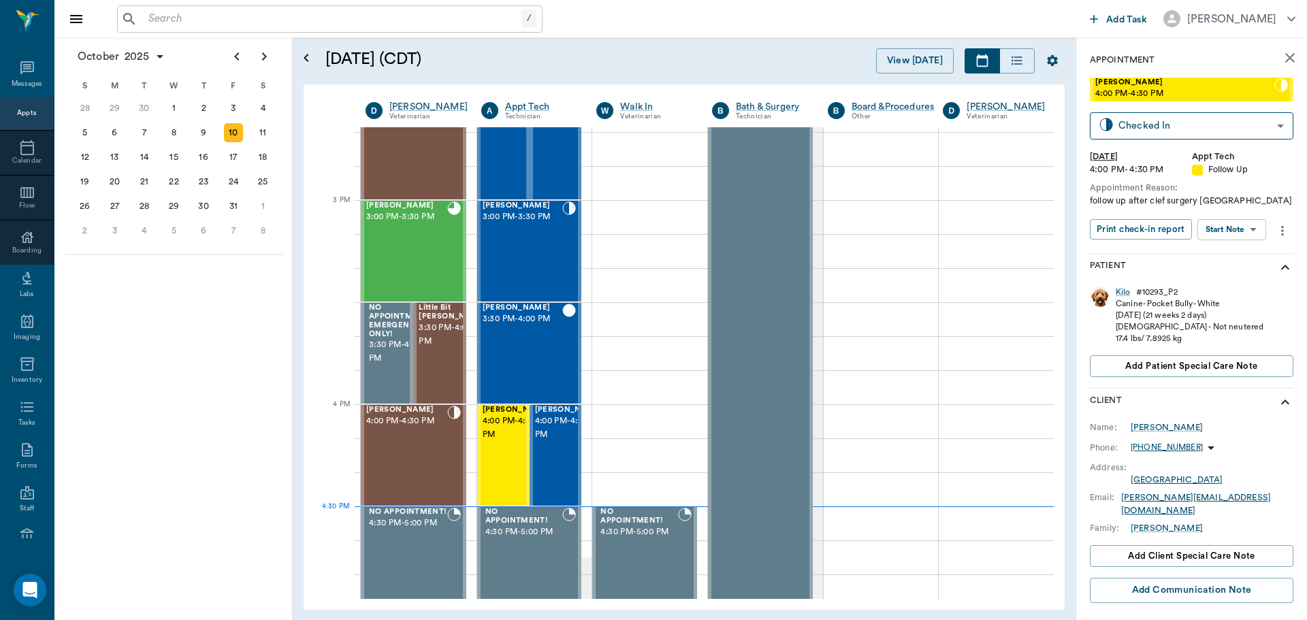
click at [1226, 230] on body "/ ​ Add Task [PERSON_NAME] Nectar Messages Appts Calendar Flow Boarding Labs Im…" at bounding box center [653, 310] width 1307 height 620
click at [1231, 255] on button "Start SOAP" at bounding box center [1216, 258] width 46 height 16
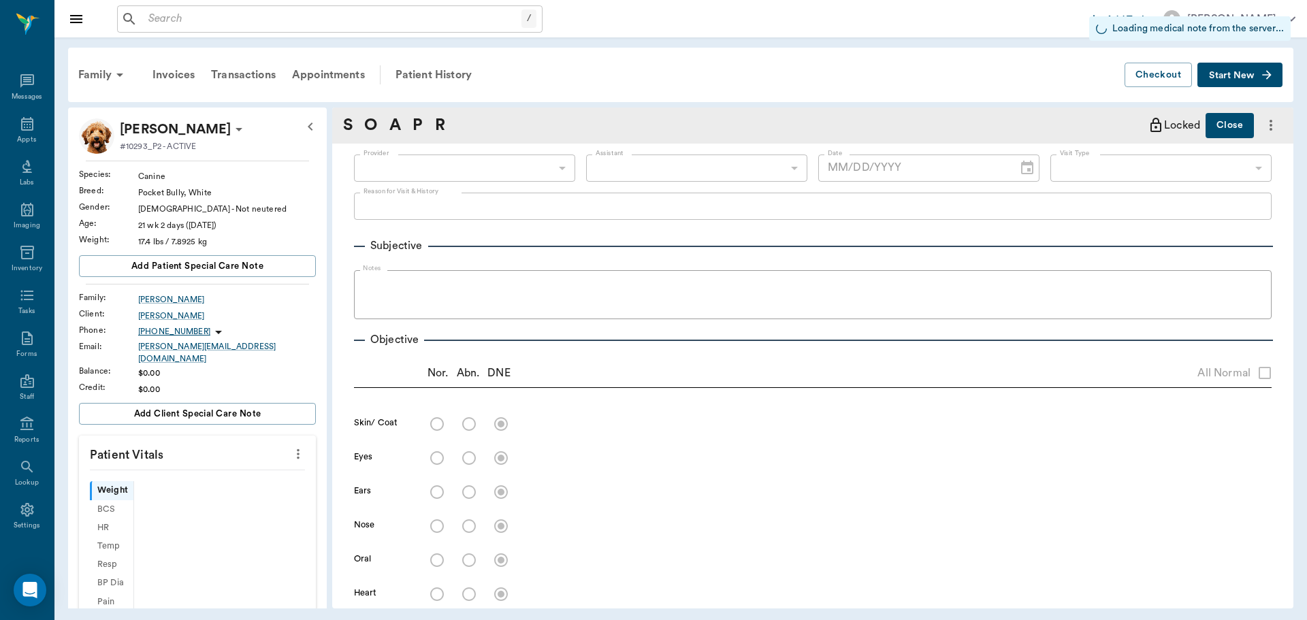
type input "63ec2f075fda476ae8351a4c"
type input "65d2be4f46e3a538d89b8c16"
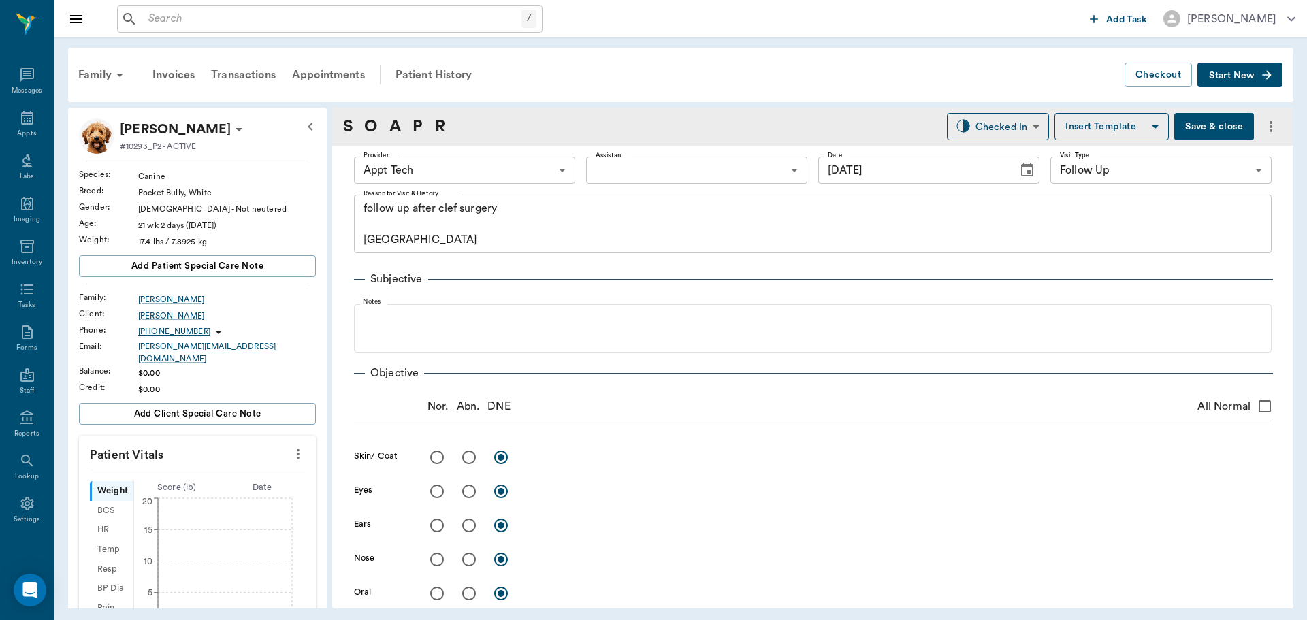
type input "[DATE]"
type textarea "follow up after clef surgery [GEOGRAPHIC_DATA]"
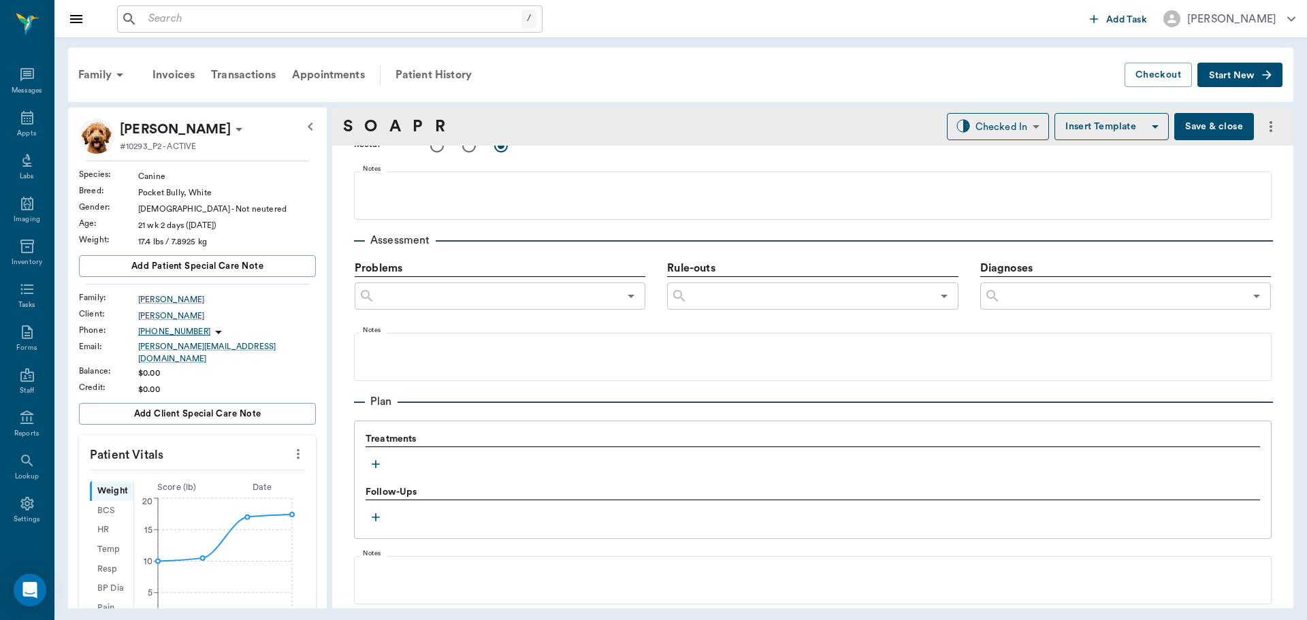
scroll to position [681, 0]
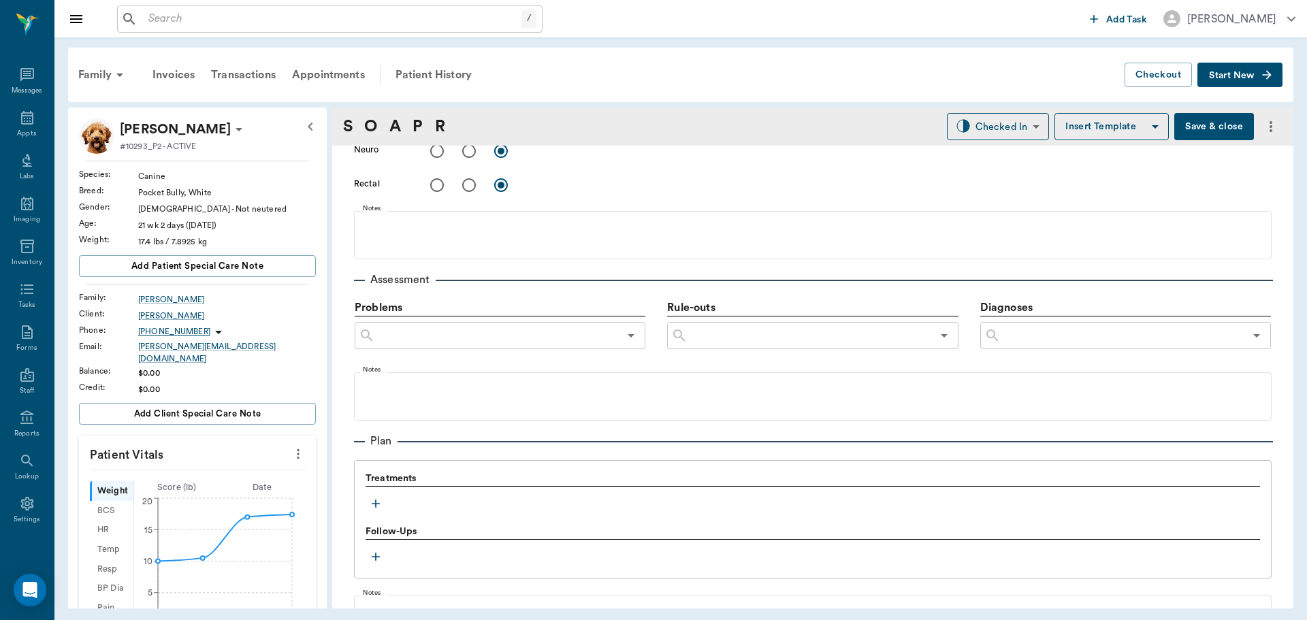
click at [372, 504] on icon "button" at bounding box center [376, 504] width 14 height 14
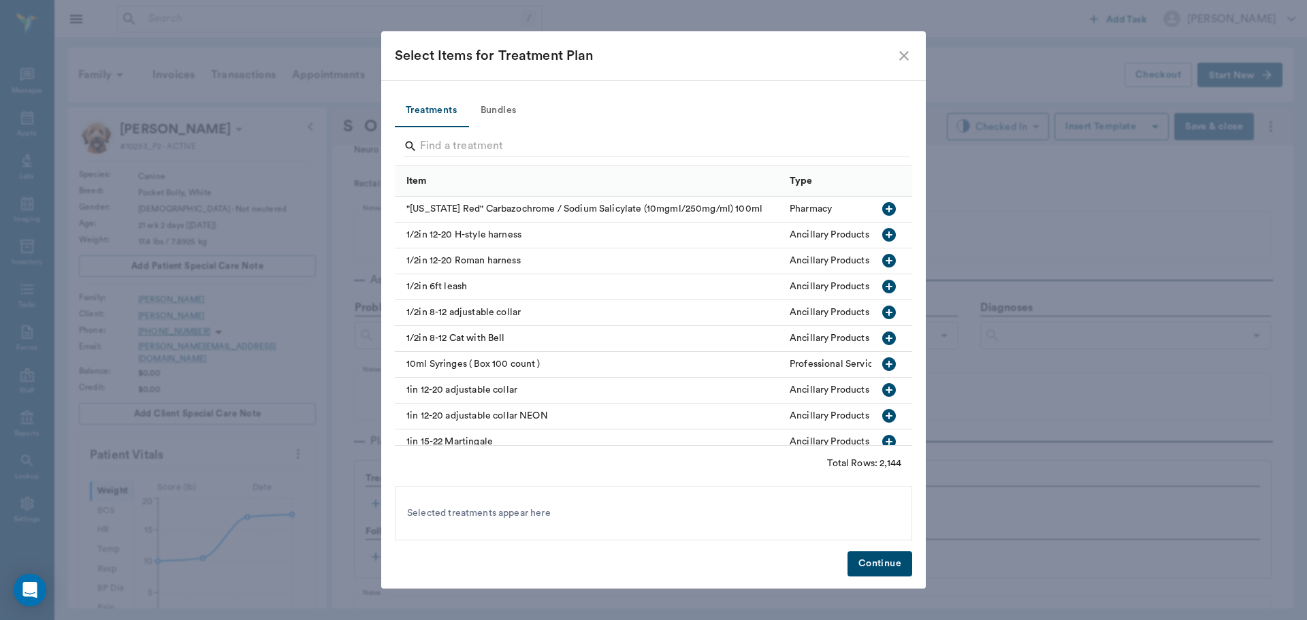
click at [909, 56] on icon "close" at bounding box center [904, 56] width 16 height 16
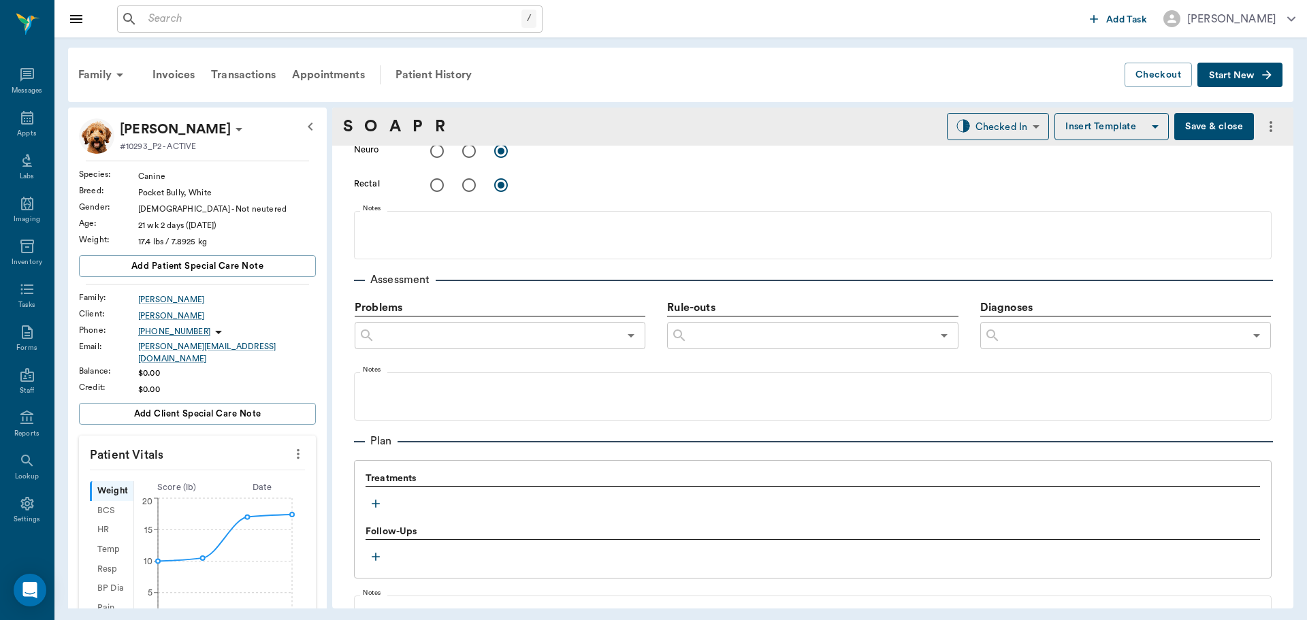
click at [291, 446] on icon "more" at bounding box center [298, 454] width 15 height 16
click at [251, 465] on span "Enter Vitals" at bounding box center [231, 469] width 114 height 14
click at [216, 491] on input "text" at bounding box center [196, 494] width 118 height 27
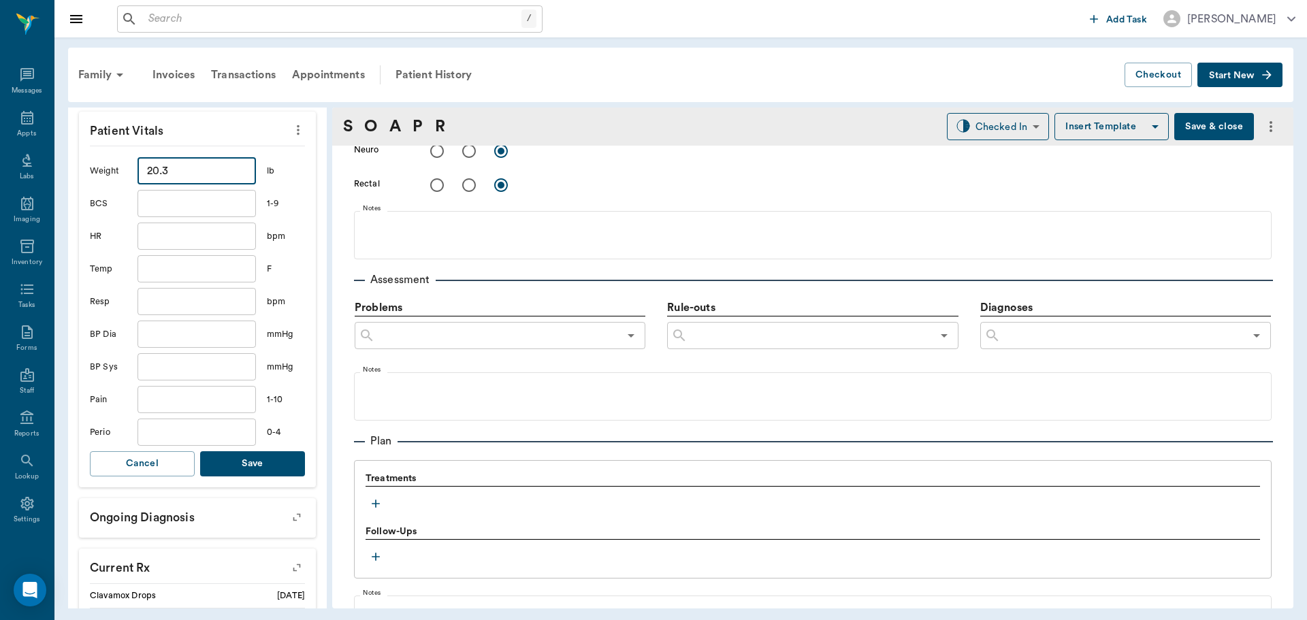
scroll to position [340, 0]
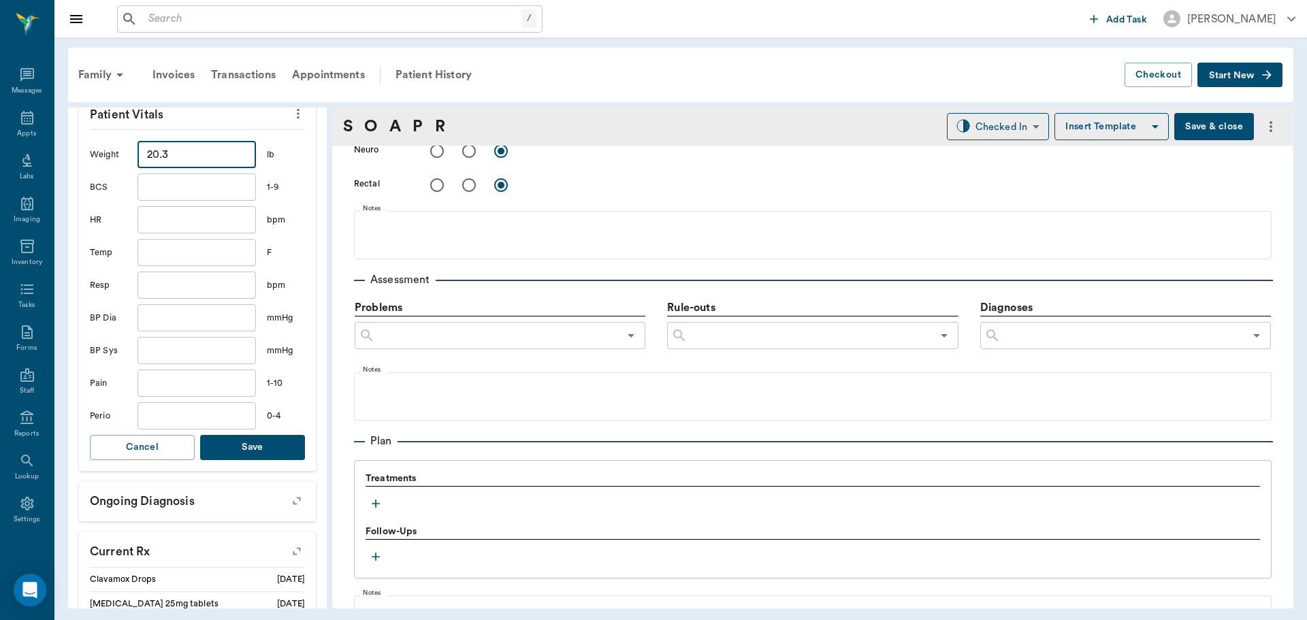
type input "20.3"
click at [233, 442] on button "Save" at bounding box center [252, 447] width 105 height 25
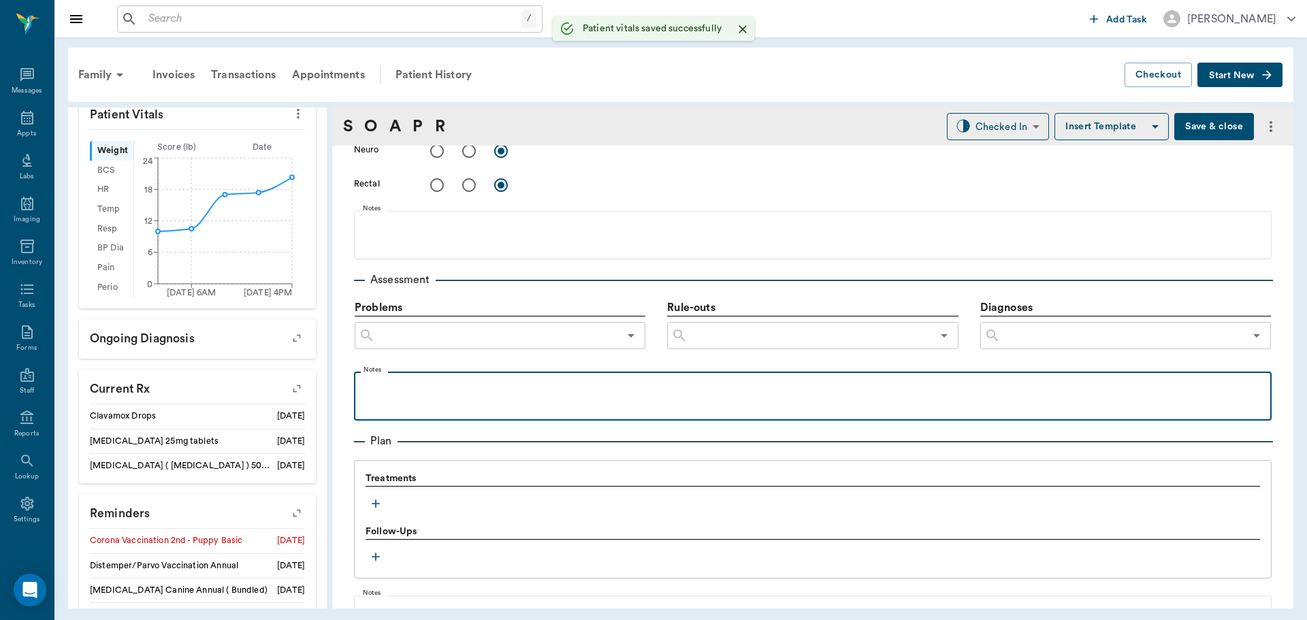
click at [475, 397] on div at bounding box center [813, 395] width 904 height 34
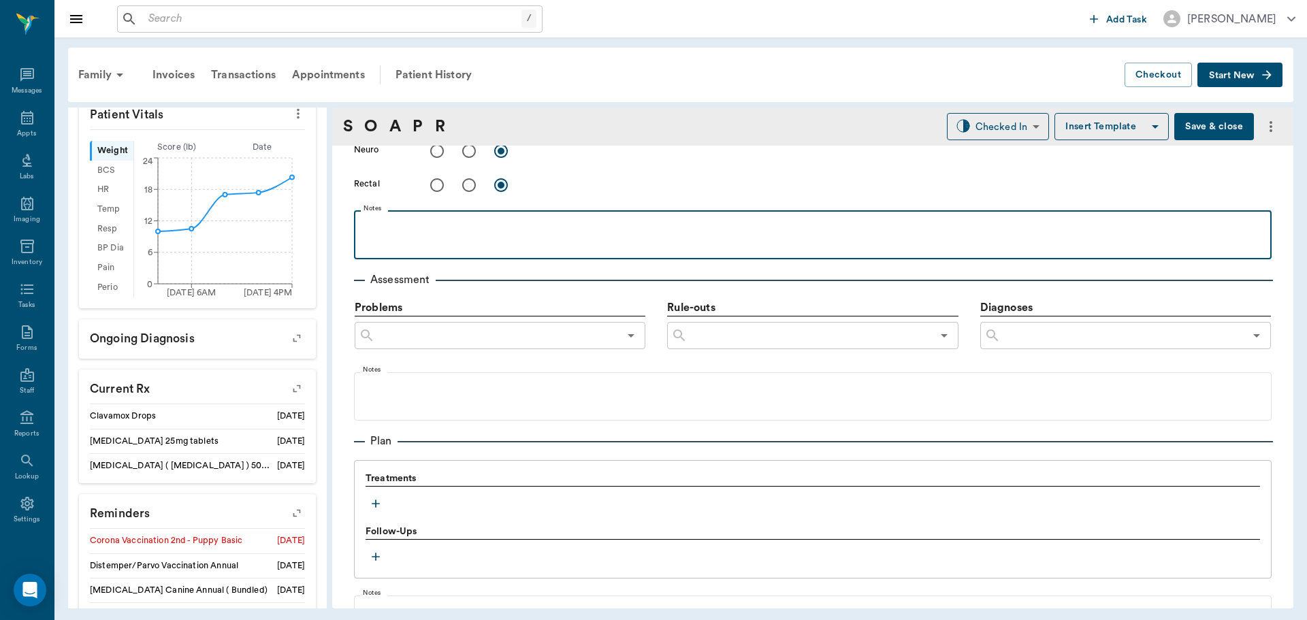
click at [384, 246] on div at bounding box center [813, 234] width 904 height 34
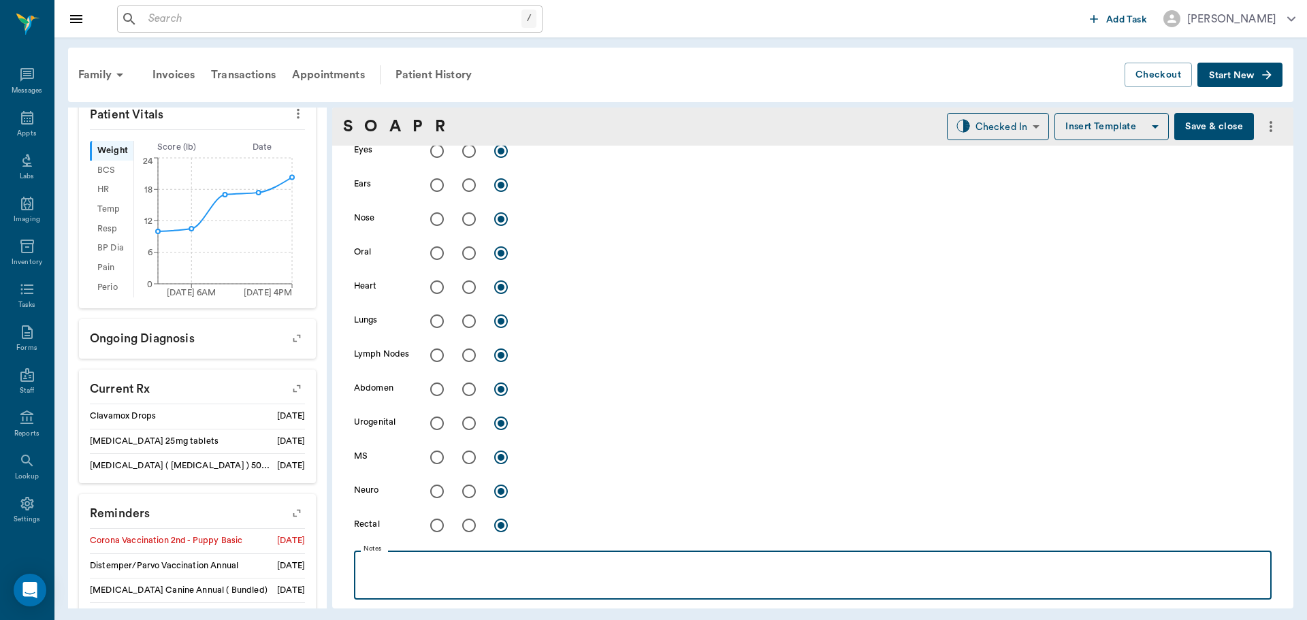
scroll to position [0, 0]
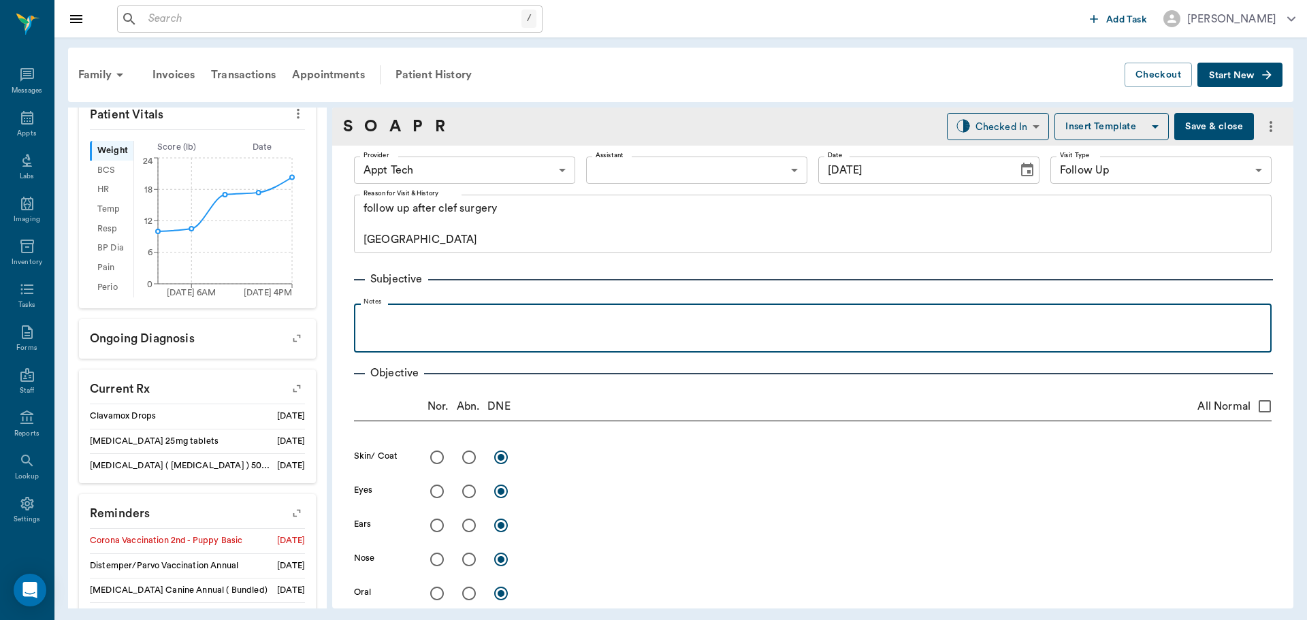
click at [426, 329] on div at bounding box center [813, 327] width 904 height 34
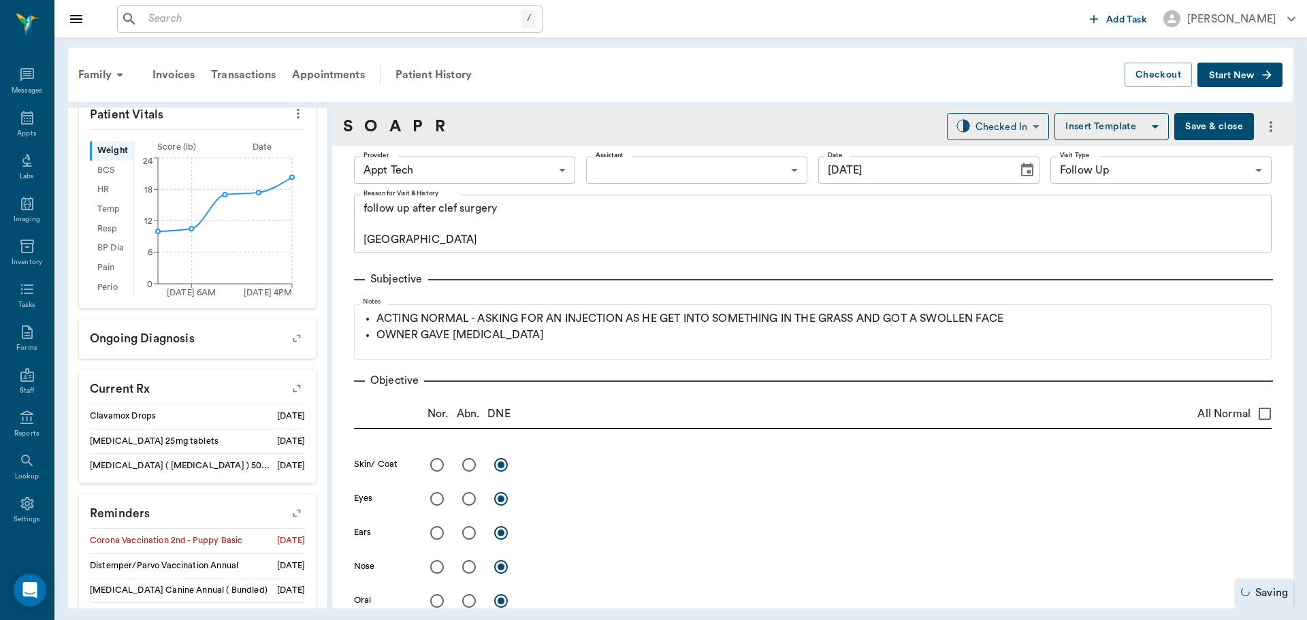
click at [508, 175] on body "/ ​ Add Task [PERSON_NAME] Nectar Messages Appts Labs Imaging Inventory Tasks F…" at bounding box center [653, 310] width 1307 height 620
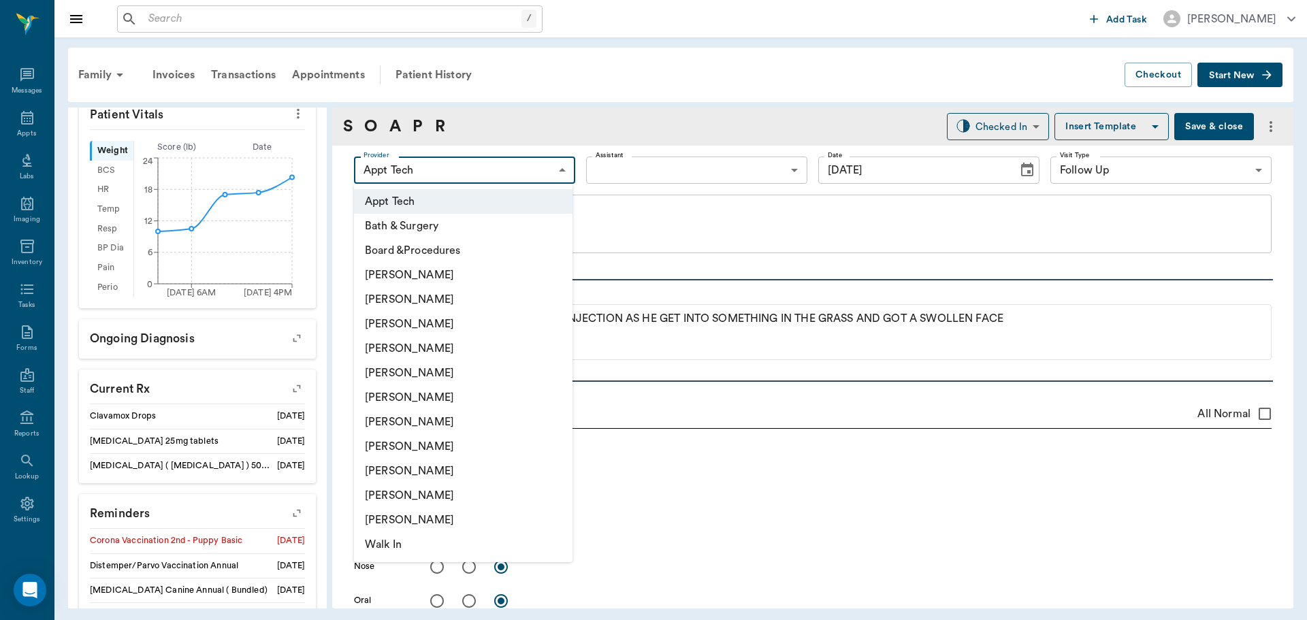
click at [490, 352] on li "[PERSON_NAME]" at bounding box center [463, 348] width 218 height 24
type input "63ec2f075fda476ae8351a4d"
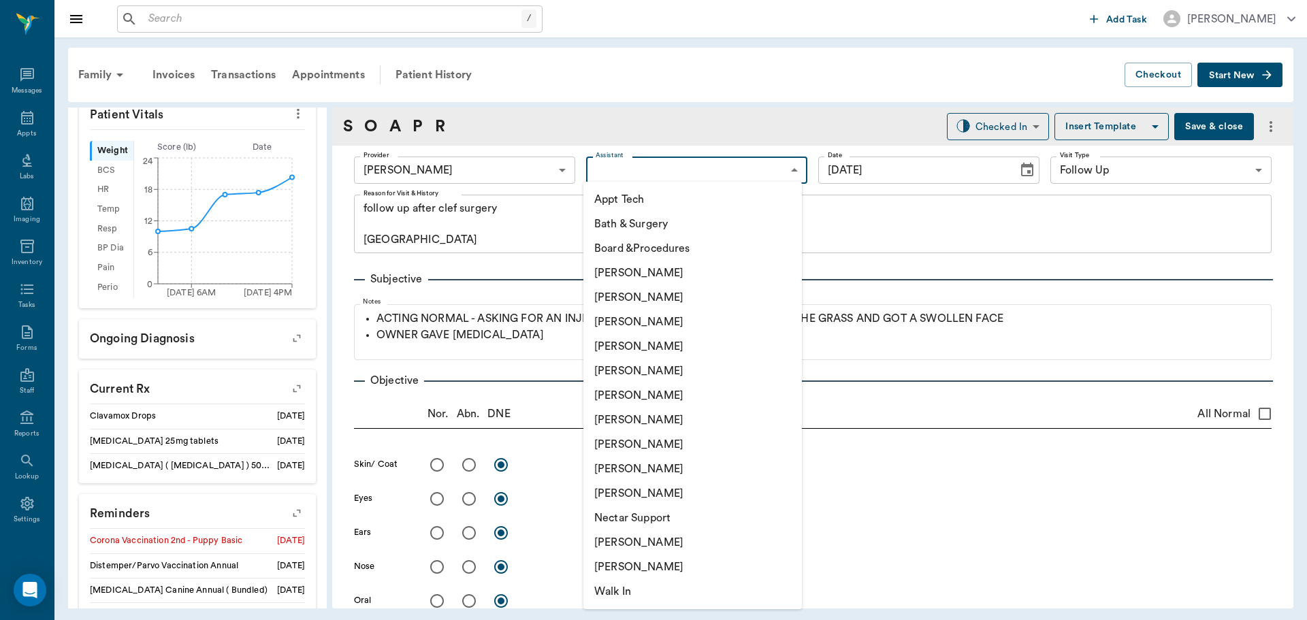
click at [731, 169] on body "/ ​ Add Task [PERSON_NAME] Nectar Messages Appts Labs Imaging Inventory Tasks F…" at bounding box center [653, 310] width 1307 height 620
click at [704, 546] on li "[PERSON_NAME]" at bounding box center [692, 542] width 218 height 24
type input "6740bf97de10e07744acf1eb"
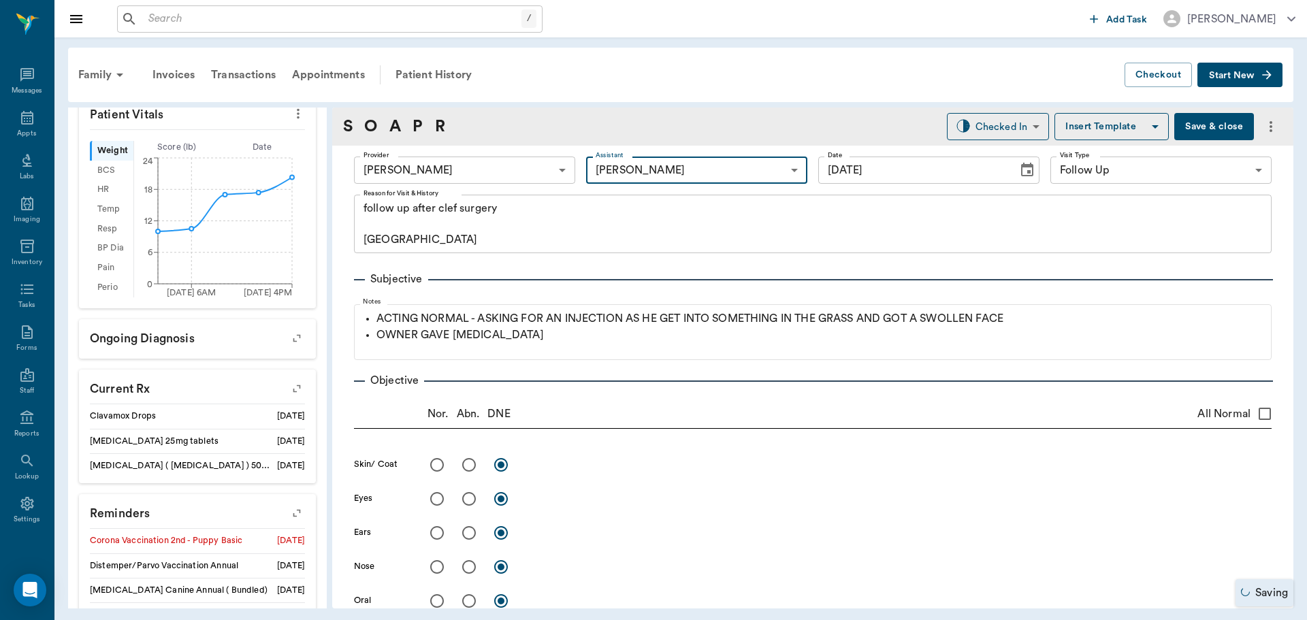
scroll to position [136, 0]
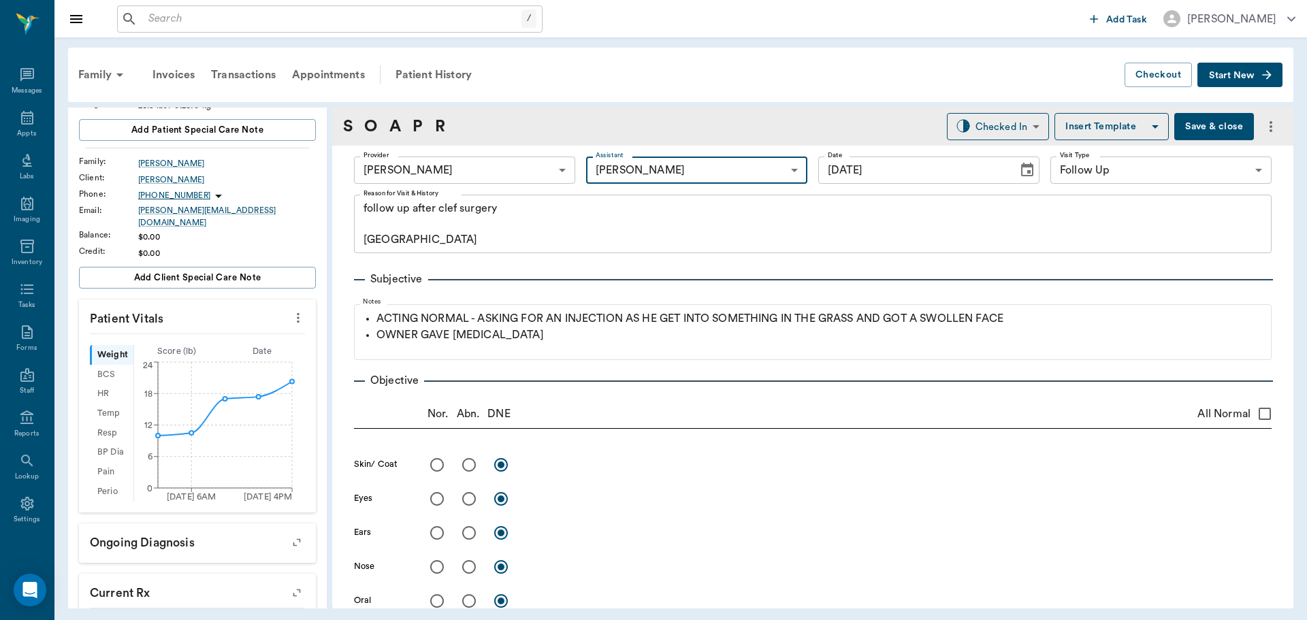
click at [297, 313] on icon "more" at bounding box center [298, 318] width 3 height 10
click at [268, 335] on span "Enter Vitals" at bounding box center [231, 333] width 114 height 14
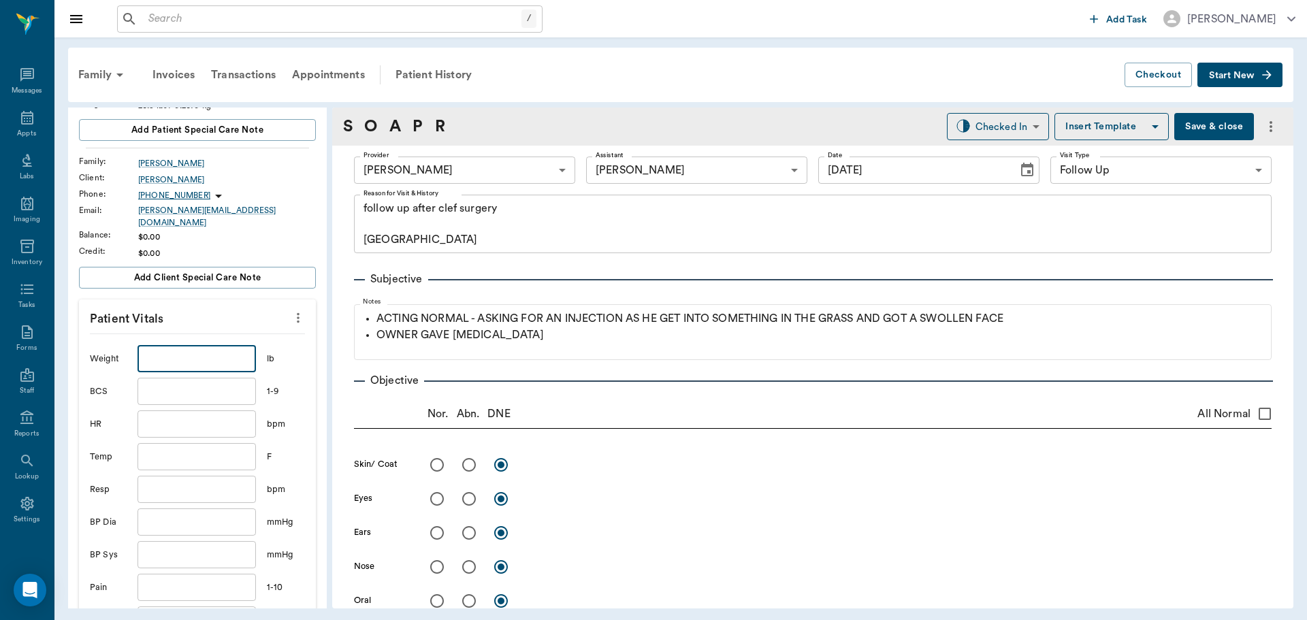
click at [216, 352] on input "text" at bounding box center [196, 358] width 118 height 27
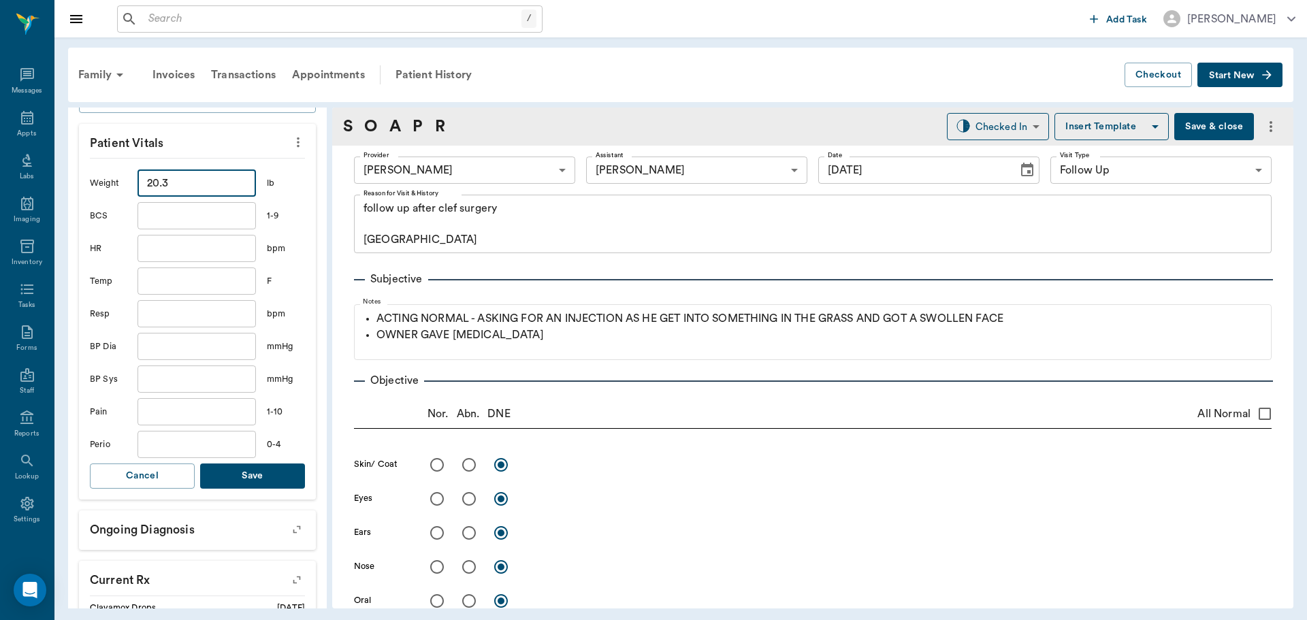
scroll to position [476, 0]
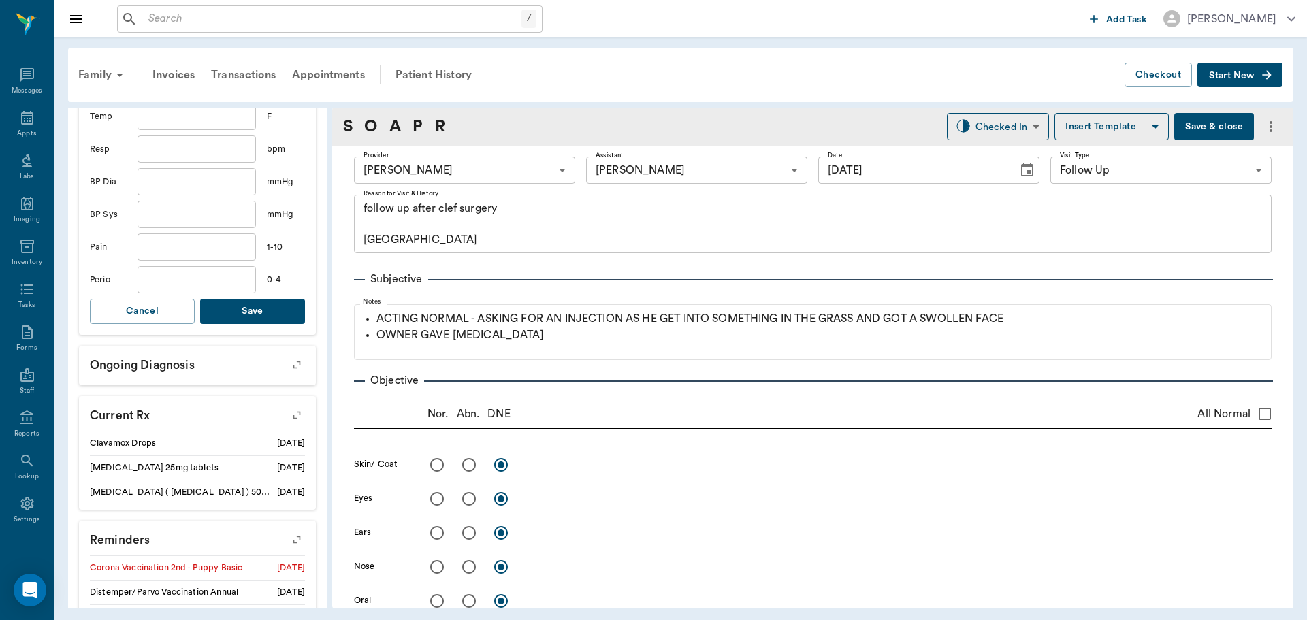
type input "20.3"
click at [233, 299] on button "Save" at bounding box center [252, 311] width 105 height 25
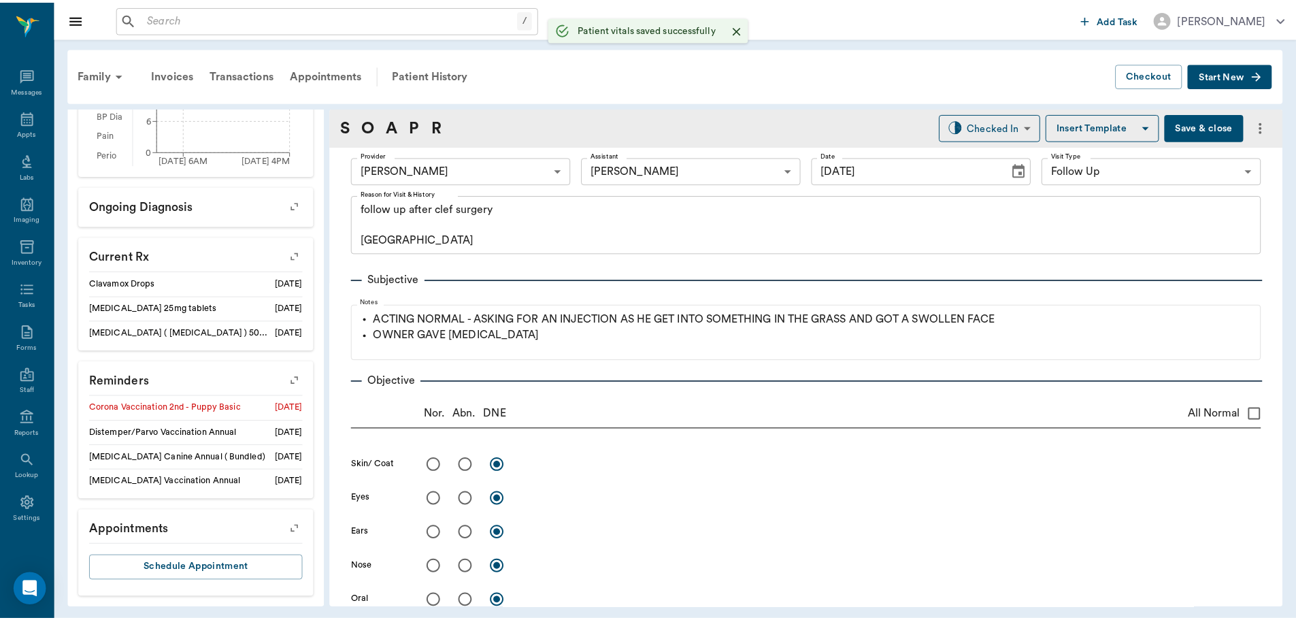
scroll to position [465, 0]
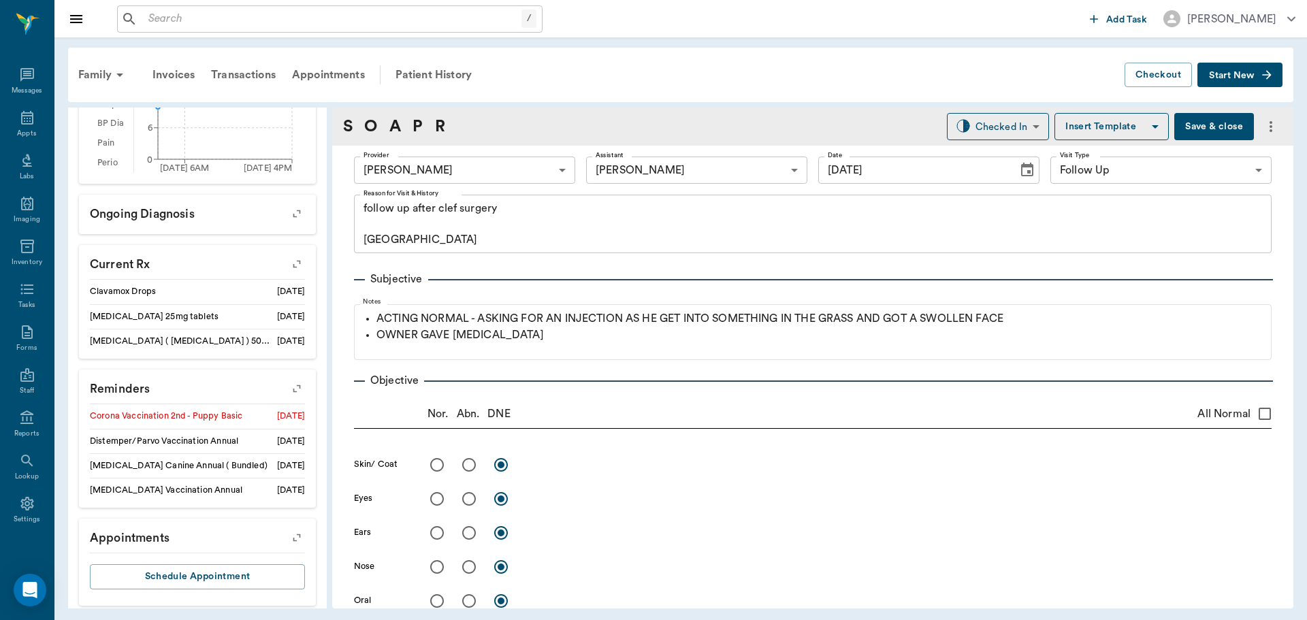
click at [1203, 129] on button "Save & close" at bounding box center [1214, 126] width 80 height 27
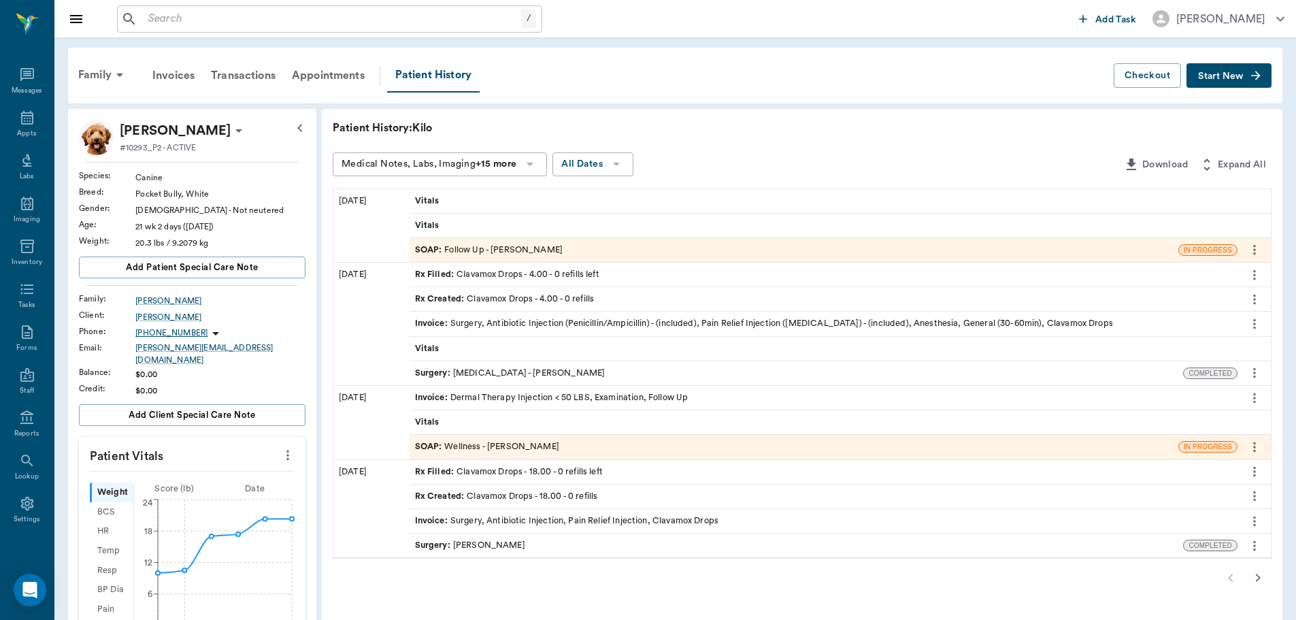
click at [483, 445] on div "SOAP : Wellness - [PERSON_NAME]" at bounding box center [487, 446] width 144 height 13
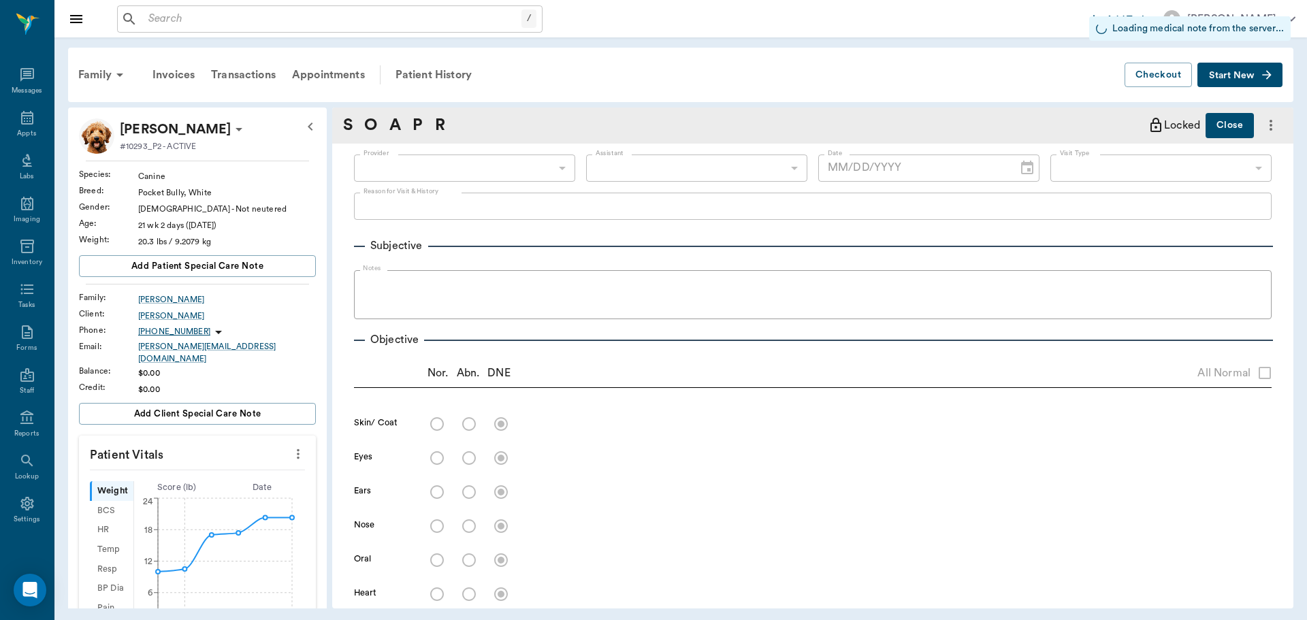
type input "63ec2f075fda476ae8351a4d"
type input "65d2be4f46e3a538d89b8c14"
radio input "true"
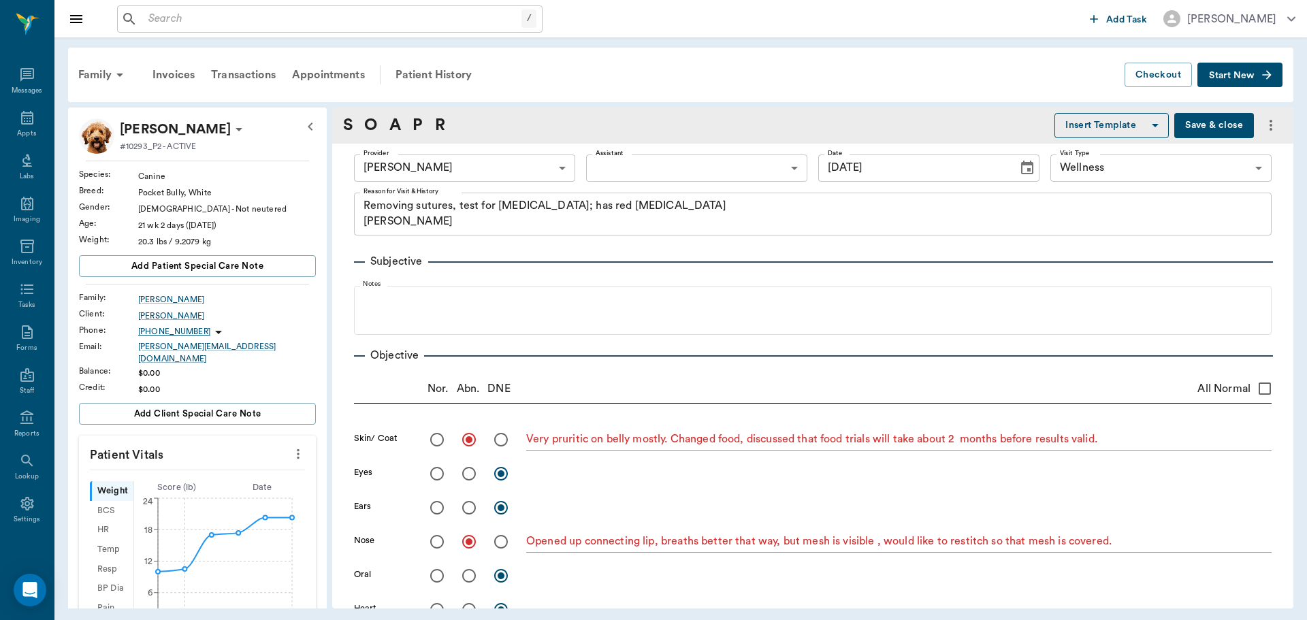
type input "[DATE]"
type textarea "Removing sutures, test for [MEDICAL_DATA]; has red [MEDICAL_DATA] [PERSON_NAME]"
type textarea "Very pruritic on belly mostly. Changed food, discussed that food trials will ta…"
type textarea "Opened up connecting lip, breaths better that way, but mesh is visible , would …"
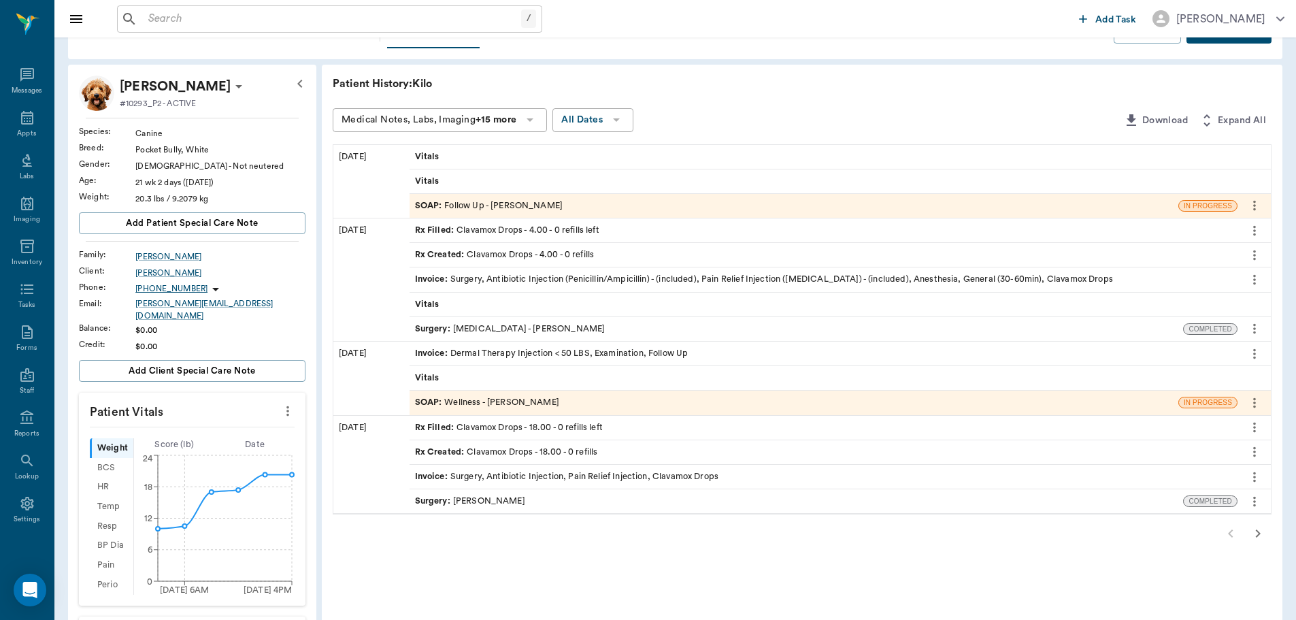
scroll to position [68, 0]
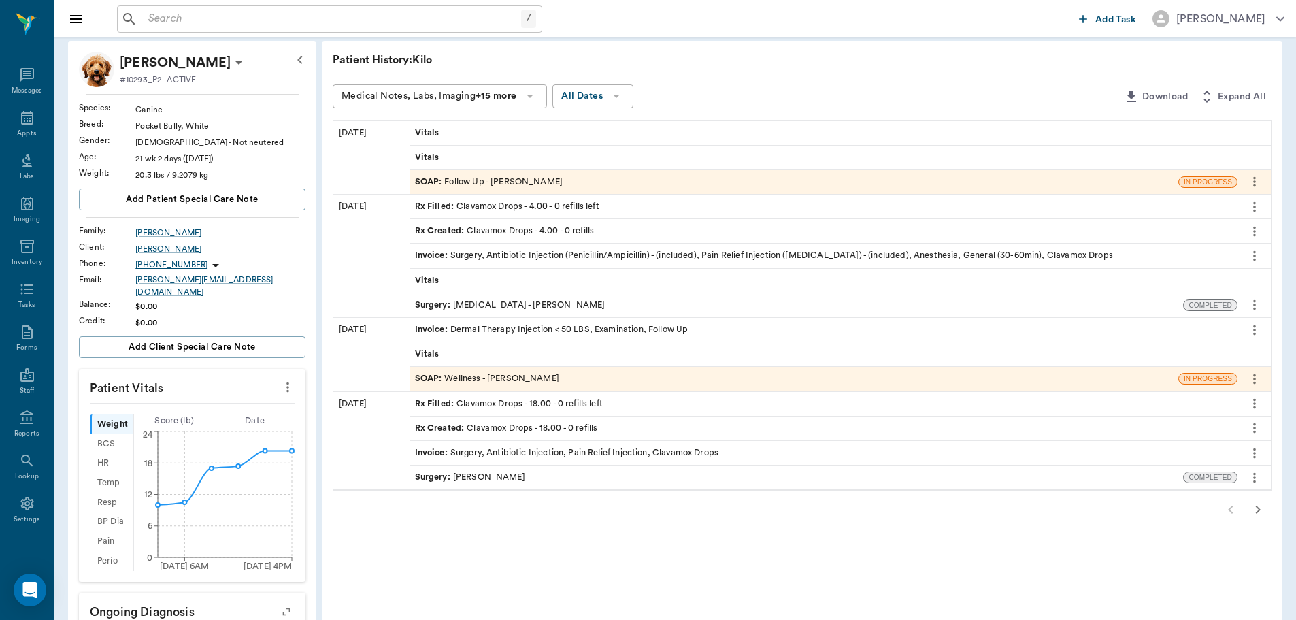
click at [511, 380] on div "SOAP : Wellness - [PERSON_NAME]" at bounding box center [487, 378] width 144 height 13
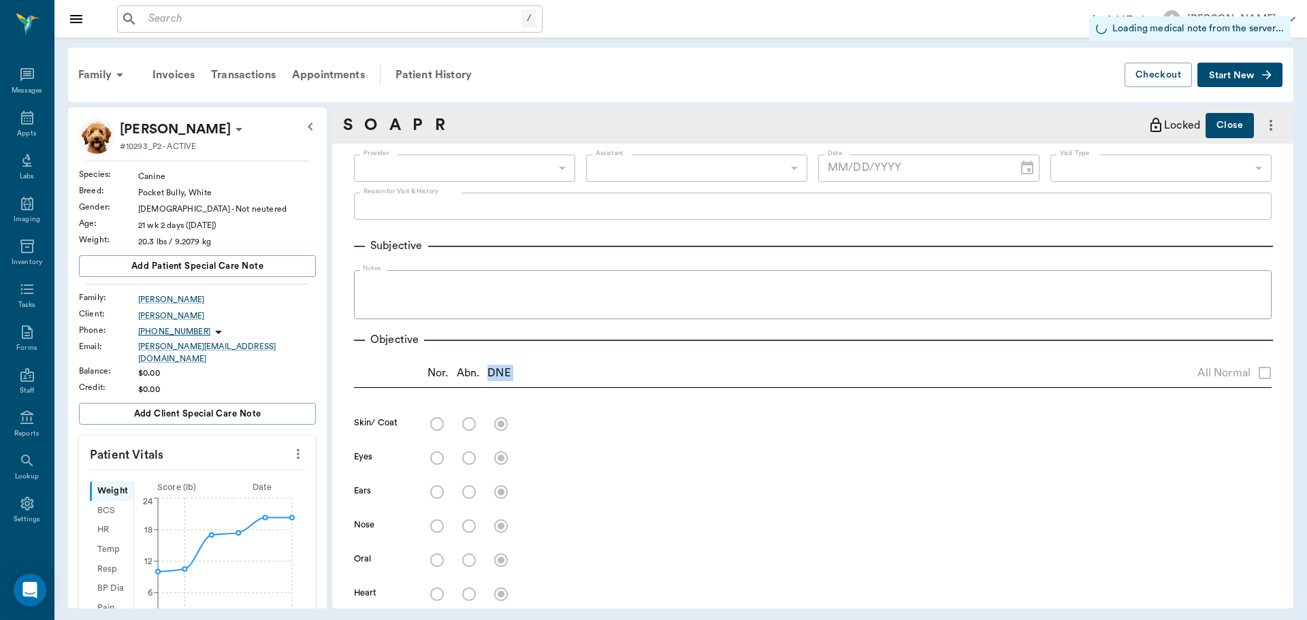
type input "63ec2f075fda476ae8351a4d"
type input "65d2be4f46e3a538d89b8c14"
radio input "true"
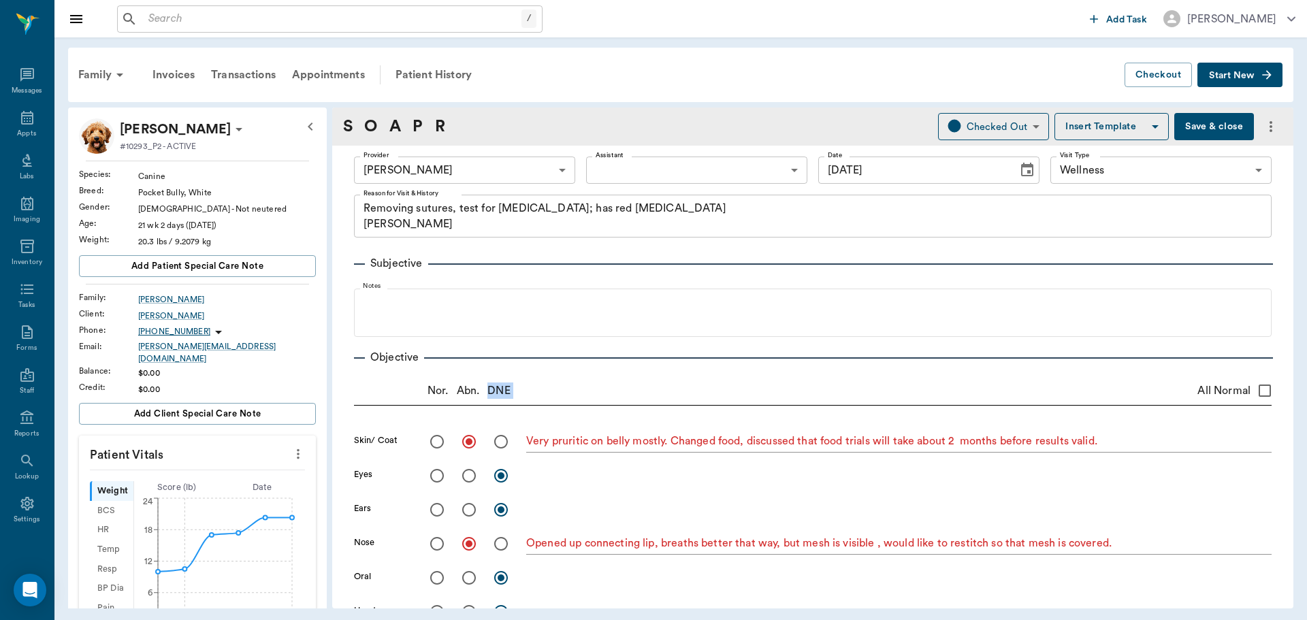
type input "[DATE]"
type textarea "Removing sutures, test for [MEDICAL_DATA]; has red [MEDICAL_DATA] [PERSON_NAME]"
type textarea "Very pruritic on belly mostly. Changed food, discussed that food trials will ta…"
type textarea "Opened up connecting lip, breaths better that way, but mesh is visible , would …"
click at [1195, 126] on button "Save & close" at bounding box center [1214, 126] width 80 height 27
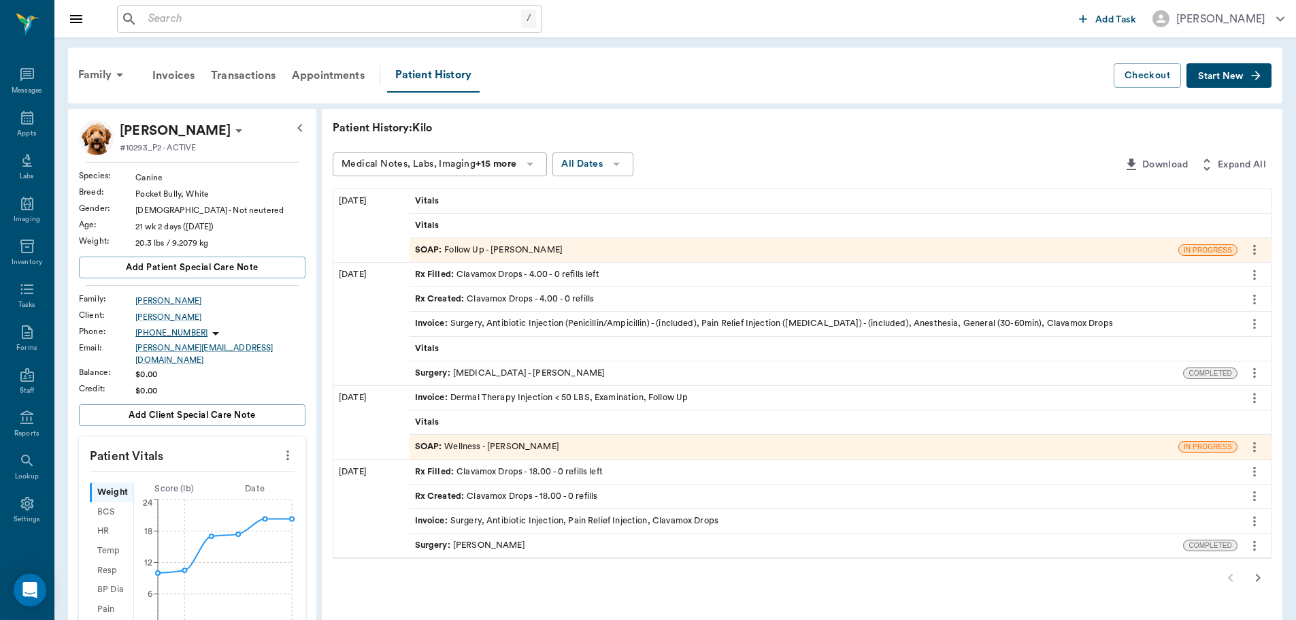
click at [559, 256] on div "SOAP : Follow Up - [PERSON_NAME]" at bounding box center [489, 250] width 148 height 13
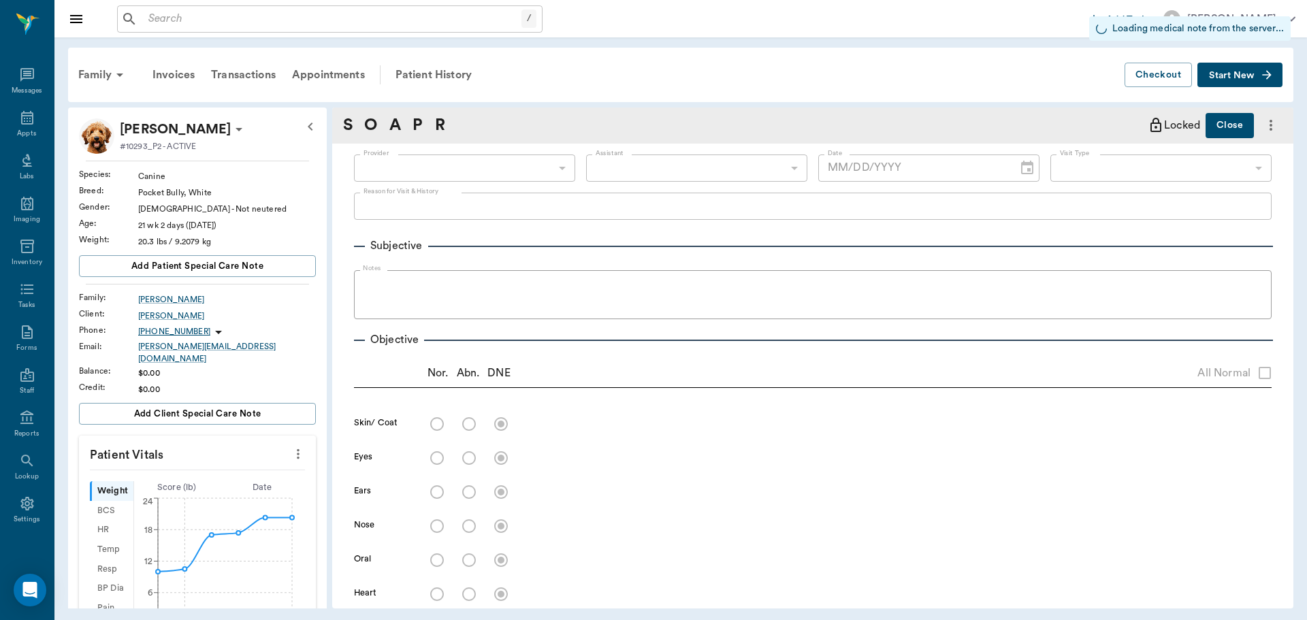
type input "63ec2f075fda476ae8351a4d"
type input "6740bf97de10e07744acf1eb"
type input "65d2be4f46e3a538d89b8c16"
type input "[DATE]"
type textarea "follow up after clef surgery [GEOGRAPHIC_DATA]"
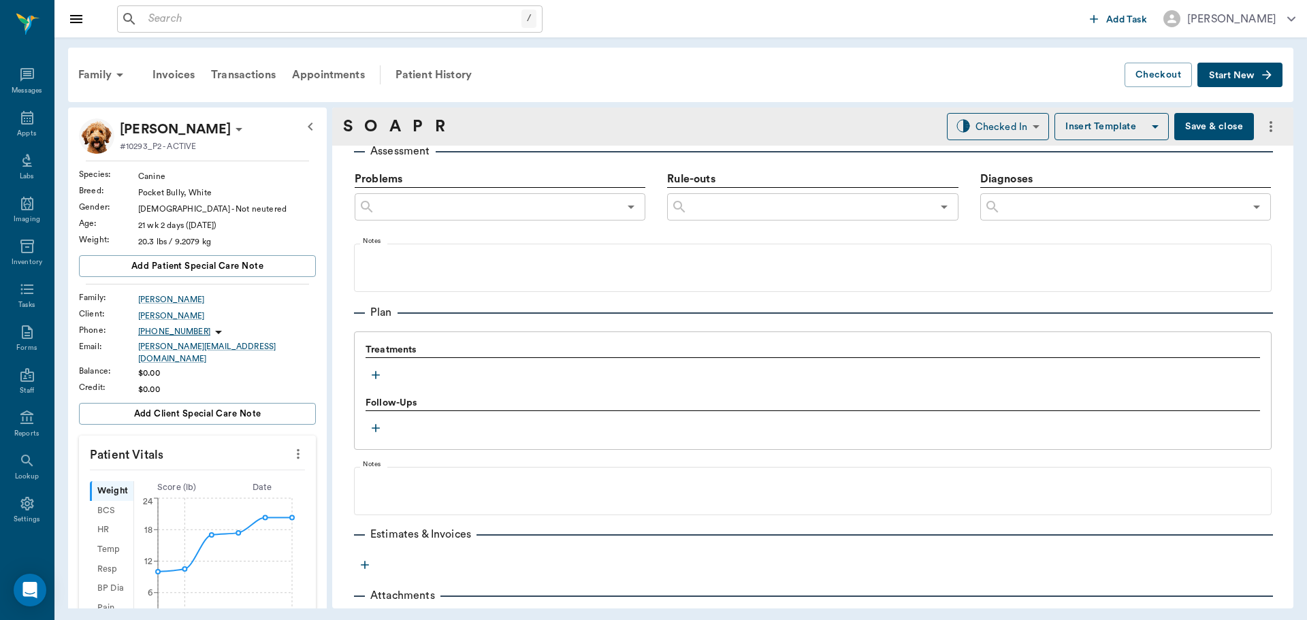
scroll to position [850, 0]
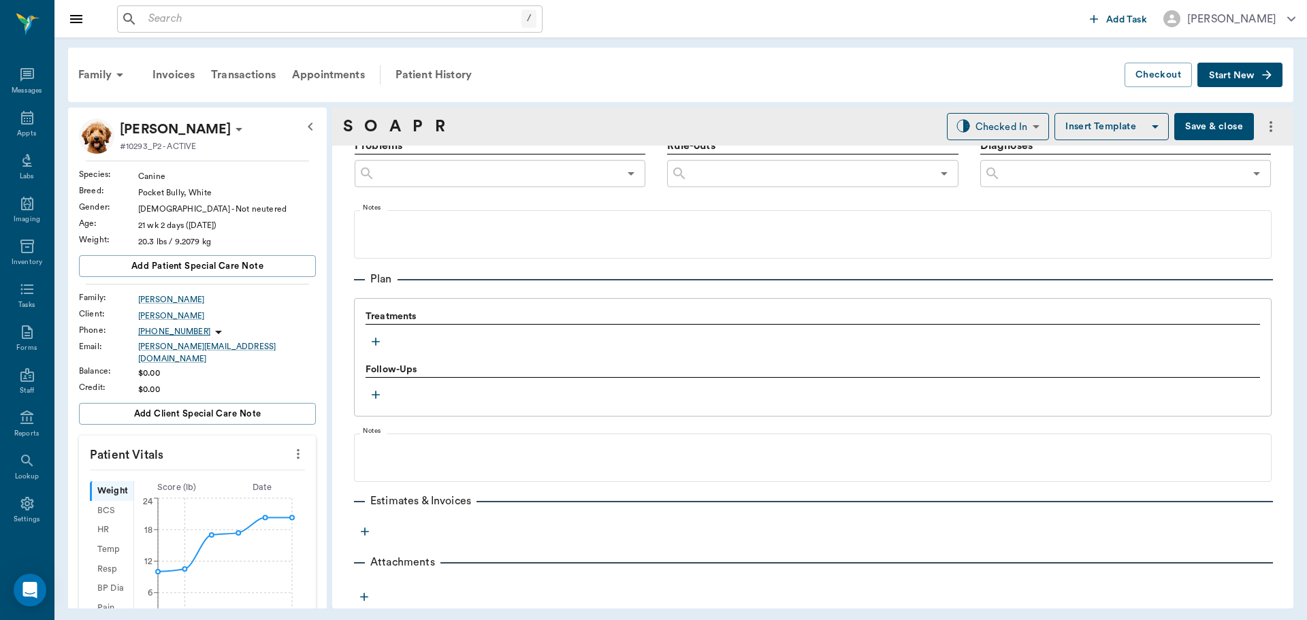
click at [1193, 122] on button "Save & close" at bounding box center [1214, 126] width 80 height 27
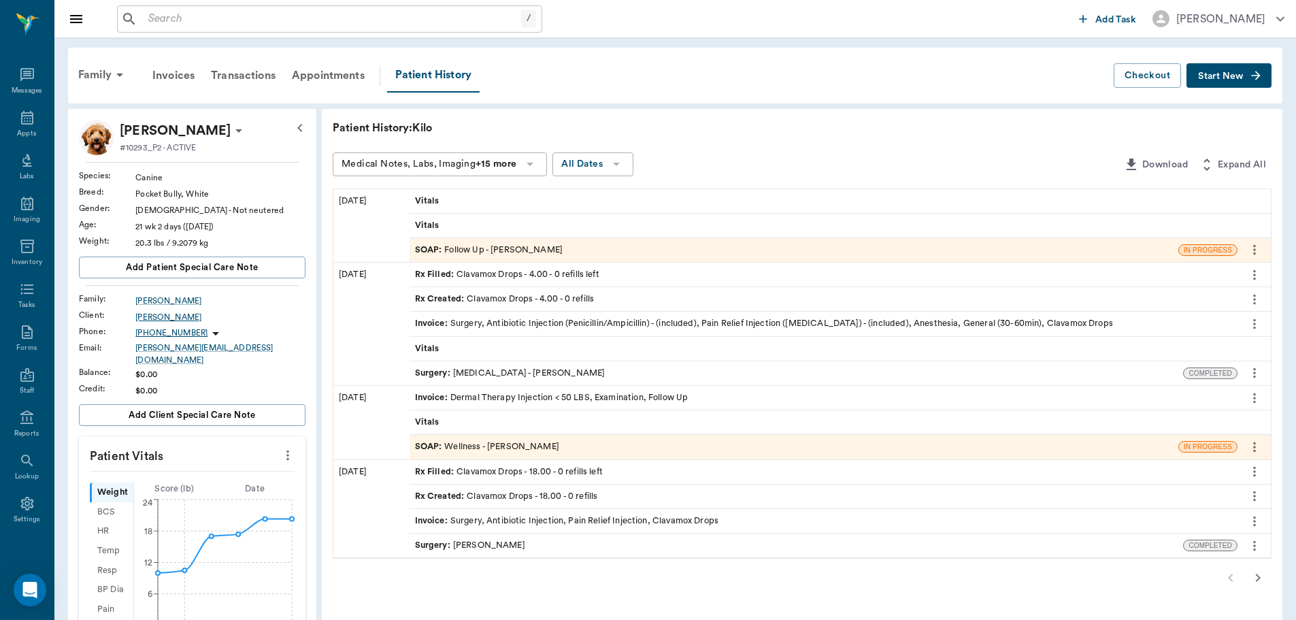
click at [189, 316] on div "[PERSON_NAME]" at bounding box center [220, 317] width 170 height 12
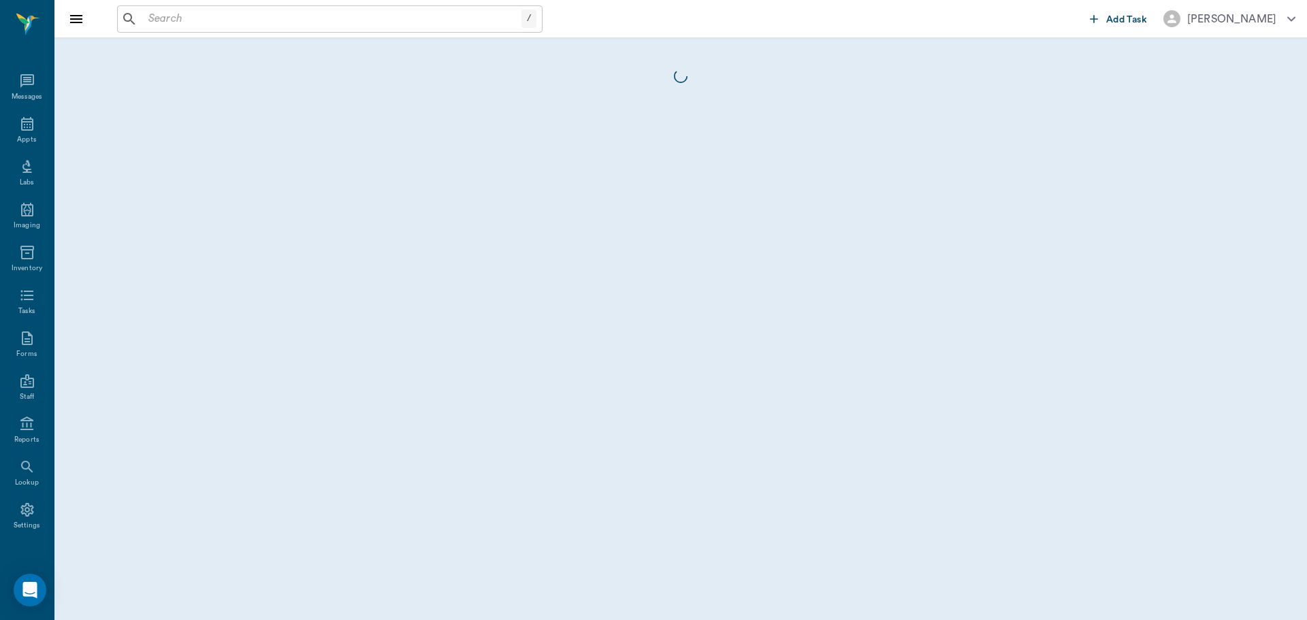
scroll to position [6, 0]
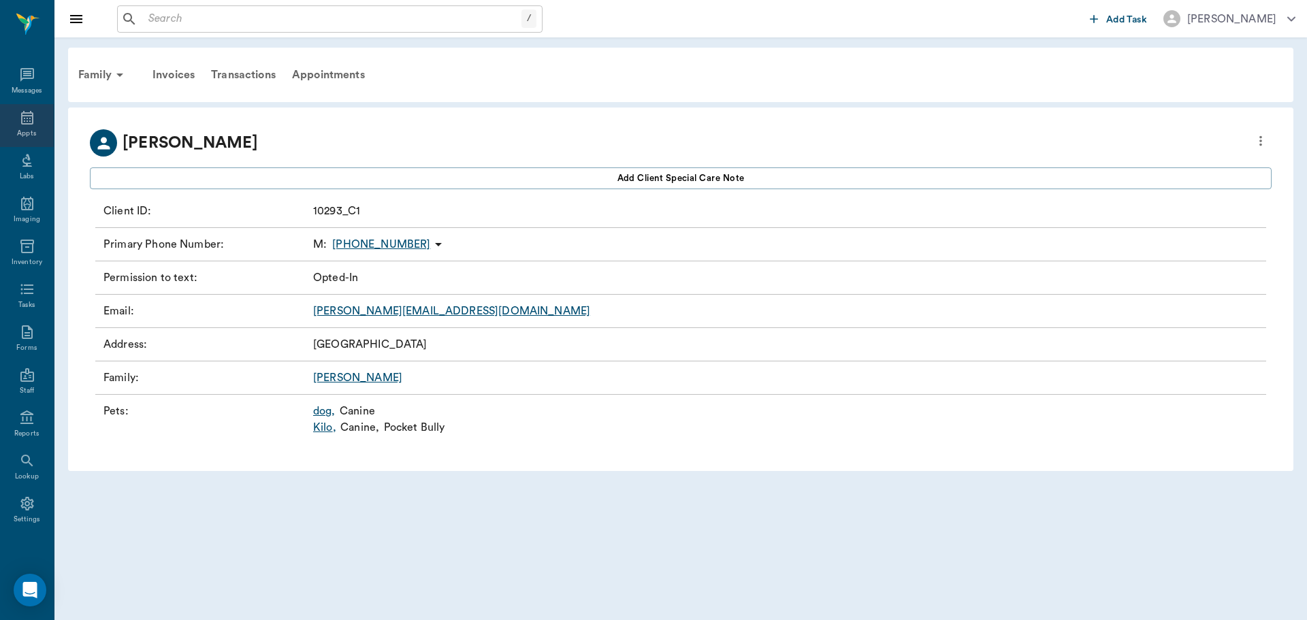
click at [24, 131] on div "Appts" at bounding box center [26, 134] width 19 height 10
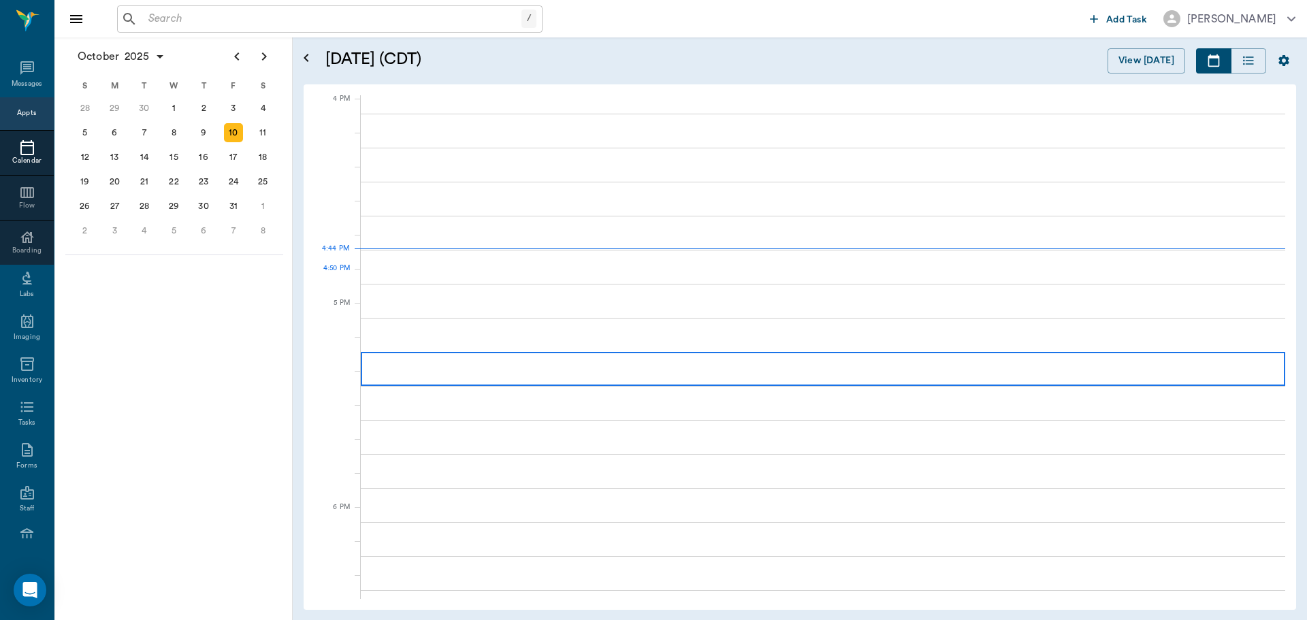
scroll to position [1635, 0]
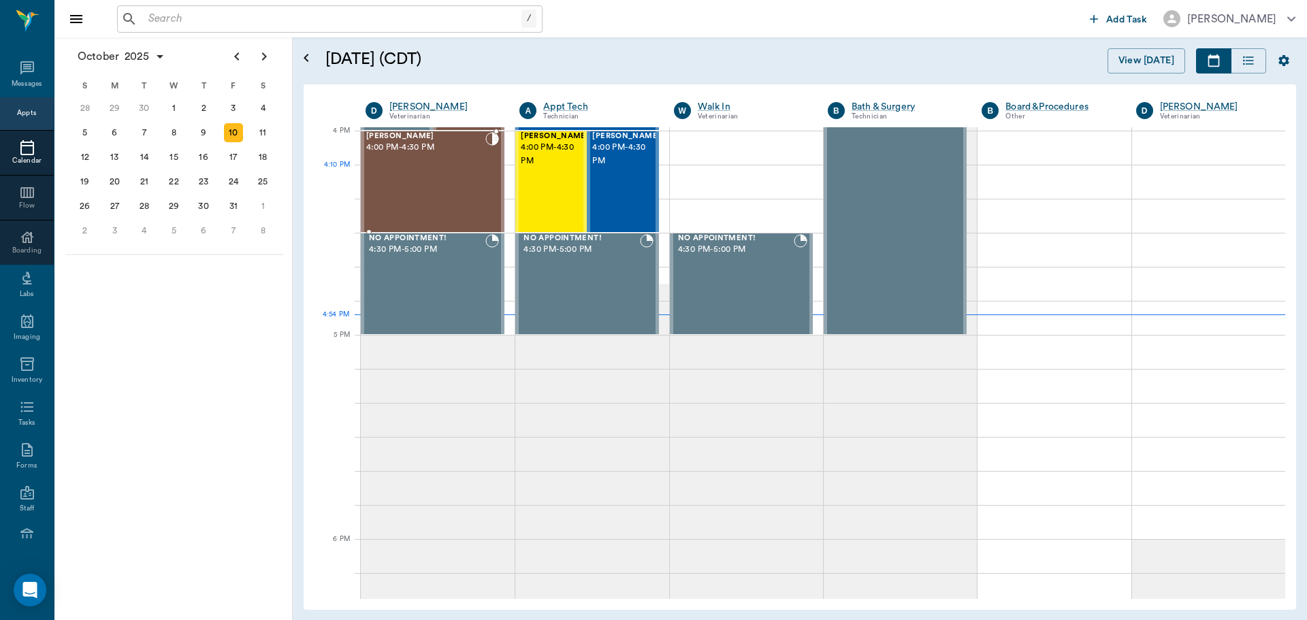
drag, startPoint x: 416, startPoint y: 194, endPoint x: 417, endPoint y: 186, distance: 8.3
click at [416, 191] on div "[PERSON_NAME] 4:00 PM - 4:30 PM" at bounding box center [425, 181] width 119 height 99
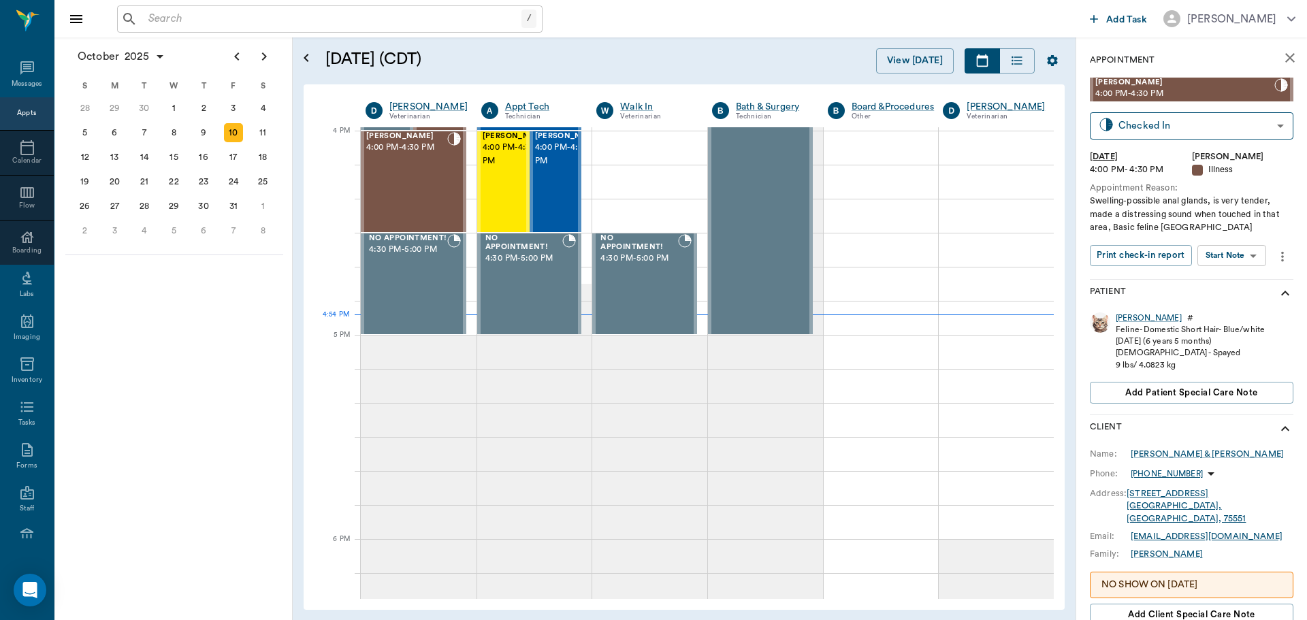
click at [1235, 255] on body "/ ​ Add Task [PERSON_NAME] Nectar Messages Appts Calendar Flow Boarding Labs Im…" at bounding box center [653, 310] width 1307 height 620
click at [1230, 278] on button "View SOAP" at bounding box center [1216, 284] width 46 height 16
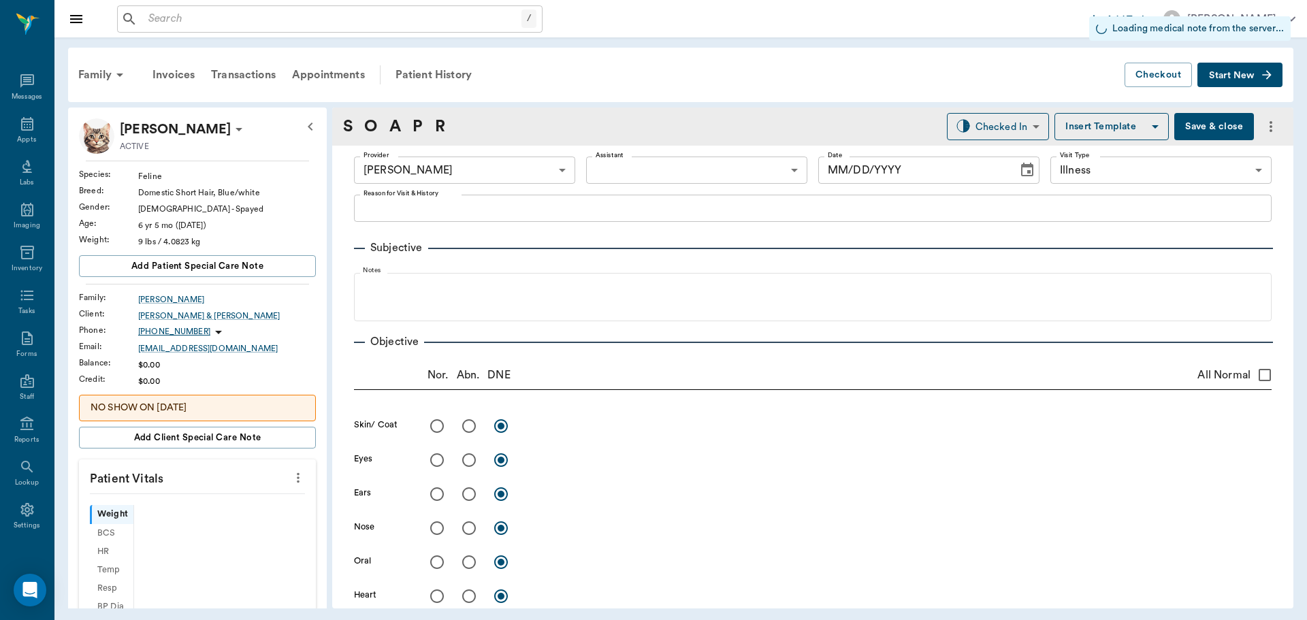
type input "63ec2f075fda476ae8351a4d"
type input "65d2be4f46e3a538d89b8c15"
type input "[DATE]"
type textarea "Swelling-possible anal glands, is very tender, made a distressing sound when to…"
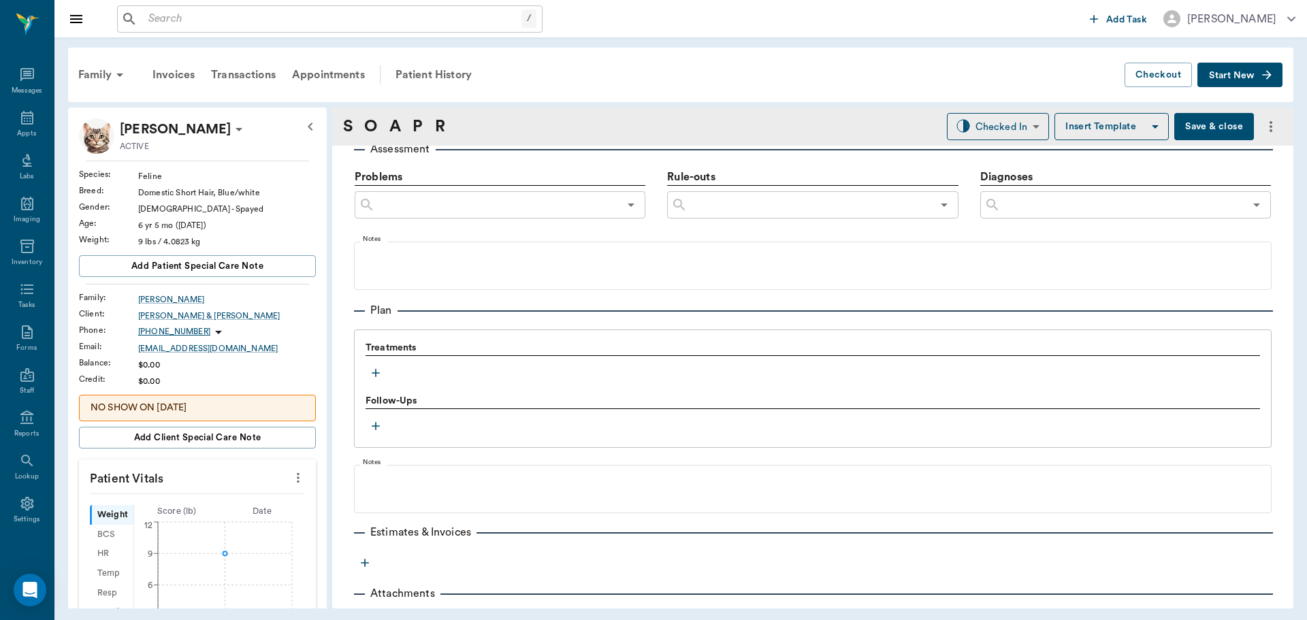
scroll to position [817, 0]
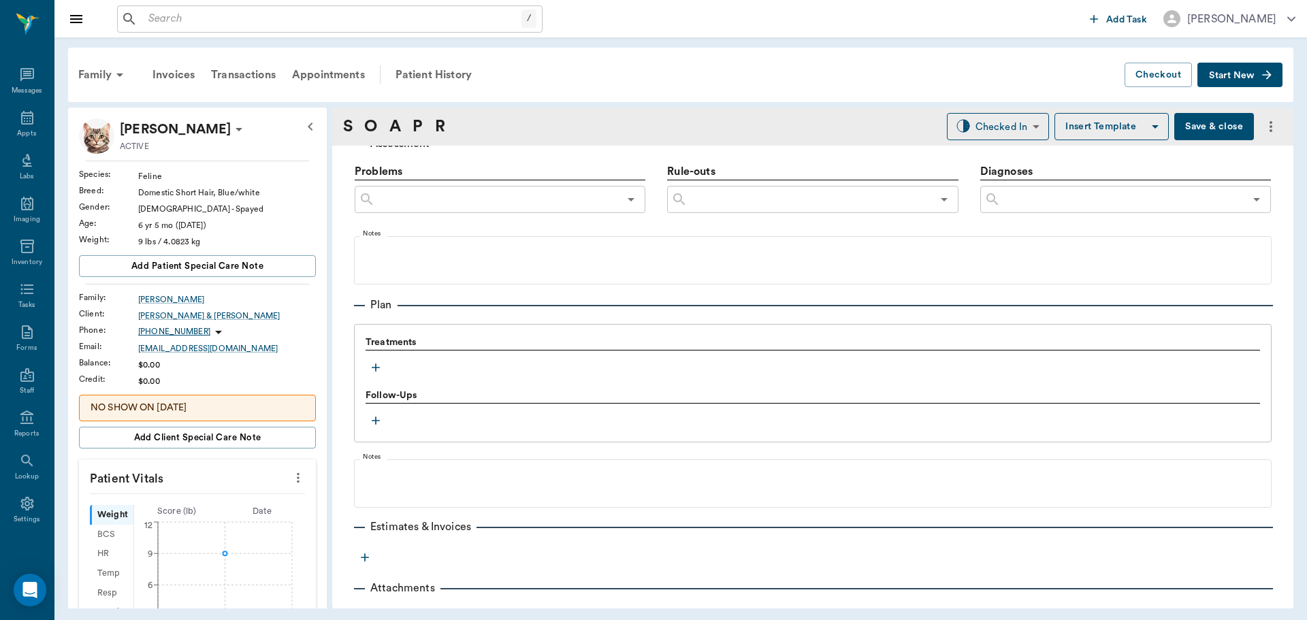
click at [377, 367] on icon "button" at bounding box center [376, 367] width 8 height 8
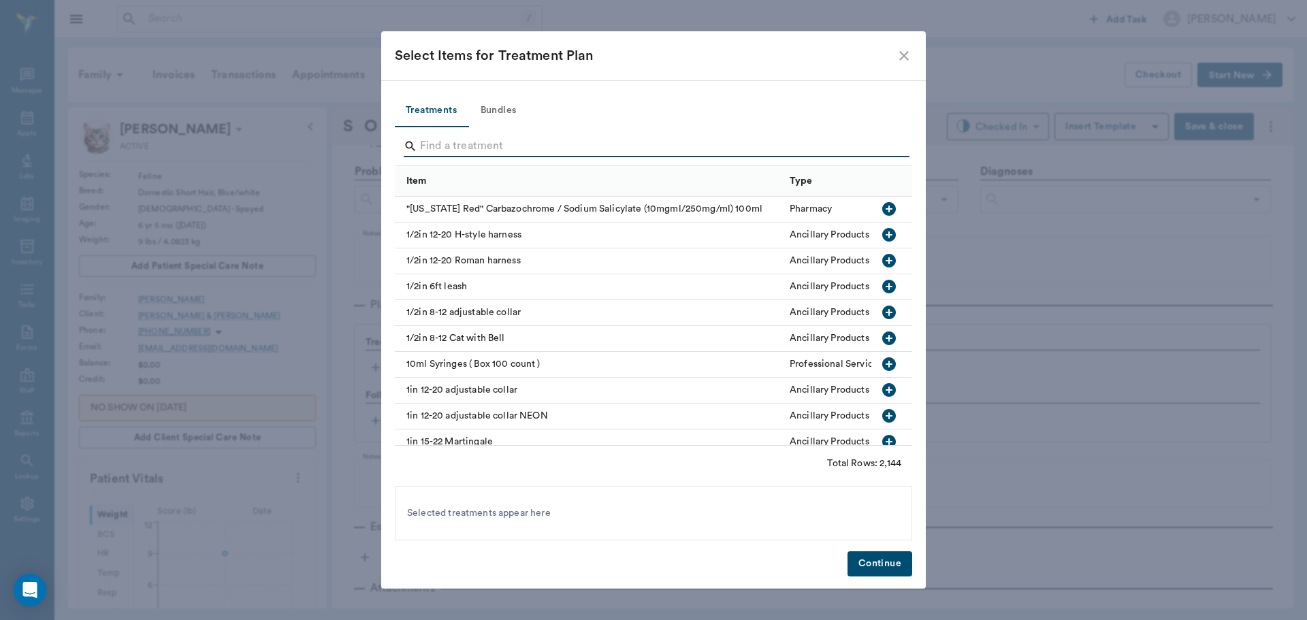
click at [452, 150] on input "Search" at bounding box center [654, 146] width 469 height 22
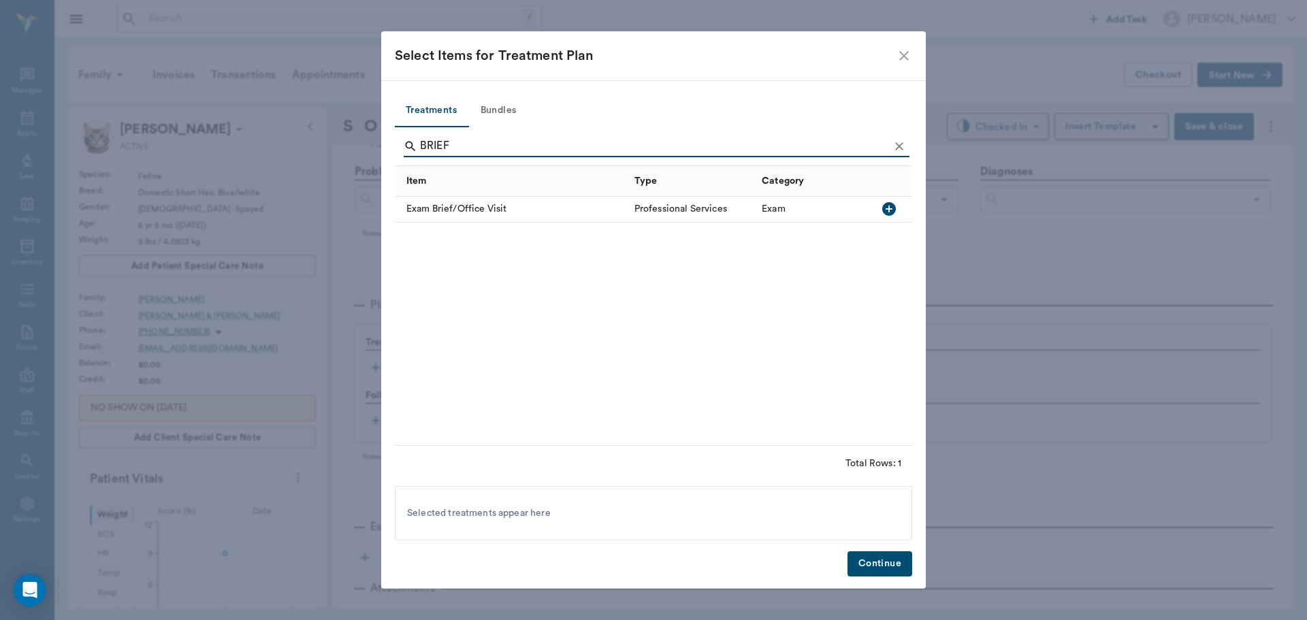
click at [883, 205] on icon "button" at bounding box center [889, 209] width 16 height 16
type input "B"
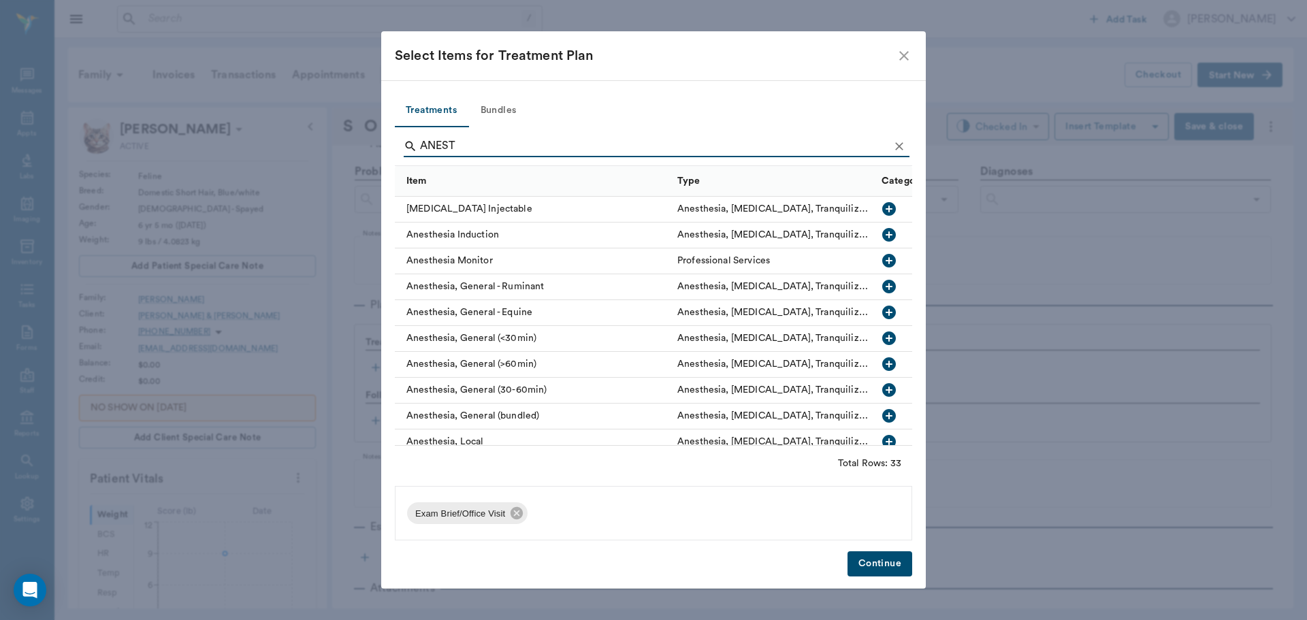
click at [882, 336] on icon "button" at bounding box center [889, 338] width 14 height 14
type input "A"
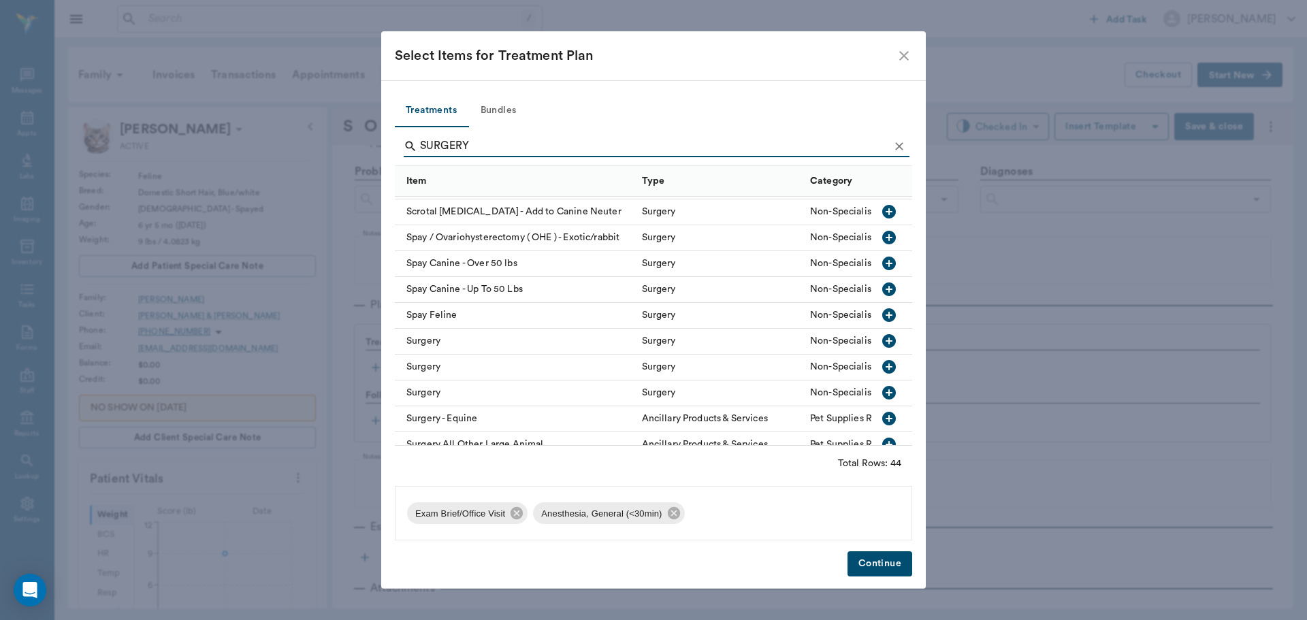
scroll to position [749, 0]
click at [882, 338] on icon "button" at bounding box center [889, 340] width 14 height 14
type input "S"
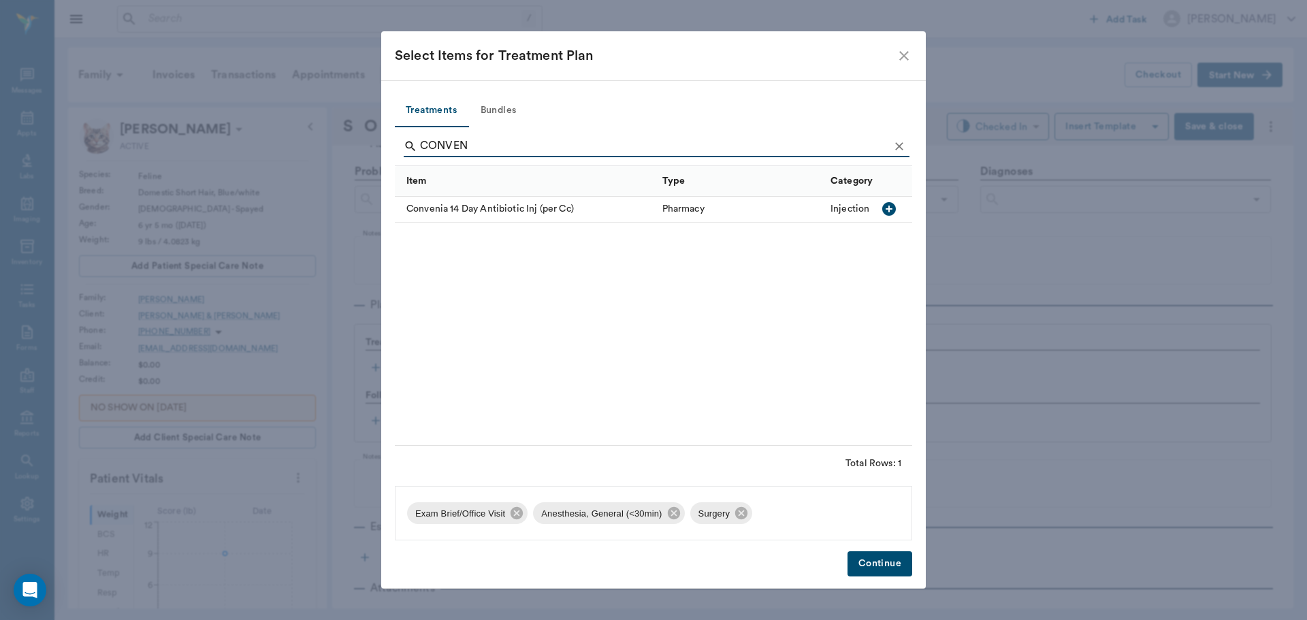
scroll to position [0, 0]
click at [885, 208] on icon "button" at bounding box center [889, 209] width 14 height 14
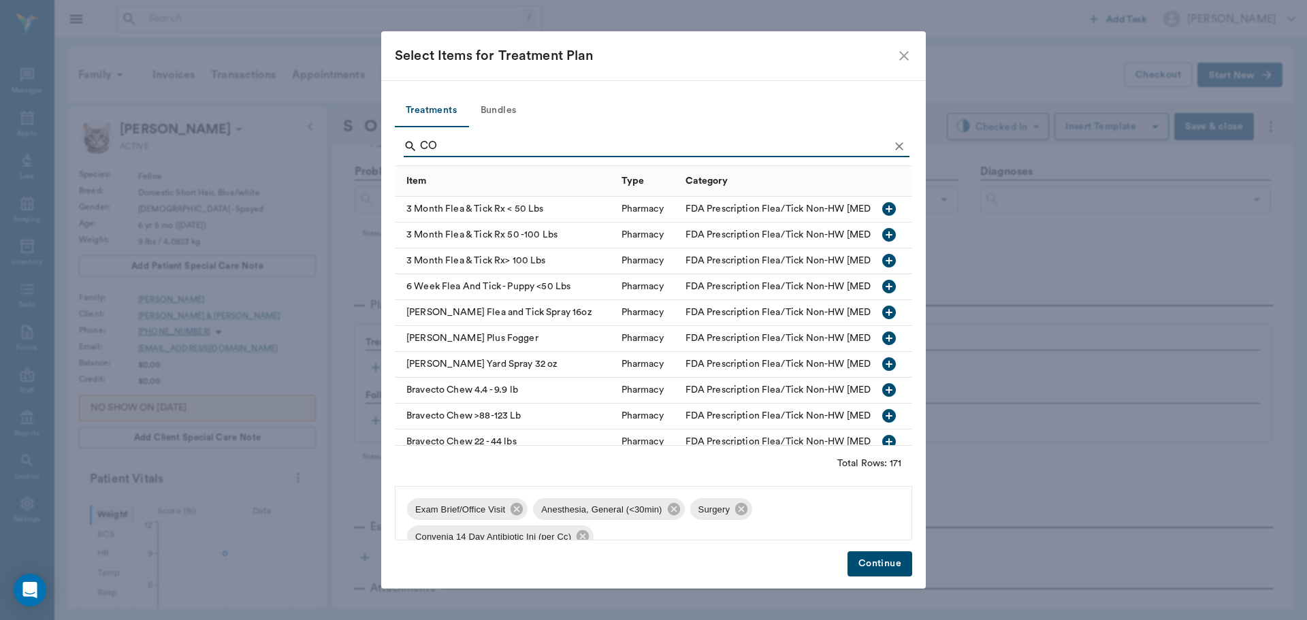
type input "C"
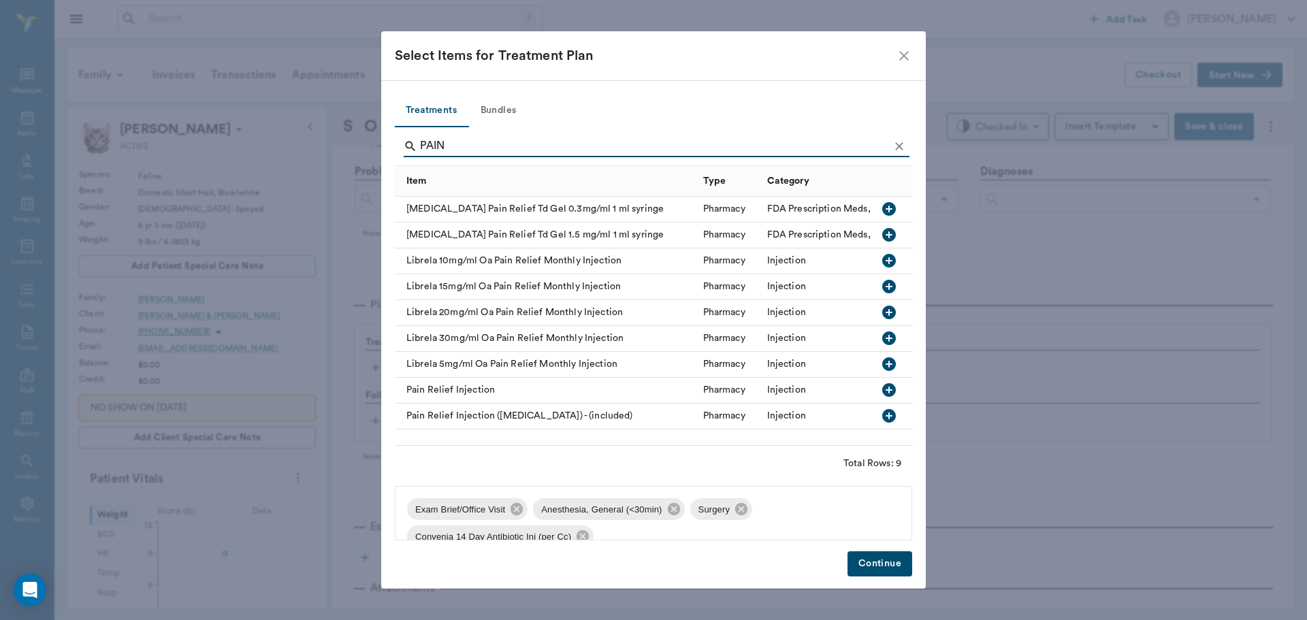
type input "PAIN"
click at [889, 414] on icon "button" at bounding box center [889, 416] width 14 height 14
click at [881, 559] on button "Continue" at bounding box center [879, 563] width 65 height 25
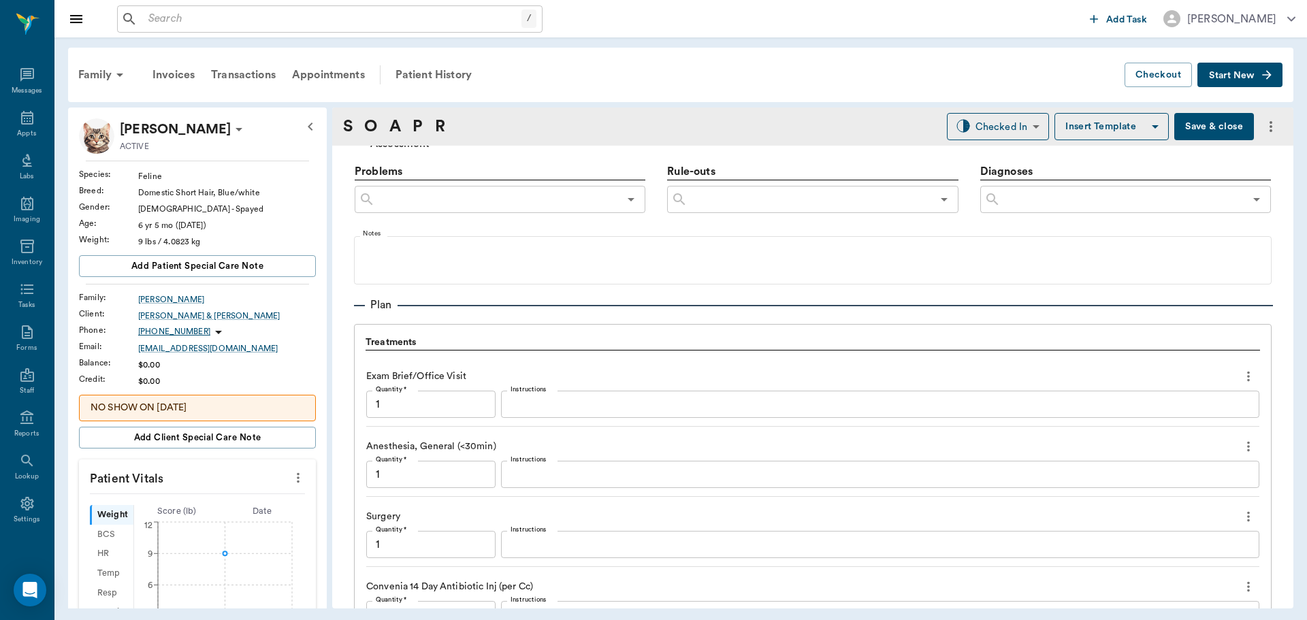
scroll to position [1182, 0]
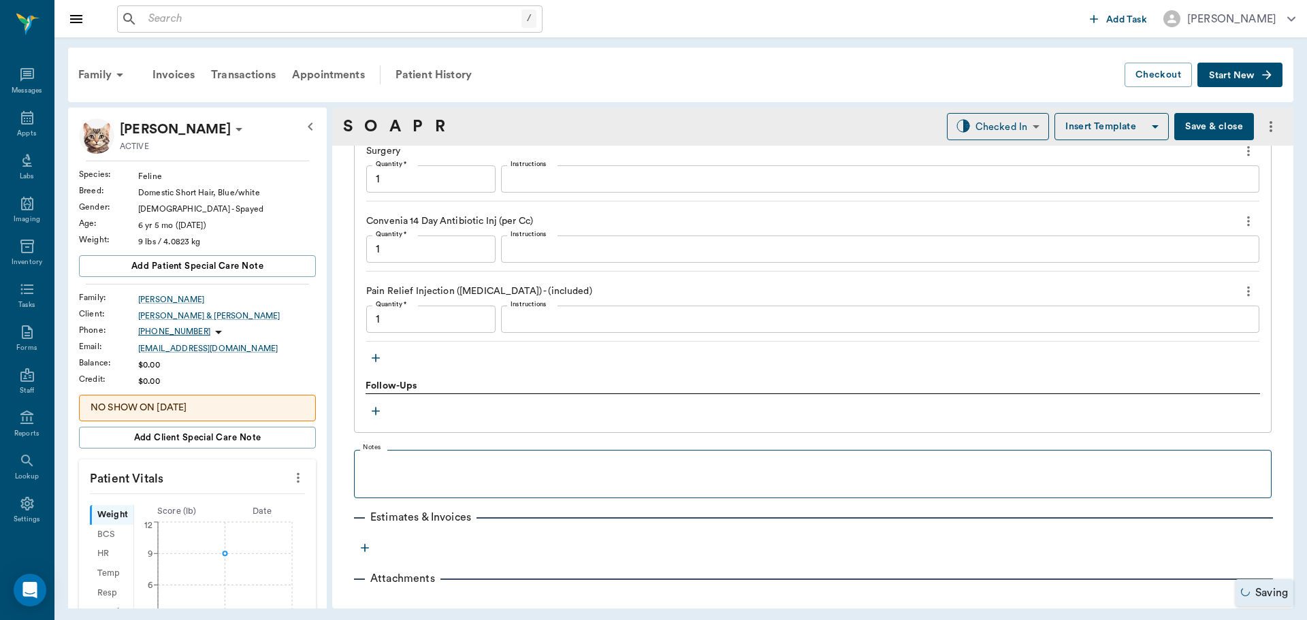
type input "1.00"
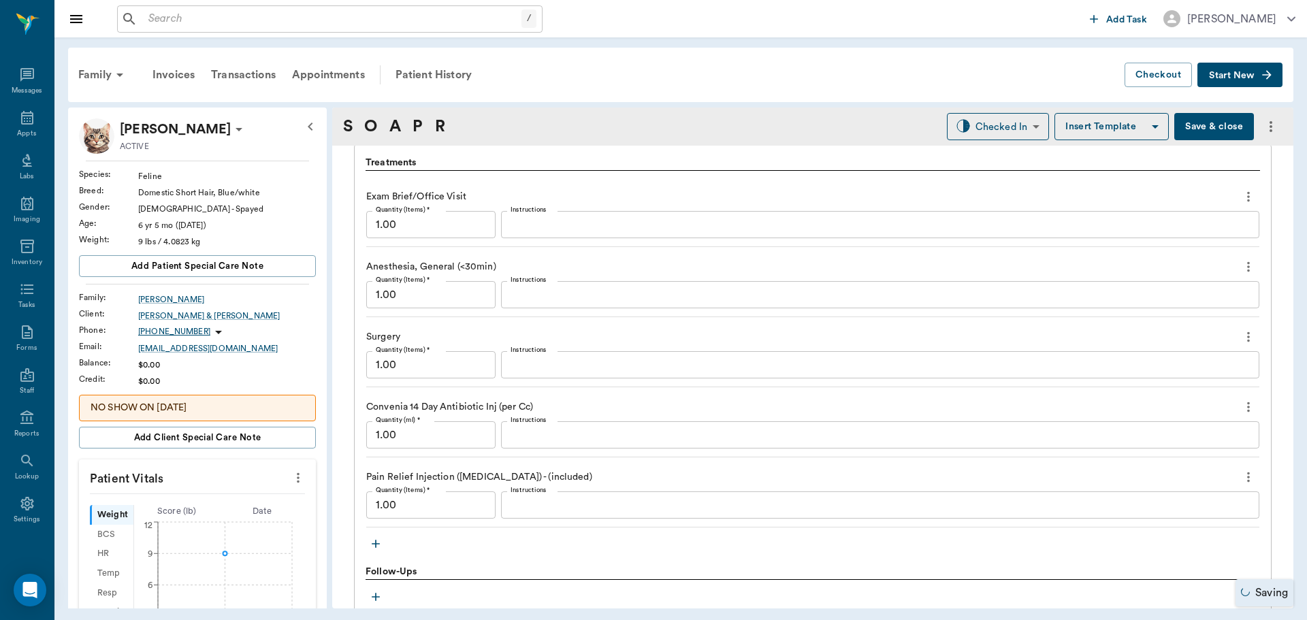
scroll to position [978, 0]
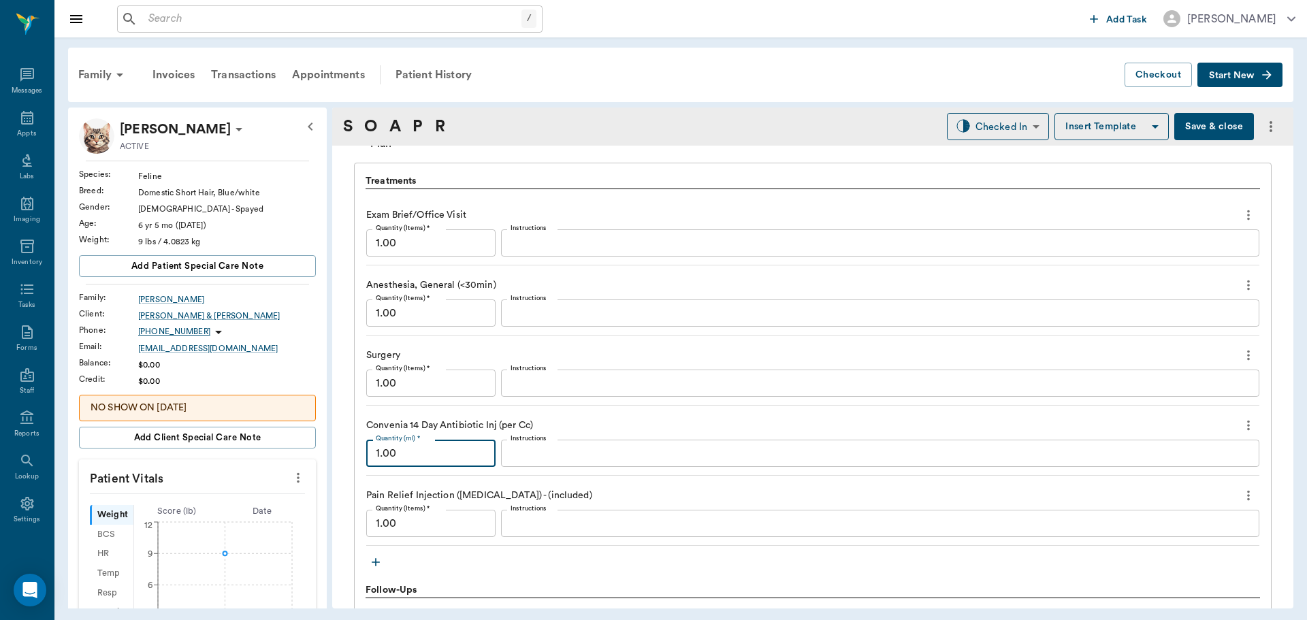
click at [416, 453] on input "1.00" at bounding box center [430, 453] width 129 height 27
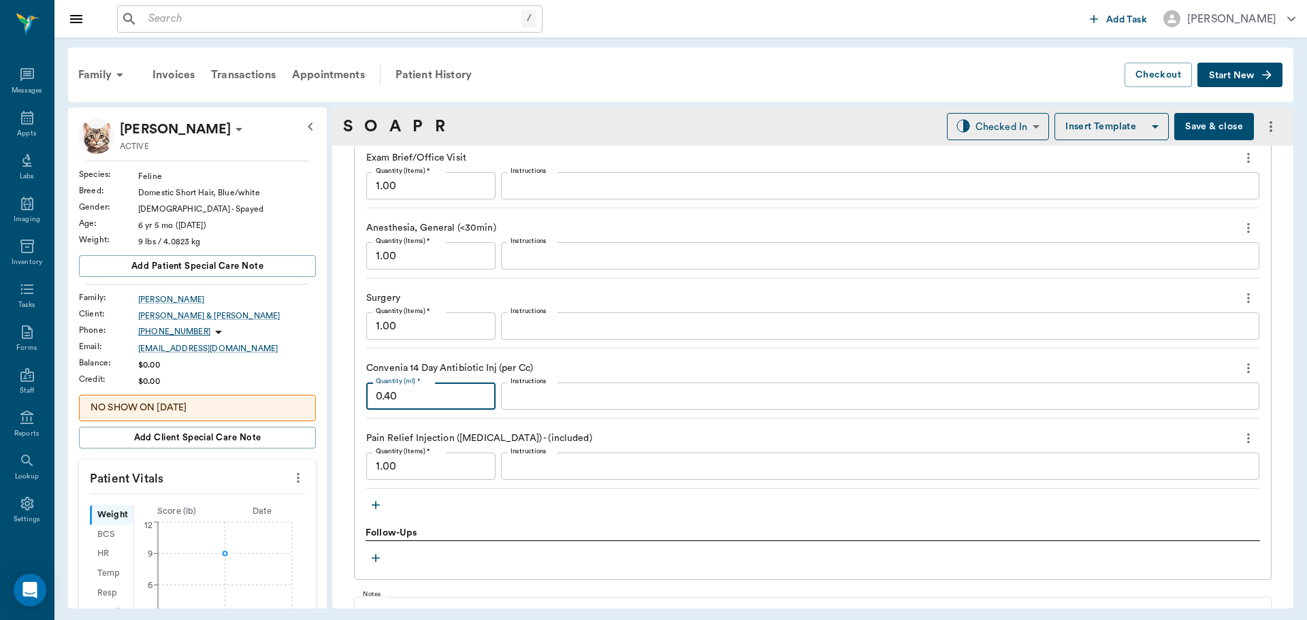
scroll to position [1011, 0]
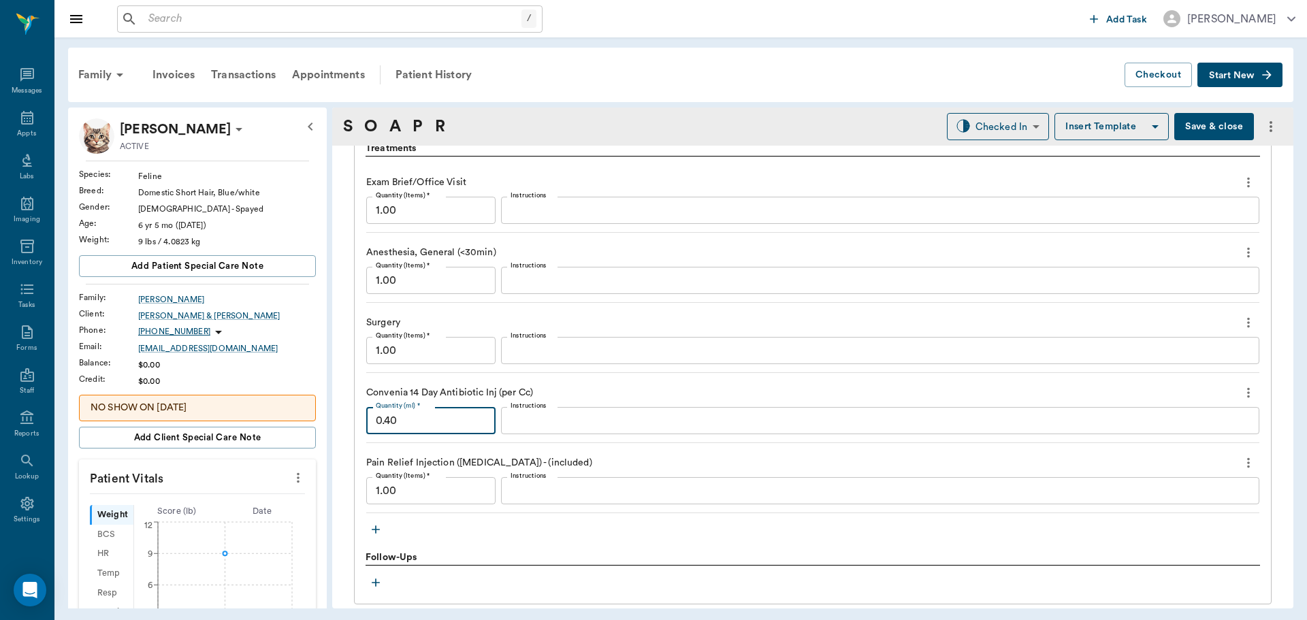
type input "0.40"
click at [547, 359] on div "x Instructions" at bounding box center [880, 350] width 758 height 27
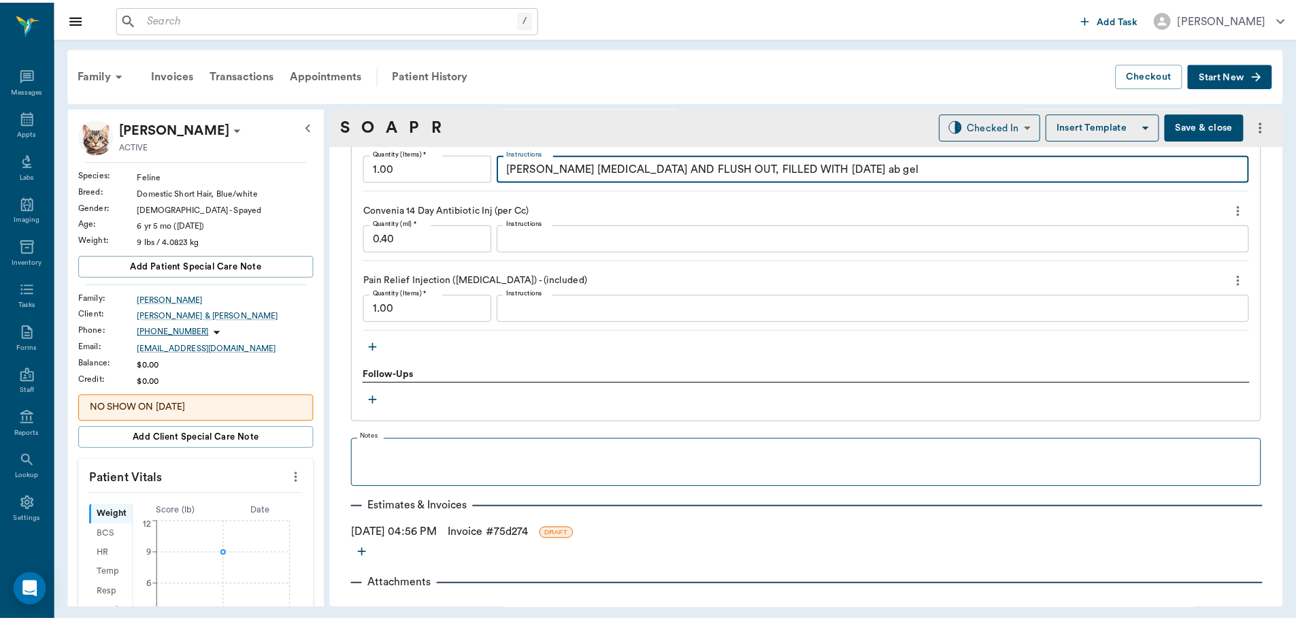
scroll to position [1215, 0]
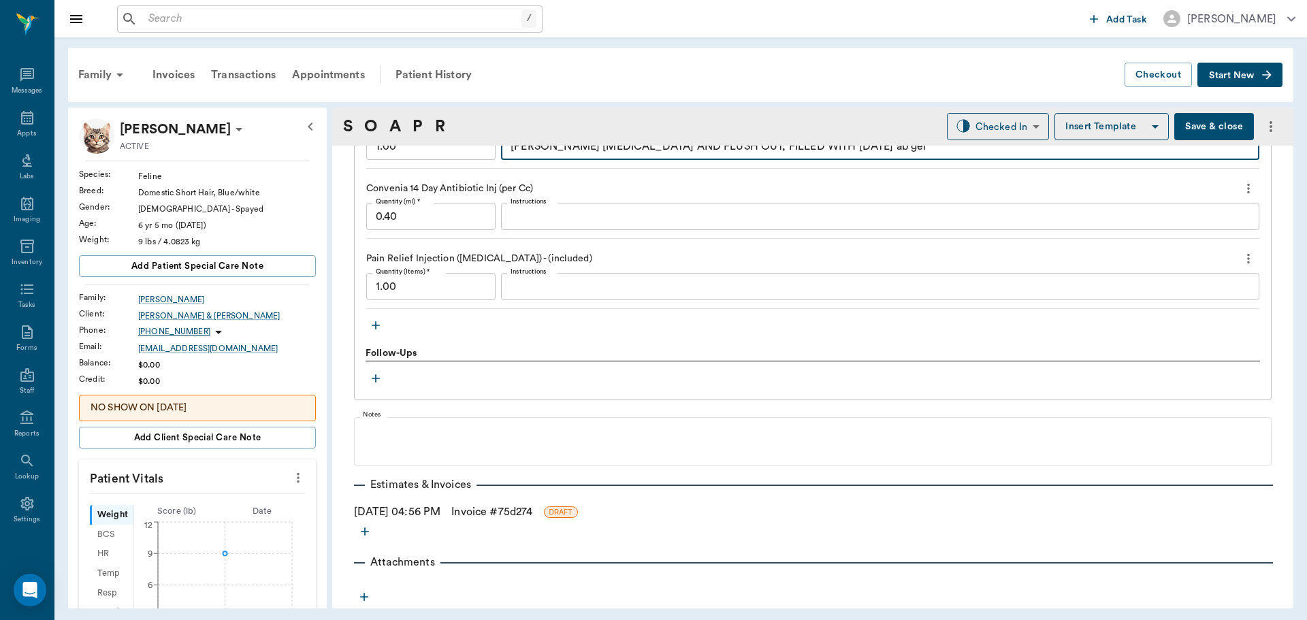
type textarea "[PERSON_NAME] [MEDICAL_DATA] AND FLUSH OUT, FILLED WITH [DATE] ab gel"
click at [491, 512] on link "Invoice # 75d274" at bounding box center [491, 512] width 81 height 16
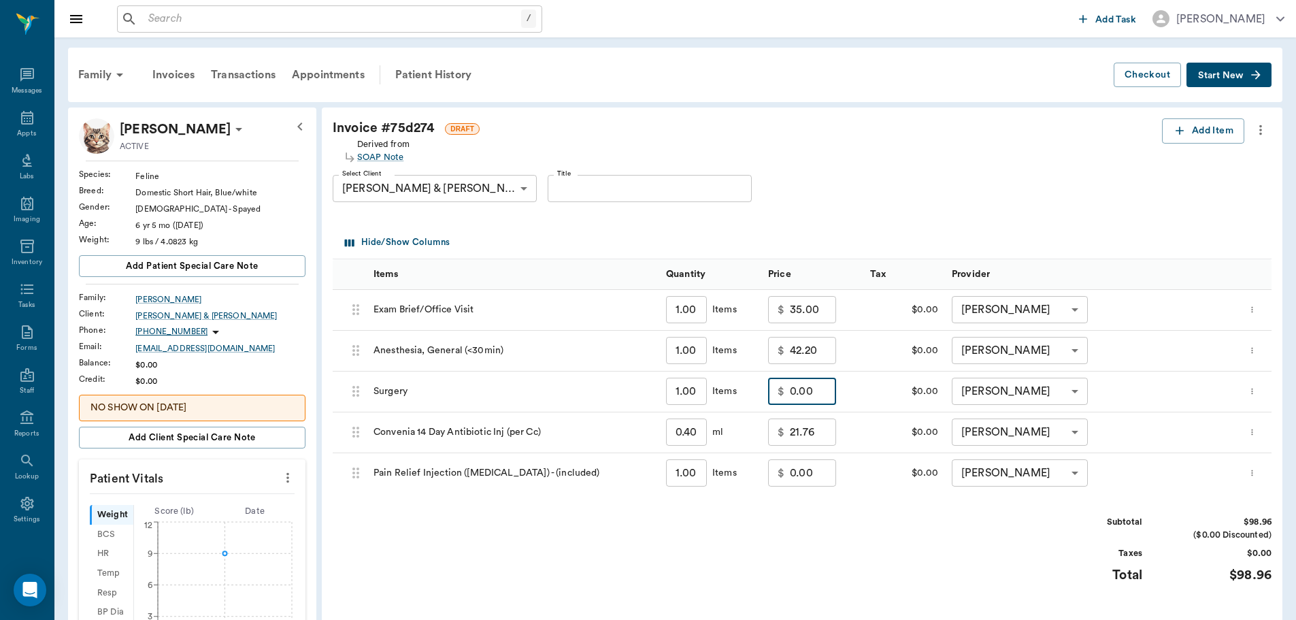
click at [809, 395] on input "0.00" at bounding box center [813, 391] width 46 height 27
type input "0"
type input "50.00"
click at [838, 531] on div "Subtotal $148.96 ($0.00 Discounted) Taxes $0.00 Total $148.96" at bounding box center [802, 558] width 939 height 84
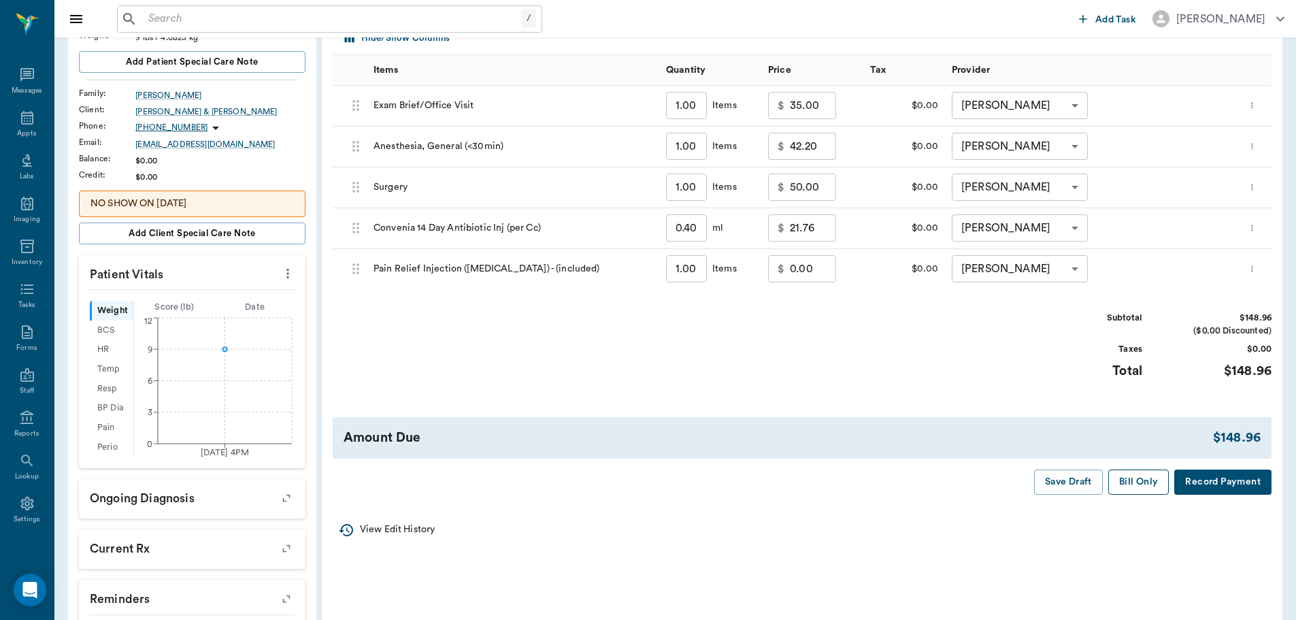
click at [1127, 486] on button "Bill Only" at bounding box center [1139, 482] width 61 height 25
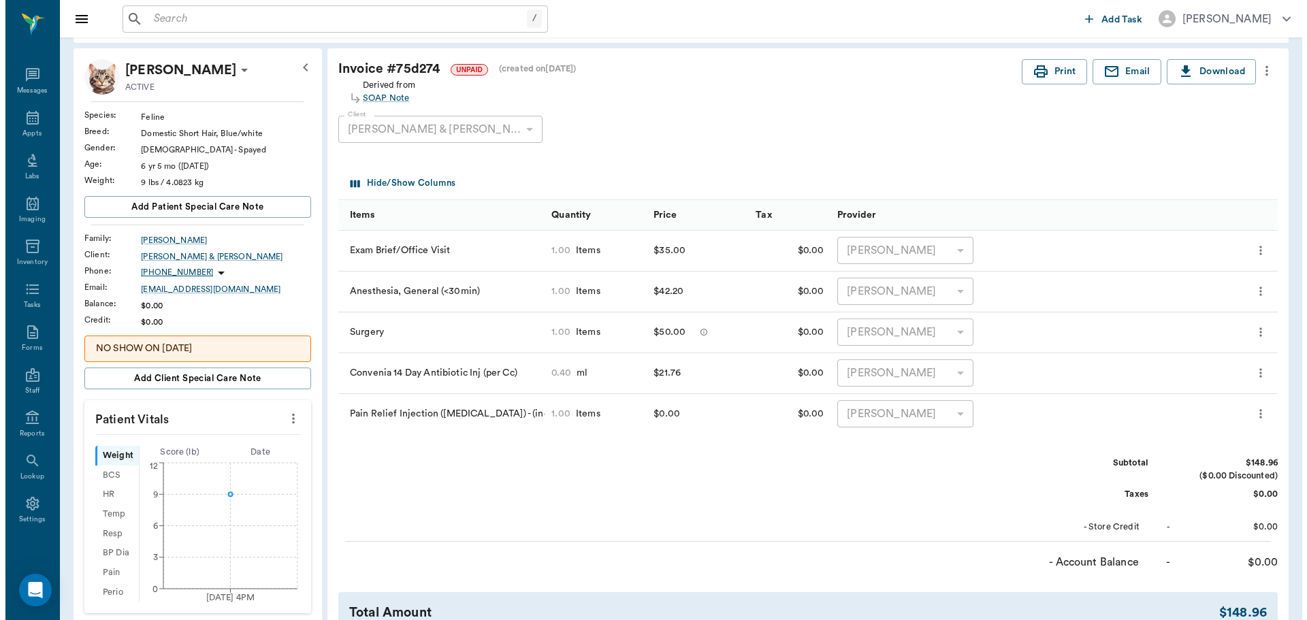
scroll to position [0, 0]
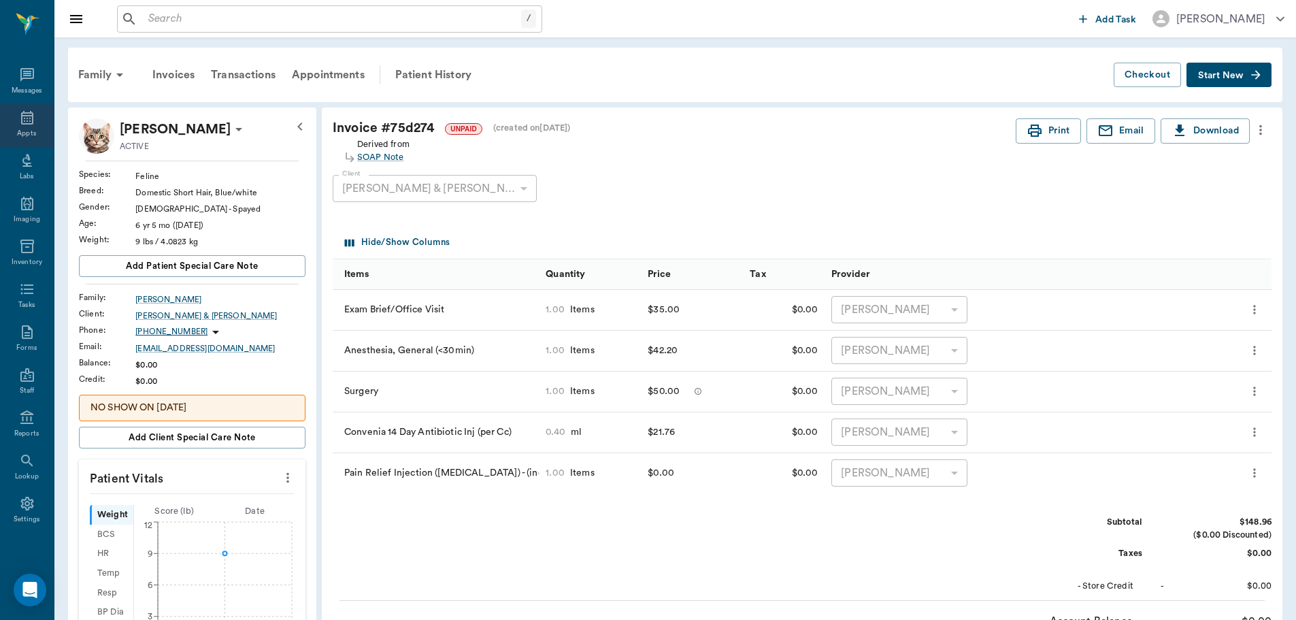
click at [19, 117] on icon at bounding box center [27, 118] width 16 height 16
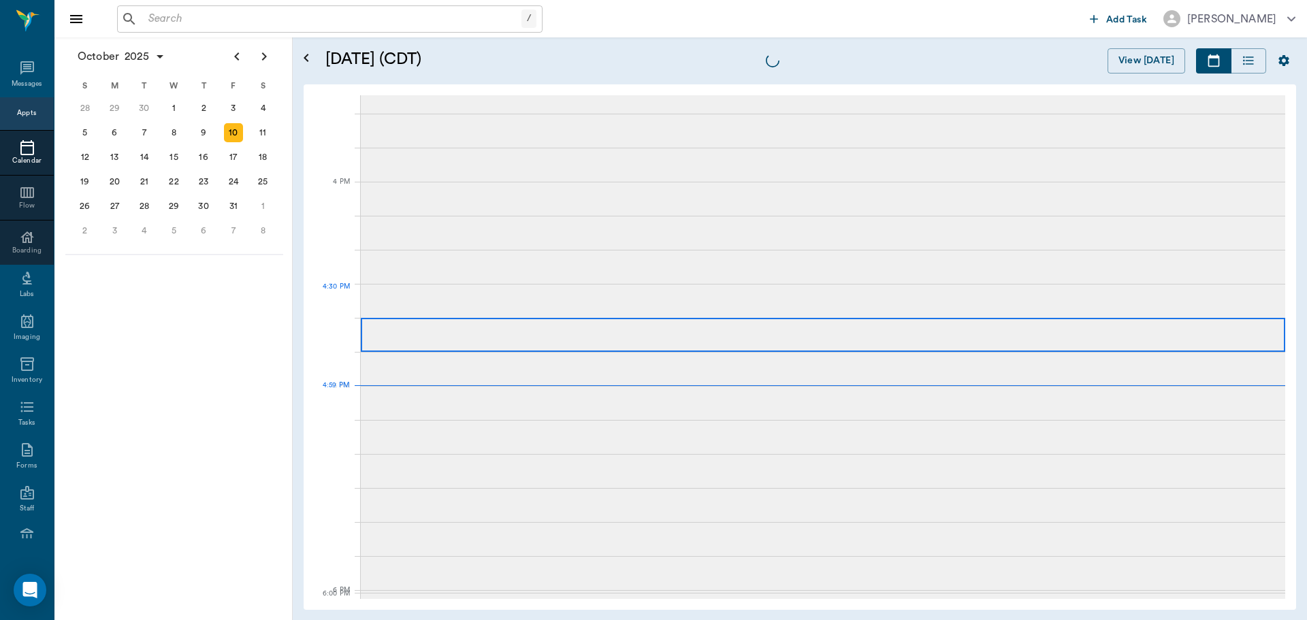
scroll to position [1634, 0]
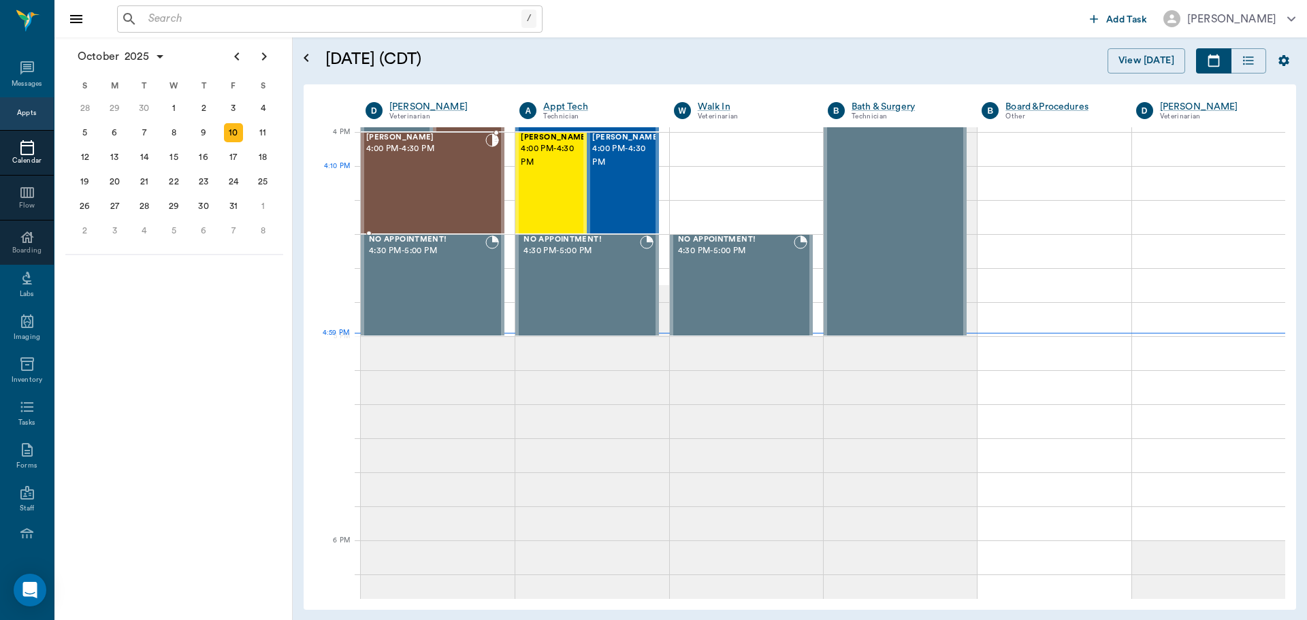
click at [454, 184] on div "[PERSON_NAME] 4:00 PM - 4:30 PM" at bounding box center [425, 182] width 119 height 99
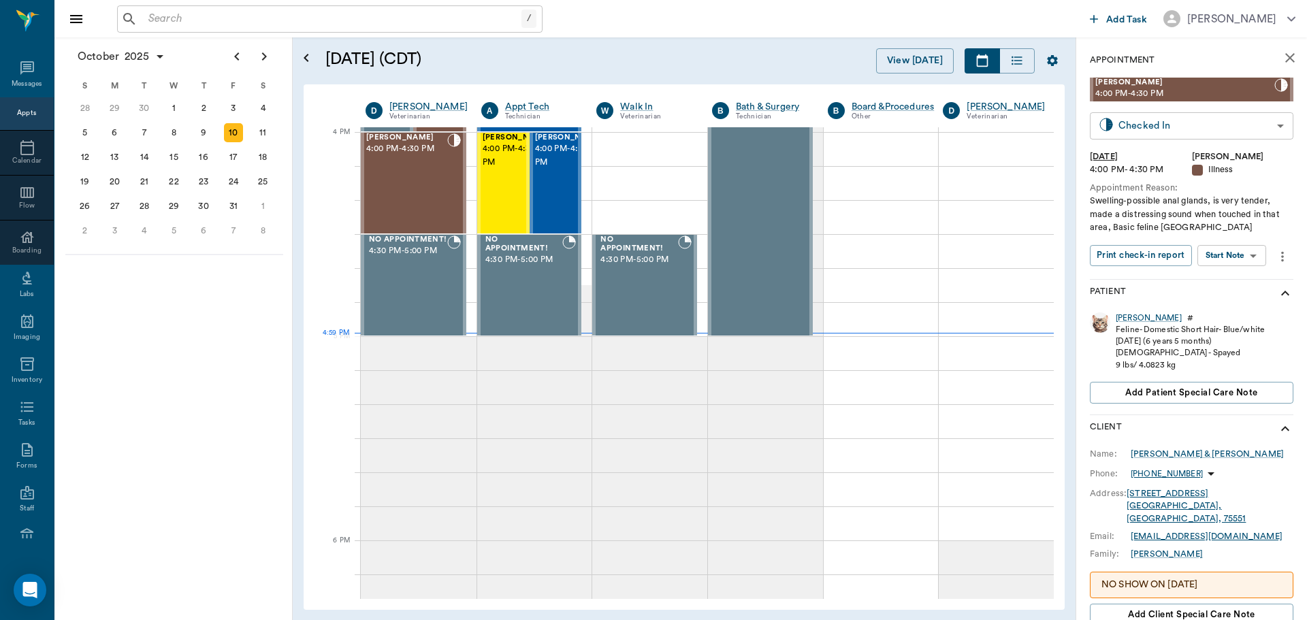
click at [1194, 121] on body "/ ​ Add Task [PERSON_NAME] Nectar Messages Appts Calendar Flow Boarding Labs Im…" at bounding box center [653, 310] width 1307 height 620
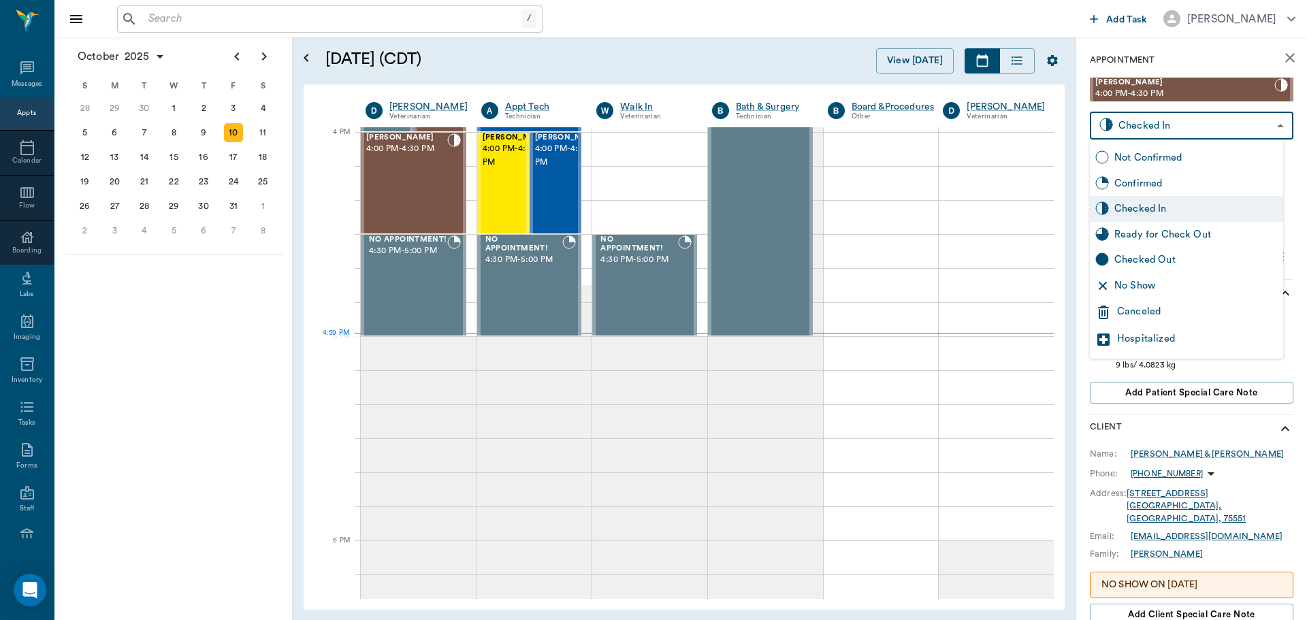
click at [1171, 238] on div "Ready for Check Out" at bounding box center [1195, 234] width 163 height 15
type input "READY_TO_CHECKOUT"
